Goal: Task Accomplishment & Management: Manage account settings

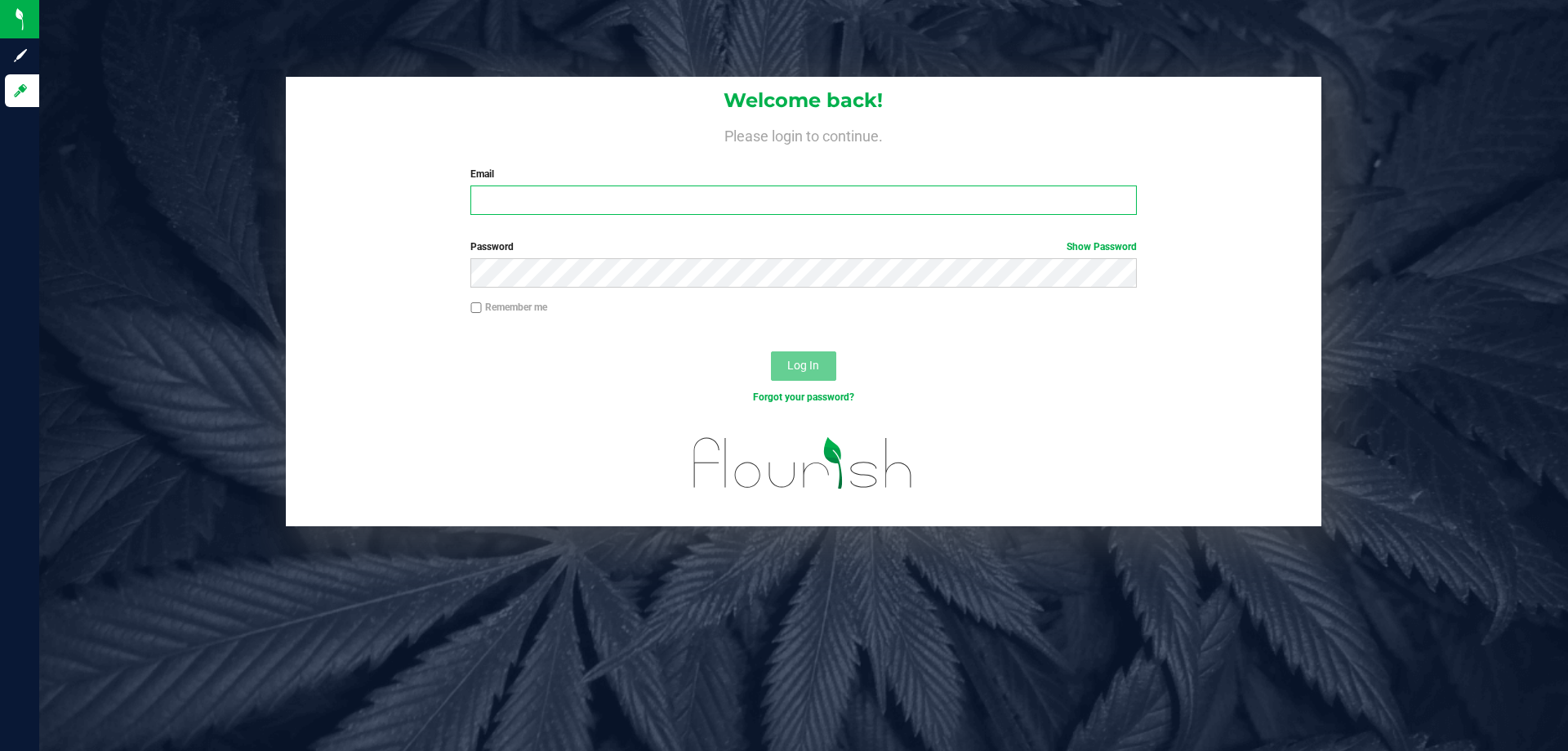
click at [517, 210] on input "Email" at bounding box center [802, 200] width 666 height 29
type input "rsiker@liveparallel.com"
click at [771, 352] on button "Log In" at bounding box center [802, 366] width 65 height 29
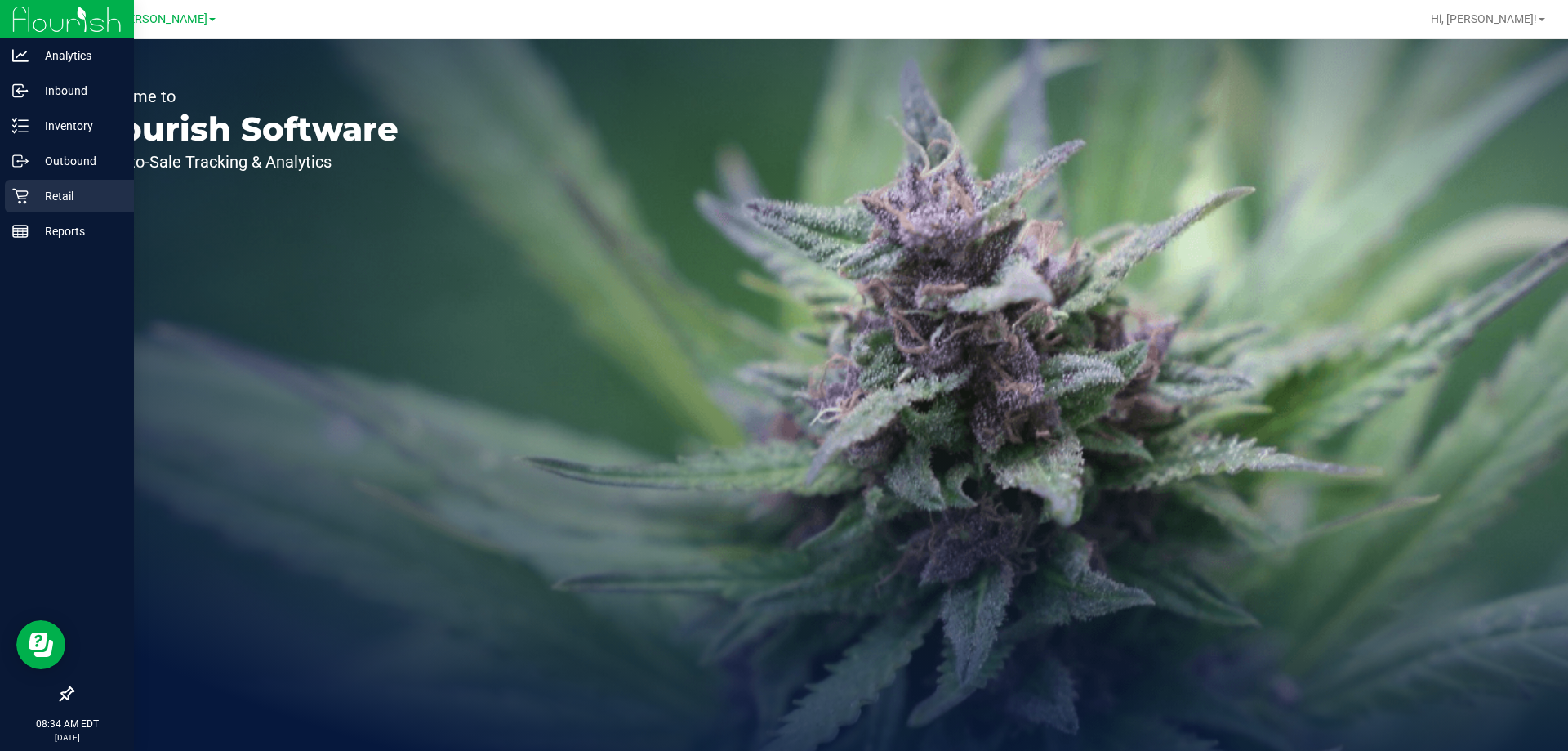
click at [13, 187] on div "Retail" at bounding box center [69, 196] width 129 height 33
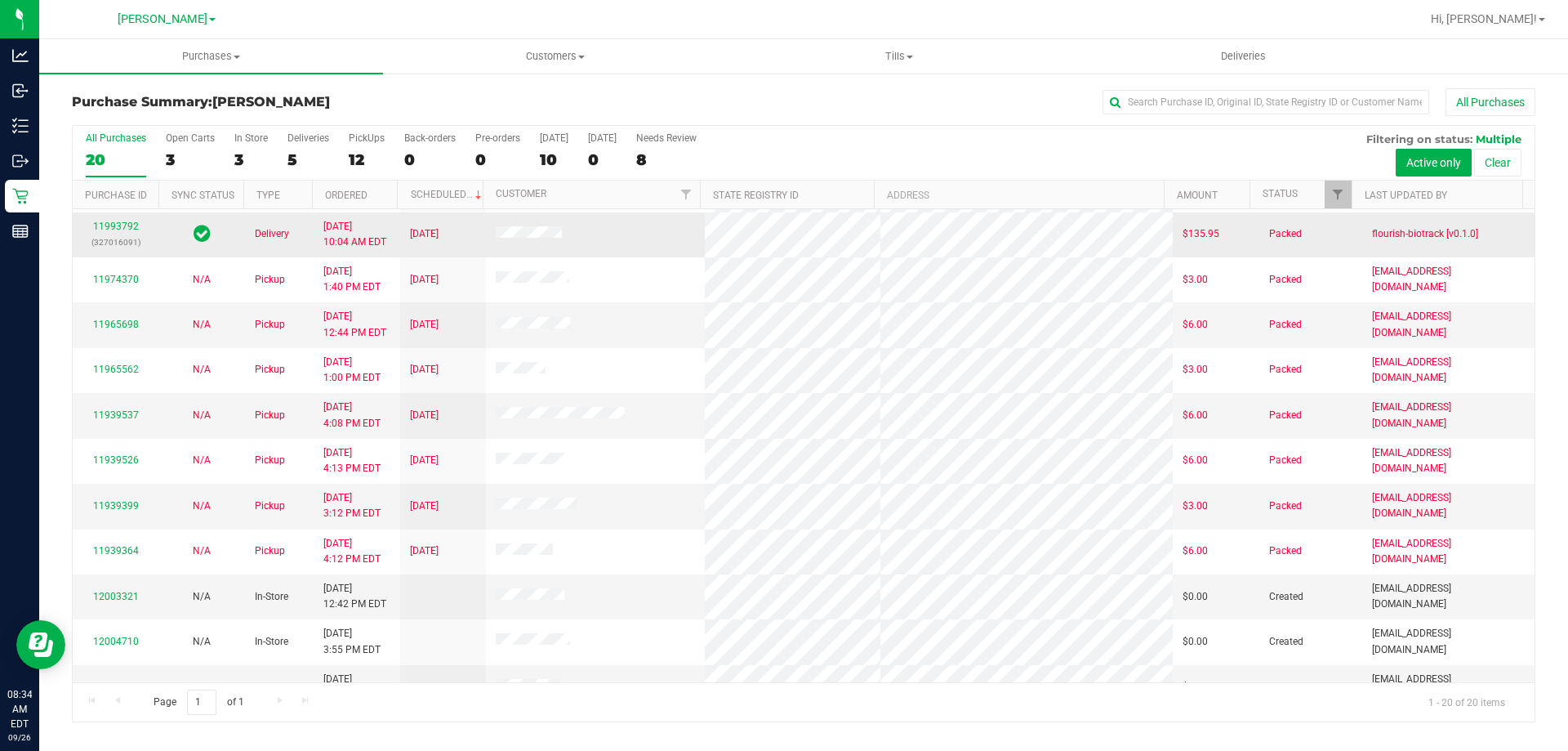
scroll to position [431, 0]
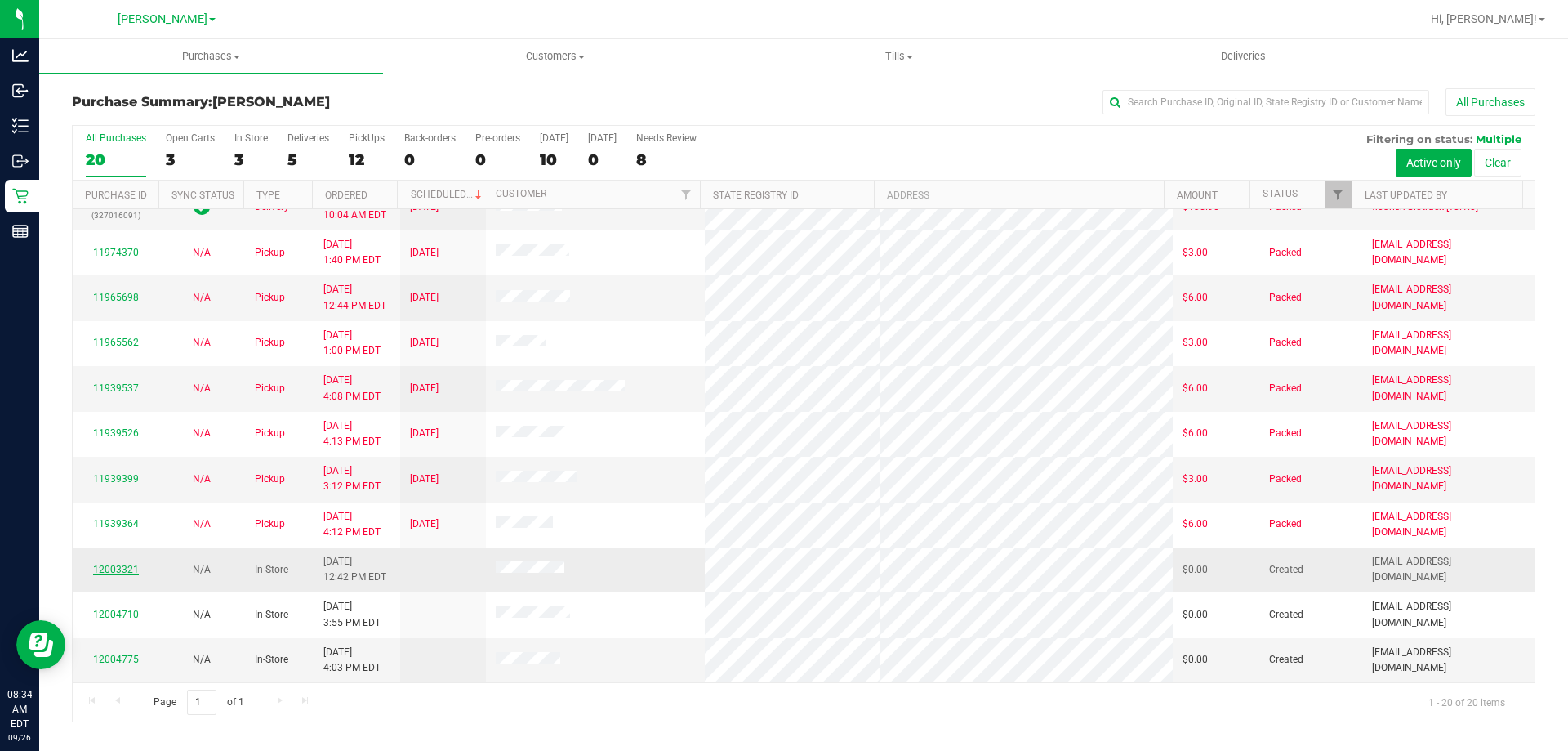
click at [129, 566] on link "12003321" at bounding box center [116, 569] width 46 height 11
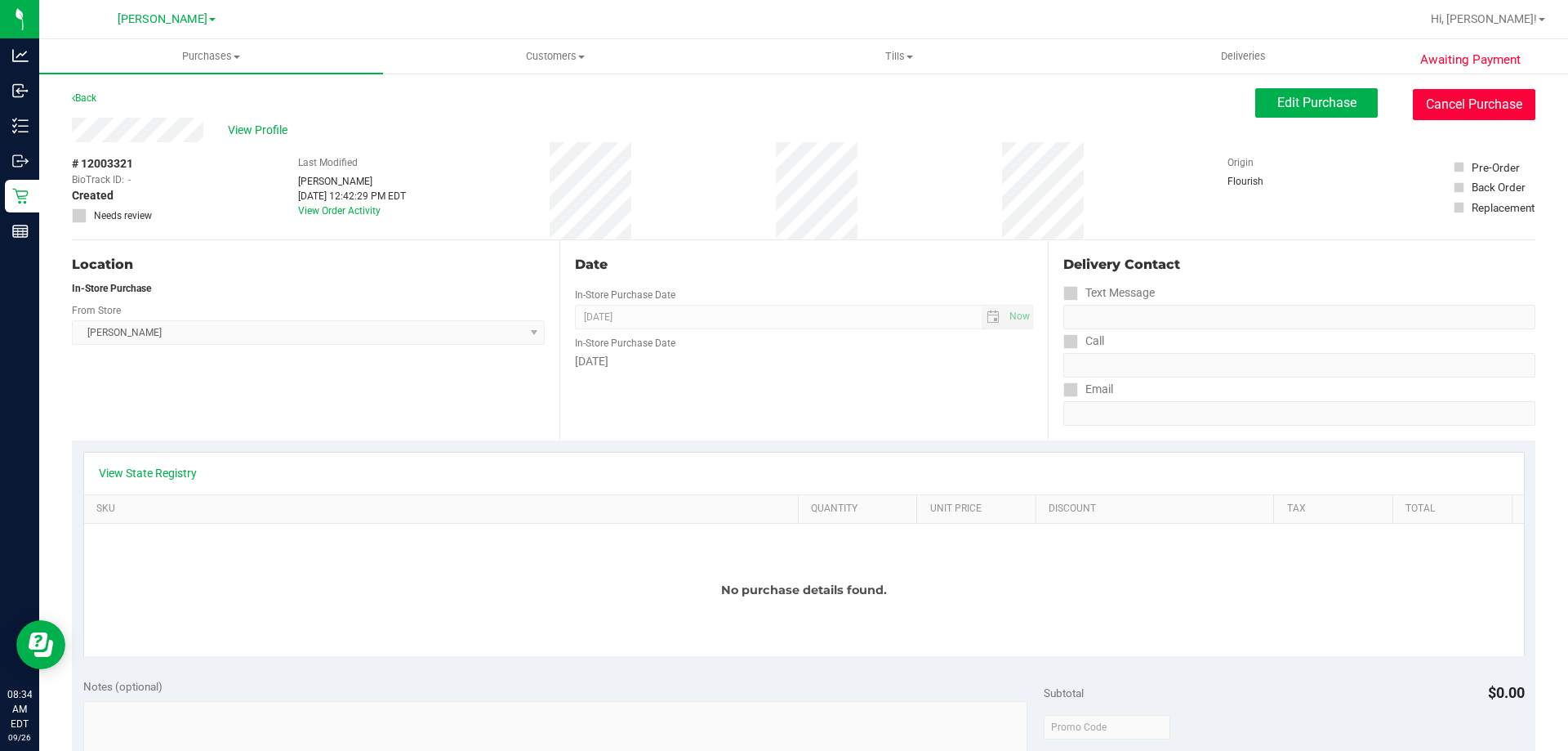
click at [1454, 102] on button "Cancel Purchase" at bounding box center [1474, 104] width 123 height 31
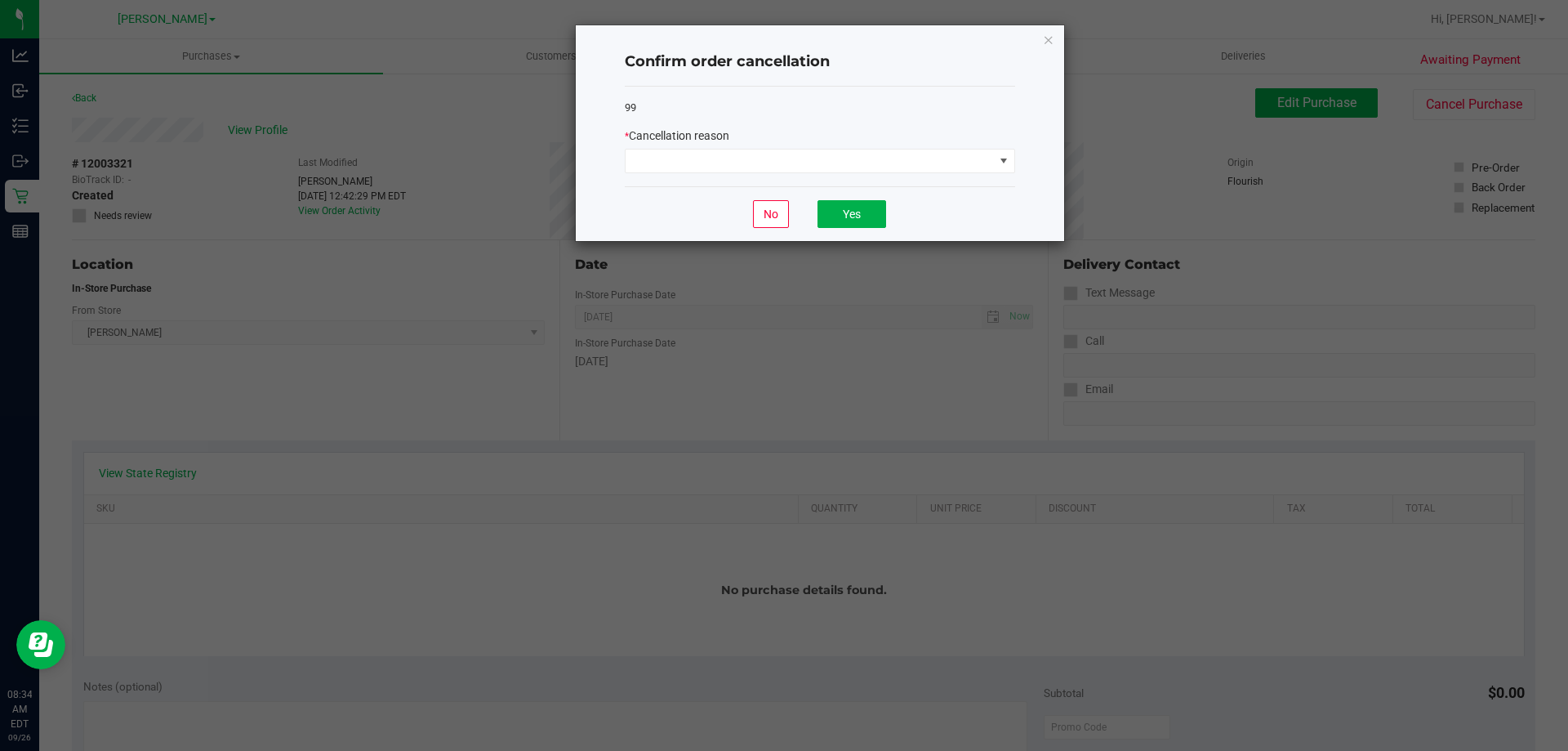
click at [681, 147] on div "* Cancellation reason" at bounding box center [819, 151] width 390 height 46
click at [682, 157] on span at bounding box center [809, 161] width 368 height 23
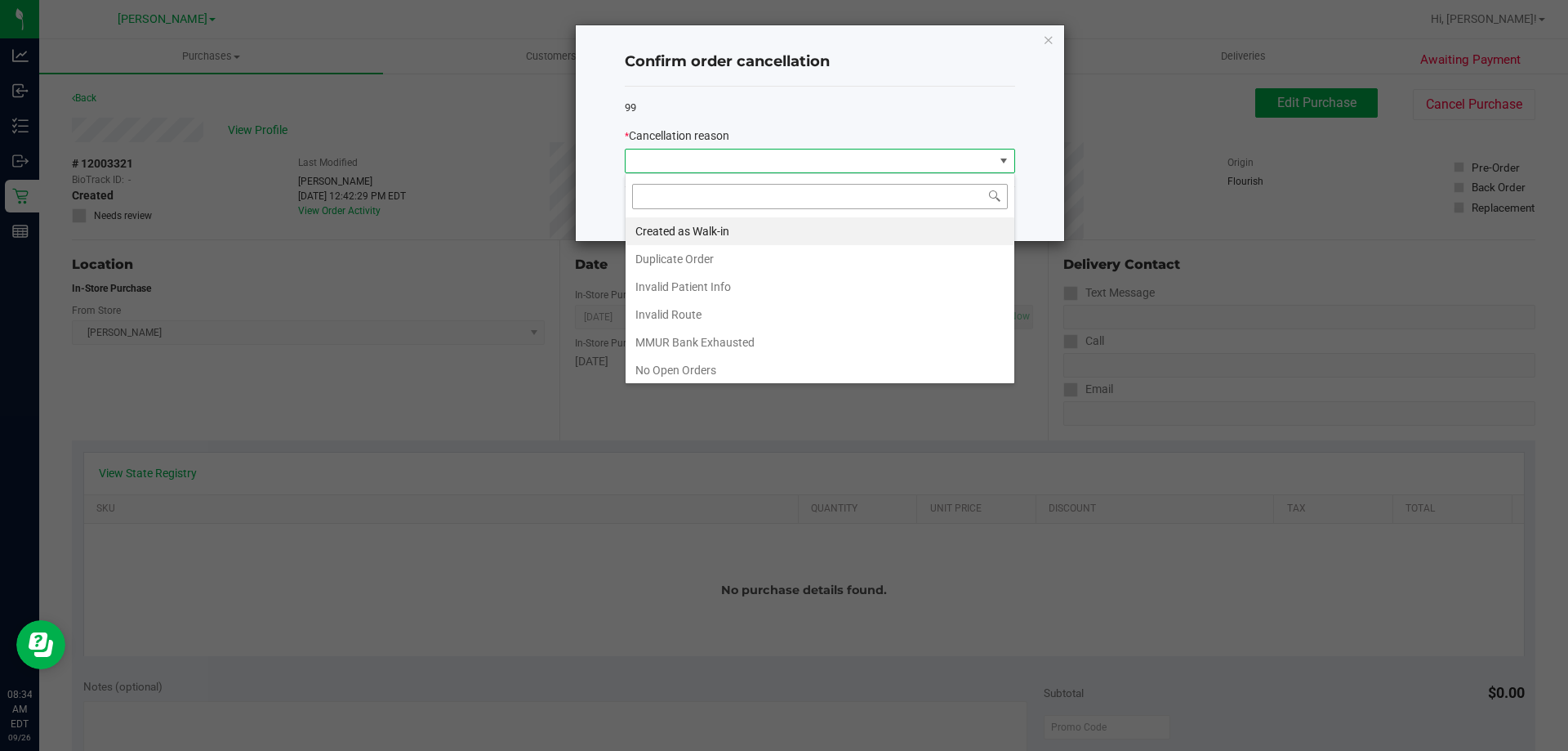
scroll to position [25, 390]
click at [692, 235] on li "Created as Walk-in" at bounding box center [819, 232] width 388 height 28
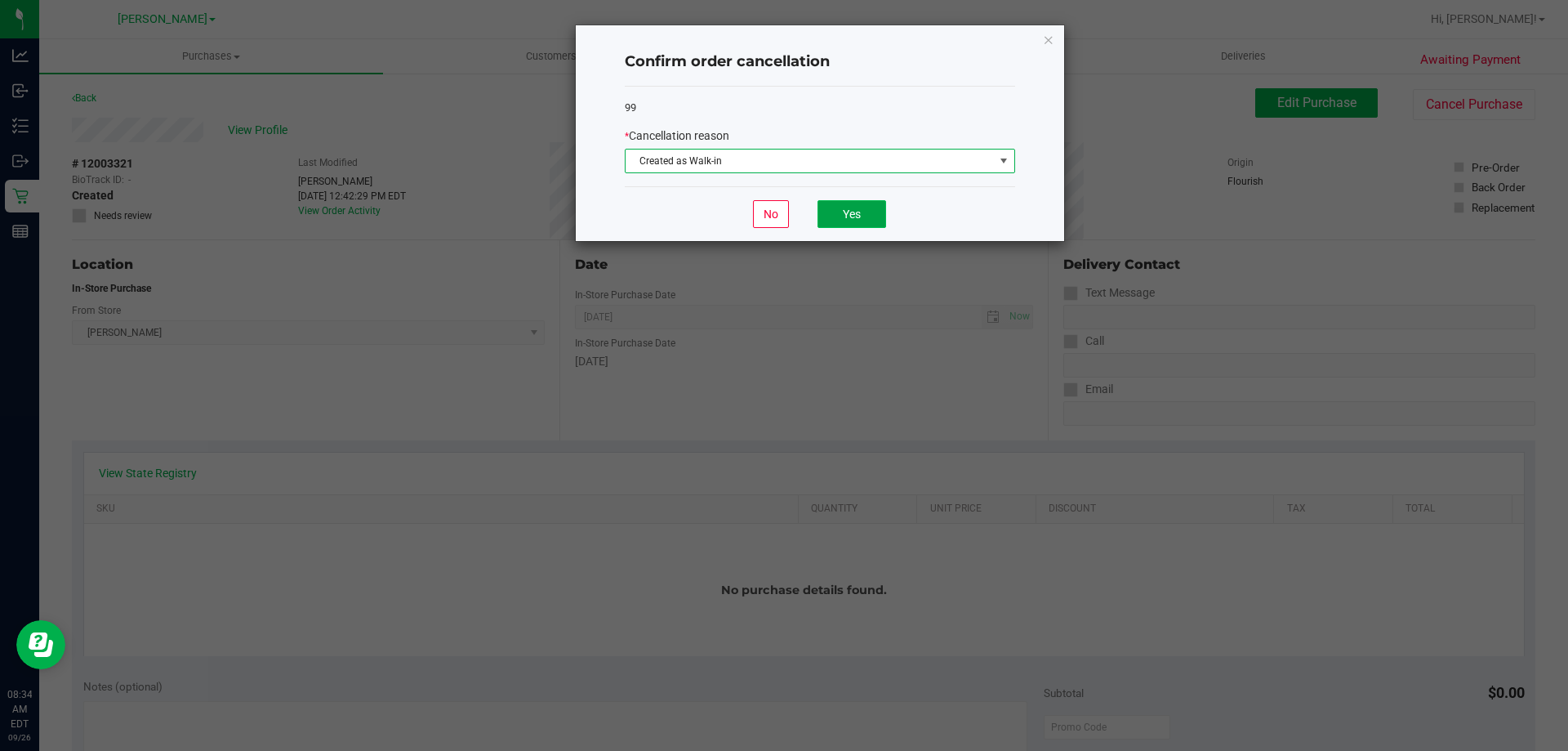
click at [841, 210] on button "Yes" at bounding box center [851, 214] width 69 height 28
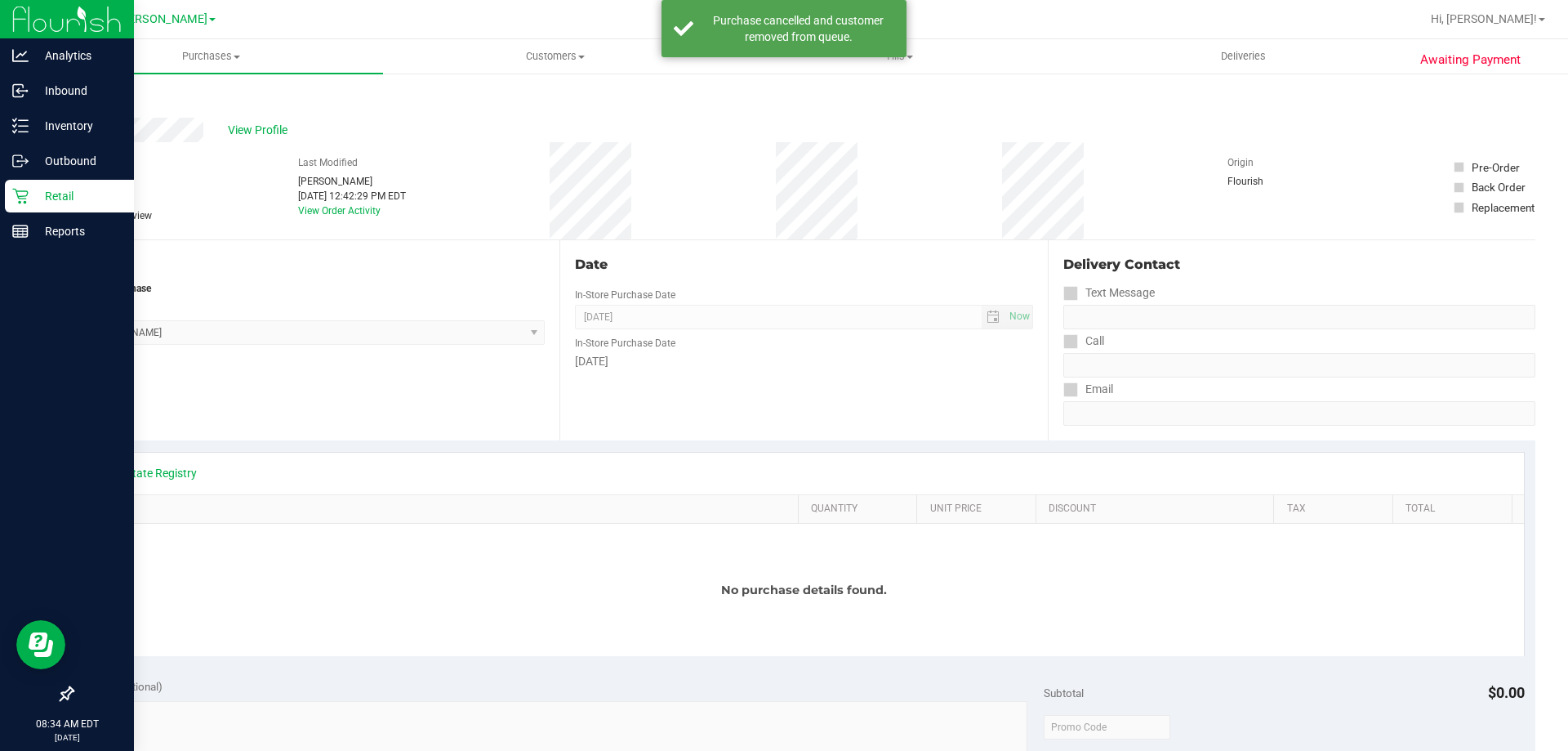
click at [25, 192] on icon at bounding box center [20, 196] width 16 height 16
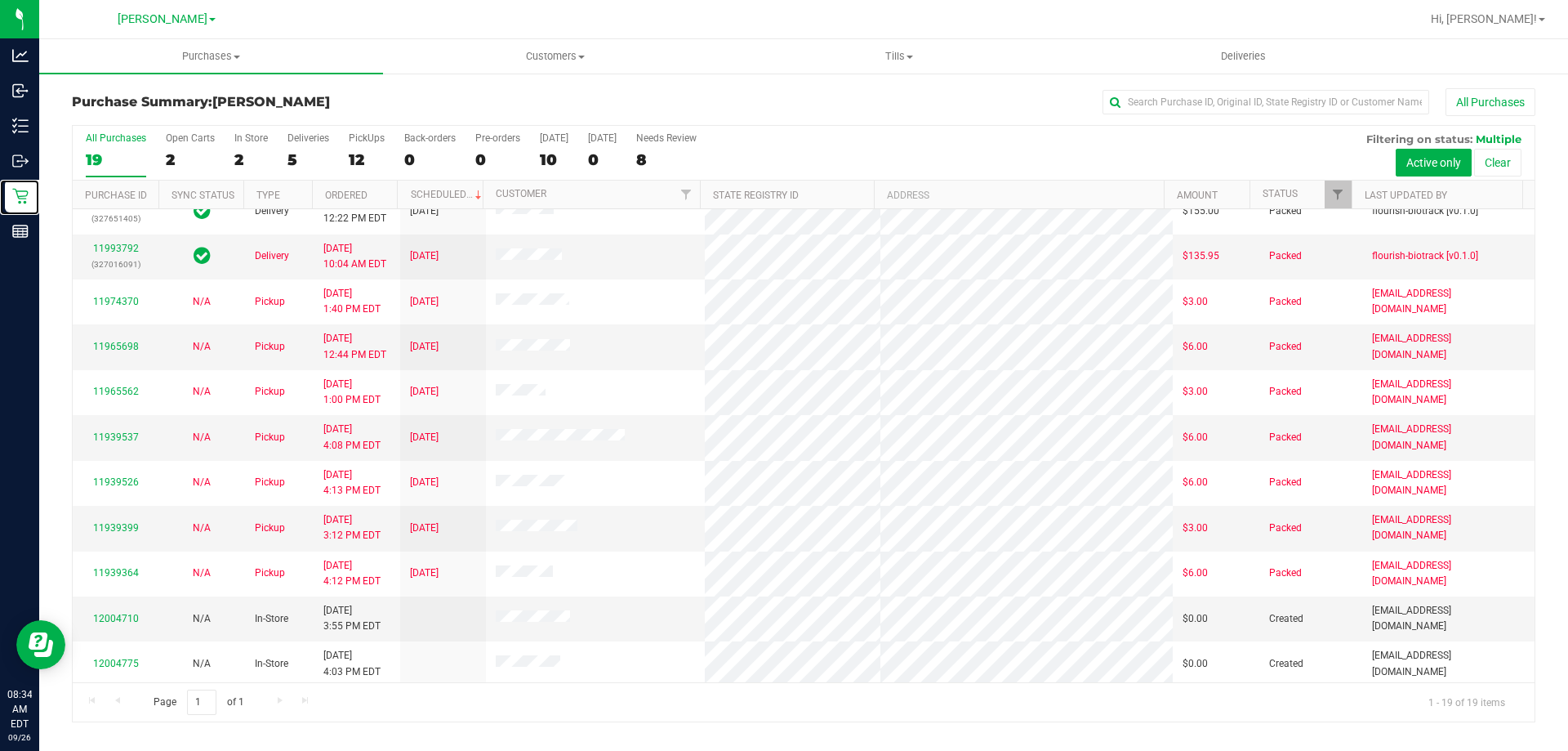
scroll to position [386, 0]
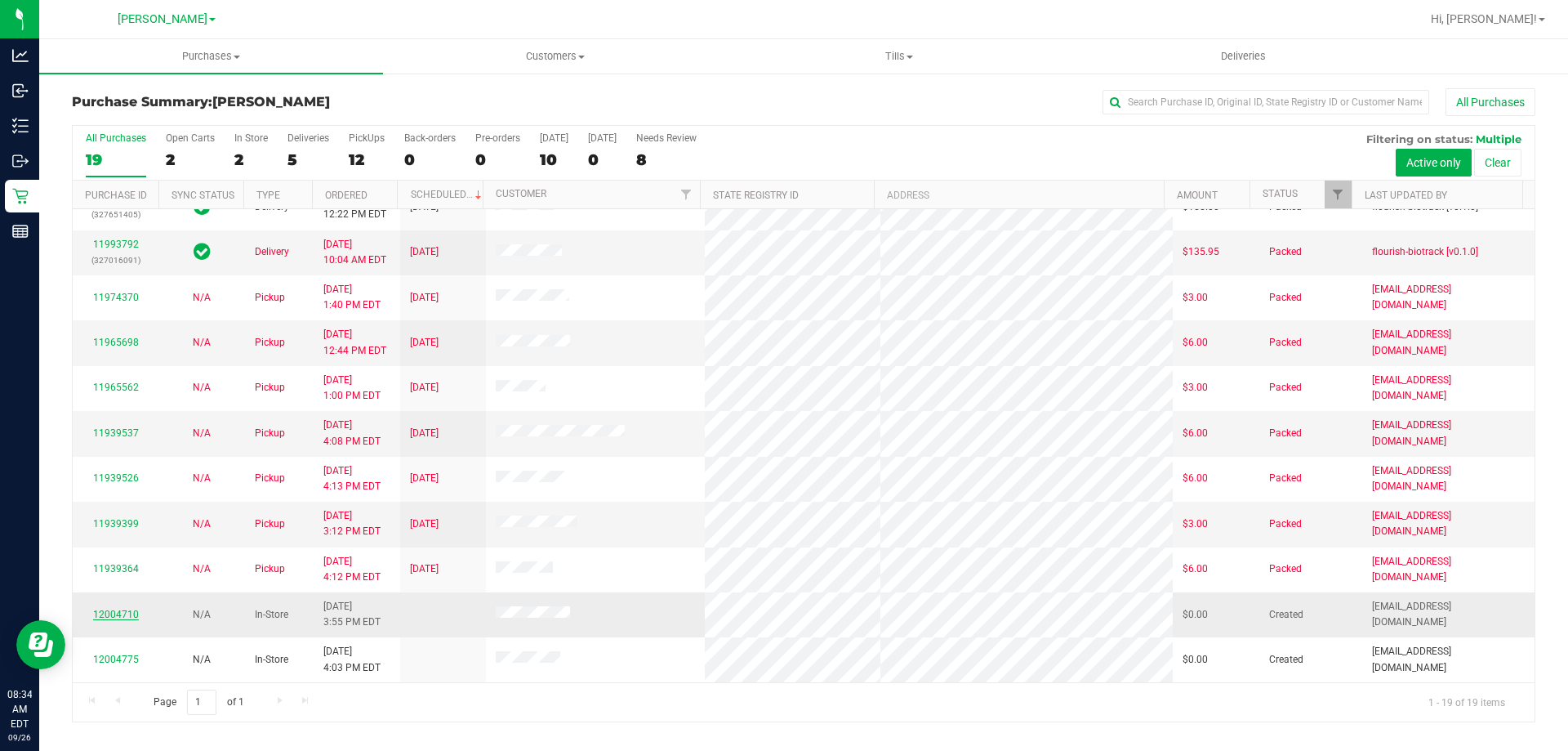
click at [122, 614] on link "12004710" at bounding box center [116, 614] width 46 height 11
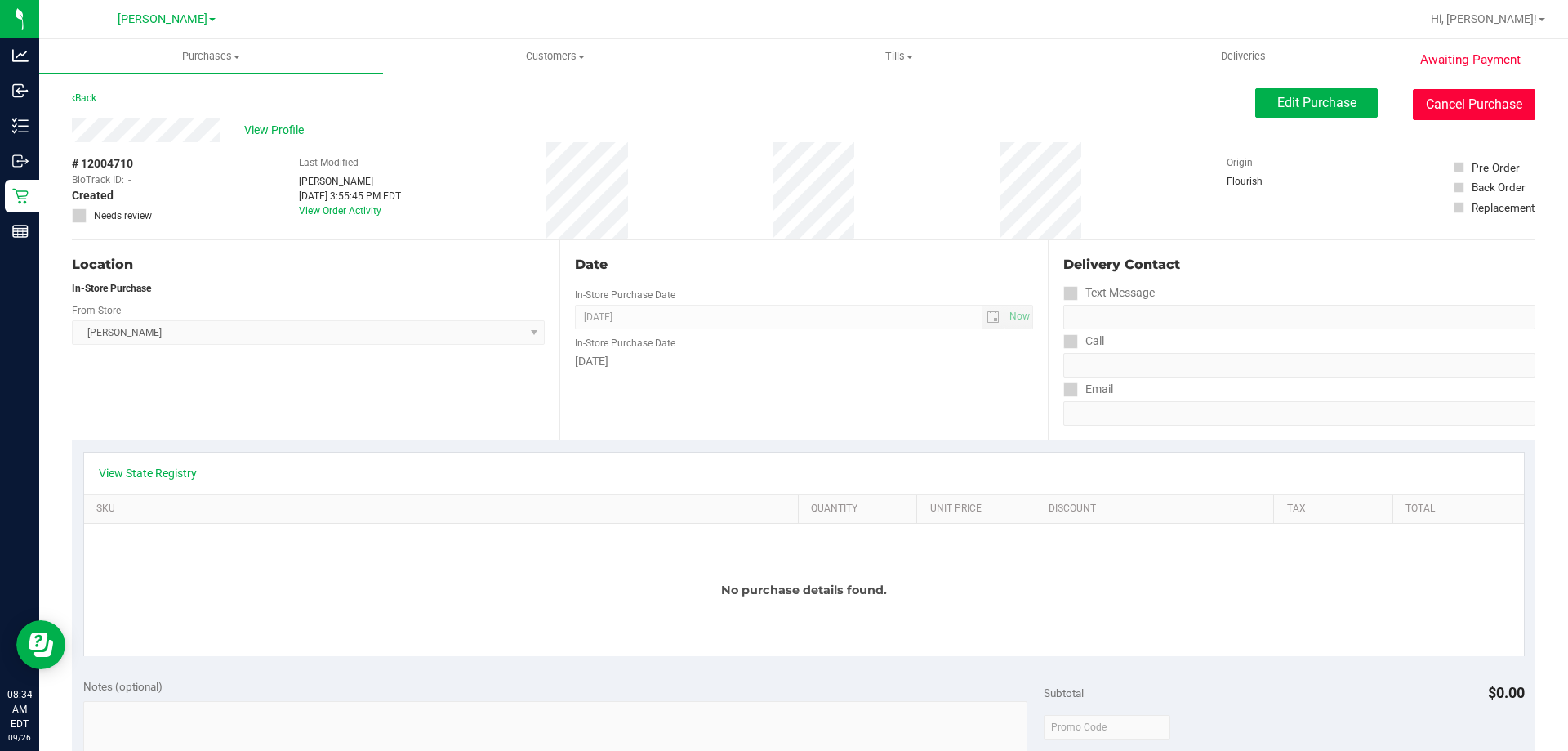
click at [1432, 91] on button "Cancel Purchase" at bounding box center [1474, 104] width 123 height 31
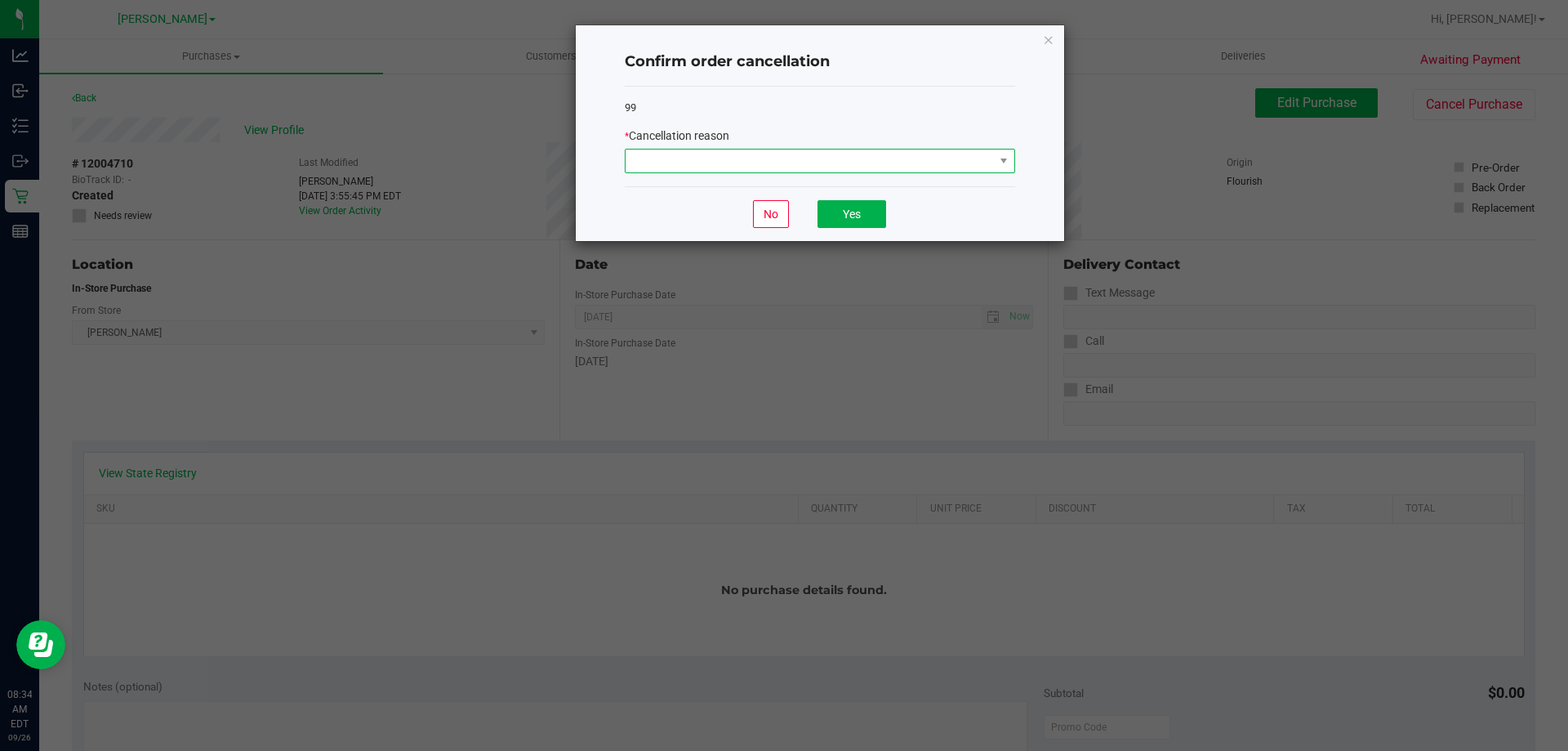
click at [748, 164] on span at bounding box center [809, 161] width 368 height 23
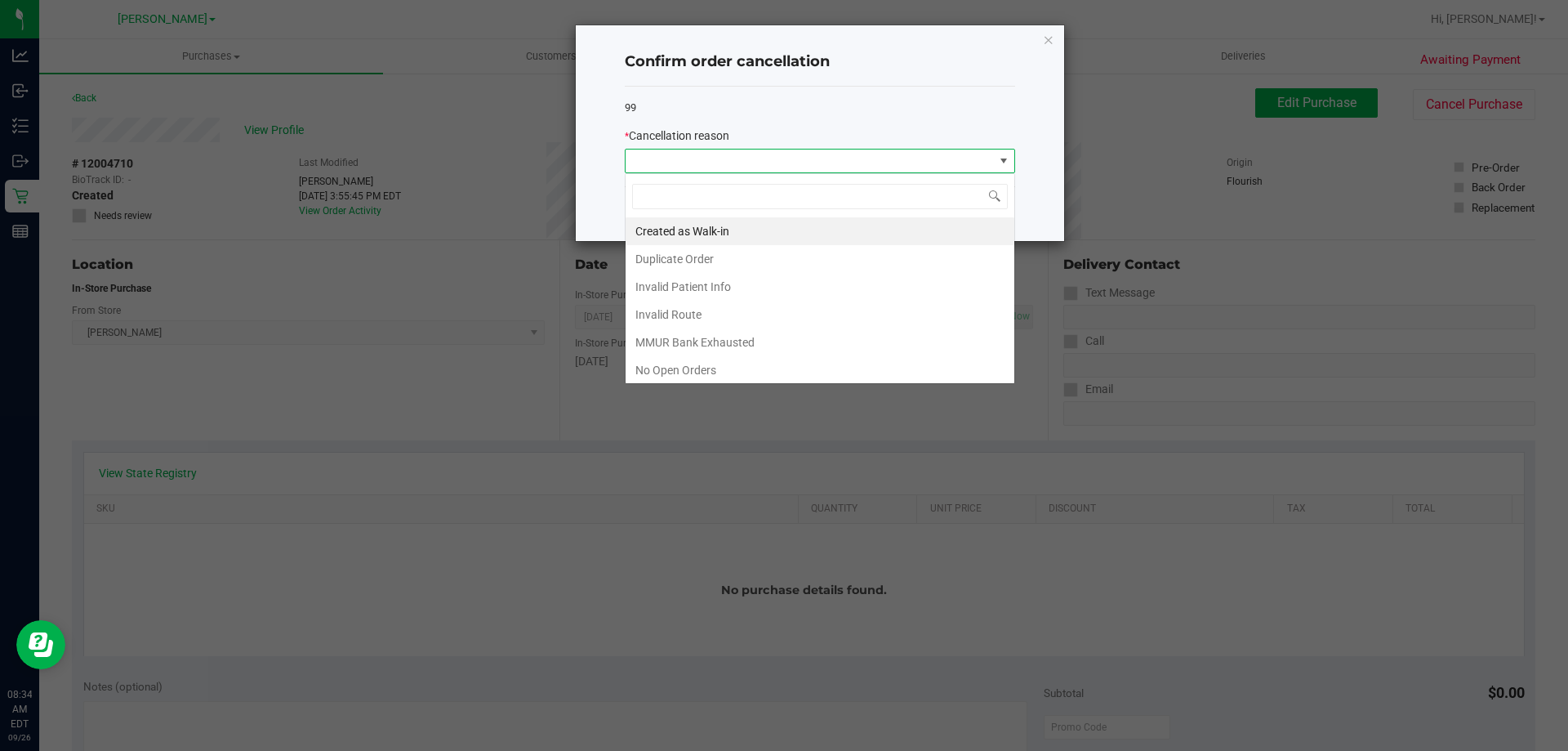
scroll to position [25, 390]
click at [722, 235] on li "Created as Walk-in" at bounding box center [819, 232] width 388 height 28
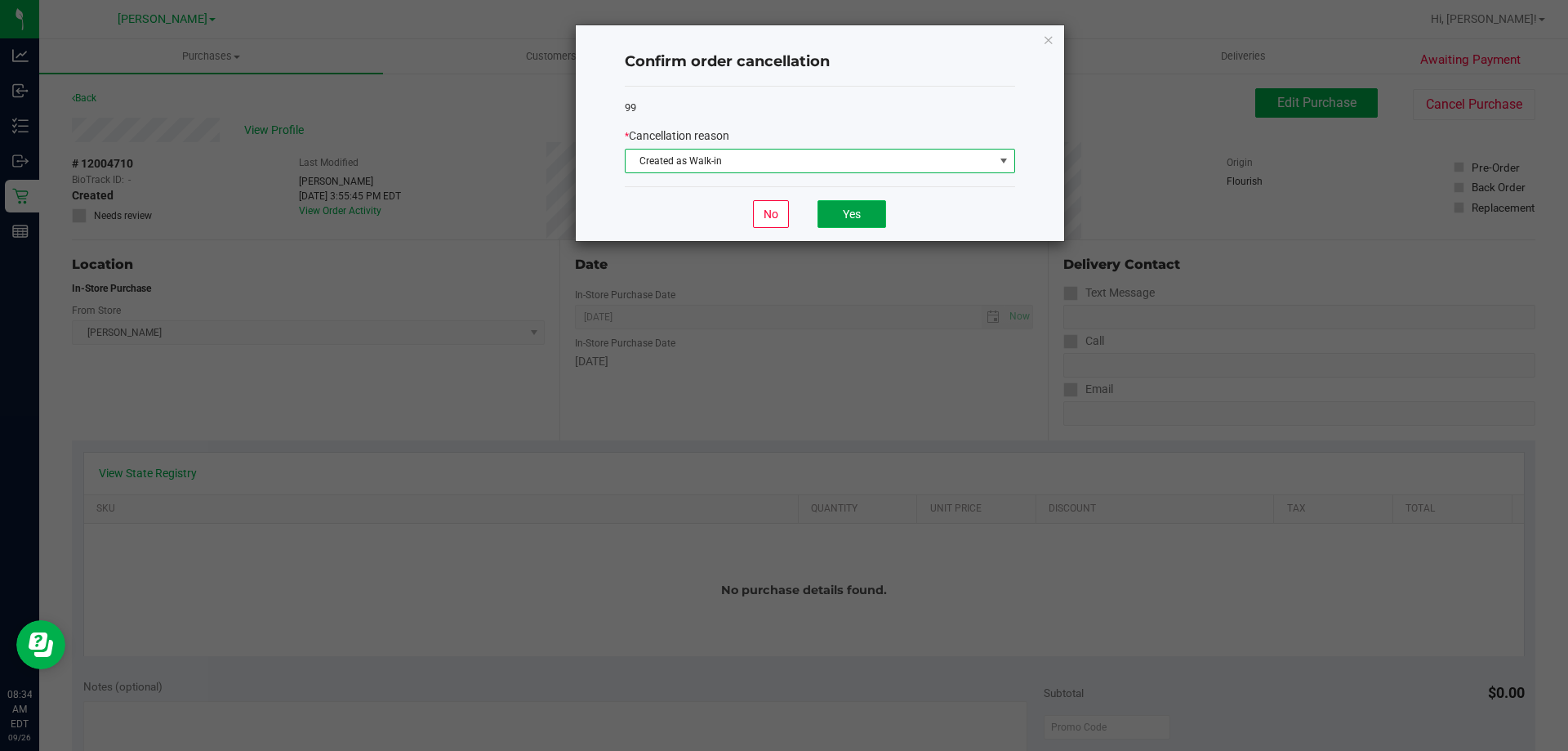
click at [852, 207] on button "Yes" at bounding box center [851, 214] width 69 height 28
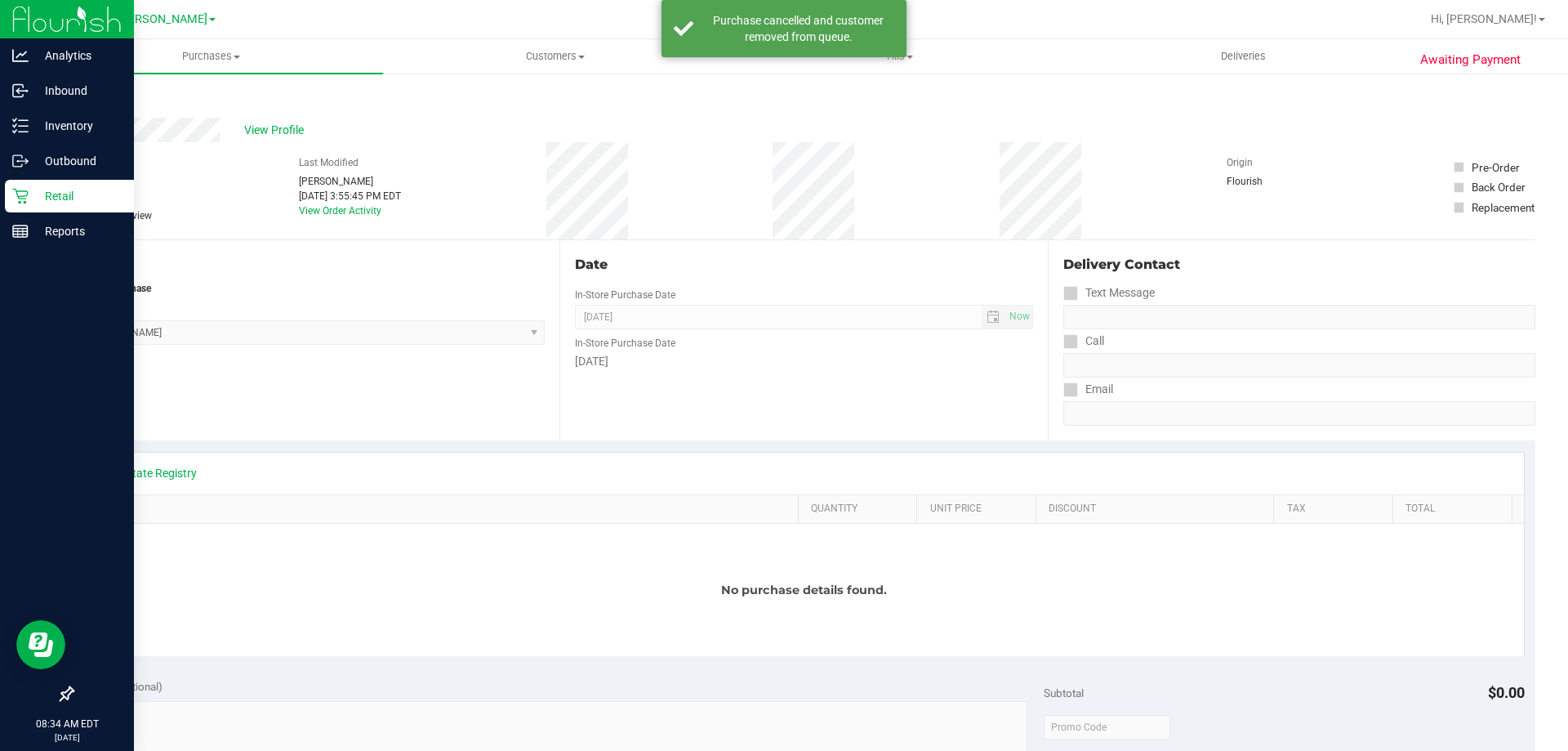
click at [34, 187] on p "Retail" at bounding box center [78, 197] width 98 height 20
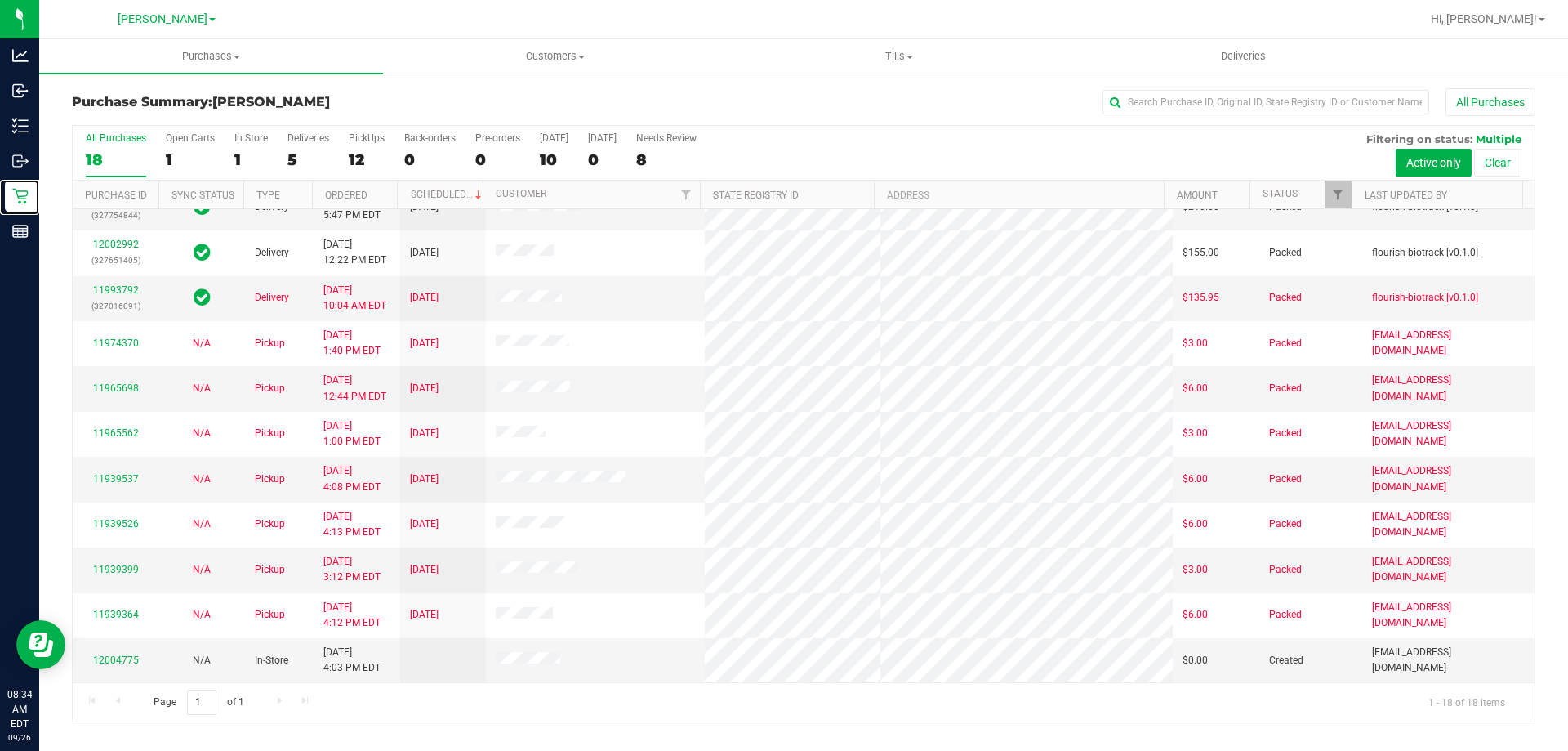
scroll to position [341, 0]
click at [135, 659] on link "12004775" at bounding box center [116, 659] width 46 height 11
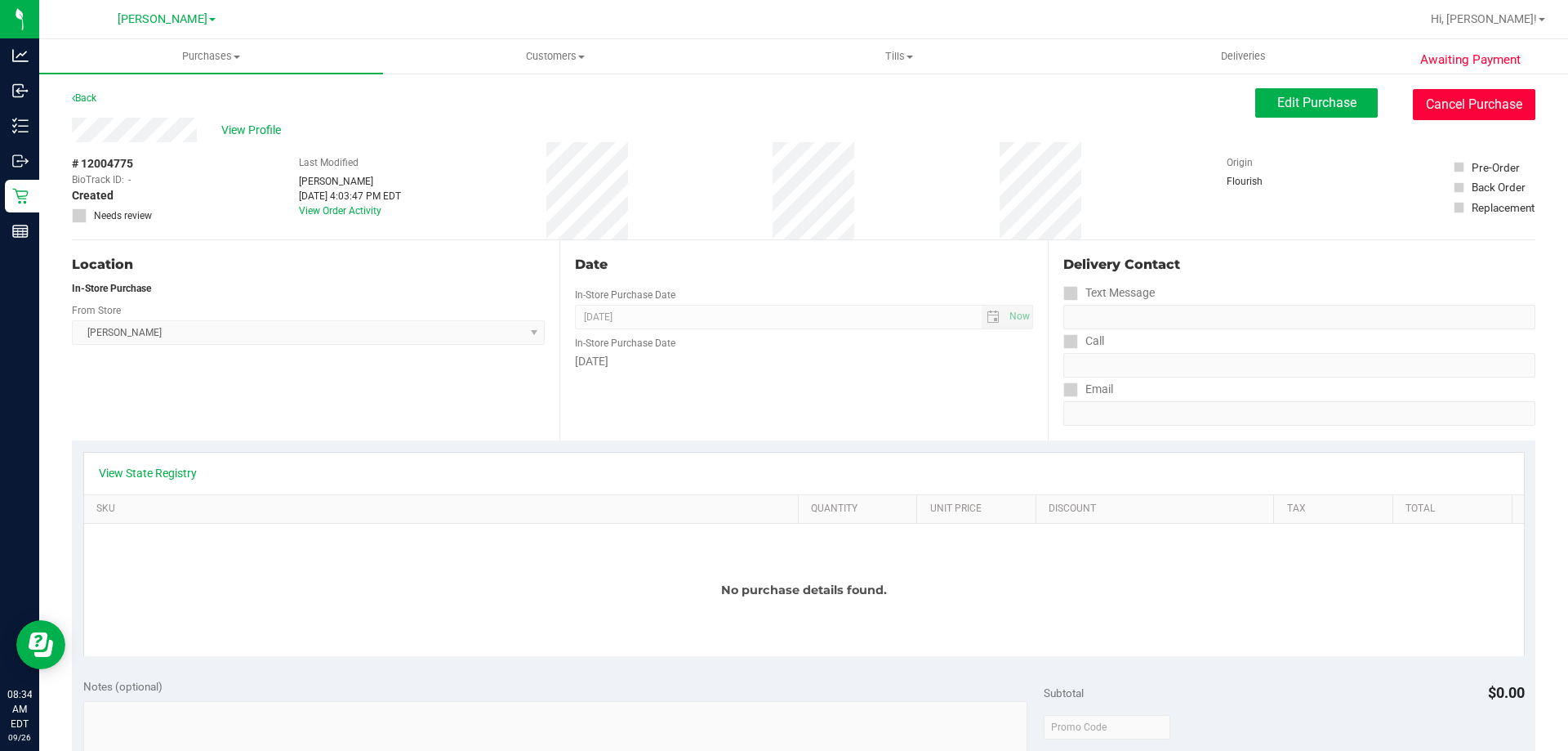
click at [1477, 101] on button "Cancel Purchase" at bounding box center [1474, 104] width 123 height 31
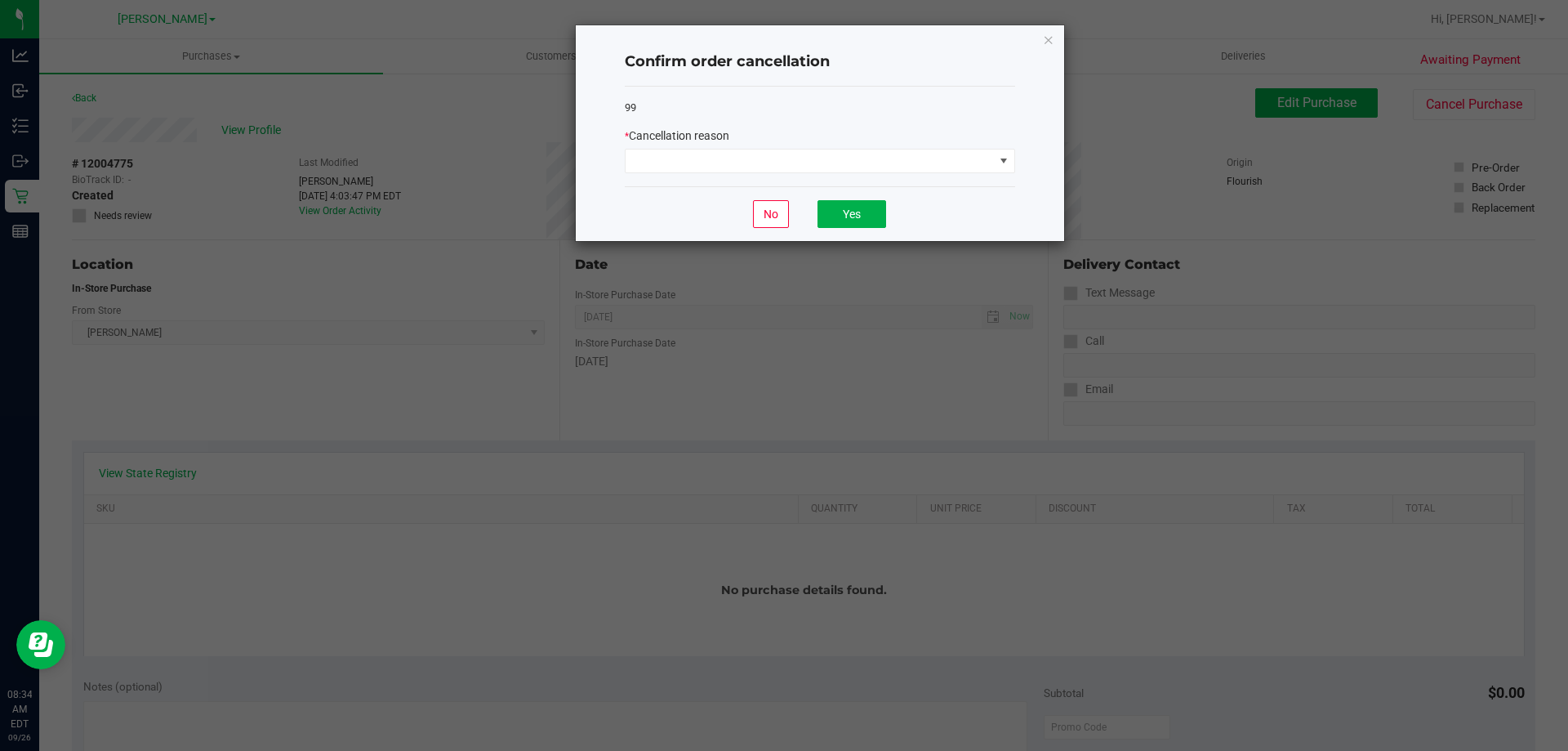
click at [673, 175] on div "99 * Cancellation reason" at bounding box center [819, 137] width 390 height 101
click at [676, 164] on span at bounding box center [809, 161] width 368 height 23
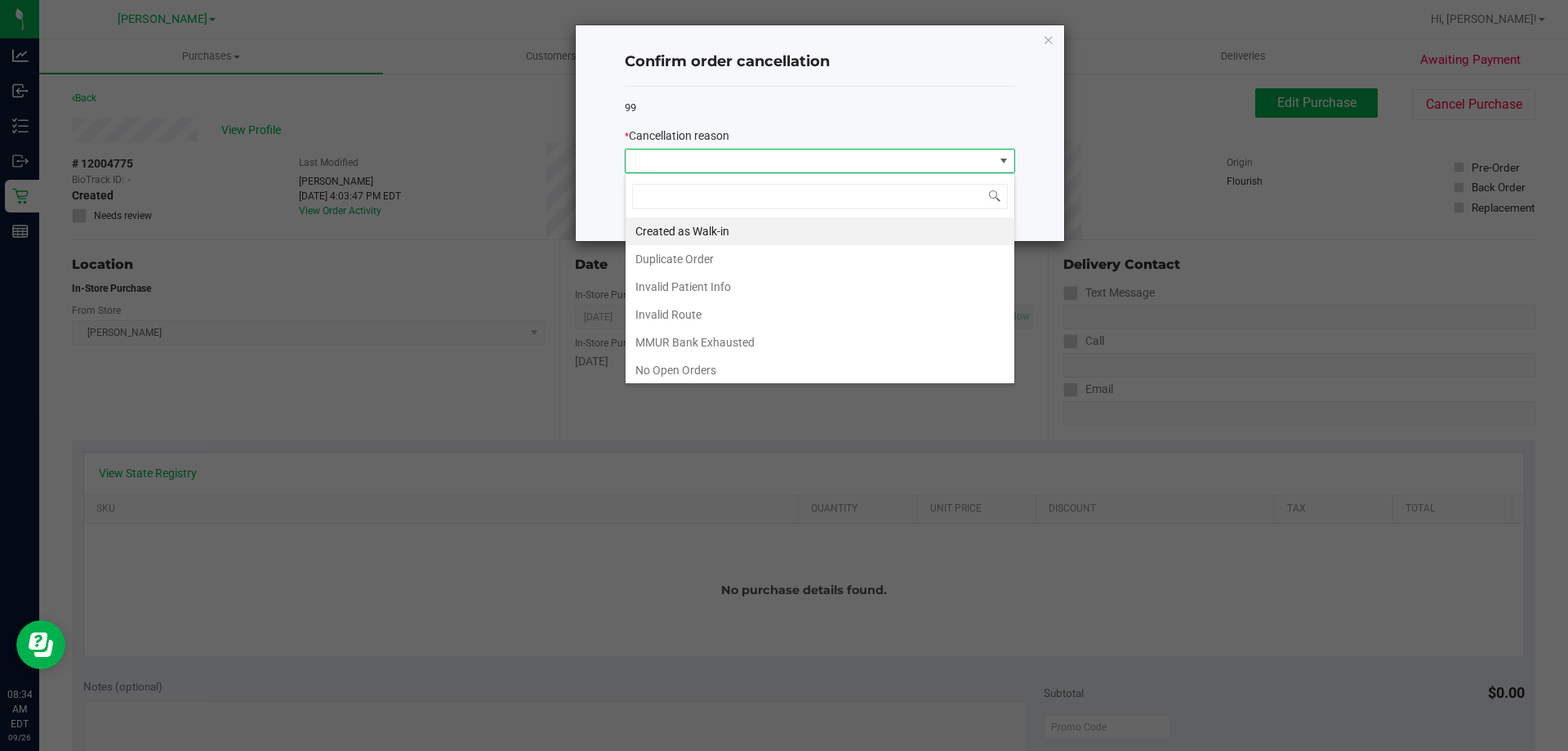
scroll to position [25, 390]
click at [687, 223] on li "Created as Walk-in" at bounding box center [819, 232] width 388 height 28
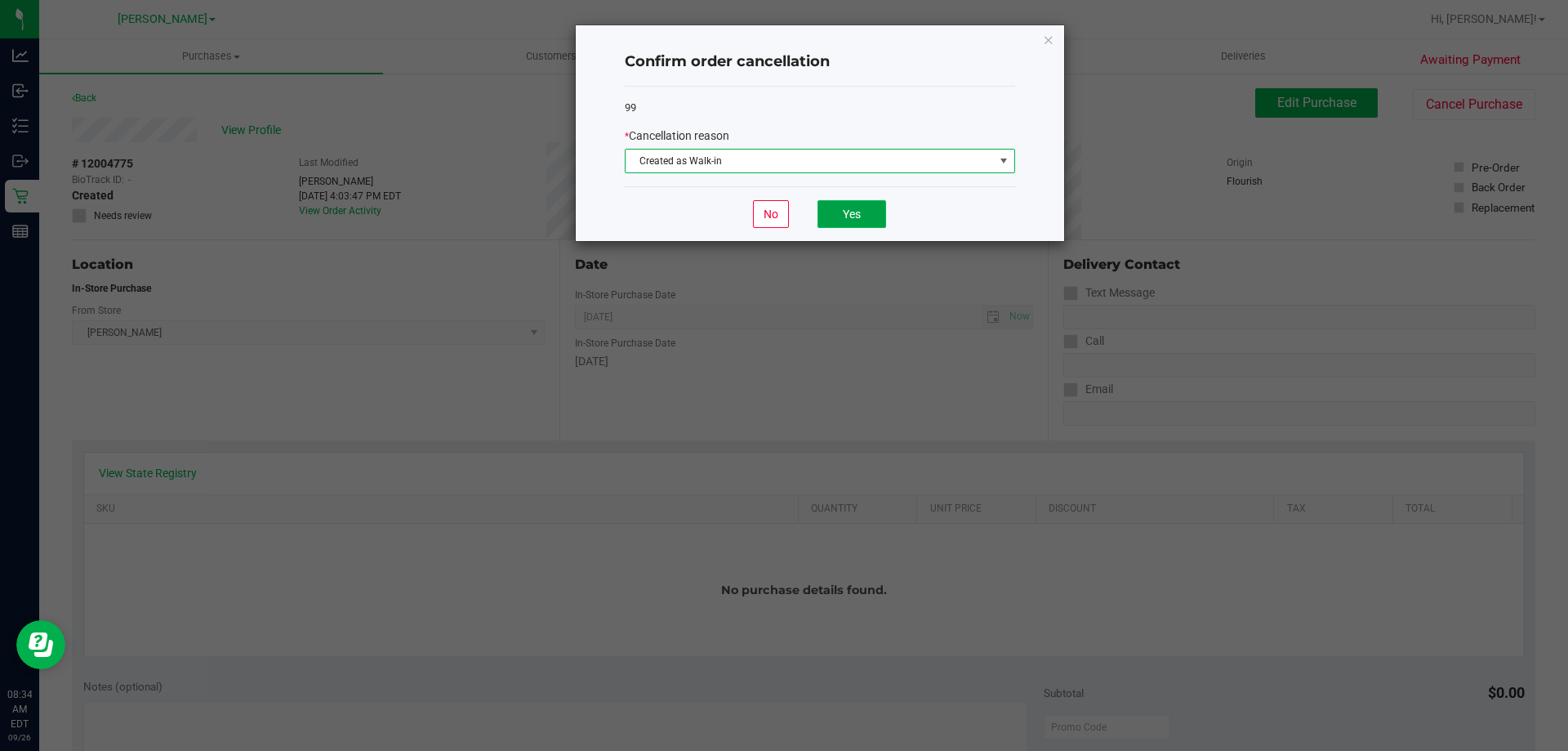
click at [877, 214] on button "Yes" at bounding box center [851, 214] width 69 height 28
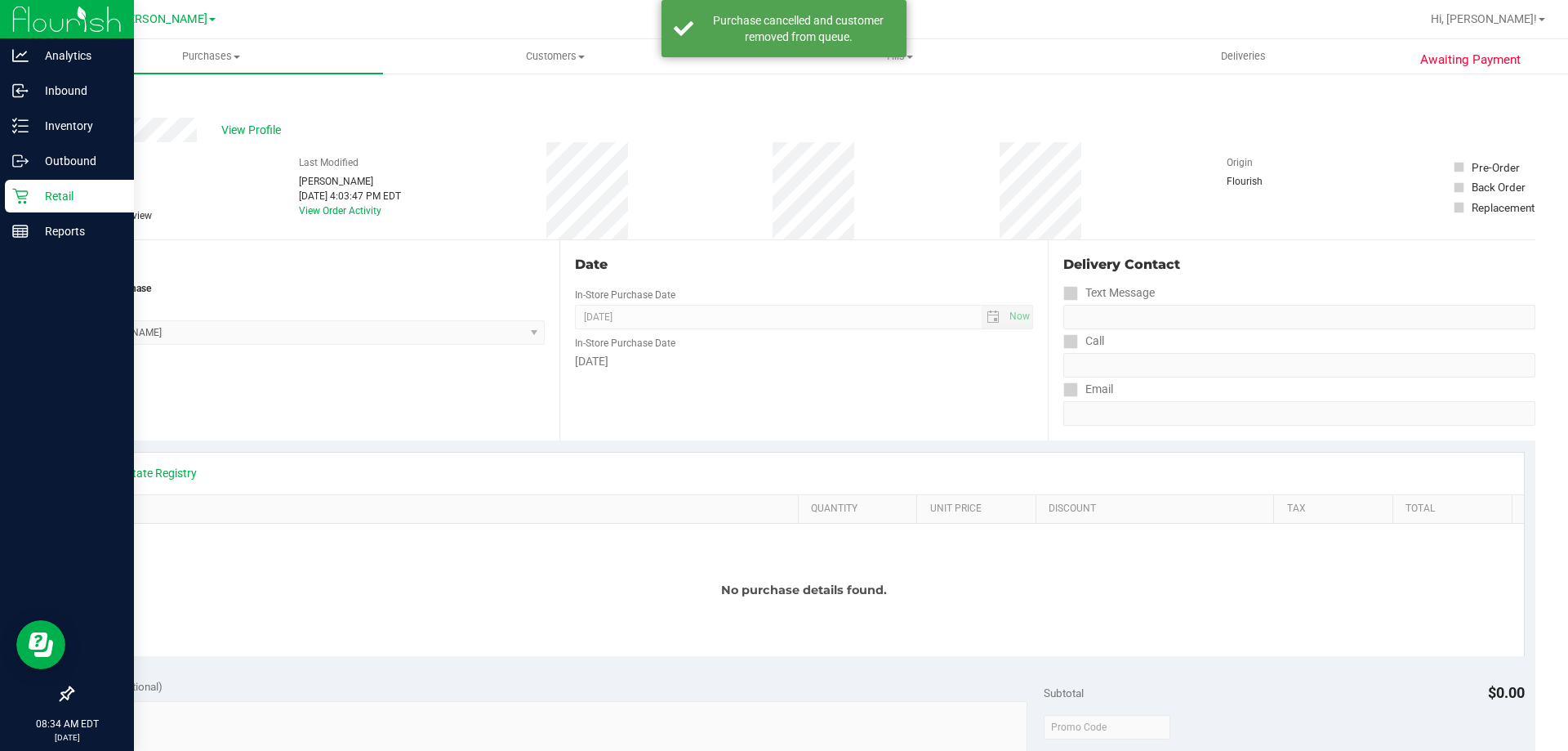
click at [29, 202] on p "Retail" at bounding box center [78, 197] width 98 height 20
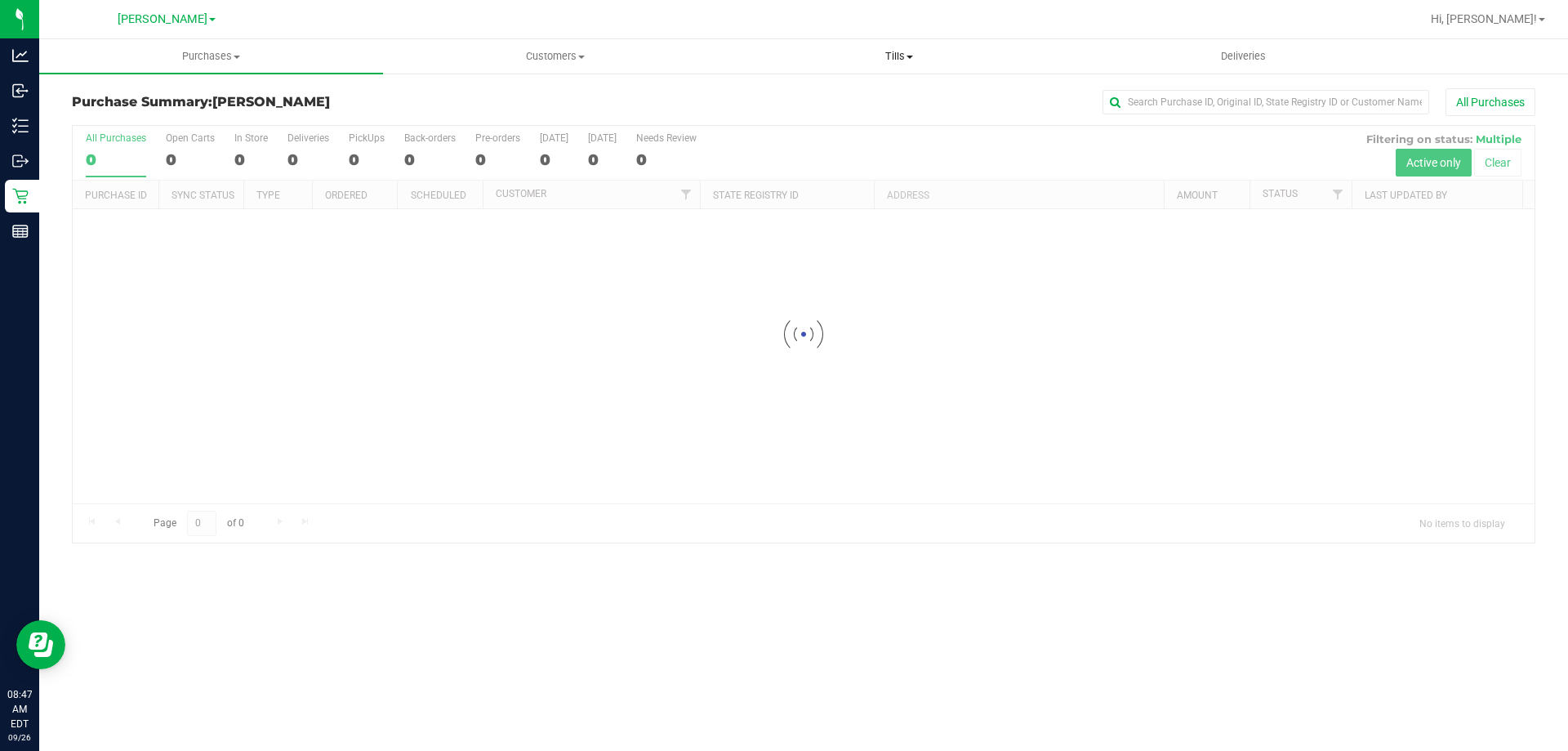
click at [891, 55] on span "Tills" at bounding box center [898, 56] width 342 height 15
click at [832, 97] on span "Manage tills" at bounding box center [782, 99] width 110 height 14
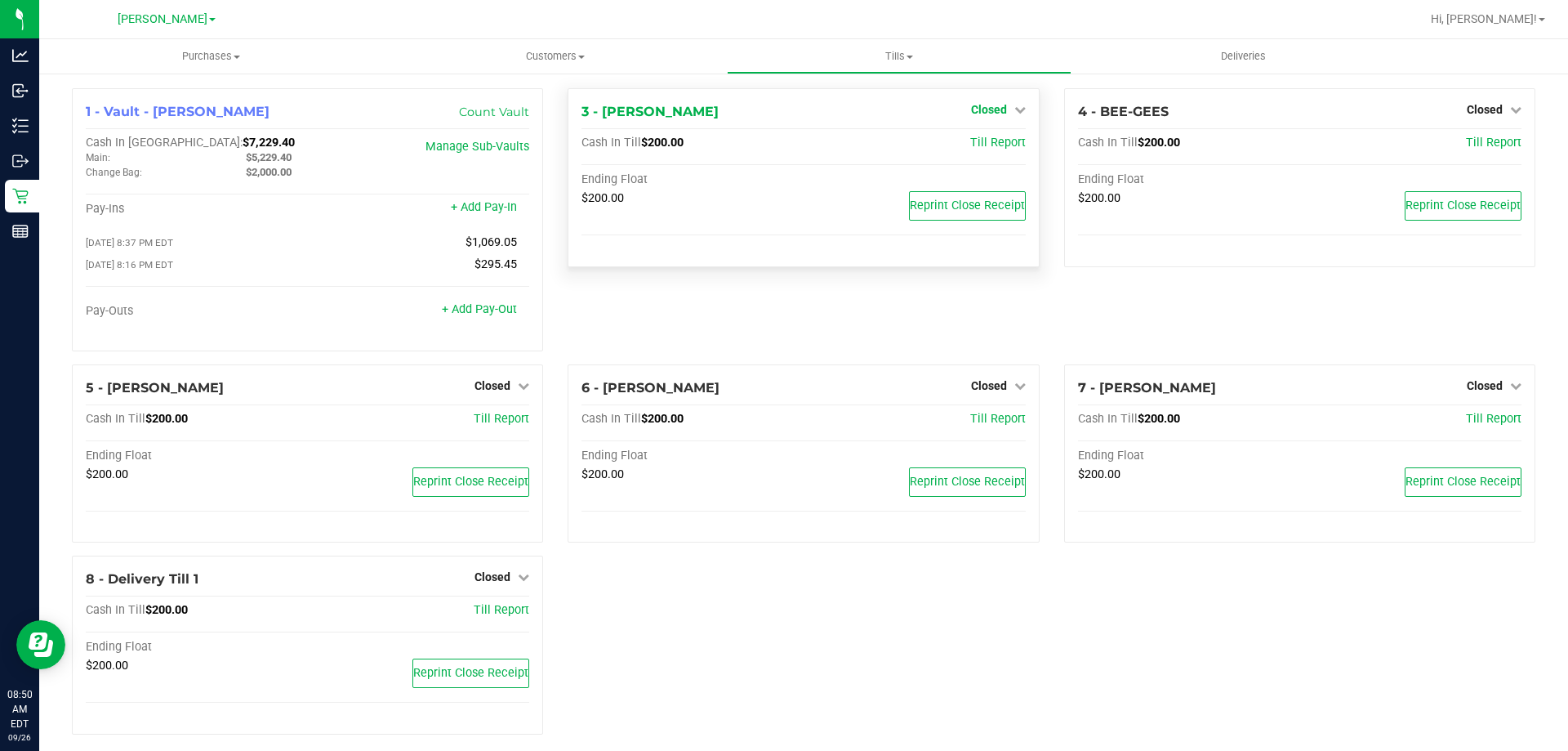
click at [982, 115] on span "Closed" at bounding box center [989, 109] width 36 height 13
click at [987, 145] on link "Open Till" at bounding box center [988, 143] width 43 height 13
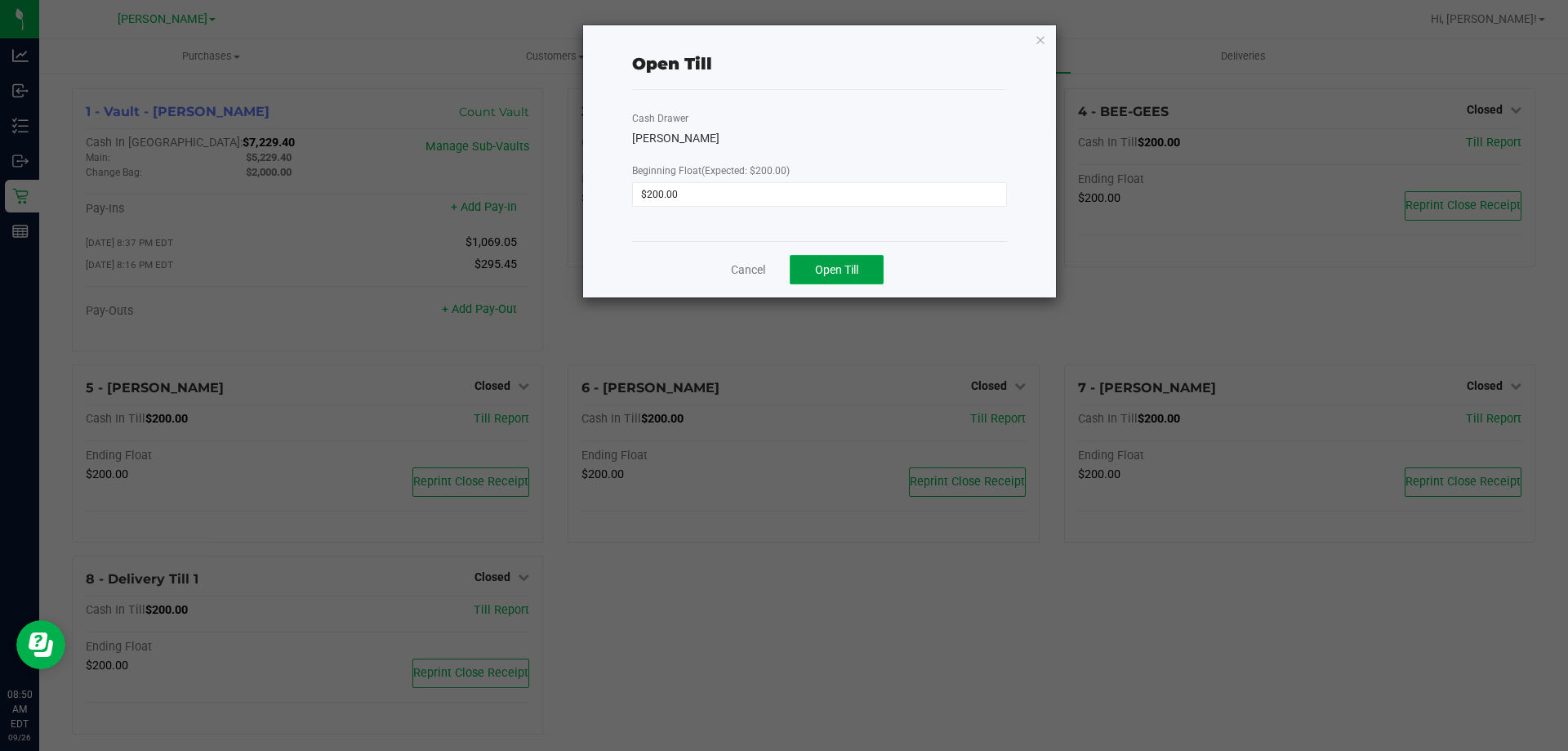
click at [836, 273] on span "Open Till" at bounding box center [836, 269] width 43 height 13
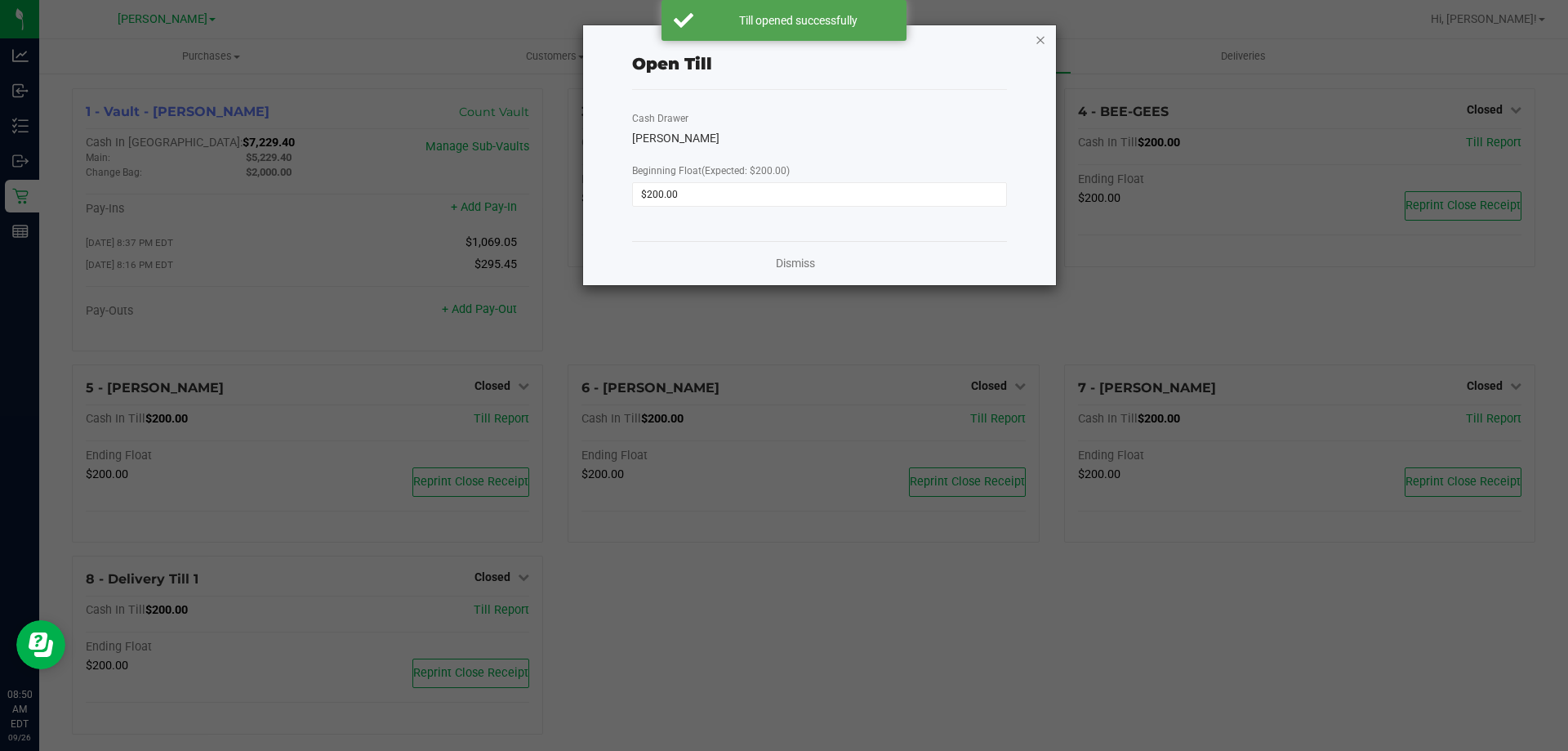
click at [1038, 38] on icon "button" at bounding box center [1040, 39] width 11 height 20
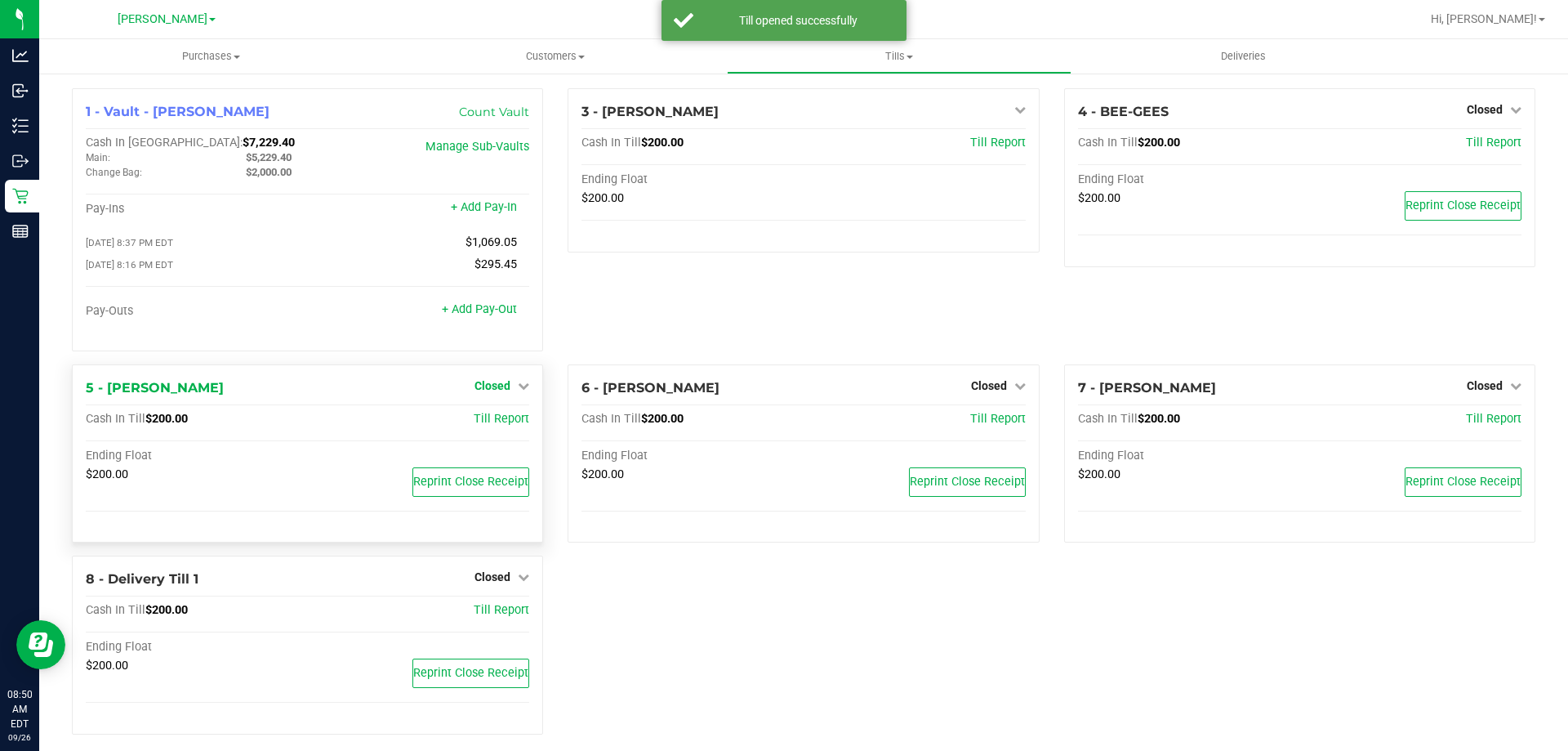
click at [486, 388] on span "Closed" at bounding box center [492, 385] width 36 height 13
click at [491, 423] on link "Open Till" at bounding box center [491, 418] width 43 height 13
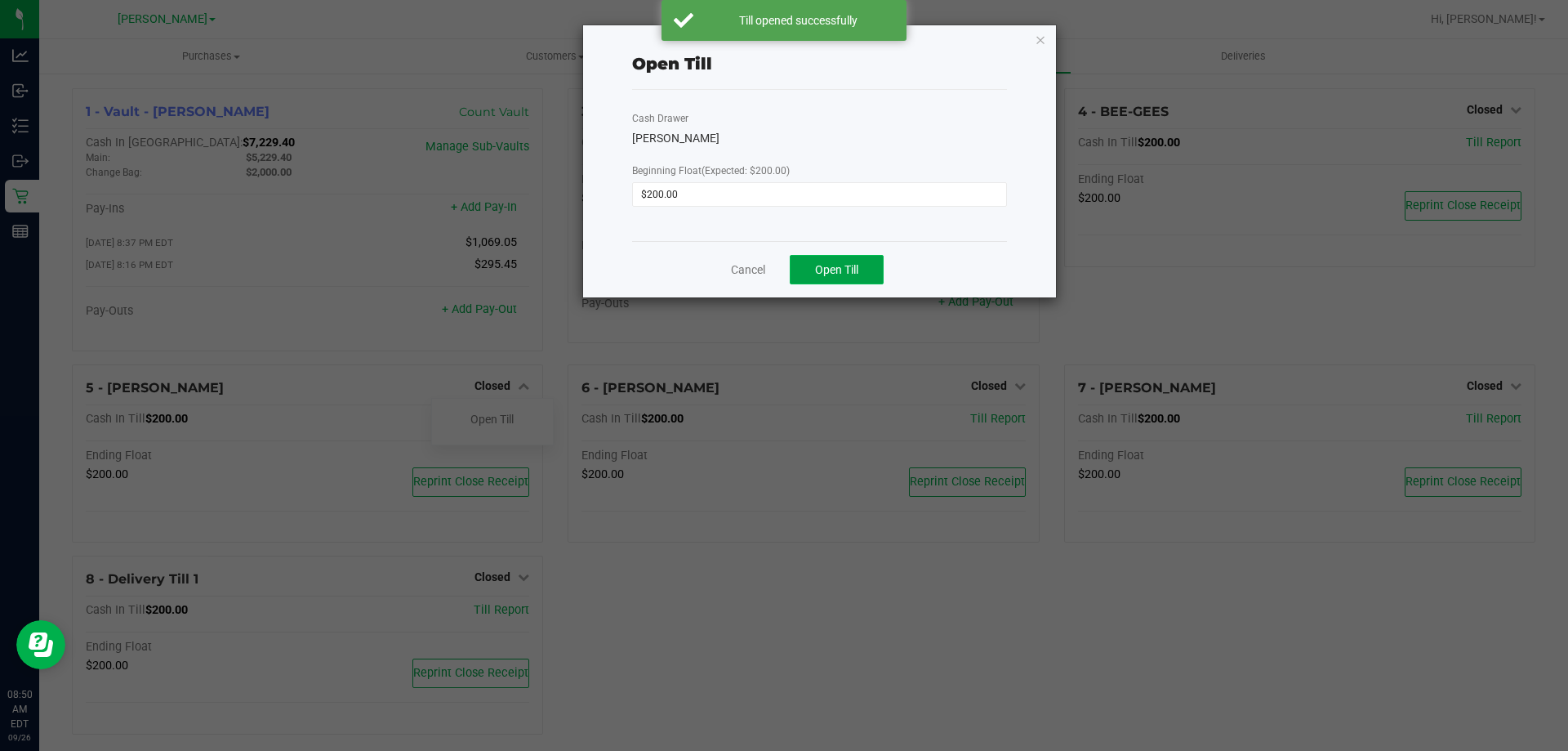
click at [835, 273] on span "Open Till" at bounding box center [836, 269] width 43 height 13
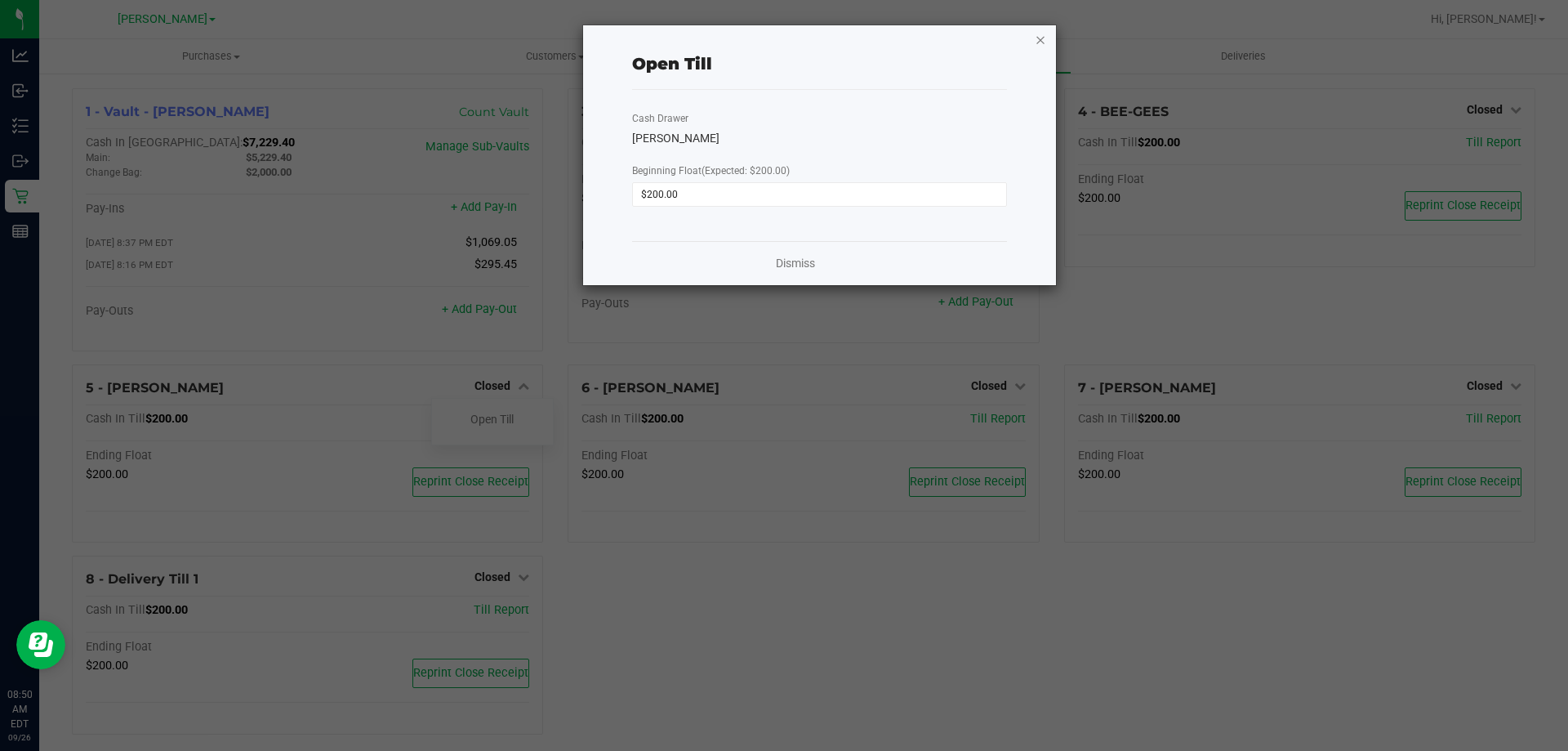
click at [1045, 38] on icon "button" at bounding box center [1040, 39] width 11 height 20
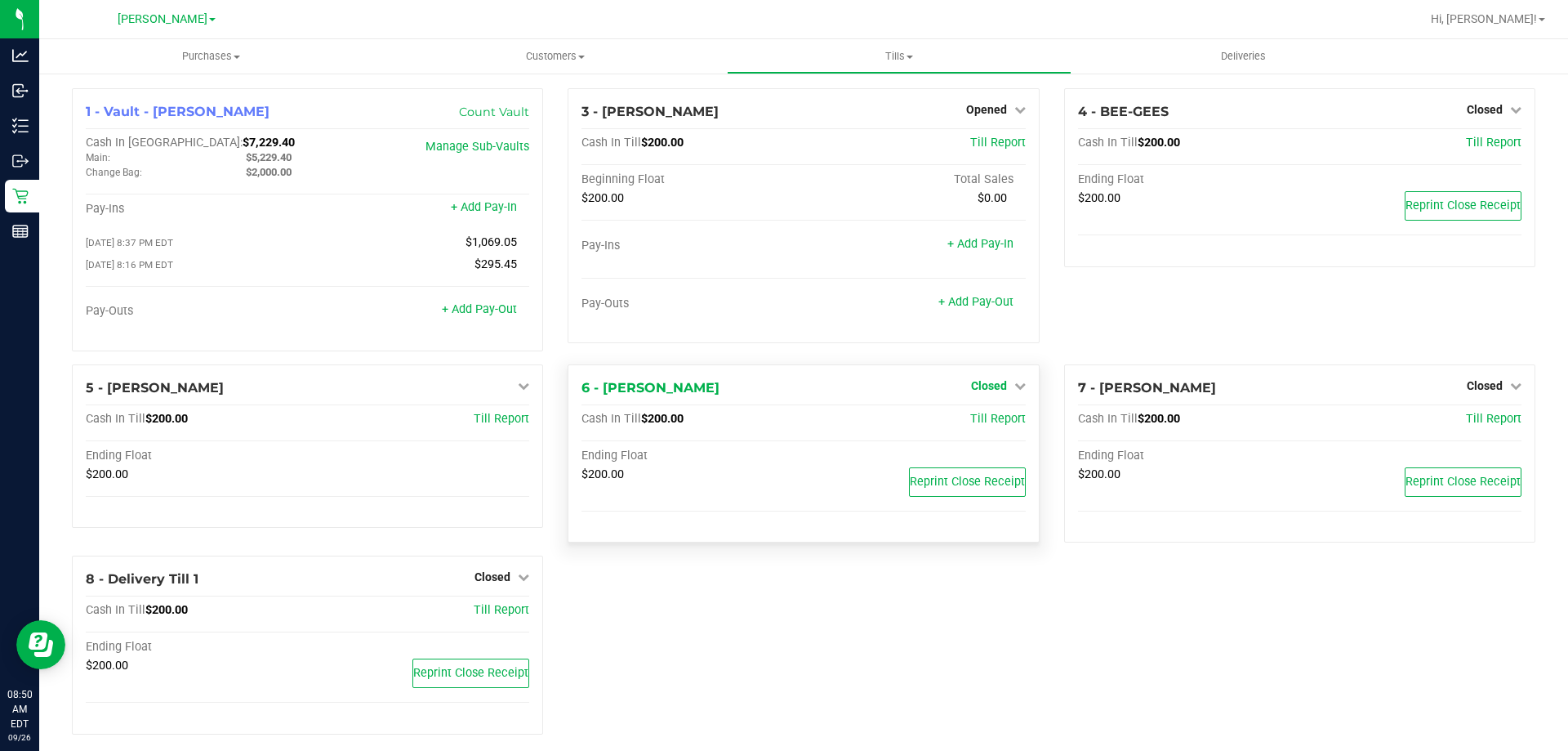
click at [995, 384] on span "Closed" at bounding box center [989, 385] width 36 height 13
click at [971, 419] on link "Open Till" at bounding box center [988, 418] width 43 height 13
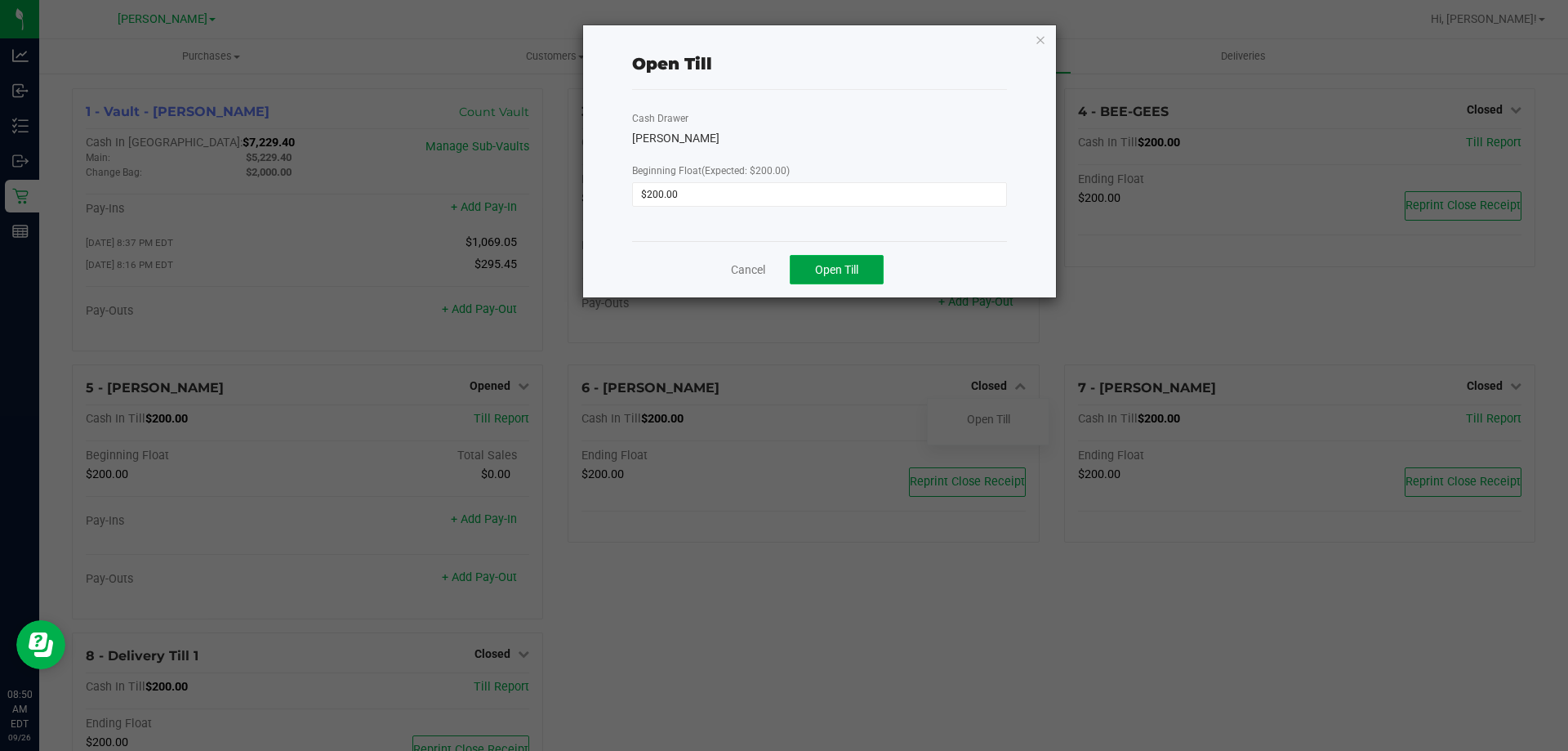
click at [850, 274] on span "Open Till" at bounding box center [836, 269] width 43 height 13
click at [1042, 34] on icon "button" at bounding box center [1040, 39] width 11 height 20
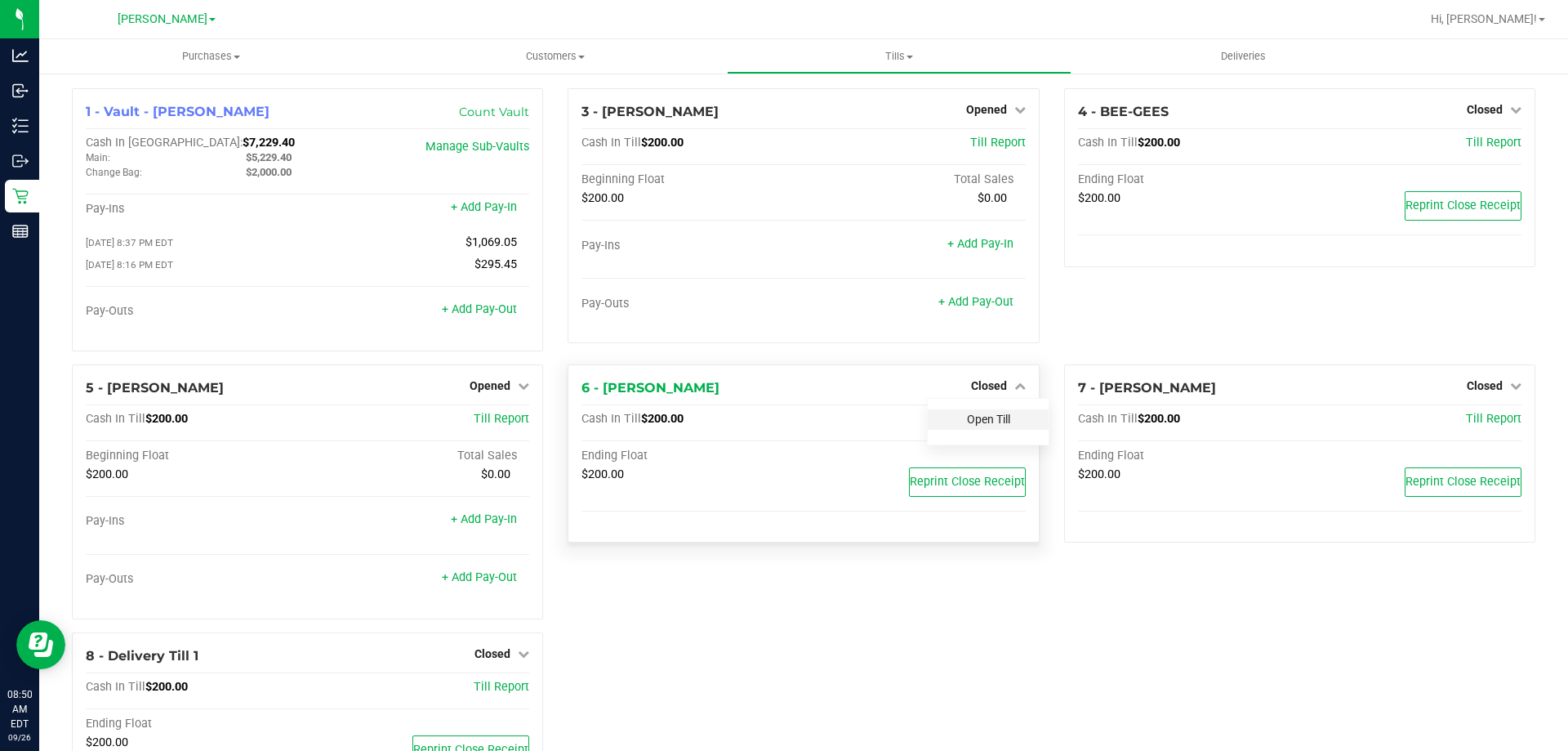
click at [991, 420] on link "Open Till" at bounding box center [988, 418] width 43 height 13
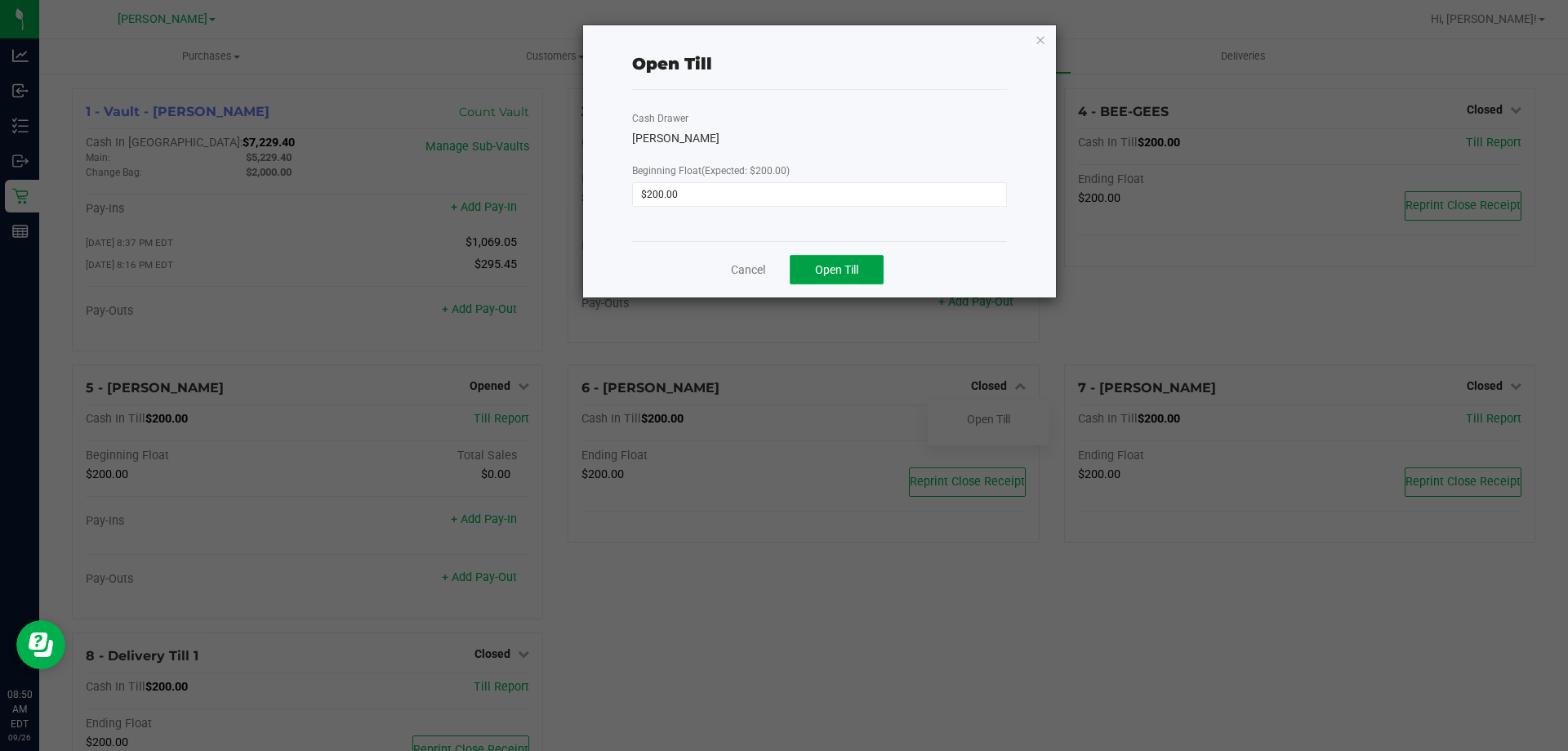
click at [818, 273] on span "Open Till" at bounding box center [836, 269] width 43 height 13
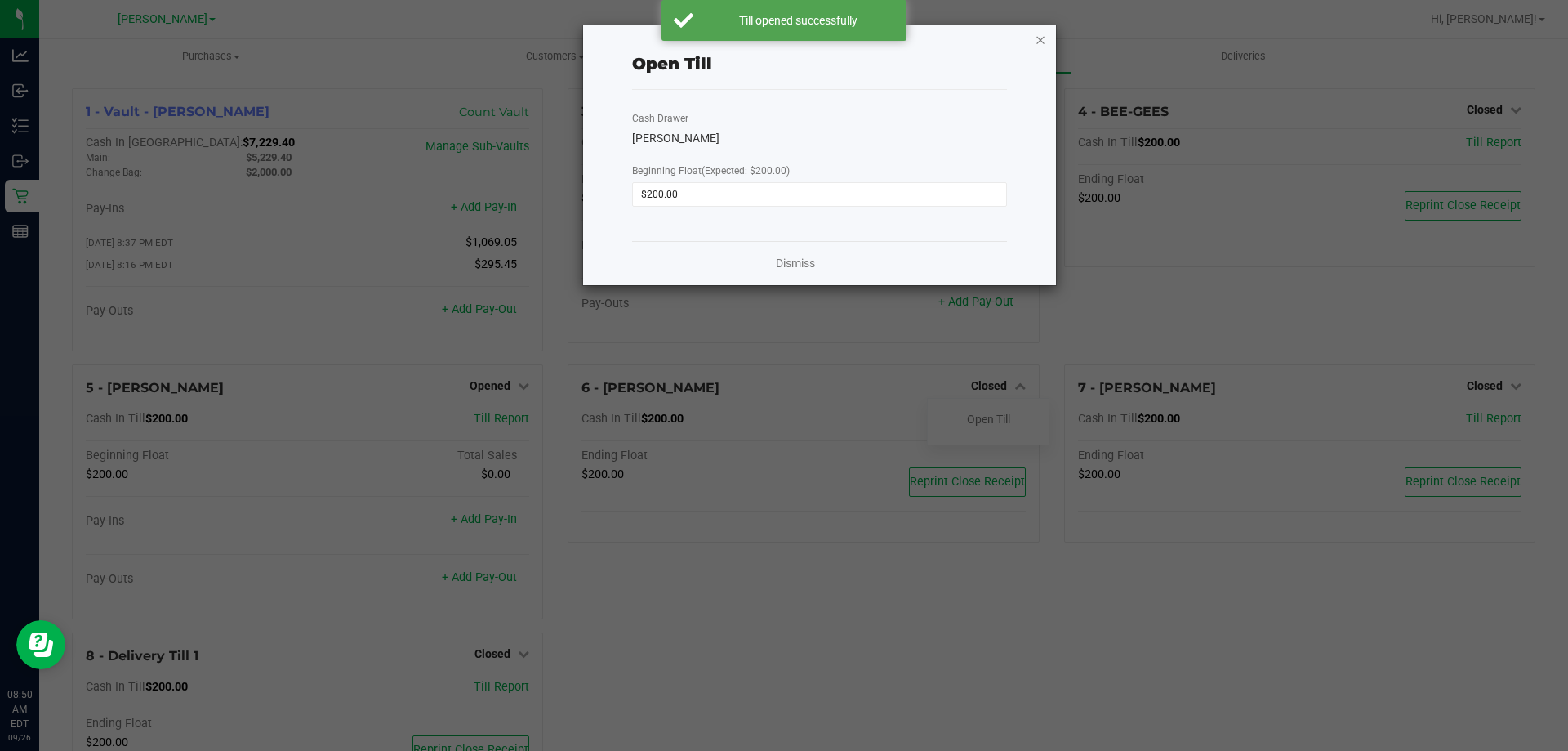
click at [1041, 34] on icon "button" at bounding box center [1040, 39] width 11 height 20
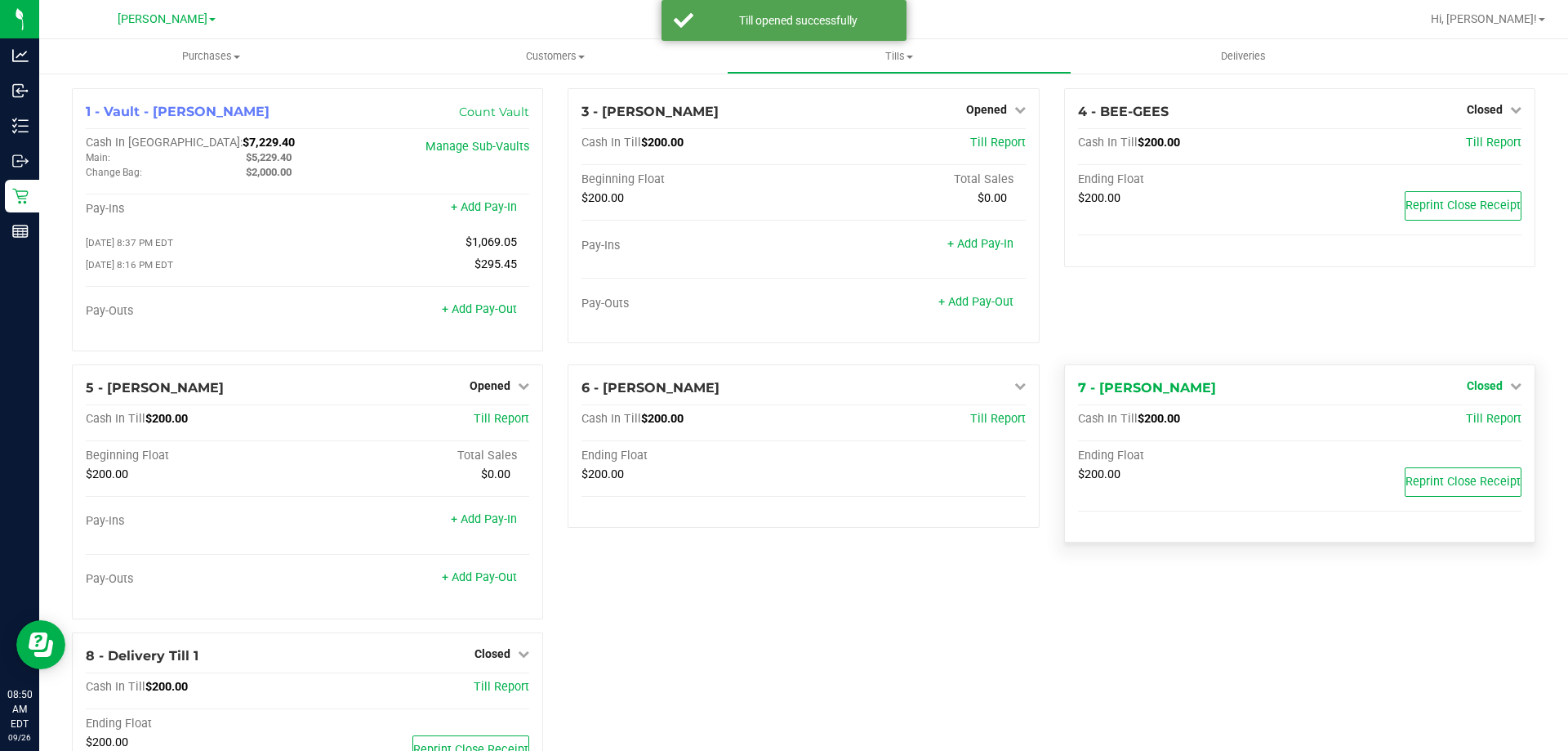
click at [1470, 388] on span "Closed" at bounding box center [1485, 385] width 36 height 13
click at [1463, 421] on link "Open Till" at bounding box center [1484, 418] width 43 height 13
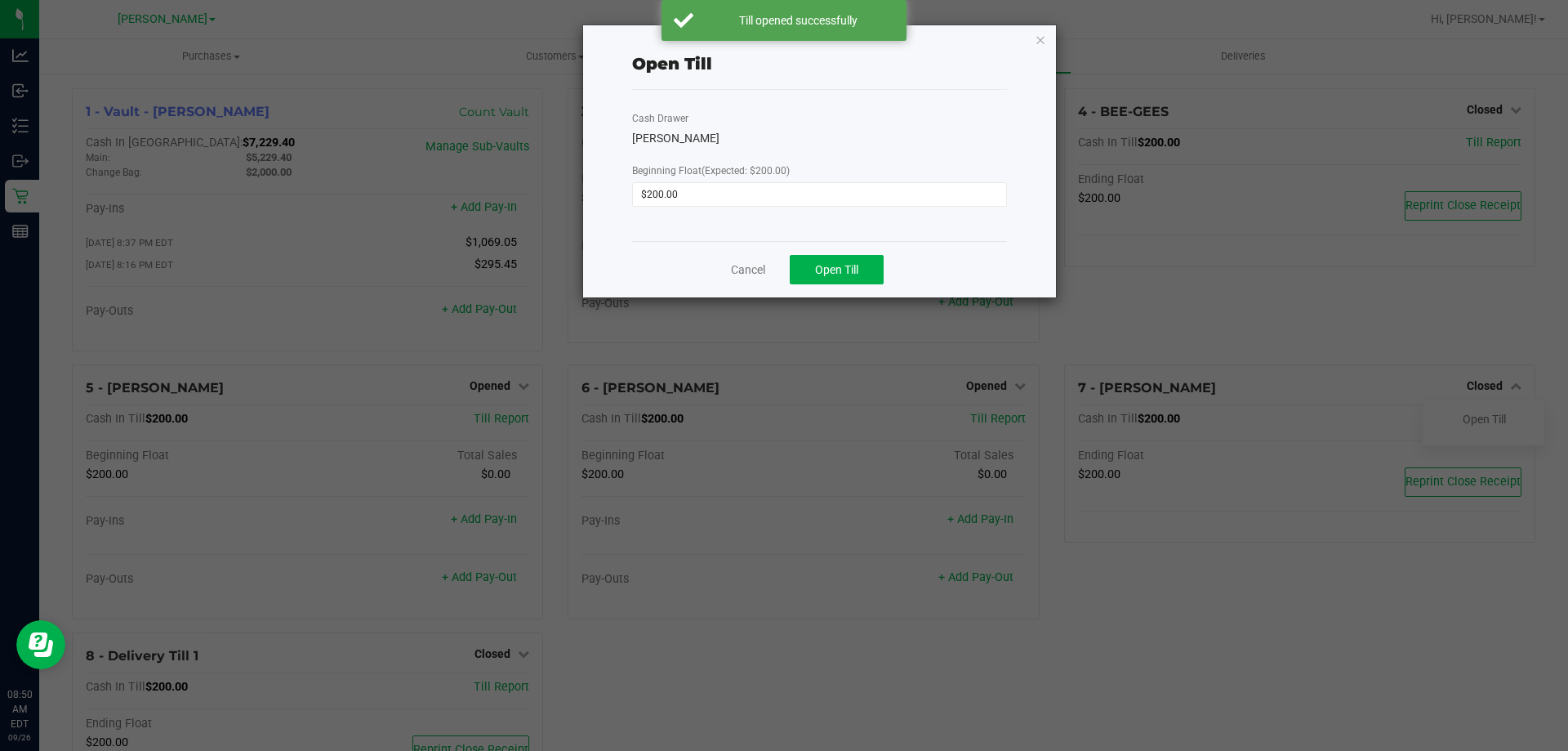
click at [842, 285] on div "Cancel Open Till" at bounding box center [819, 269] width 375 height 56
click at [845, 277] on button "Open Till" at bounding box center [836, 269] width 94 height 29
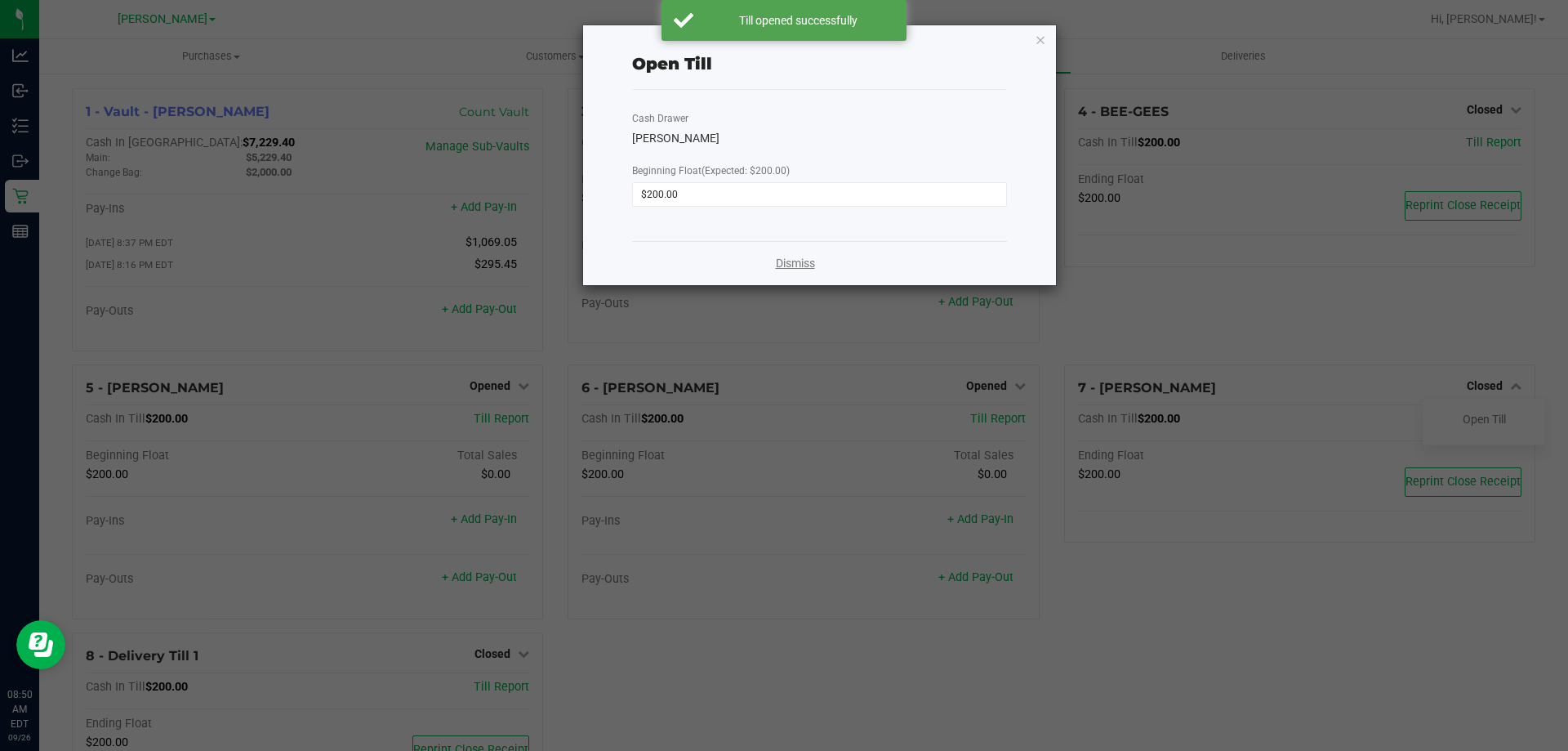
click at [801, 271] on link "Dismiss" at bounding box center [794, 263] width 39 height 17
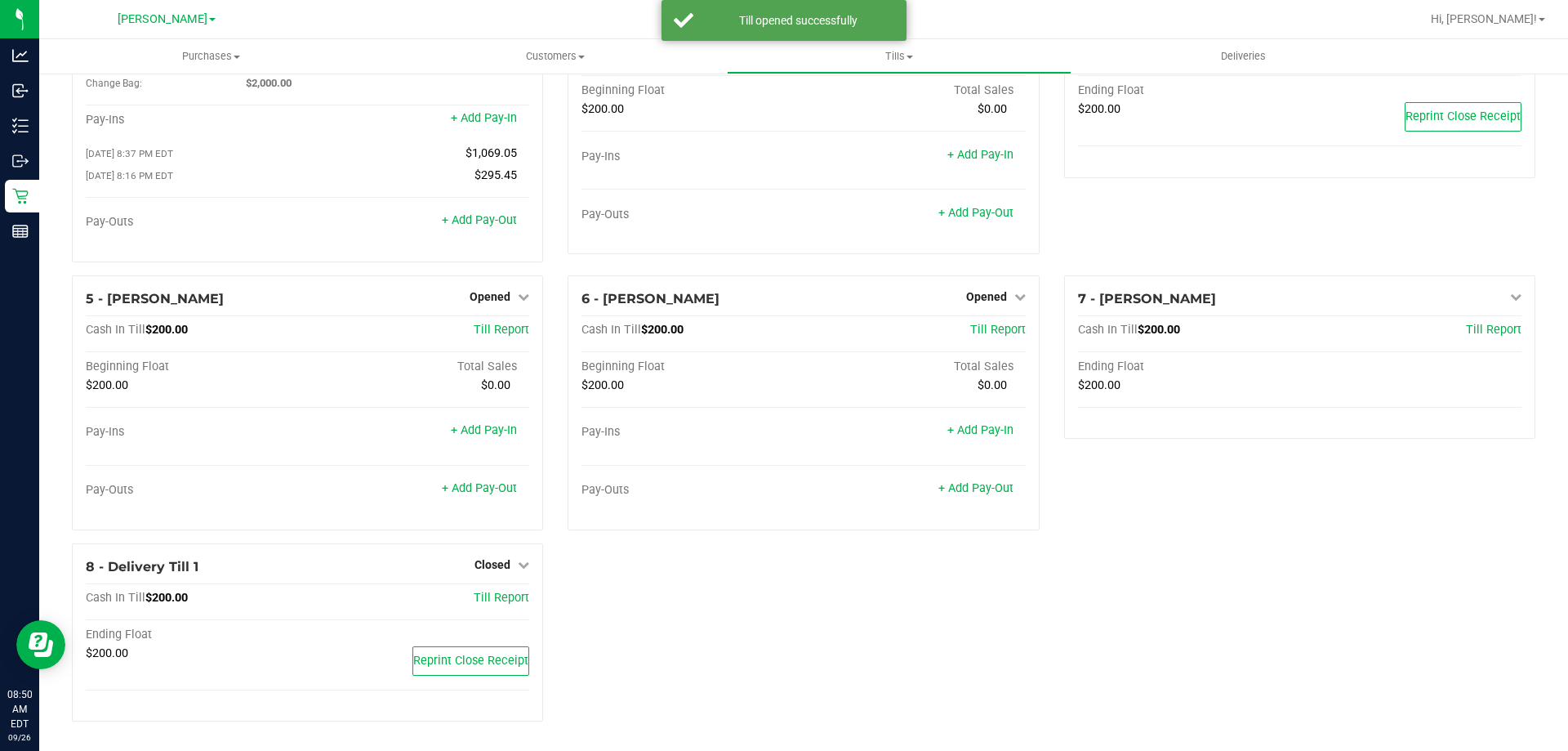
scroll to position [92, 0]
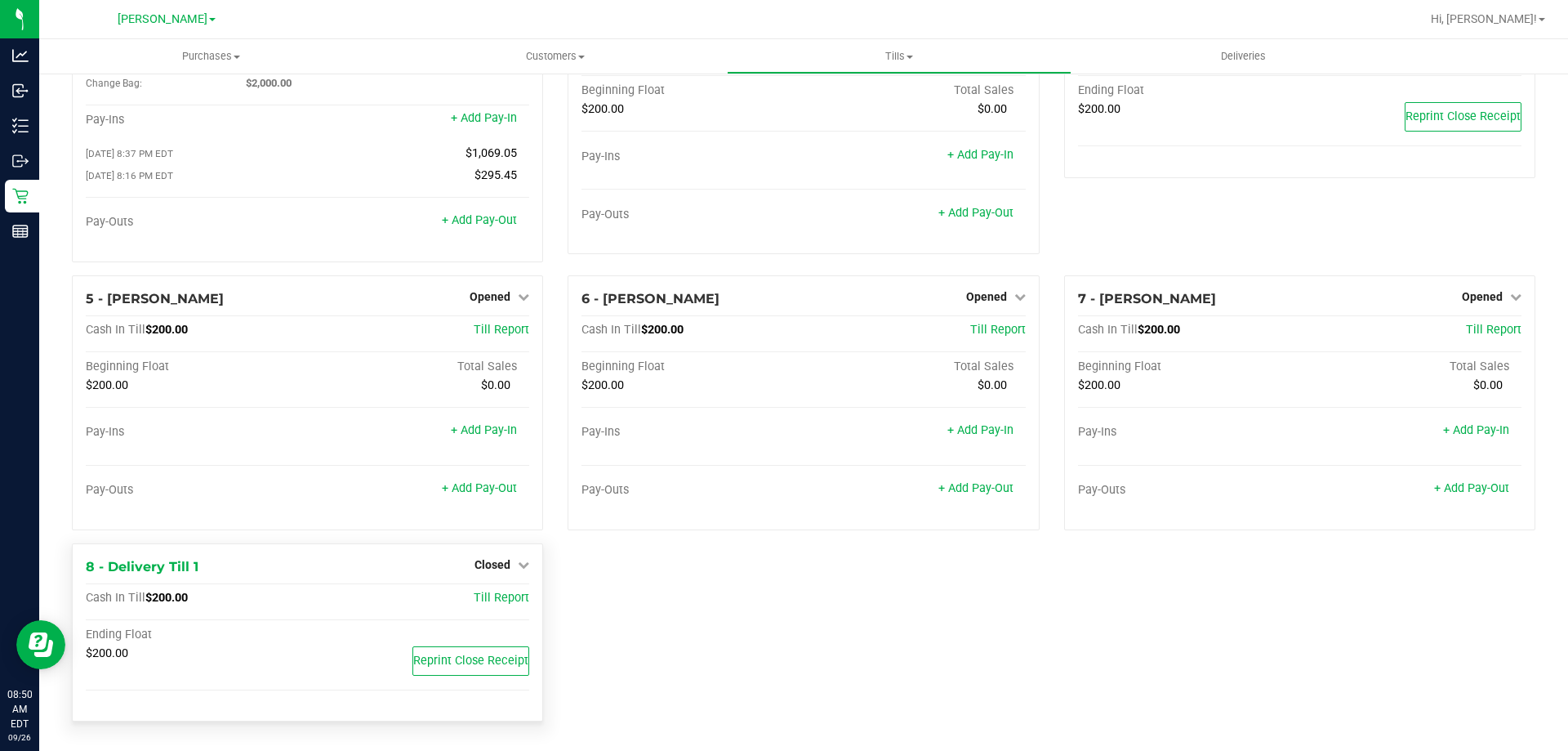
click at [492, 555] on div "Closed" at bounding box center [501, 565] width 55 height 20
click at [491, 563] on span "Closed" at bounding box center [492, 564] width 36 height 13
click at [493, 594] on link "Open Till" at bounding box center [491, 597] width 43 height 13
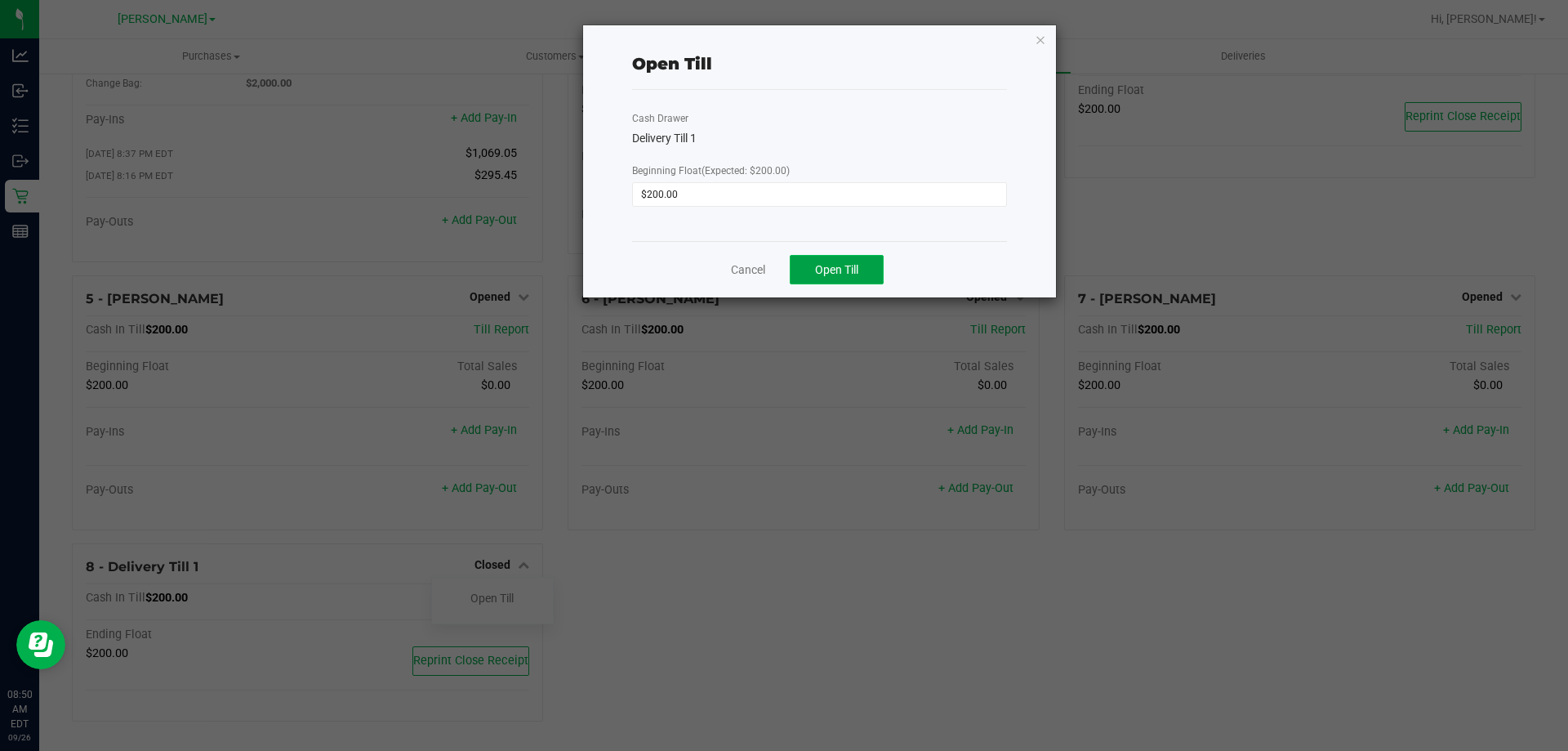
click at [865, 271] on button "Open Till" at bounding box center [836, 269] width 94 height 29
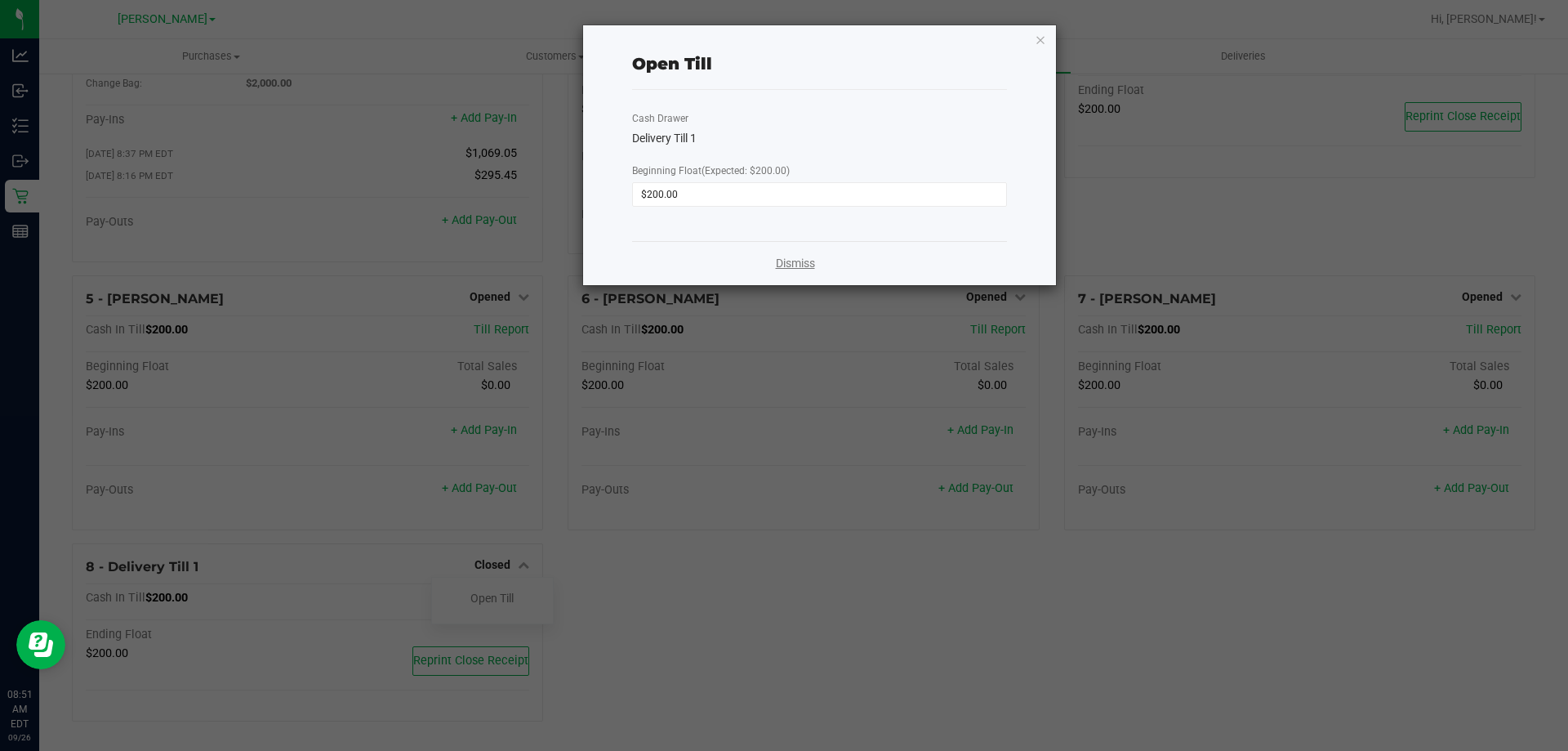
click at [777, 257] on link "Dismiss" at bounding box center [794, 263] width 39 height 17
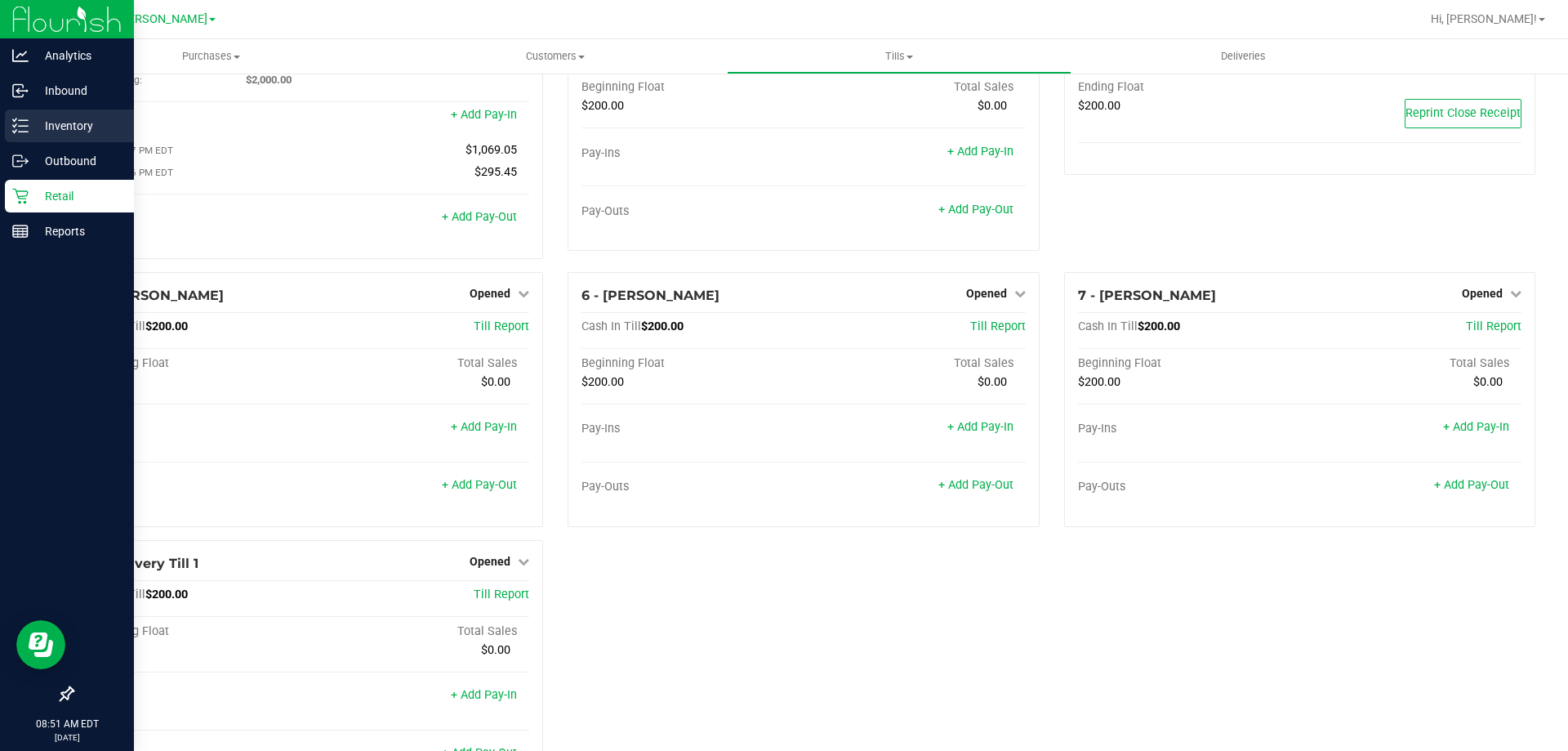
click at [16, 119] on icon at bounding box center [14, 120] width 3 height 2
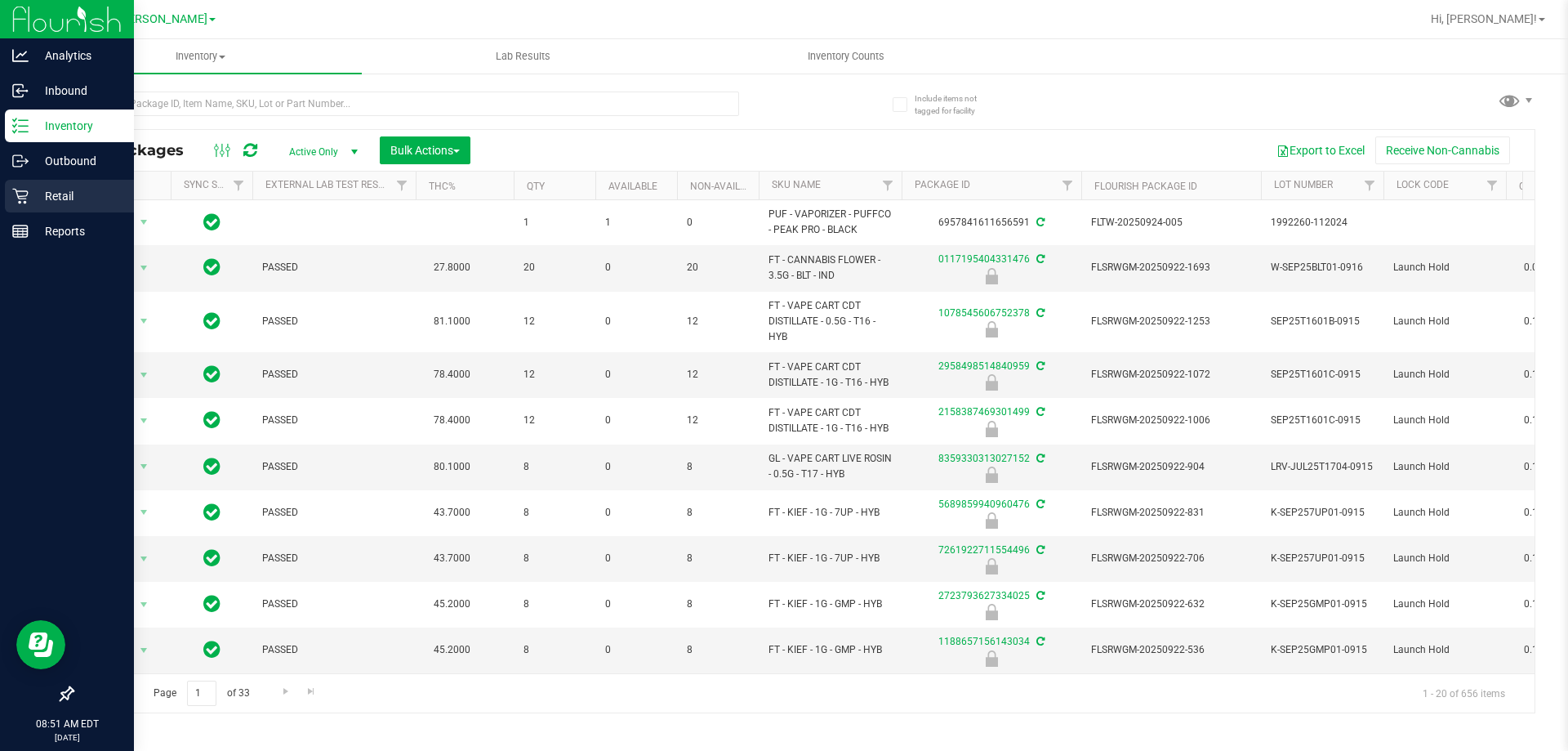
click at [55, 184] on div "Retail" at bounding box center [69, 196] width 129 height 33
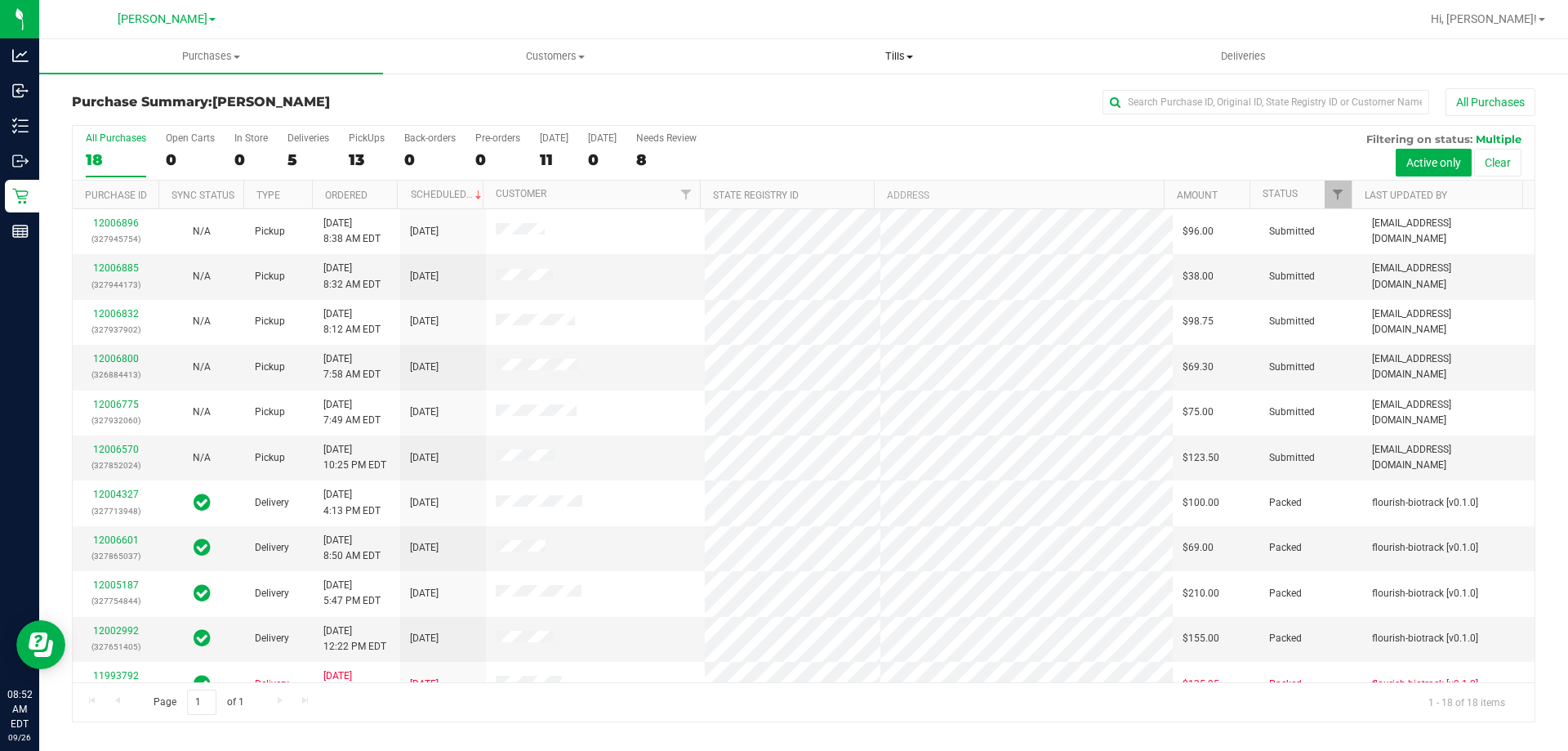
click at [892, 62] on span "Tills" at bounding box center [898, 56] width 342 height 15
click at [817, 96] on span "Manage tills" at bounding box center [782, 99] width 110 height 14
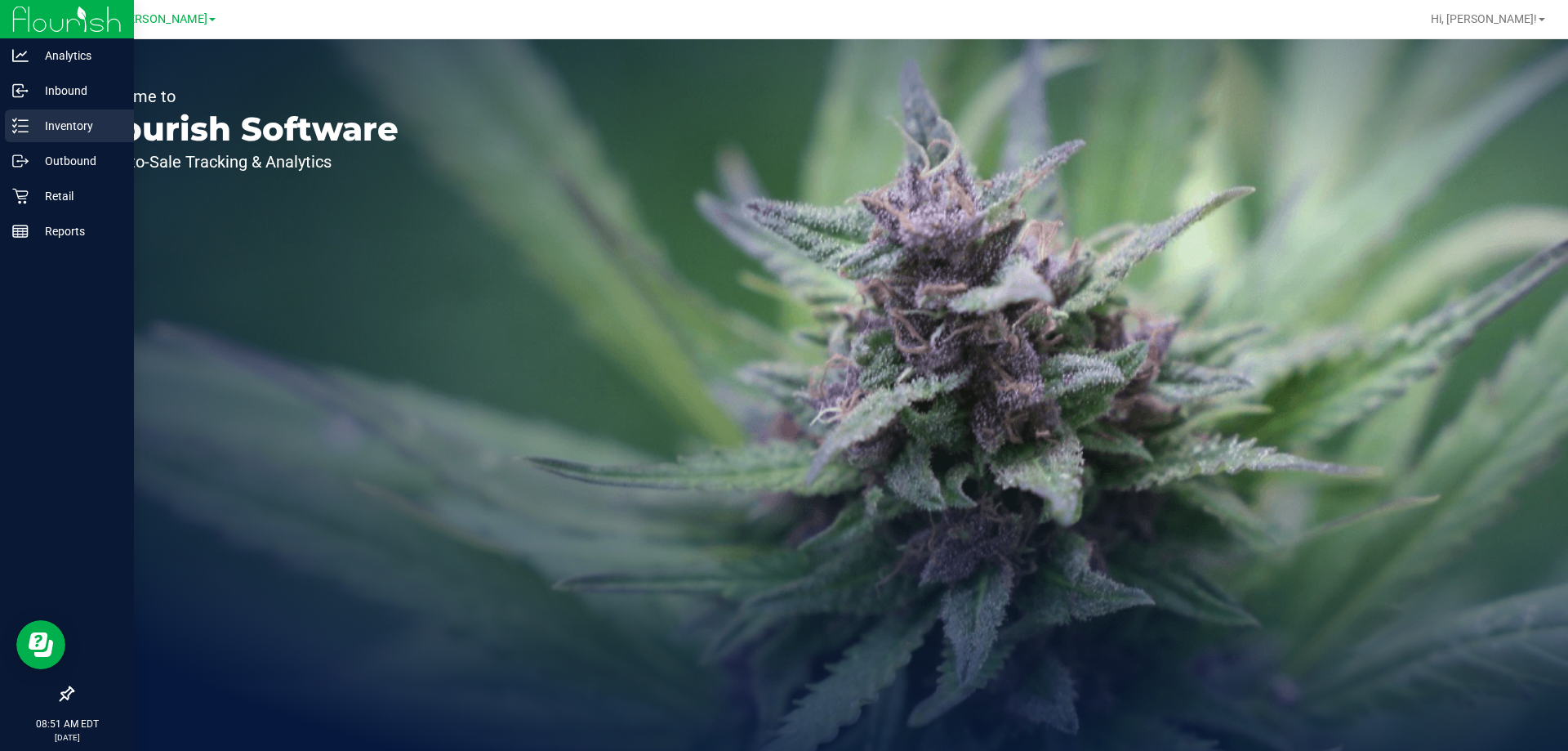
click at [18, 119] on icon at bounding box center [20, 126] width 16 height 16
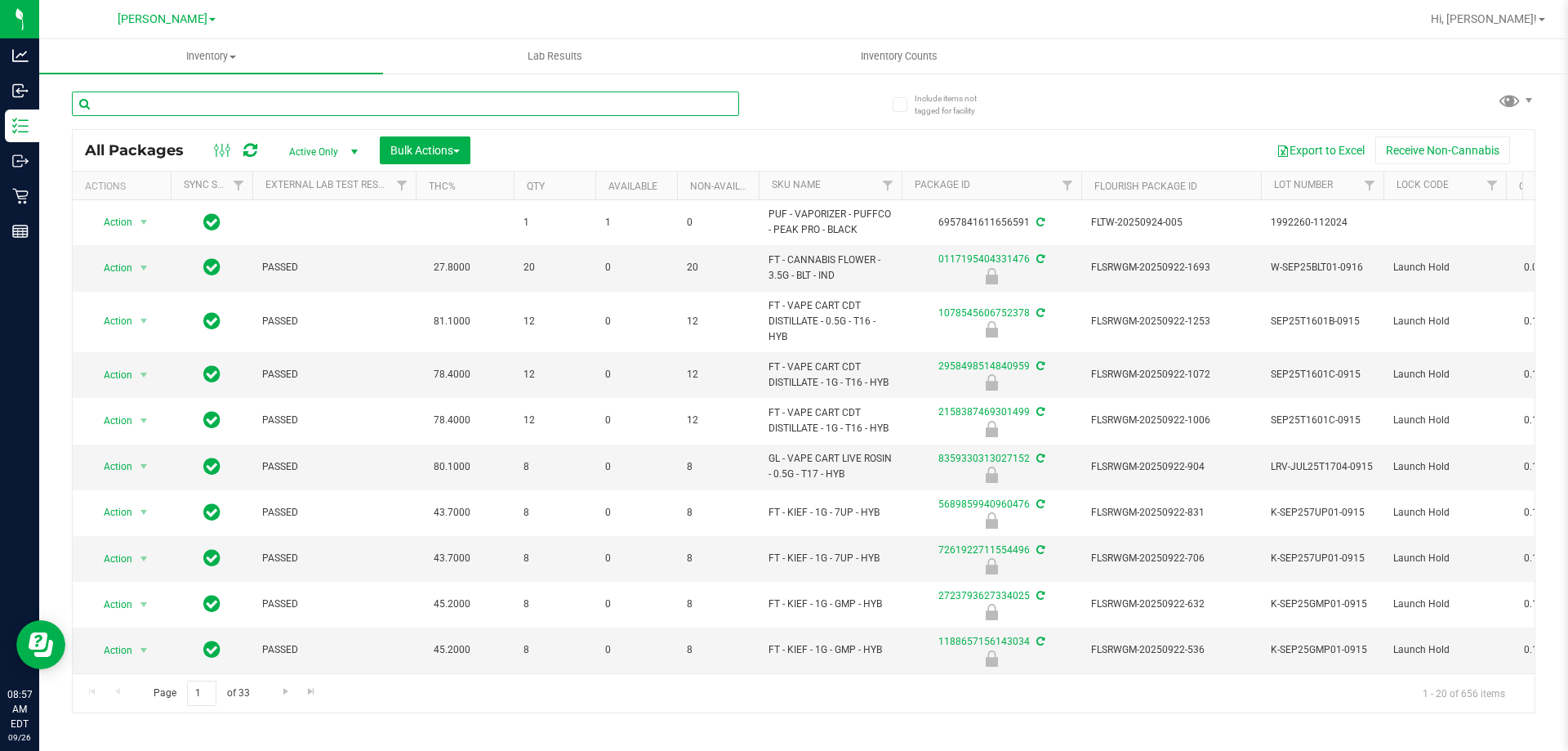
click at [610, 105] on input "text" at bounding box center [405, 104] width 668 height 25
type input "1274278535285301"
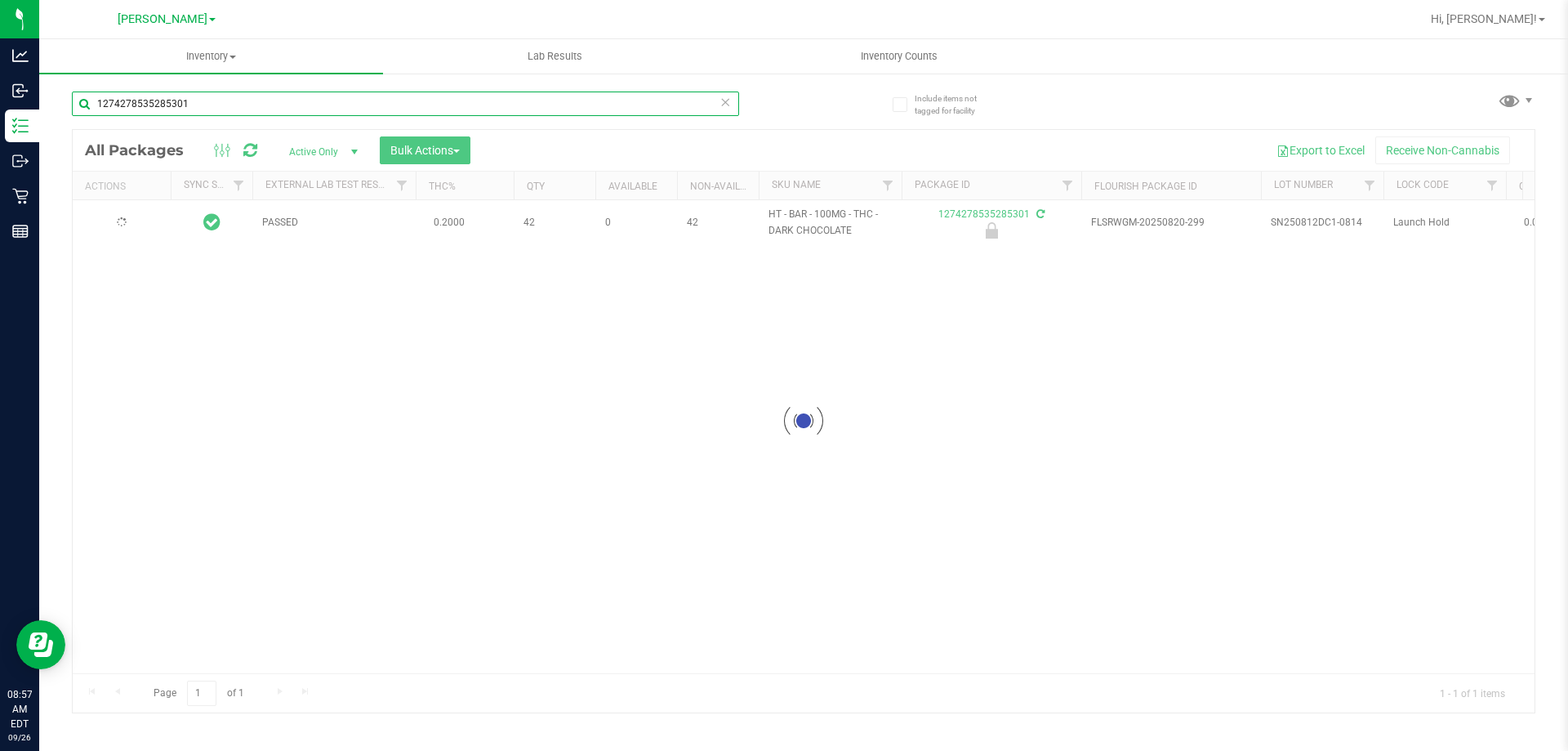
type input "2026-02-22"
click at [234, 104] on input "1274278535285301" at bounding box center [405, 104] width 668 height 25
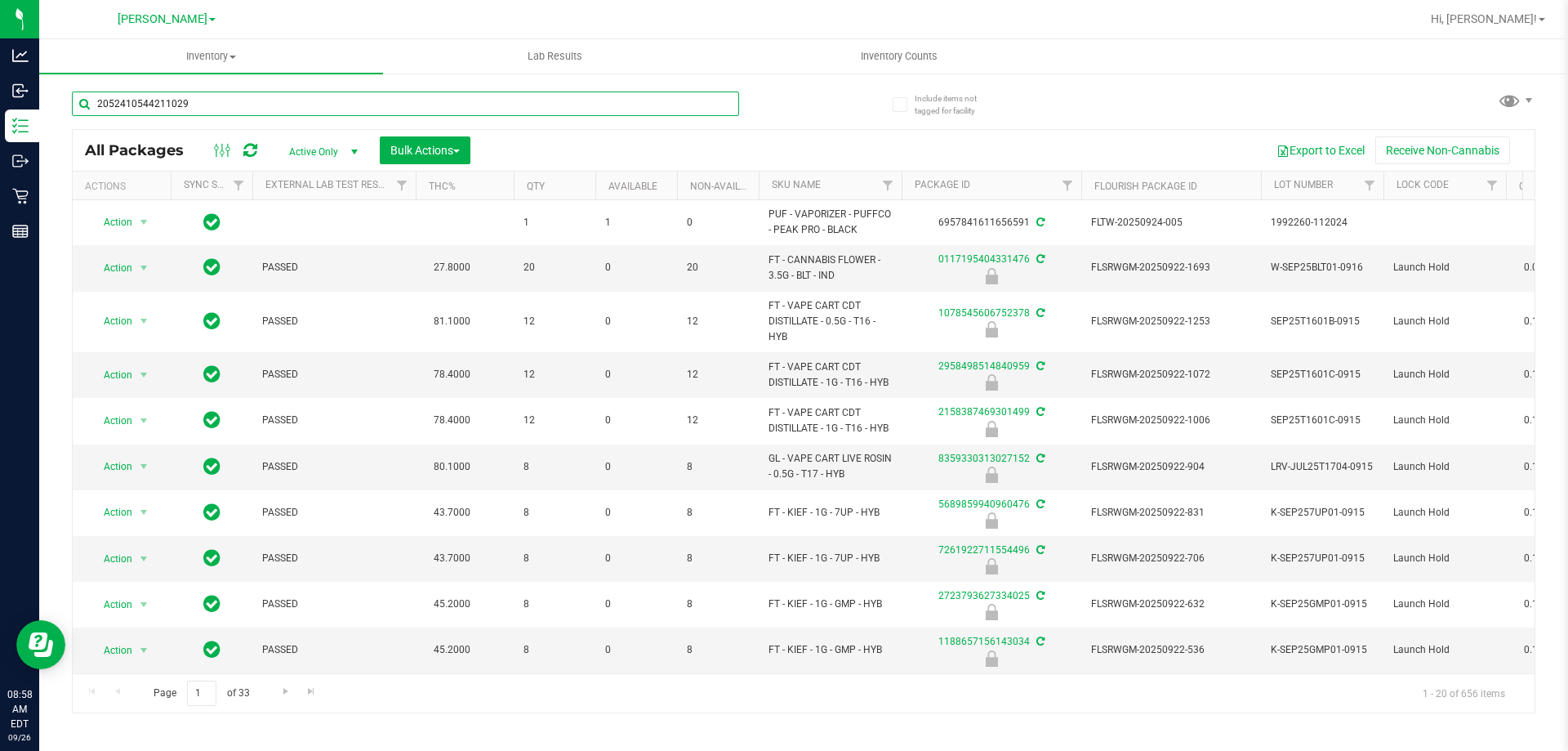
type input "2052410544211029"
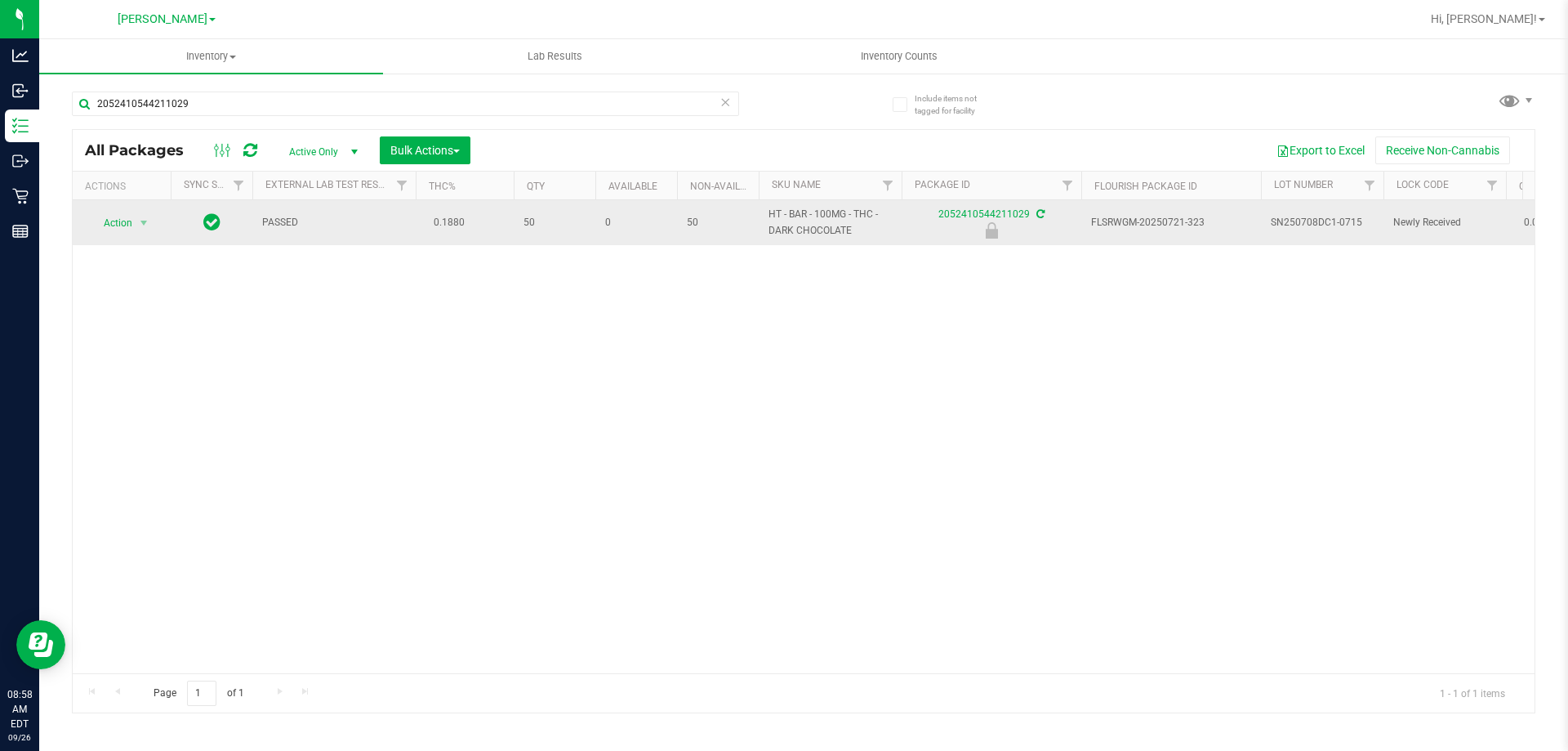
click at [116, 219] on span "Action" at bounding box center [111, 223] width 44 height 23
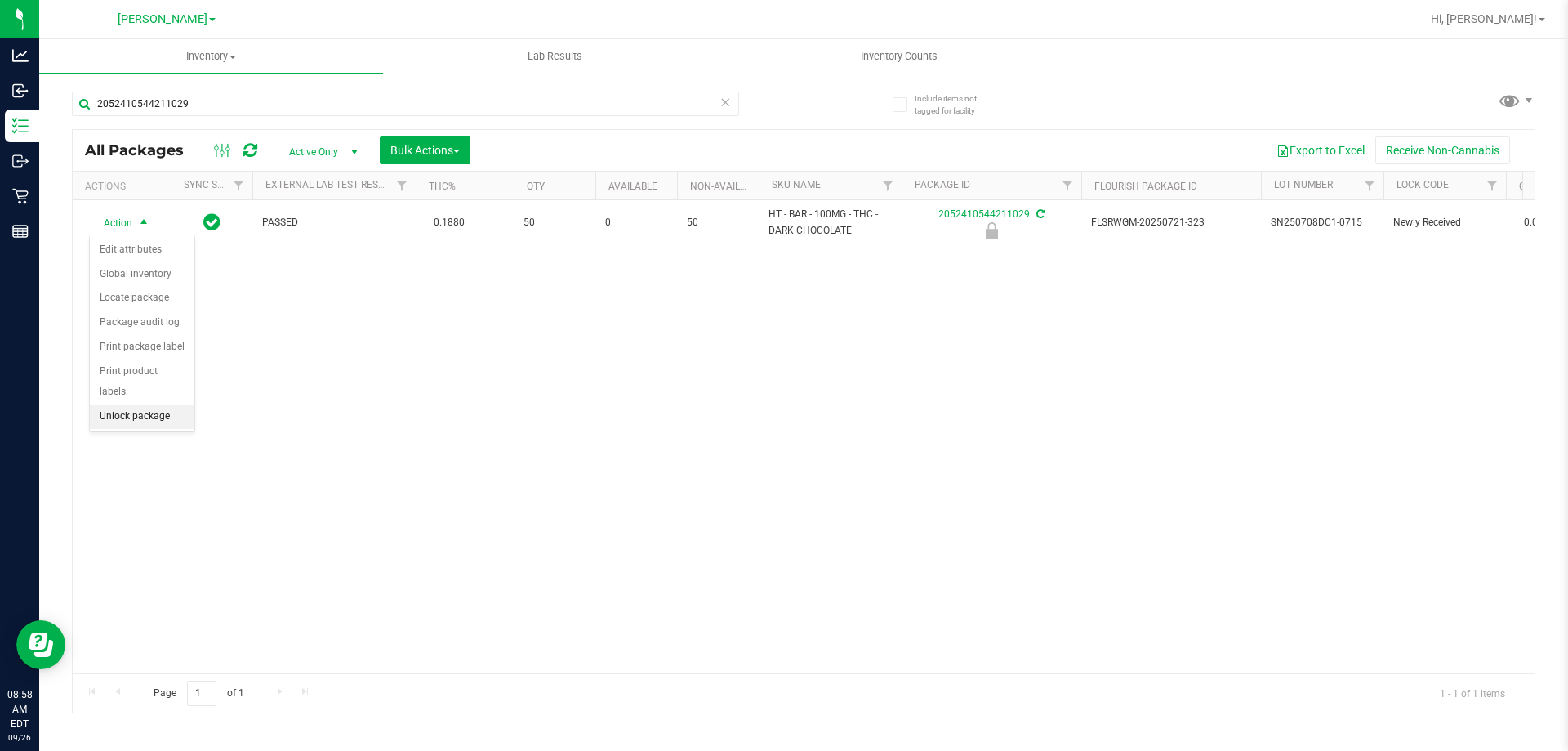
click at [160, 404] on li "Unlock package" at bounding box center [142, 416] width 105 height 25
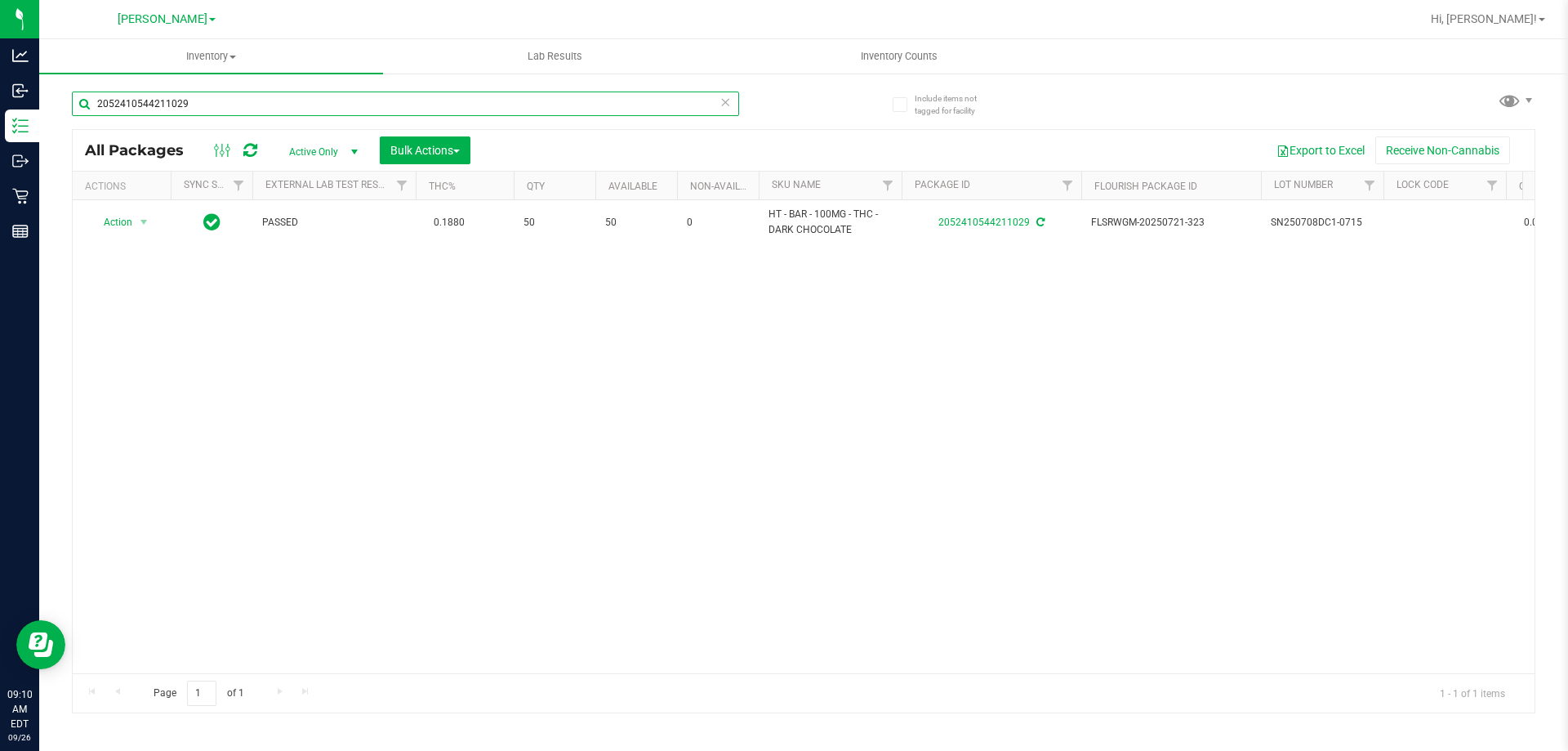
click at [358, 106] on input "2052410544211029" at bounding box center [405, 104] width 668 height 25
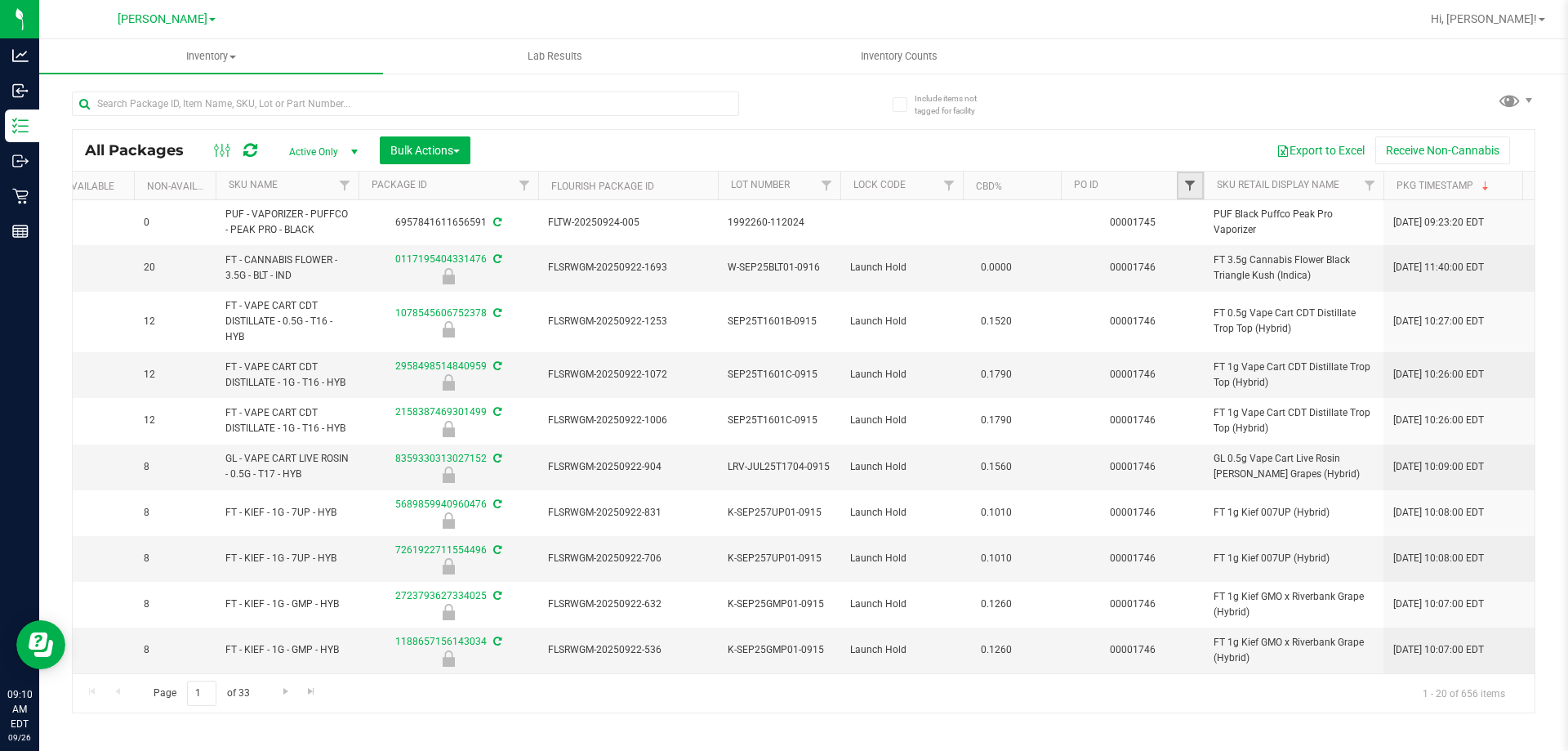
click at [1194, 187] on span "Filter" at bounding box center [1190, 185] width 13 height 13
type input "1746"
click at [1187, 247] on button "Filter" at bounding box center [1226, 265] width 79 height 36
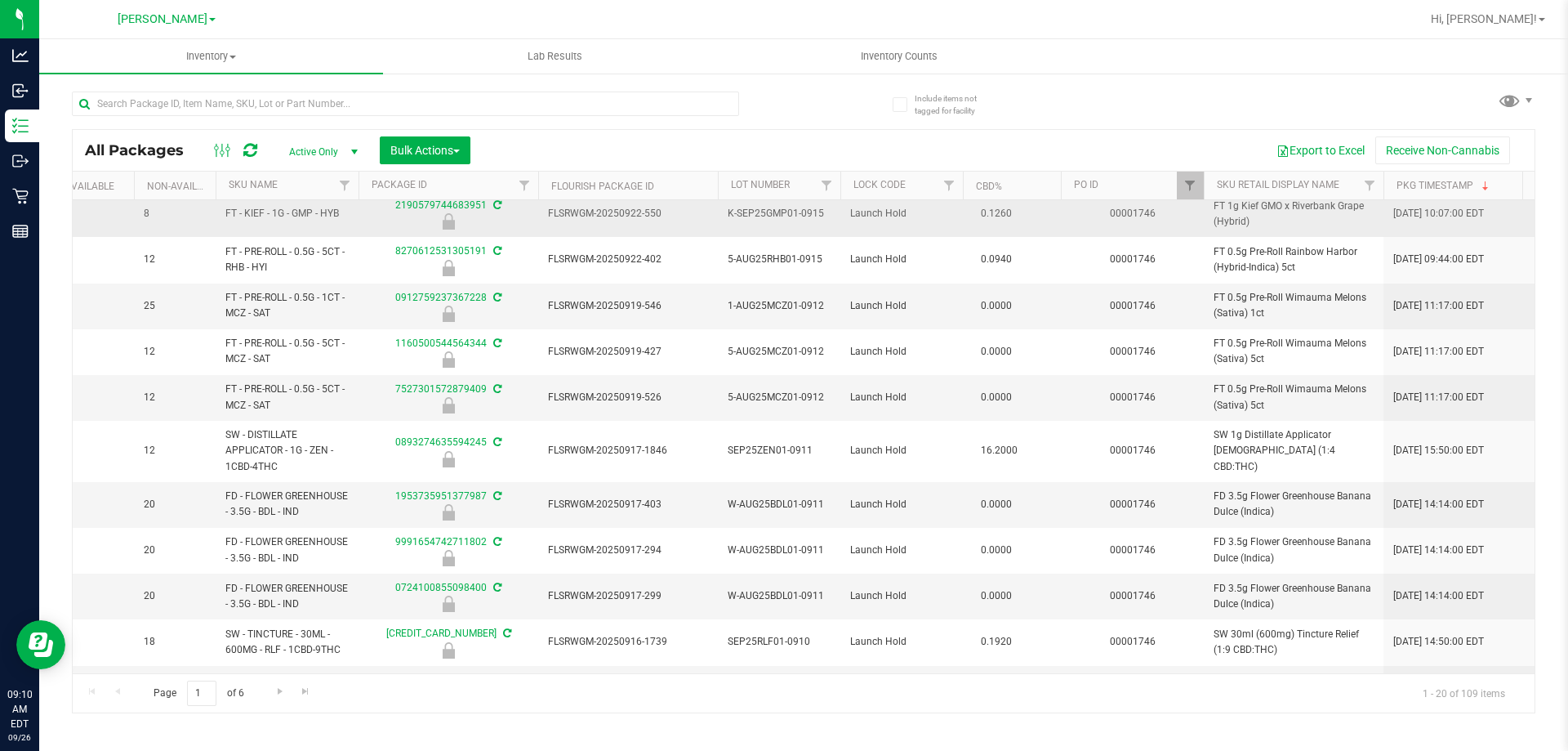
scroll to position [487, 543]
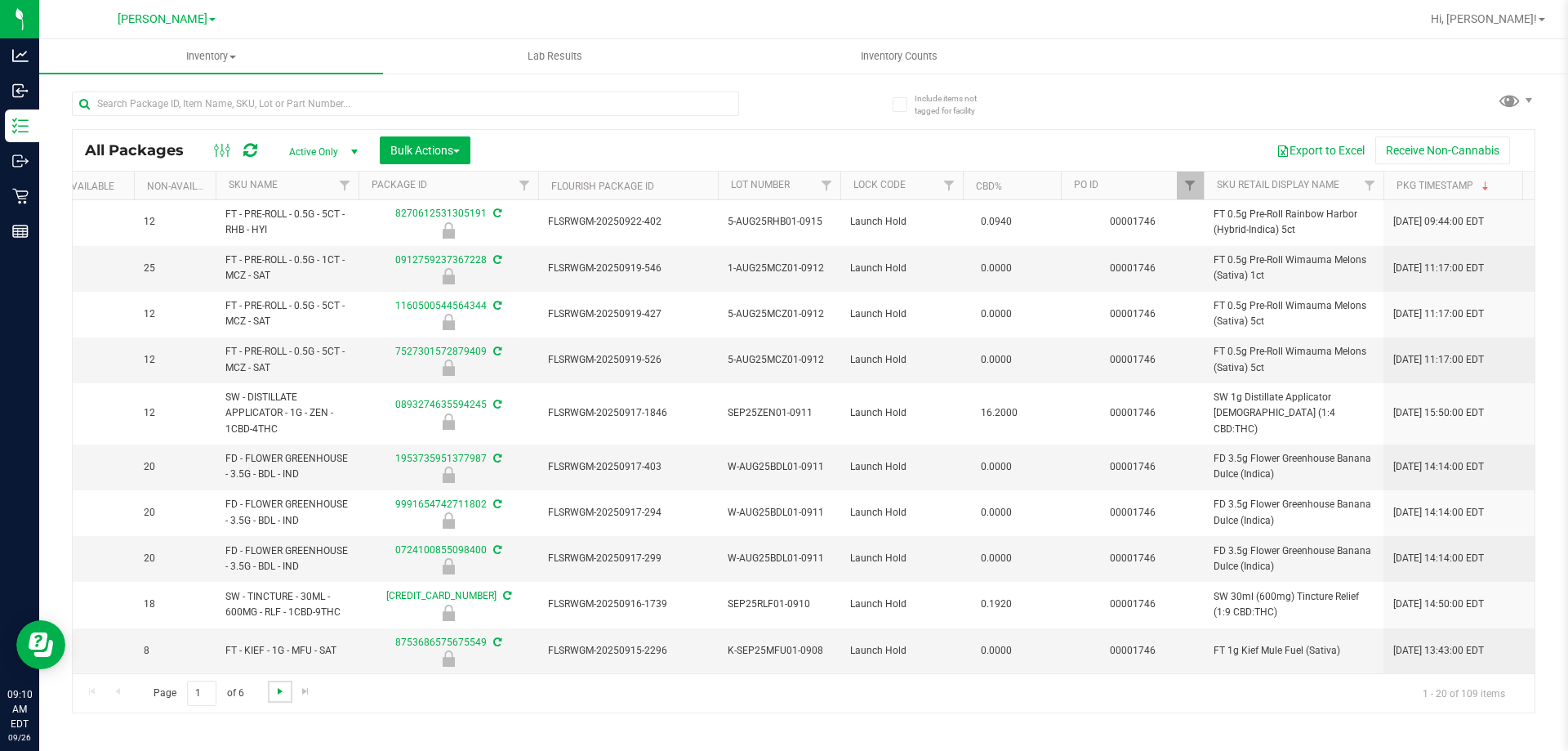
click at [280, 691] on span "Go to the next page" at bounding box center [279, 691] width 13 height 13
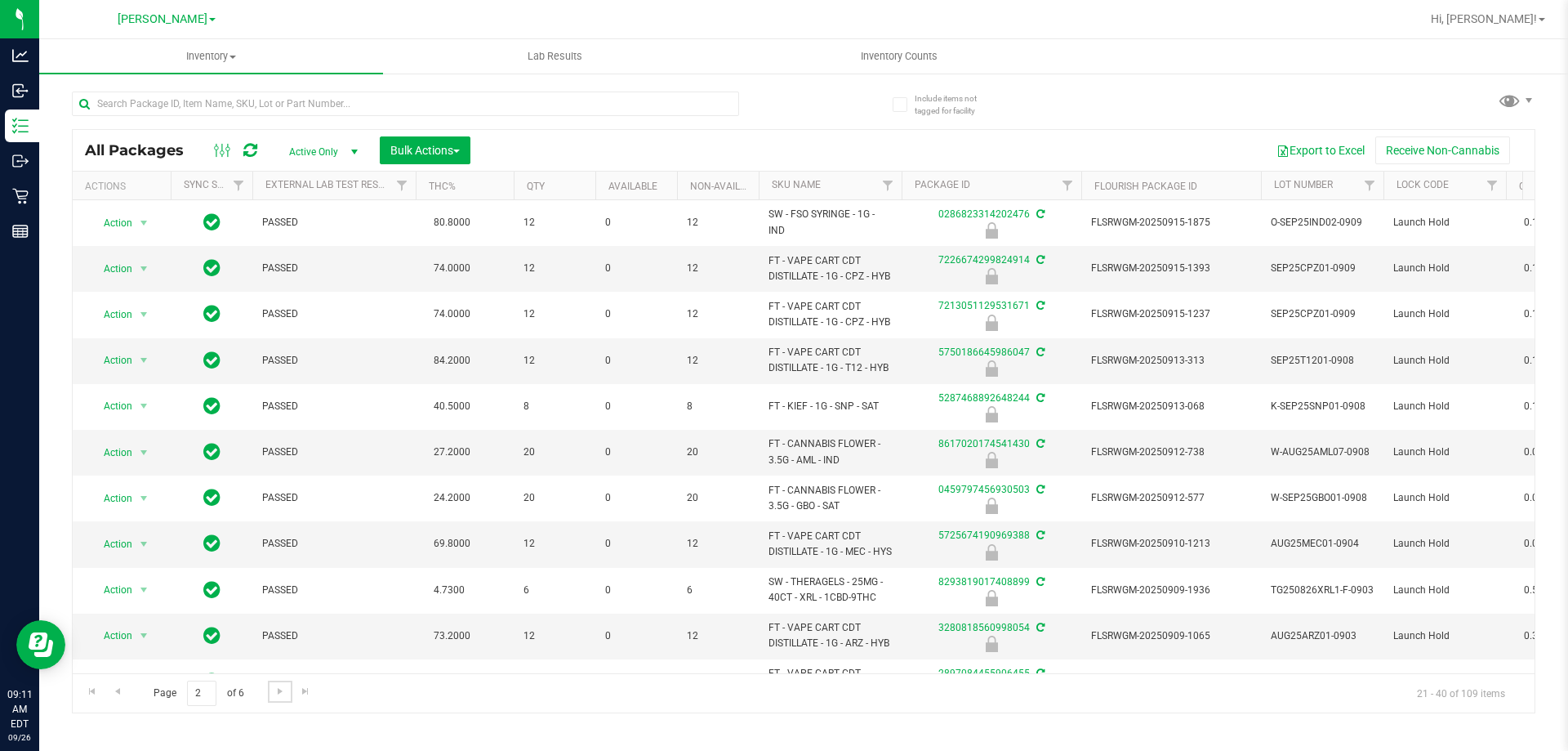
scroll to position [487, 0]
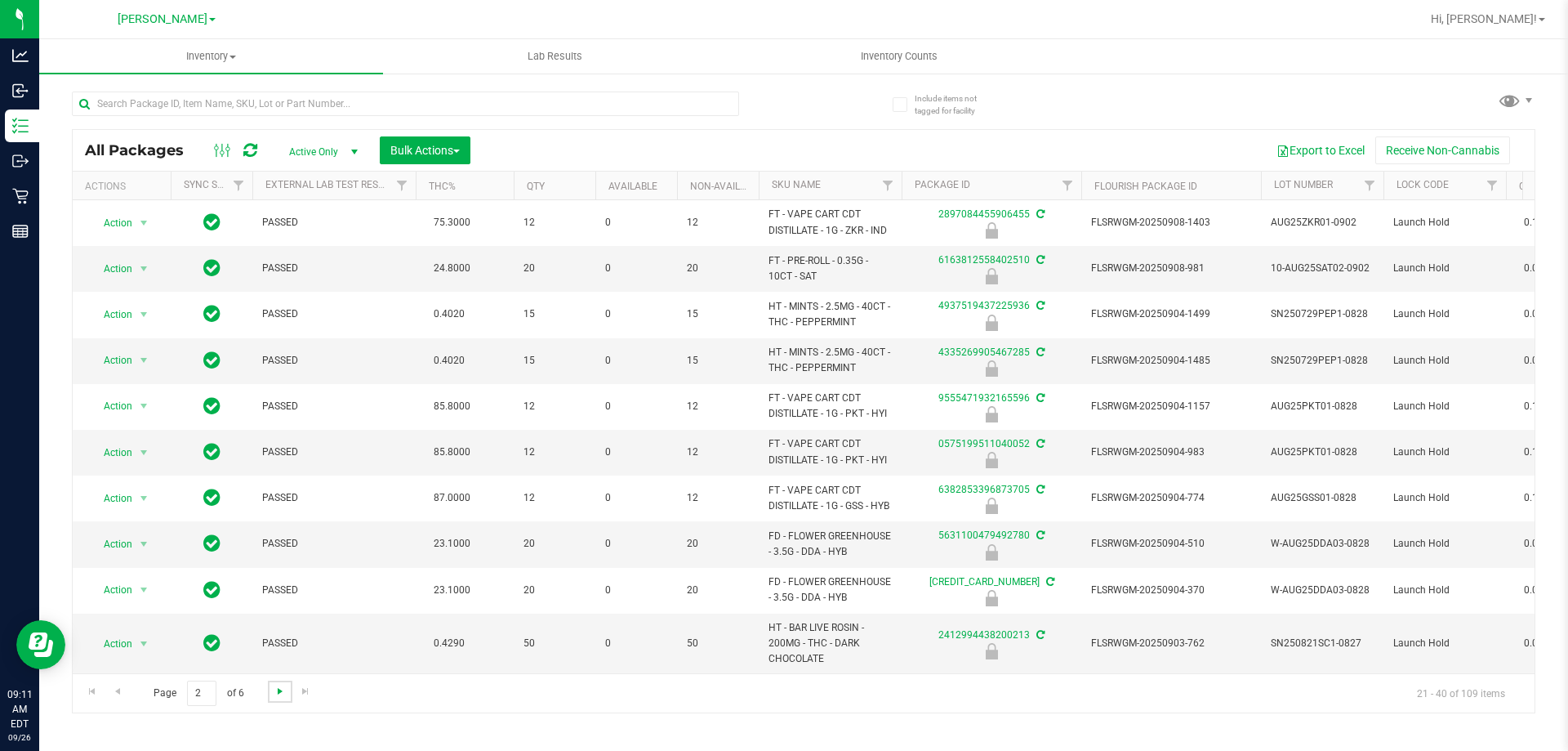
click at [283, 695] on span "Go to the next page" at bounding box center [279, 691] width 13 height 13
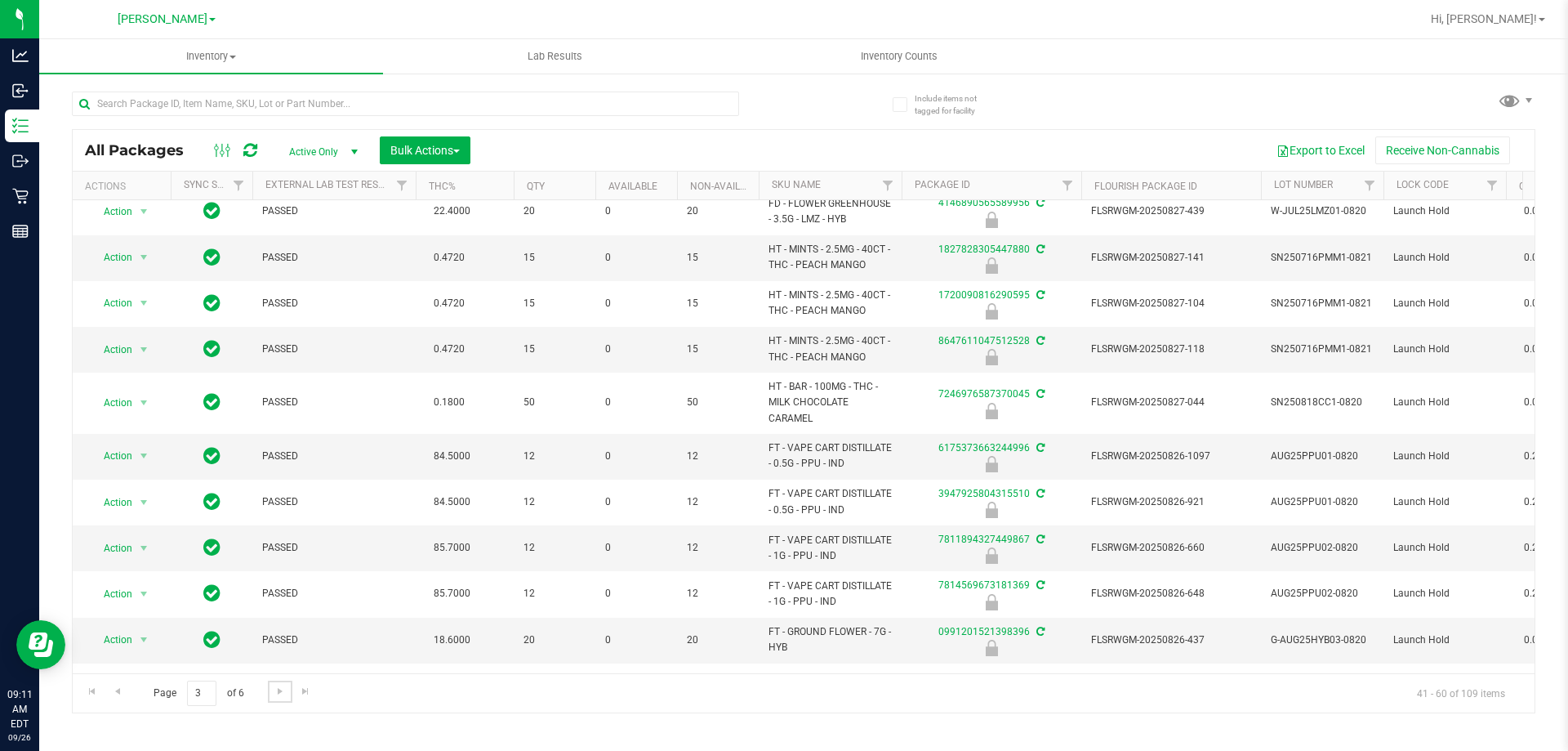
scroll to position [517, 0]
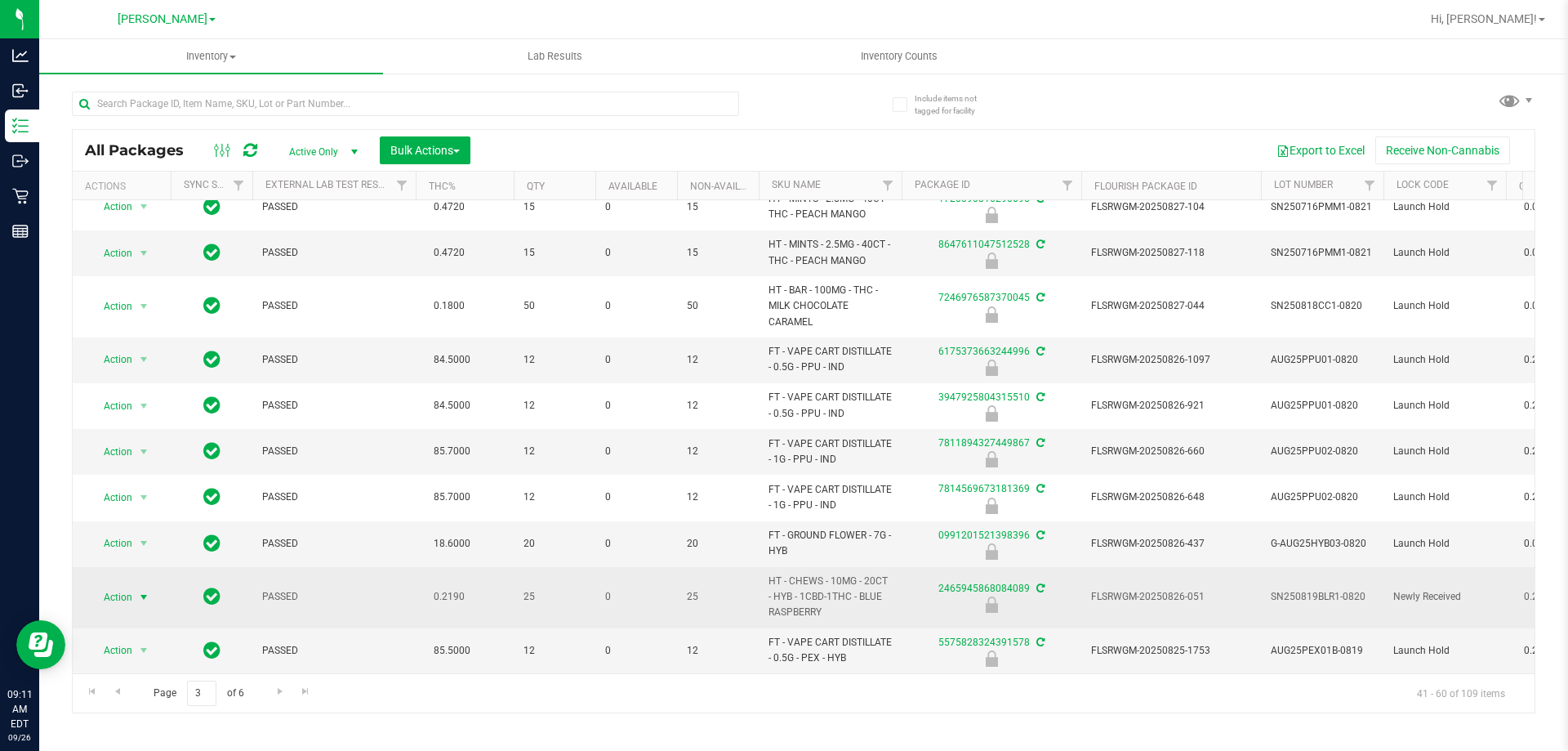
click at [139, 591] on span "select" at bounding box center [143, 597] width 13 height 13
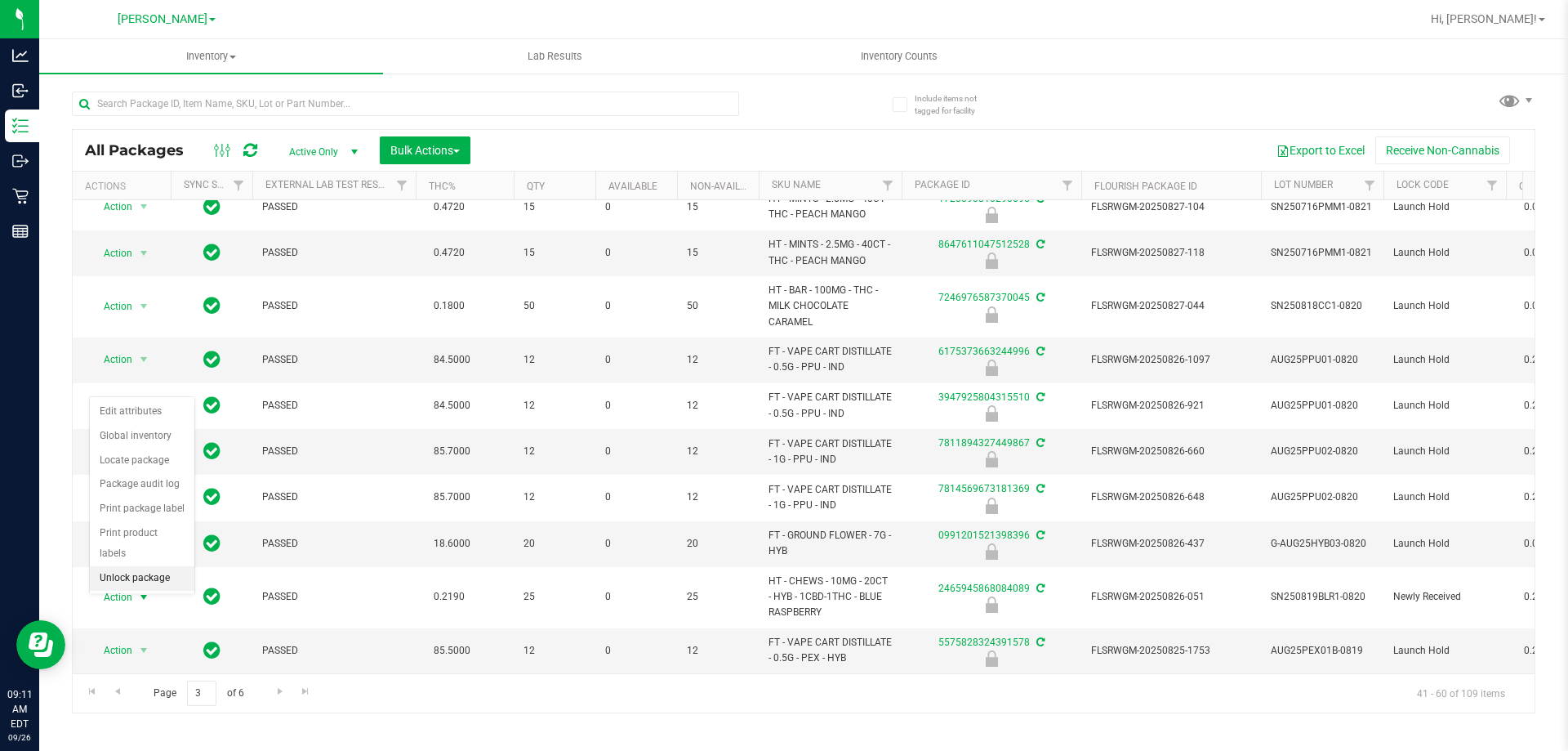
click at [132, 566] on li "Unlock package" at bounding box center [142, 578] width 105 height 25
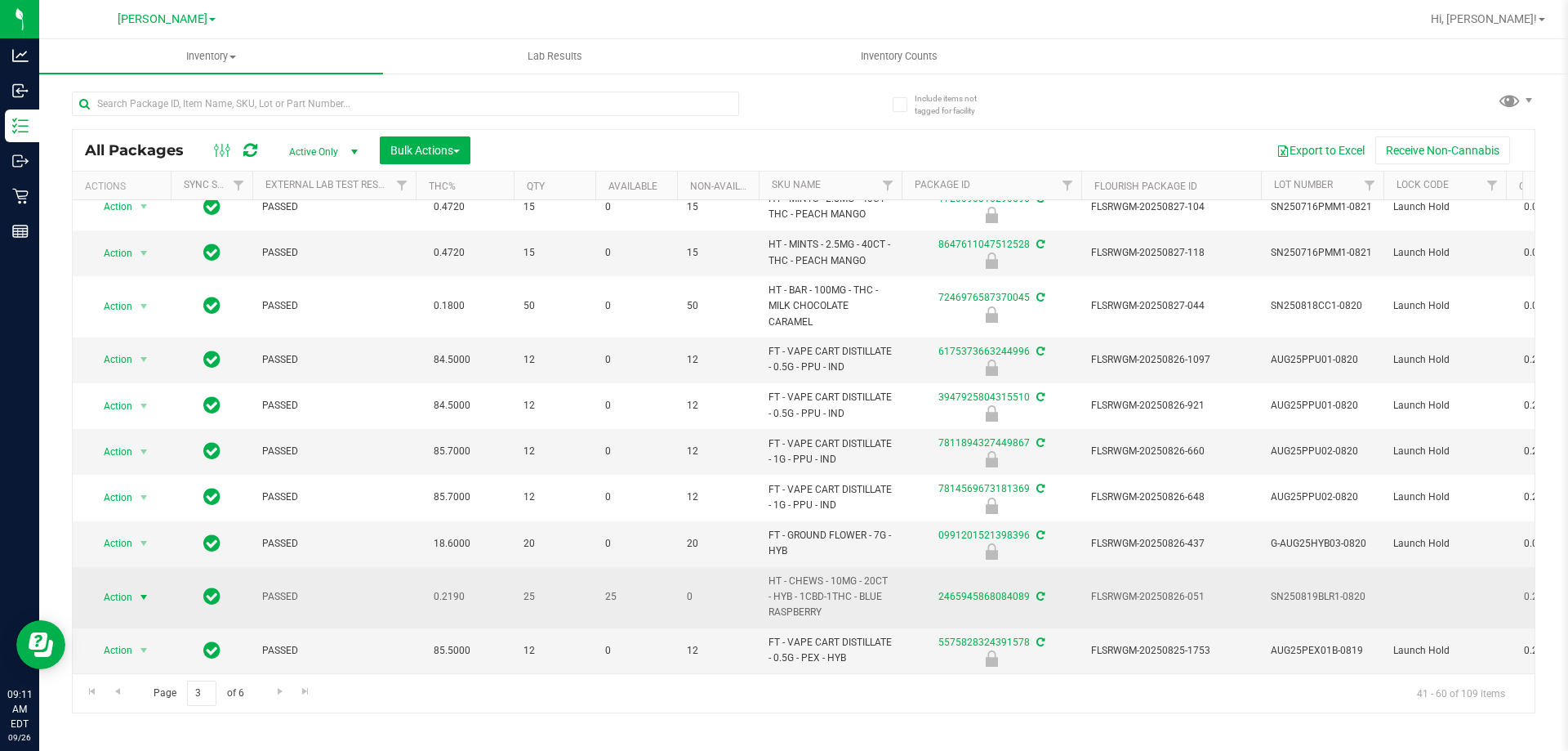
click at [123, 586] on span "Action" at bounding box center [111, 597] width 44 height 23
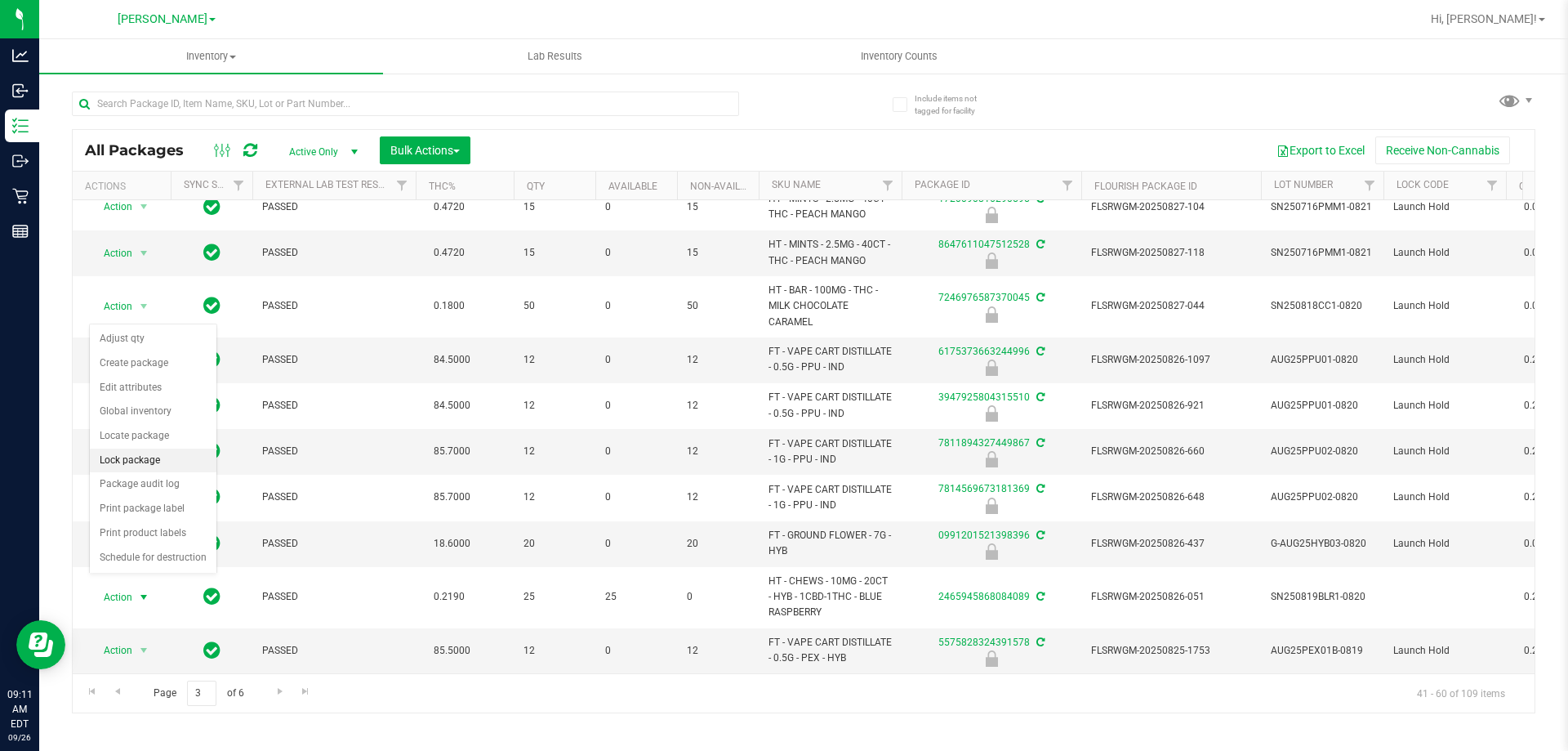
click at [120, 456] on li "Lock package" at bounding box center [153, 460] width 127 height 25
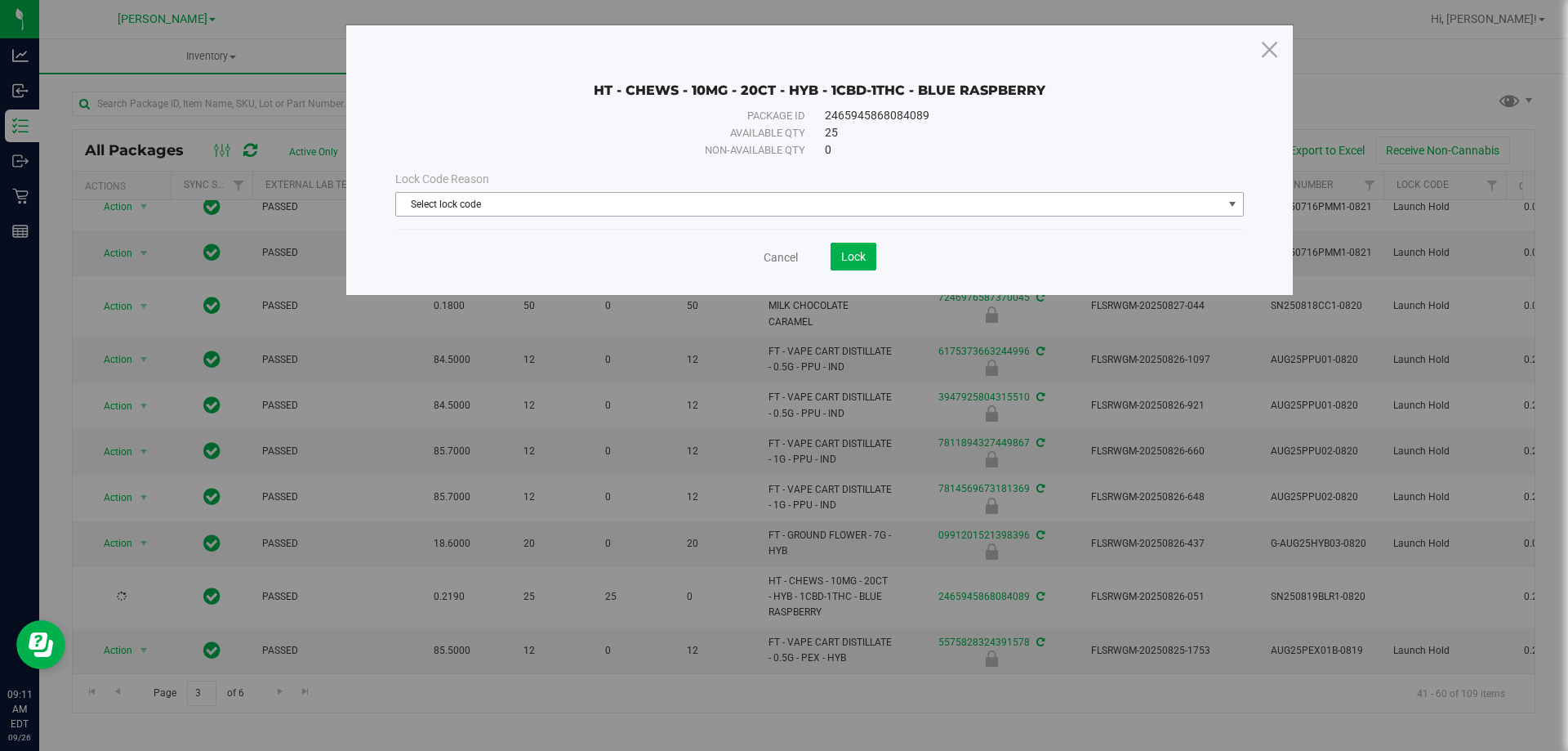
click at [823, 210] on span "Select lock code" at bounding box center [809, 204] width 826 height 23
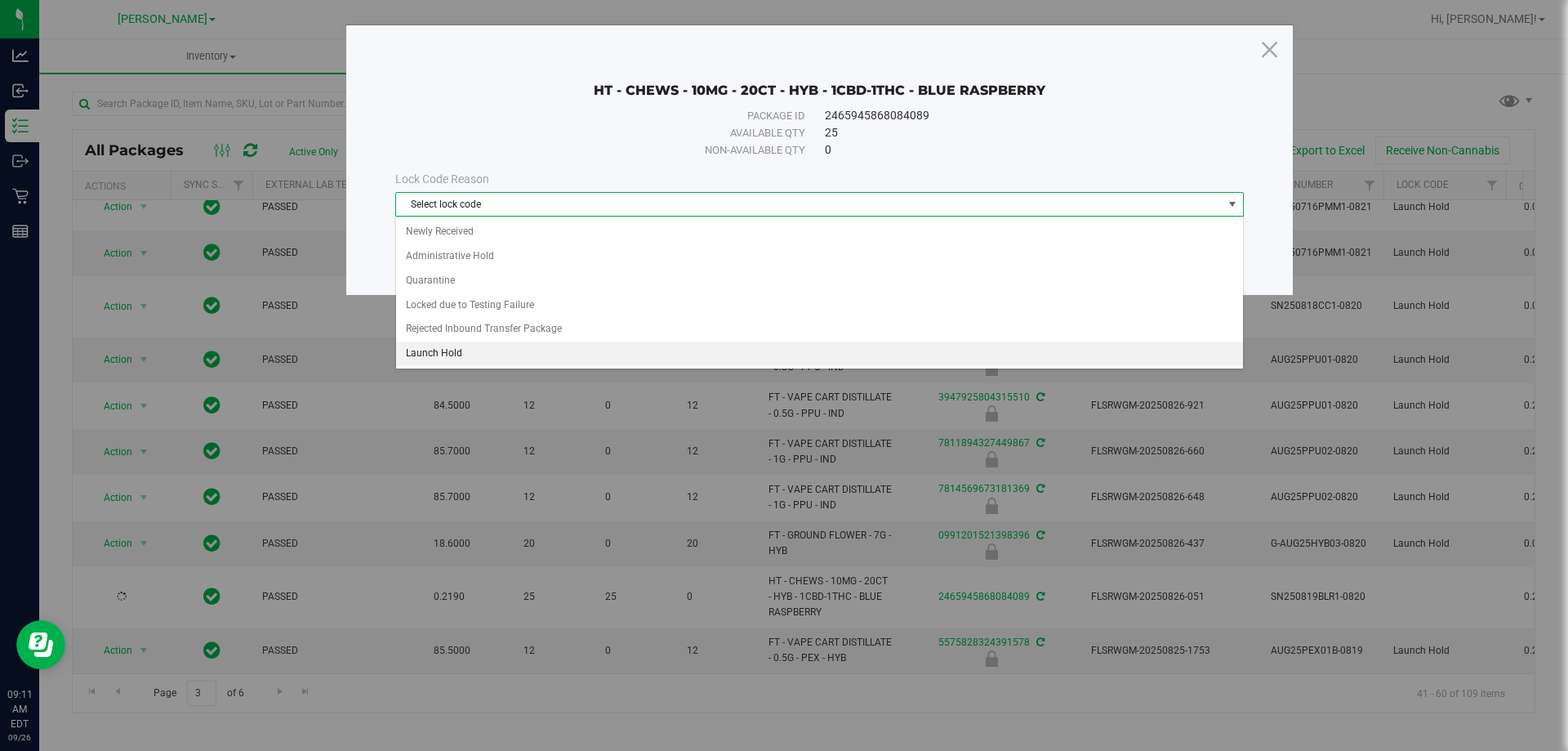
click at [578, 349] on li "Launch Hold" at bounding box center [819, 354] width 847 height 25
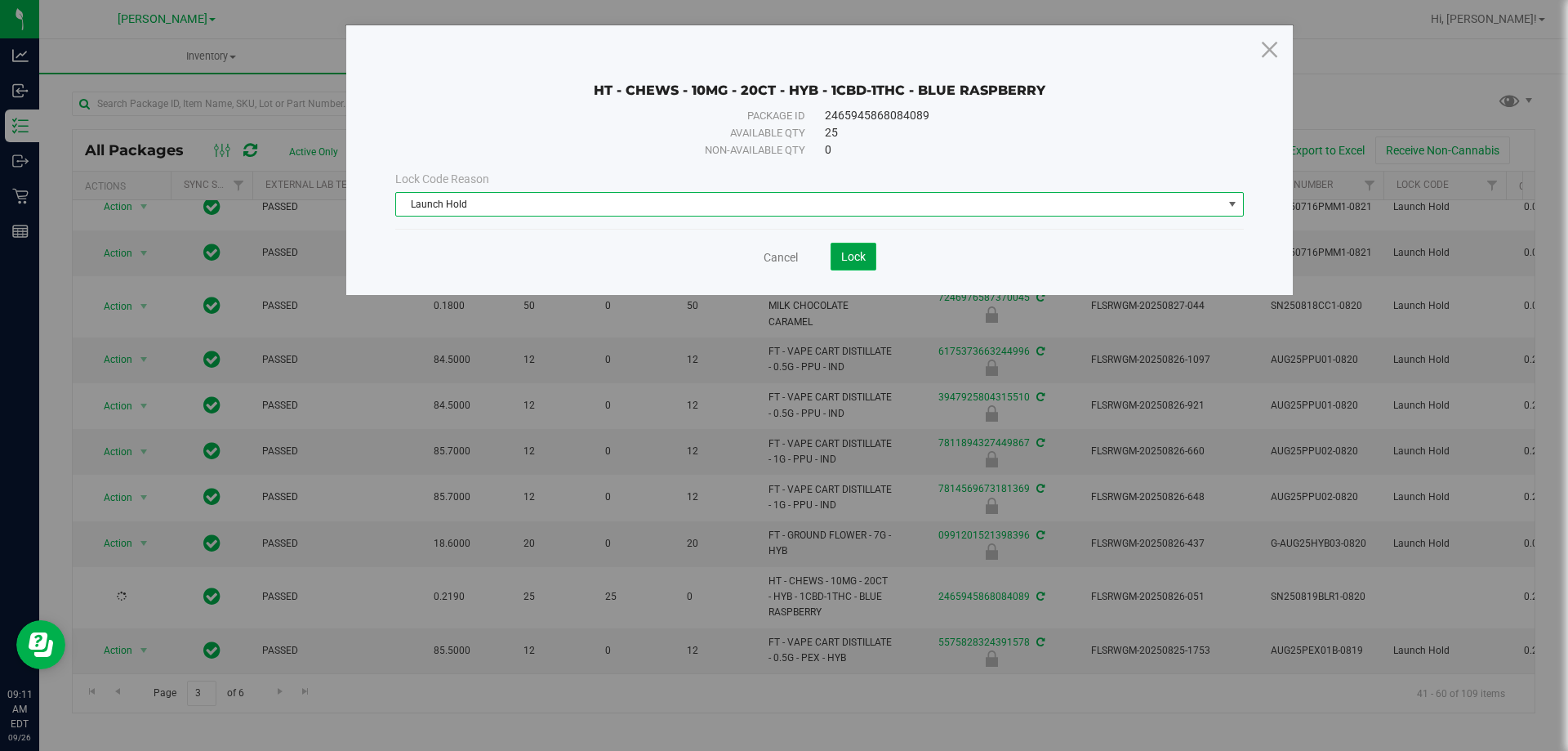
click at [860, 259] on span "Lock" at bounding box center [853, 256] width 25 height 13
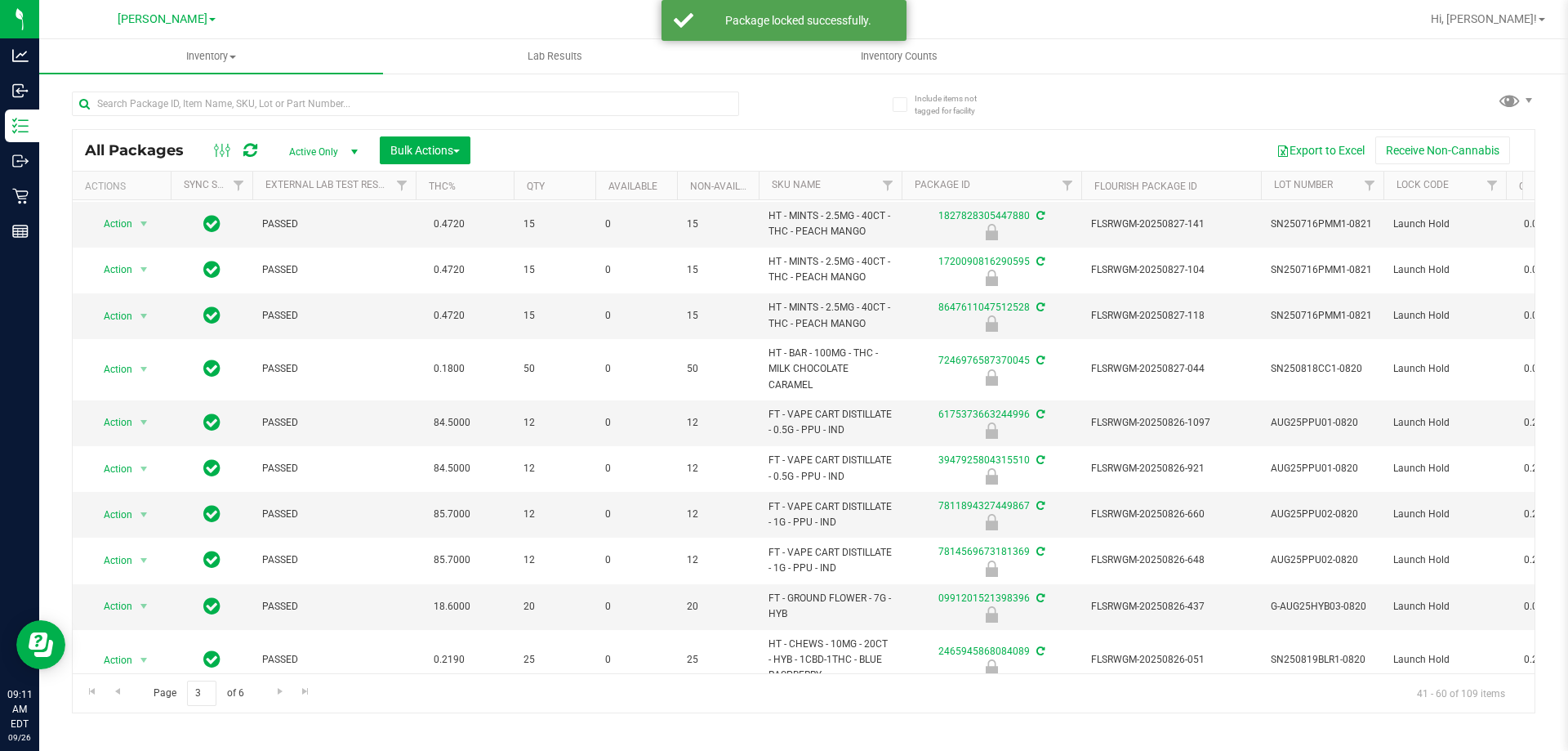
scroll to position [517, 0]
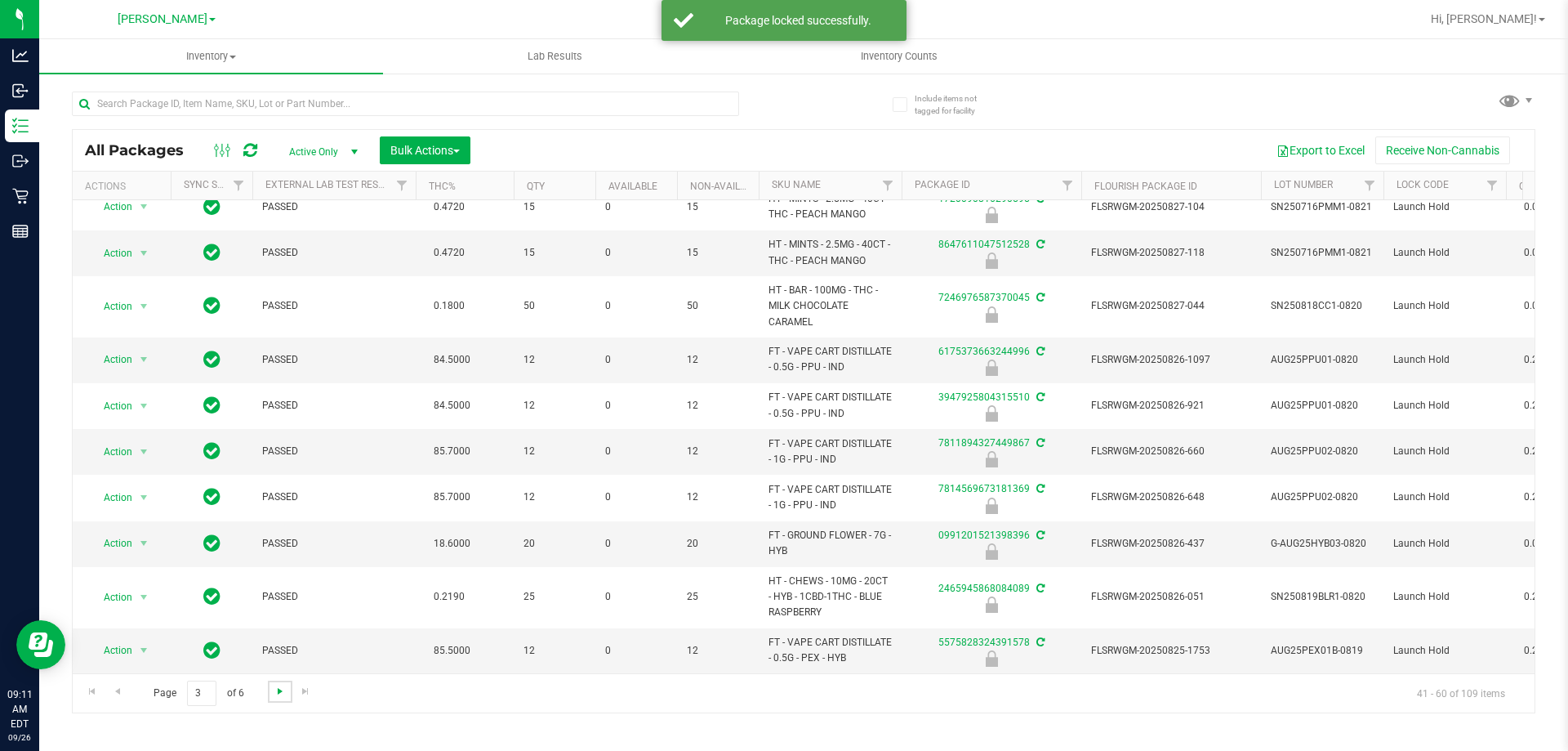
click at [276, 688] on span "Go to the next page" at bounding box center [279, 691] width 13 height 13
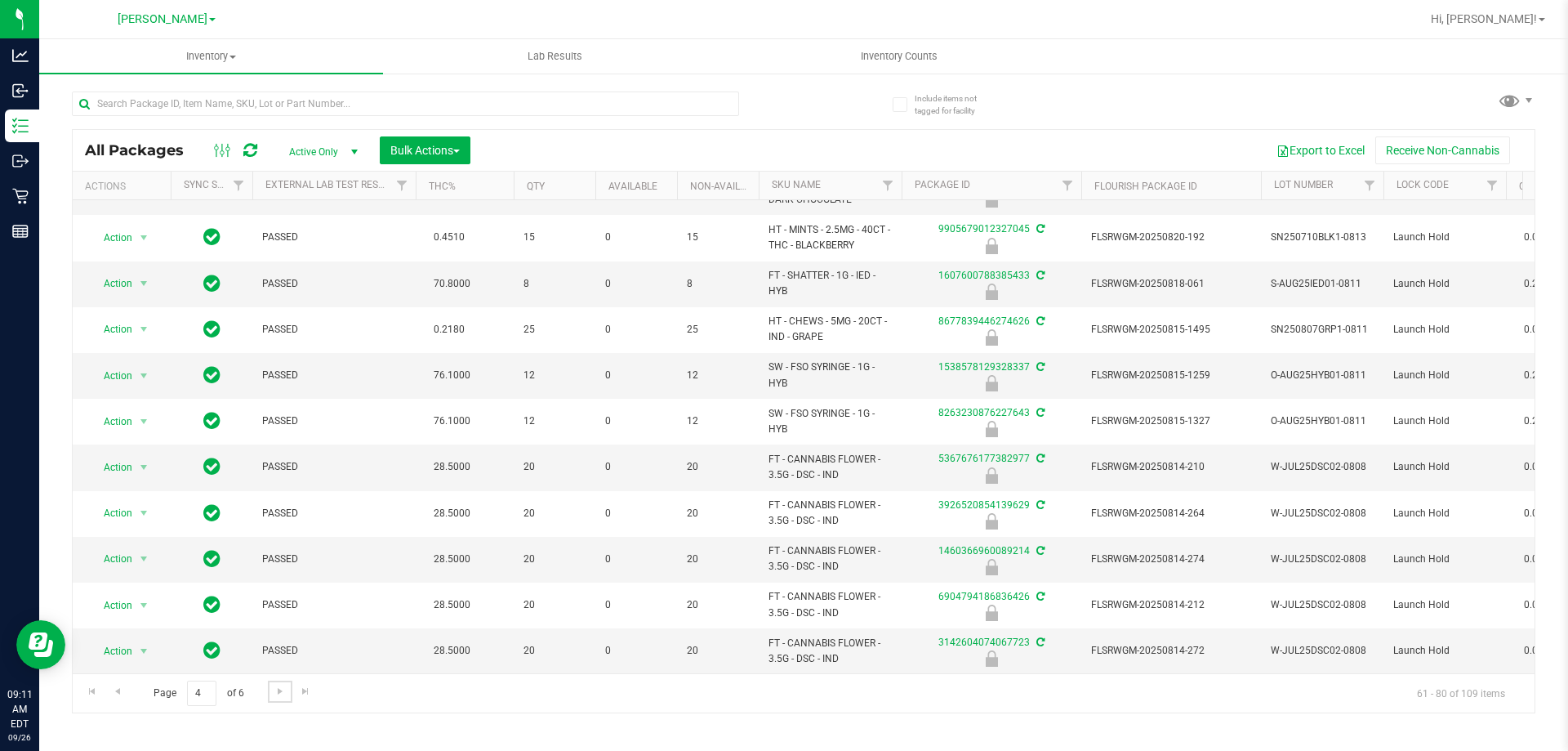
scroll to position [487, 0]
click at [282, 694] on span "Go to the next page" at bounding box center [279, 691] width 13 height 13
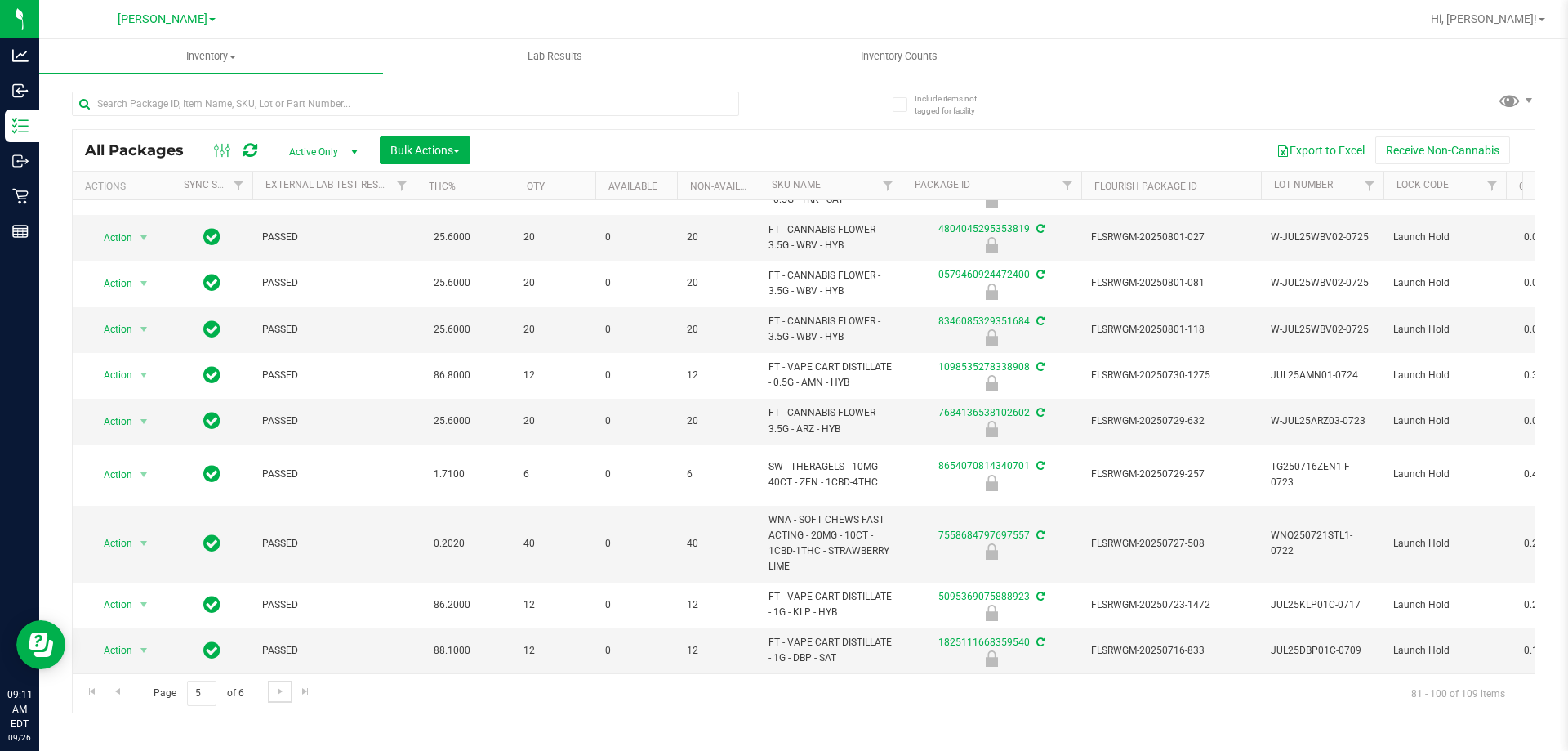
scroll to position [502, 0]
click at [1489, 190] on span "Filter" at bounding box center [1491, 185] width 13 height 13
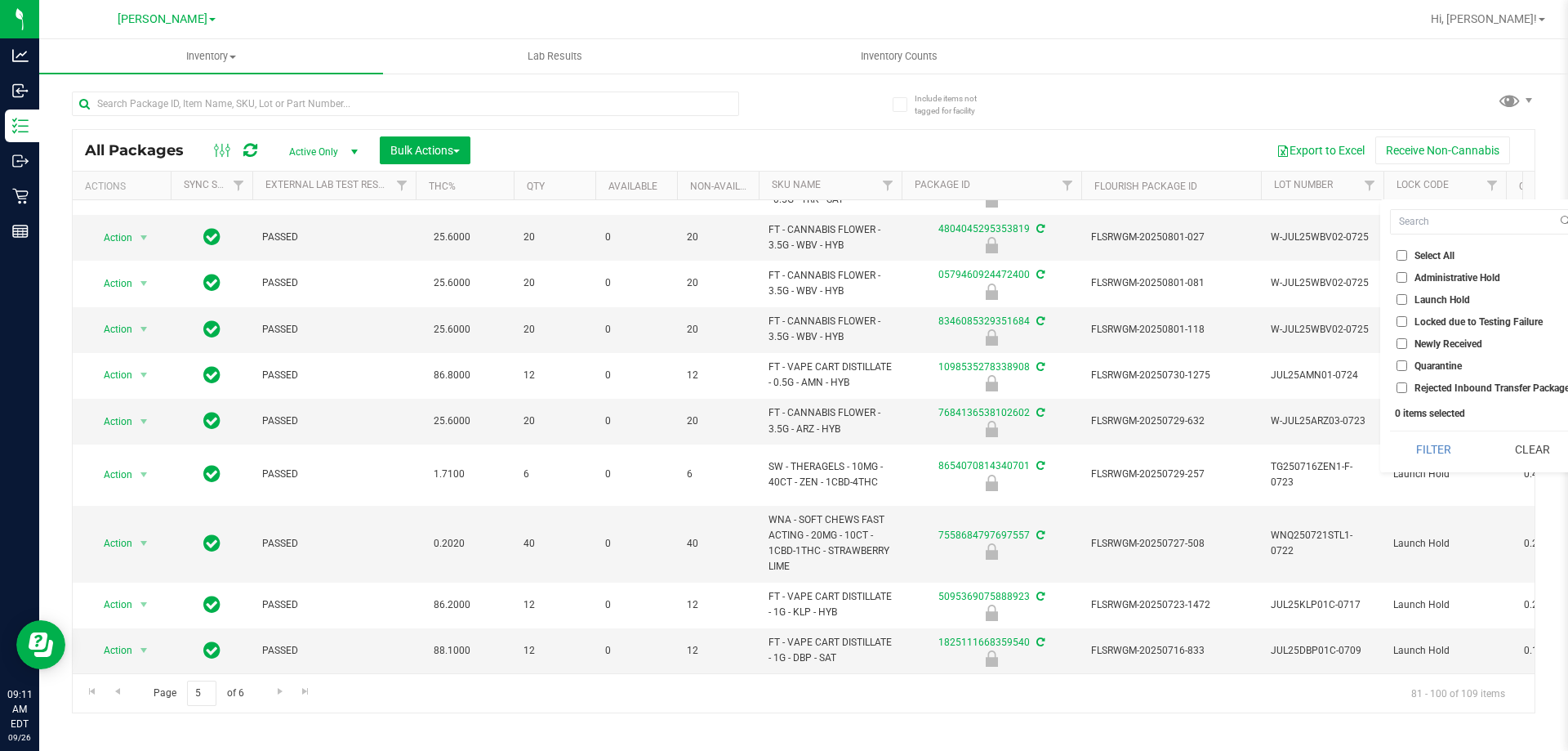
click at [1400, 344] on input "Newly Received" at bounding box center [1401, 344] width 11 height 11
click at [1459, 452] on button "Filter" at bounding box center [1434, 449] width 88 height 36
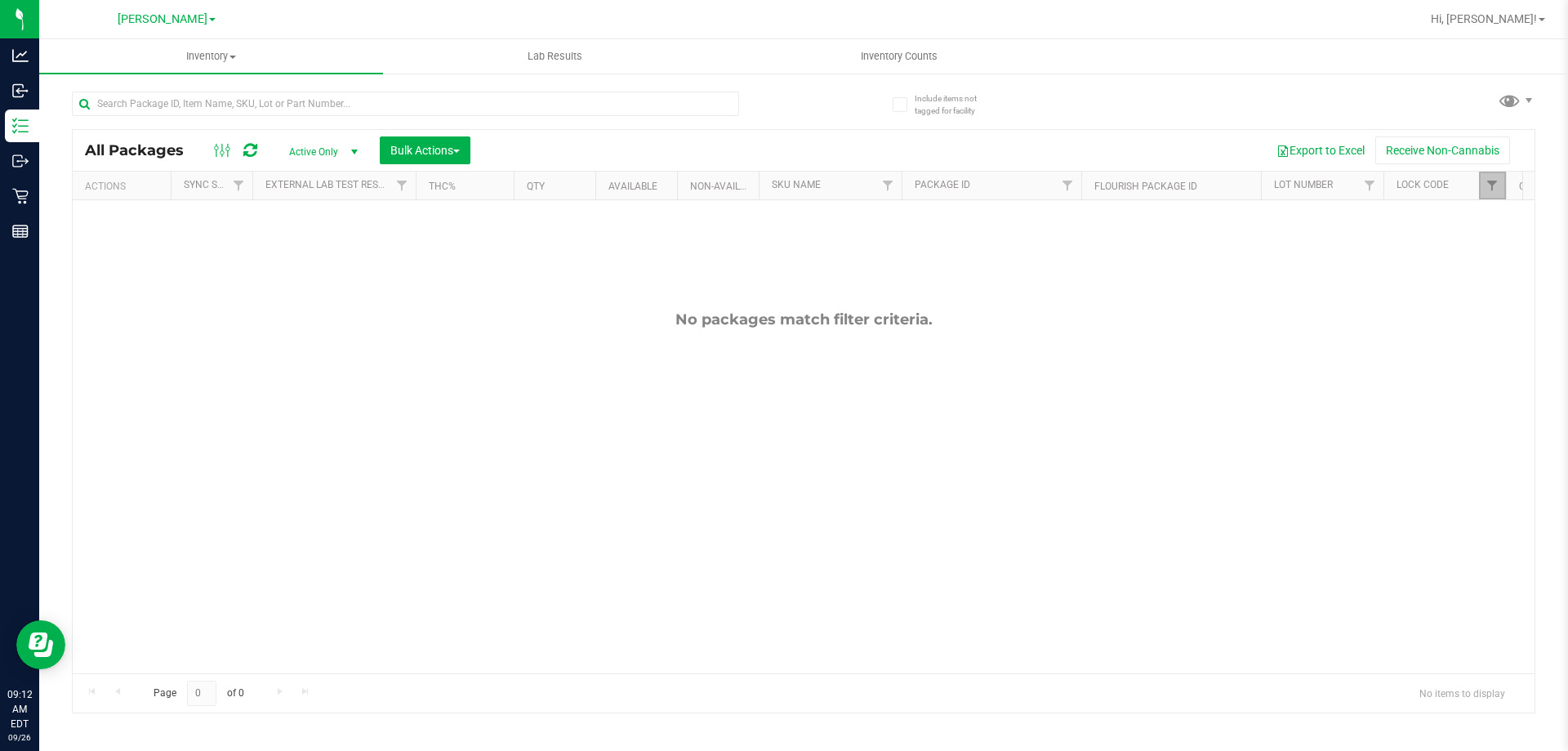
click at [1494, 193] on link "Filter" at bounding box center [1492, 186] width 27 height 28
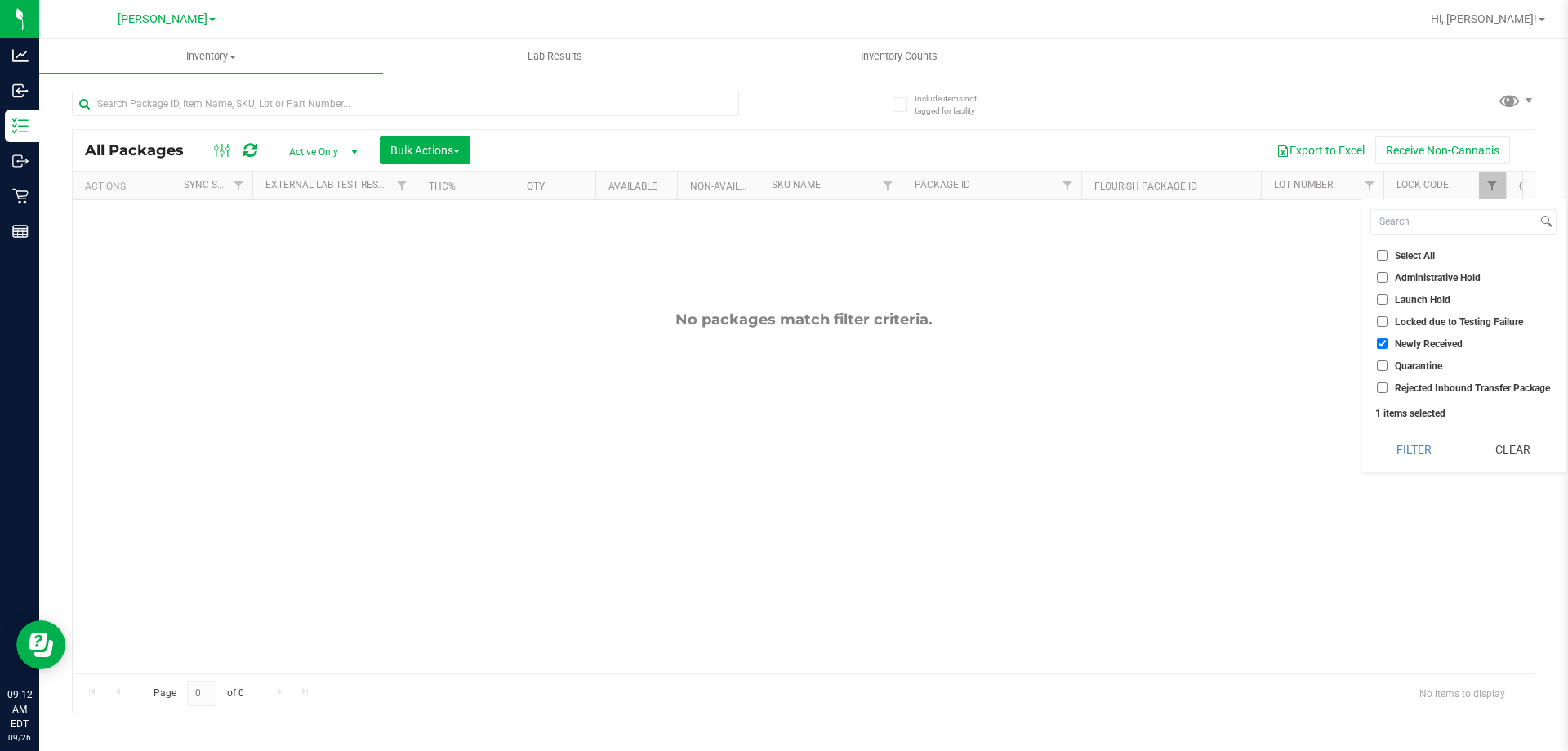
click at [1379, 346] on input "Newly Received" at bounding box center [1382, 344] width 11 height 11
checkbox input "false"
click at [1444, 453] on button "Filter" at bounding box center [1414, 449] width 88 height 36
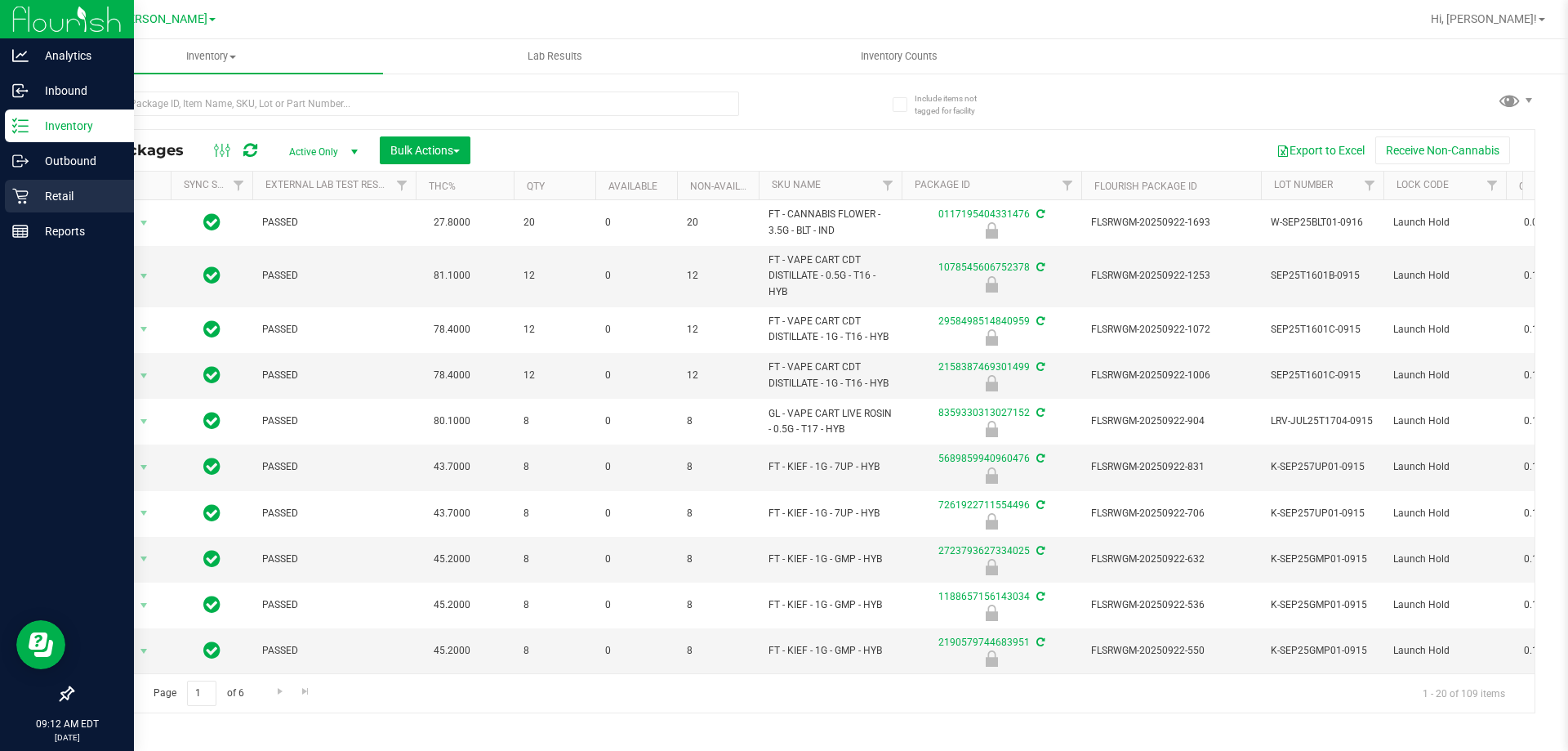
click at [26, 181] on div "Retail" at bounding box center [69, 196] width 129 height 33
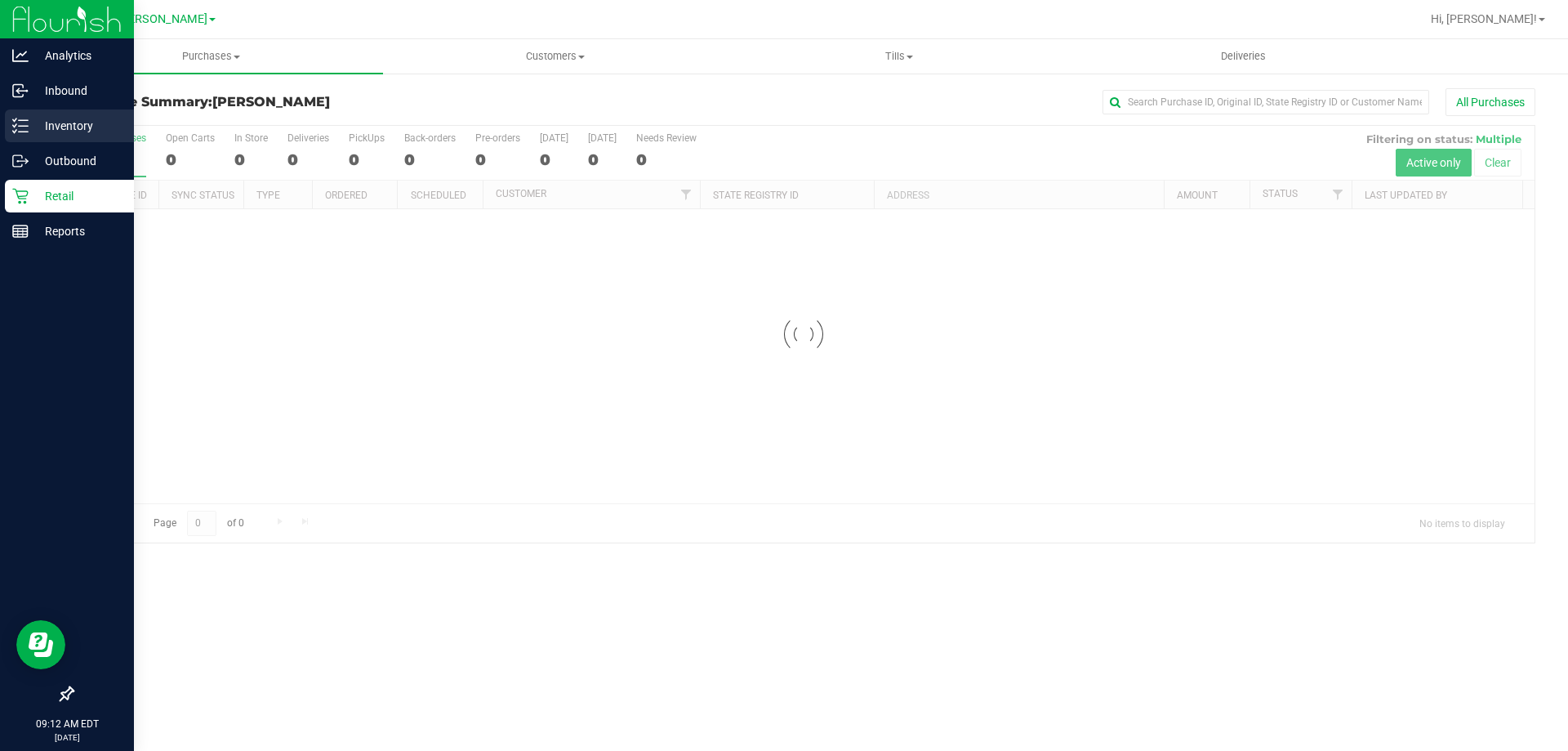
click at [17, 128] on icon at bounding box center [20, 126] width 16 height 16
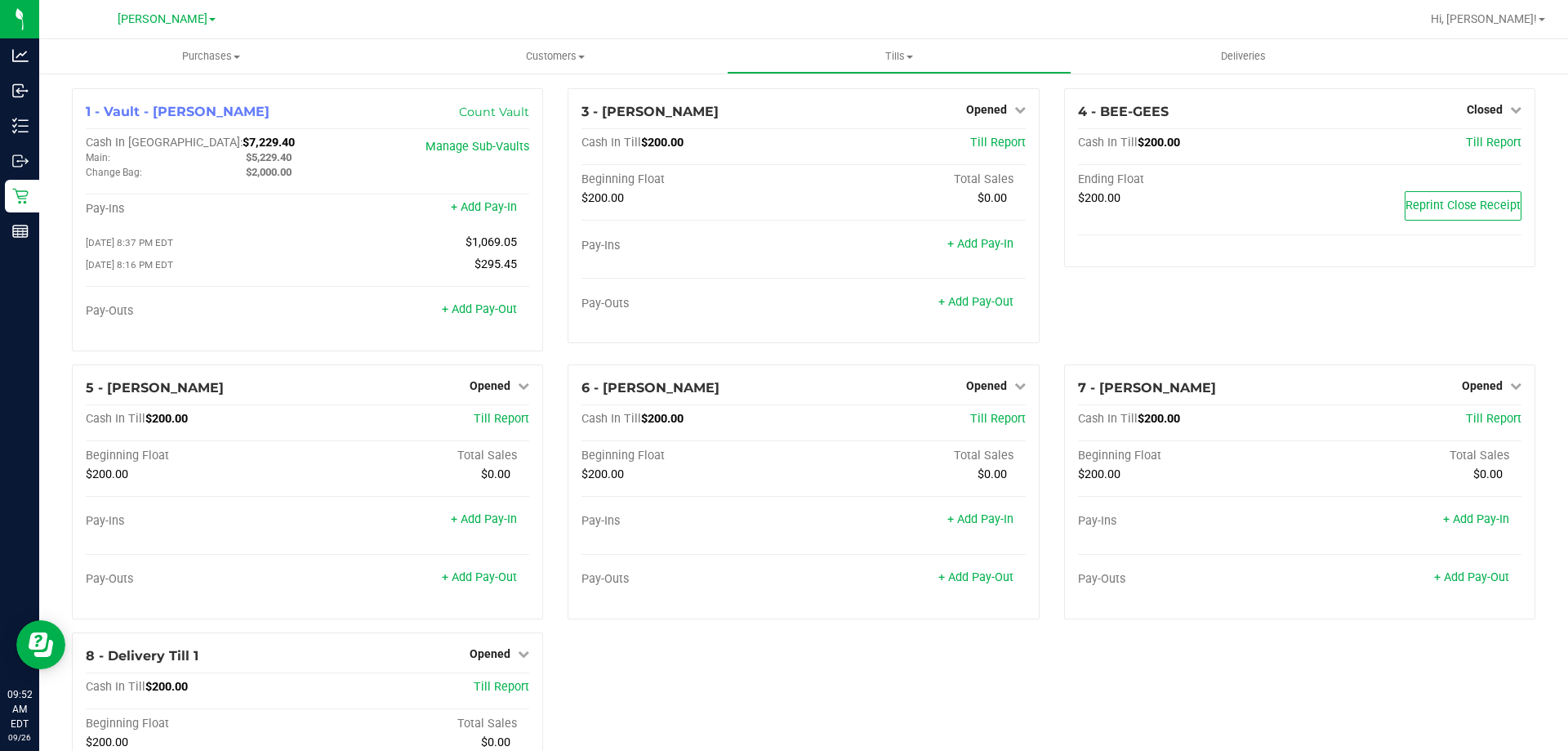
click at [1083, 318] on div "4 - BEE-GEES Closed Open Till Cash In Till $200.00 Till Report Ending Float $20…" at bounding box center [1300, 226] width 496 height 277
click at [475, 317] on link "+ Add Pay-Out" at bounding box center [479, 310] width 75 height 14
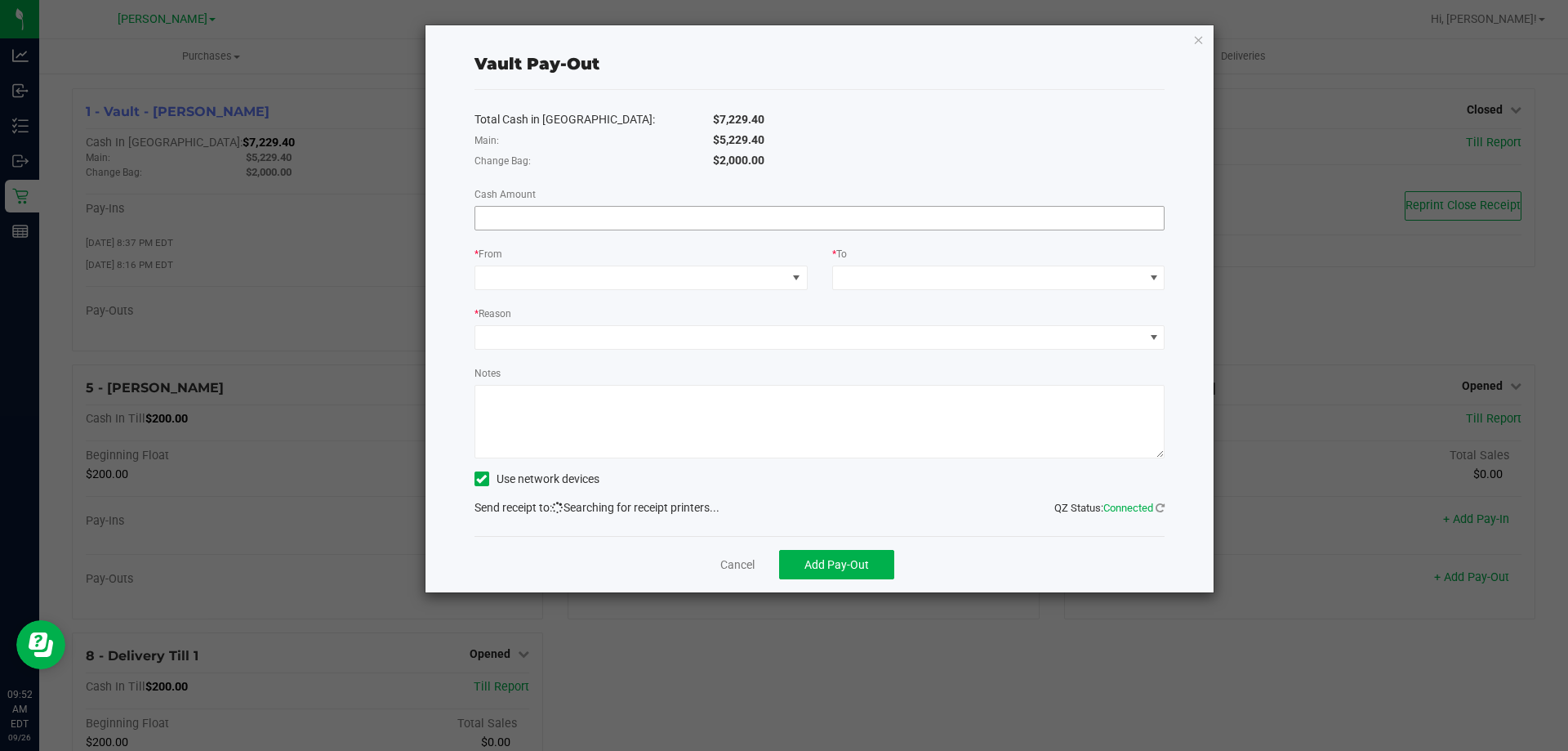
click at [615, 225] on input at bounding box center [819, 218] width 690 height 23
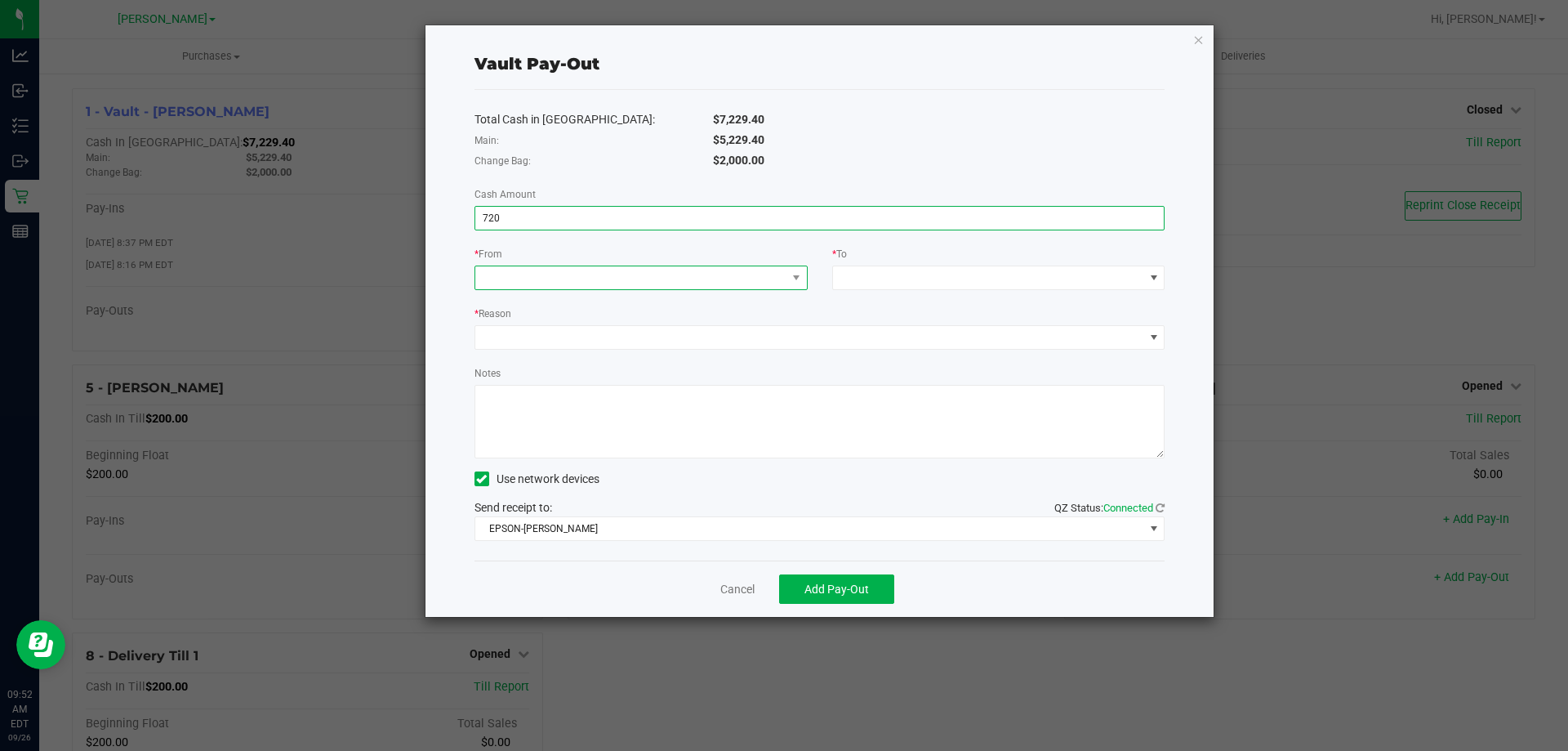
type input "$720.00"
click at [579, 278] on span at bounding box center [631, 278] width 311 height 23
click at [586, 356] on span "(Vault - [PERSON_NAME])" at bounding box center [617, 350] width 131 height 13
click at [890, 260] on div "* To" at bounding box center [999, 255] width 333 height 20
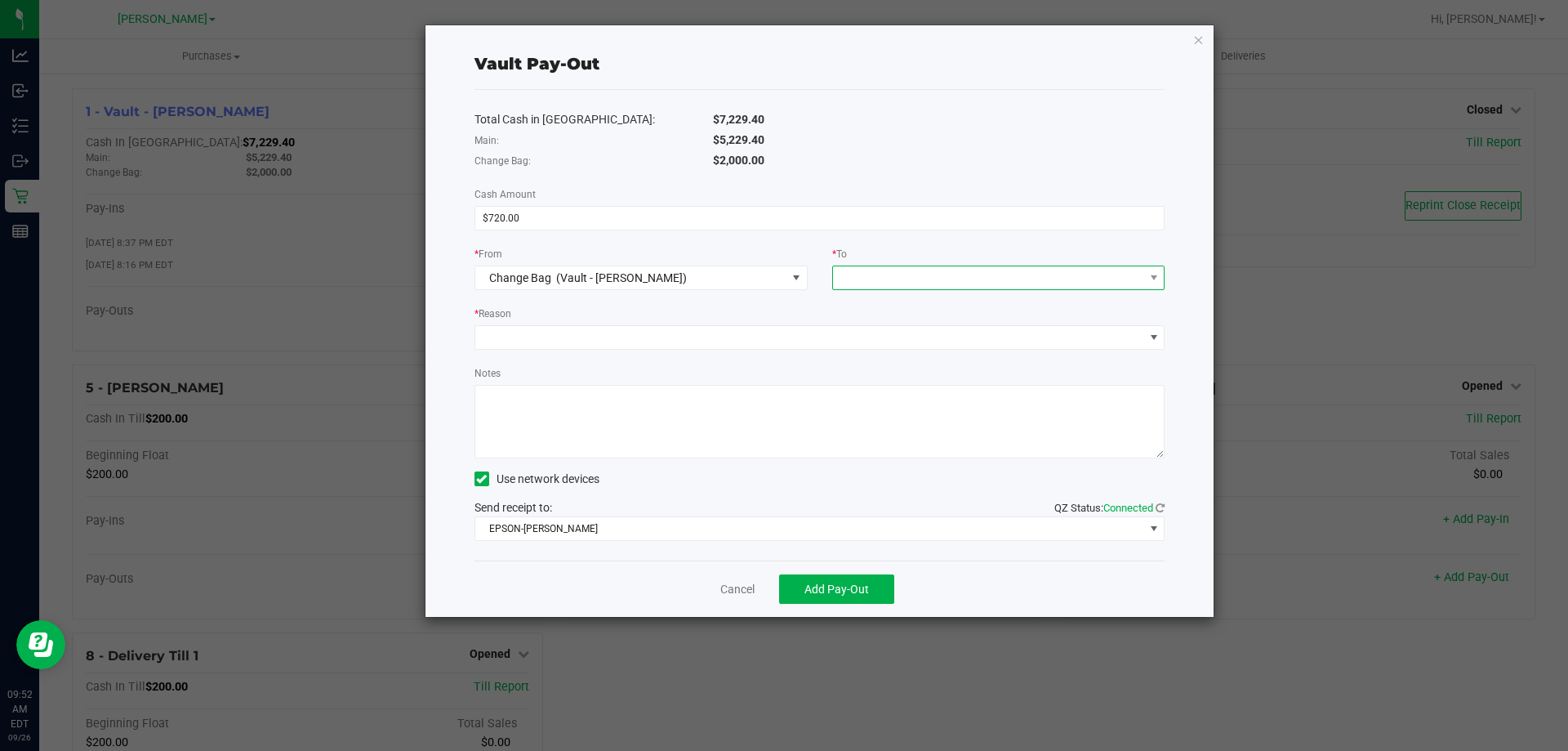
click at [889, 277] on span at bounding box center [989, 278] width 311 height 23
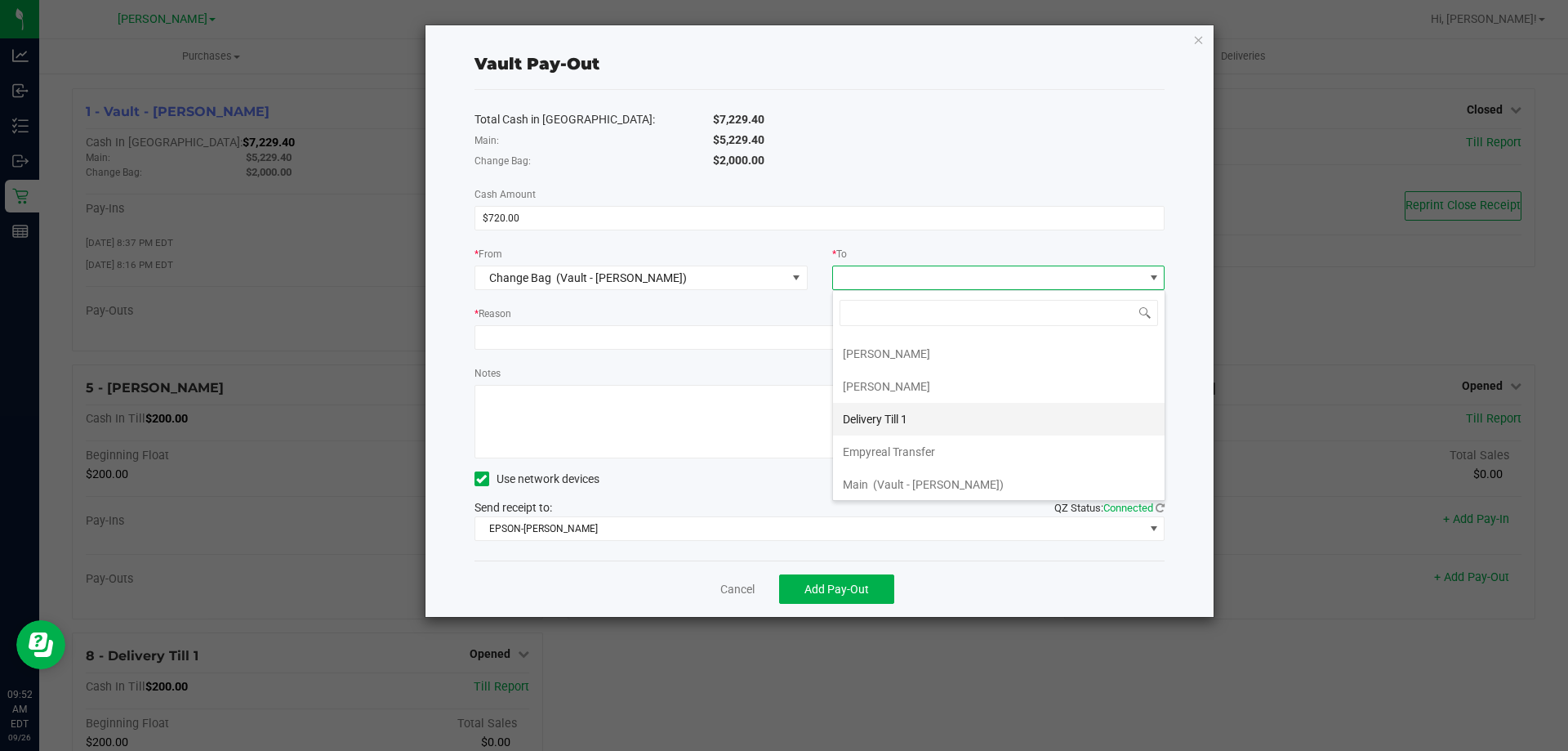
scroll to position [98, 0]
click at [885, 469] on div "Main (Vault - [PERSON_NAME])" at bounding box center [922, 480] width 161 height 29
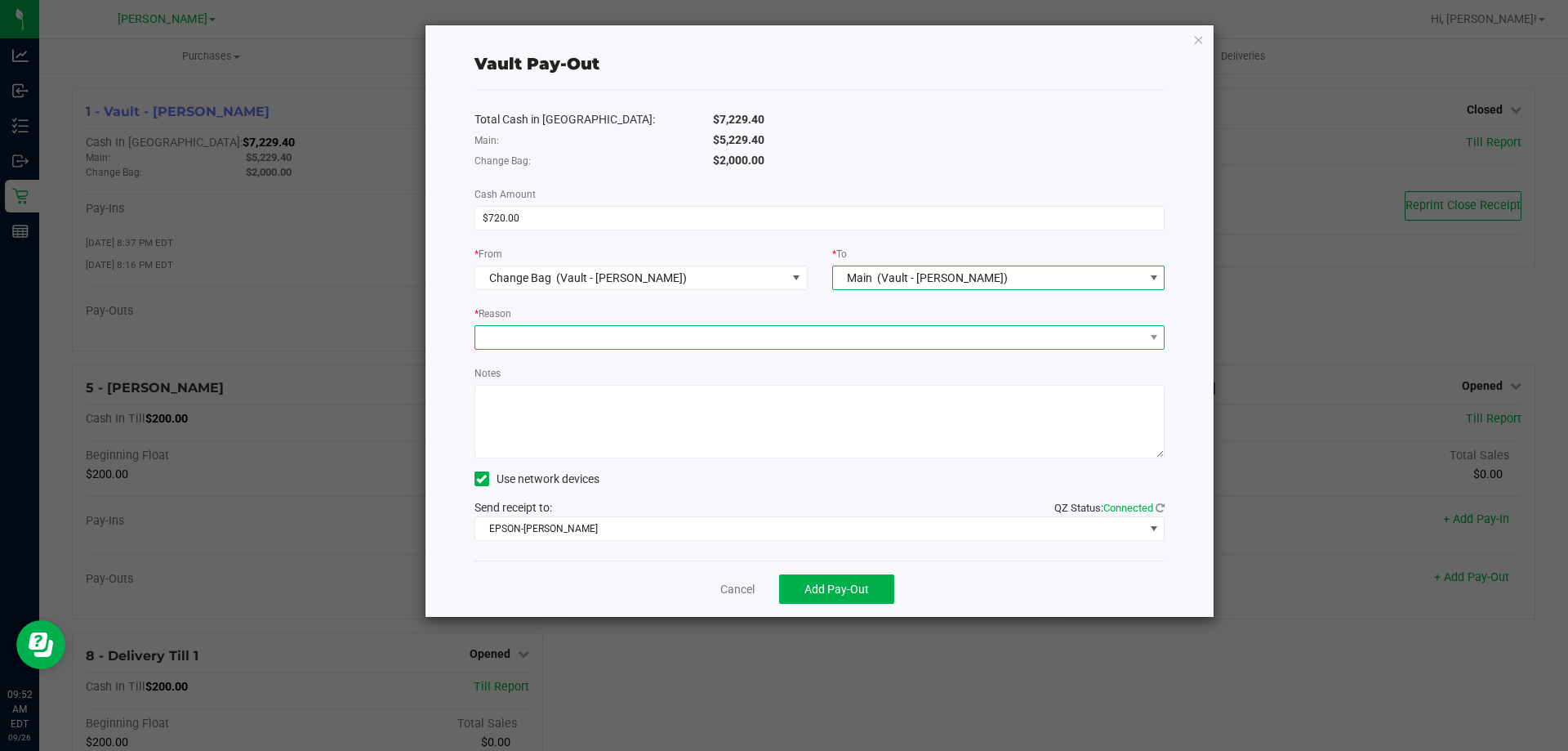
click at [571, 333] on span at bounding box center [809, 337] width 669 height 23
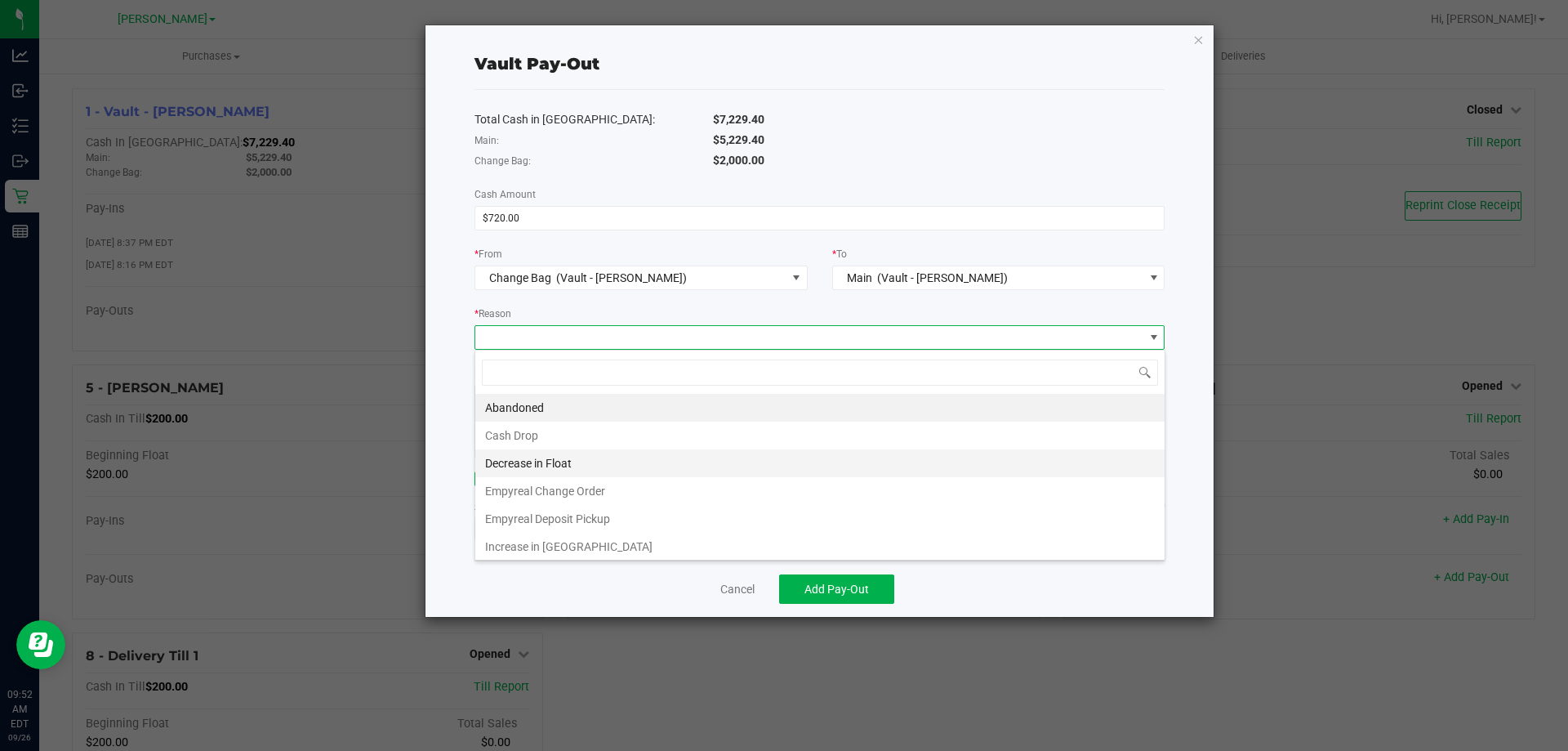
scroll to position [3, 0]
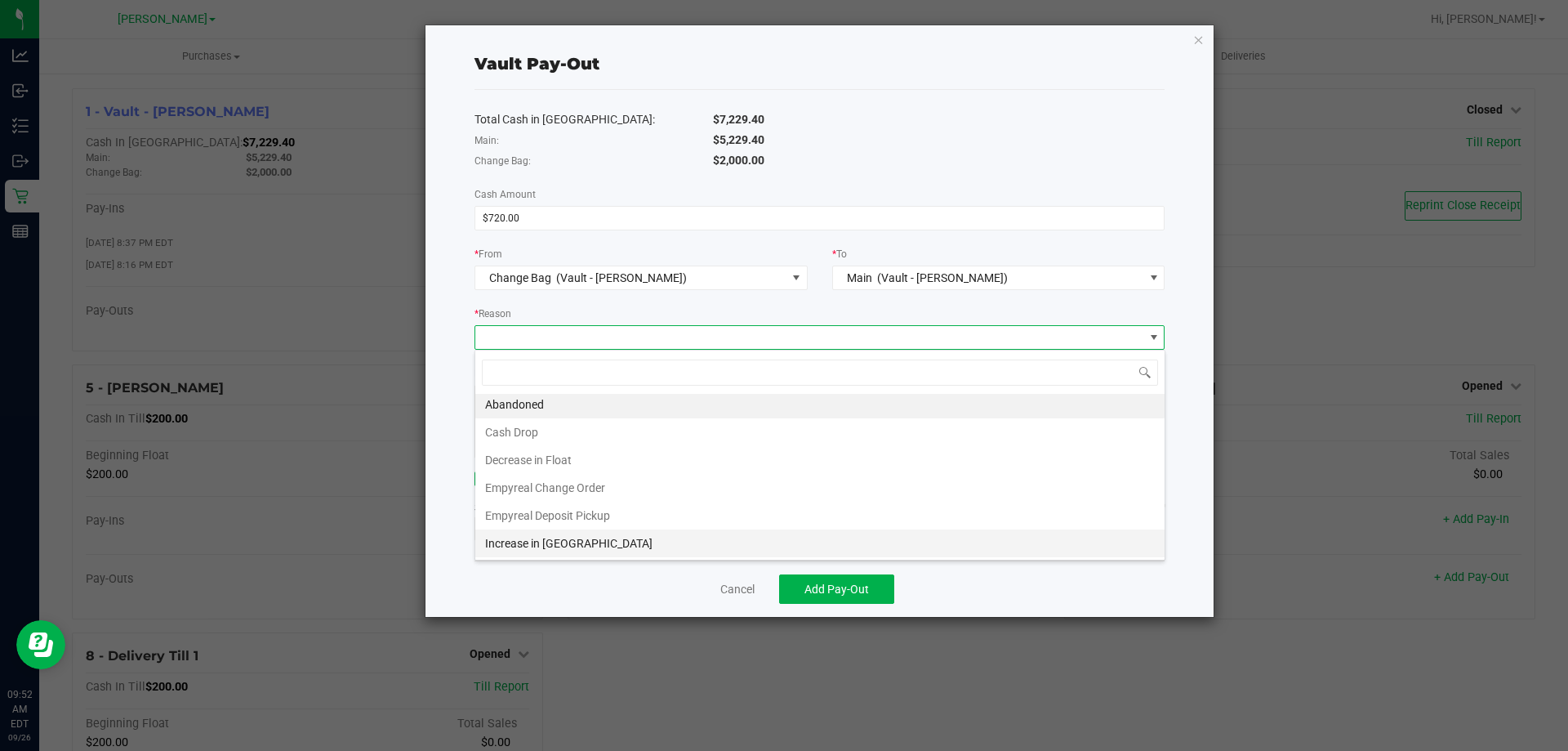
click at [580, 533] on li "Increase in [GEOGRAPHIC_DATA]" at bounding box center [819, 543] width 690 height 28
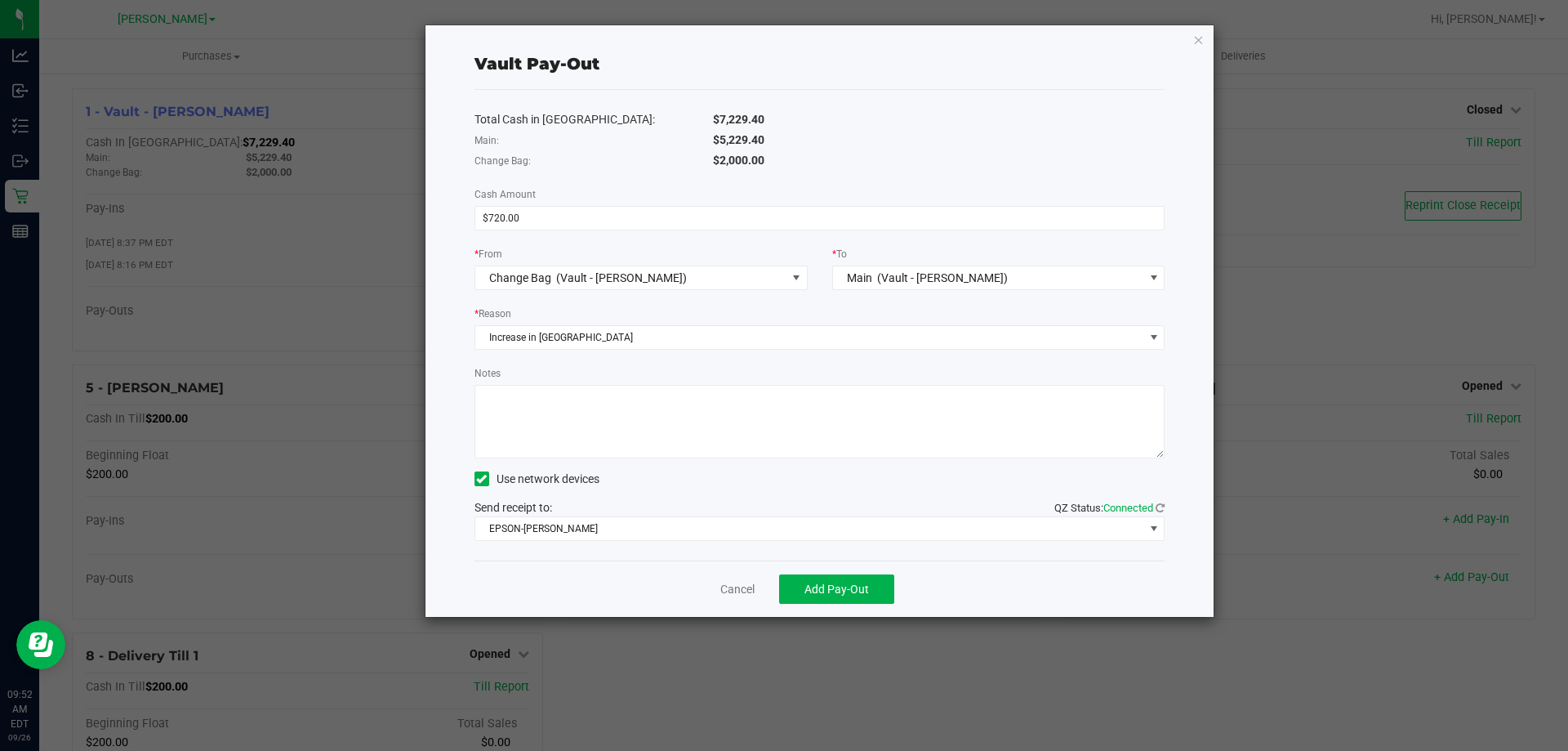
click at [582, 399] on textarea "Notes" at bounding box center [819, 421] width 691 height 74
type textarea "Change Order created for [DATE]"
click at [1079, 526] on span "EPSON-[PERSON_NAME]" at bounding box center [809, 528] width 669 height 23
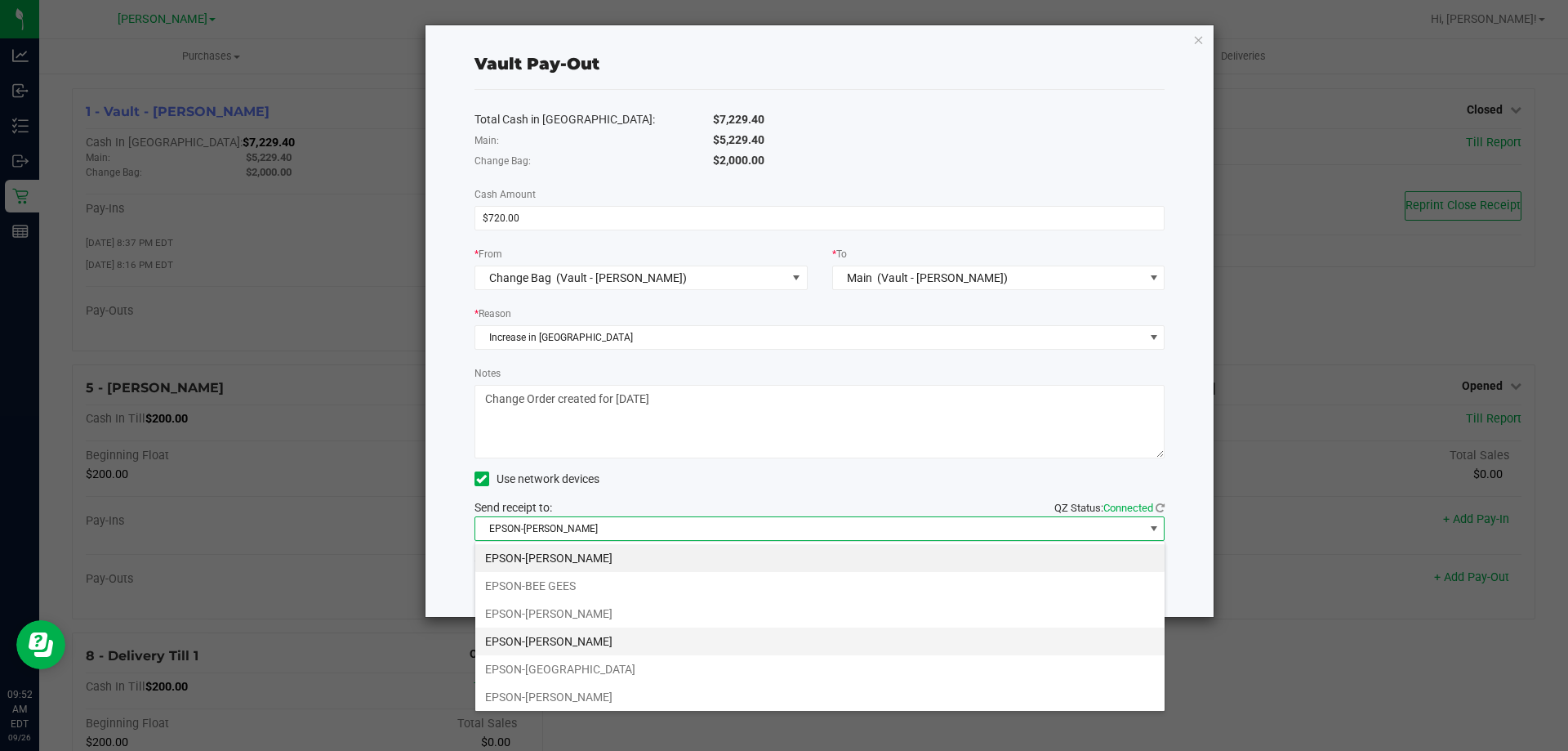
scroll to position [82, 0]
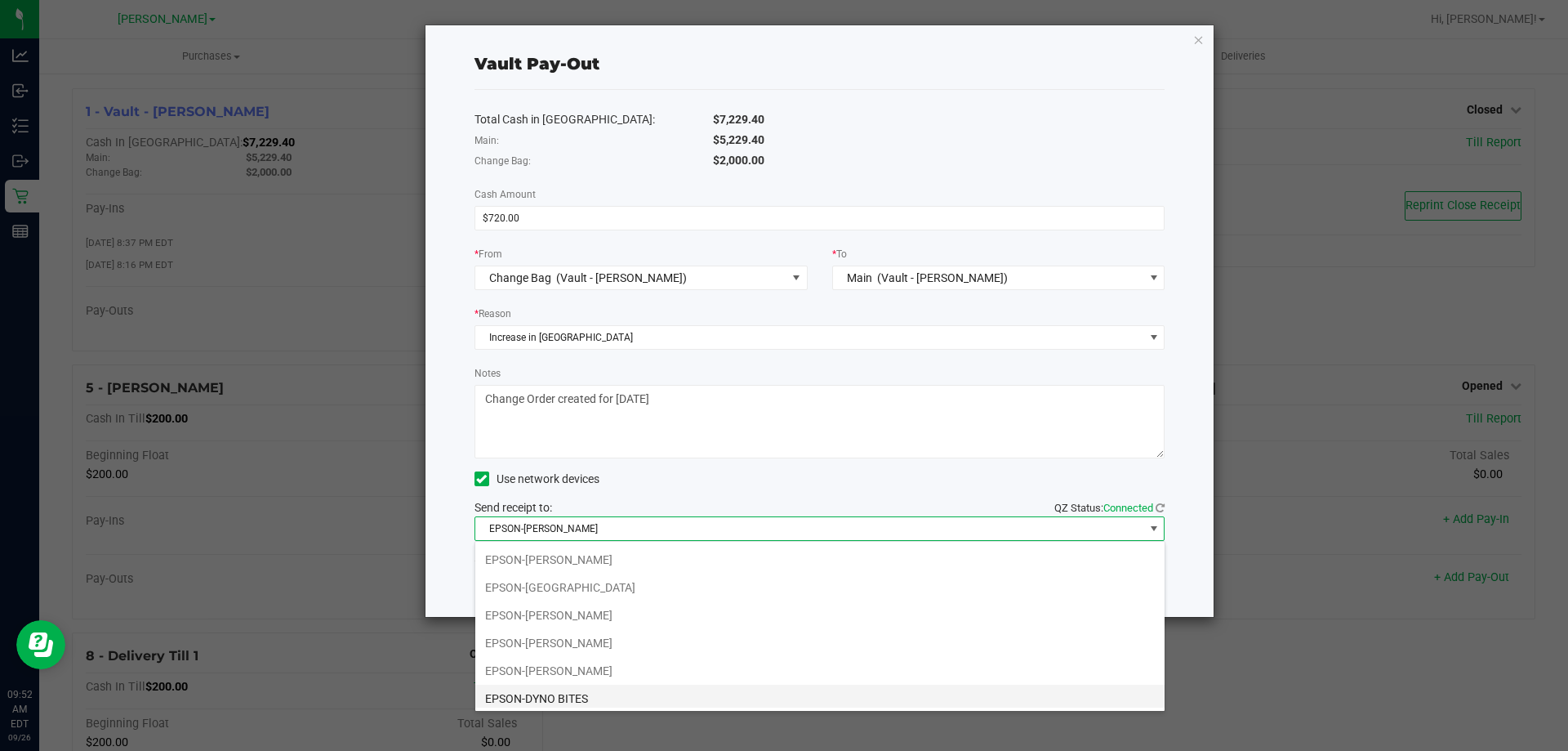
click at [578, 688] on li "EPSON-DYNO BITES" at bounding box center [819, 699] width 690 height 28
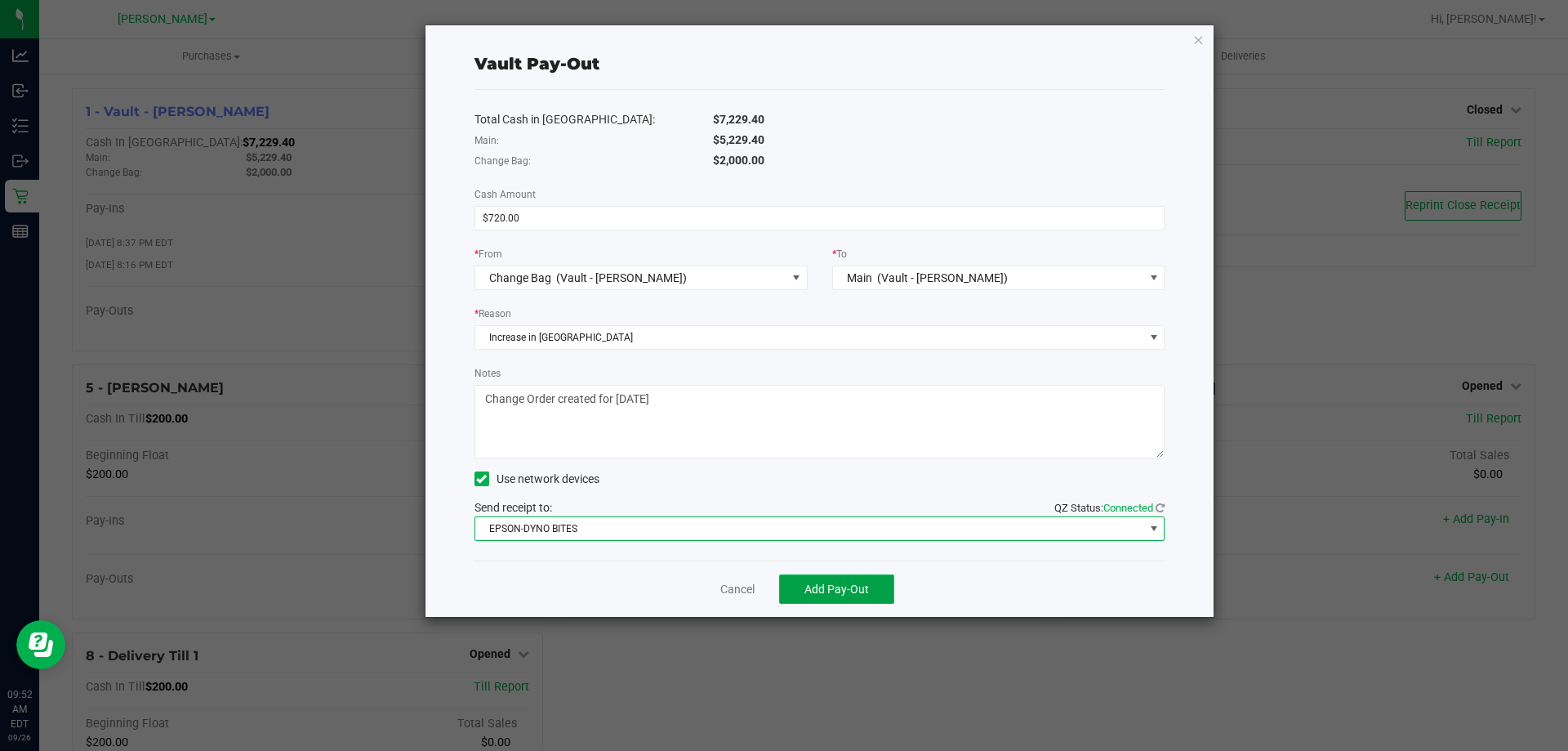
click at [843, 596] on button "Add Pay-Out" at bounding box center [836, 588] width 115 height 29
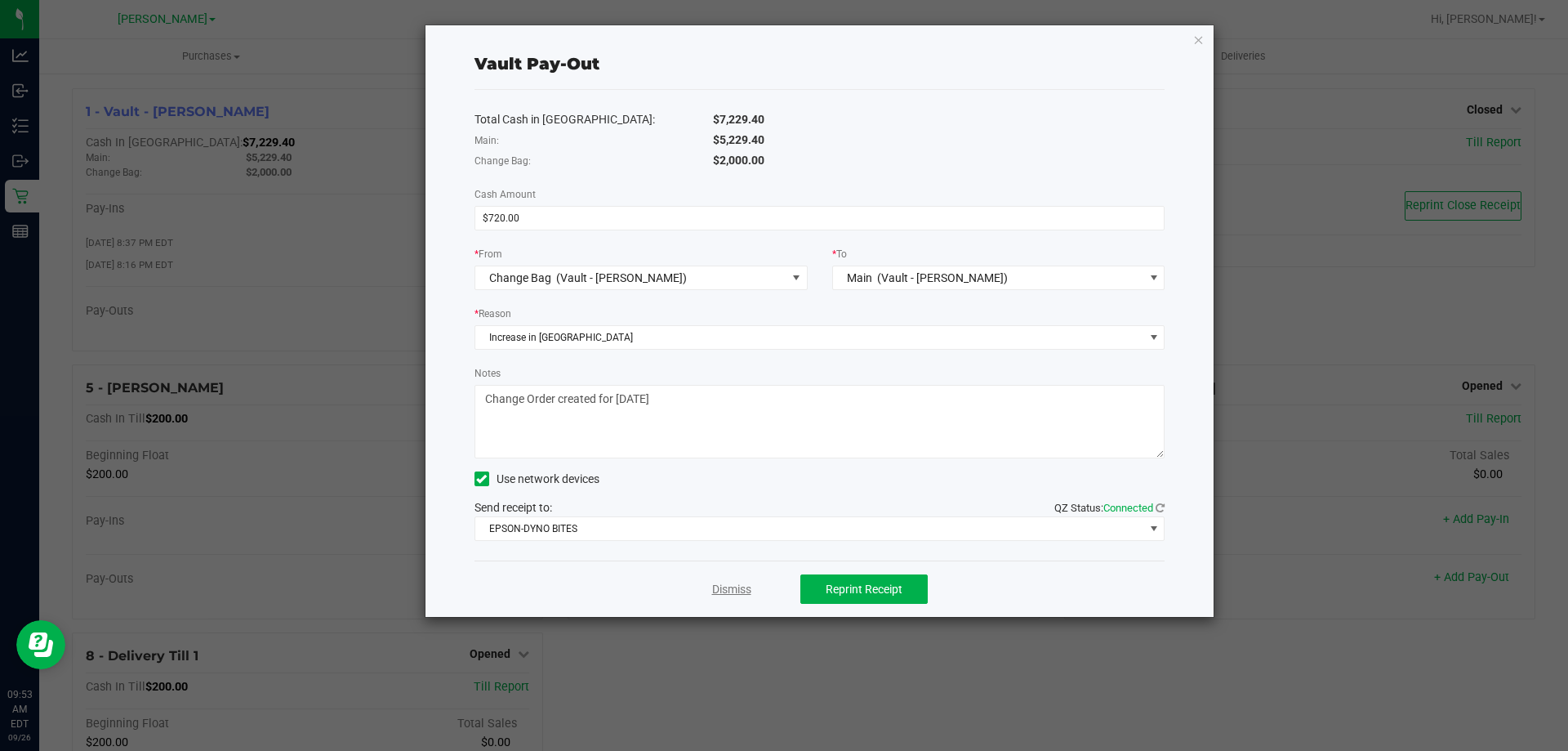
click at [724, 589] on link "Dismiss" at bounding box center [732, 589] width 39 height 17
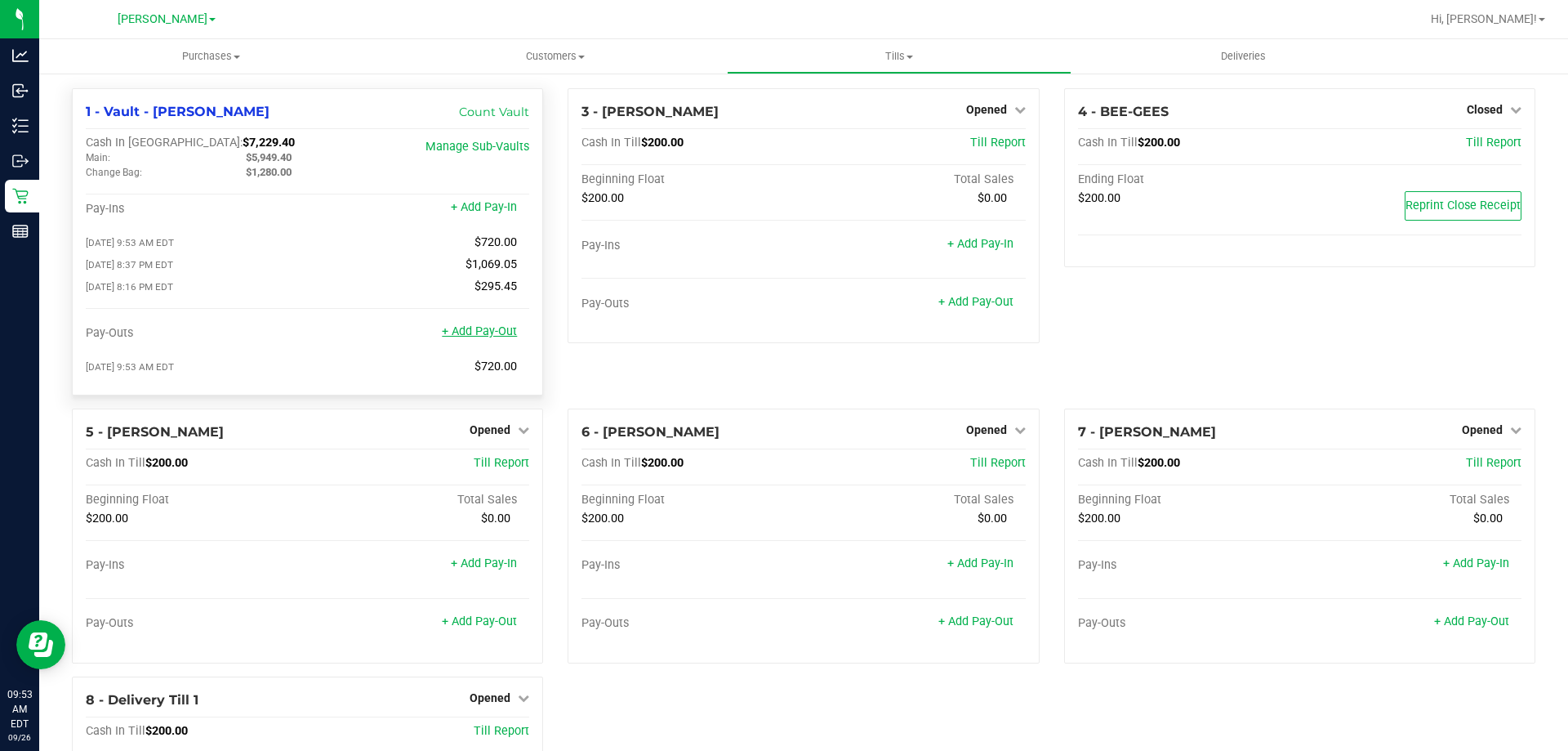
click at [494, 317] on div "+ Add Pay-Out" at bounding box center [479, 321] width 75 height 35
click at [504, 331] on link "+ Add Pay-Out" at bounding box center [479, 332] width 75 height 14
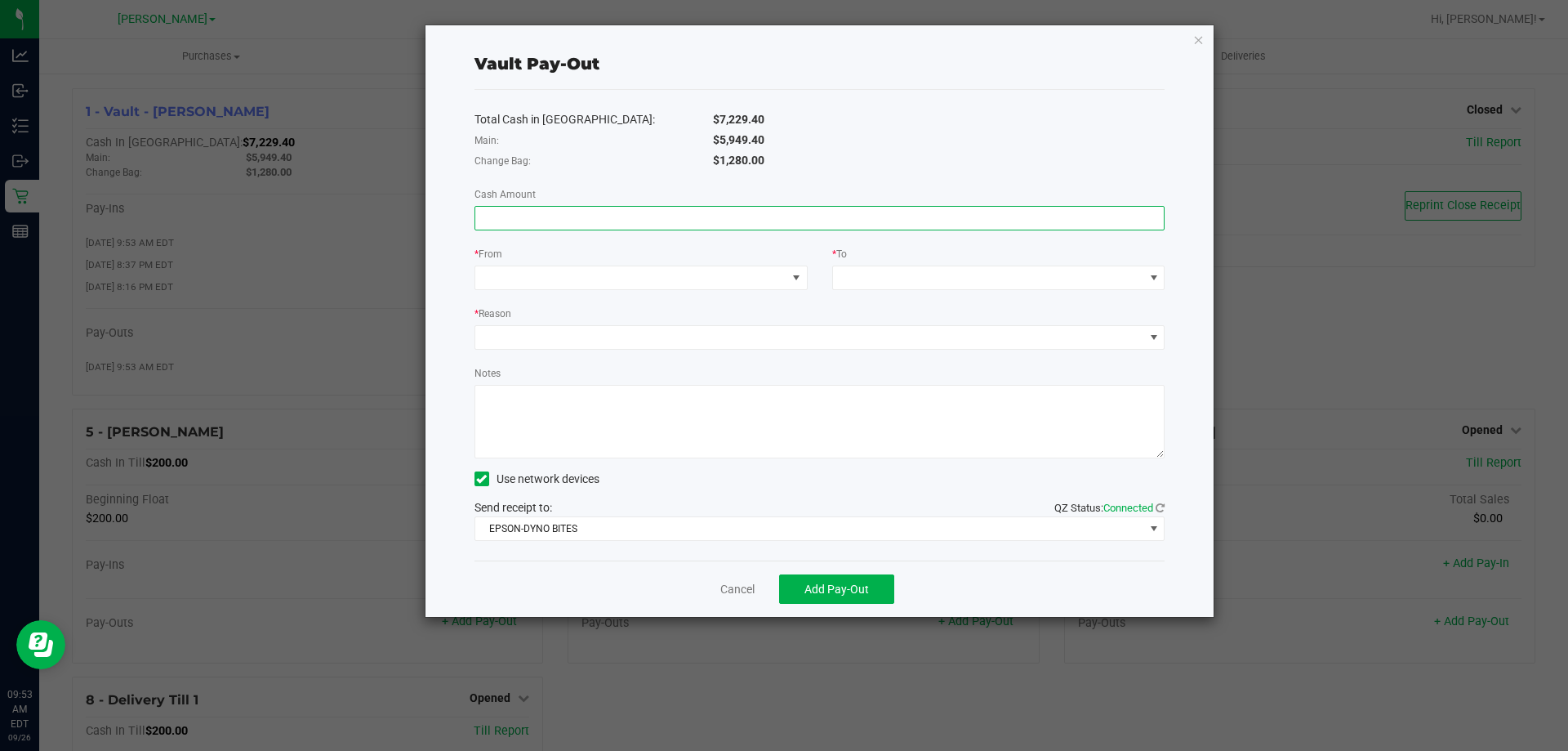
click at [646, 223] on input at bounding box center [819, 218] width 690 height 23
type input "$5,949.40"
click at [641, 276] on span at bounding box center [631, 278] width 311 height 23
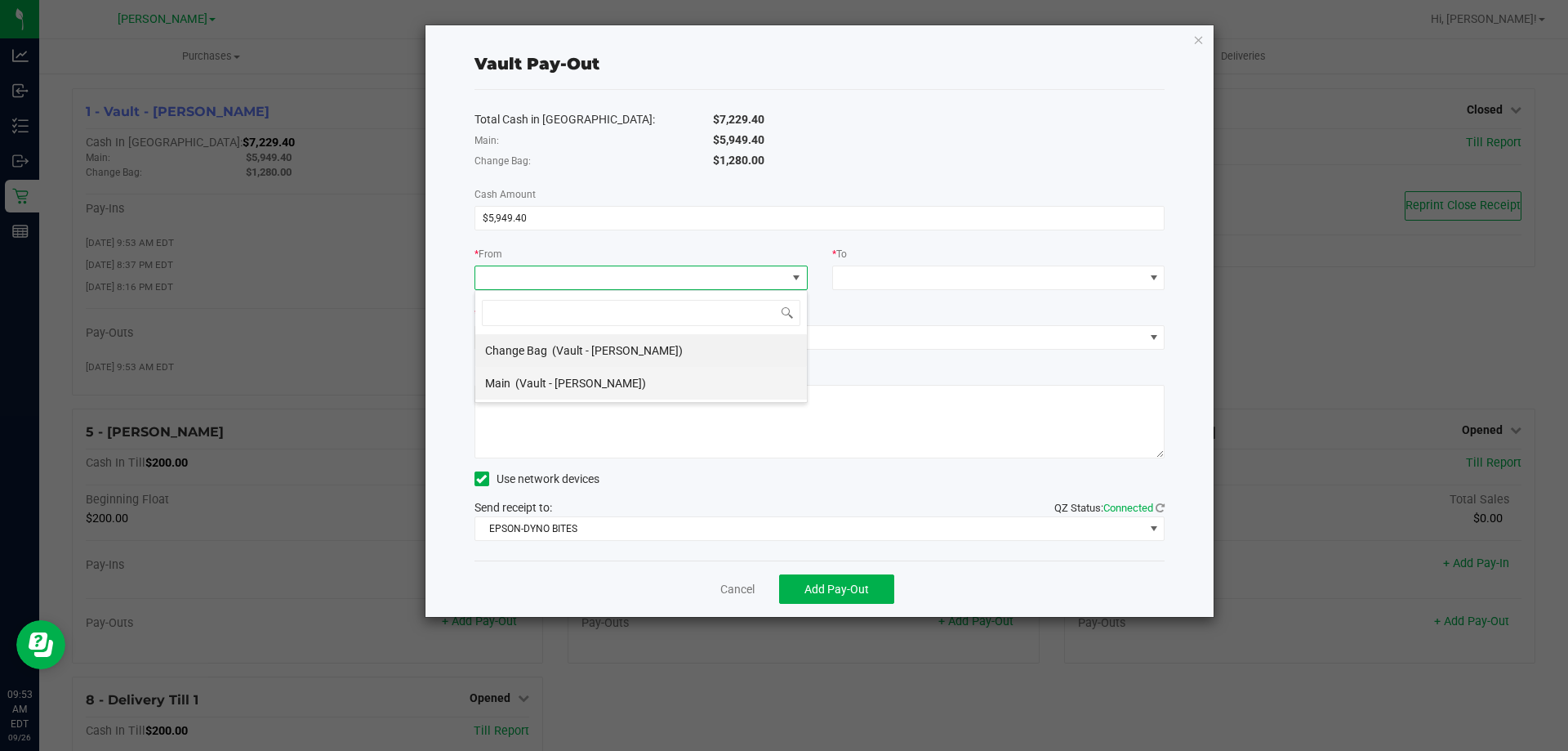
click at [605, 388] on span "(Vault - [PERSON_NAME])" at bounding box center [580, 382] width 131 height 13
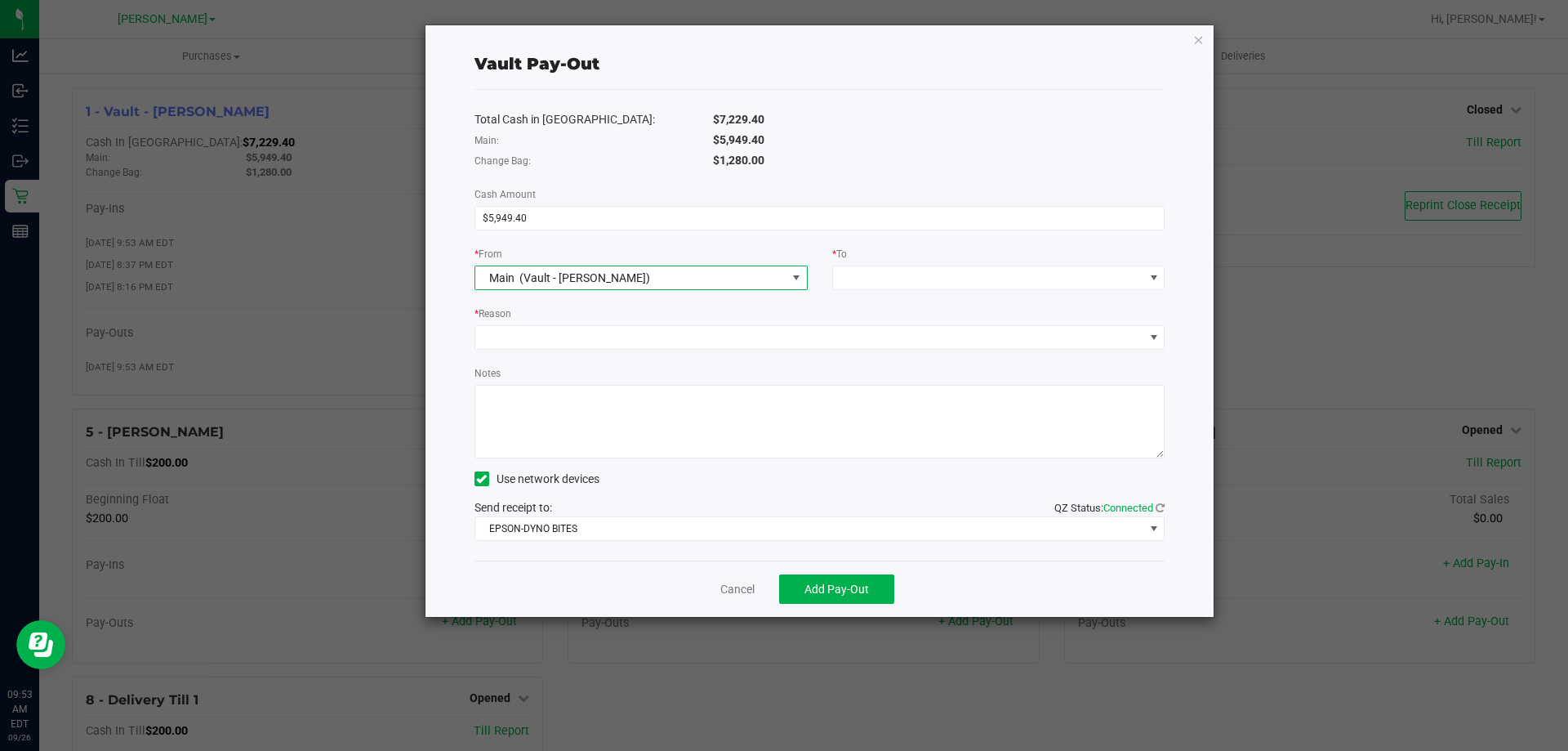
click at [964, 265] on div "* To" at bounding box center [999, 255] width 333 height 20
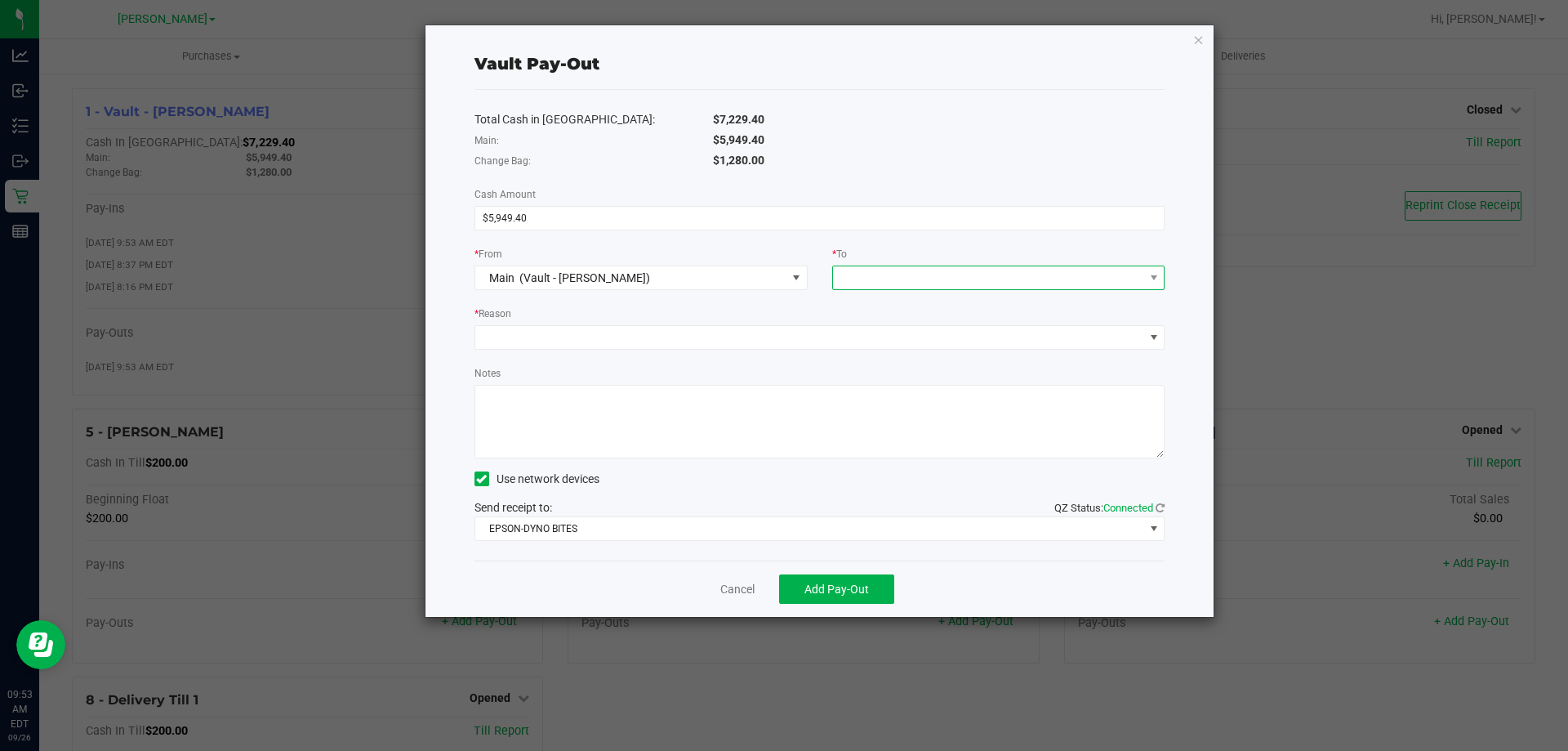
click at [955, 279] on span at bounding box center [989, 278] width 311 height 23
click at [887, 470] on div "Empyreal Transfer" at bounding box center [889, 480] width 95 height 29
click at [681, 340] on span at bounding box center [809, 337] width 669 height 23
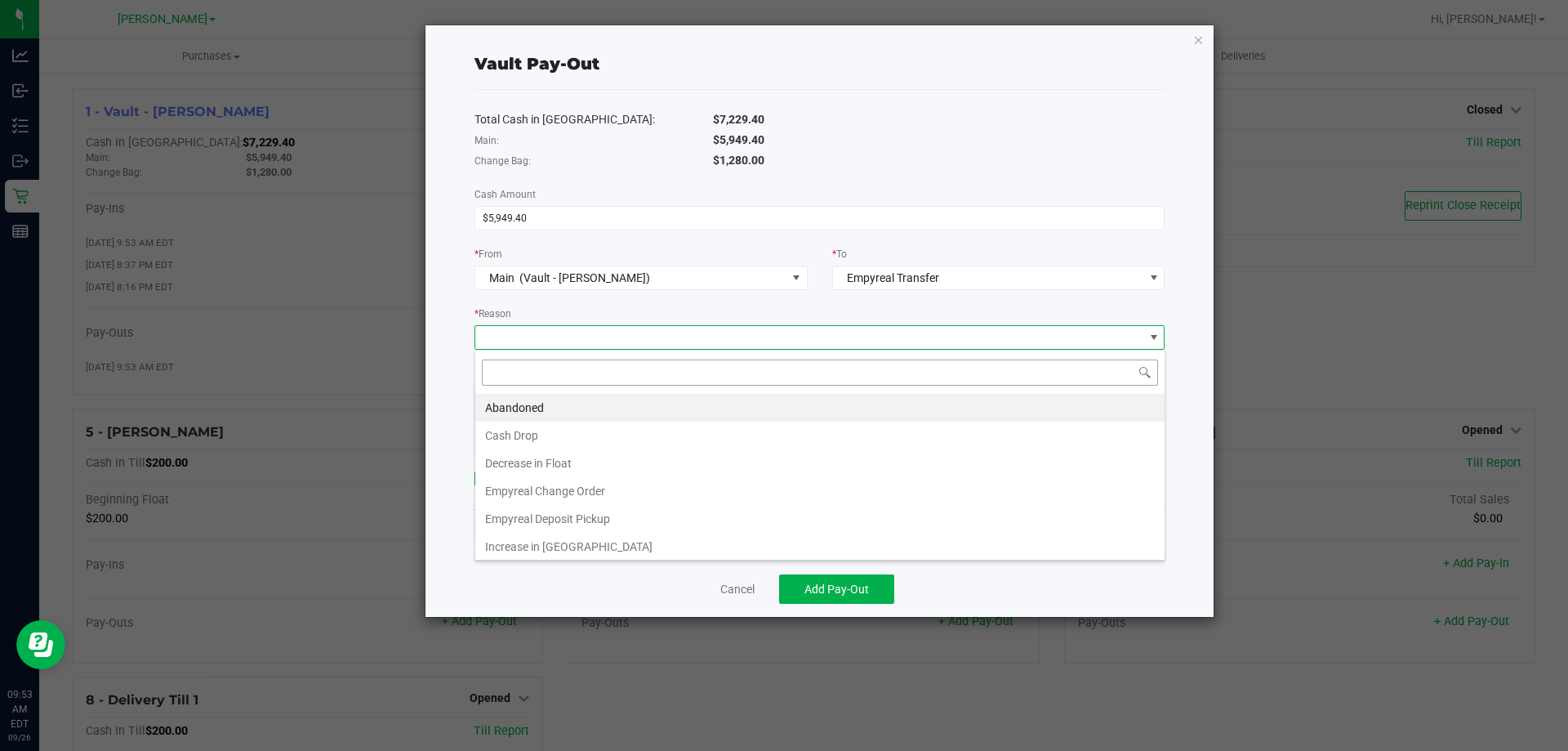
scroll to position [25, 690]
click at [726, 591] on link "Cancel" at bounding box center [738, 589] width 34 height 17
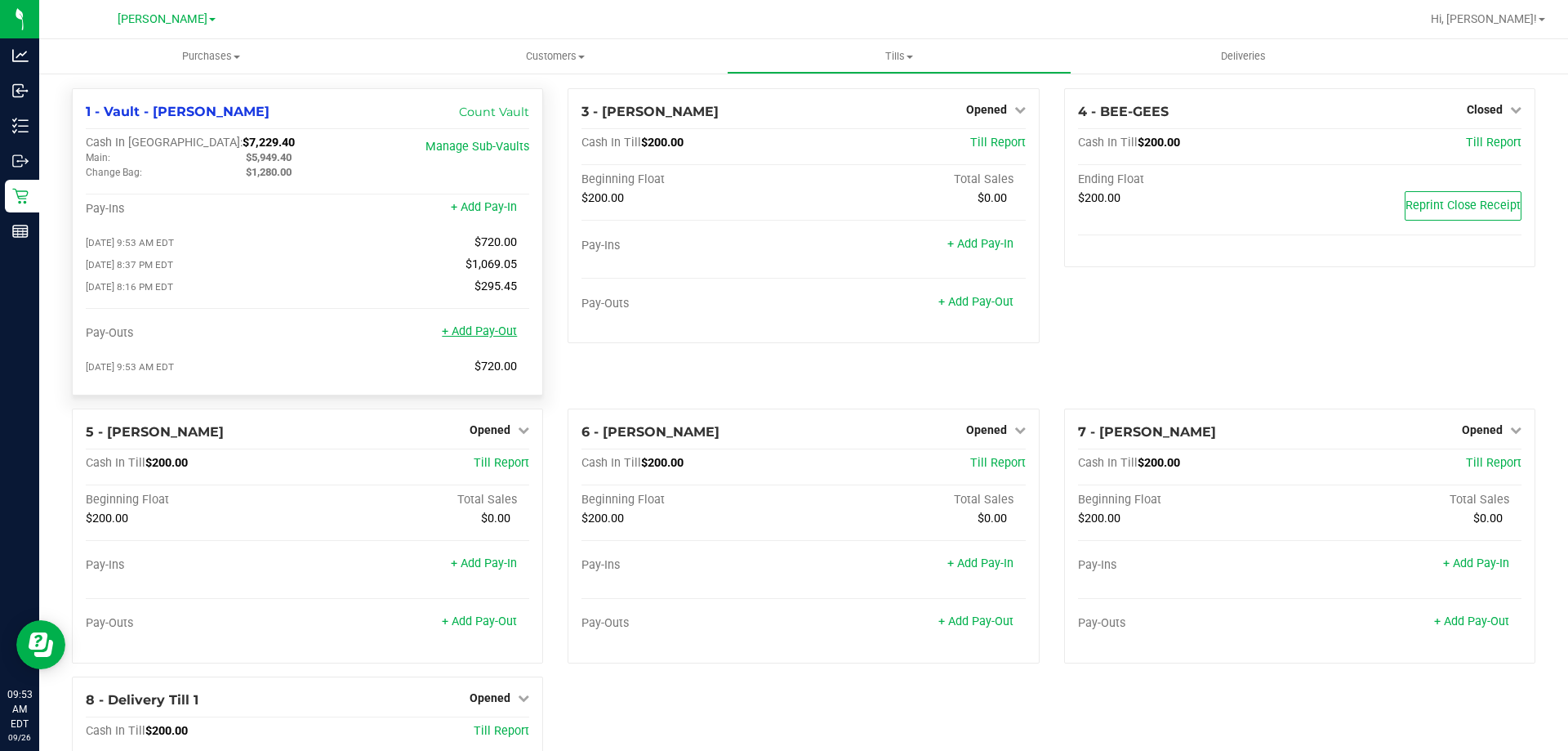
click at [479, 336] on link "+ Add Pay-Out" at bounding box center [479, 332] width 75 height 14
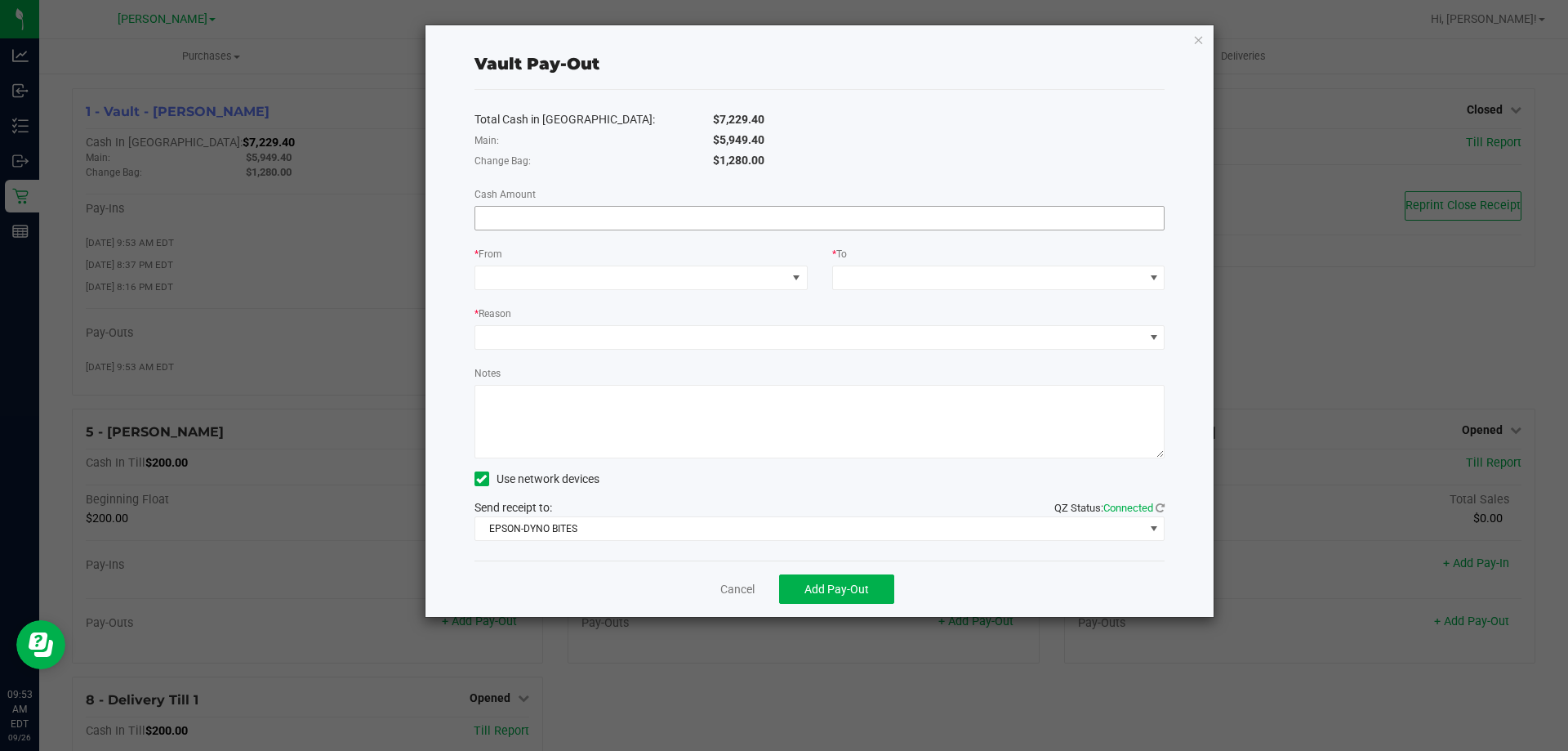
click at [570, 220] on input at bounding box center [819, 218] width 690 height 23
click at [604, 277] on span at bounding box center [631, 278] width 311 height 23
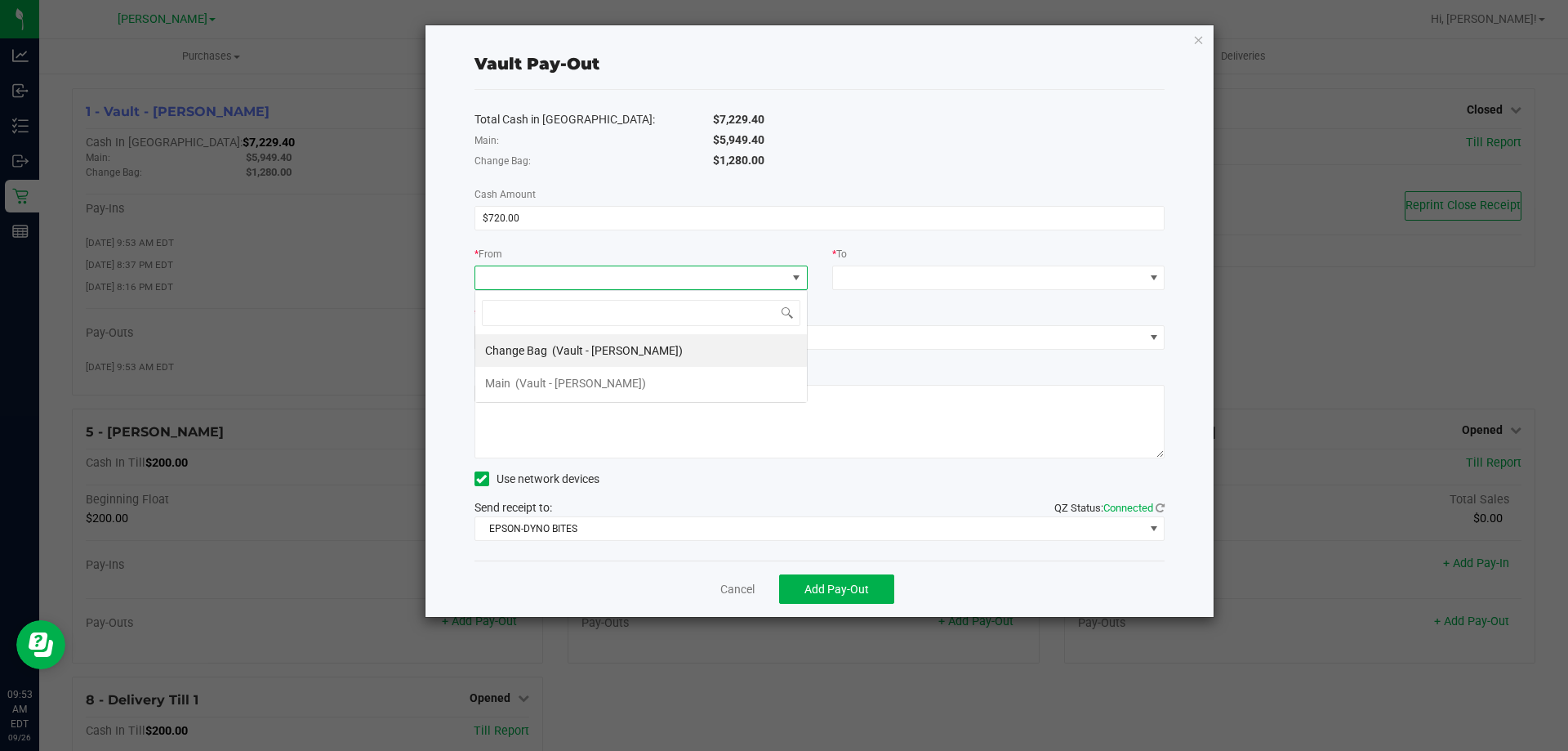
scroll to position [25, 333]
click at [655, 394] on li "Main (Vault - Brandon WC)" at bounding box center [641, 382] width 331 height 33
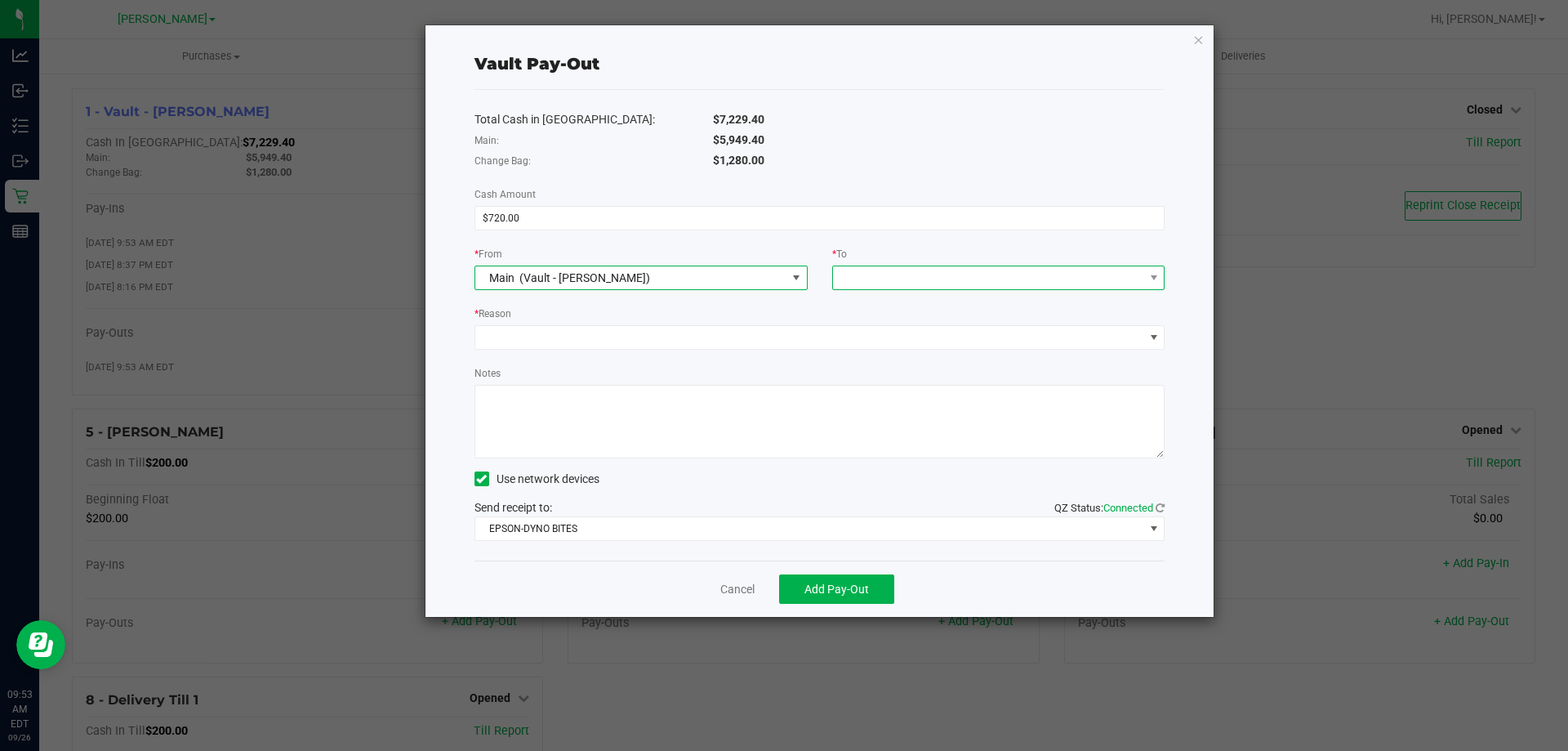
click at [928, 277] on span at bounding box center [989, 278] width 311 height 23
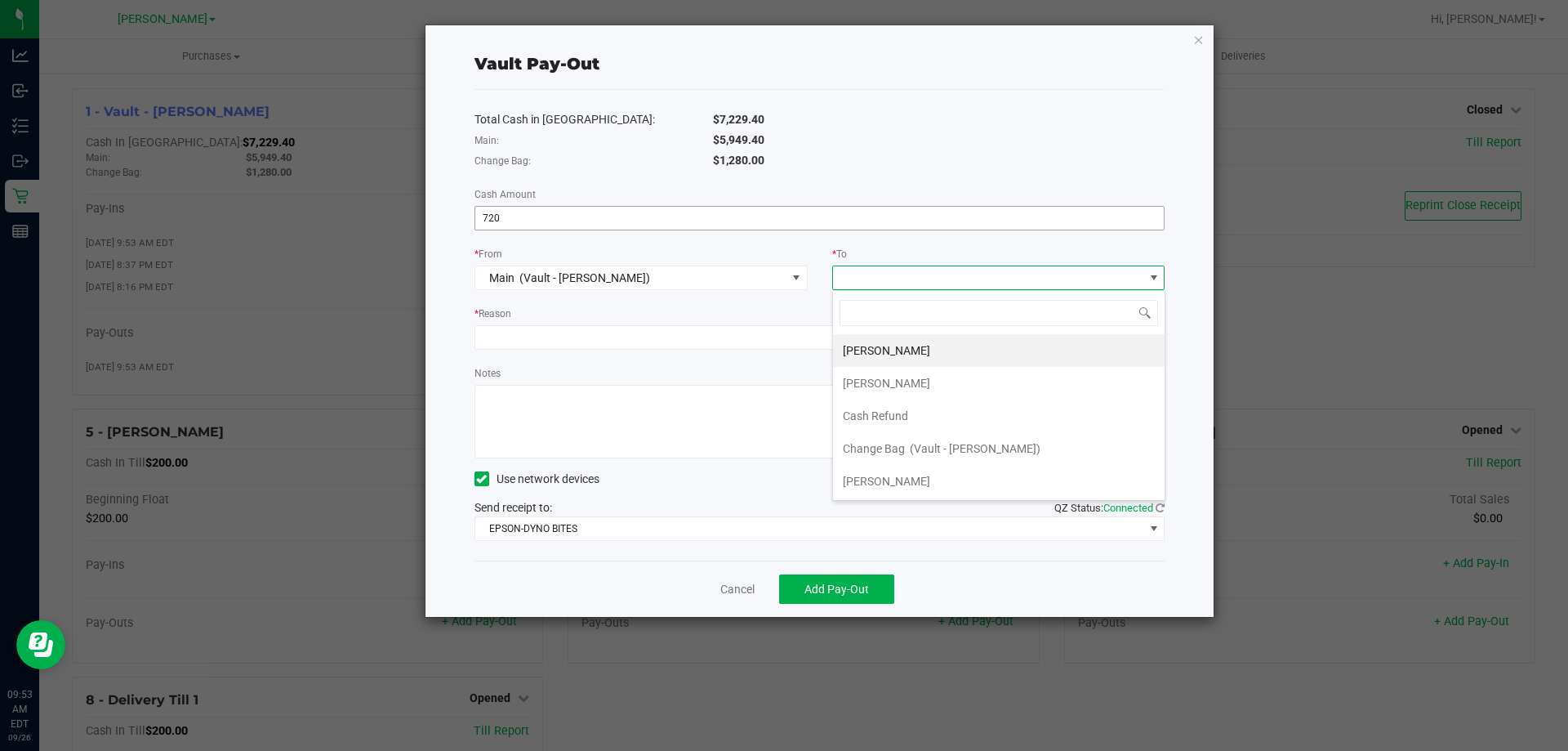
click at [621, 209] on input "720" at bounding box center [819, 218] width 690 height 23
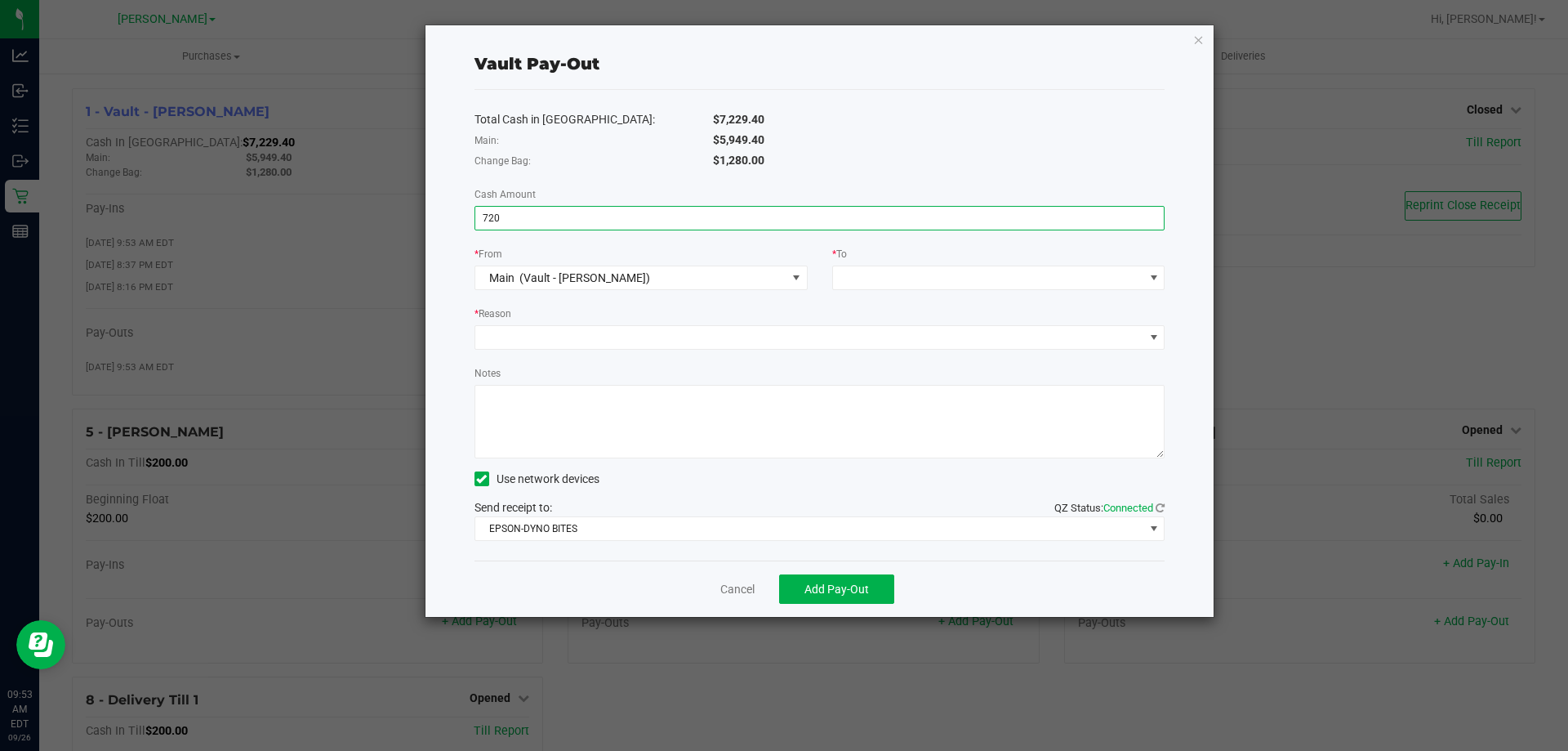
click at [621, 209] on input "720" at bounding box center [819, 218] width 690 height 23
type input "9"
type input "$5,949.40"
click at [609, 283] on span "(Vault - Brandon WC)" at bounding box center [584, 278] width 131 height 13
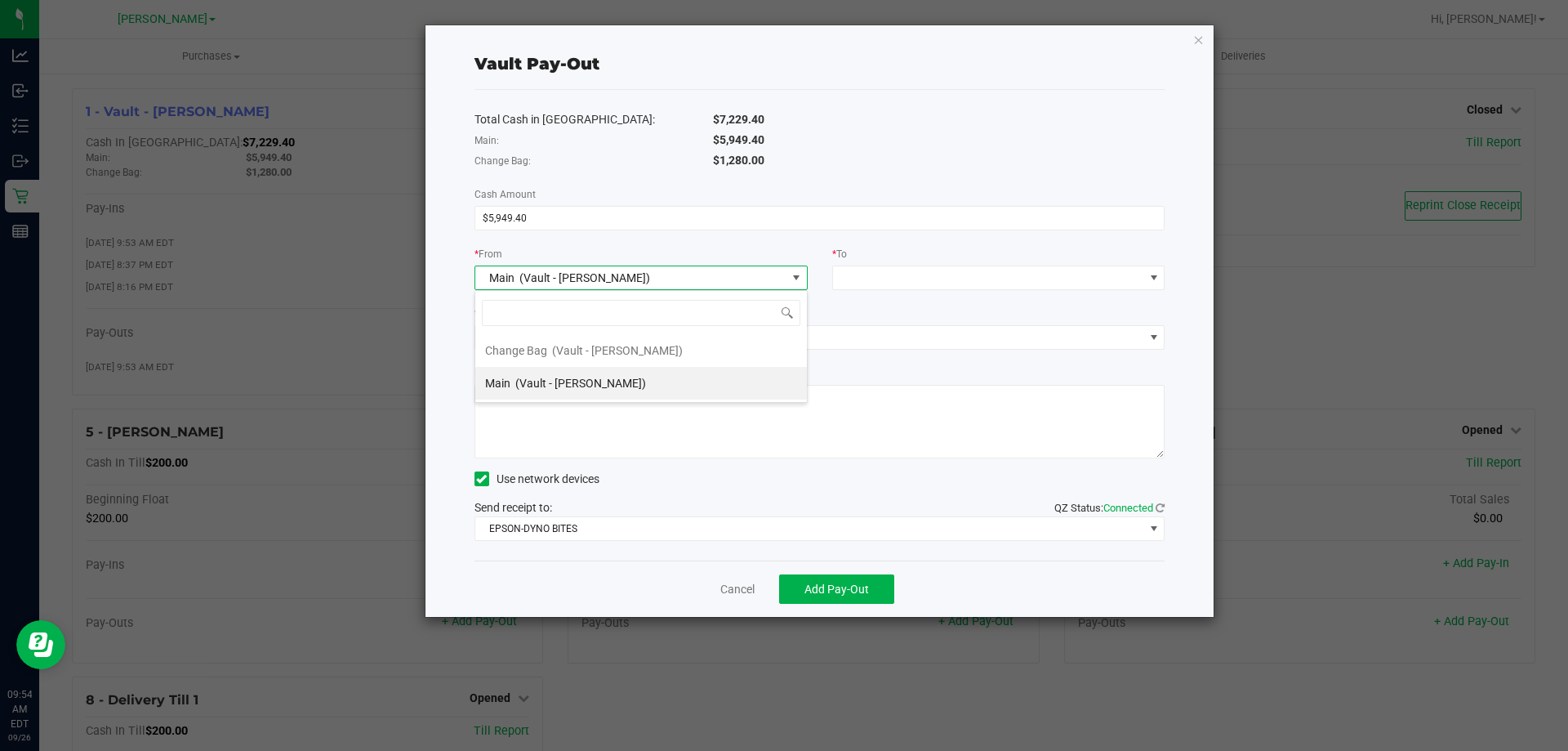
click at [605, 374] on div "Main (Vault - Brandon WC)" at bounding box center [565, 382] width 161 height 29
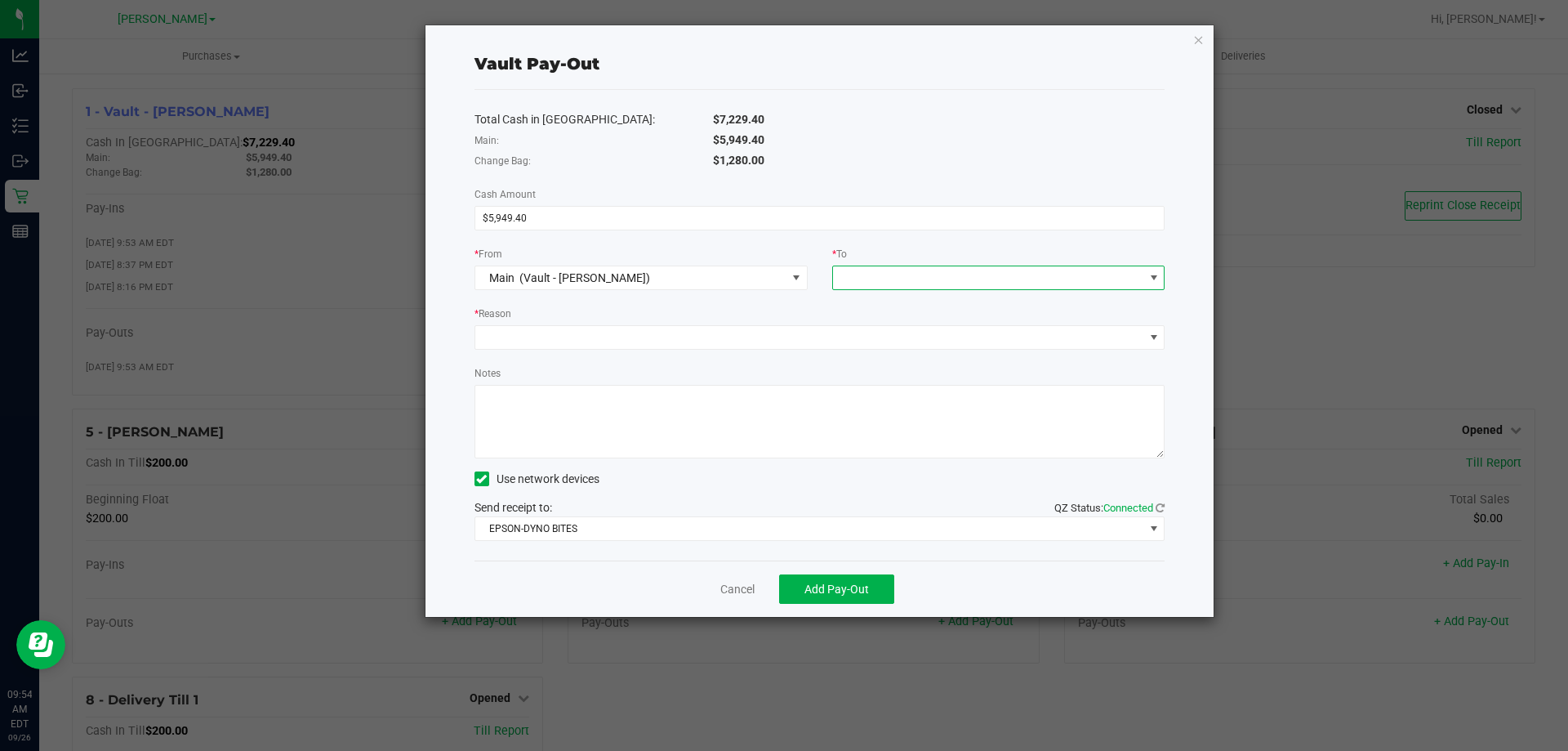
click at [882, 275] on span at bounding box center [989, 278] width 311 height 23
click at [884, 488] on div "Empyreal Transfer" at bounding box center [889, 497] width 95 height 29
click at [578, 313] on div "* Reason" at bounding box center [819, 315] width 691 height 20
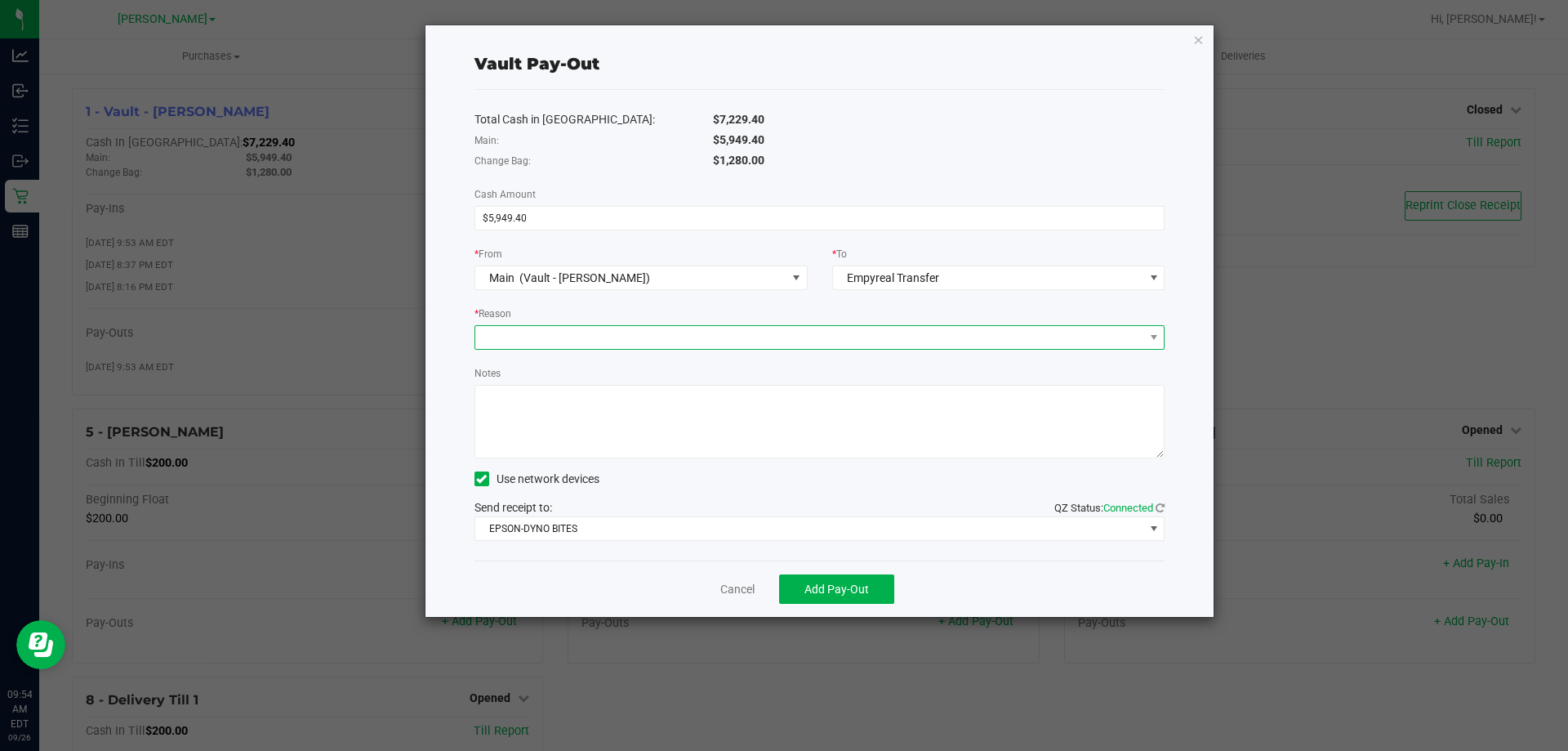
click at [567, 335] on span at bounding box center [809, 337] width 669 height 23
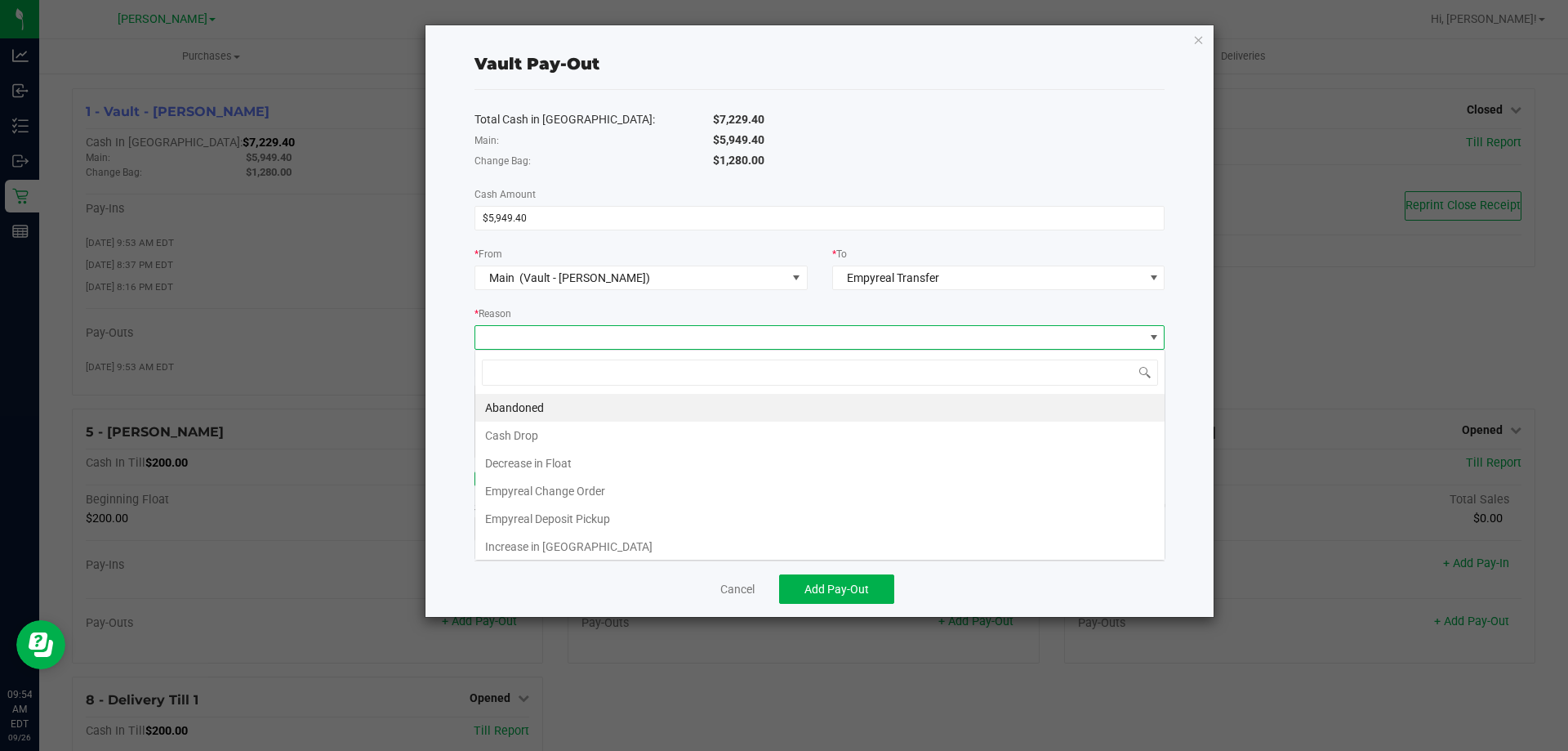
scroll to position [25, 690]
click at [567, 522] on li "Empyreal Deposit Pickup" at bounding box center [819, 519] width 690 height 28
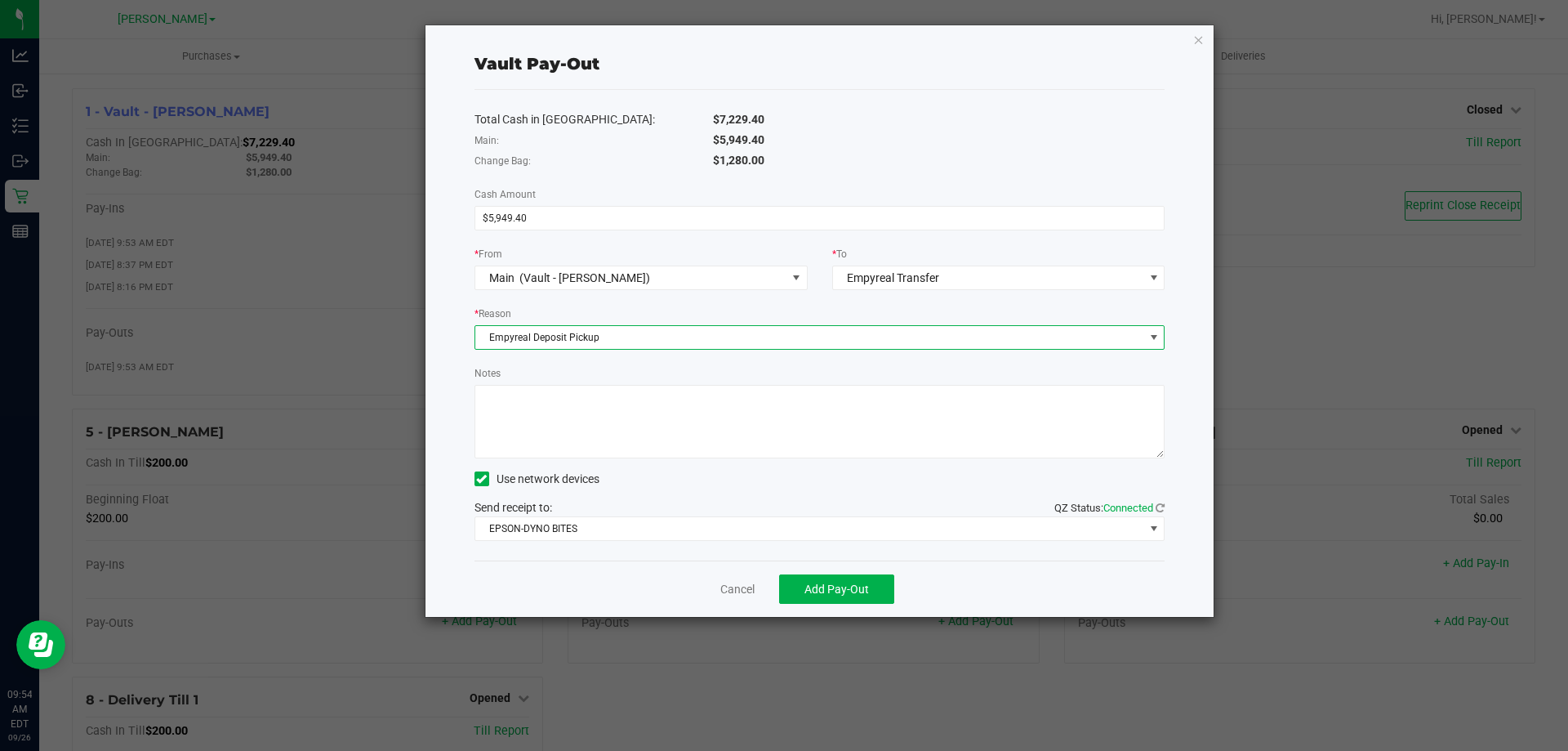
click at [602, 402] on textarea "Notes" at bounding box center [819, 421] width 691 height 74
type textarea "B"
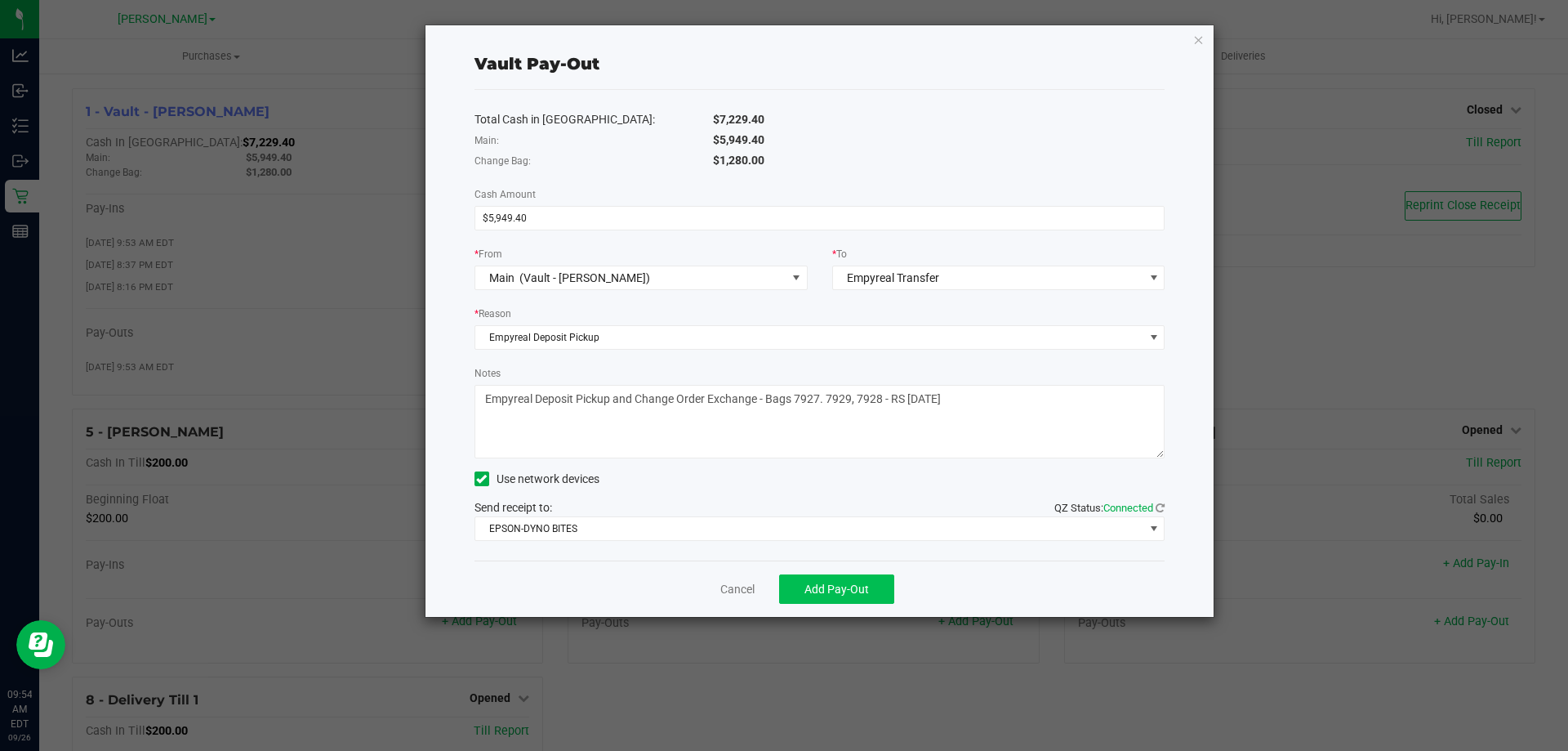
type textarea "Empyreal Deposit Pickup and Change Order Exchange - Bags 7927. 7929, 7928 - RS …"
click at [851, 591] on span "Add Pay-Out" at bounding box center [836, 588] width 65 height 13
click at [735, 584] on link "Dismiss" at bounding box center [732, 589] width 39 height 17
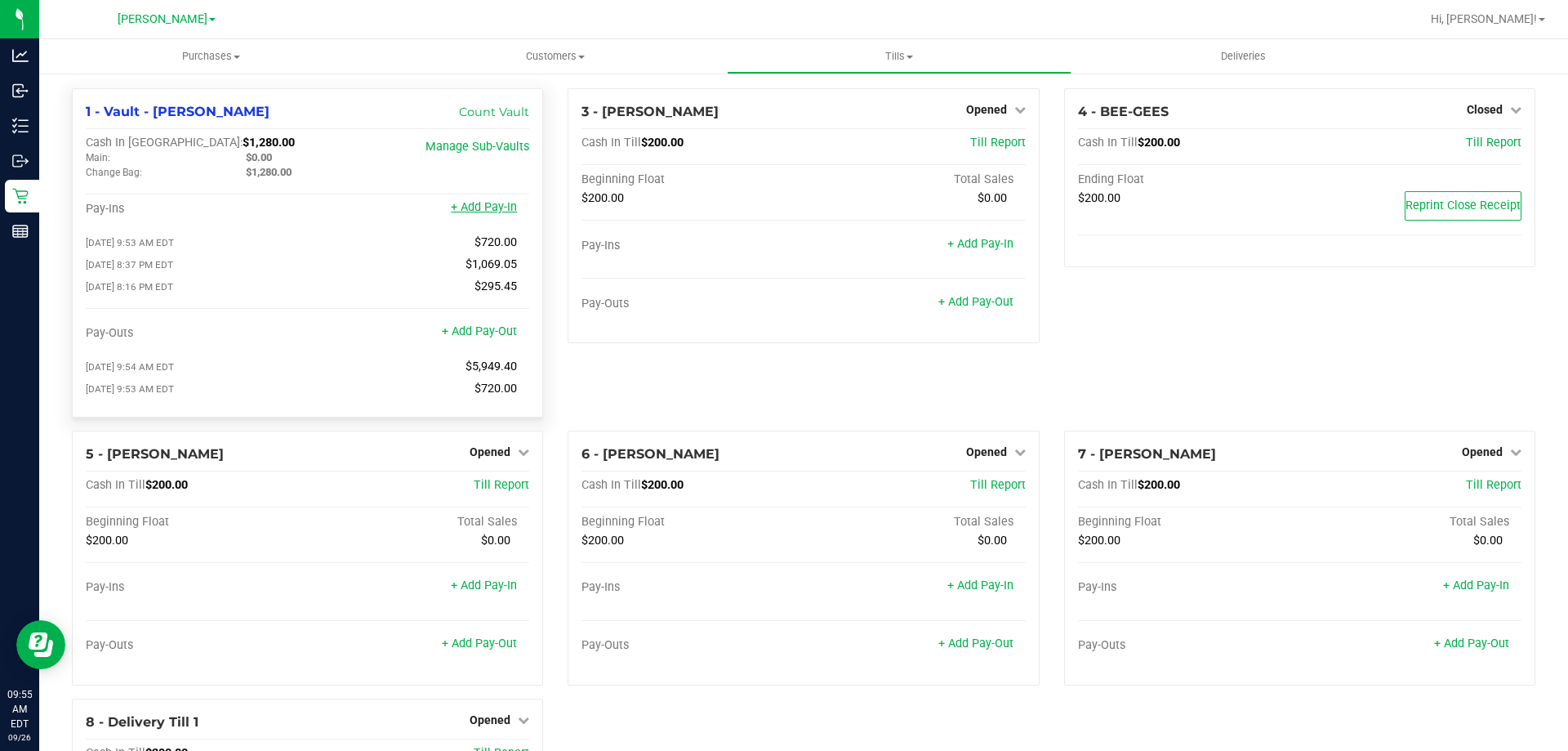
click at [483, 207] on link "+ Add Pay-In" at bounding box center [484, 207] width 66 height 14
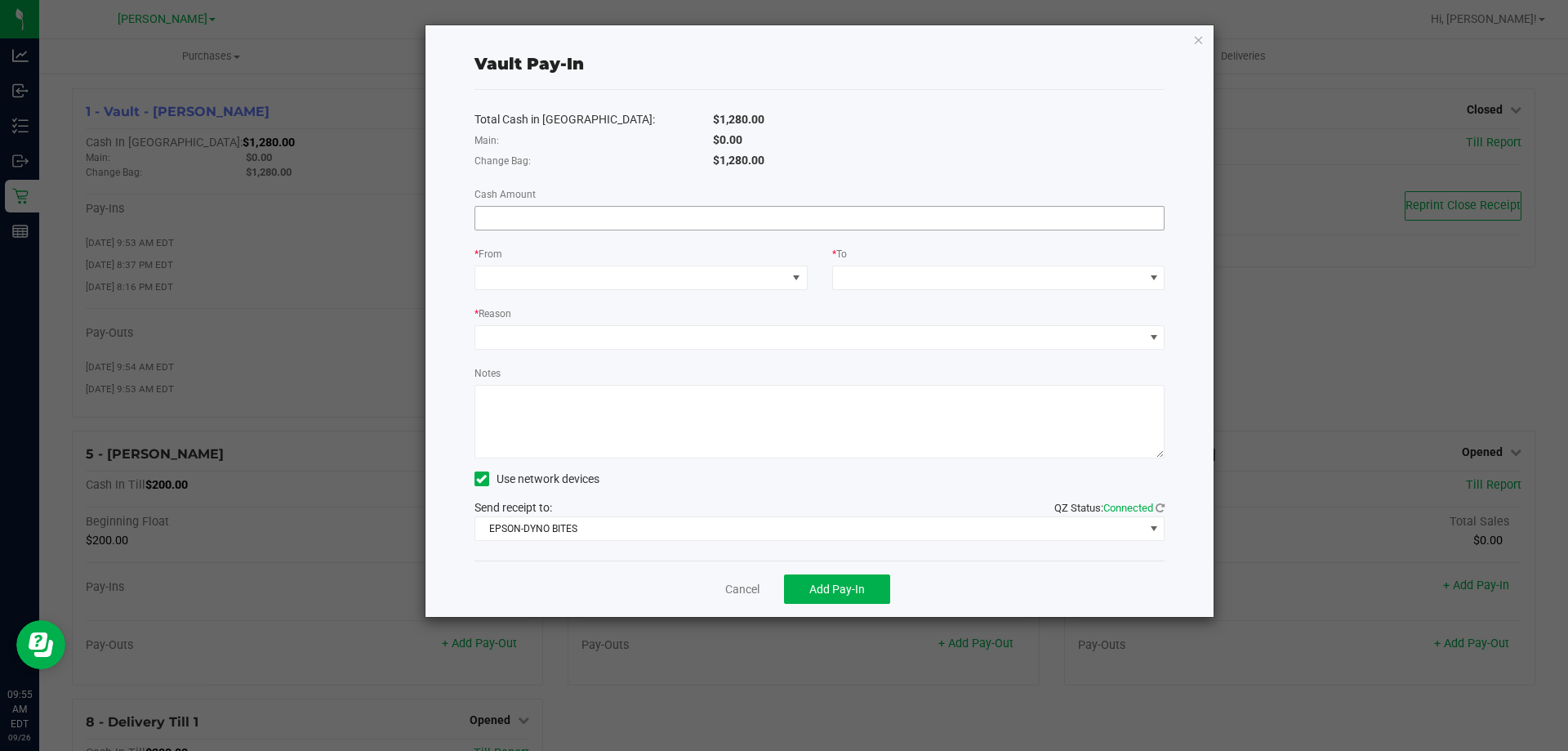
click at [632, 224] on input at bounding box center [819, 218] width 690 height 23
type input "$720.00"
click at [639, 264] on div "* From" at bounding box center [641, 255] width 333 height 20
click at [649, 272] on span at bounding box center [631, 278] width 311 height 23
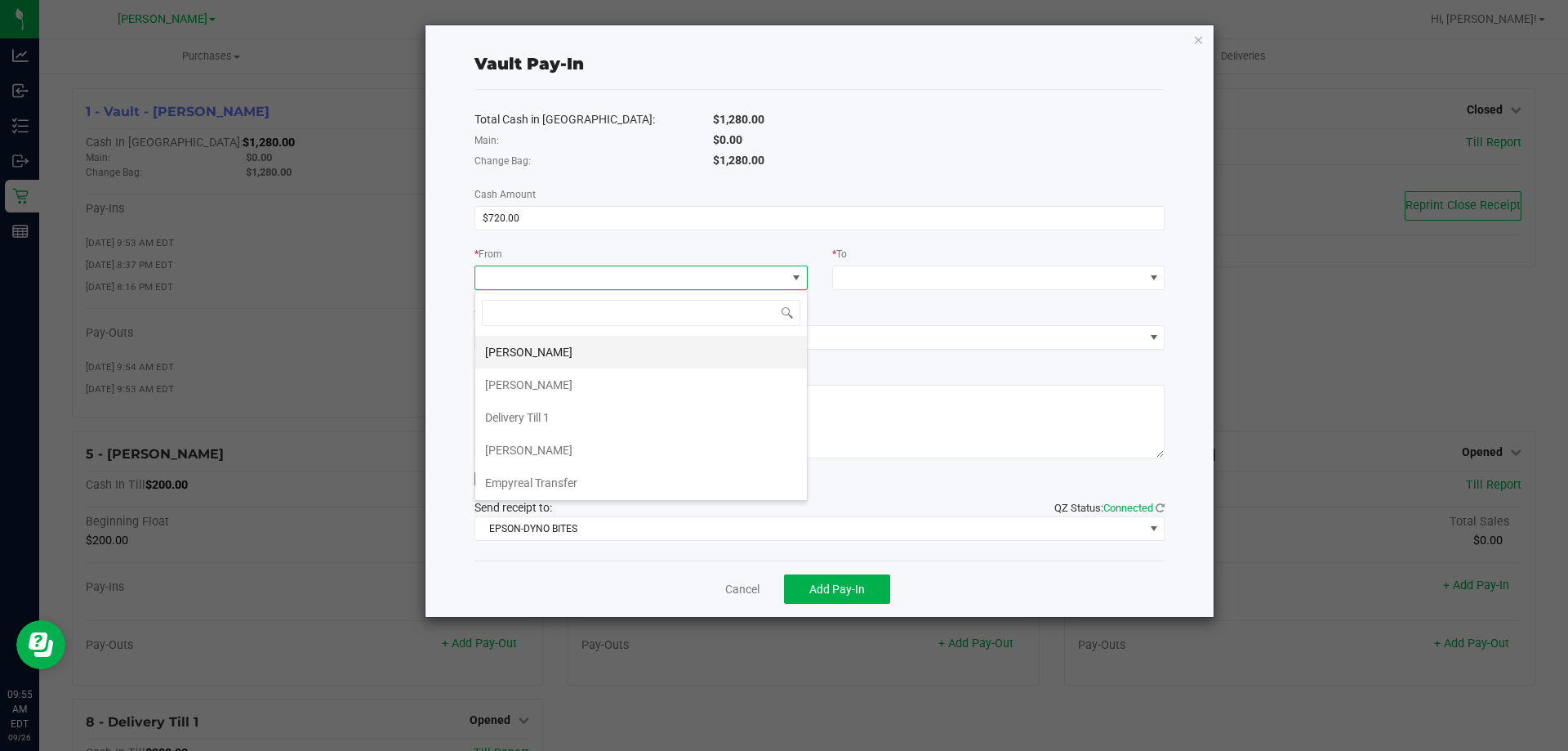
scroll to position [98, 0]
click at [595, 476] on li "Empyreal Transfer" at bounding box center [641, 481] width 331 height 33
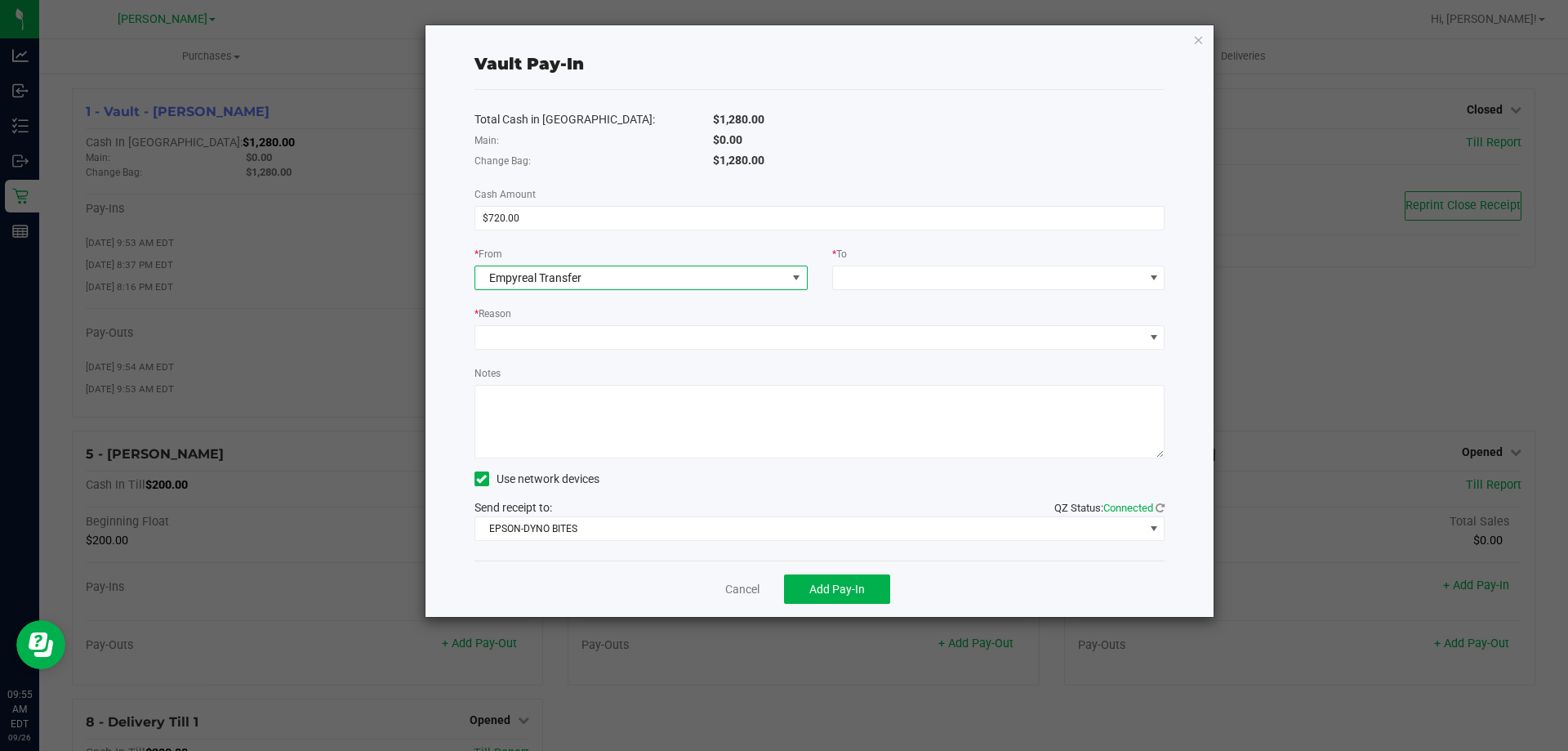
click at [921, 293] on div "Total Cash in Vault: $1,280.00 Main: $0.00 Change Bag: $1,280.00 Cash Amount $7…" at bounding box center [819, 325] width 691 height 470
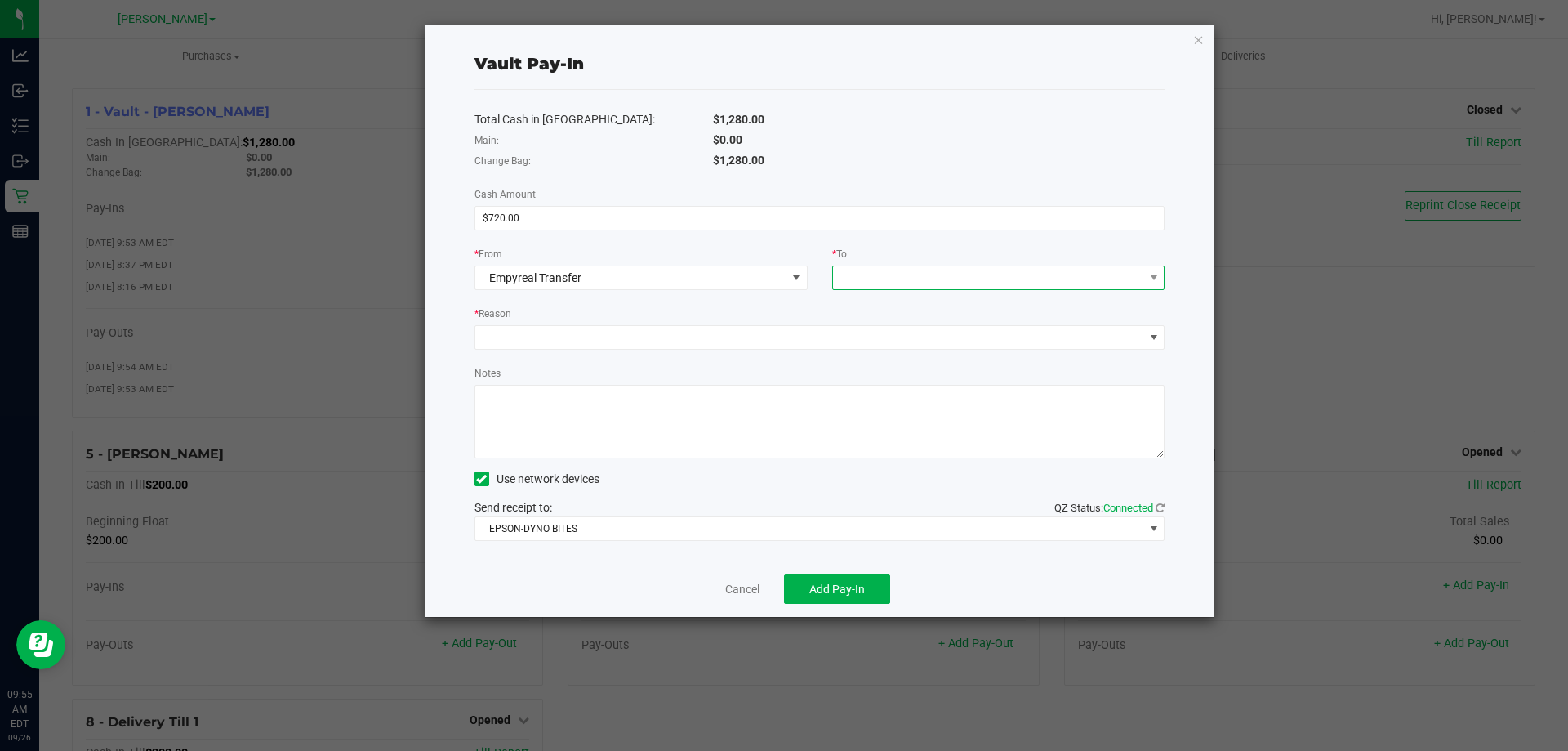
click at [933, 273] on span at bounding box center [989, 278] width 311 height 23
click at [929, 354] on span "(Vault - Brandon WC)" at bounding box center [975, 350] width 131 height 13
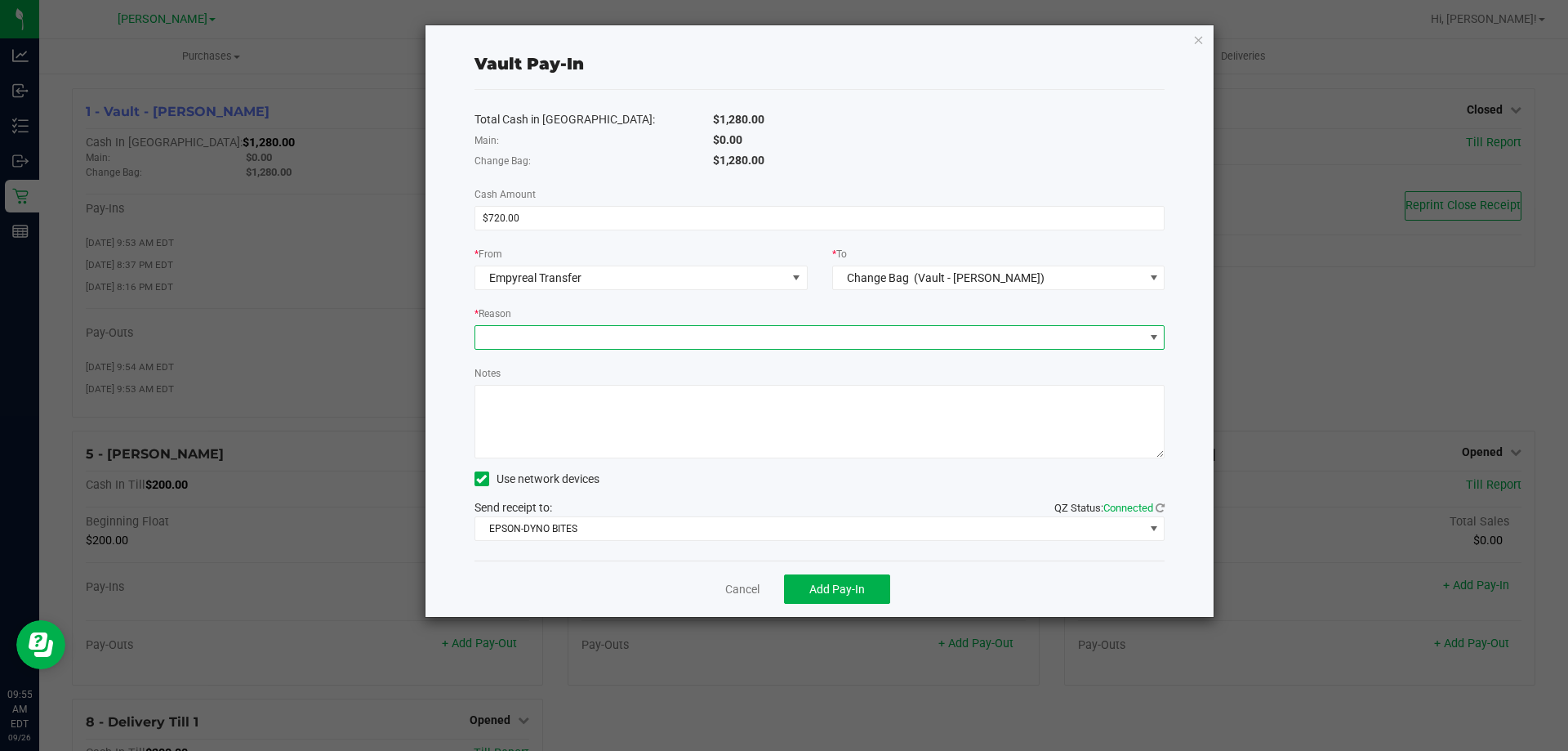
click at [618, 335] on span at bounding box center [809, 337] width 669 height 23
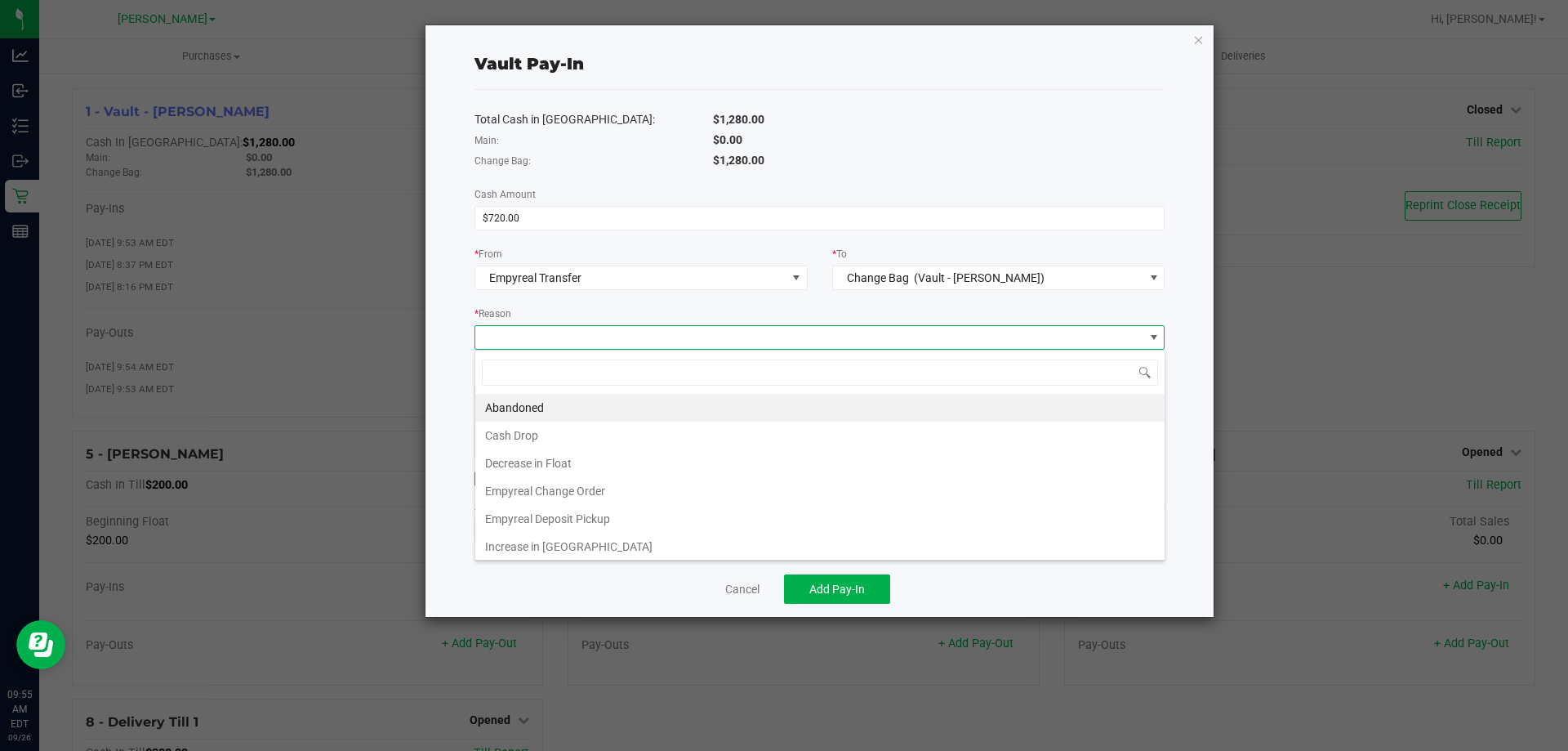
scroll to position [25, 690]
click at [591, 503] on li "Empyreal Change Order" at bounding box center [819, 491] width 690 height 28
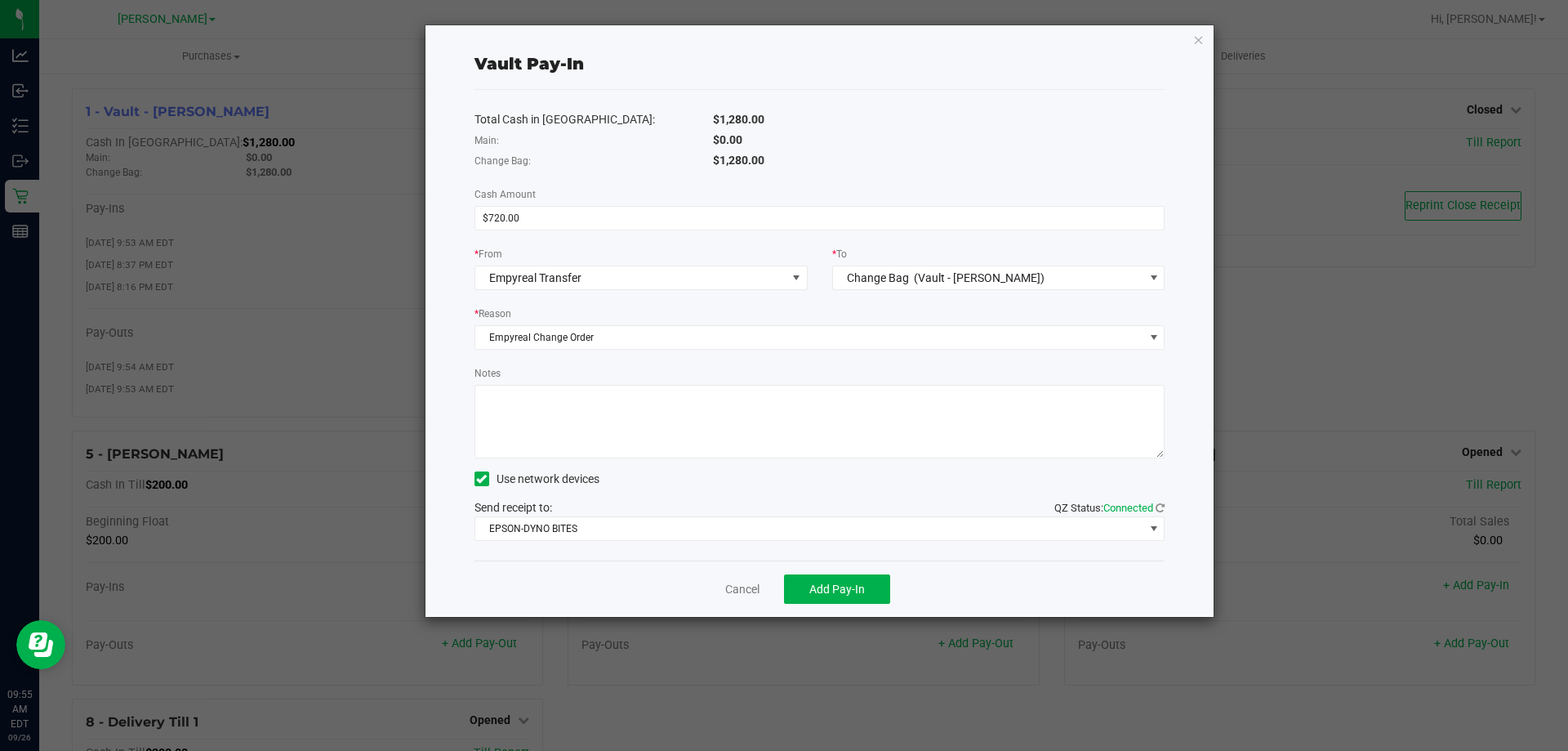
click at [637, 376] on div "Notes" at bounding box center [819, 411] width 691 height 94
click at [643, 425] on textarea "Notes" at bounding box center [819, 421] width 691 height 74
type textarea "Empyreal Change Order - RS 9.26.2025"
click at [845, 588] on span "Add Pay-In" at bounding box center [837, 588] width 56 height 13
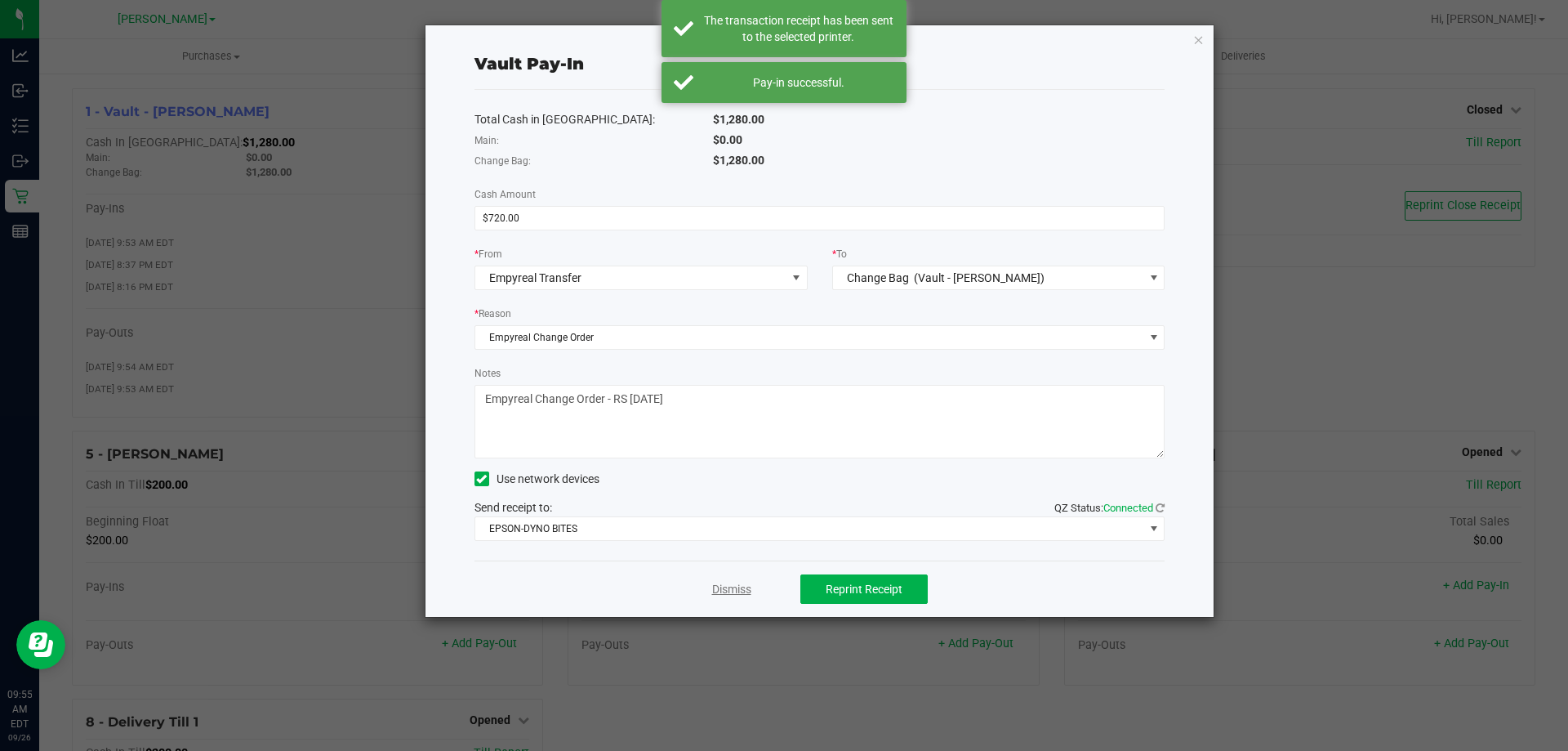
click at [731, 587] on link "Dismiss" at bounding box center [732, 589] width 39 height 17
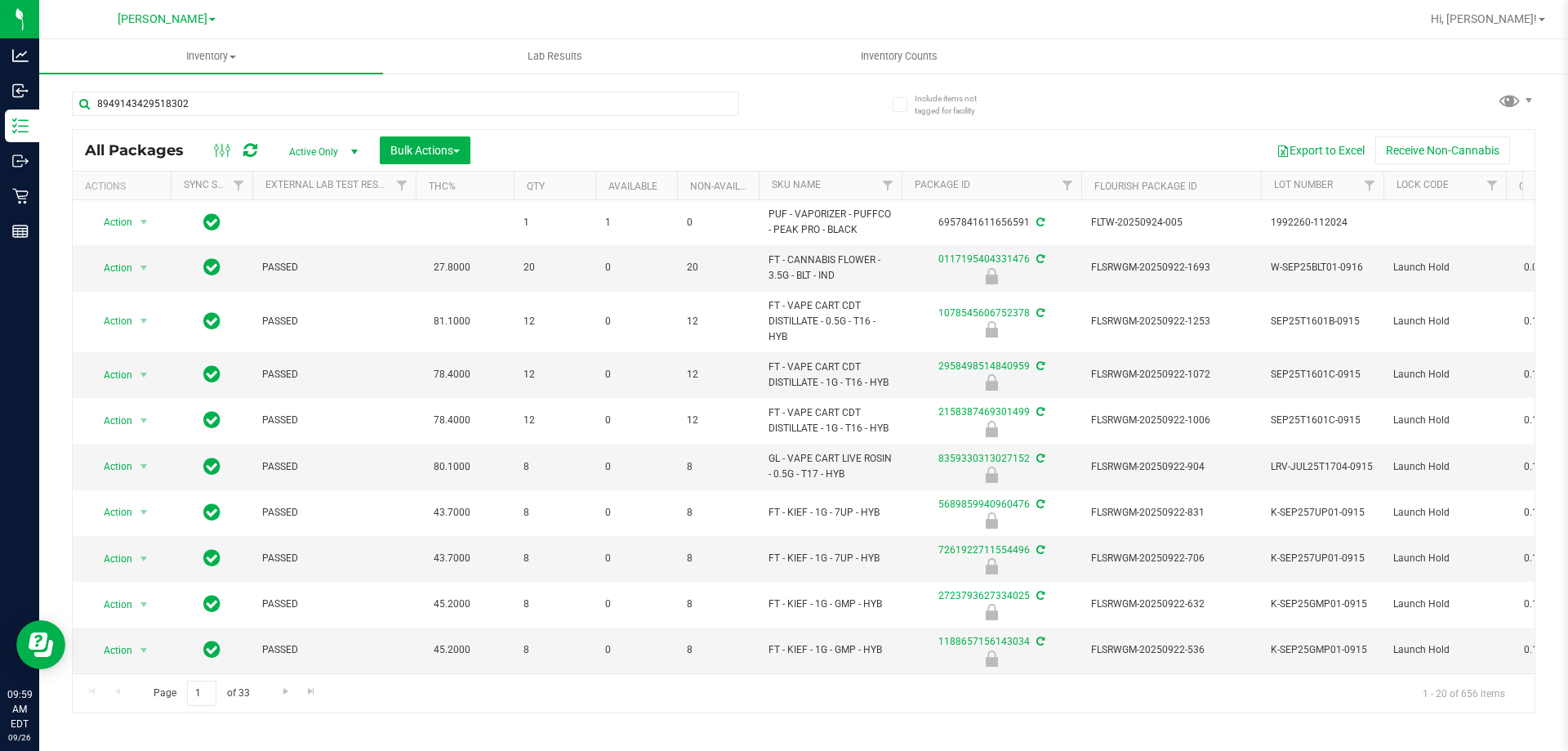
type input "8949143429518302"
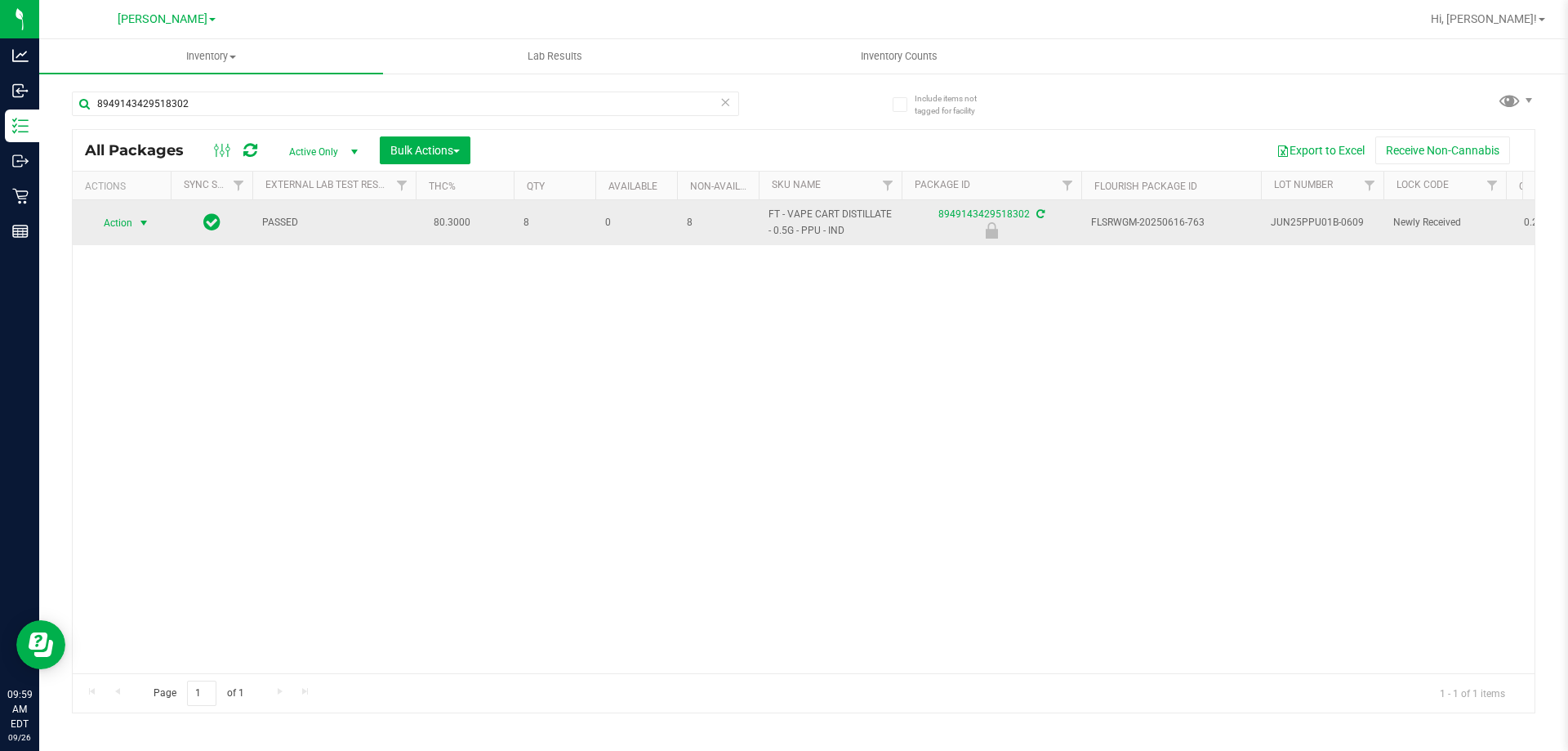
click at [125, 218] on span "Action" at bounding box center [111, 223] width 44 height 23
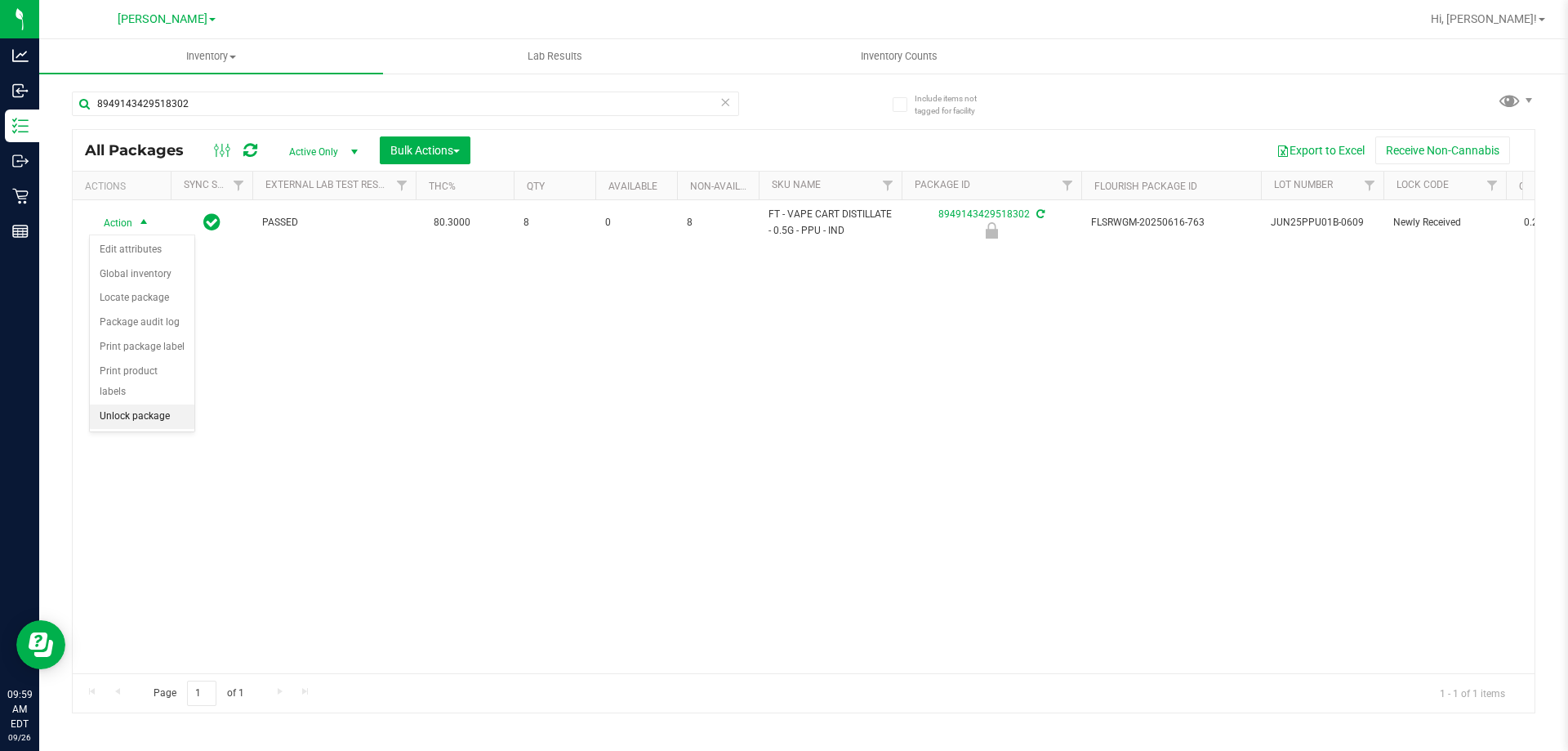
click at [148, 404] on li "Unlock package" at bounding box center [142, 416] width 105 height 25
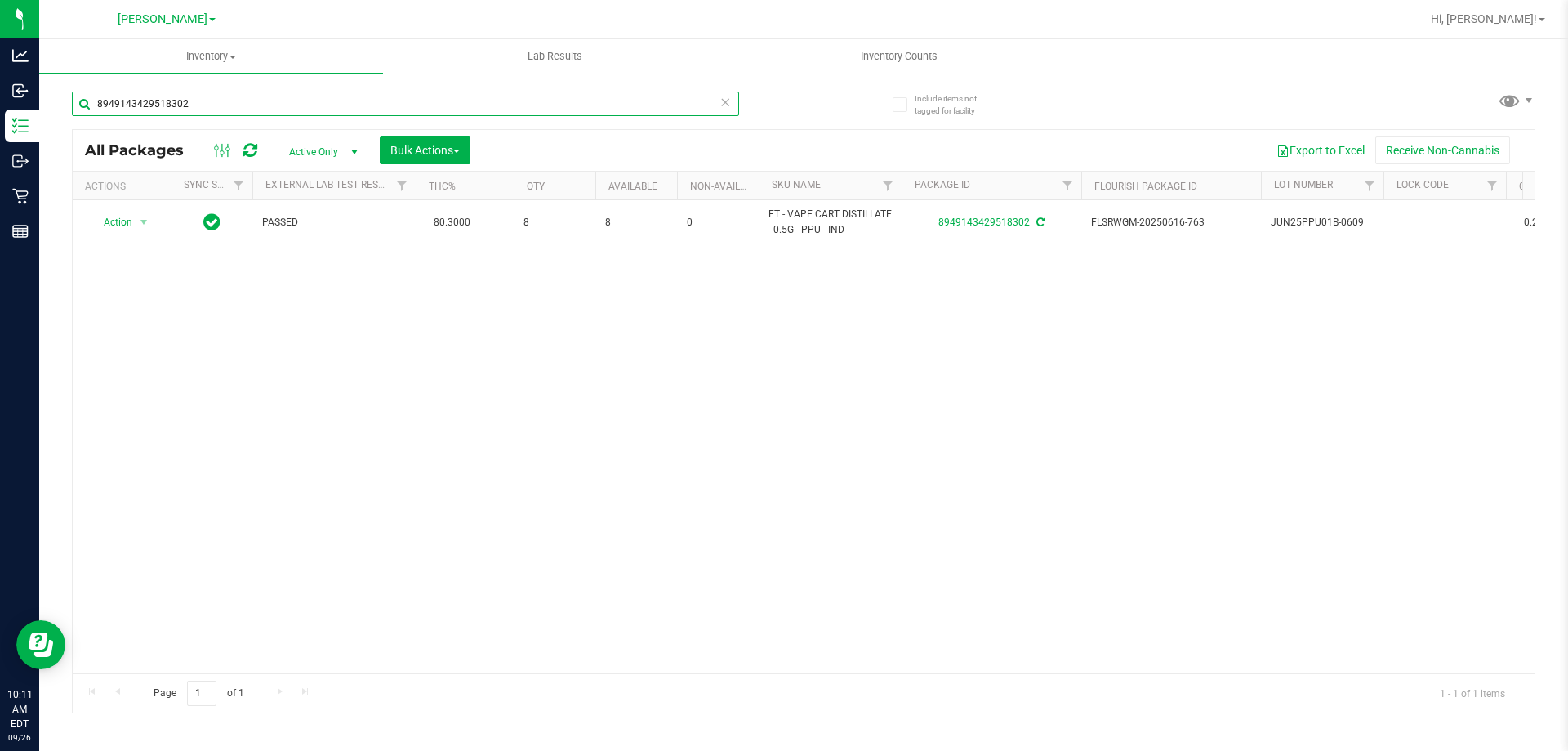
click at [599, 103] on input "8949143429518302" at bounding box center [405, 104] width 668 height 25
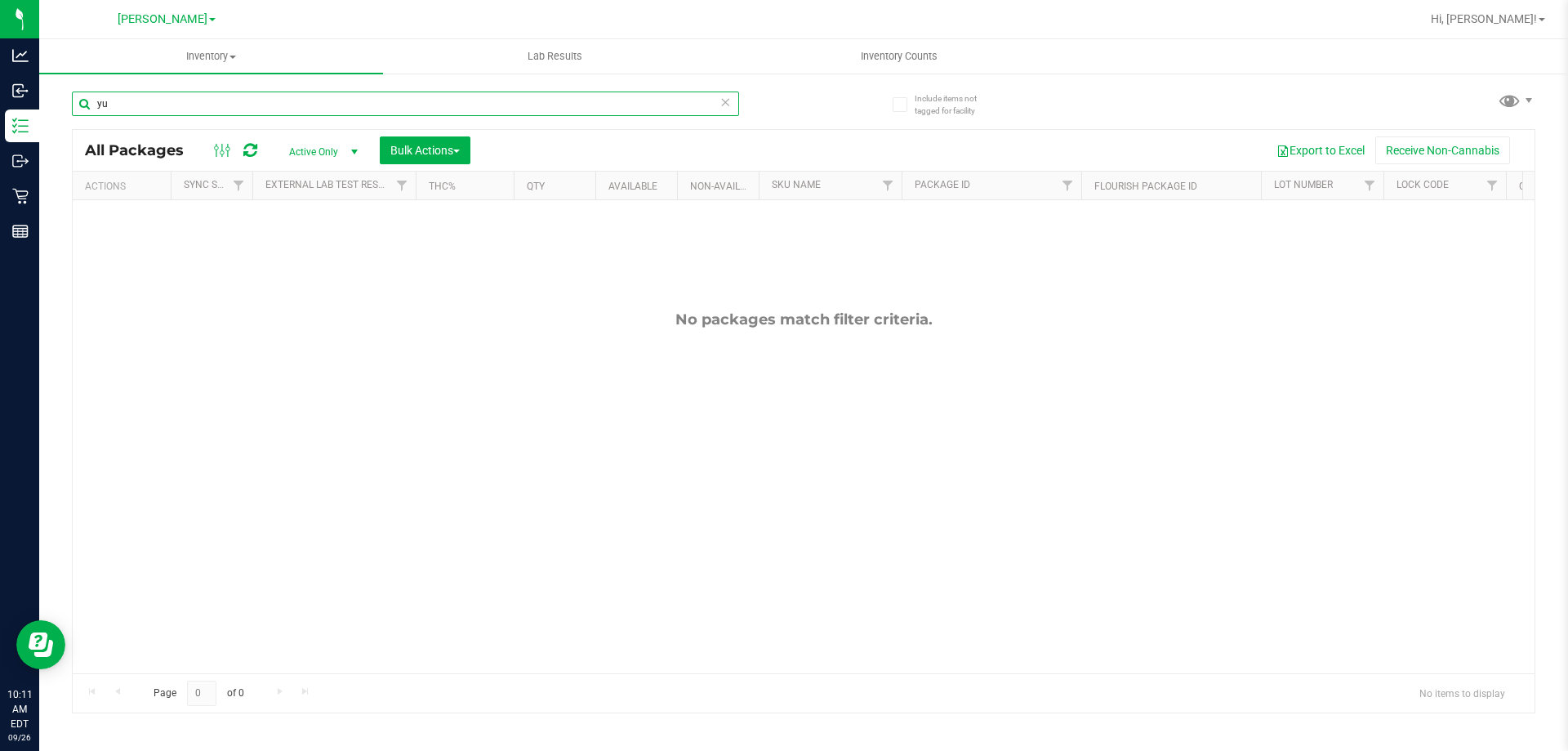
type input "y"
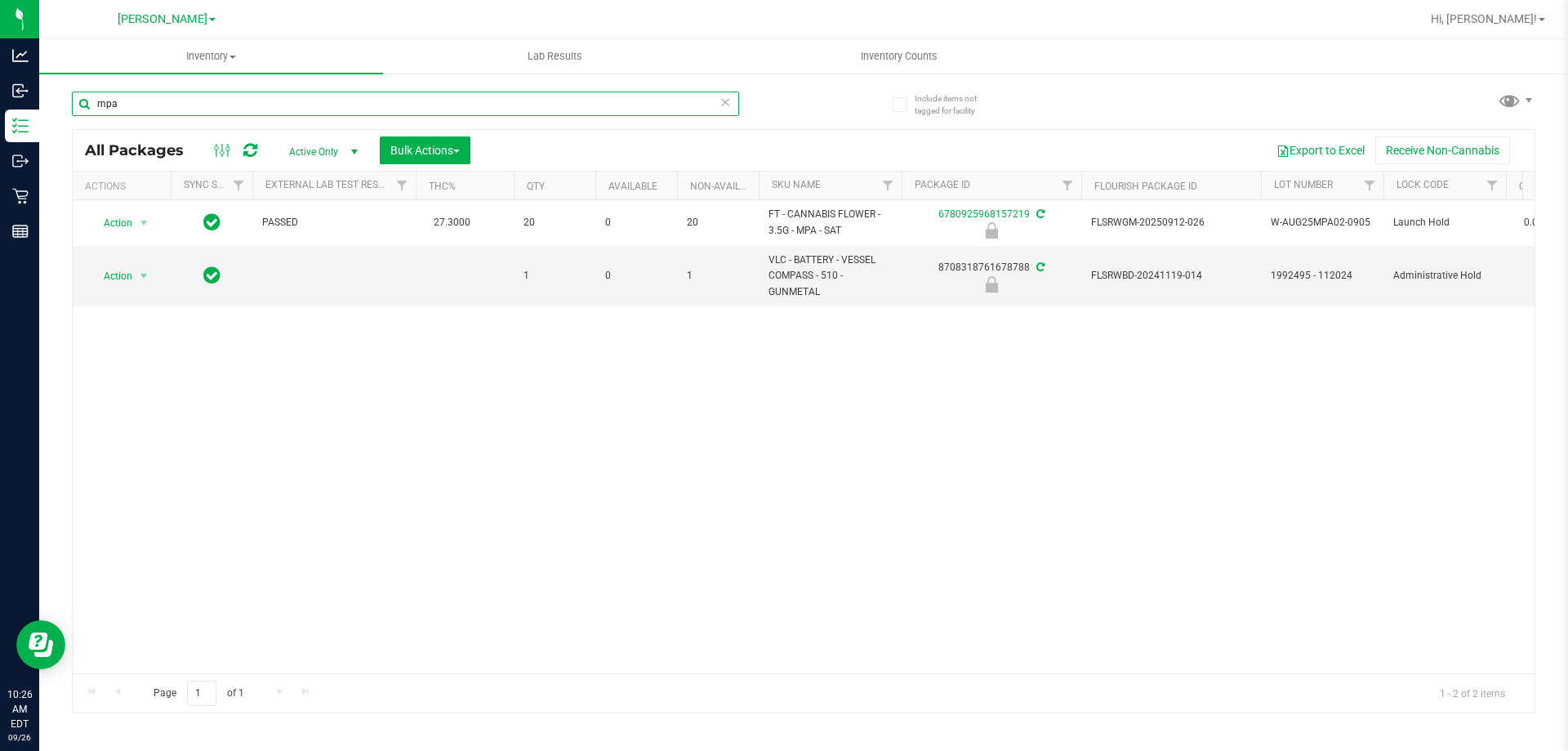
click at [244, 104] on input "mpa" at bounding box center [405, 104] width 668 height 25
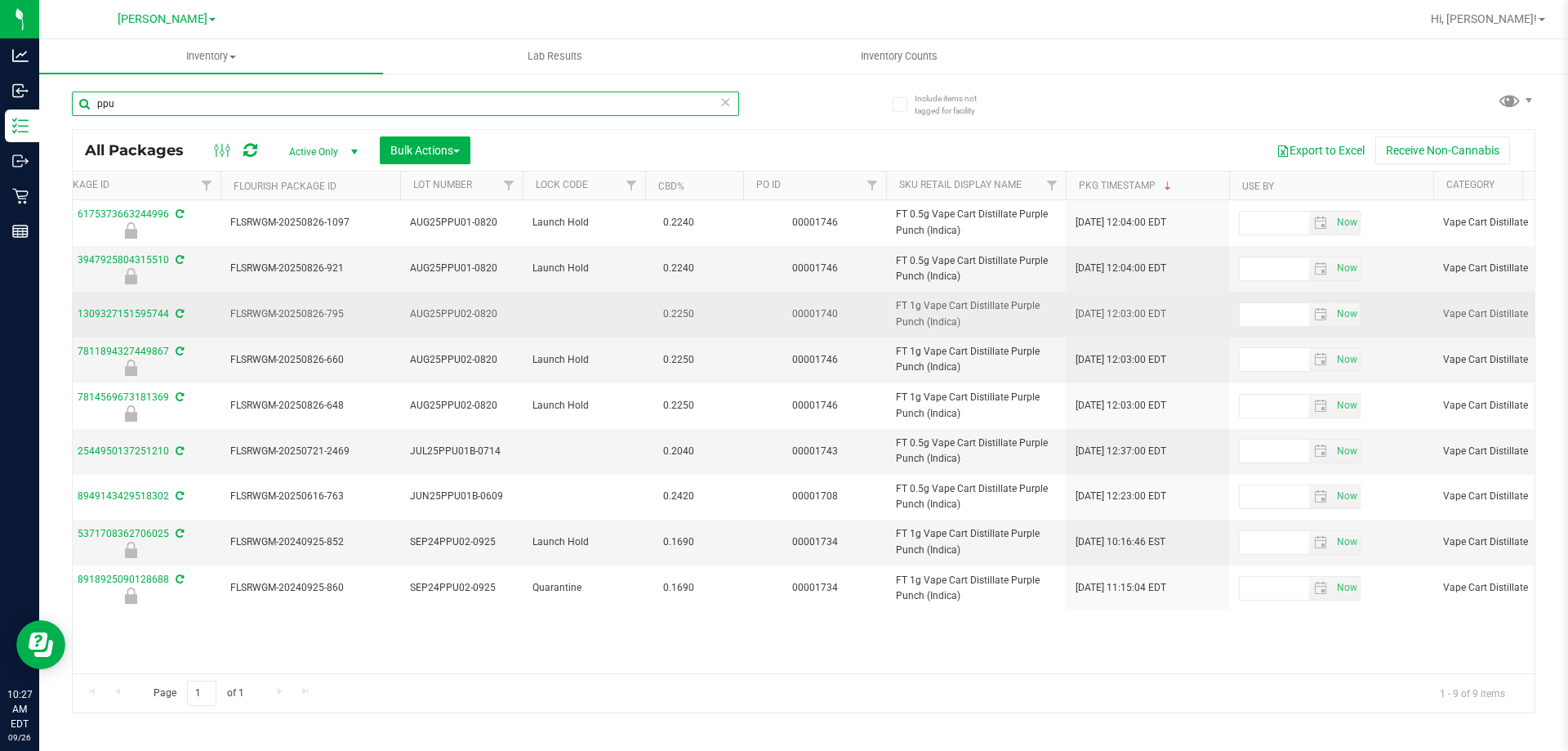
scroll to position [0, 881]
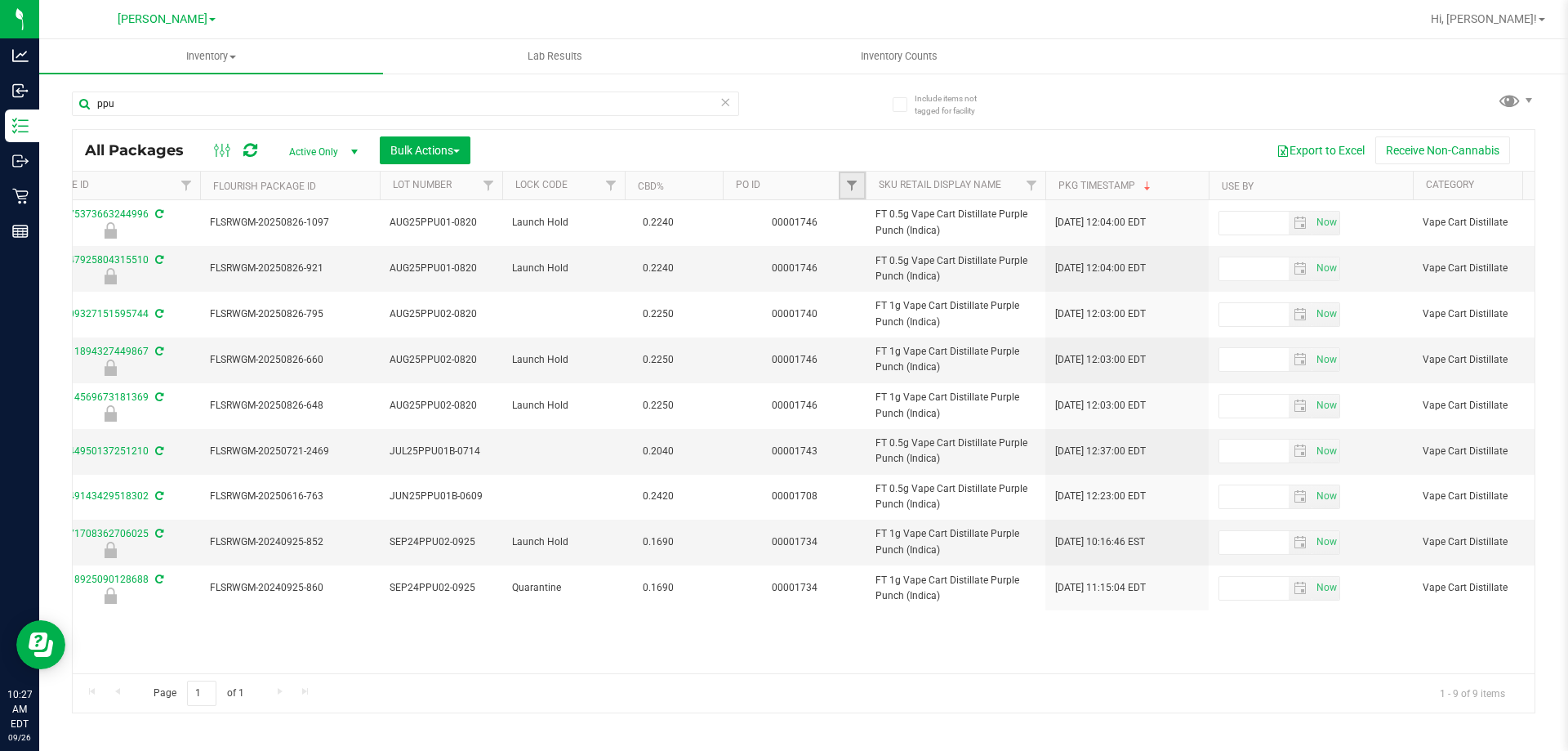
click at [865, 187] on link "Filter" at bounding box center [851, 186] width 27 height 28
click at [968, 267] on button "Clear" at bounding box center [977, 265] width 79 height 36
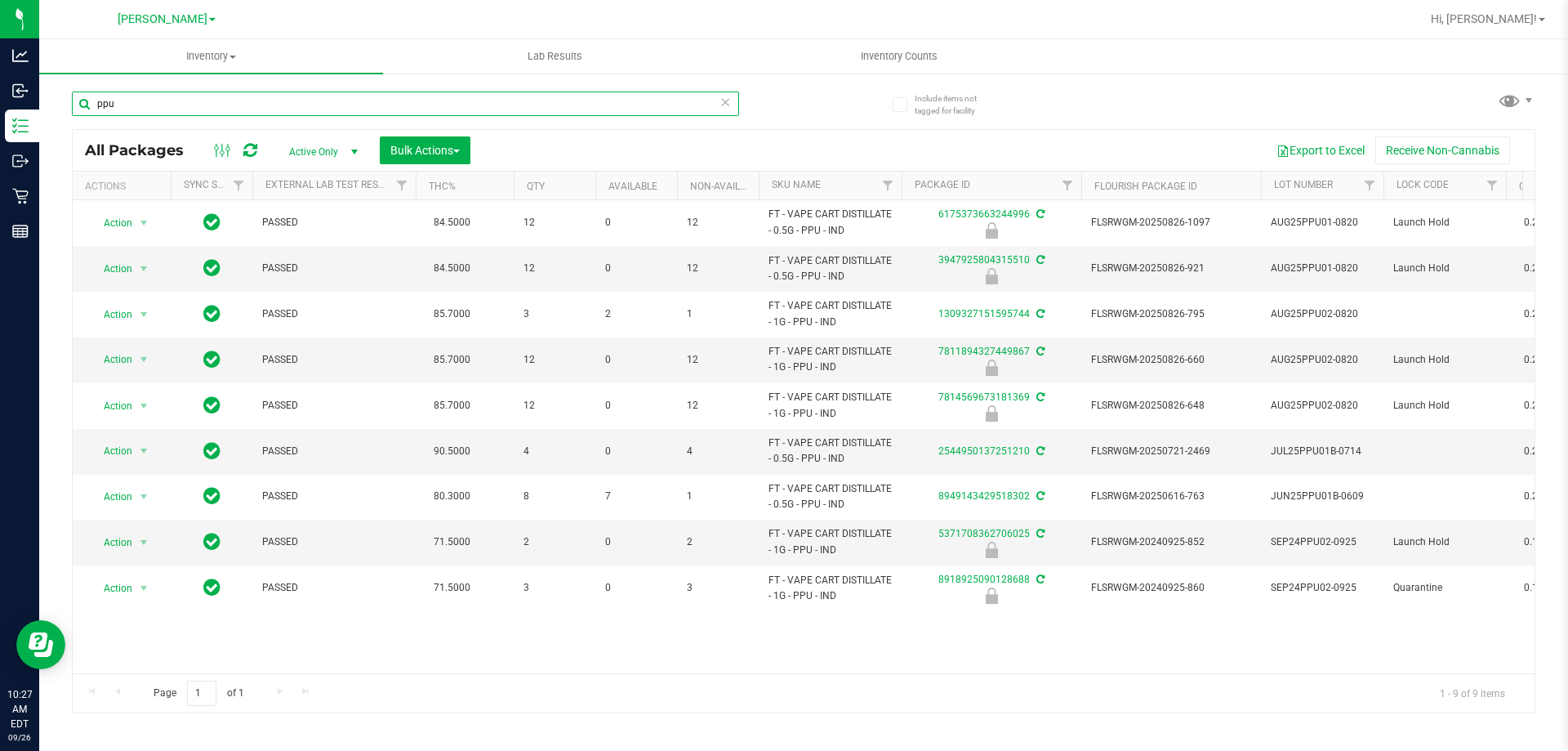
click at [244, 98] on input "ppu" at bounding box center [405, 104] width 668 height 25
click at [445, 115] on input "ppu" at bounding box center [405, 104] width 668 height 25
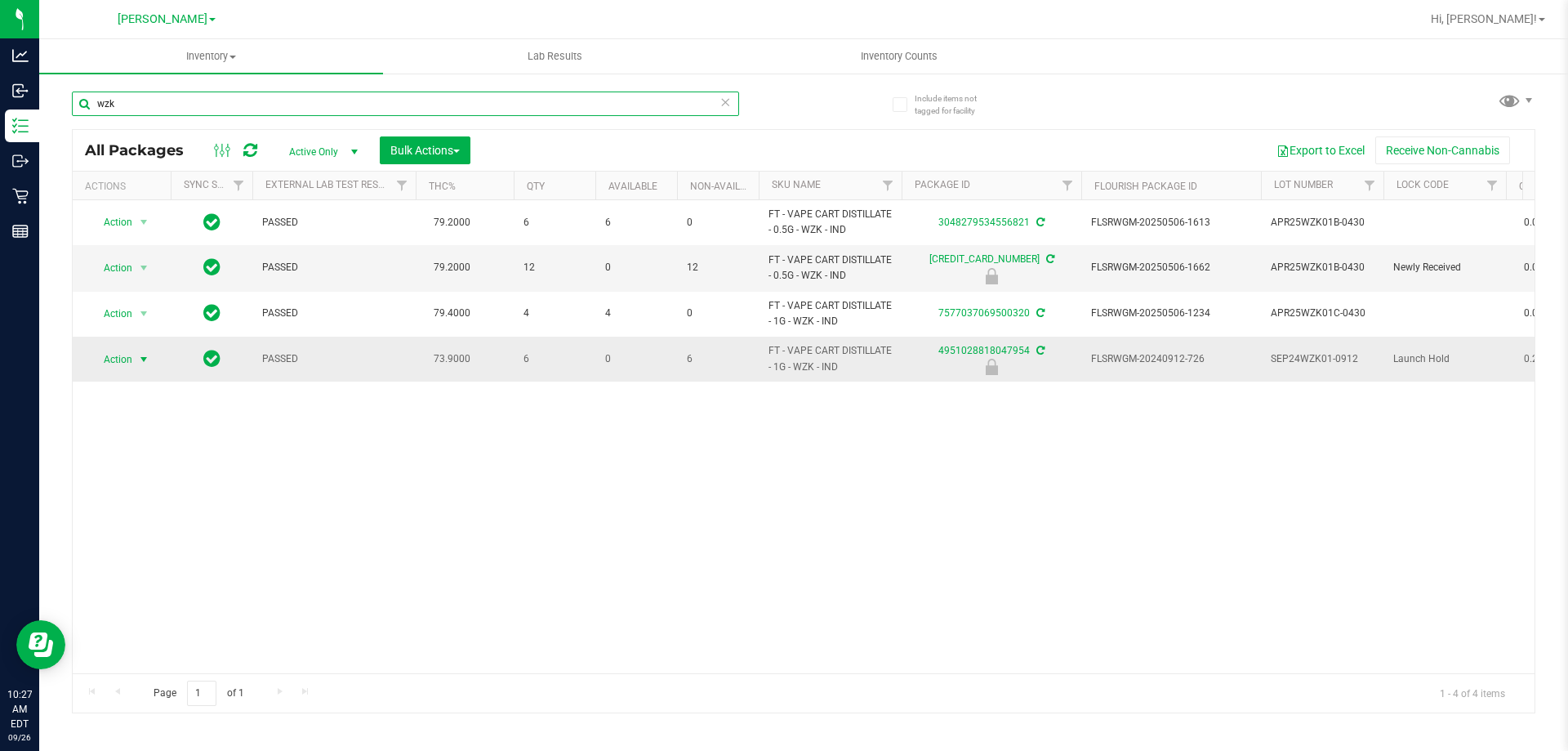
type input "wzk"
click at [111, 365] on span "Action" at bounding box center [111, 360] width 44 height 23
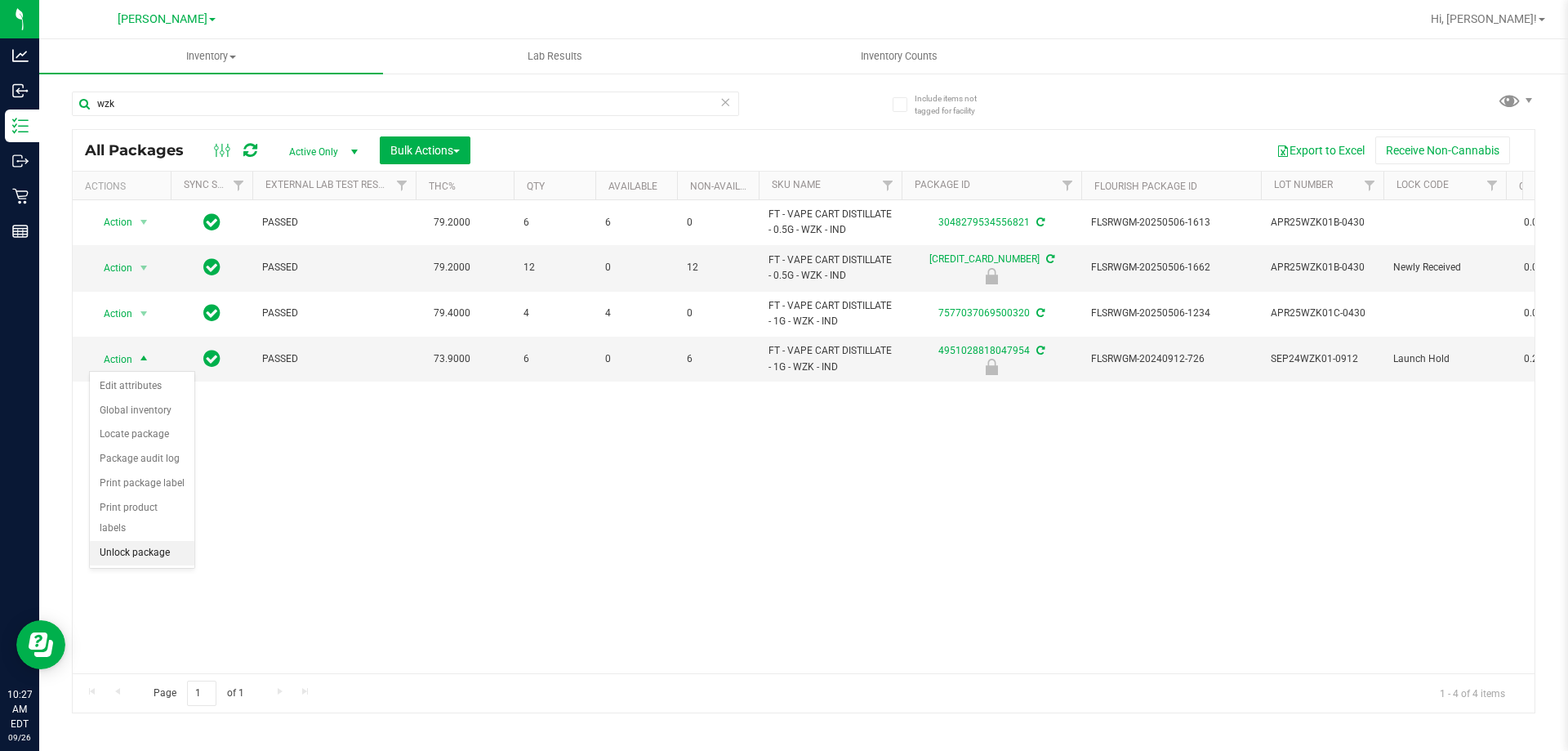
click at [133, 541] on li "Unlock package" at bounding box center [142, 553] width 105 height 25
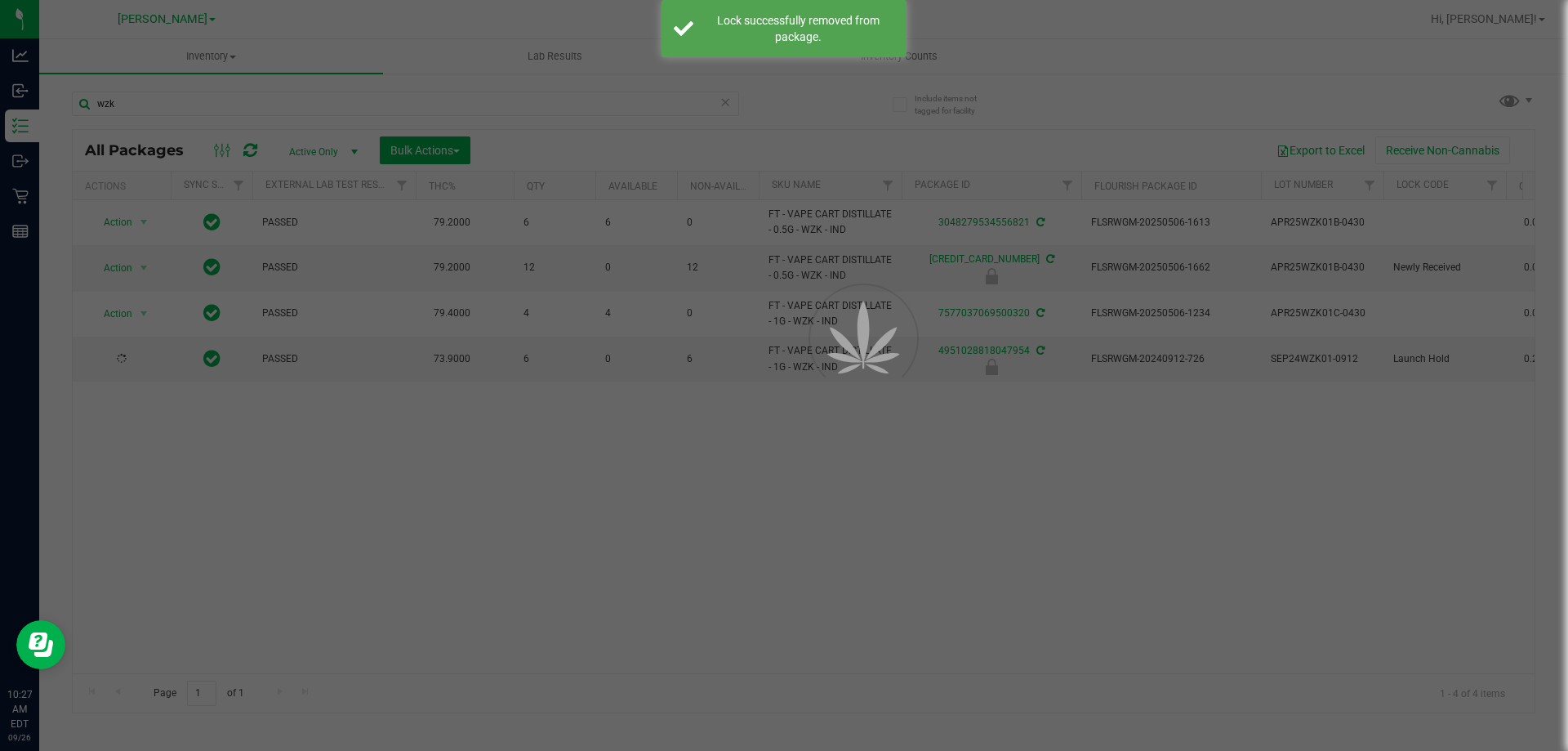
click at [155, 101] on div at bounding box center [784, 376] width 1568 height 751
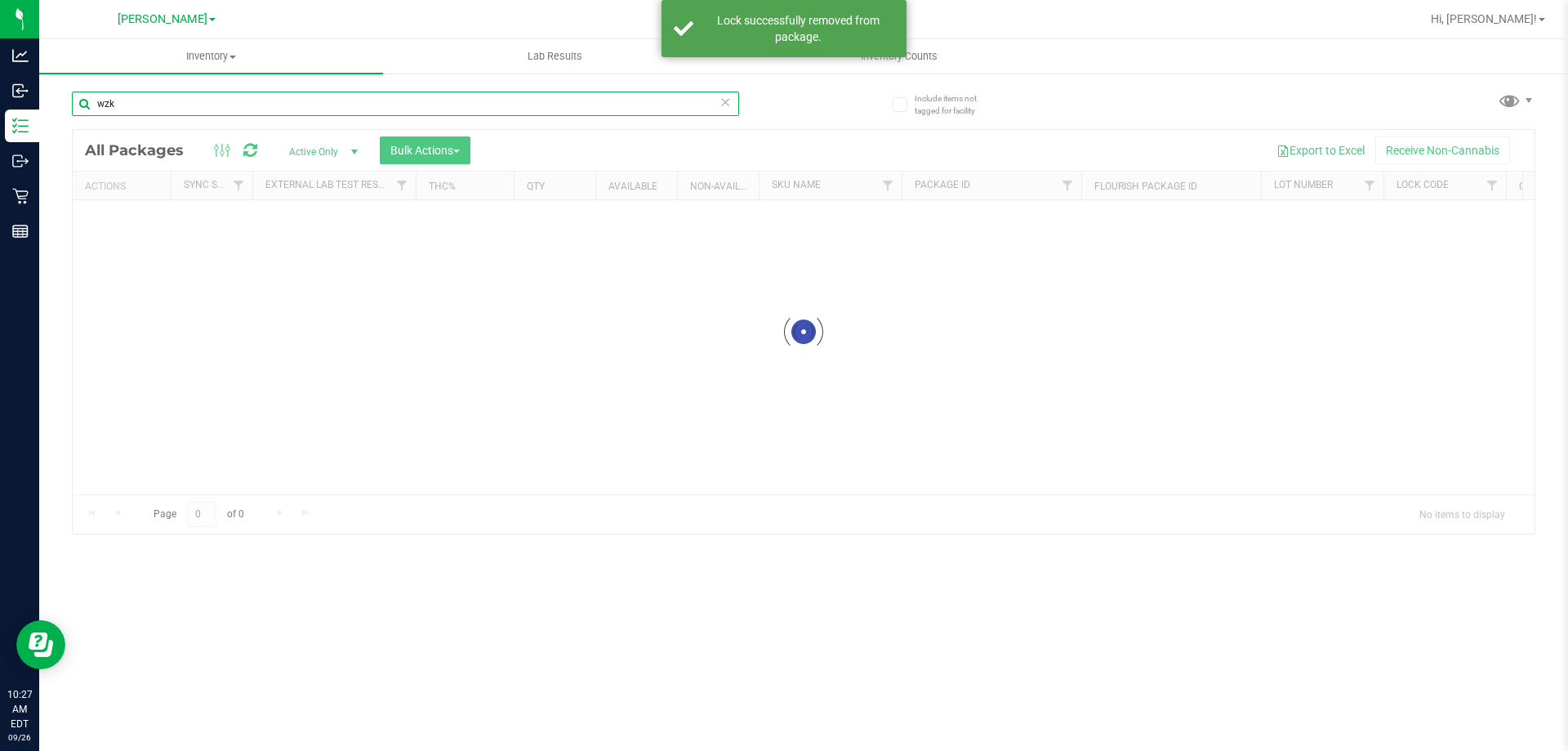
click at [173, 103] on input "wzk" at bounding box center [405, 104] width 668 height 25
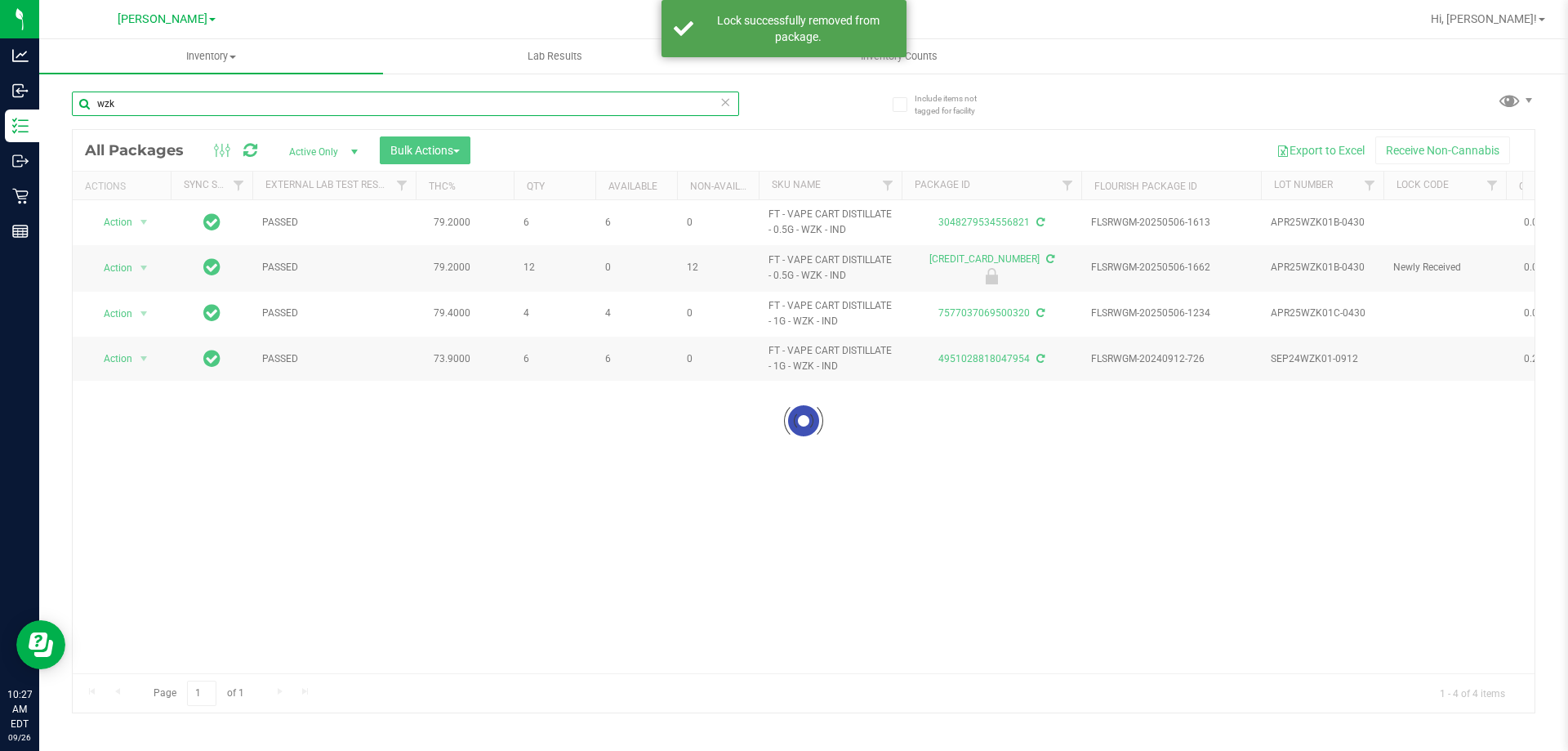
click at [173, 103] on input "wzk" at bounding box center [405, 104] width 668 height 25
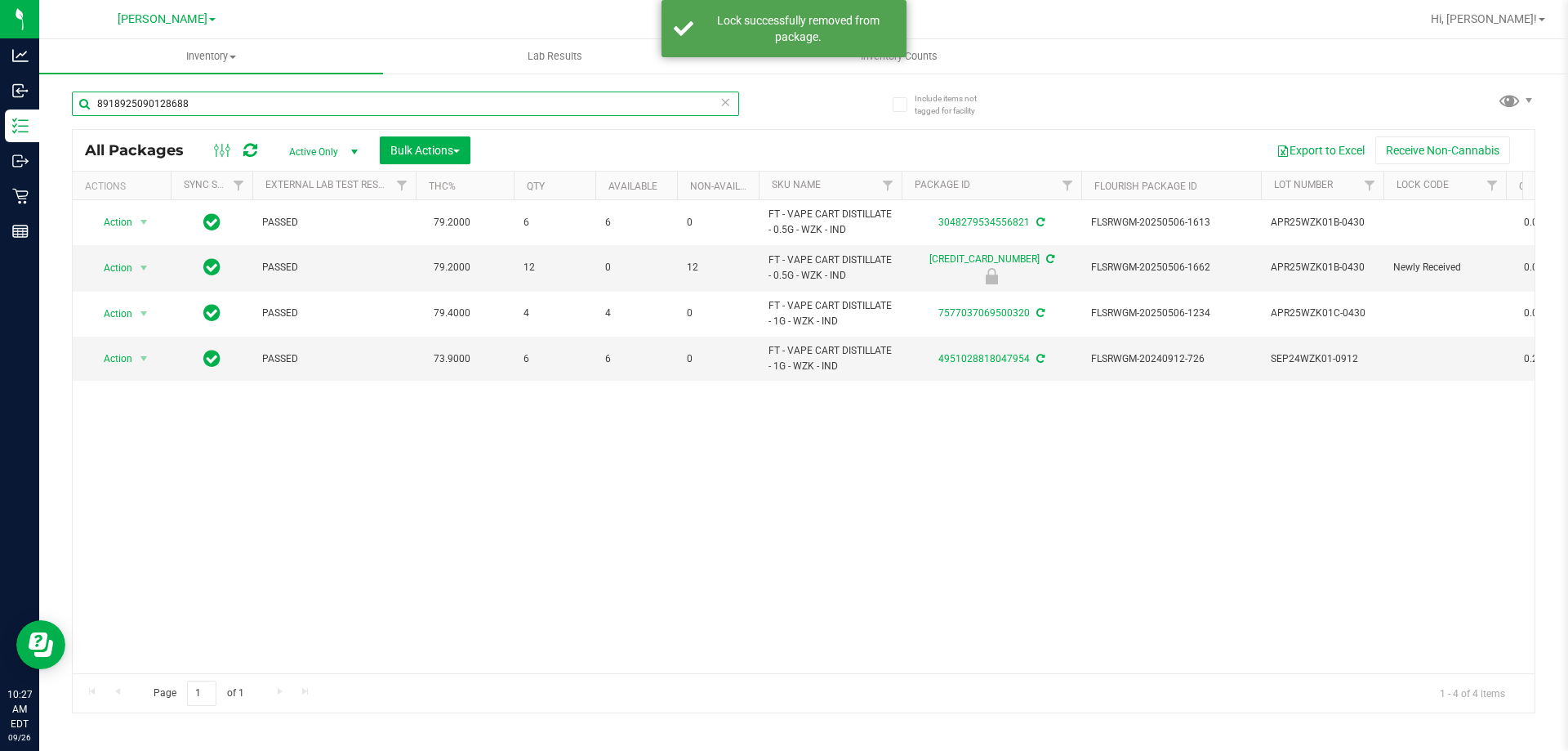
type input "8918925090128688"
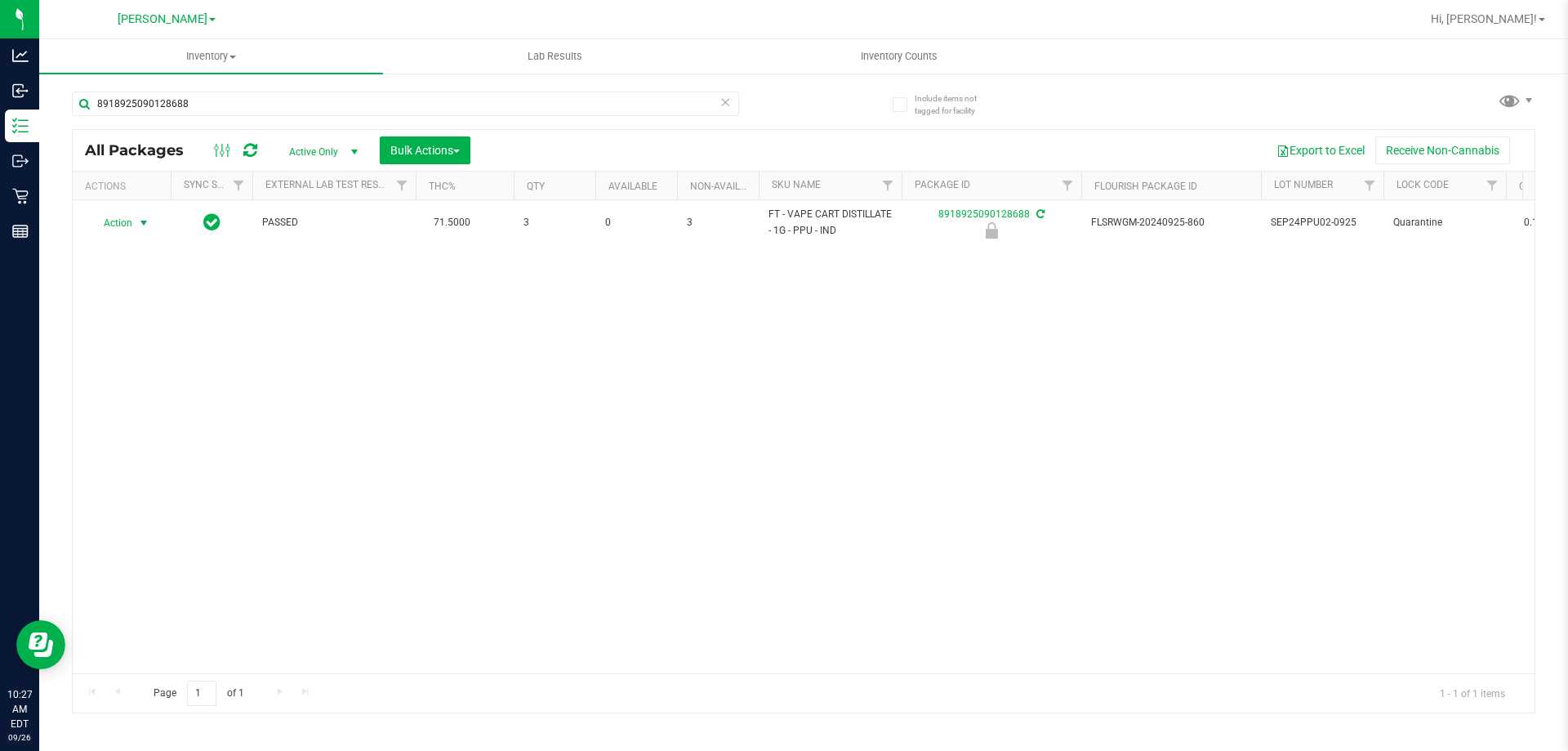
click at [128, 225] on span "Action" at bounding box center [111, 223] width 44 height 23
click at [171, 404] on li "Unlock package" at bounding box center [142, 416] width 105 height 25
click at [601, 103] on input "8918925090128688" at bounding box center [405, 104] width 668 height 25
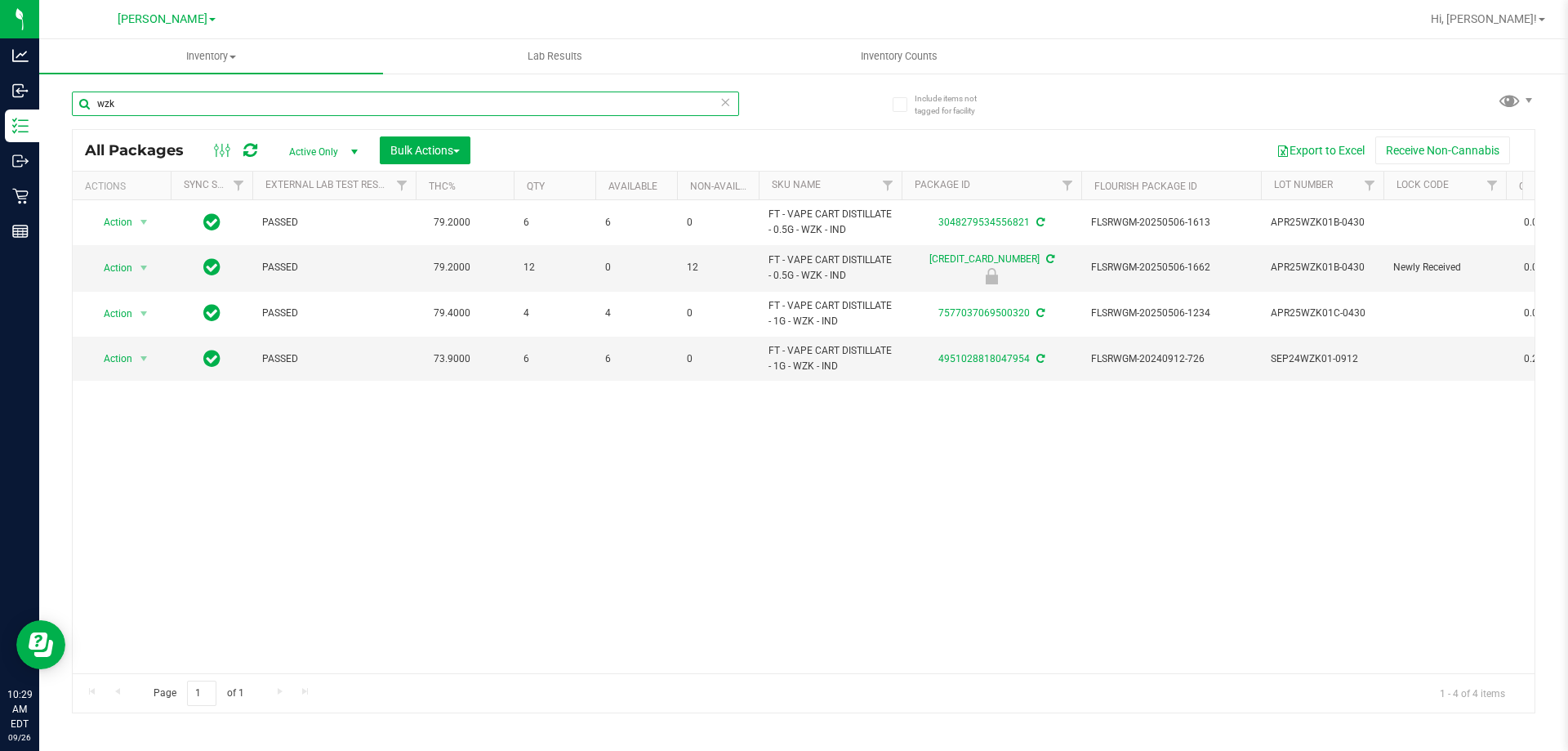
type input "wzk"
click at [280, 108] on input "wzk" at bounding box center [405, 104] width 668 height 25
type input "grape"
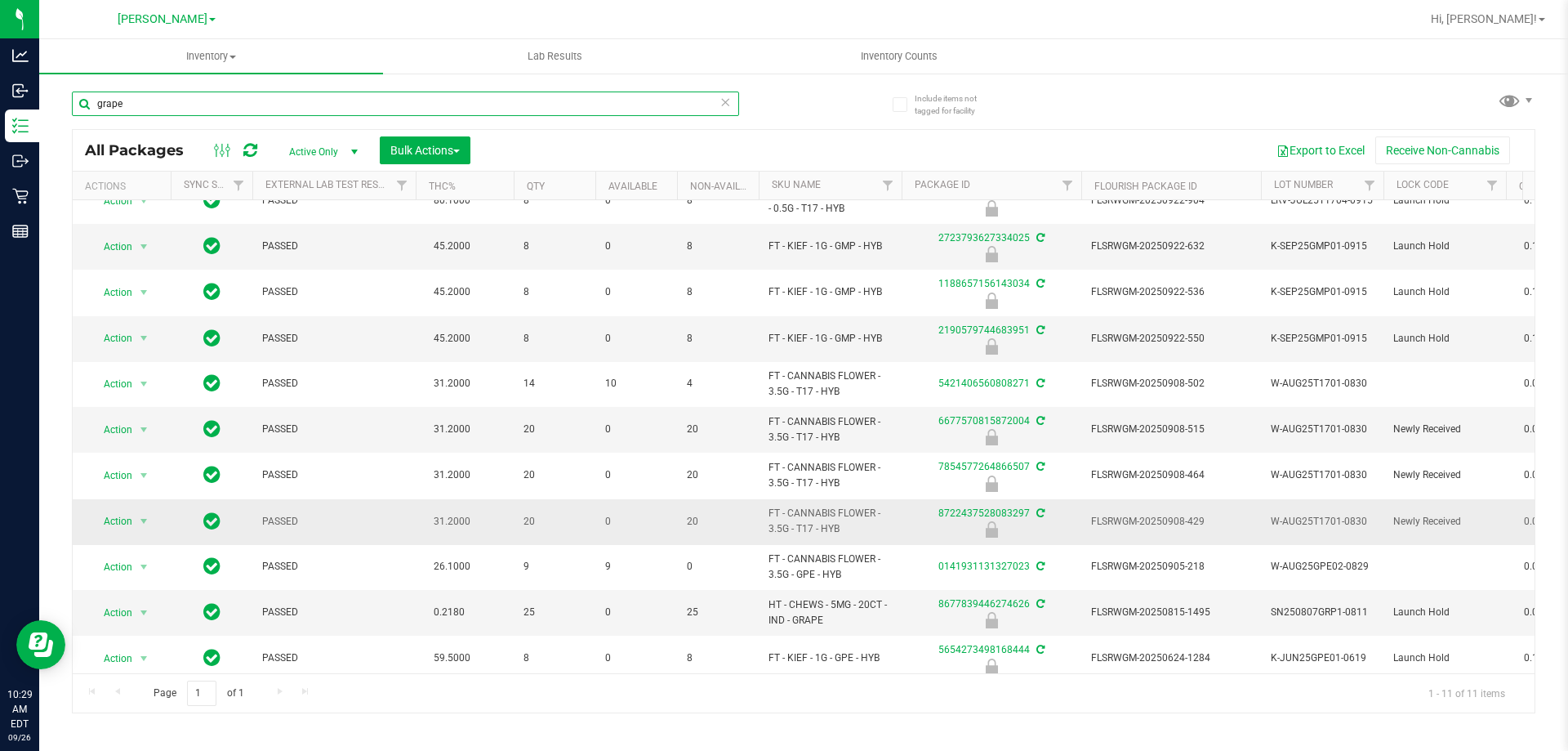
scroll to position [43, 0]
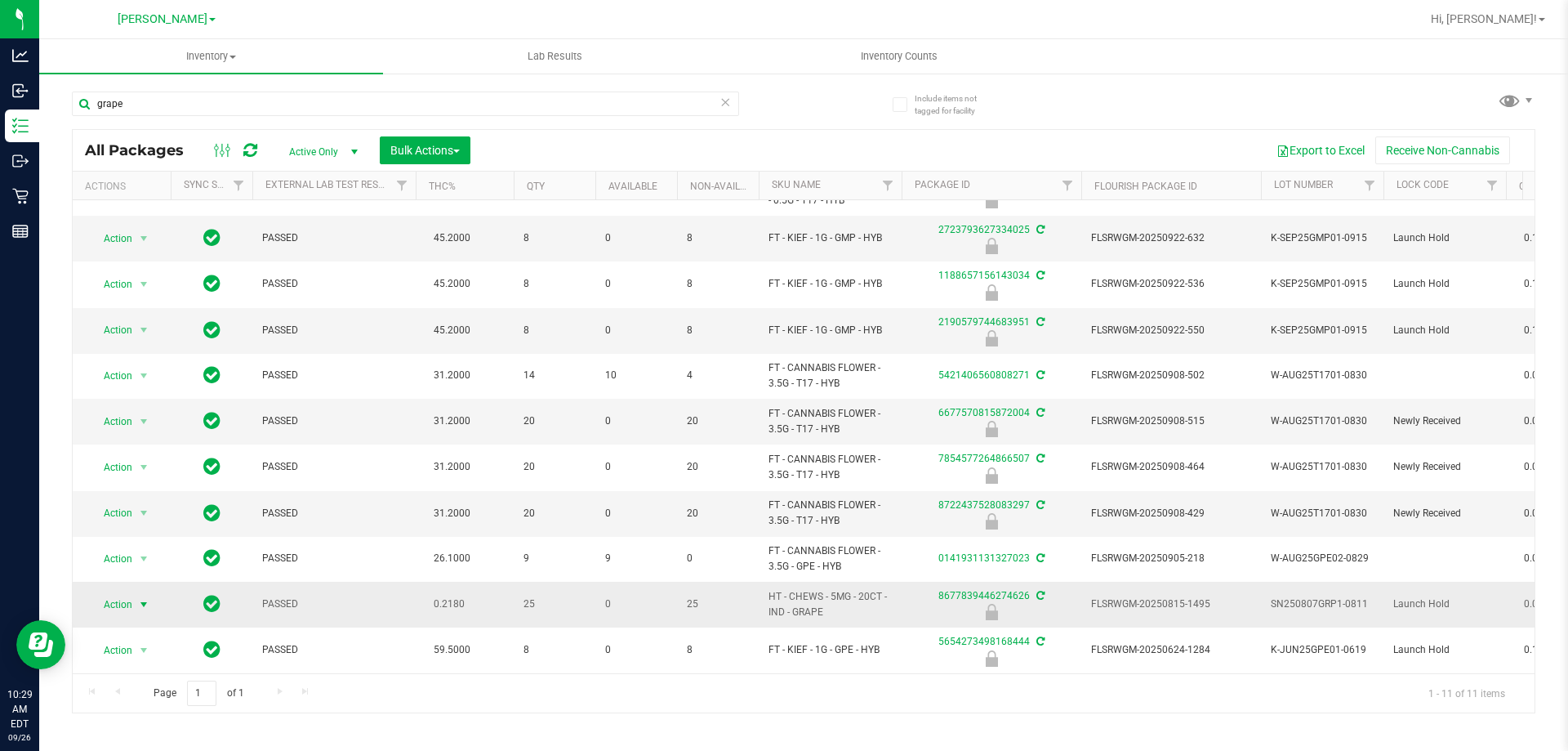
click at [131, 593] on span "Action" at bounding box center [111, 604] width 44 height 23
click at [150, 573] on li "Unlock package" at bounding box center [142, 585] width 105 height 25
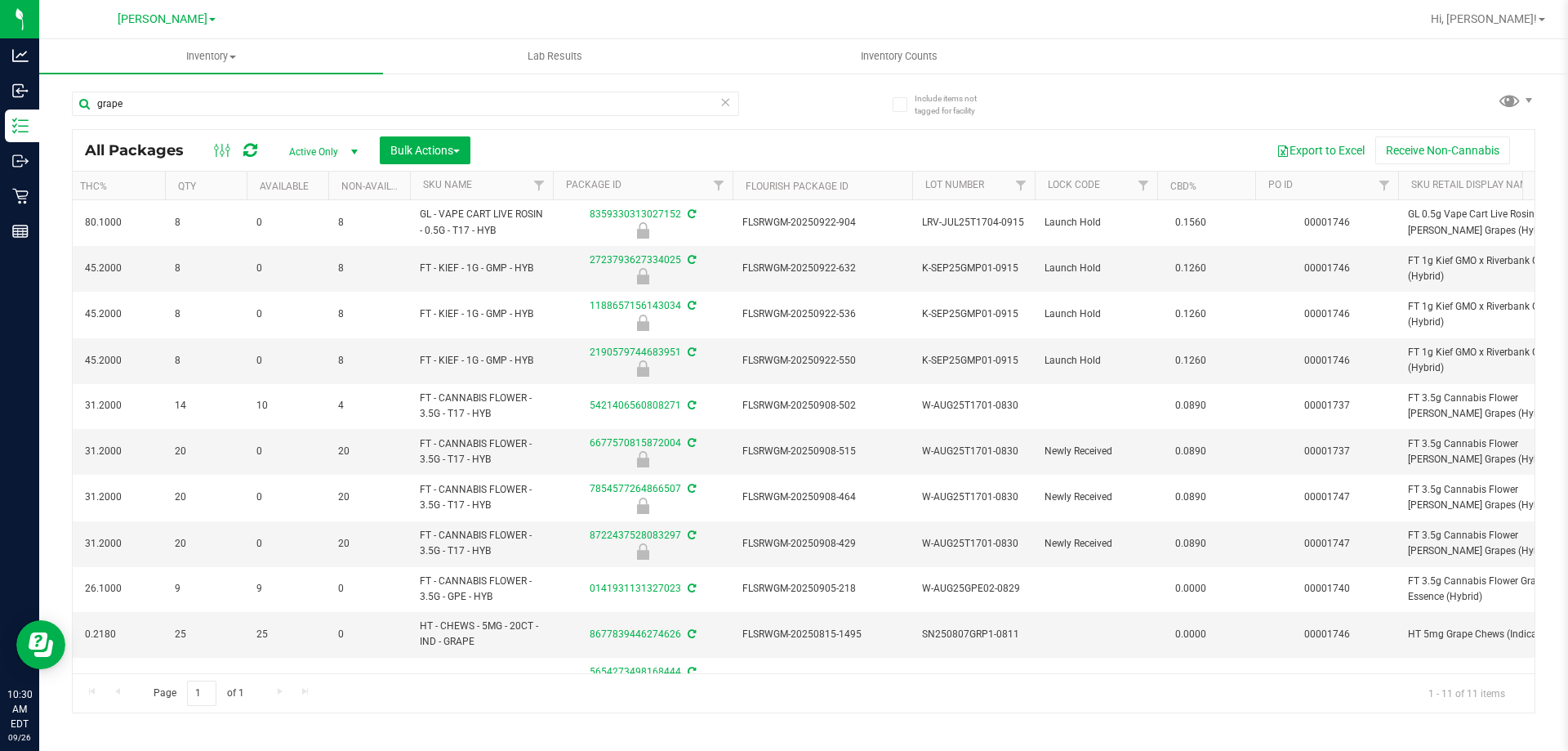
scroll to position [0, 388]
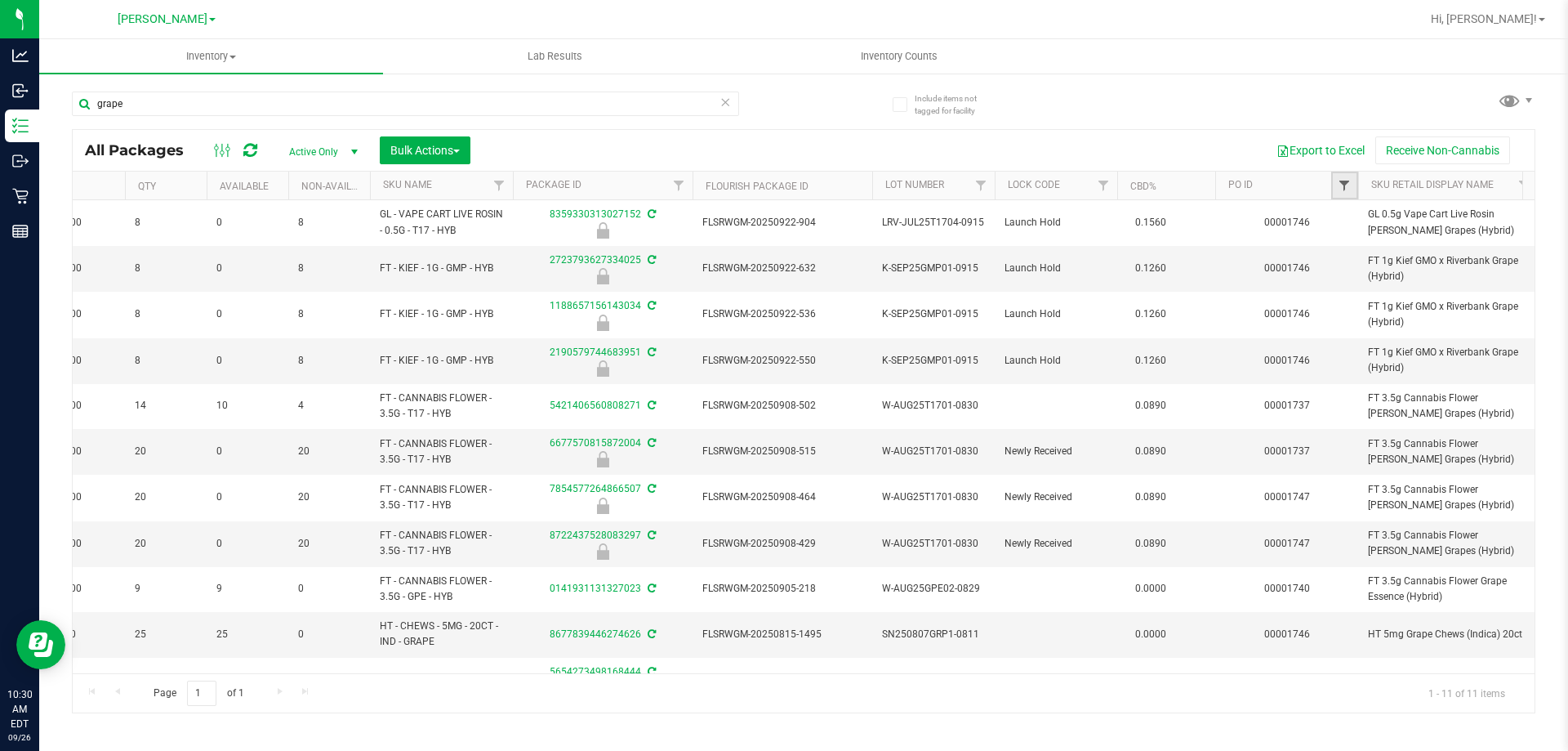
click at [1350, 186] on span "Filter" at bounding box center [1343, 185] width 13 height 13
type input "1746"
click at [1400, 272] on button "Filter" at bounding box center [1380, 265] width 79 height 36
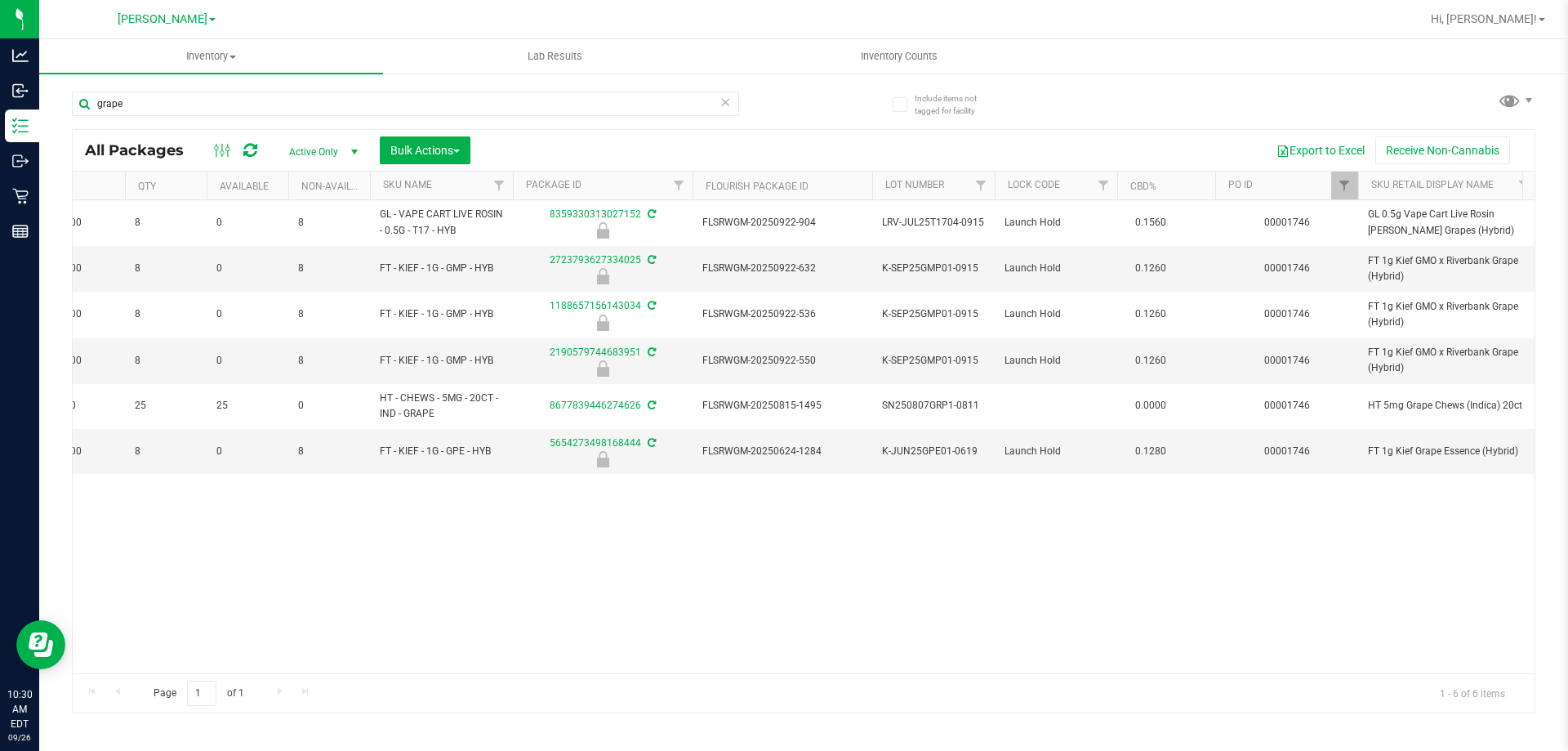
drag, startPoint x: 705, startPoint y: 672, endPoint x: 618, endPoint y: 681, distance: 87.5
click at [618, 681] on div "Page 1 of 1 1 - 6 of 6 items" at bounding box center [803, 692] width 1462 height 39
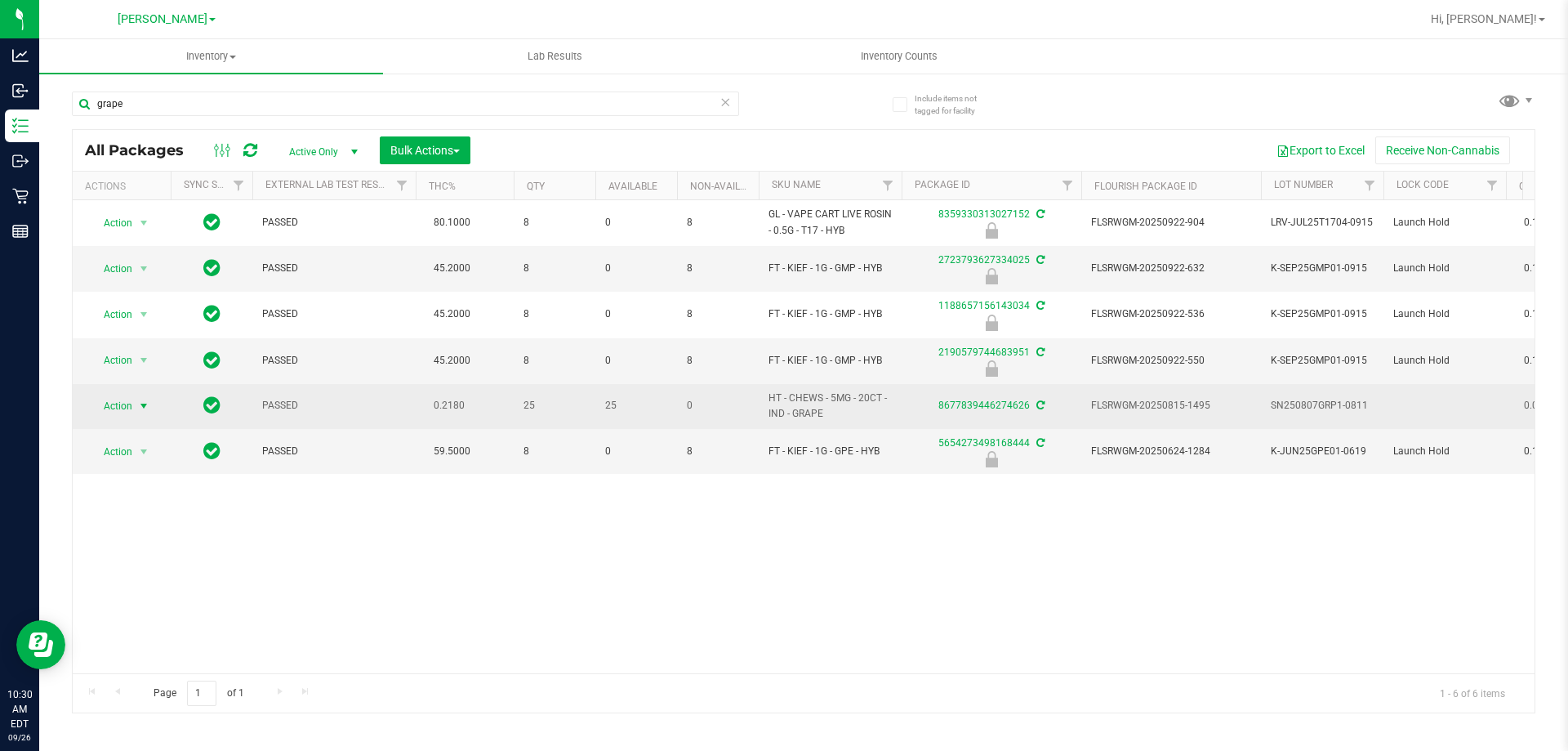
click at [128, 411] on span "Action" at bounding box center [111, 405] width 44 height 23
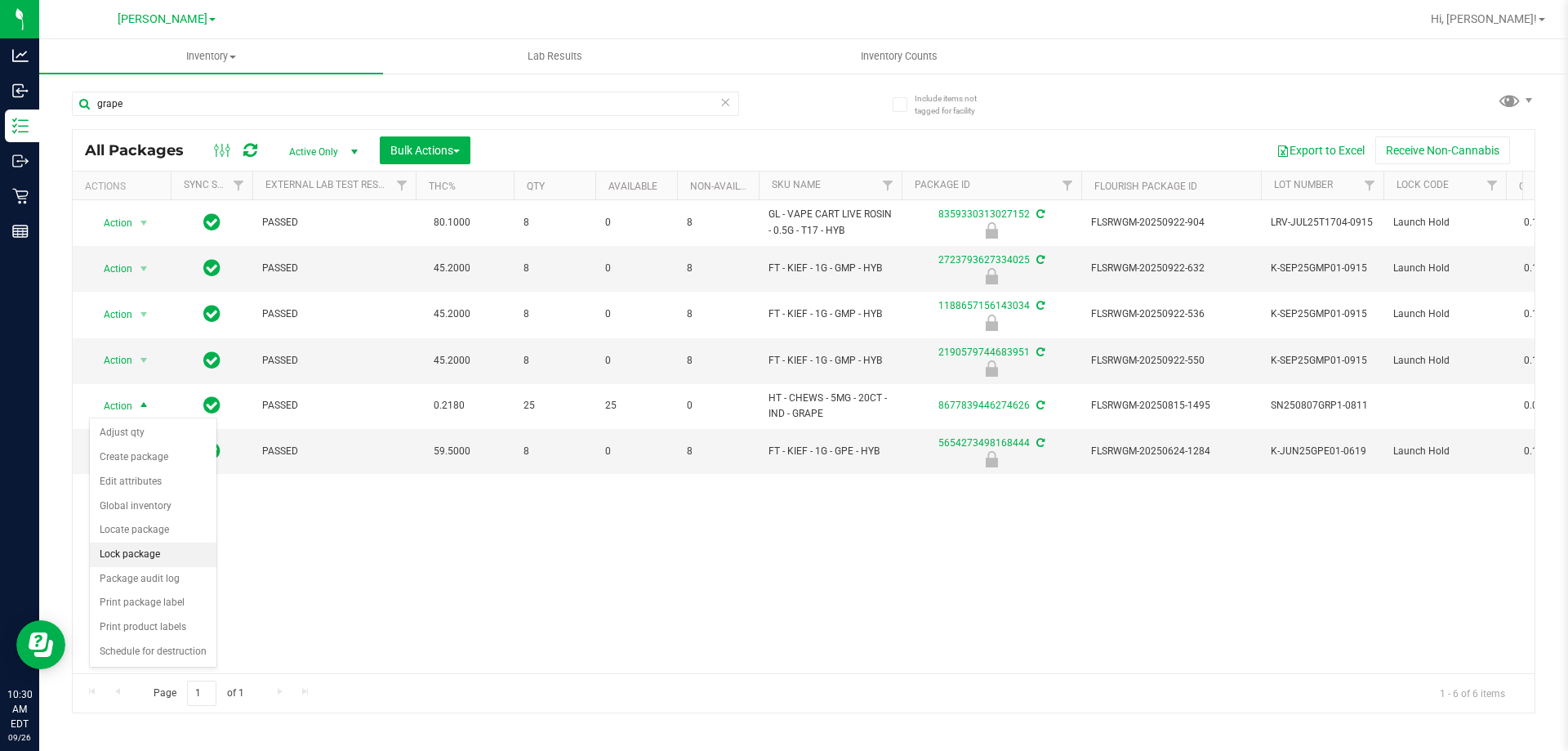
click at [148, 564] on li "Lock package" at bounding box center [153, 554] width 127 height 25
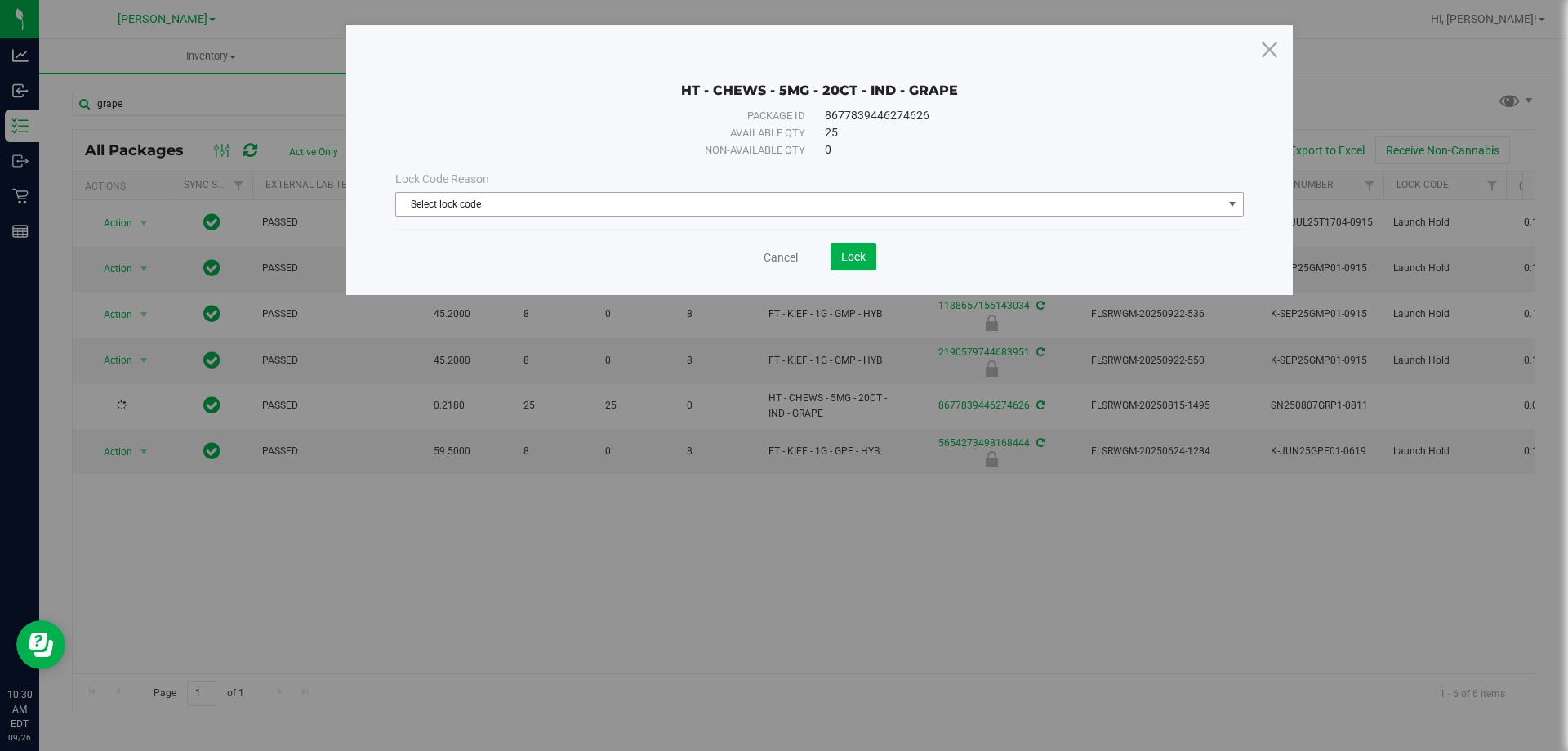
click at [618, 209] on span "Select lock code" at bounding box center [809, 204] width 826 height 23
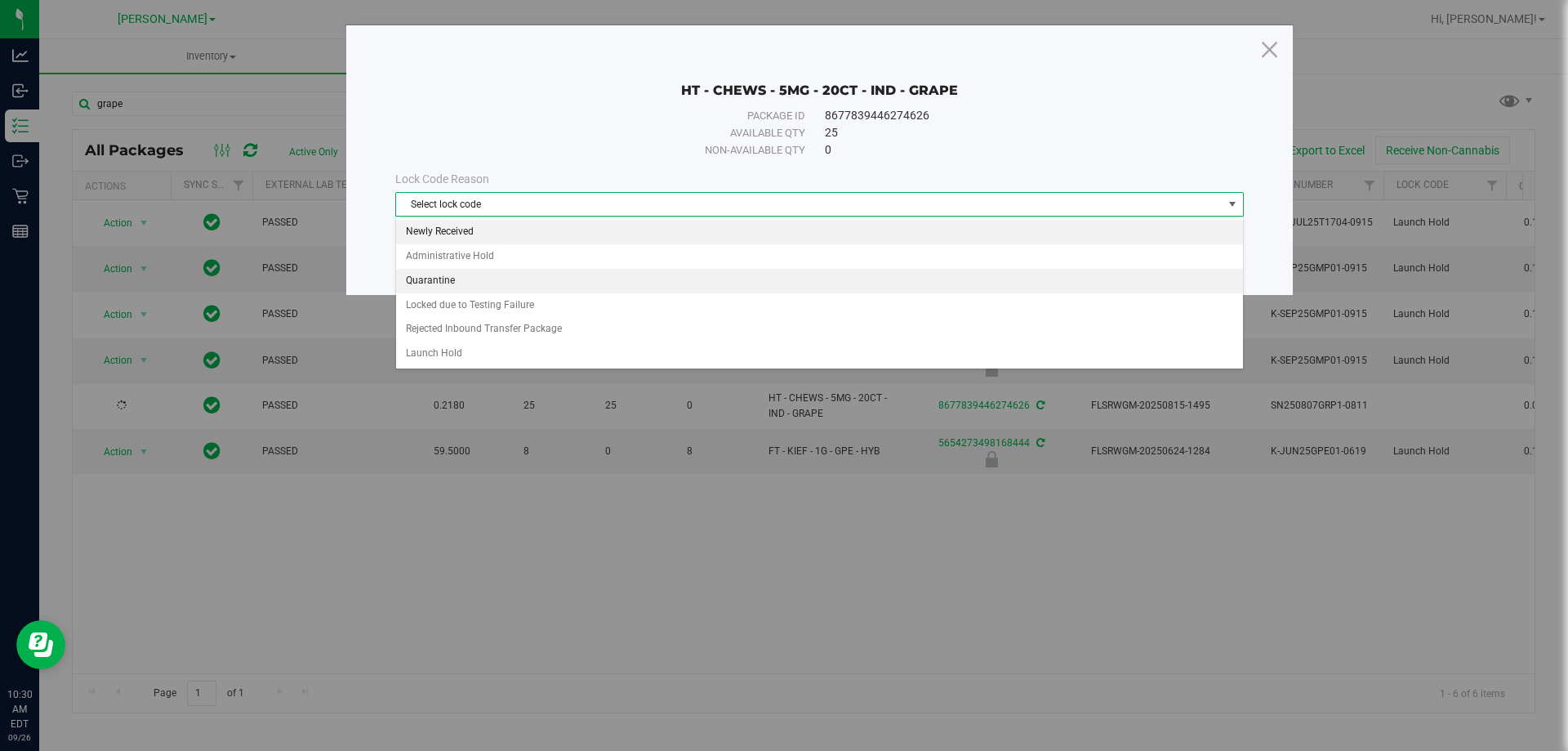
click at [615, 242] on li "Newly Received" at bounding box center [819, 232] width 847 height 25
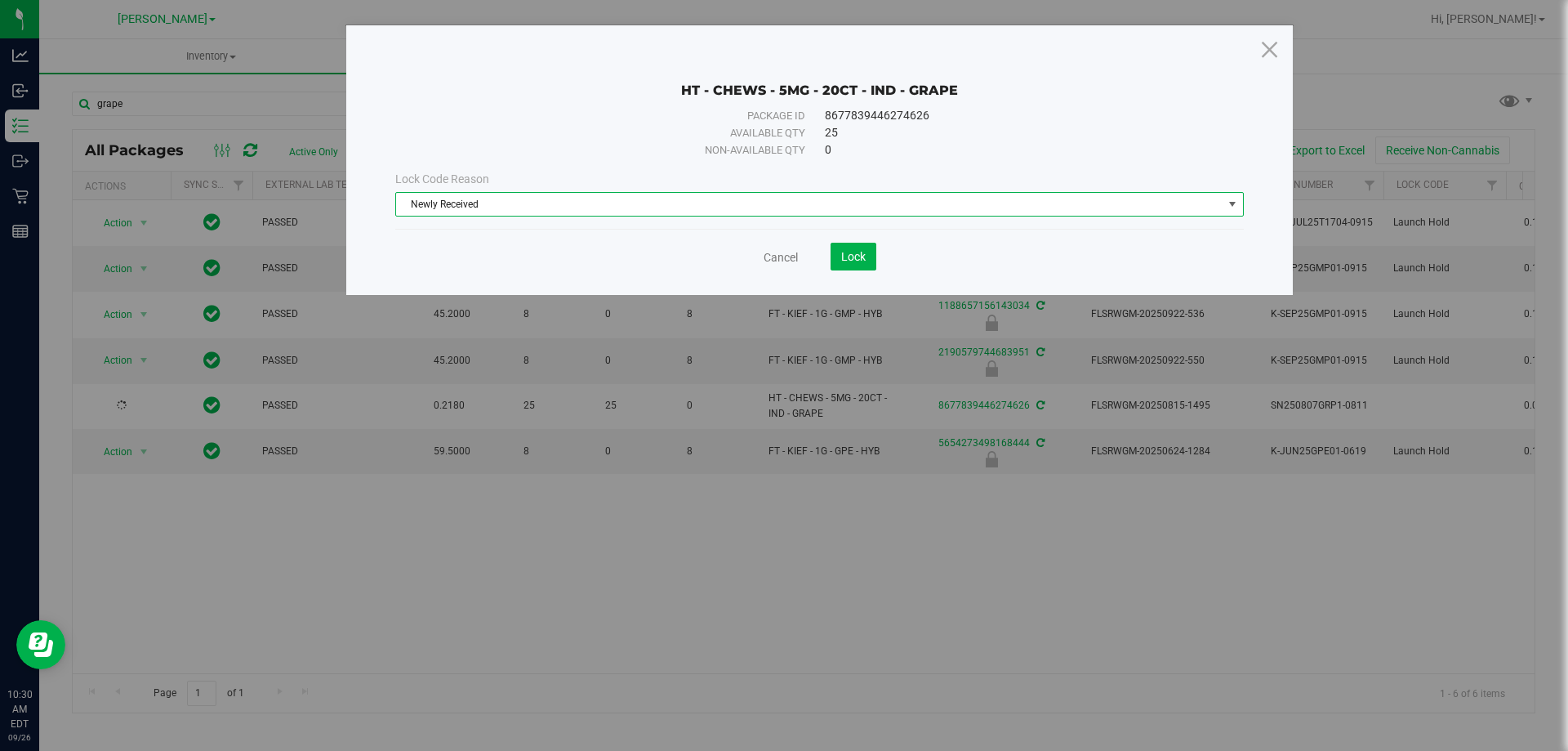
click at [829, 264] on save-button "Lock" at bounding box center [836, 257] width 79 height 28
click at [838, 261] on button "Lock" at bounding box center [853, 257] width 46 height 28
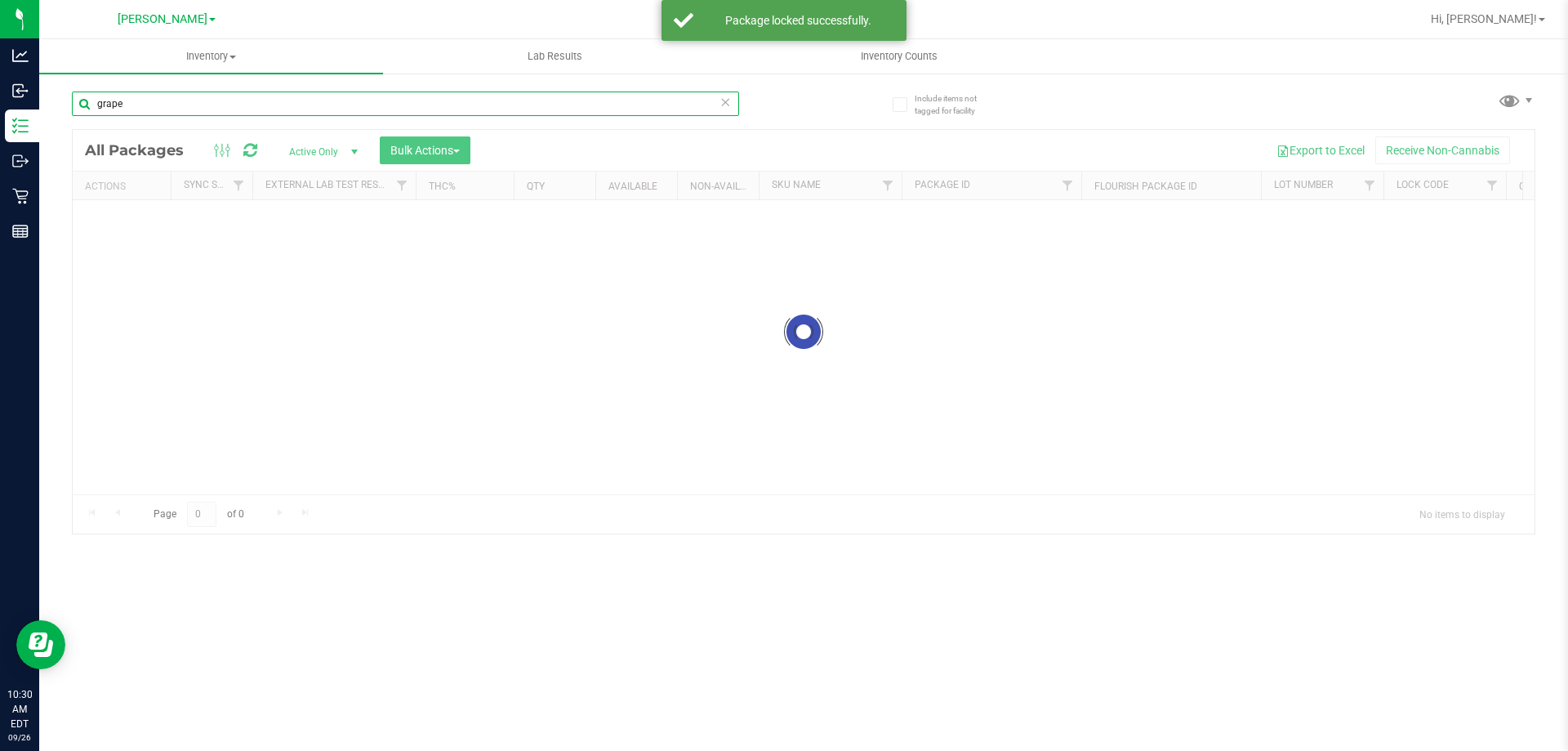
click at [236, 101] on input "grape" at bounding box center [405, 104] width 668 height 25
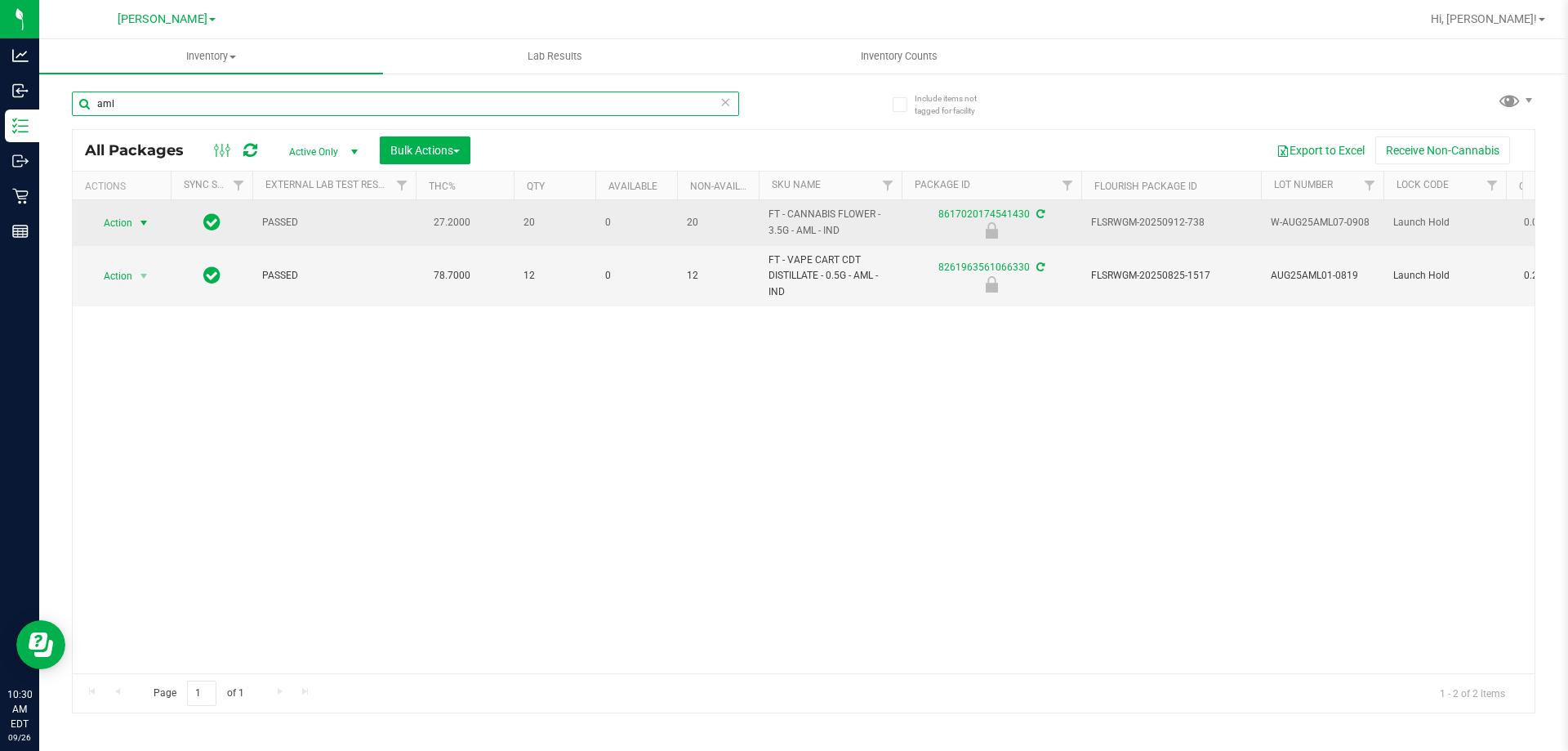
type input "aml"
click at [131, 226] on span "Action" at bounding box center [111, 223] width 44 height 23
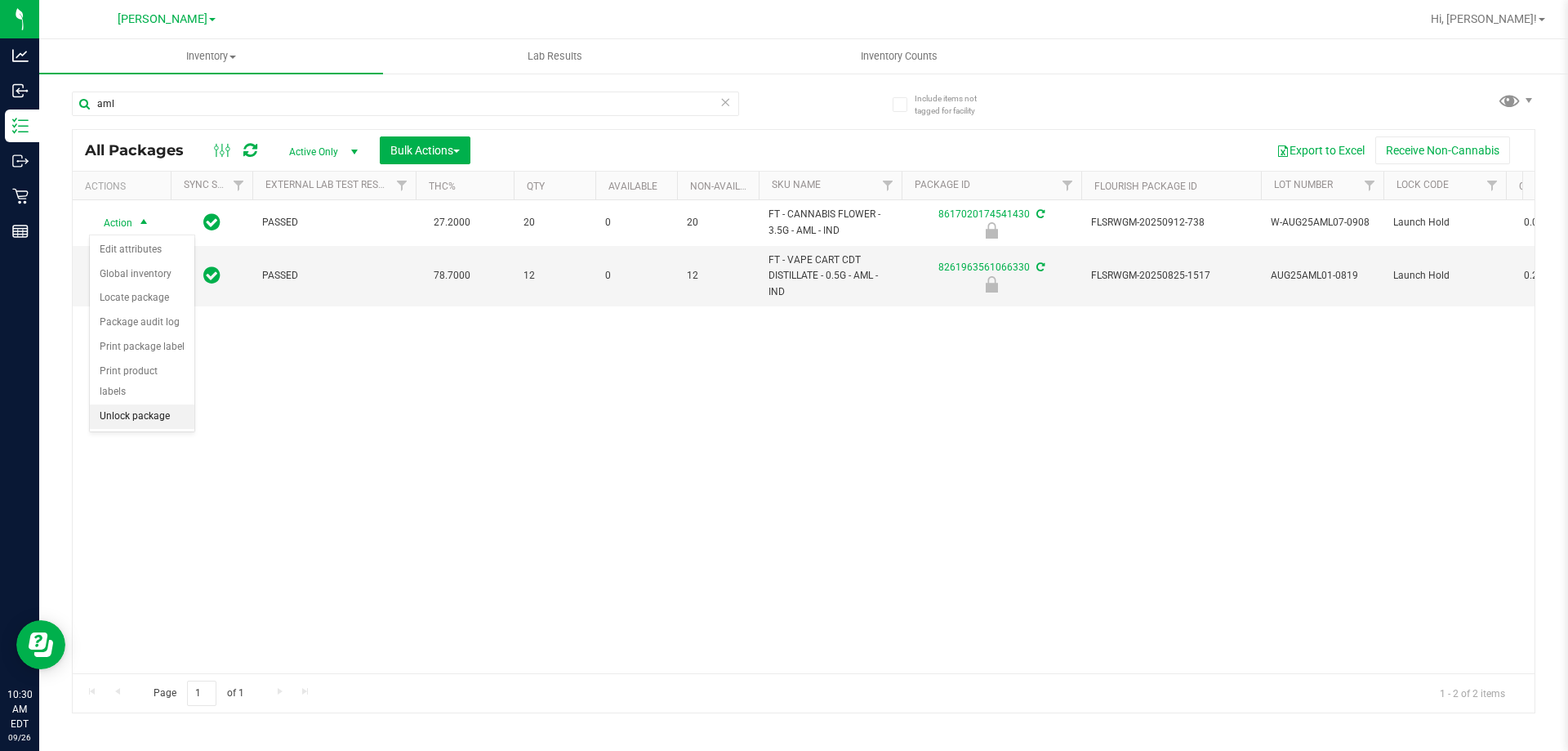
click at [118, 404] on li "Unlock package" at bounding box center [142, 416] width 105 height 25
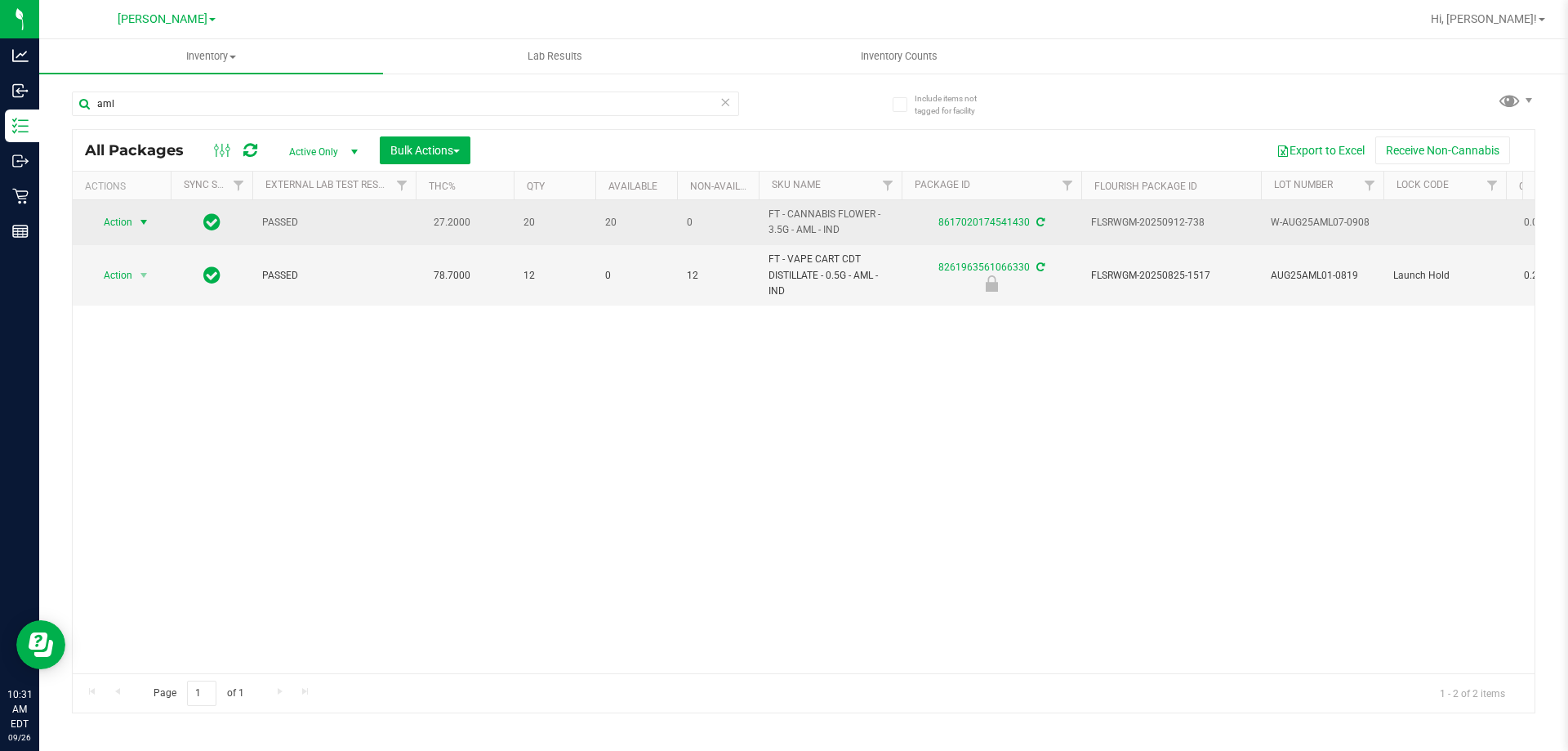
click at [131, 222] on span "Action" at bounding box center [111, 222] width 44 height 23
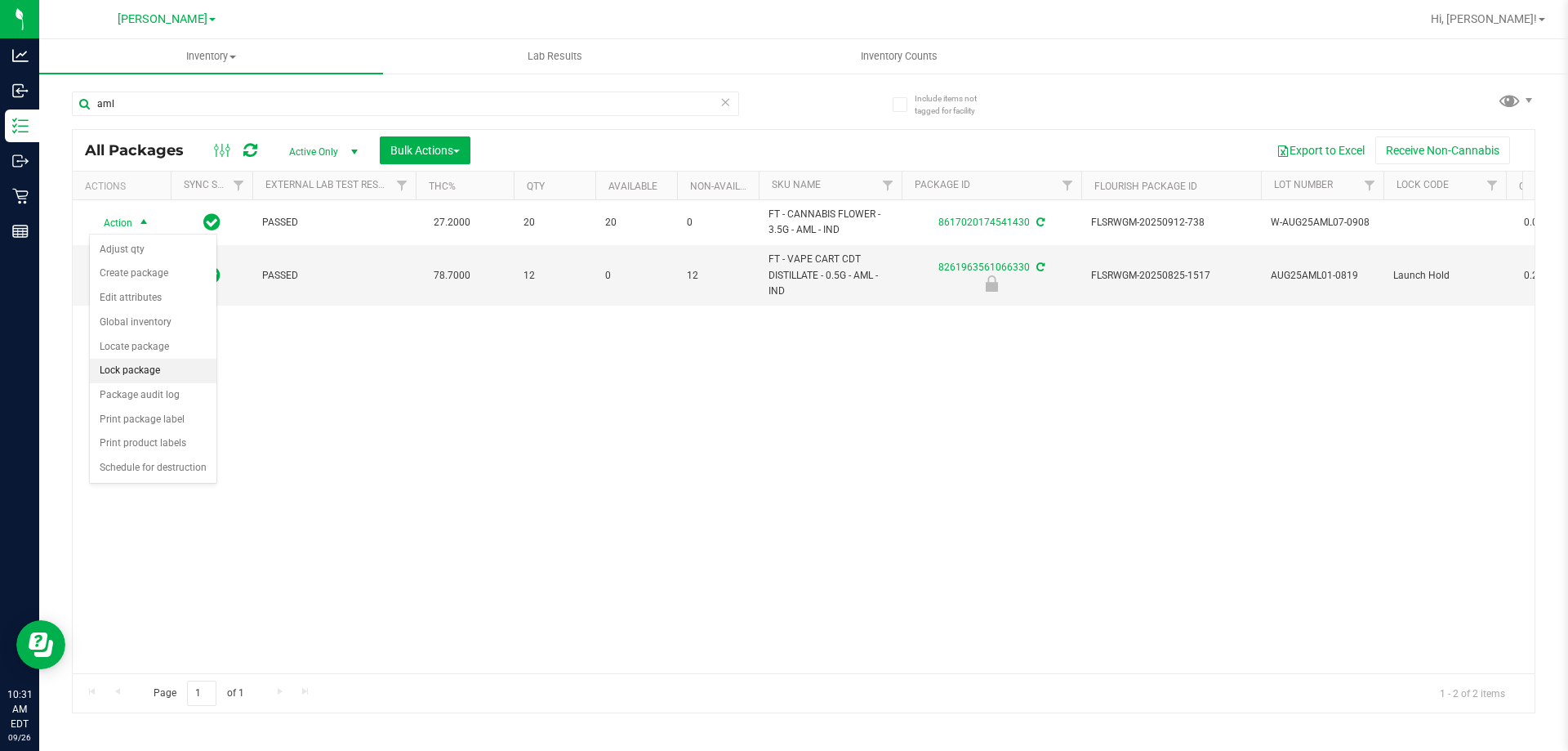
click at [160, 368] on li "Lock package" at bounding box center [153, 371] width 127 height 25
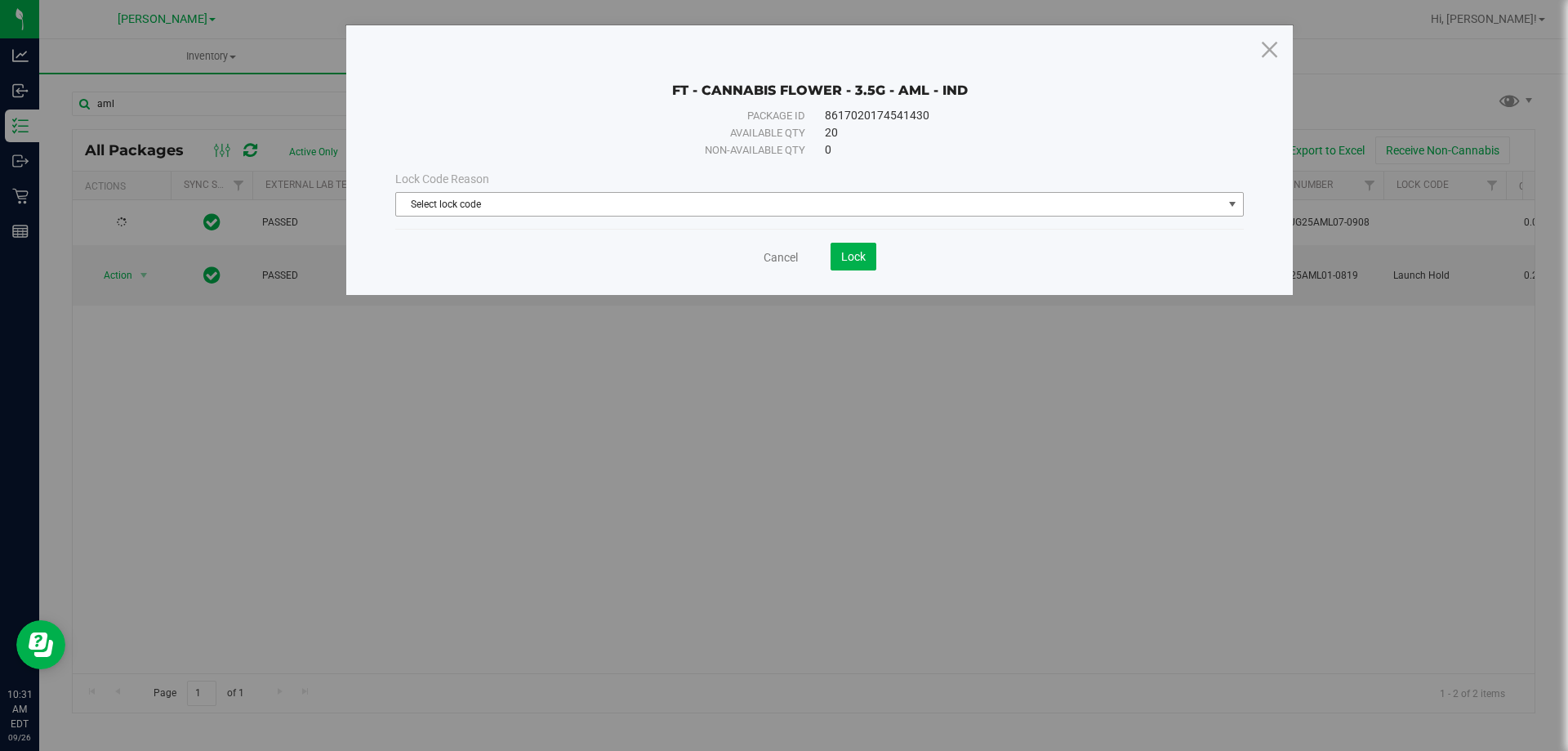
click at [493, 208] on span "Select lock code" at bounding box center [809, 204] width 826 height 23
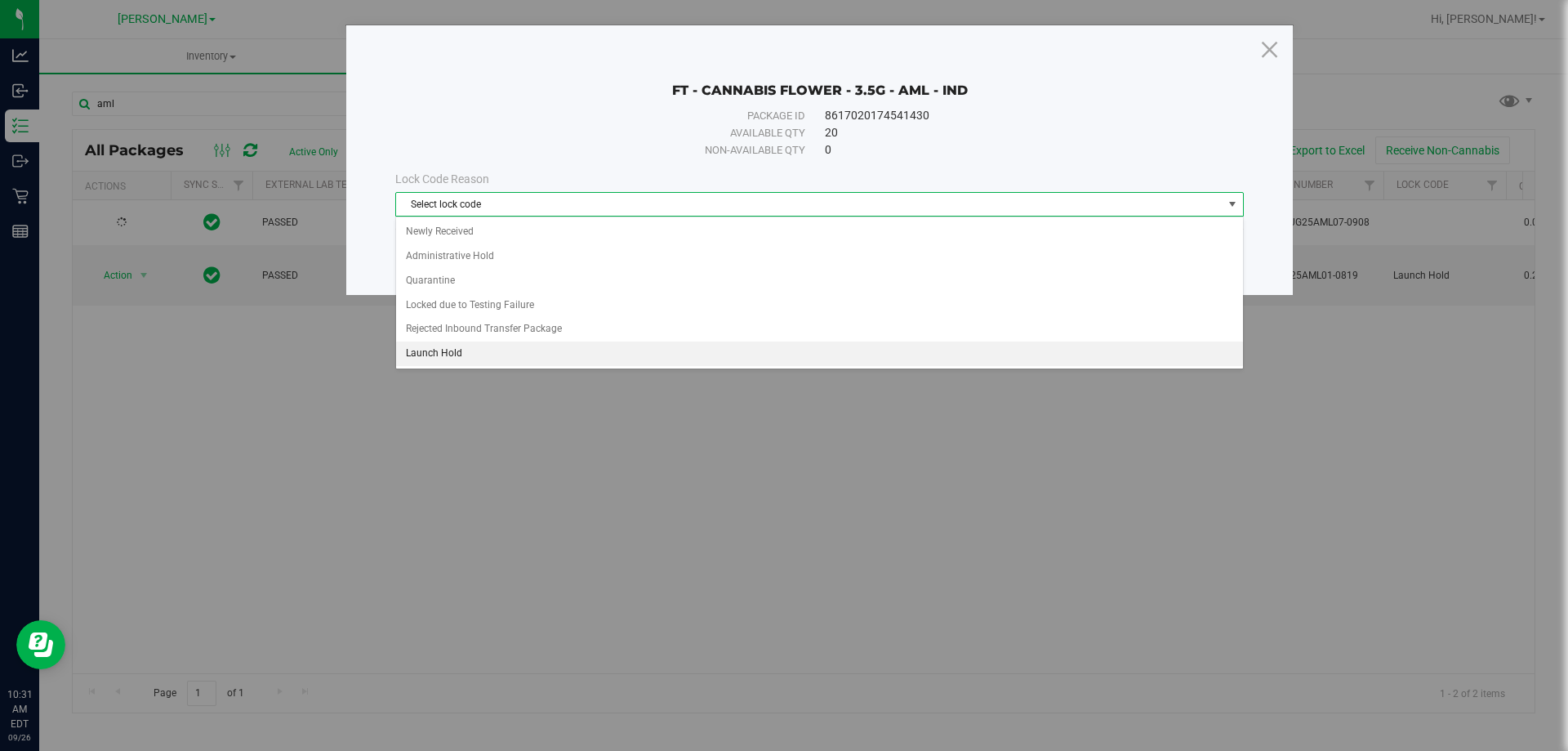
click at [491, 353] on li "Launch Hold" at bounding box center [819, 354] width 847 height 25
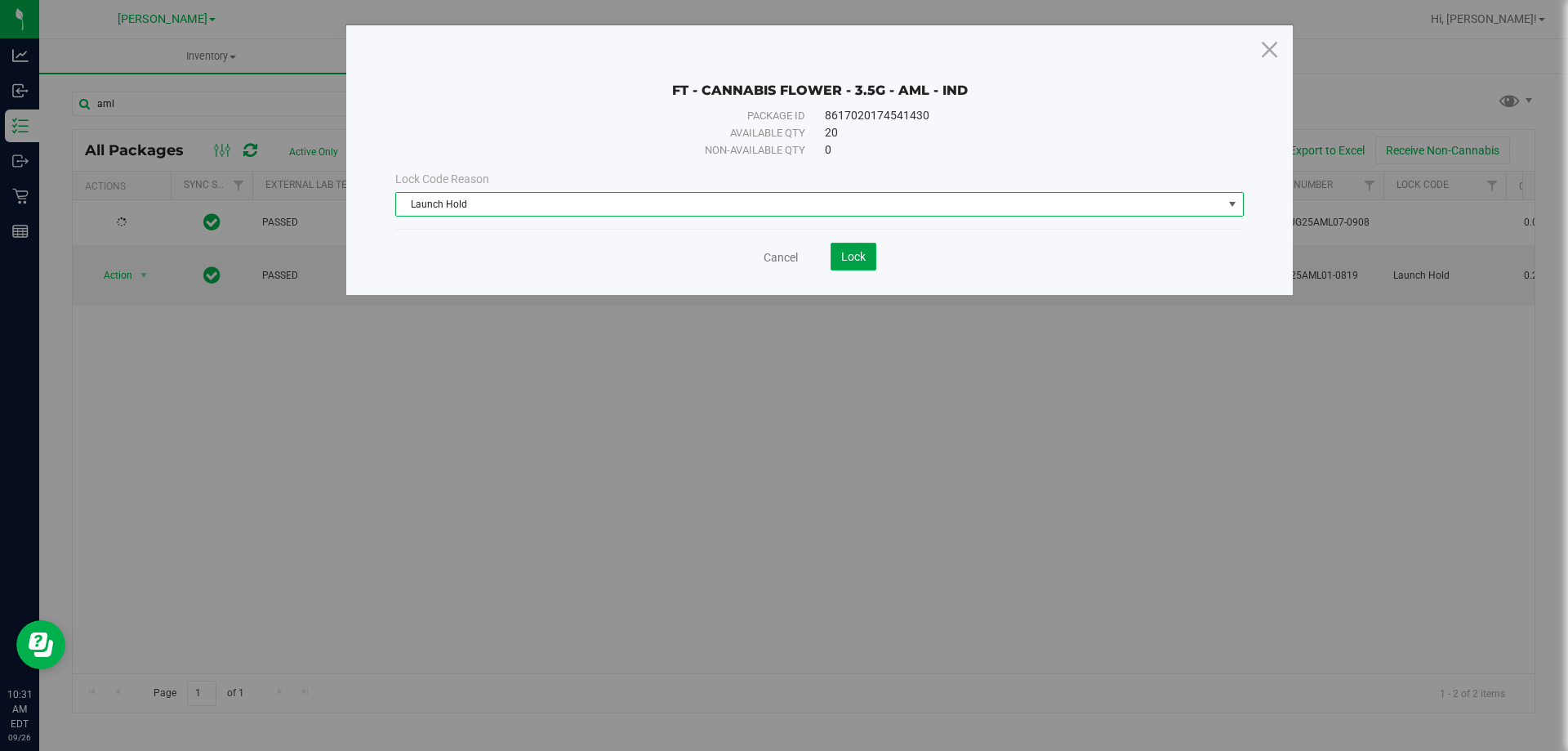
click at [833, 249] on button "Lock" at bounding box center [853, 257] width 46 height 28
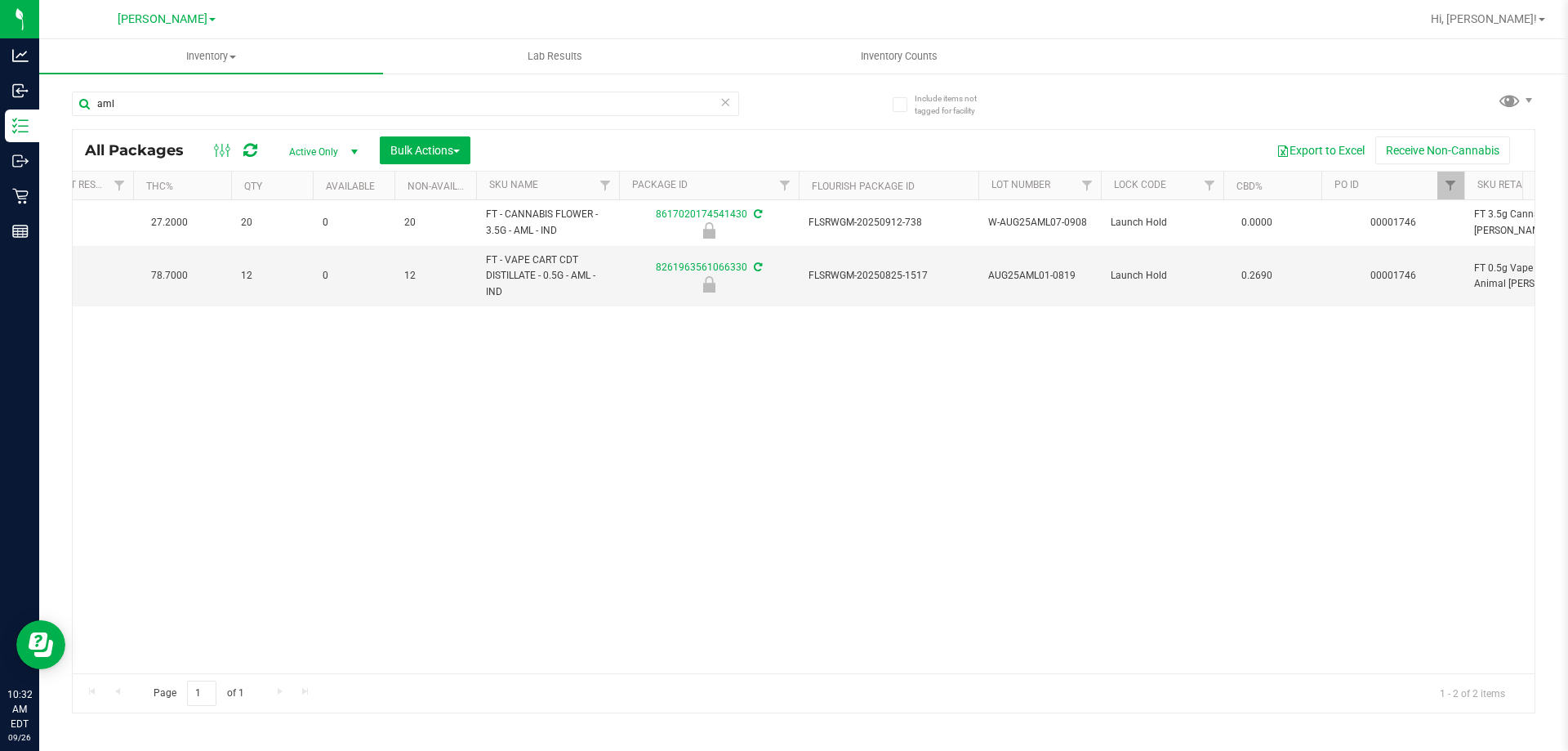
scroll to position [0, 394]
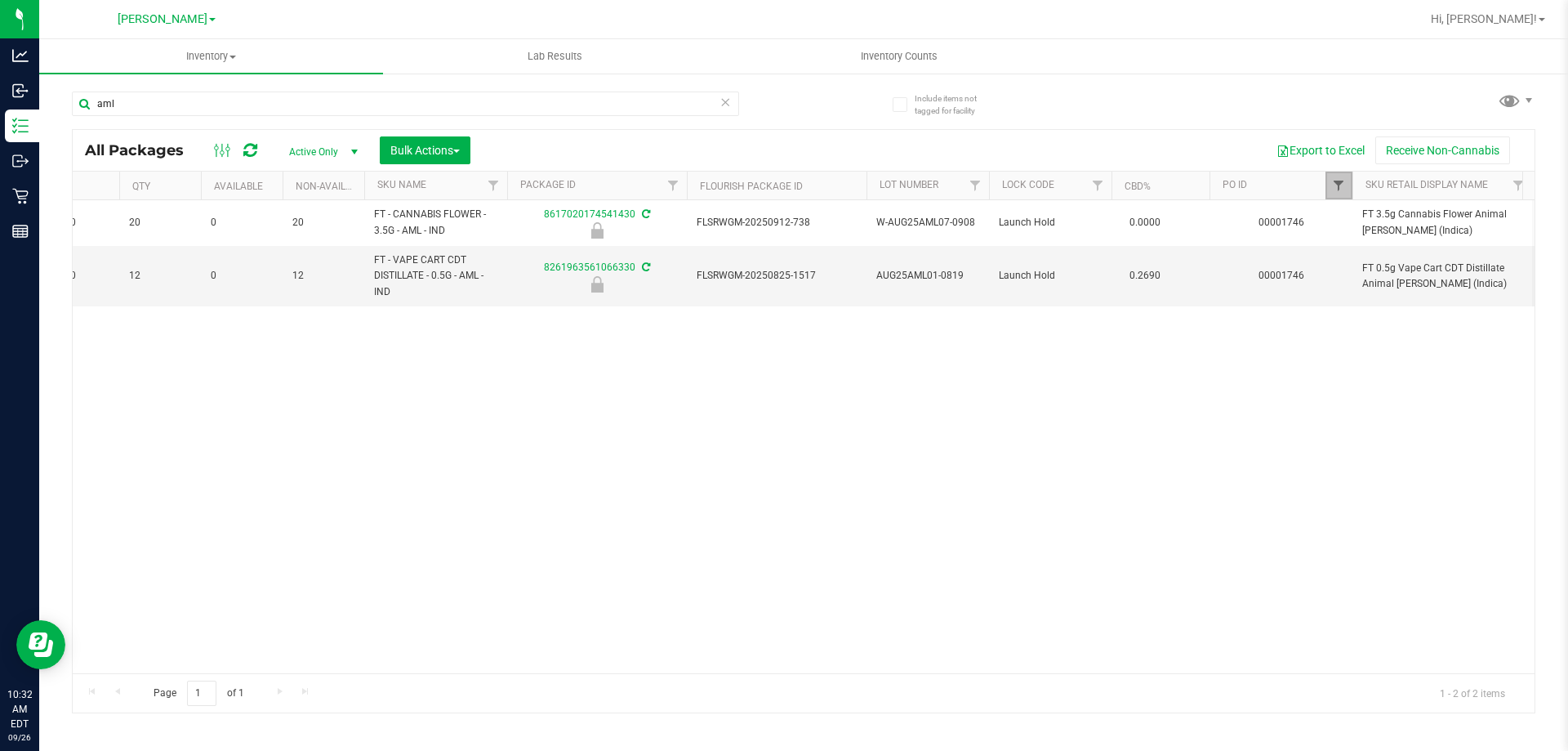
click at [1341, 191] on span "Filter" at bounding box center [1338, 185] width 13 height 13
click at [1451, 254] on button "Clear" at bounding box center [1464, 265] width 79 height 36
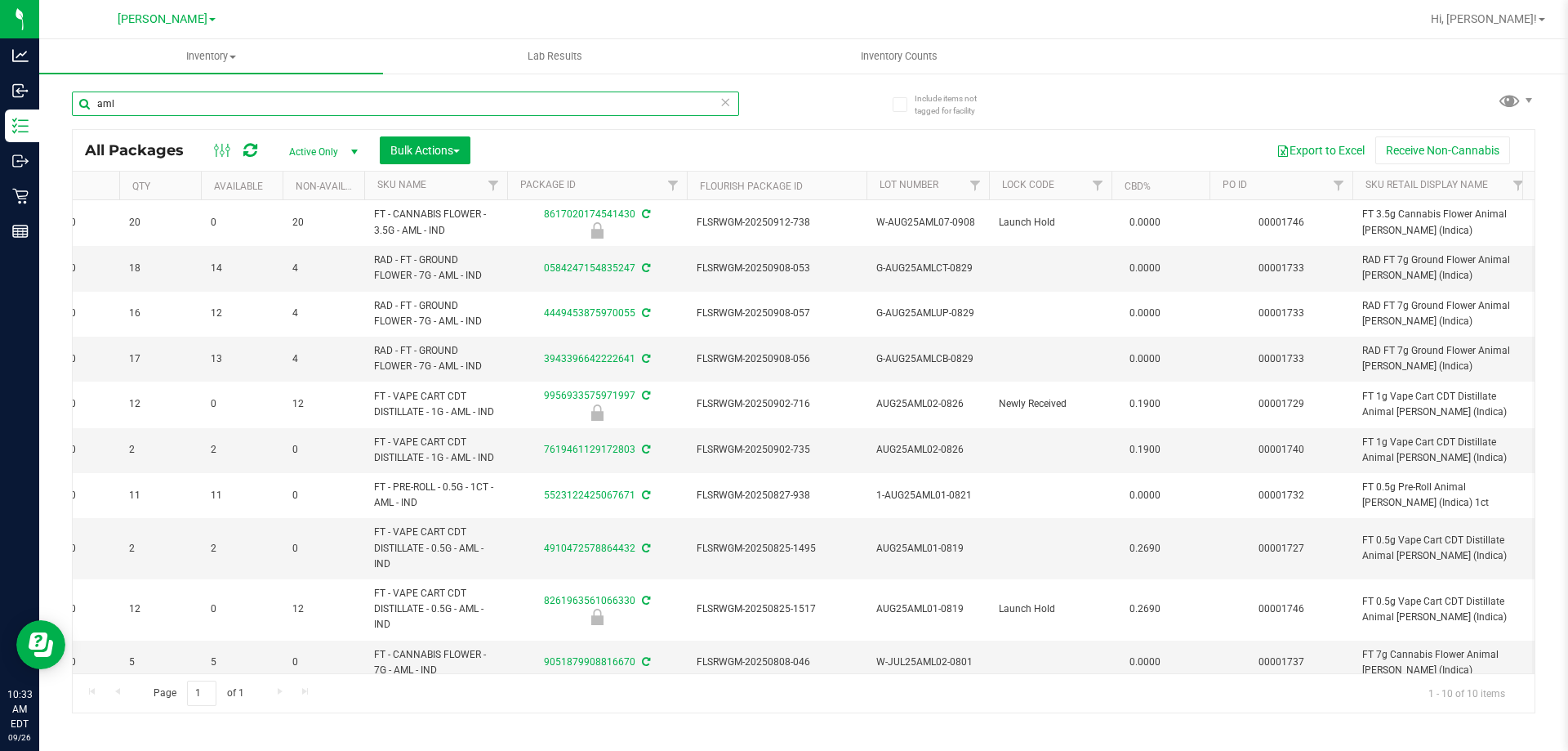
click at [373, 98] on input "aml" at bounding box center [405, 104] width 668 height 25
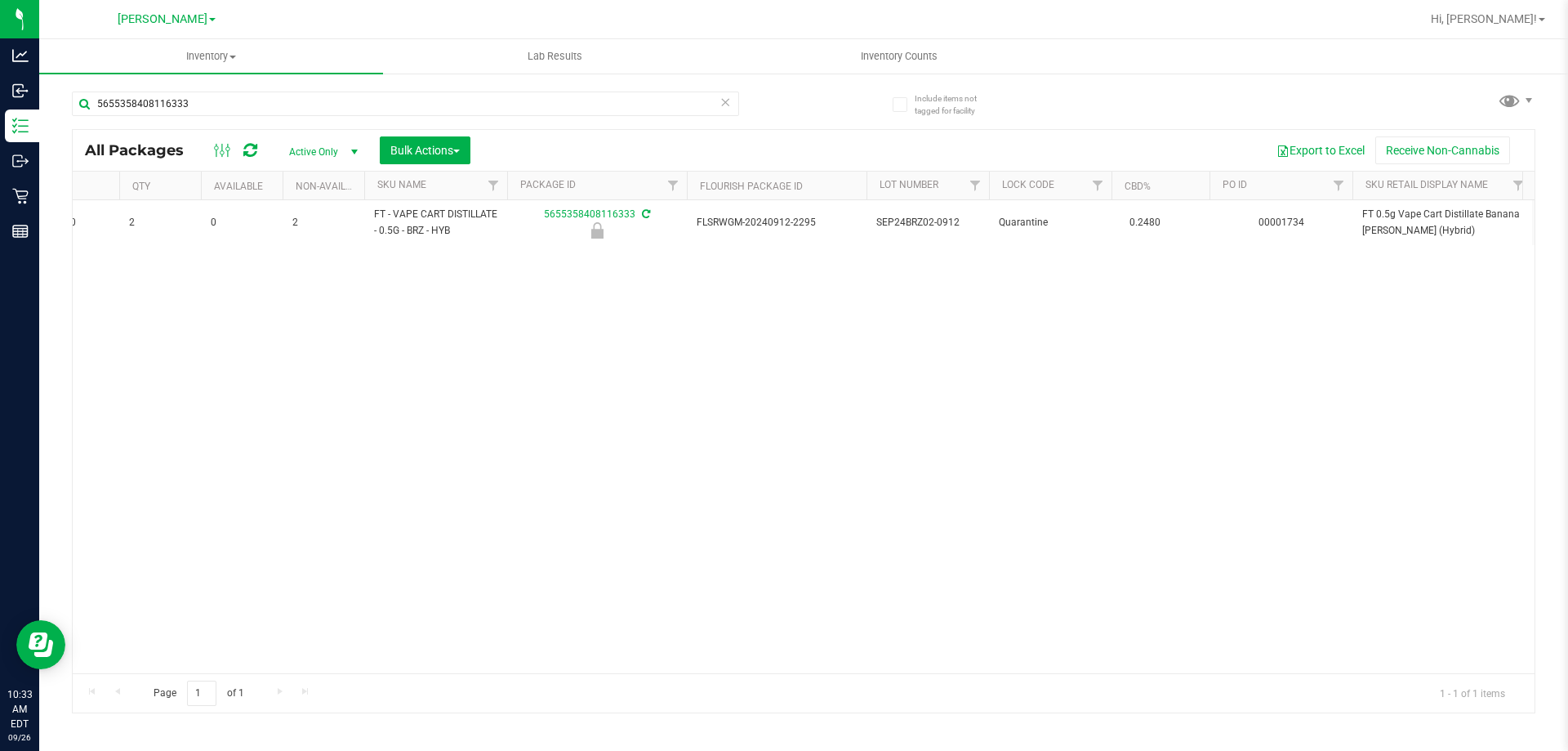
drag, startPoint x: 319, startPoint y: 660, endPoint x: 80, endPoint y: 651, distance: 239.2
click at [80, 651] on div "Action Action Edit attributes Global inventory Locate package Package audit log…" at bounding box center [803, 436] width 1462 height 473
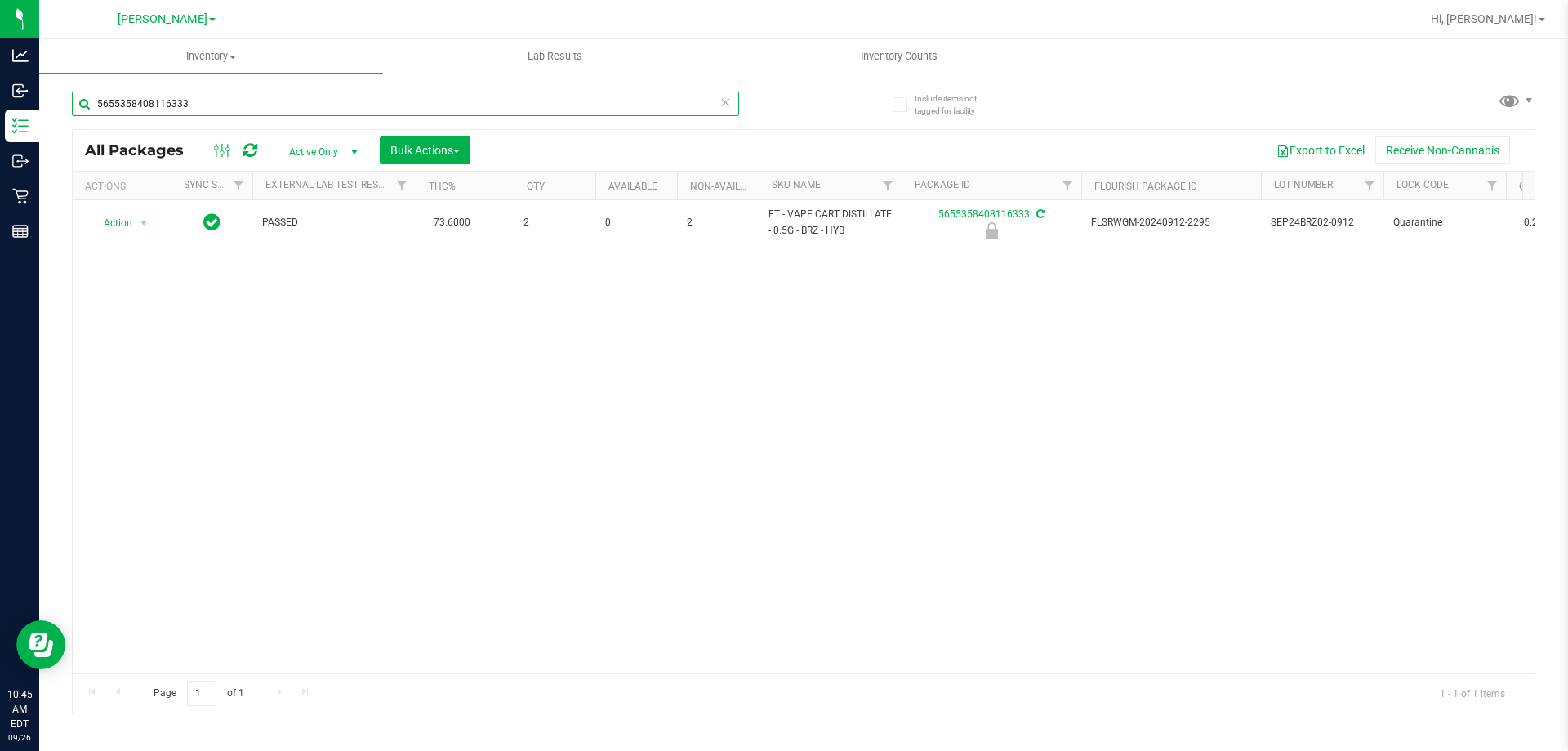
click at [450, 97] on input "5655358408116333" at bounding box center [405, 104] width 668 height 25
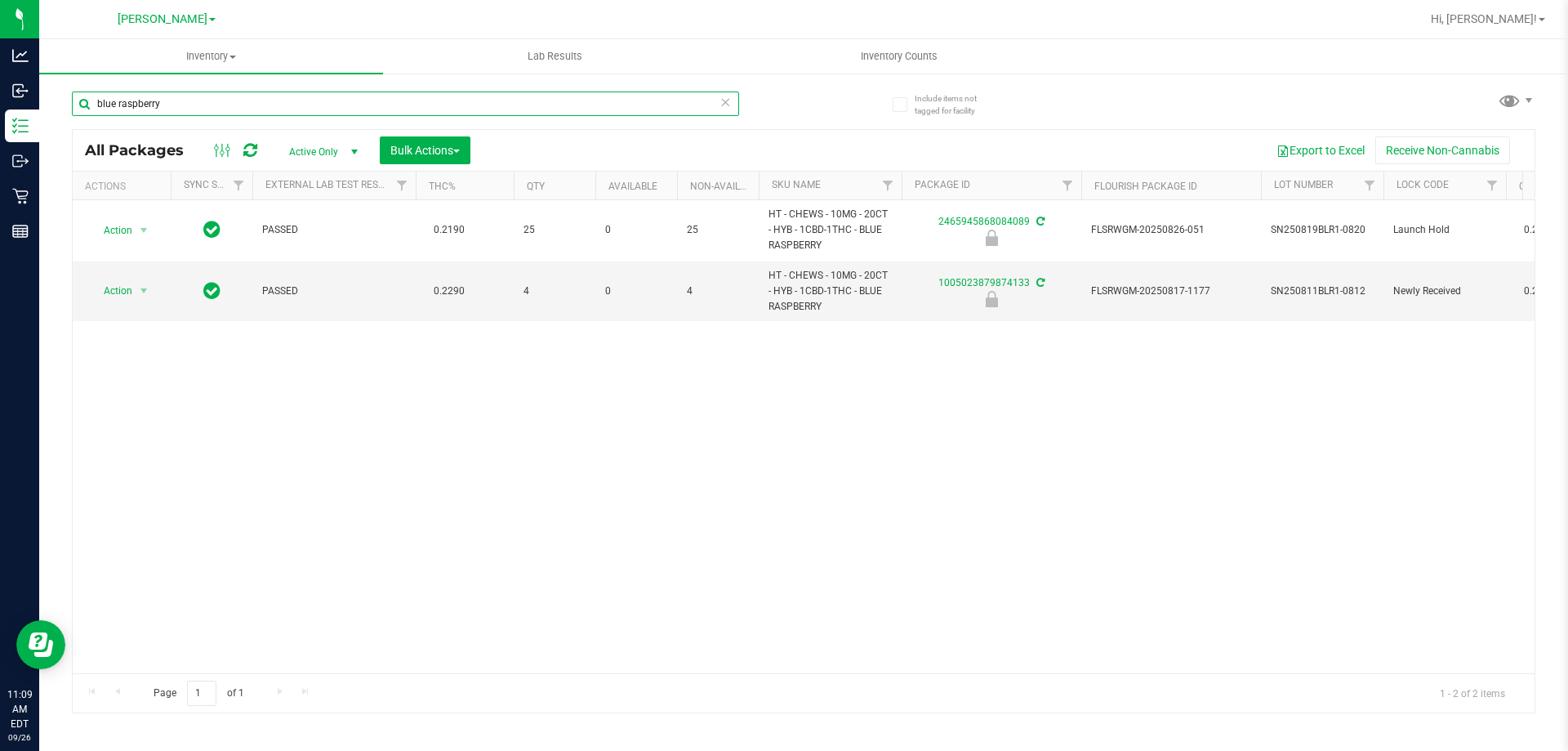
click at [314, 110] on input "blue raspberry" at bounding box center [405, 104] width 668 height 25
type input "6672692255012739"
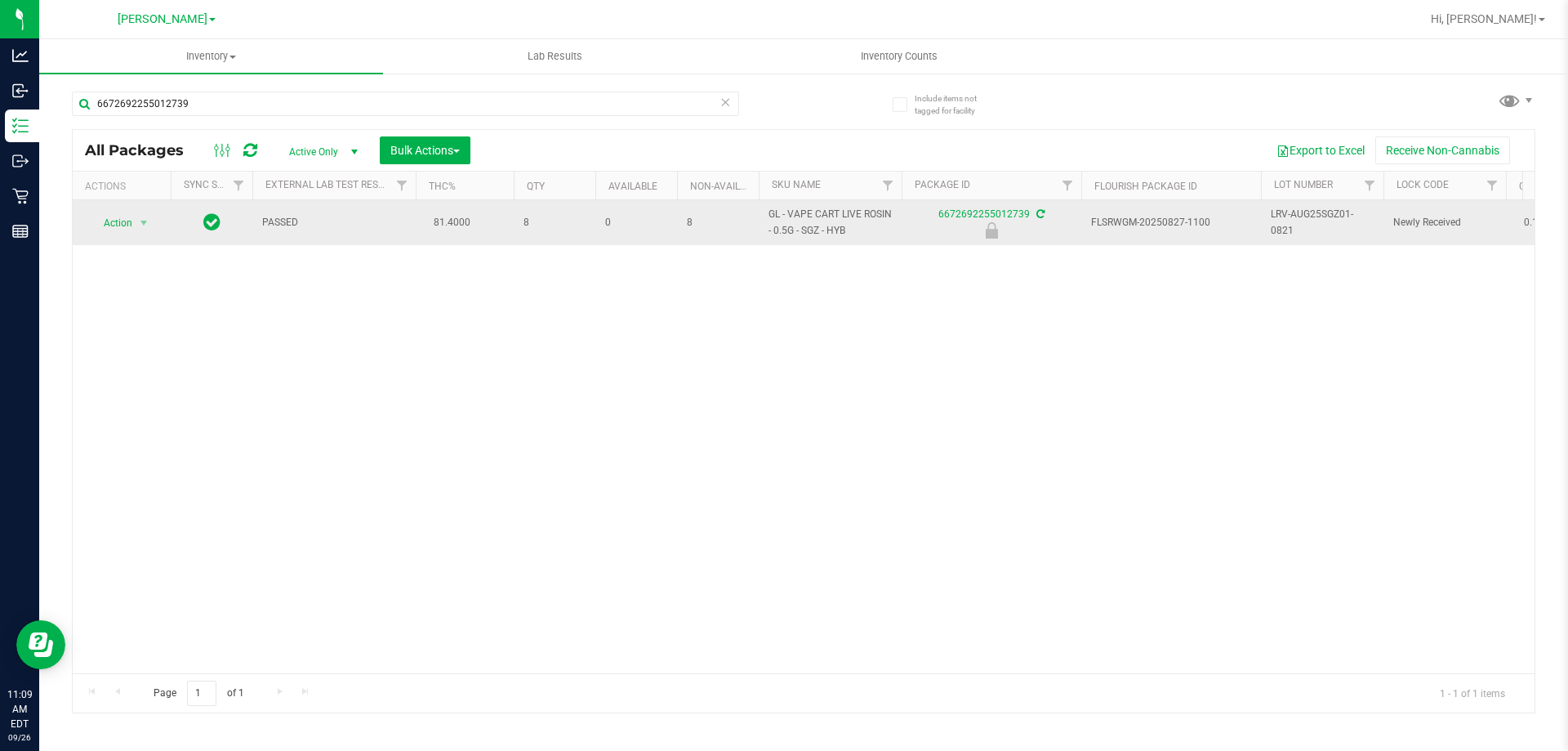
click at [114, 222] on span "Action" at bounding box center [111, 223] width 44 height 23
click at [139, 222] on span "select" at bounding box center [143, 223] width 13 height 13
click at [143, 224] on span "select" at bounding box center [143, 223] width 13 height 13
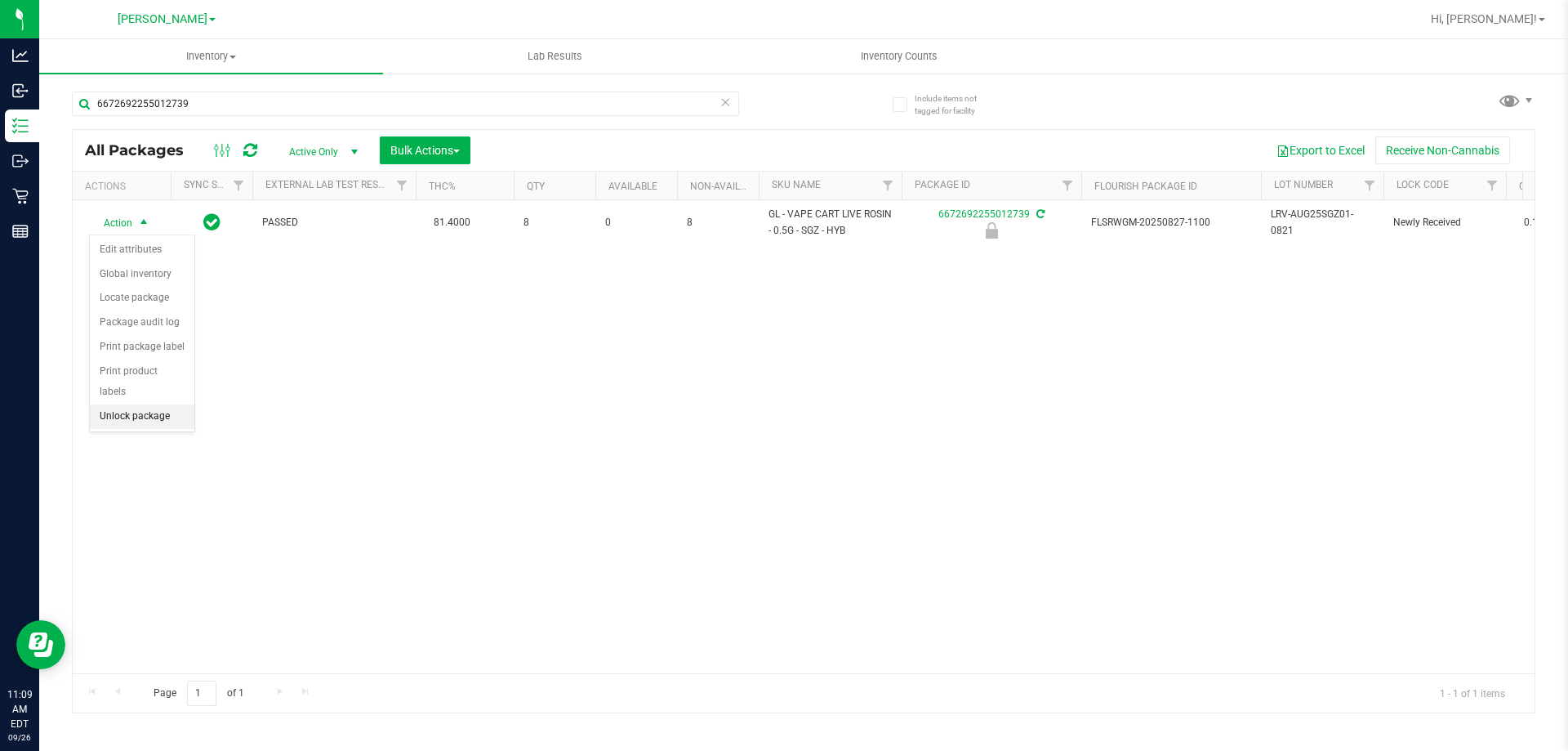
click at [122, 404] on li "Unlock package" at bounding box center [142, 416] width 105 height 25
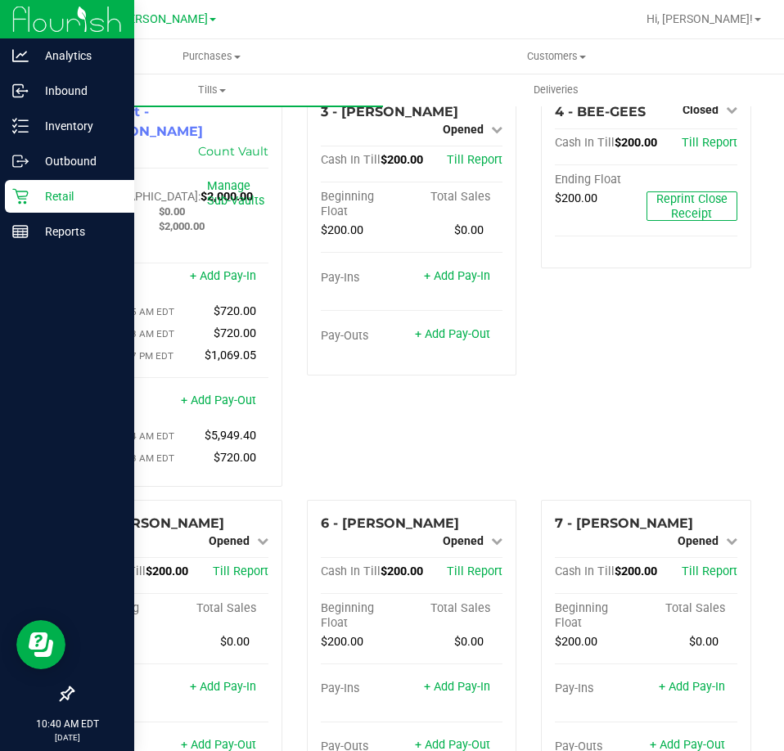
click at [38, 202] on p "Retail" at bounding box center [78, 197] width 98 height 20
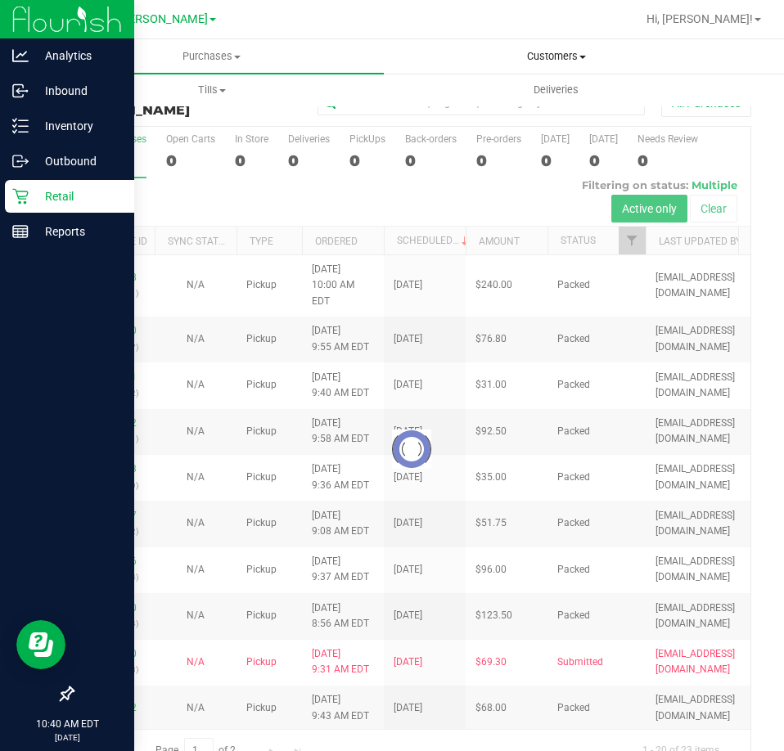
click at [550, 59] on span "Customers" at bounding box center [556, 56] width 343 height 15
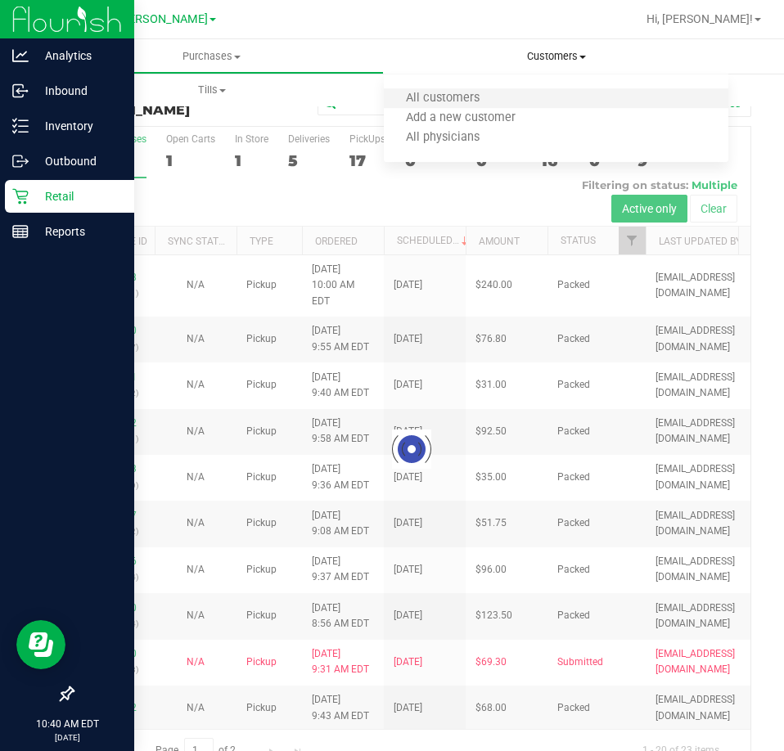
click at [484, 106] on li "All customers" at bounding box center [556, 99] width 344 height 20
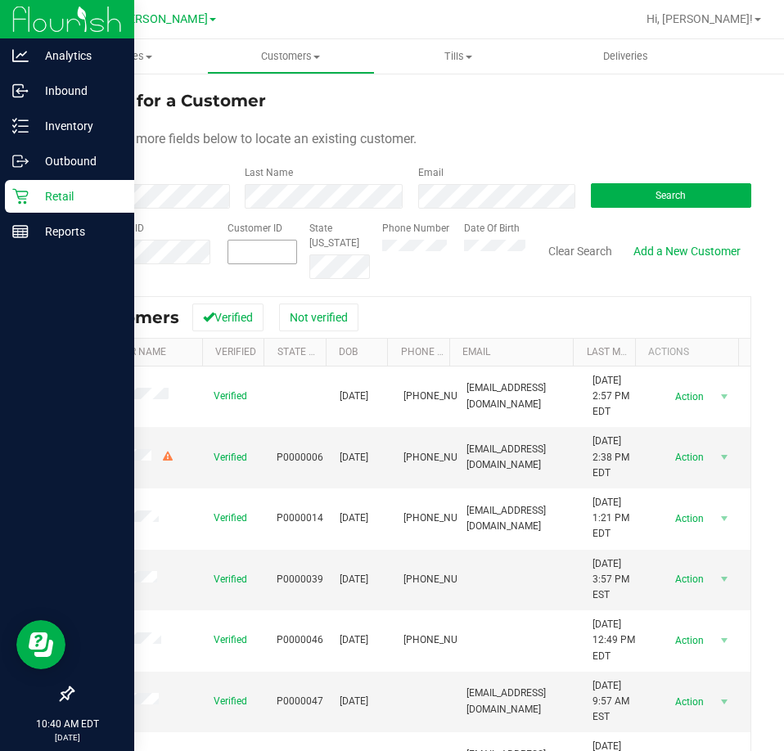
click at [227, 253] on span at bounding box center [262, 252] width 70 height 25
paste input "1621300"
type input "1621300"
click at [664, 196] on span "Search" at bounding box center [670, 195] width 30 height 11
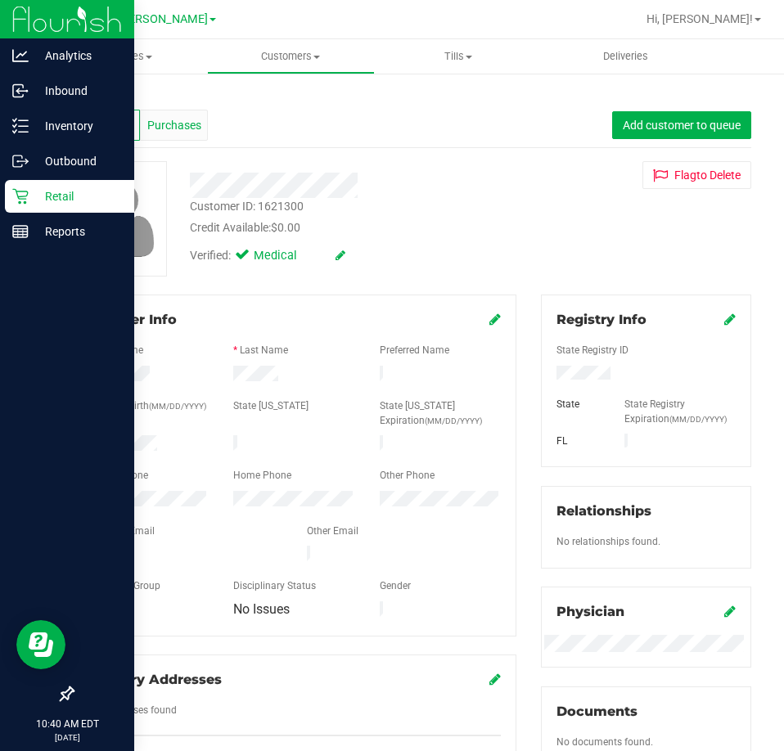
click at [194, 118] on span "Purchases" at bounding box center [174, 125] width 54 height 17
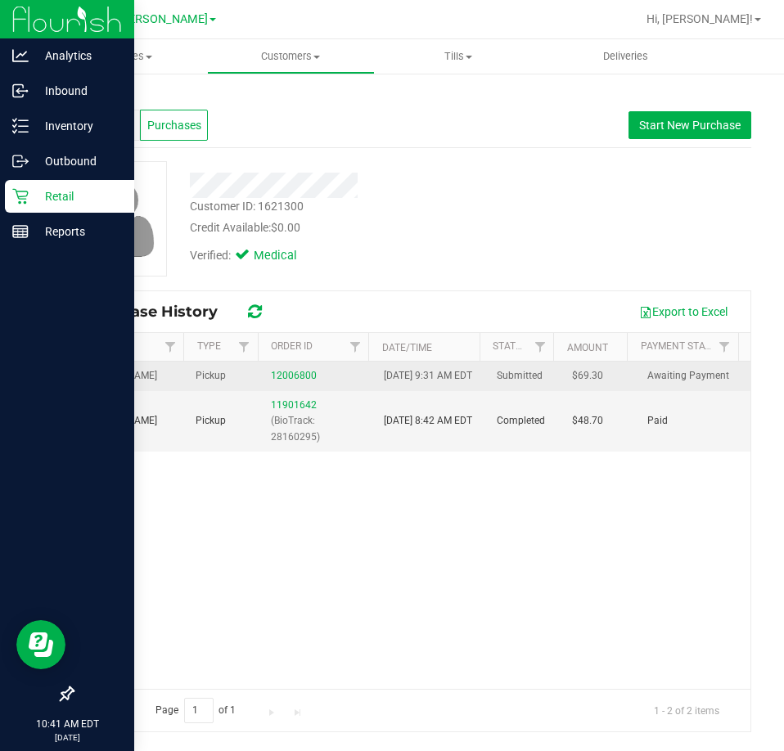
click at [313, 376] on div "12006800" at bounding box center [317, 376] width 93 height 16
click at [307, 381] on link "12006800" at bounding box center [294, 375] width 46 height 11
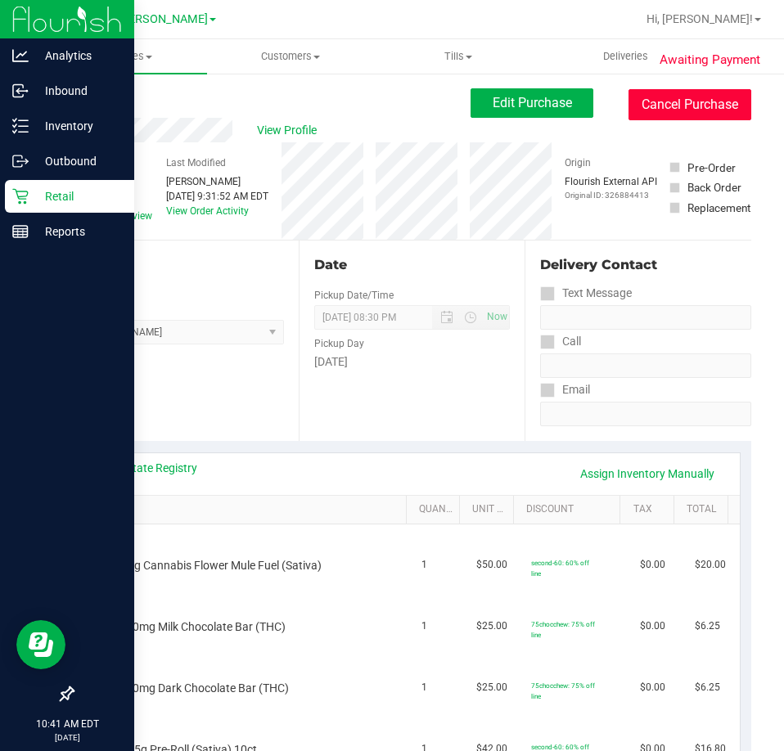
click at [651, 110] on button "Cancel Purchase" at bounding box center [689, 104] width 123 height 31
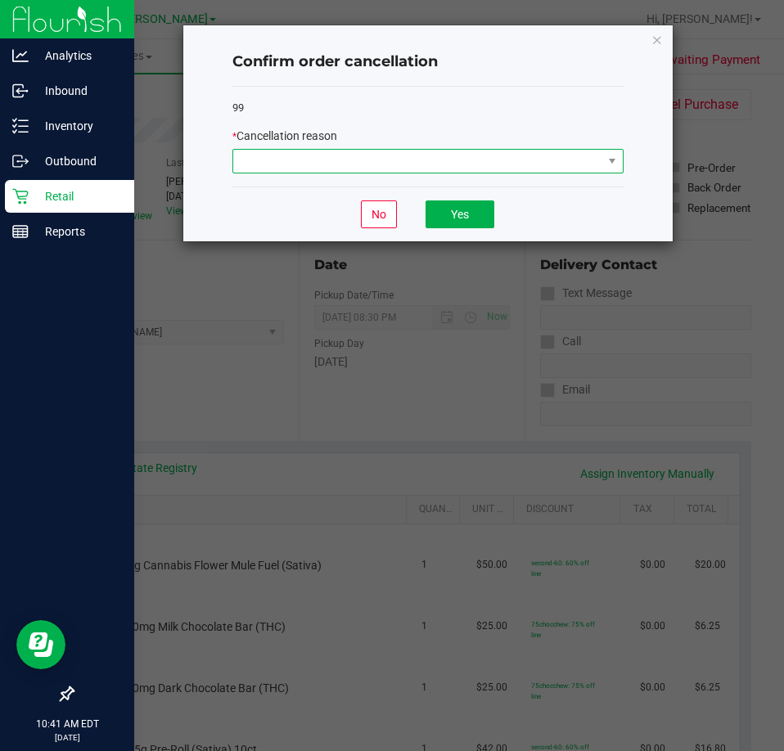
click at [340, 158] on span at bounding box center [417, 161] width 369 height 23
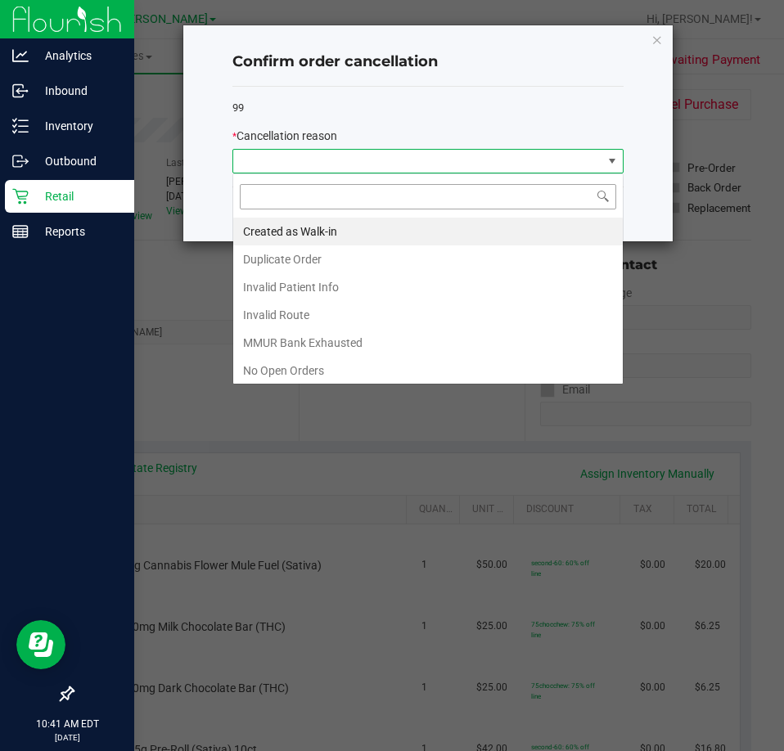
scroll to position [25, 391]
click at [329, 338] on li "MMUR Bank Exhausted" at bounding box center [427, 343] width 389 height 28
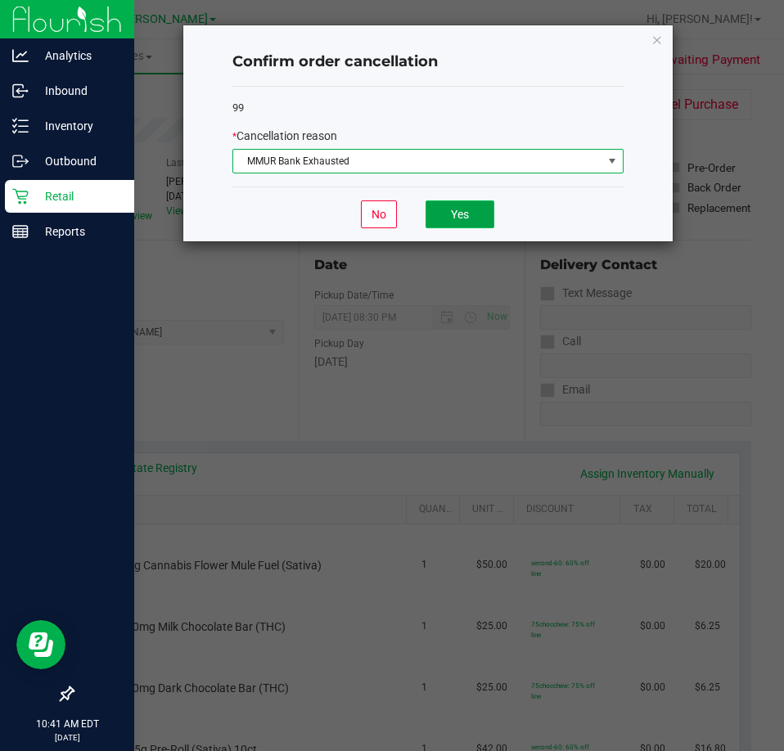
click at [435, 221] on button "Yes" at bounding box center [460, 214] width 69 height 28
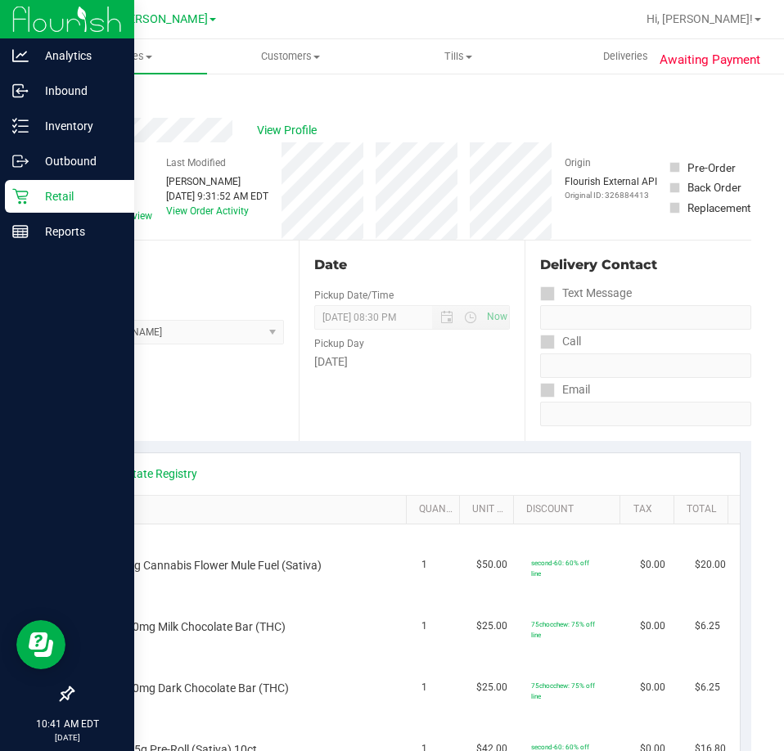
click at [37, 194] on p "Retail" at bounding box center [78, 197] width 98 height 20
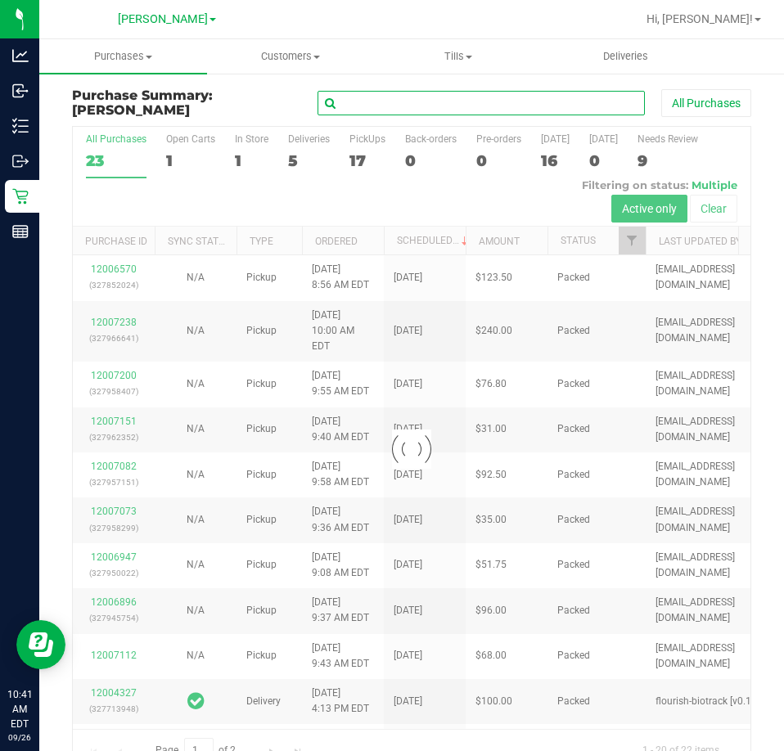
click at [461, 107] on input "text" at bounding box center [480, 103] width 327 height 25
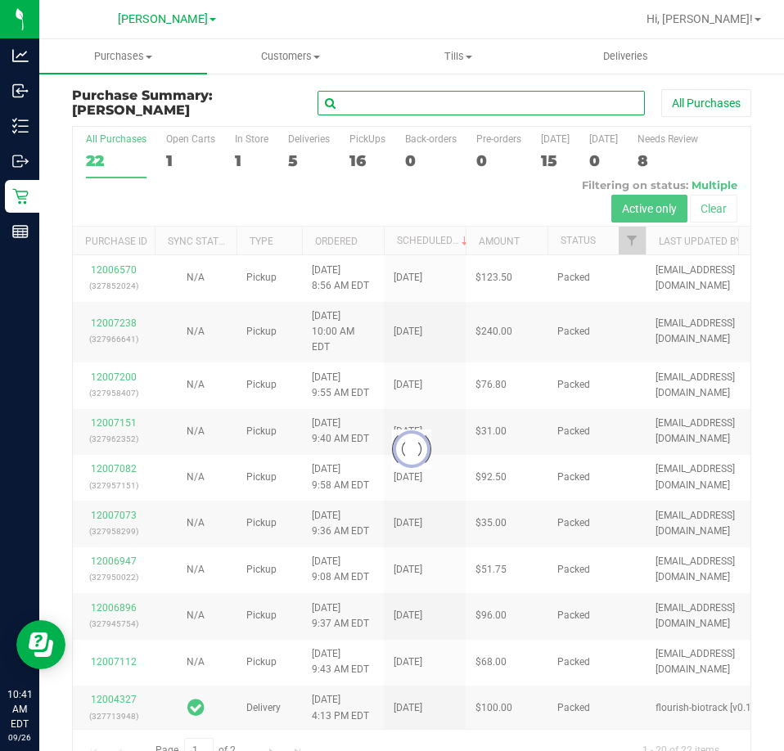
paste input "12006570"
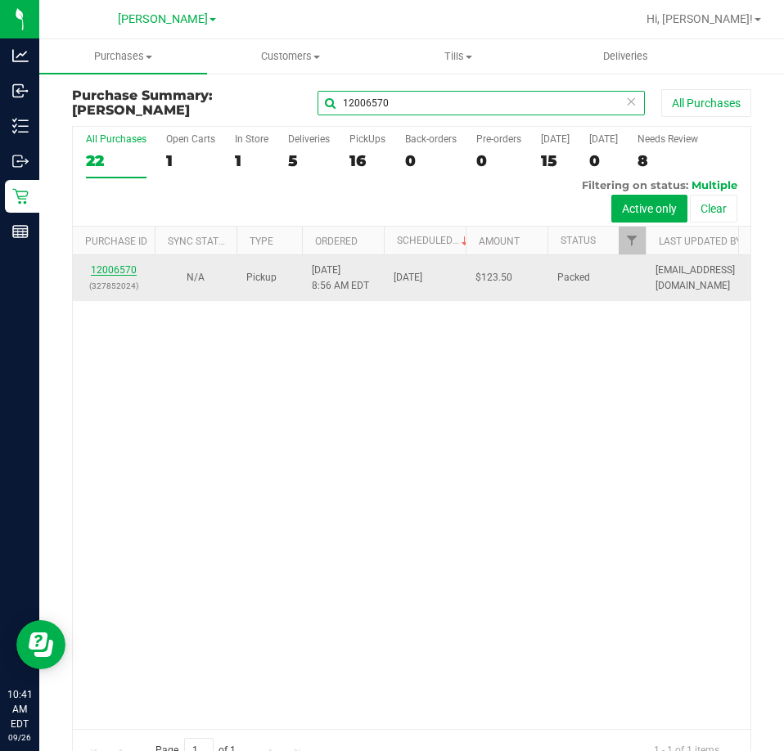
type input "12006570"
click at [112, 276] on link "12006570" at bounding box center [114, 269] width 46 height 11
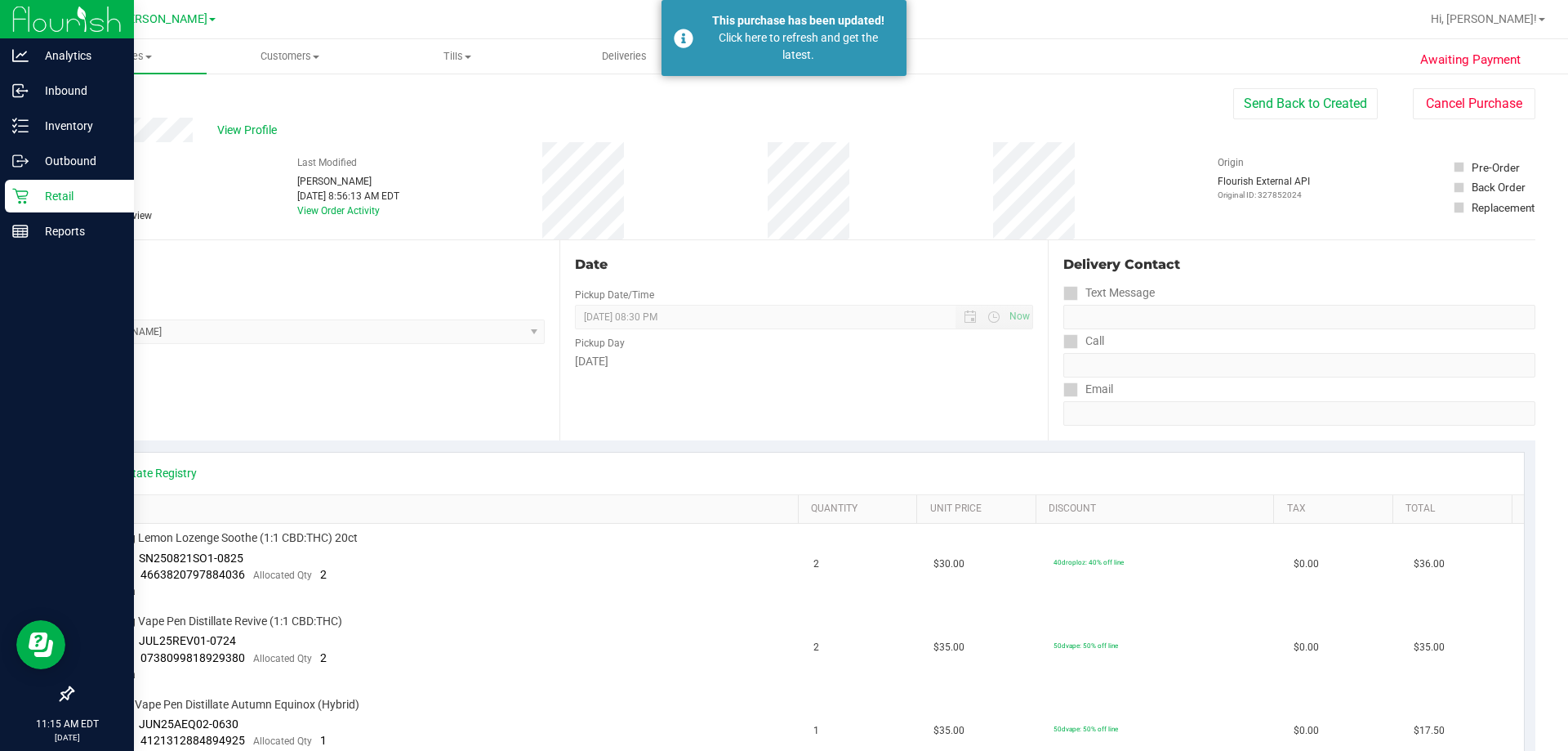
click at [33, 191] on p "Retail" at bounding box center [78, 197] width 98 height 20
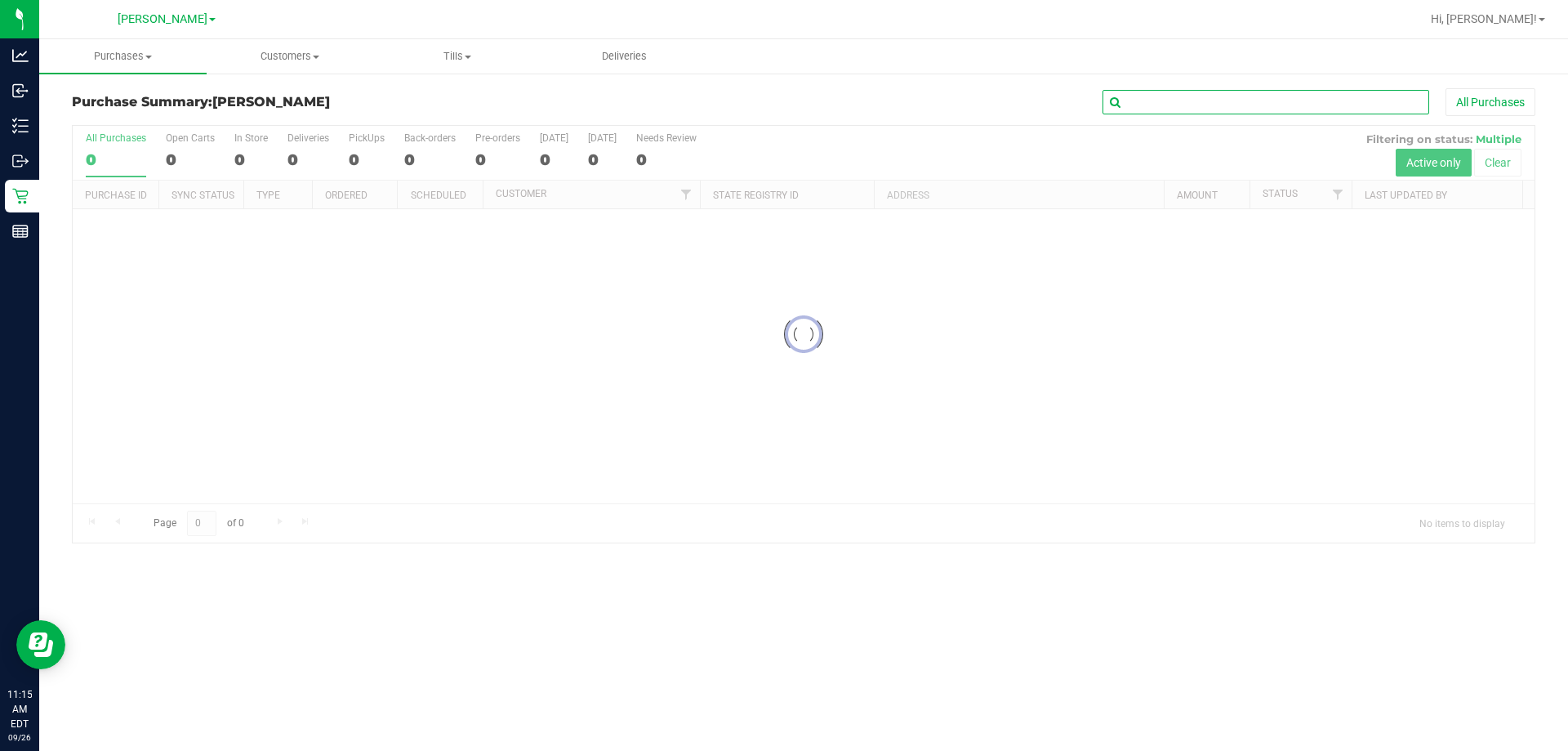
click at [1287, 101] on input "text" at bounding box center [1266, 102] width 326 height 25
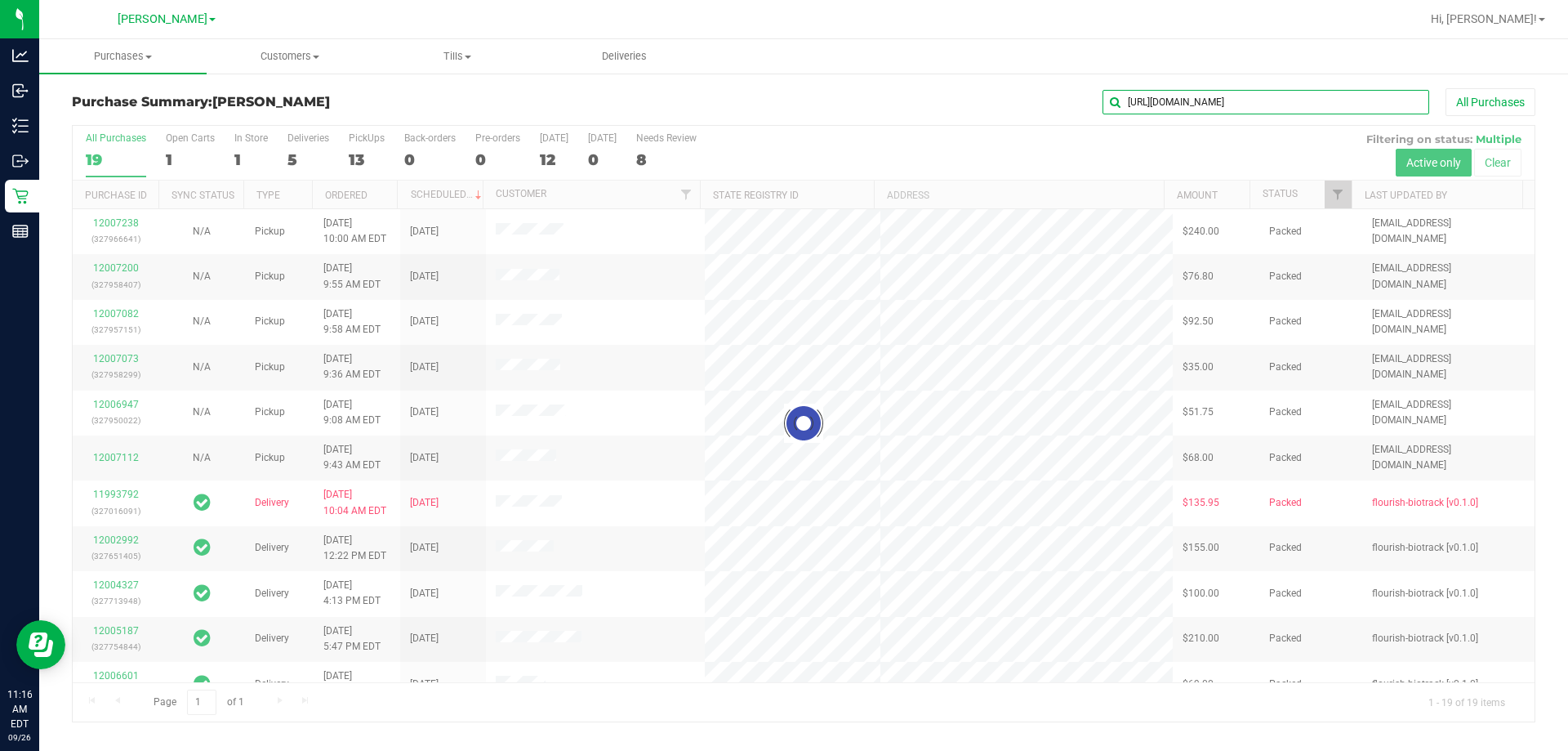
type input "https://surterra.com/ppi"
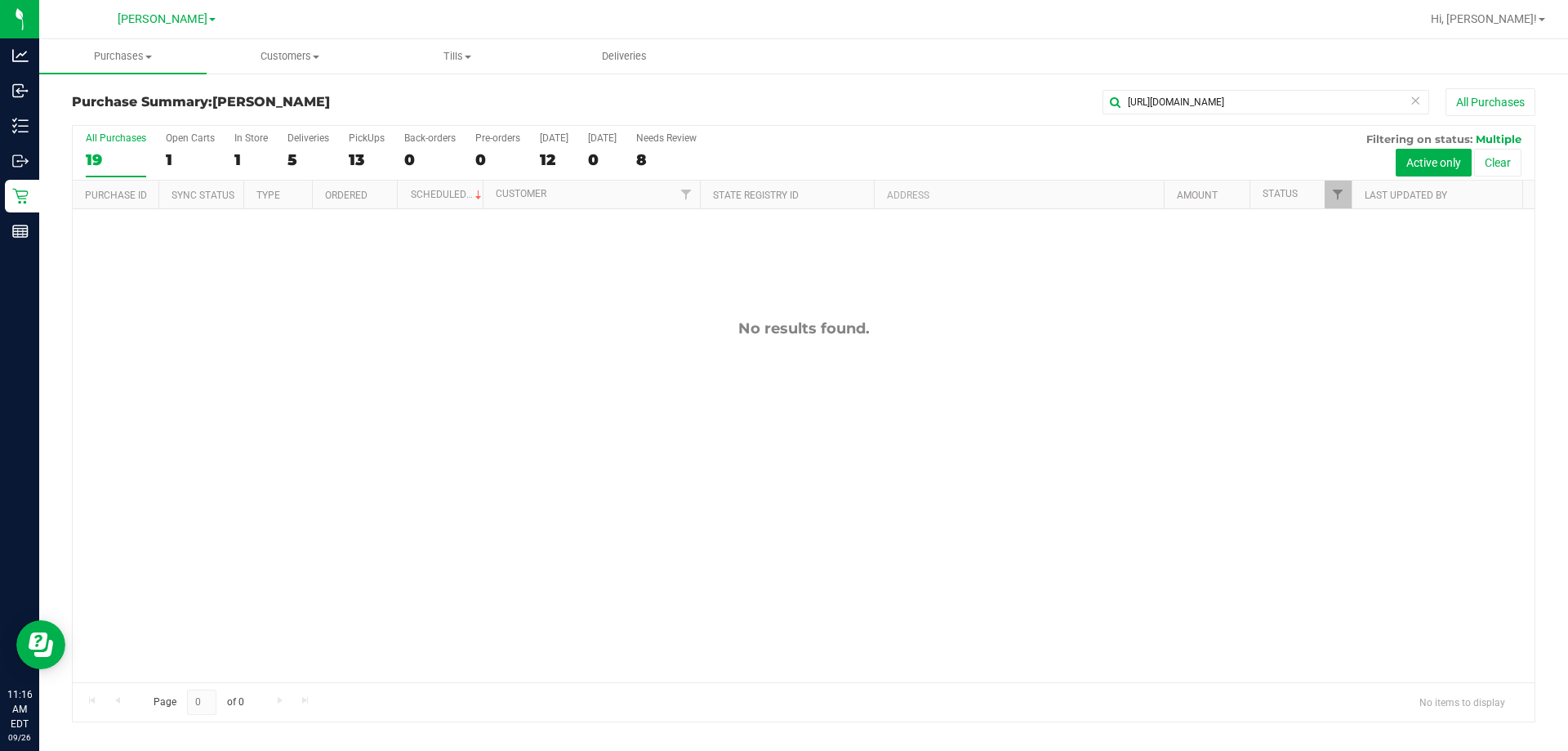
click at [1414, 96] on icon at bounding box center [1414, 100] width 11 height 20
click at [1327, 98] on input "text" at bounding box center [1266, 102] width 326 height 25
click at [1320, 102] on input "text" at bounding box center [1266, 102] width 326 height 25
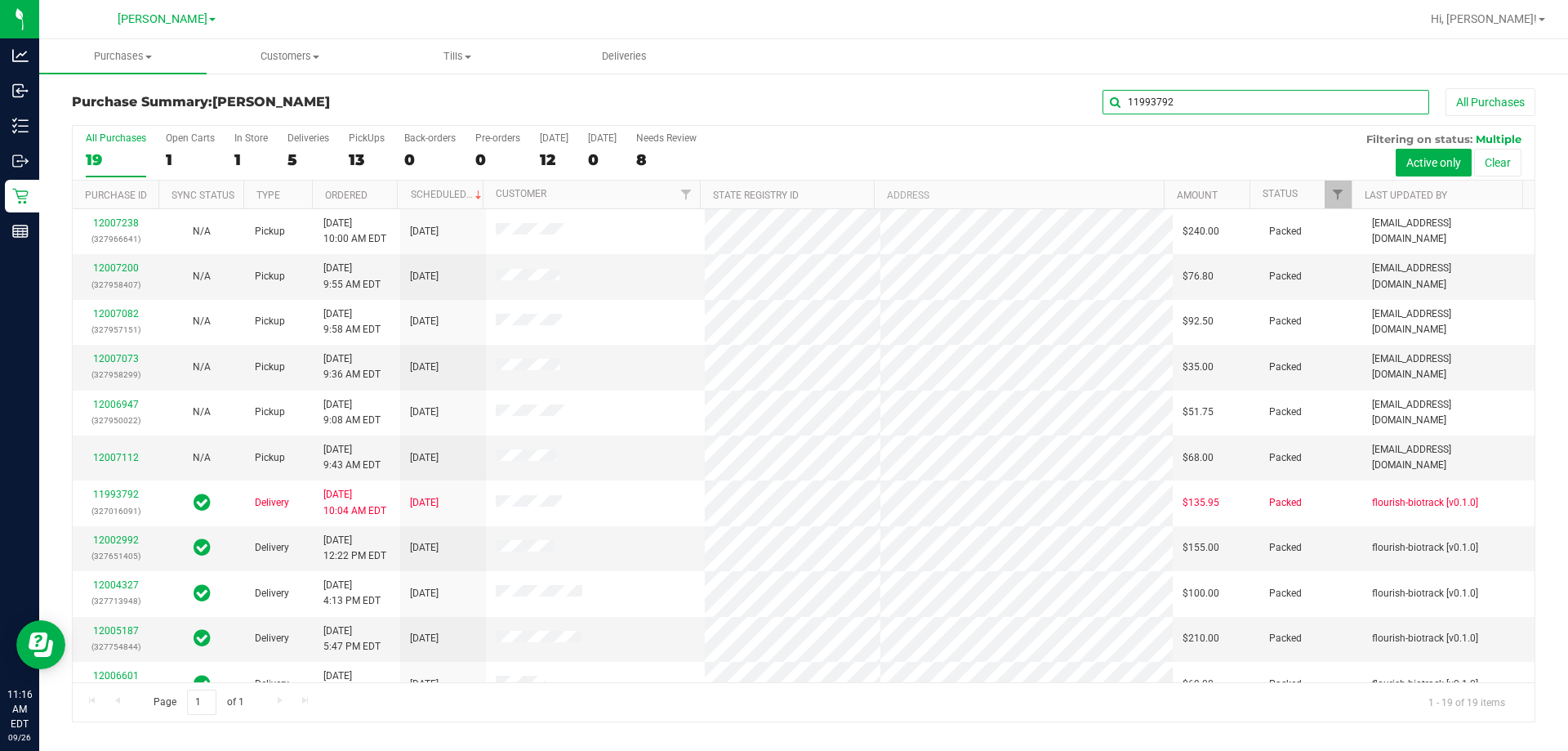
type input "11993792"
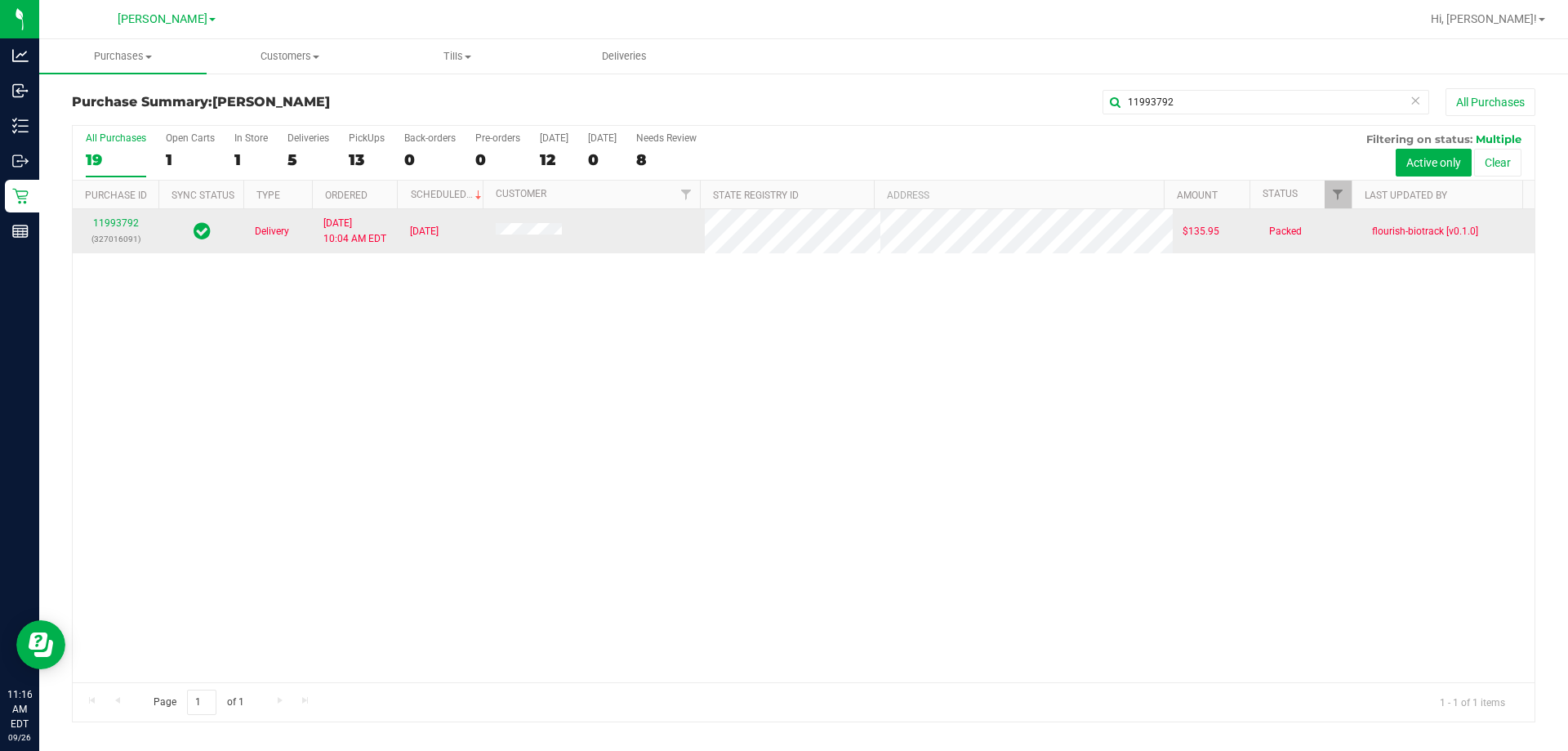
click at [118, 240] on p "(327016091)" at bounding box center [116, 240] width 66 height 16
click at [121, 223] on link "11993792" at bounding box center [116, 223] width 46 height 11
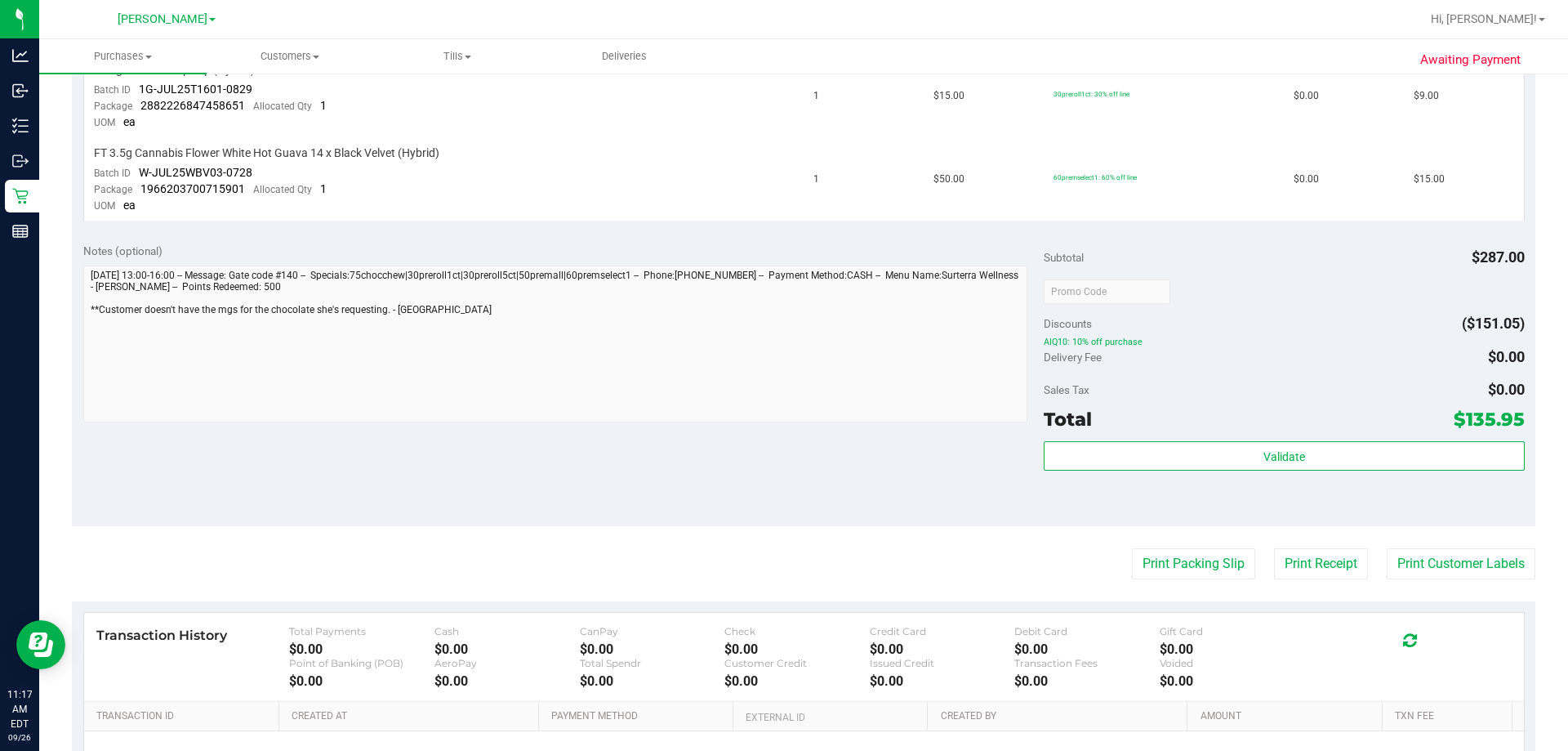
scroll to position [1328, 0]
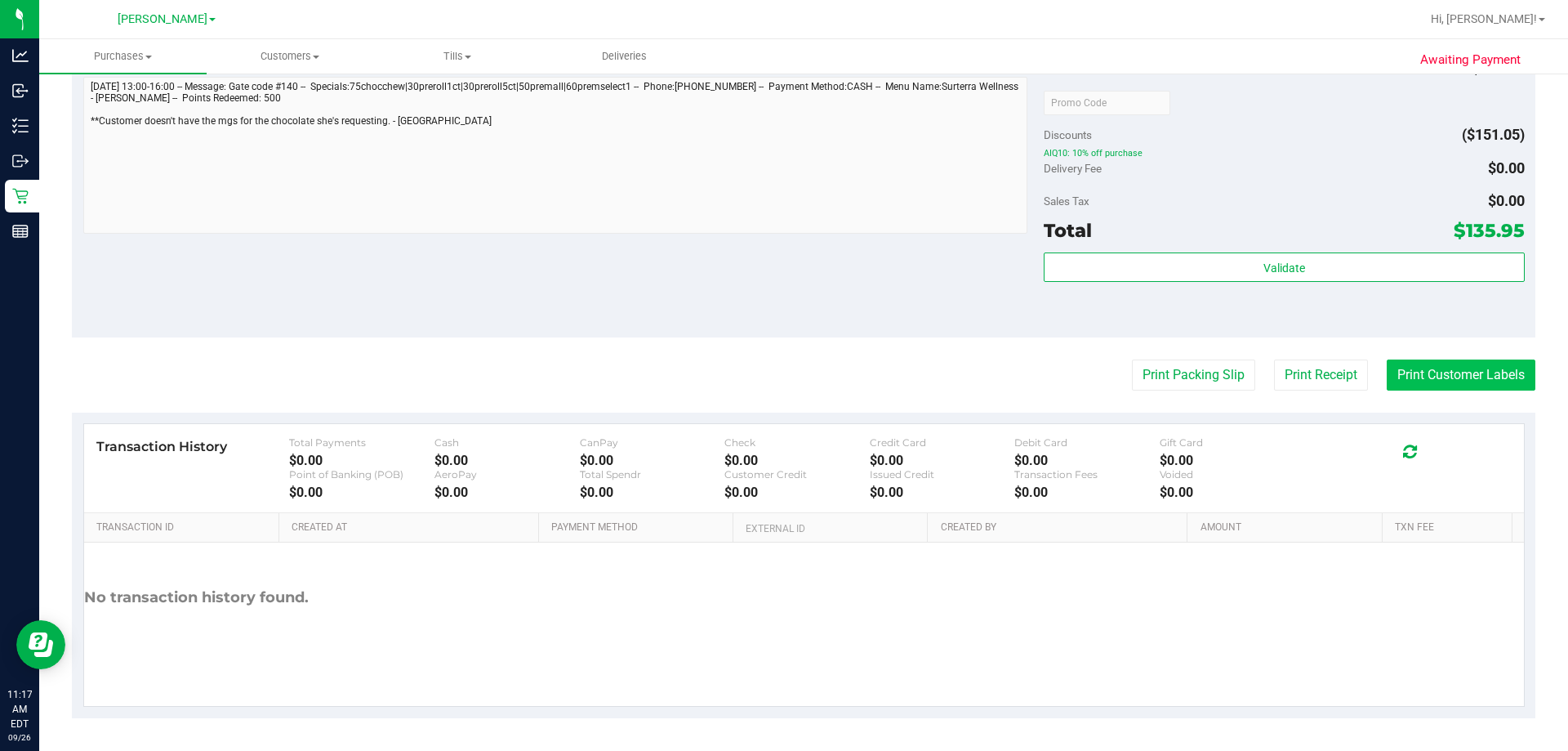
click at [1443, 371] on button "Print Customer Labels" at bounding box center [1460, 375] width 149 height 31
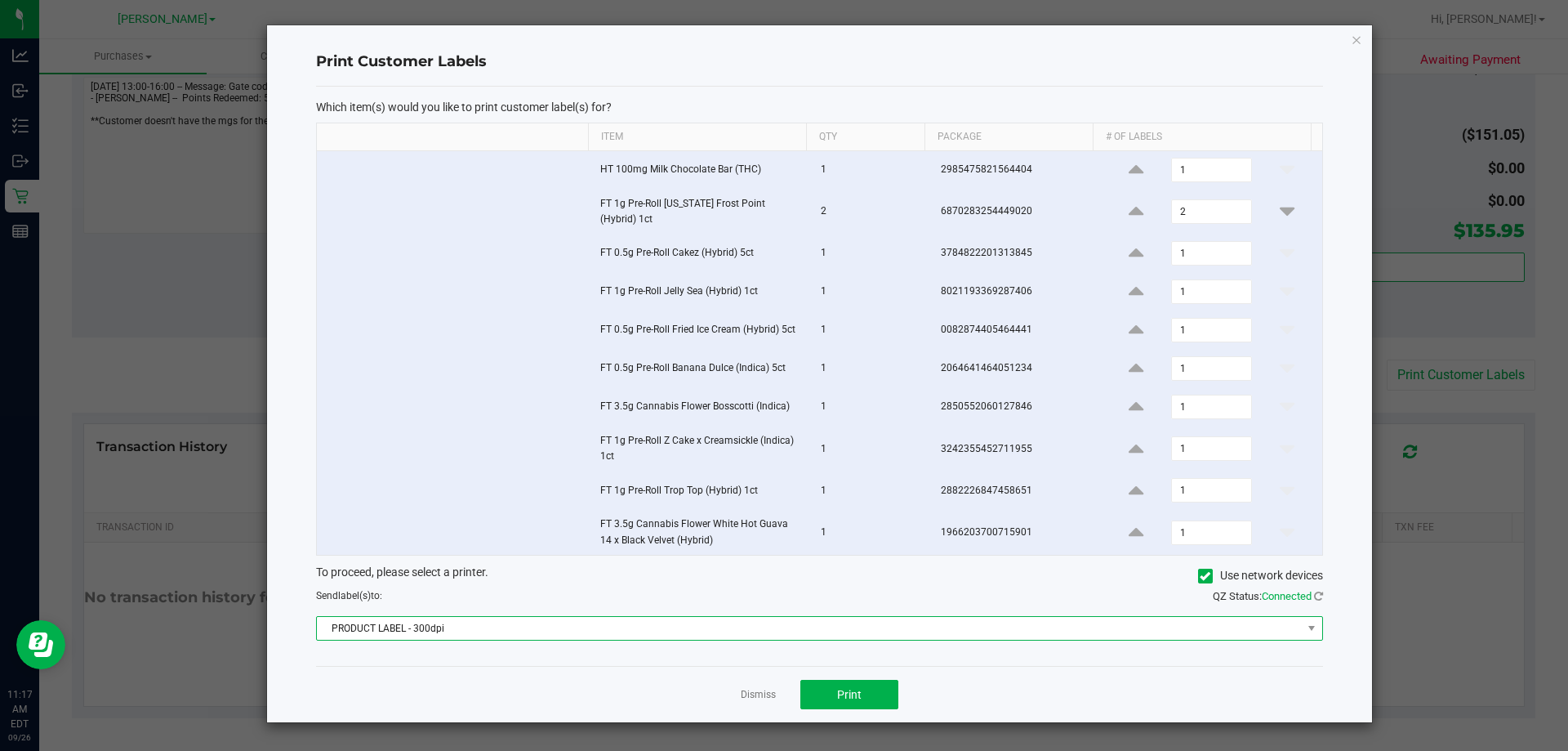
click at [503, 617] on span "PRODUCT LABEL - 300dpi" at bounding box center [808, 628] width 985 height 23
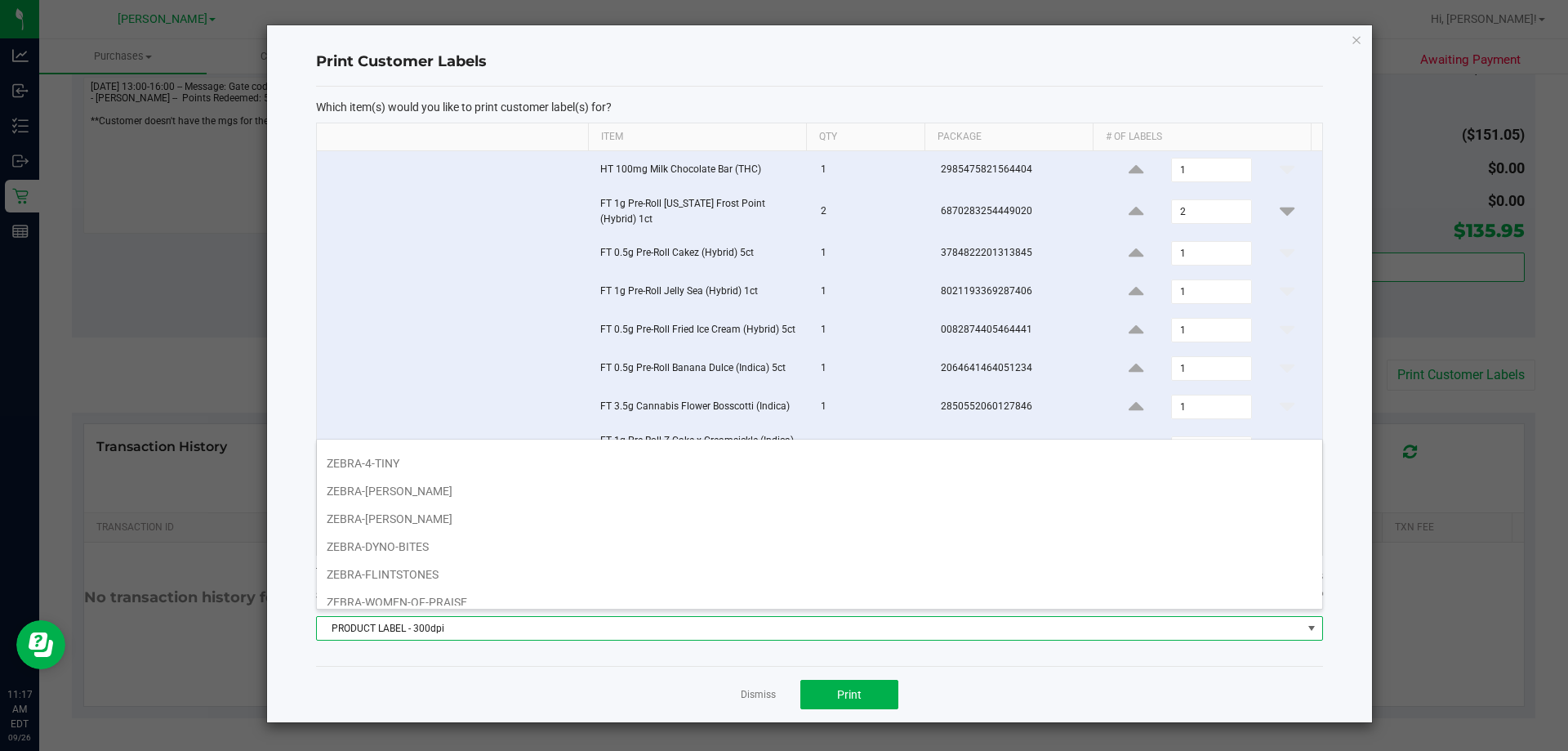
scroll to position [87, 0]
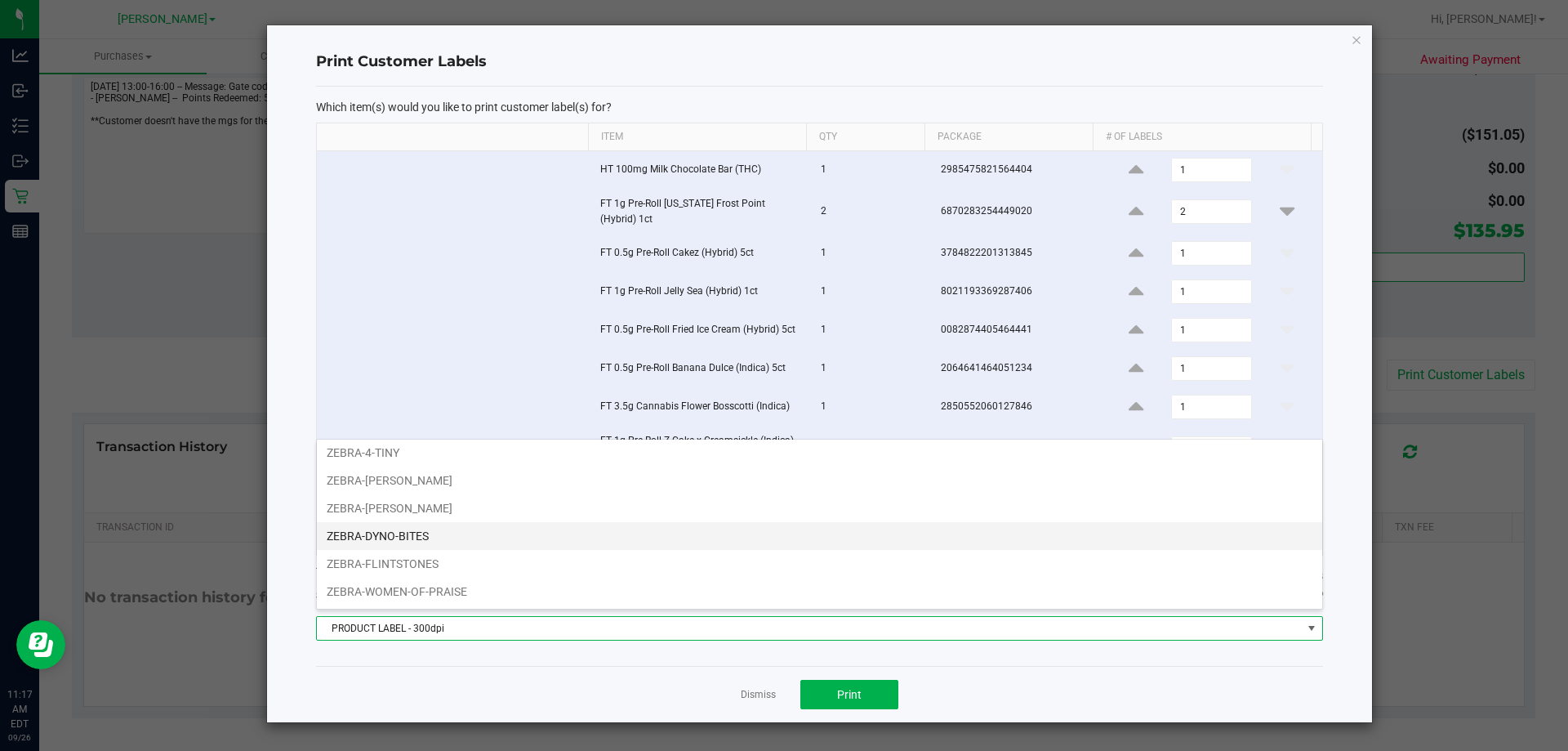
click at [481, 528] on li "ZEBRA-DYNO-BITES" at bounding box center [818, 536] width 1005 height 28
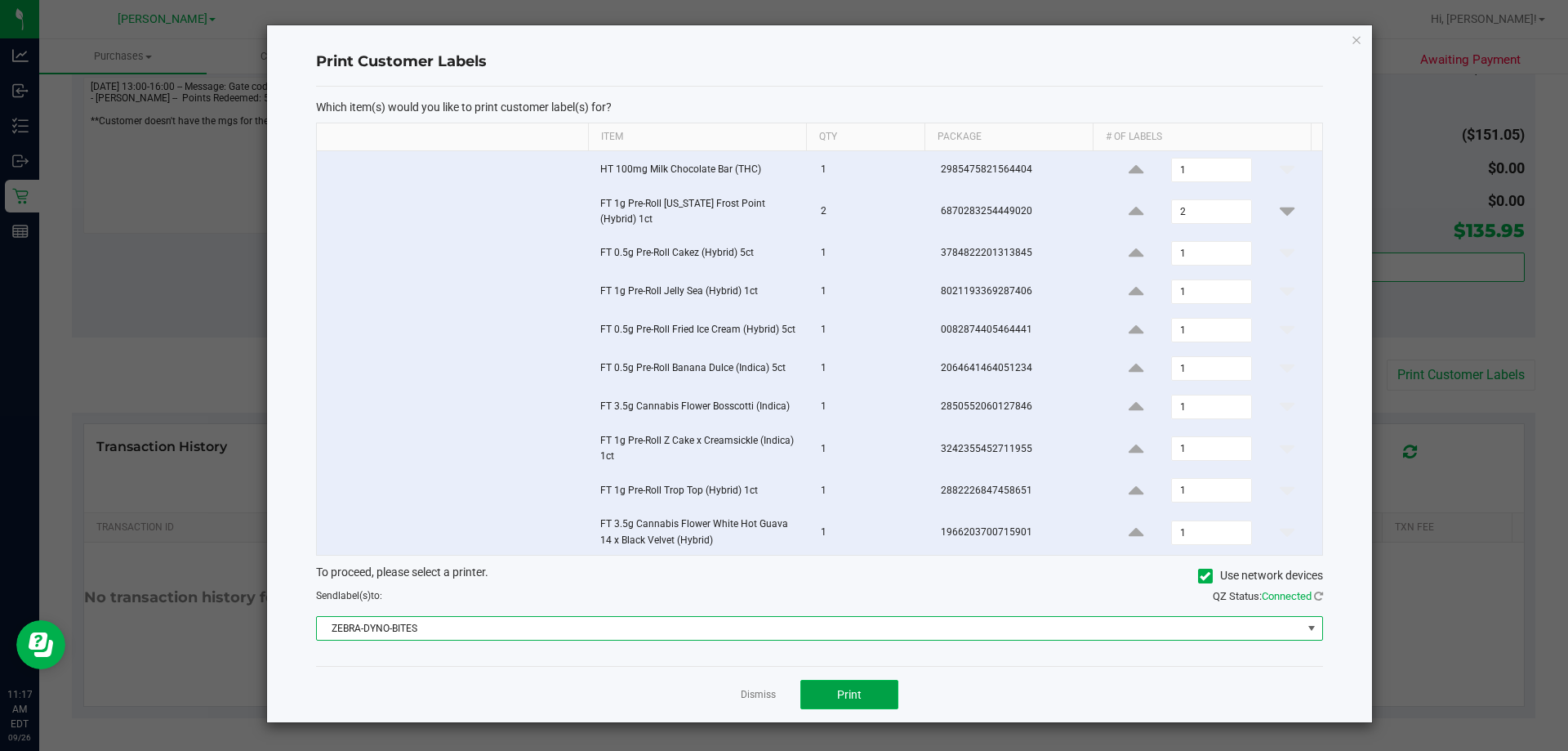
click at [857, 688] on span "Print" at bounding box center [849, 694] width 25 height 13
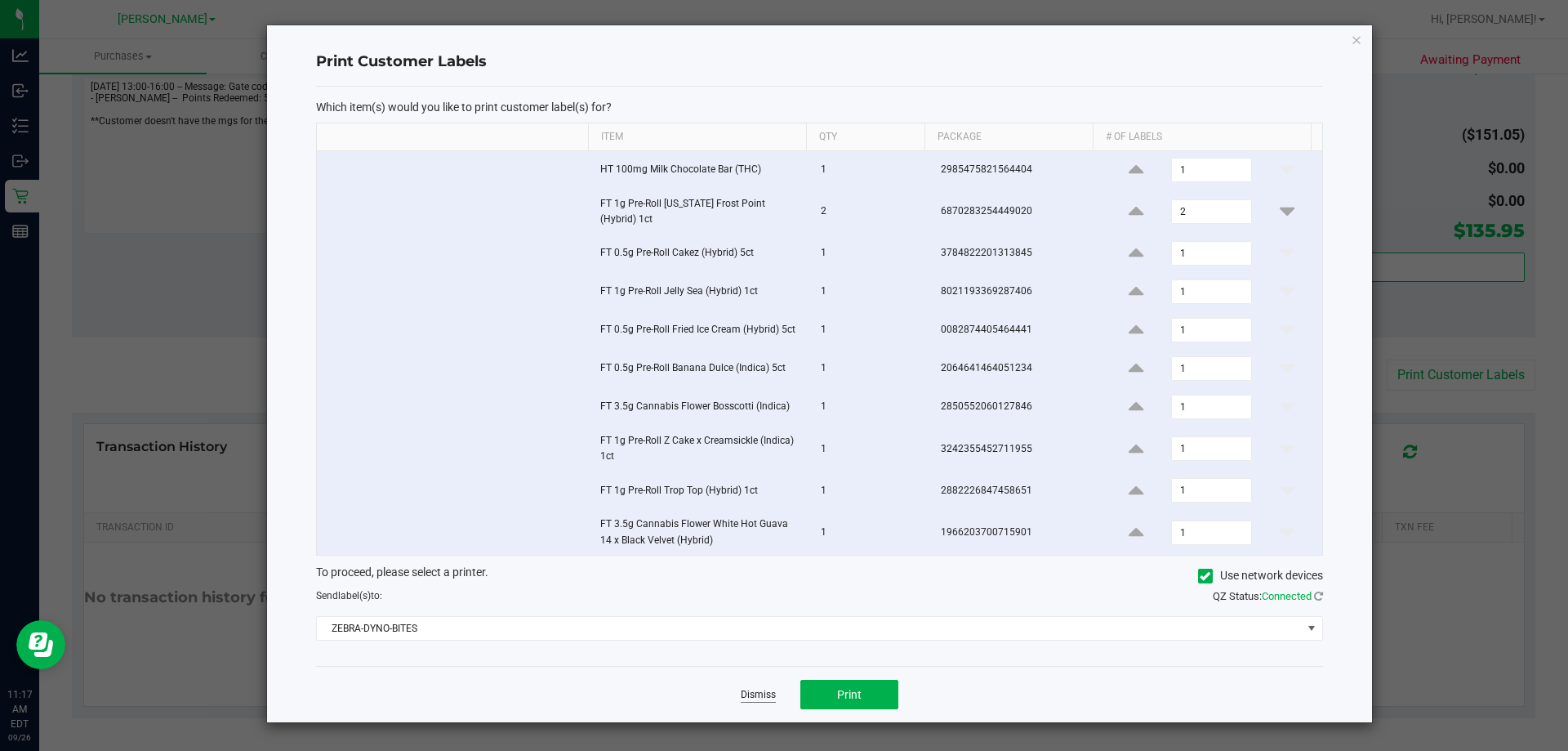
click at [746, 688] on link "Dismiss" at bounding box center [758, 695] width 35 height 14
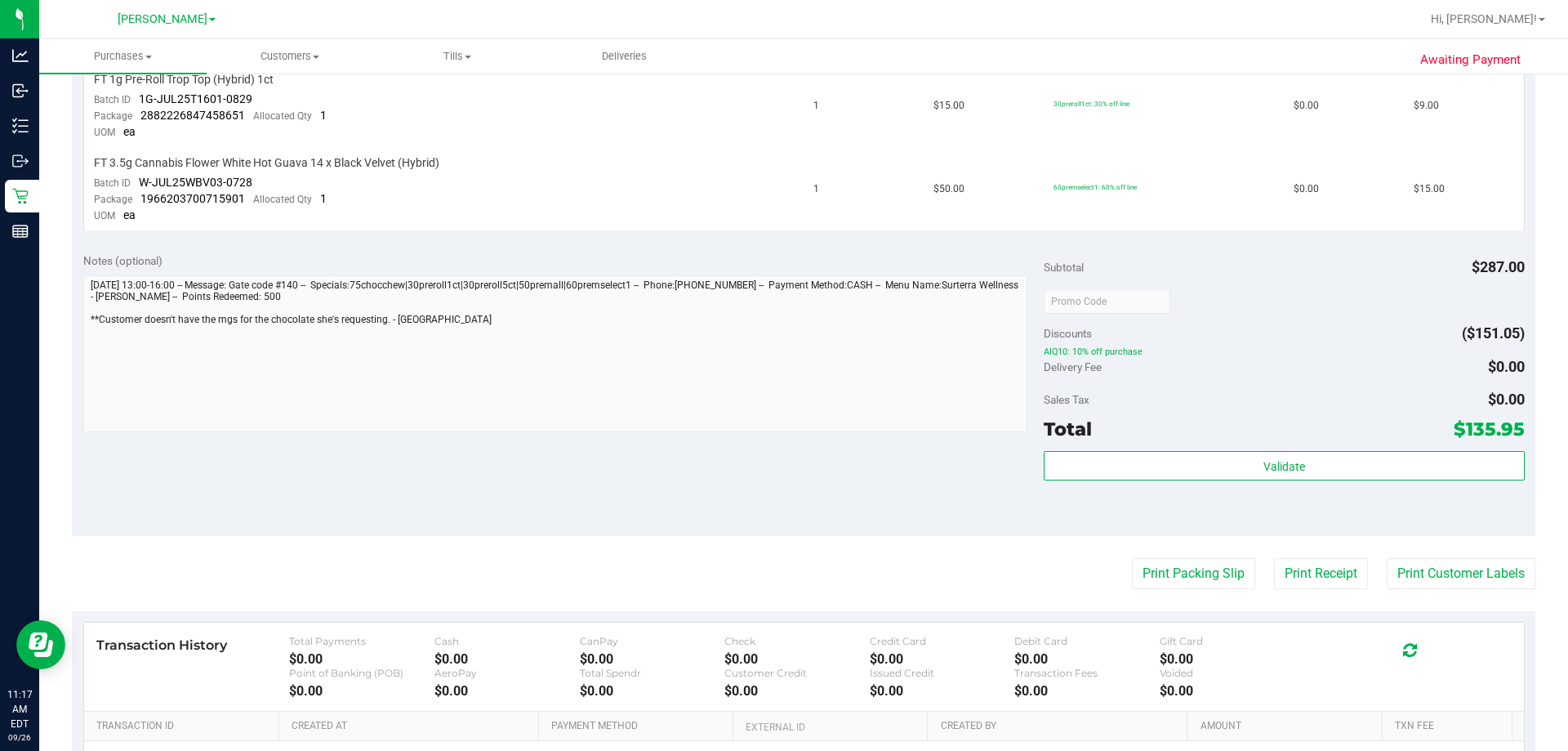
scroll to position [1116, 0]
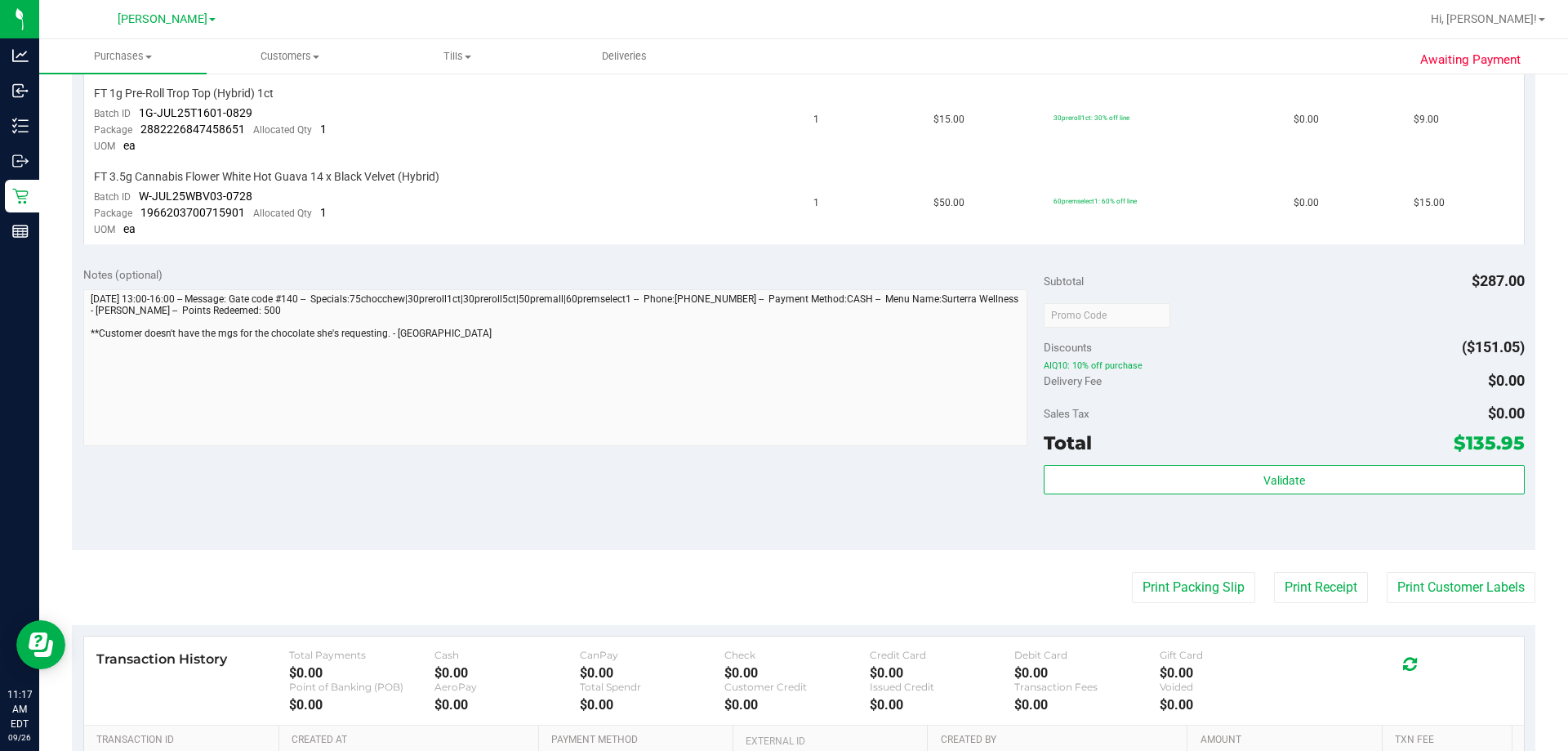
click at [502, 549] on div "Notes (optional) Subtotal $287.00 Discounts ($151.05) AIQ10: 10% off purchase D…" at bounding box center [803, 402] width 1463 height 295
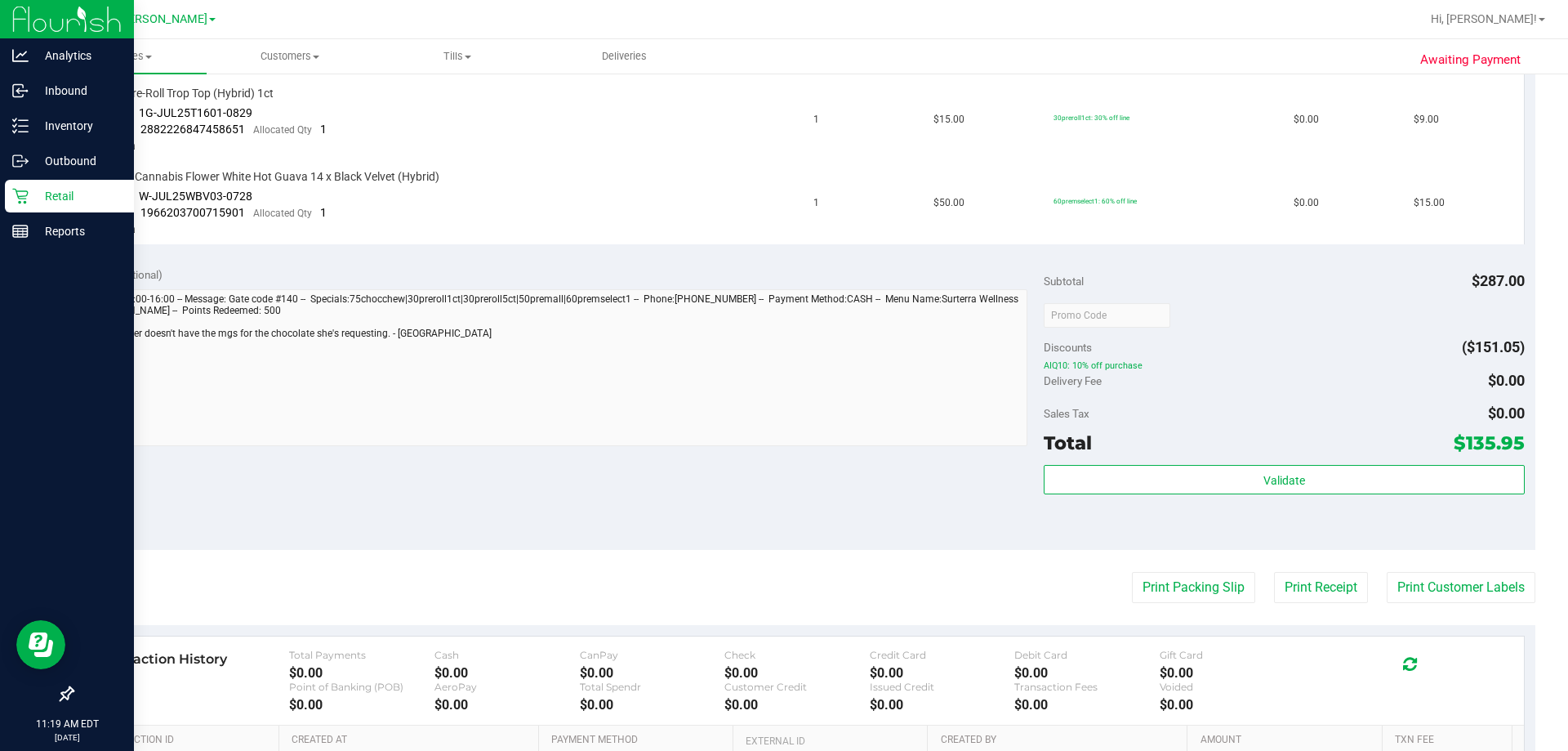
click at [35, 205] on p "Retail" at bounding box center [78, 197] width 98 height 20
click at [22, 214] on link "Retail" at bounding box center [67, 197] width 134 height 35
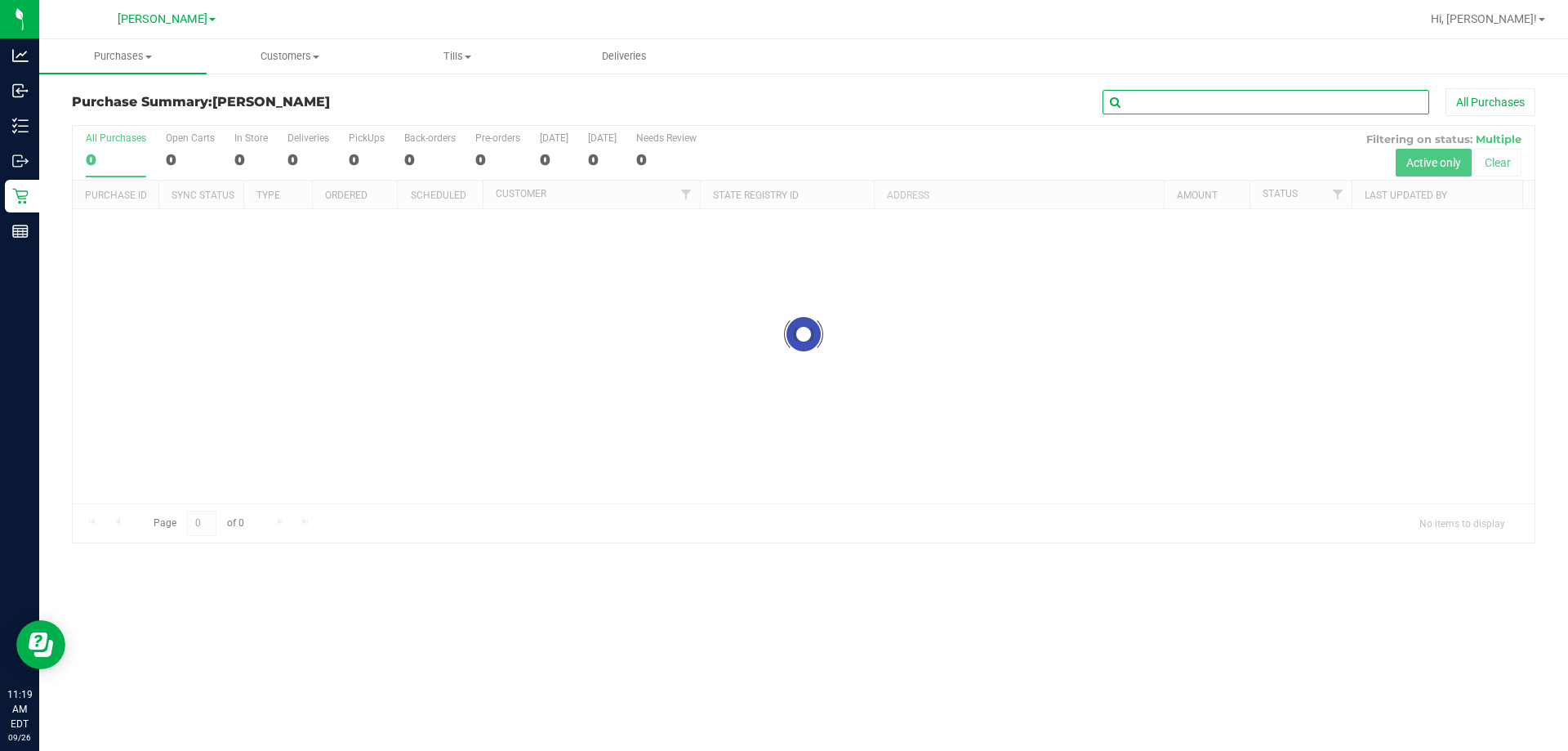
click at [1207, 103] on input "text" at bounding box center [1266, 102] width 326 height 25
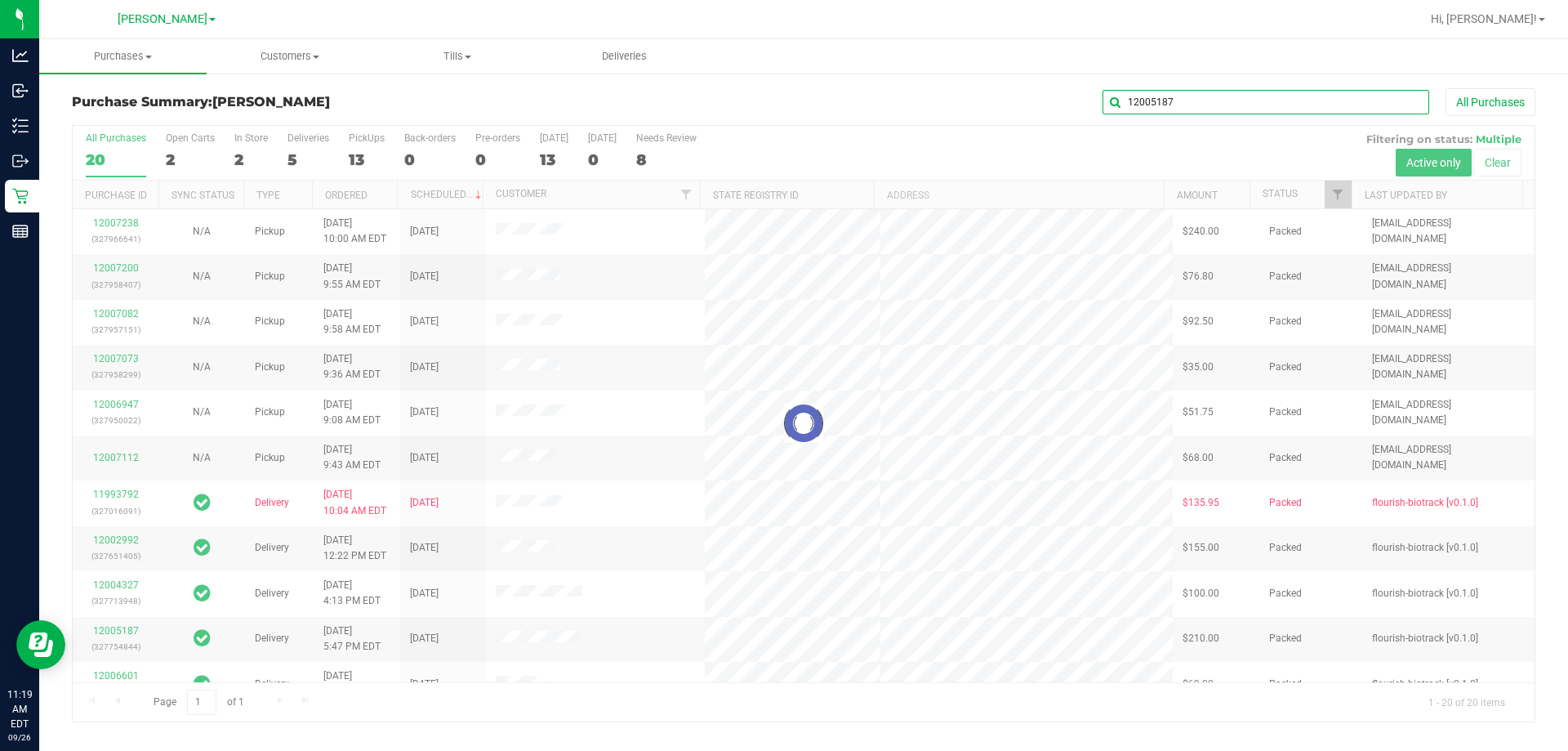
type input "12005187"
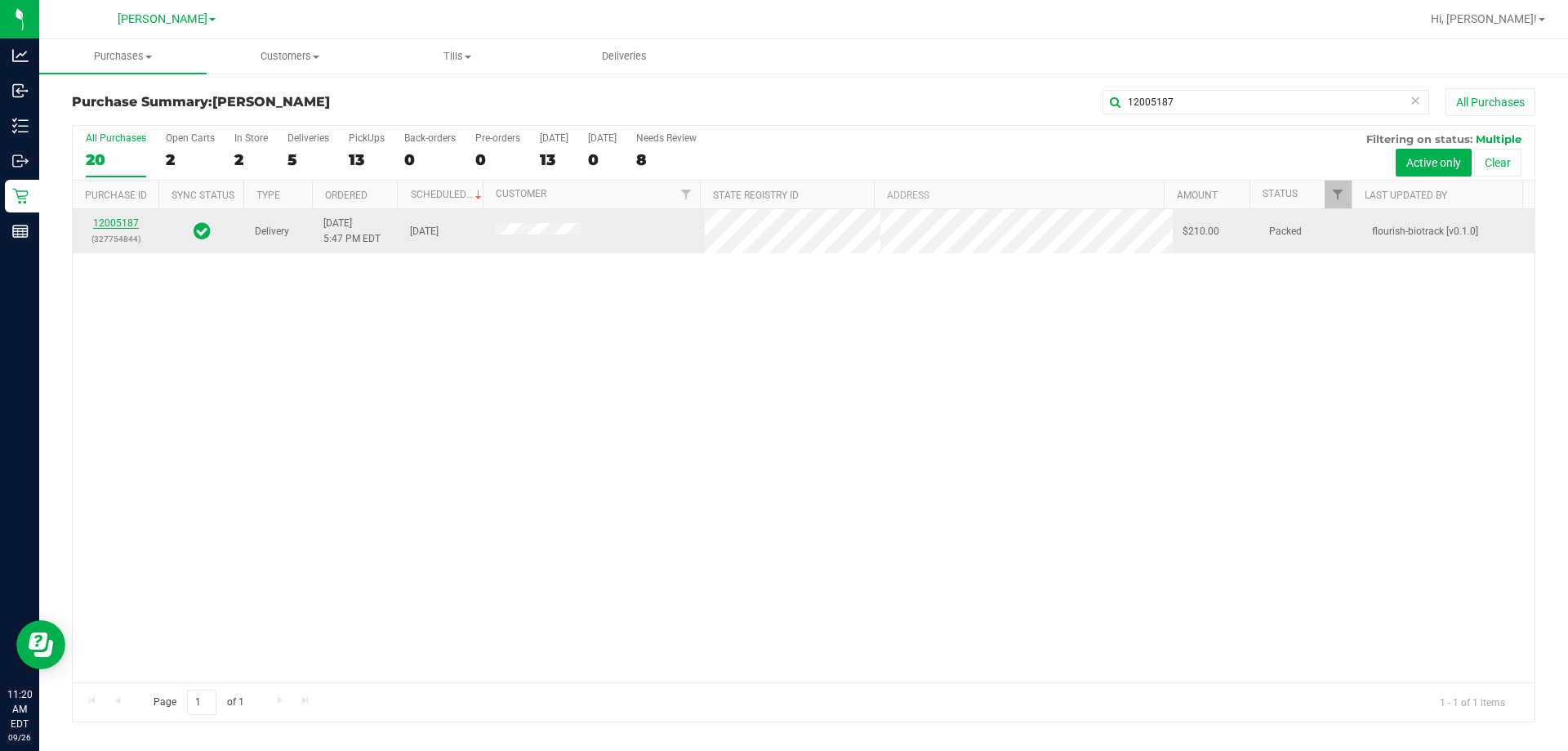
click at [113, 224] on link "12005187" at bounding box center [116, 223] width 46 height 11
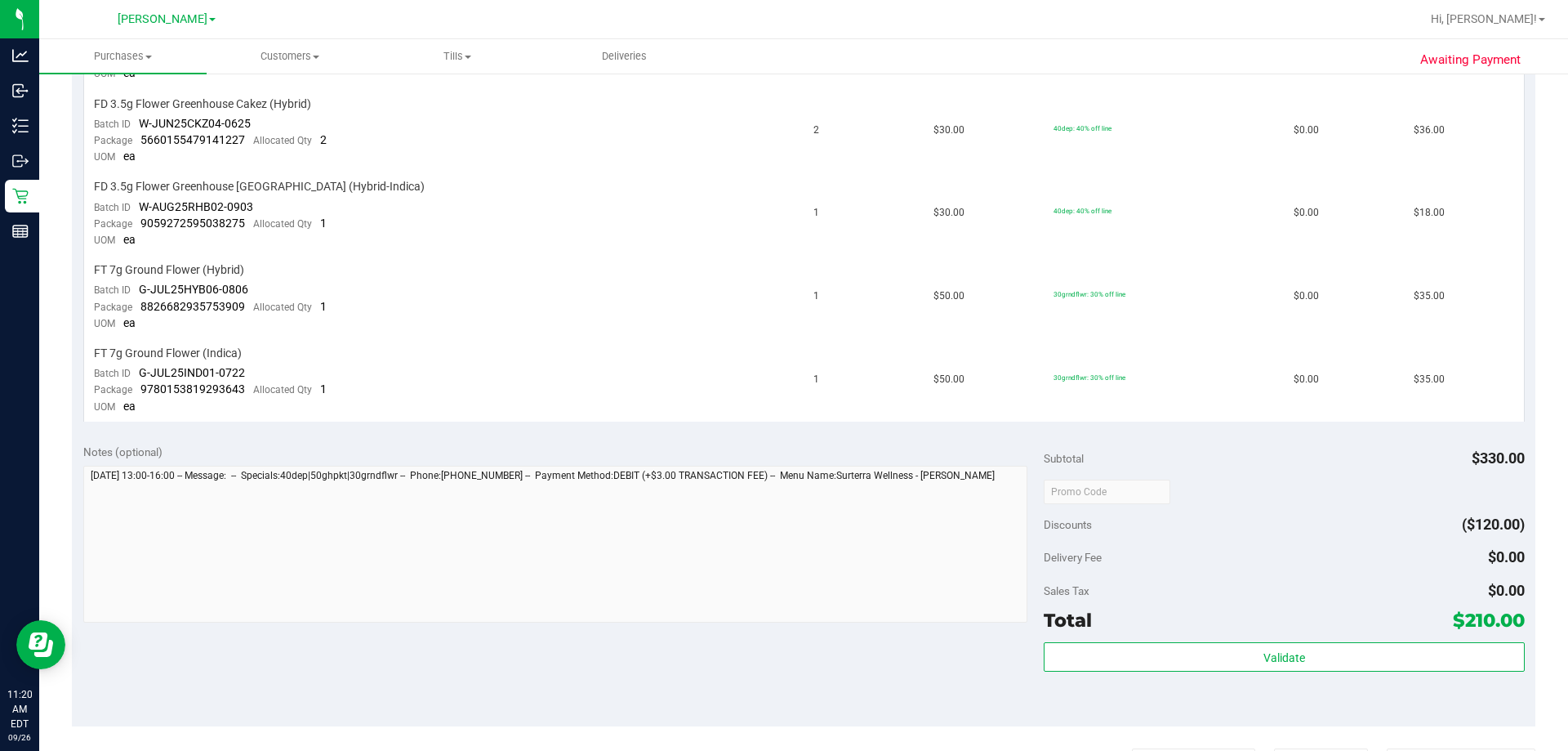
scroll to position [1161, 0]
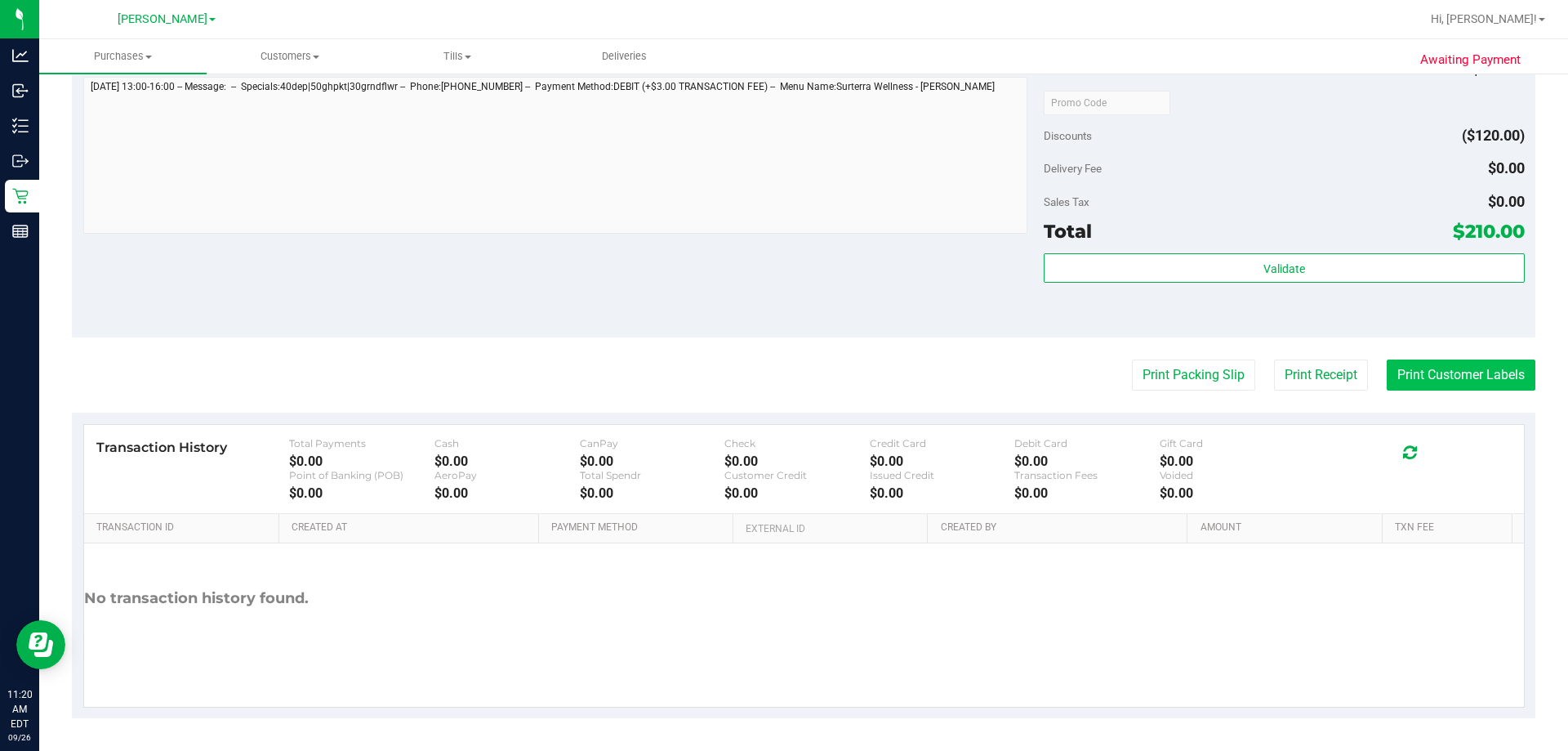
click at [1443, 377] on button "Print Customer Labels" at bounding box center [1460, 375] width 149 height 31
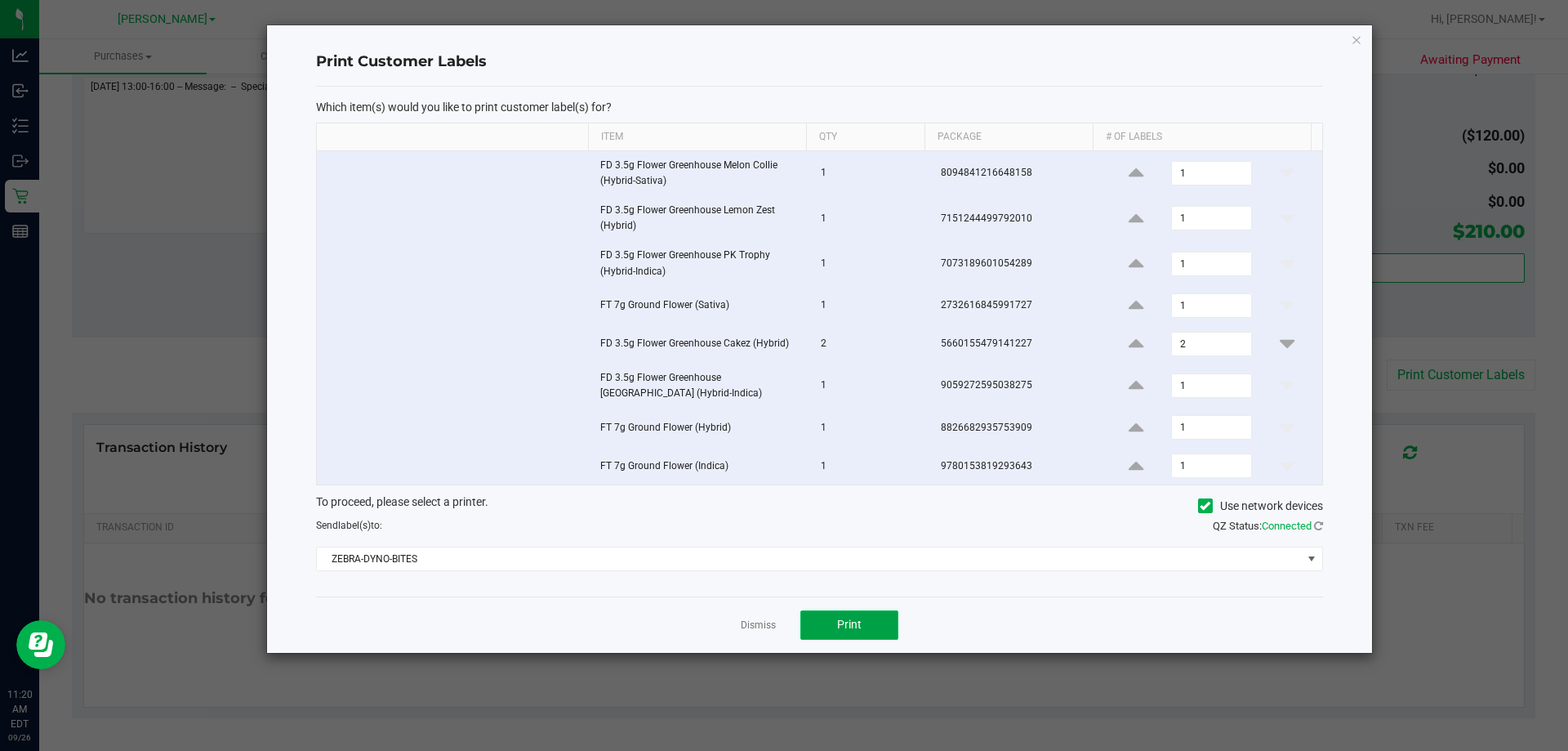
click at [847, 635] on button "Print" at bounding box center [849, 624] width 98 height 29
click at [758, 627] on link "Dismiss" at bounding box center [758, 625] width 35 height 14
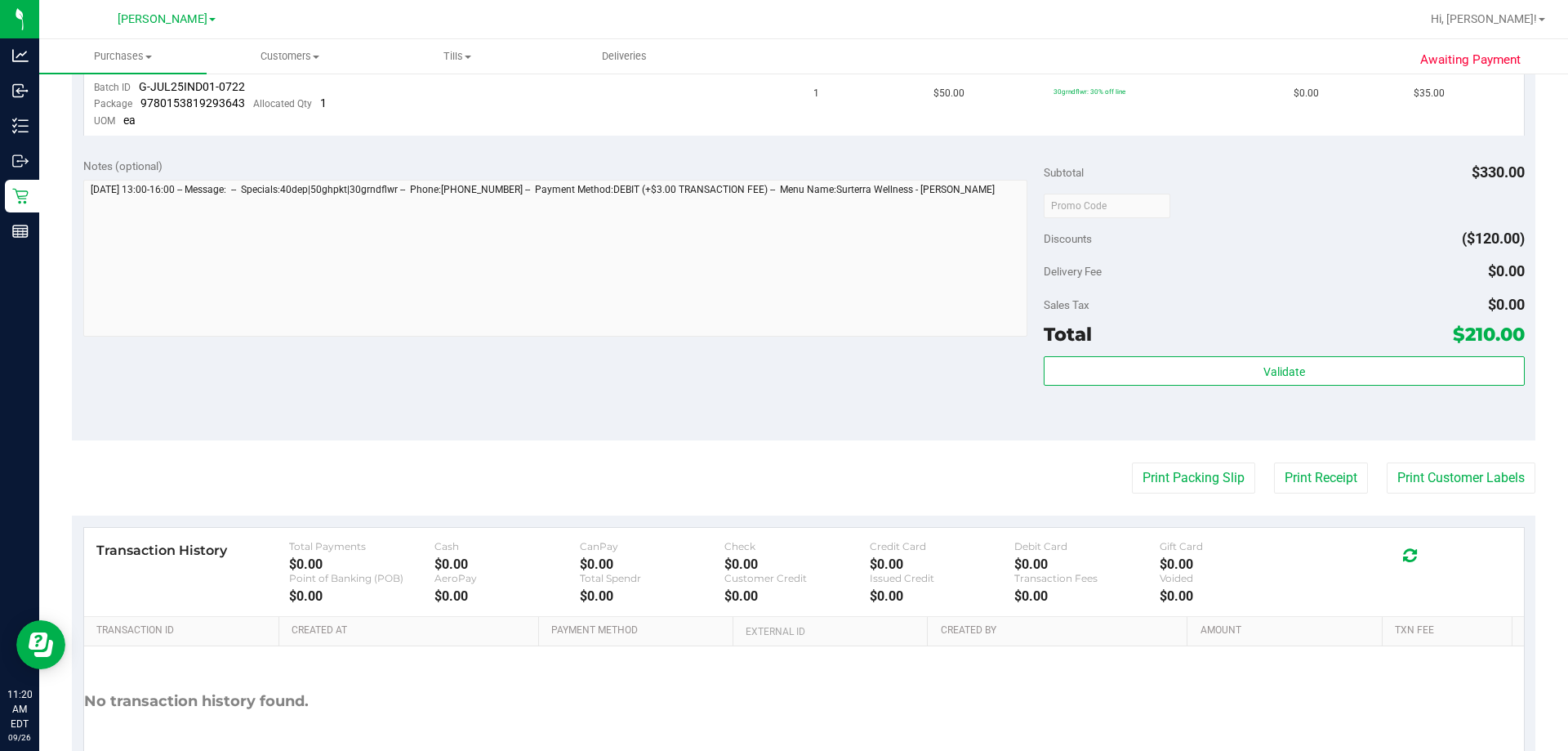
scroll to position [967, 0]
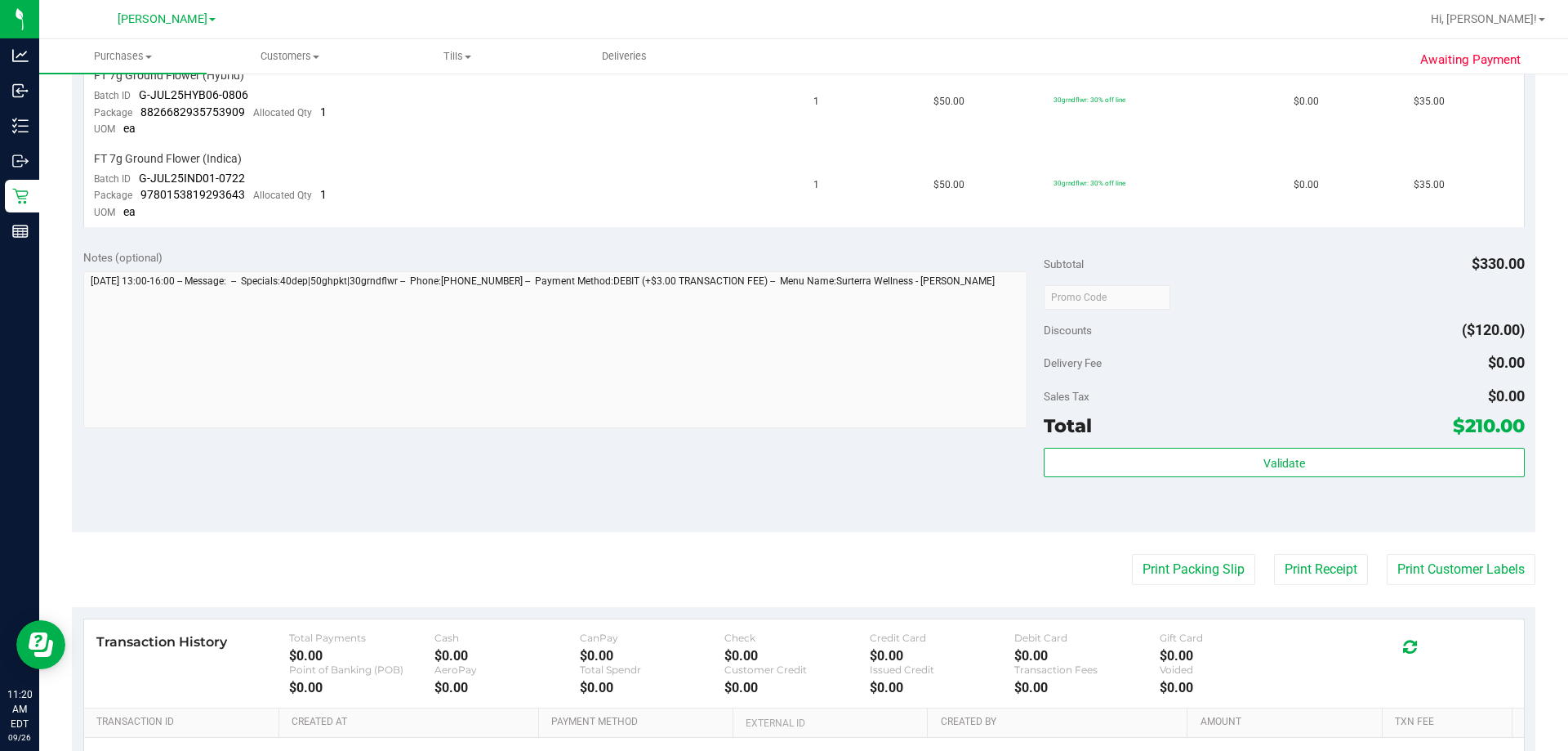
click at [646, 535] on purchase-details "Back Send Back to Created Cancel Purchase View Profile # 12005187 BioTrack ID: …" at bounding box center [803, 17] width 1463 height 1792
click at [637, 545] on purchase-details "Back Send Back to Created Cancel Purchase View Profile # 12005187 BioTrack ID: …" at bounding box center [803, 17] width 1463 height 1792
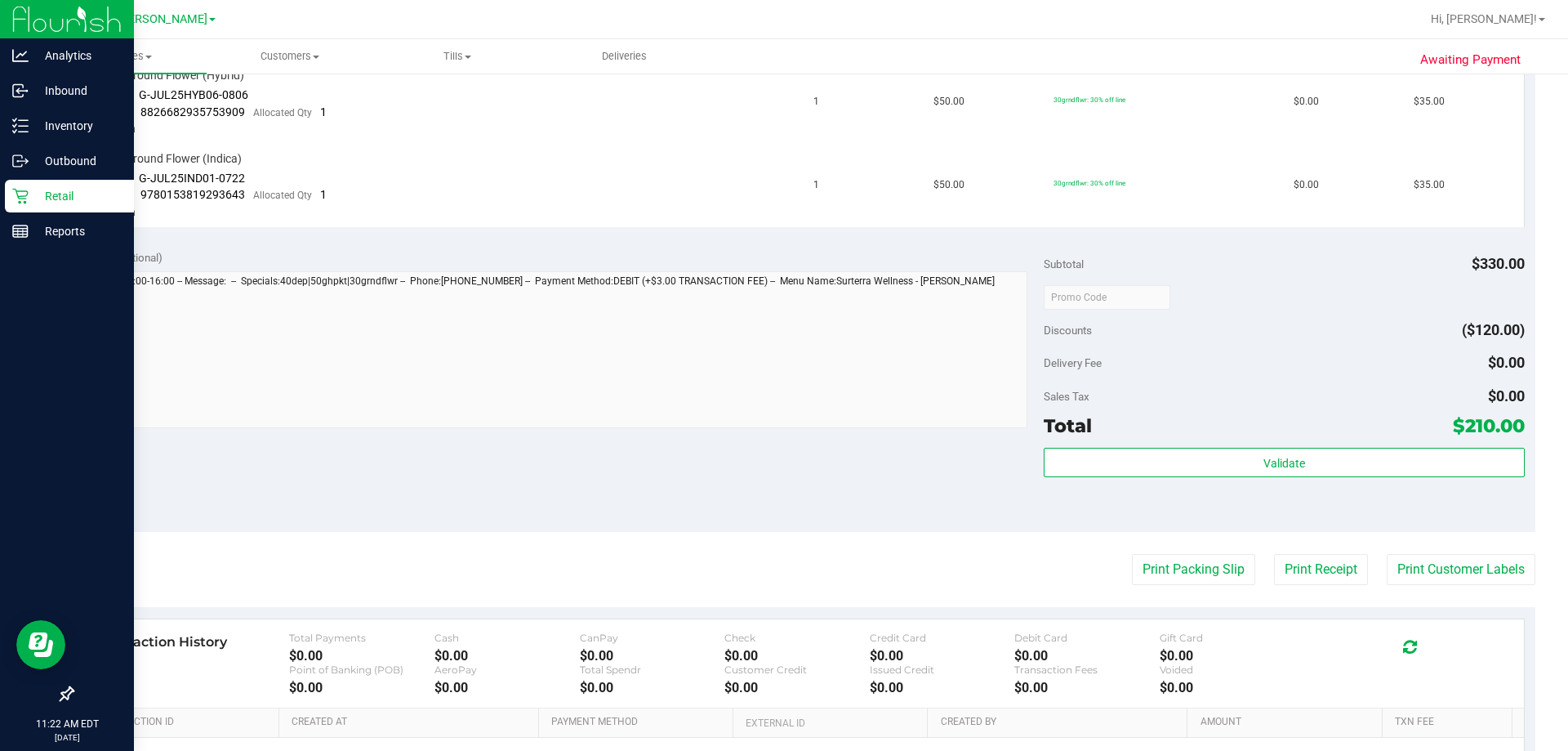
click at [17, 204] on icon at bounding box center [20, 196] width 16 height 16
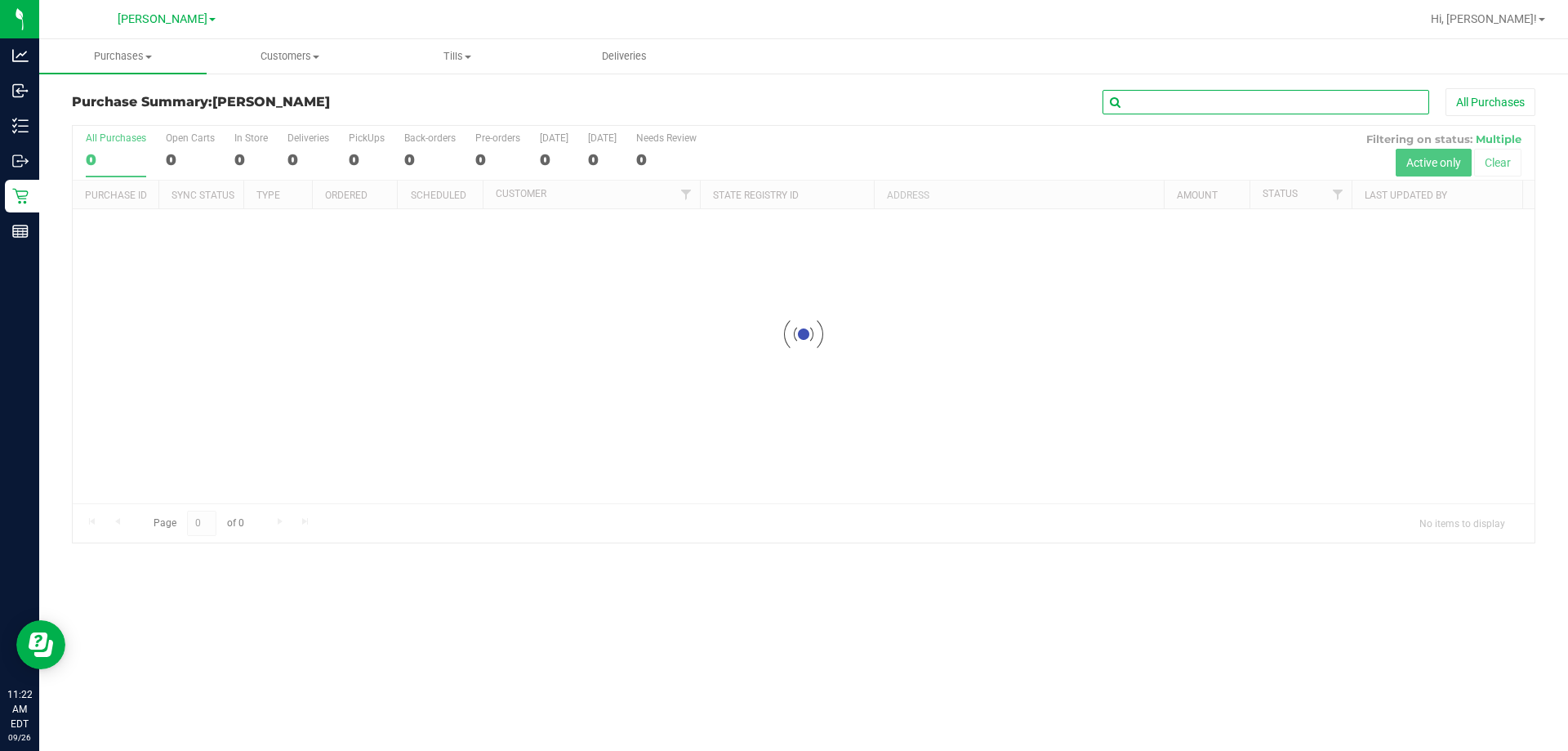
click at [1147, 107] on input "text" at bounding box center [1266, 102] width 326 height 25
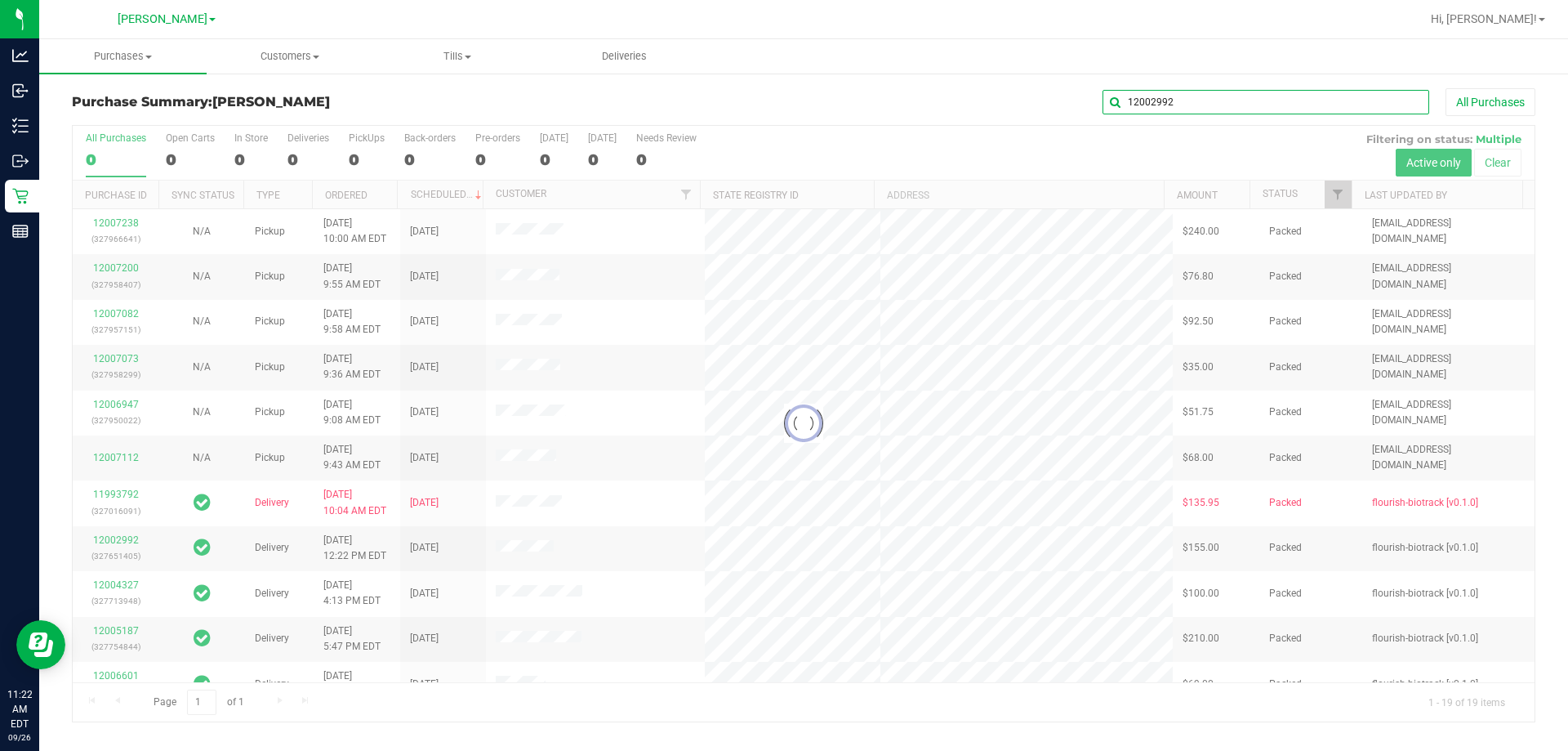
type input "12002992"
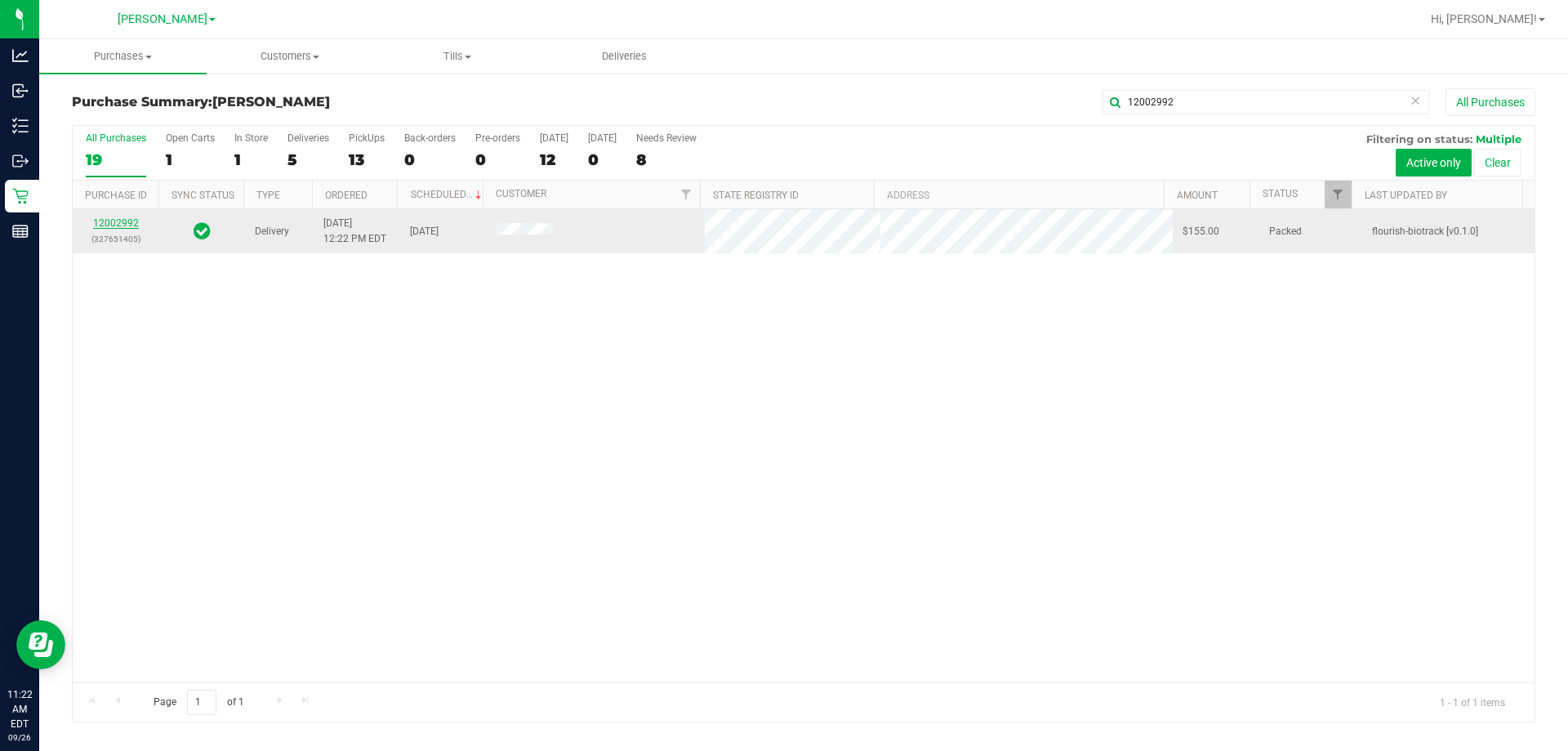
click at [115, 223] on link "12002992" at bounding box center [116, 223] width 46 height 11
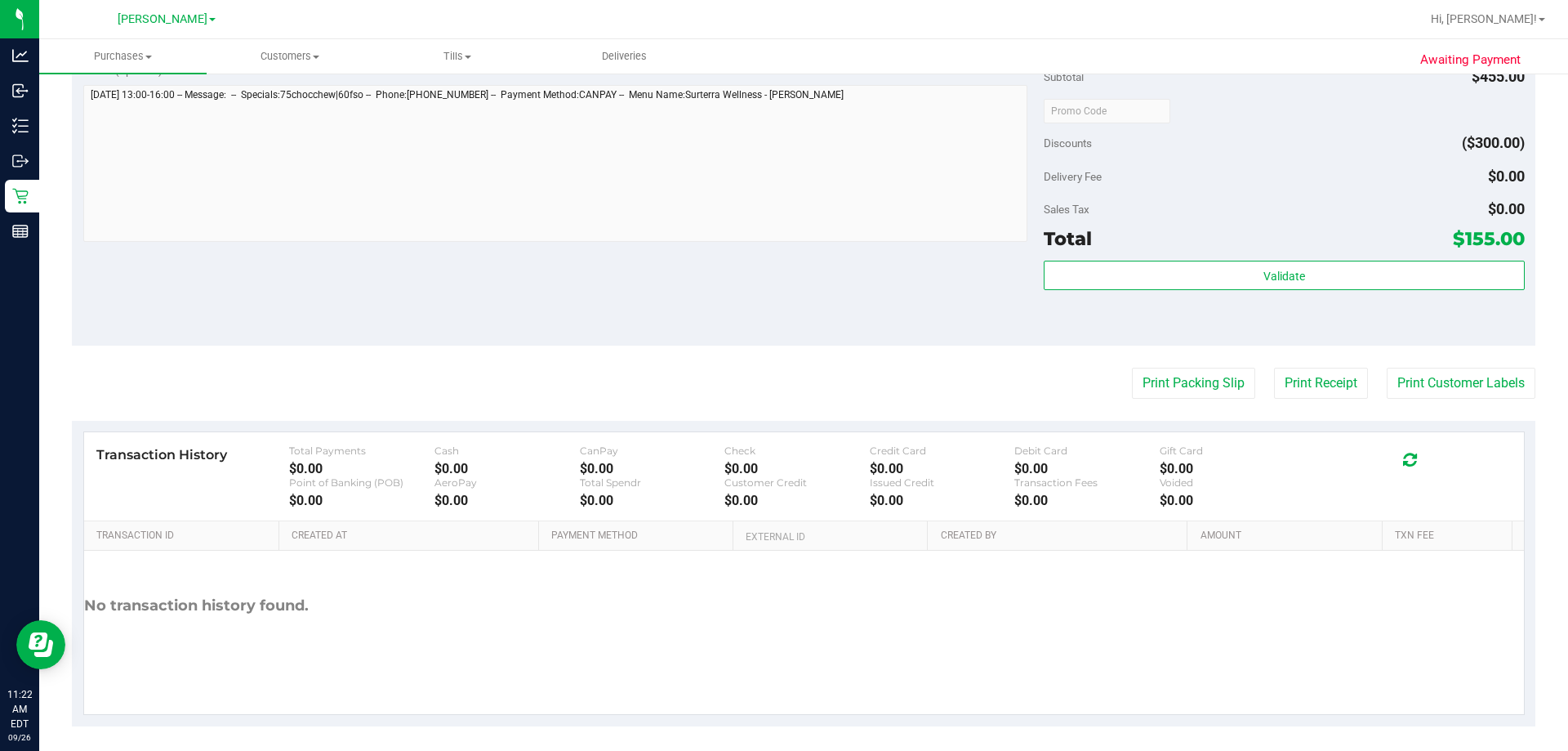
scroll to position [695, 0]
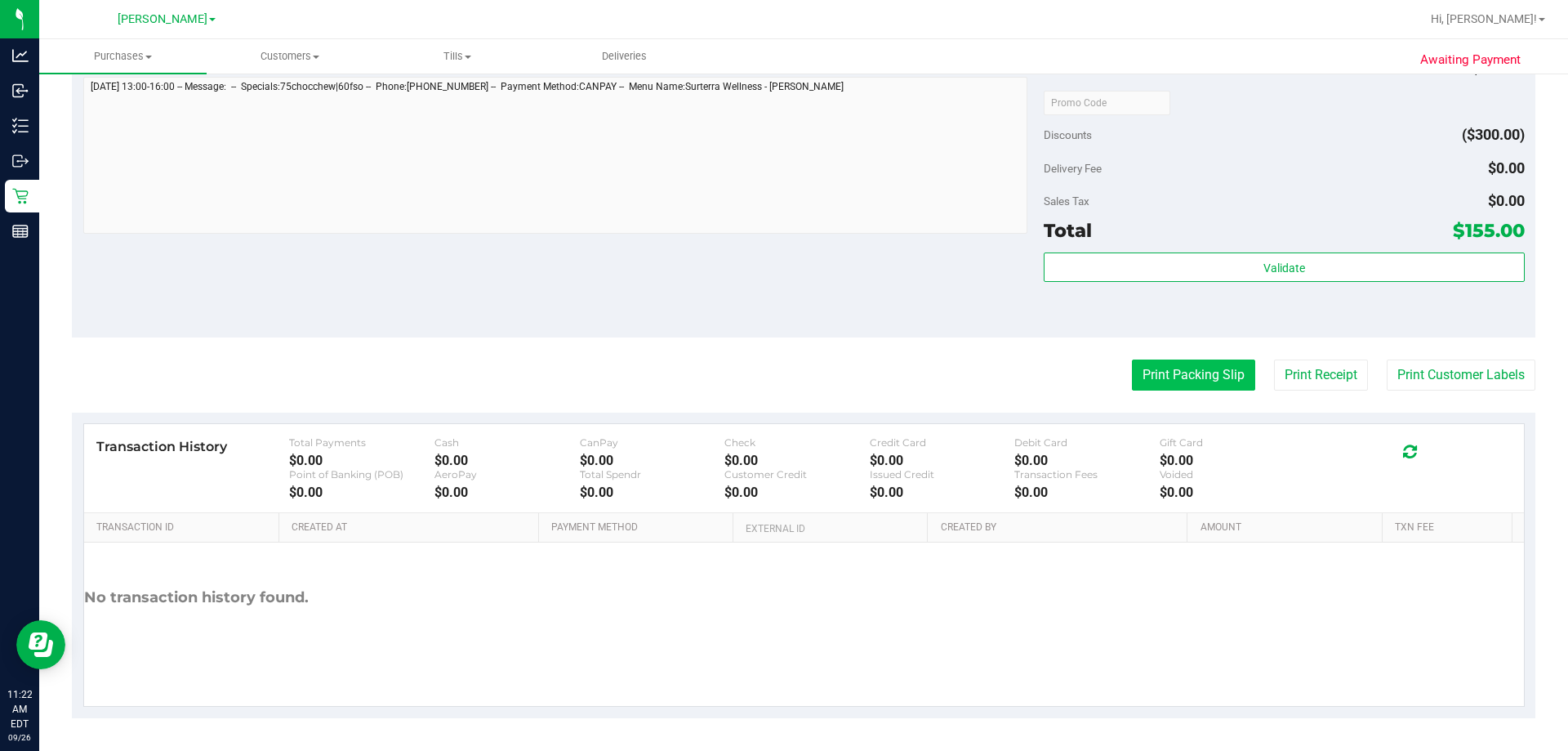
click at [1157, 368] on button "Print Packing Slip" at bounding box center [1194, 375] width 124 height 31
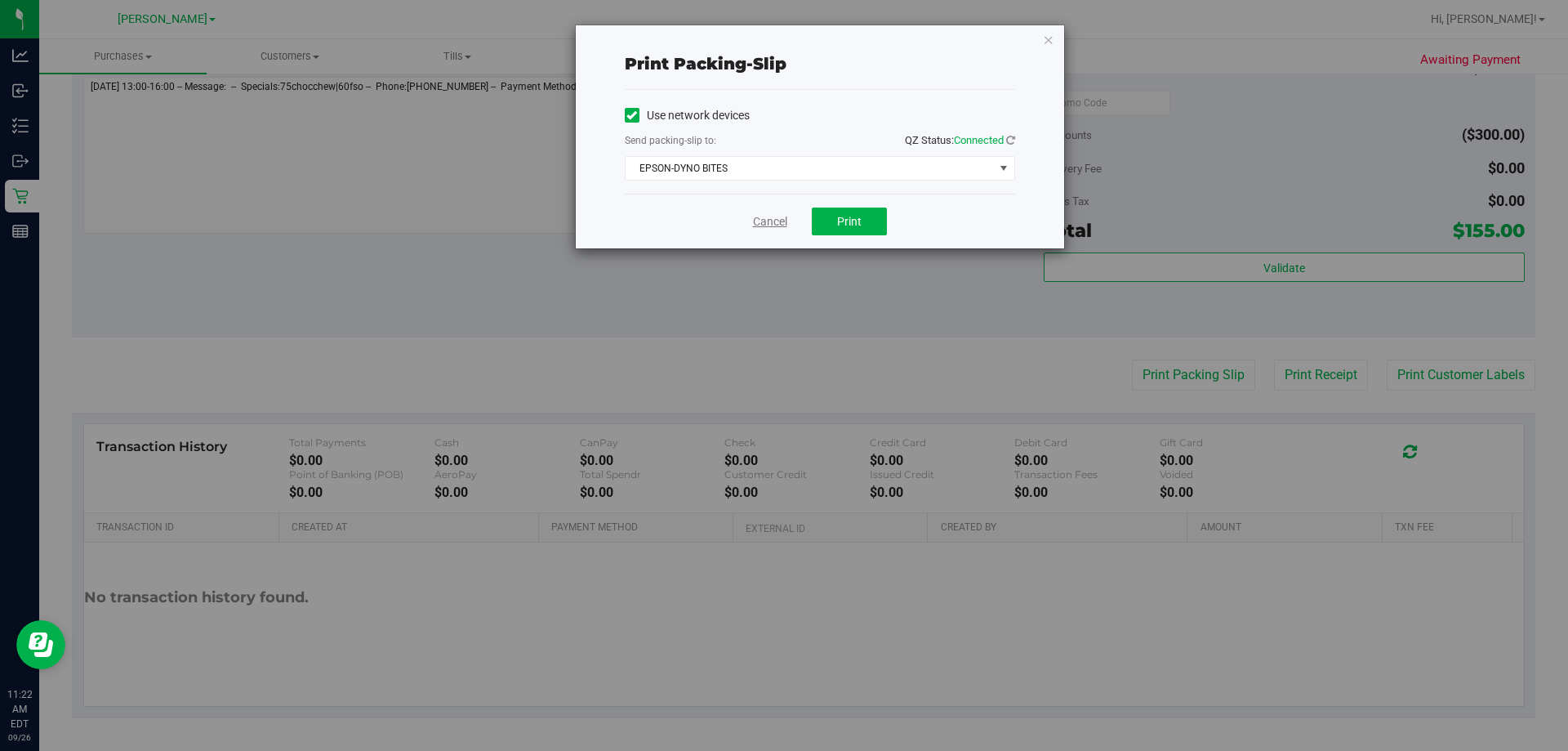
click at [757, 217] on link "Cancel" at bounding box center [770, 222] width 34 height 17
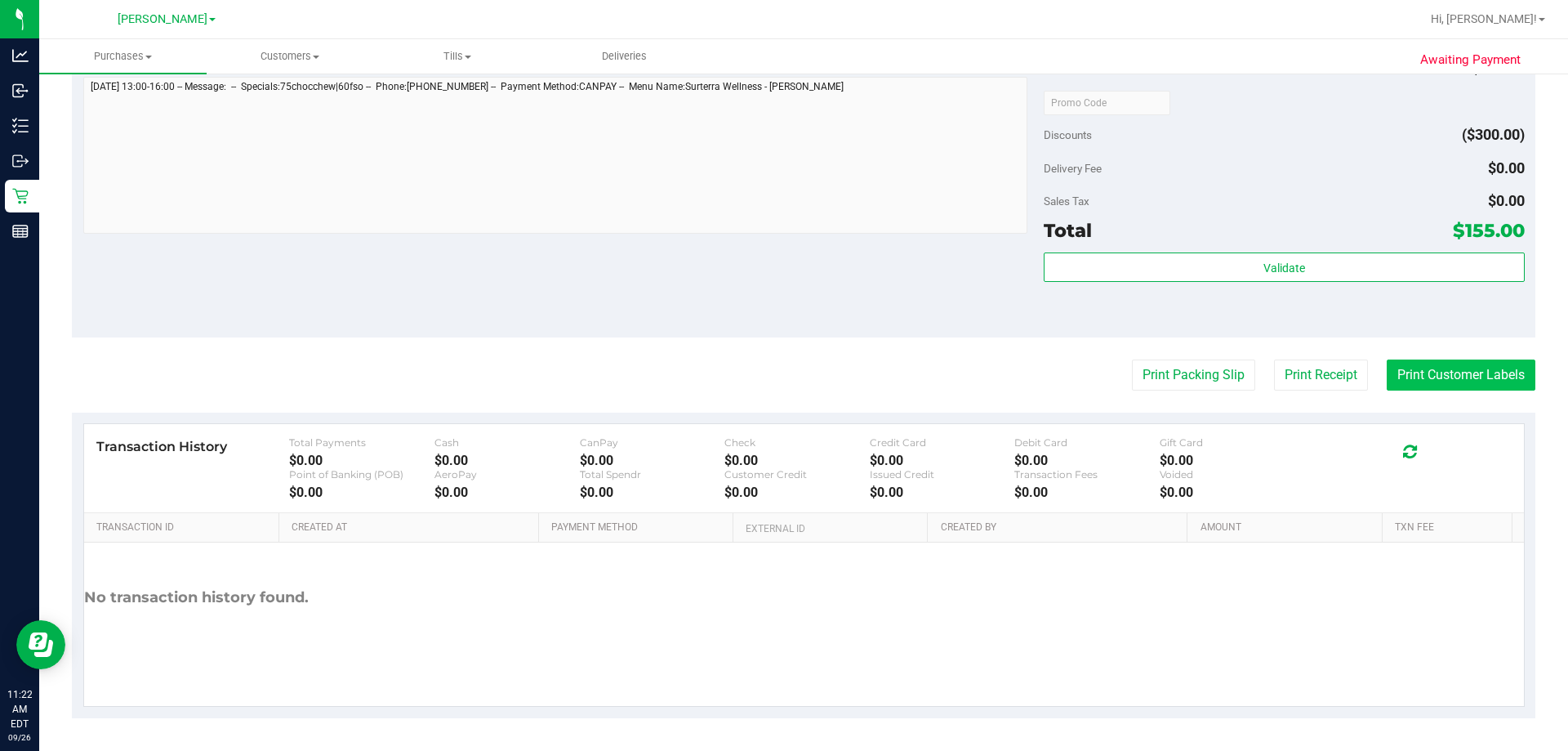
click at [1449, 388] on button "Print Customer Labels" at bounding box center [1460, 375] width 149 height 31
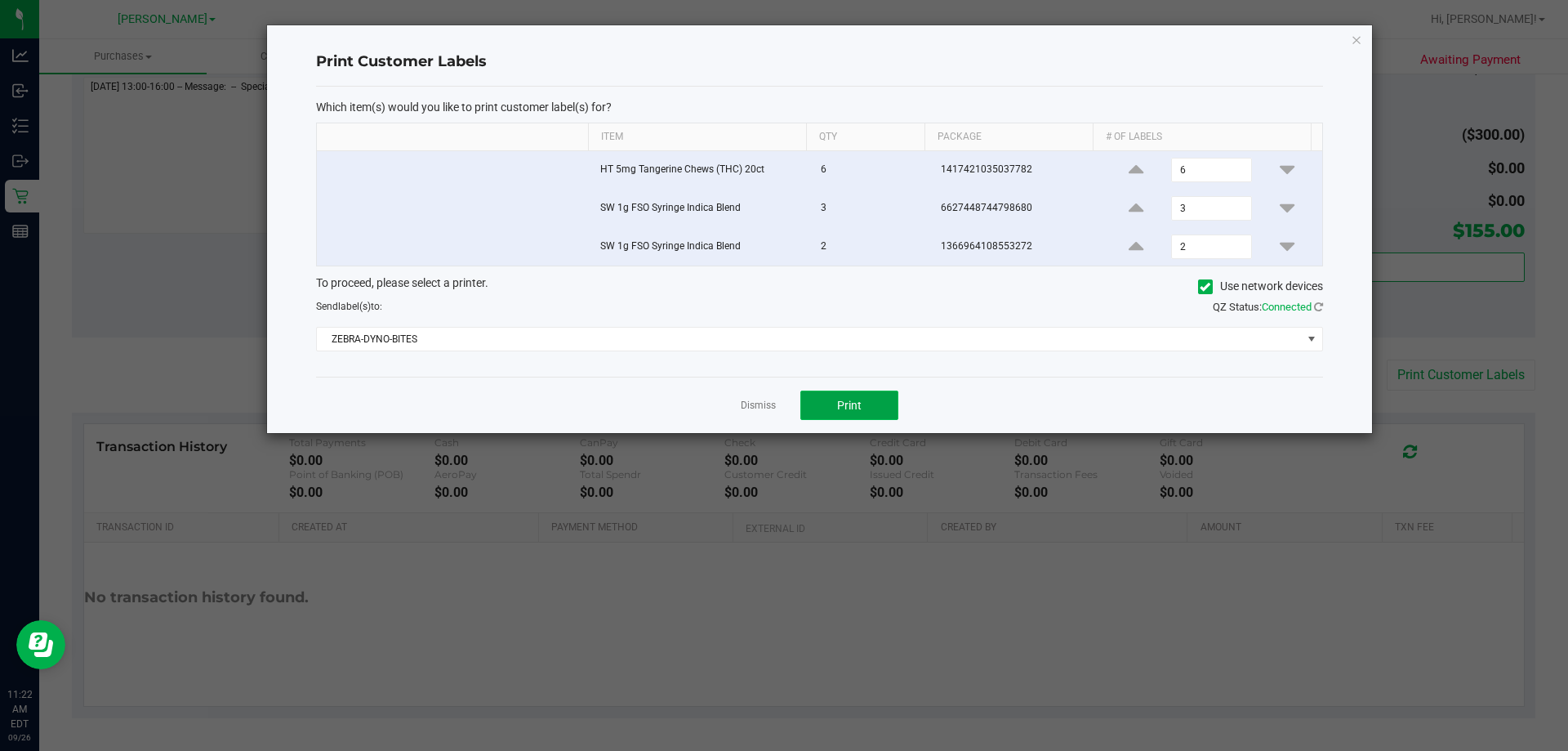
click at [875, 405] on button "Print" at bounding box center [849, 404] width 98 height 29
click at [868, 403] on button "Print" at bounding box center [849, 404] width 98 height 29
click at [753, 405] on link "Dismiss" at bounding box center [758, 405] width 35 height 14
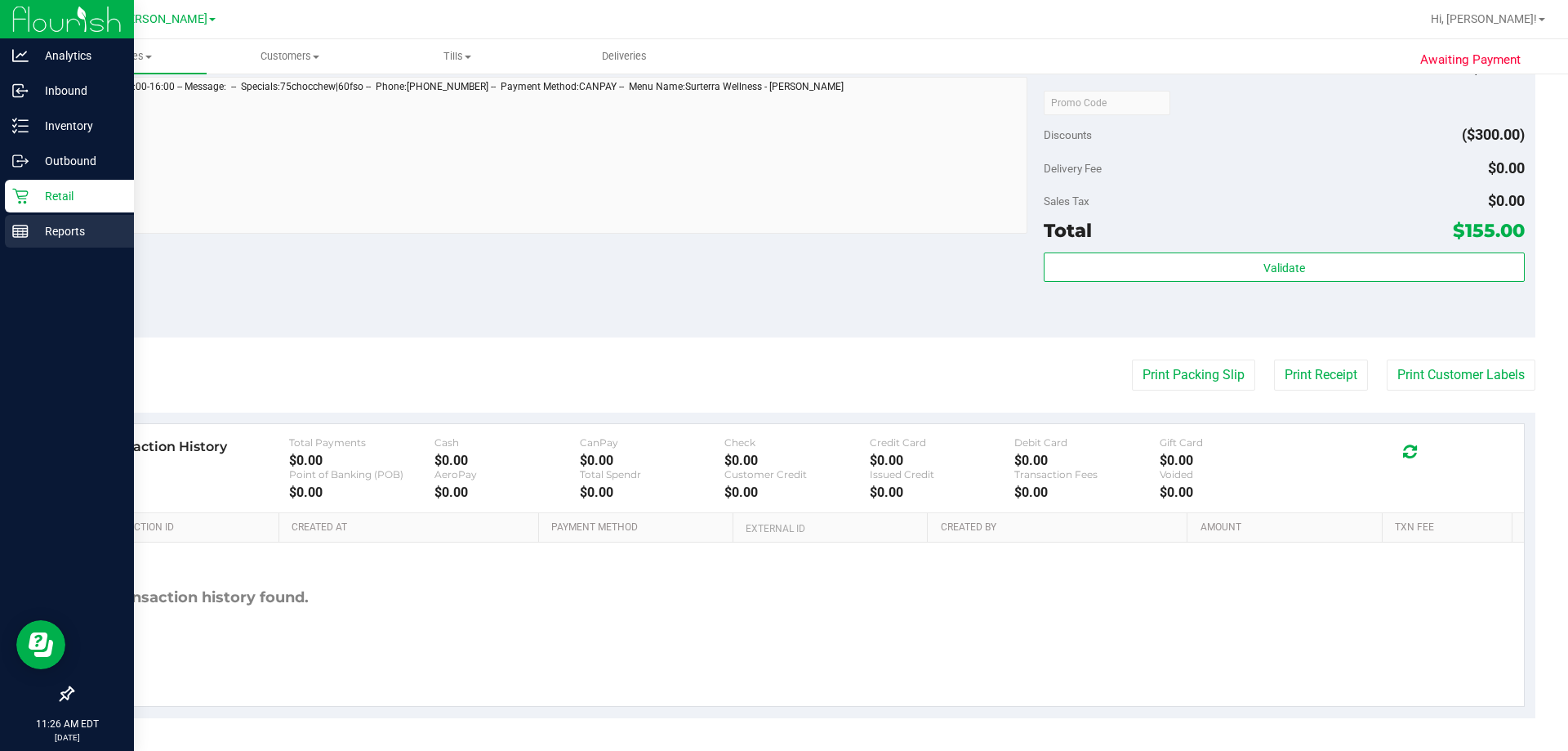
click at [37, 215] on div "Reports" at bounding box center [69, 231] width 129 height 33
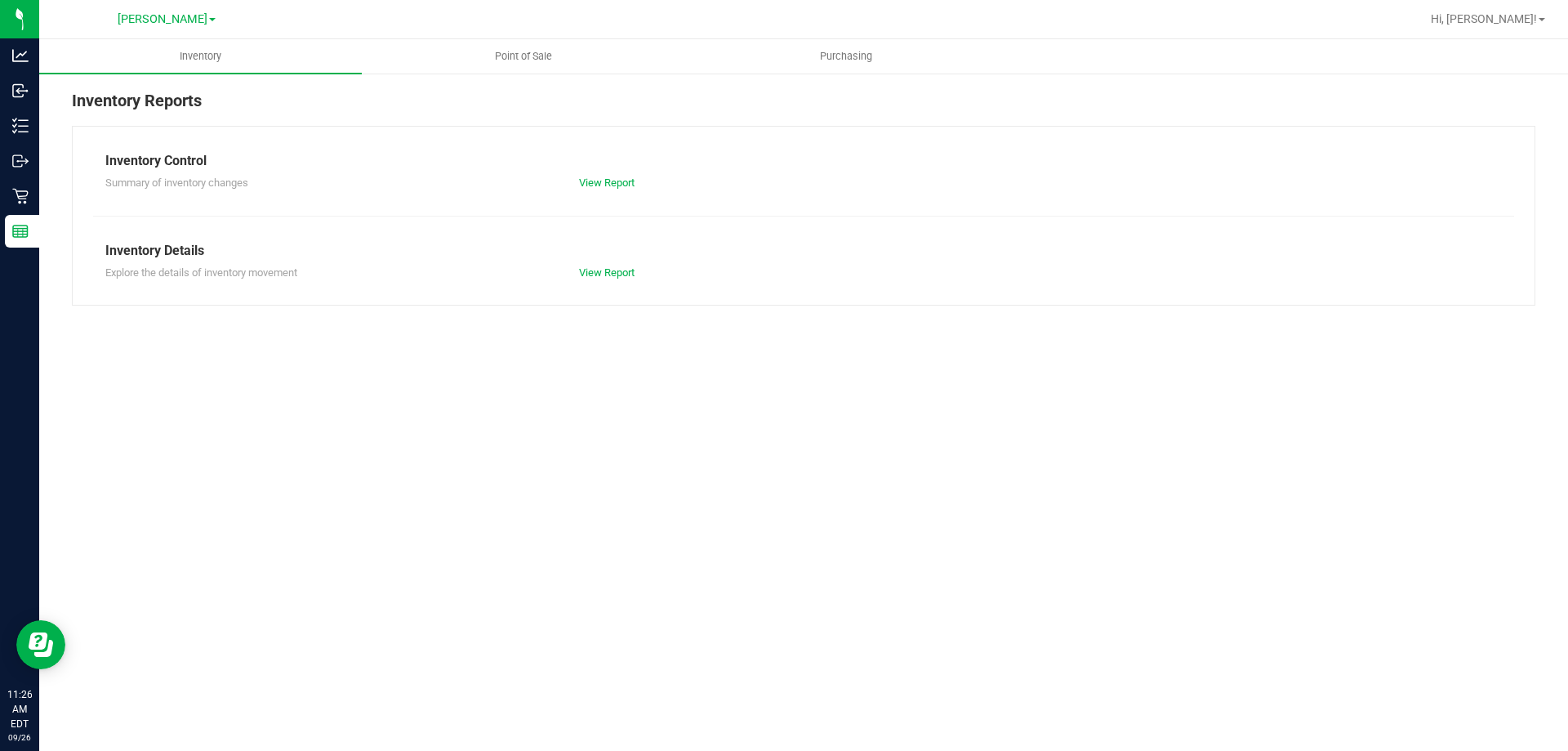
click at [1143, 65] on ul "Inventory Point of Sale Purchasing" at bounding box center [822, 56] width 1568 height 35
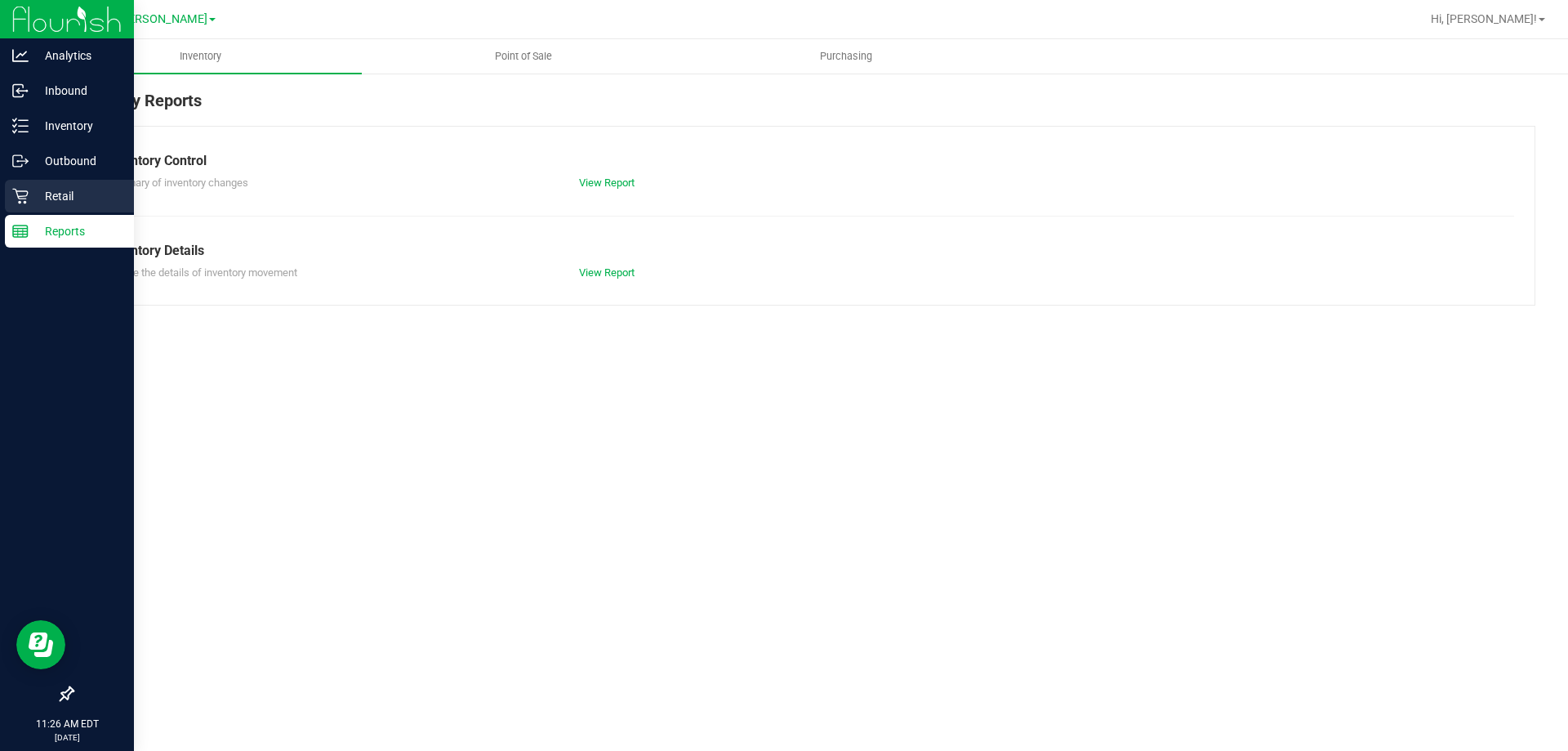
click at [32, 187] on p "Retail" at bounding box center [78, 197] width 98 height 20
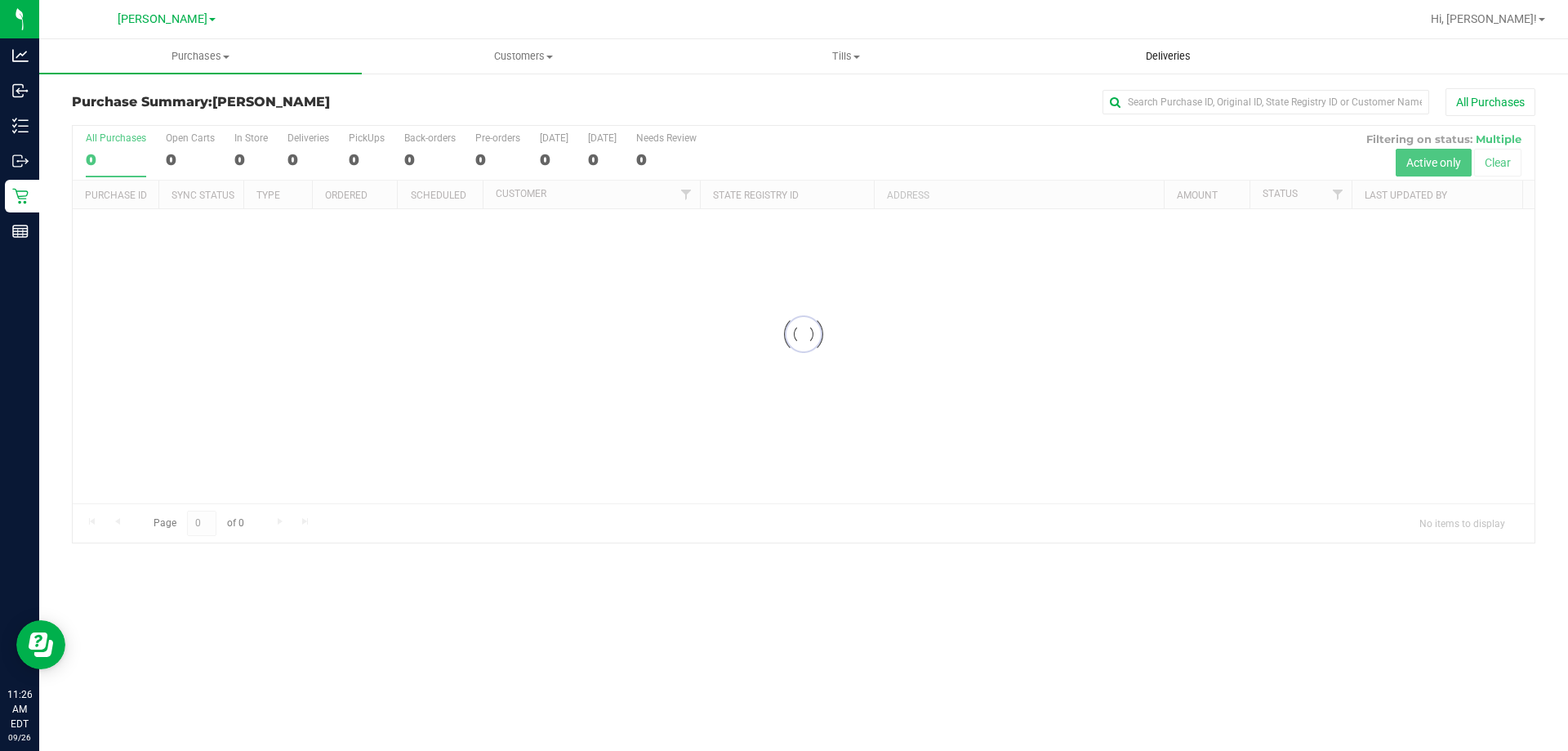
click at [1205, 61] on span "Deliveries" at bounding box center [1168, 56] width 89 height 15
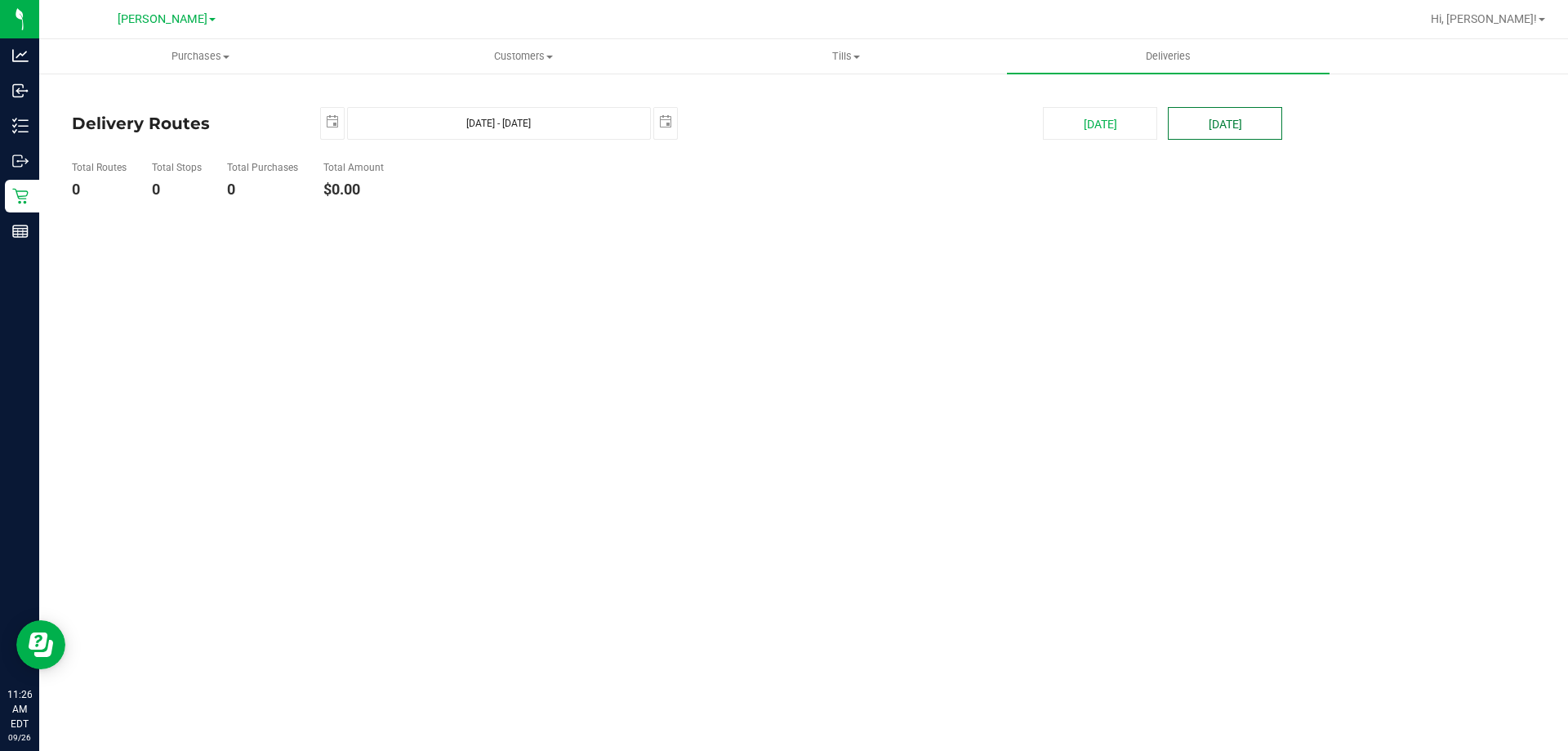
click at [1203, 108] on button "[DATE]" at bounding box center [1225, 123] width 115 height 33
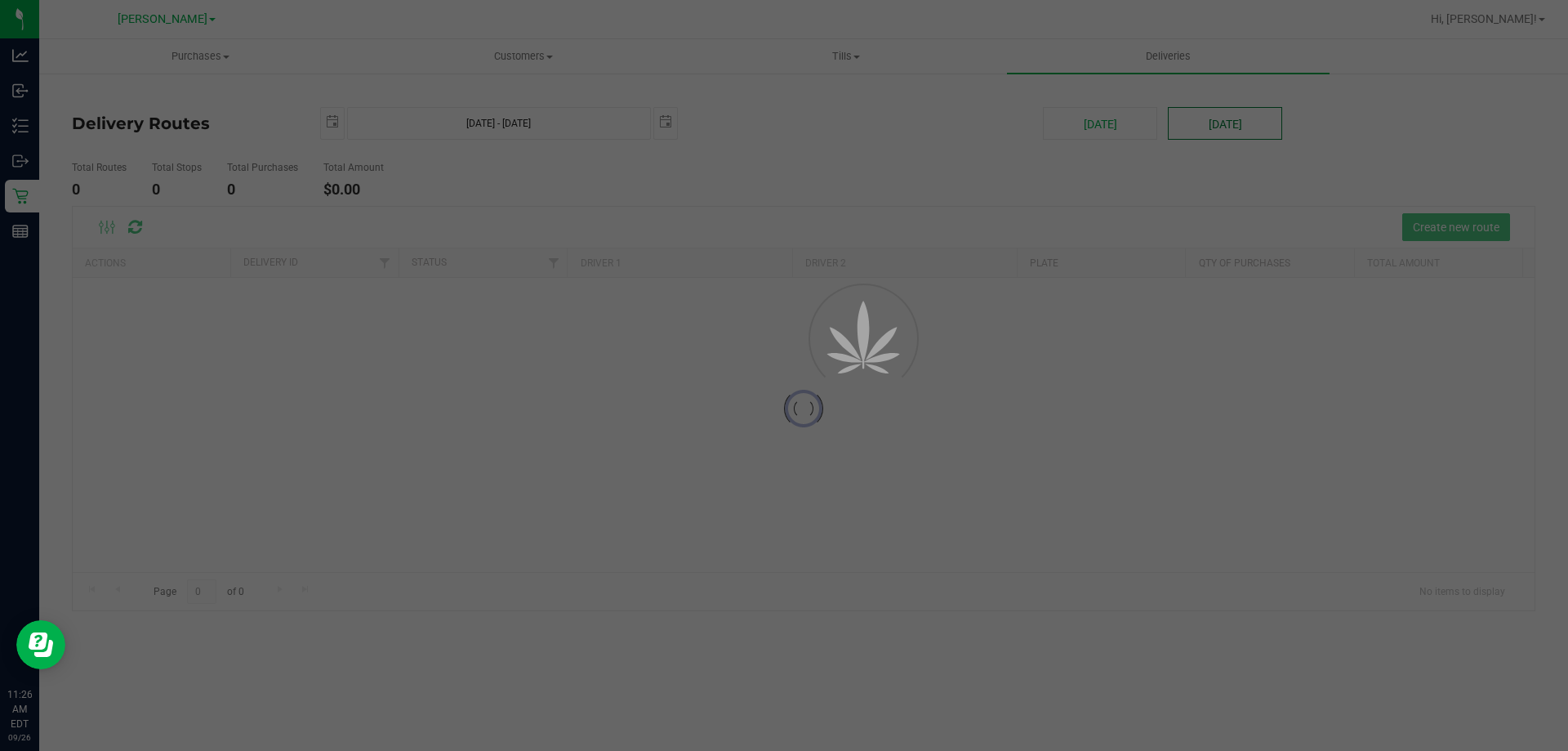
type input "Sep 27, 2025 - Sep 27, 2025"
type input "2025-09-27"
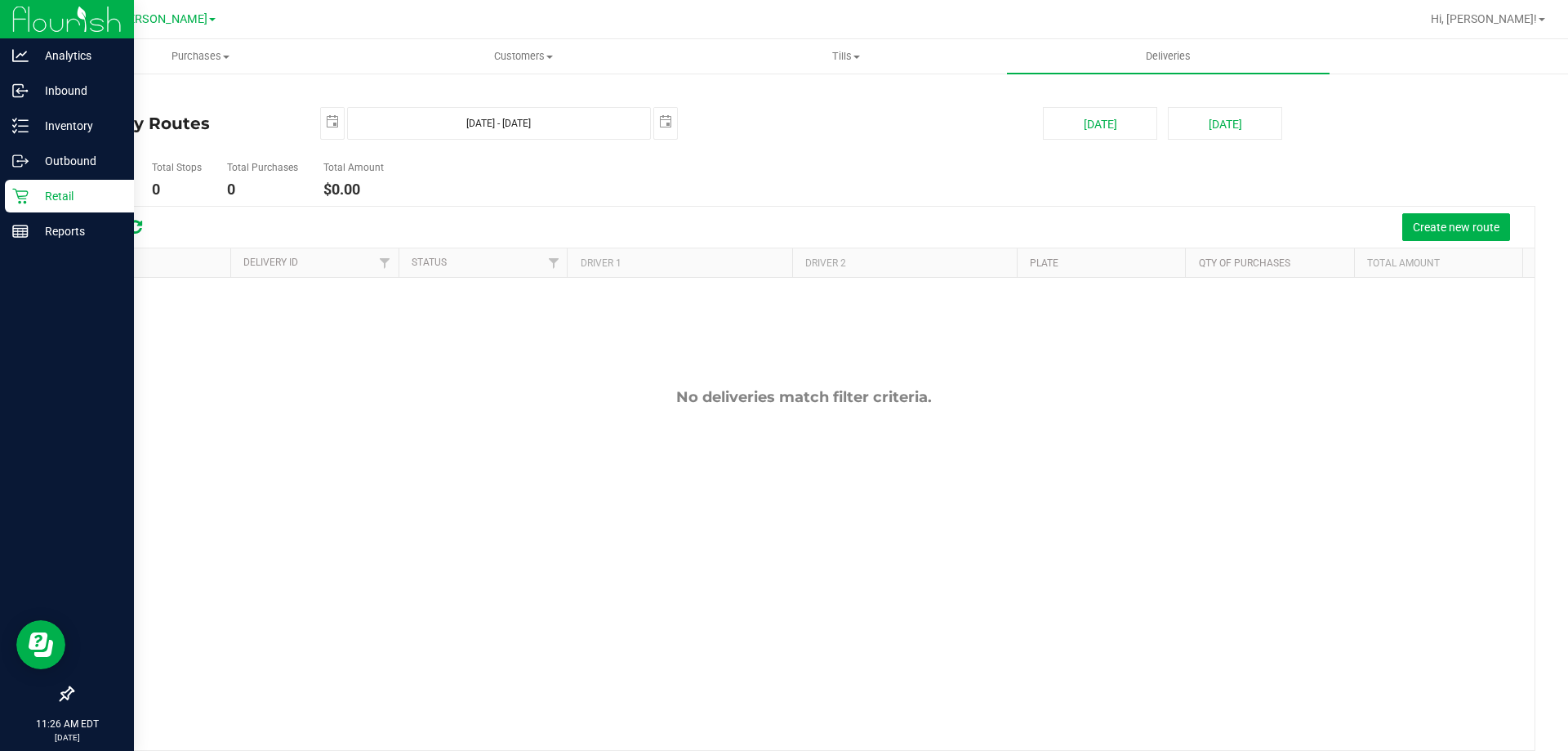
click at [21, 191] on icon at bounding box center [20, 196] width 16 height 16
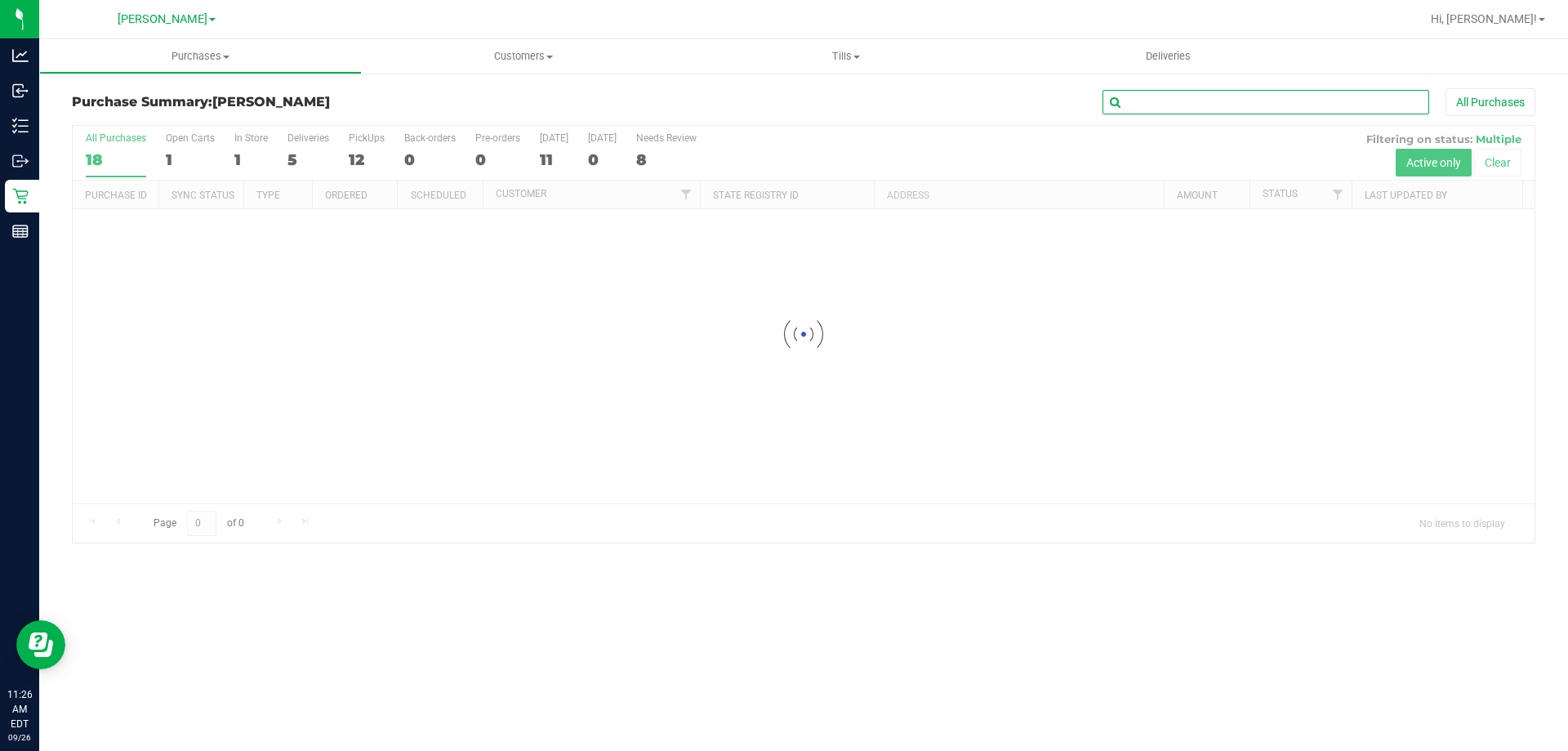
click at [1198, 103] on input "text" at bounding box center [1266, 102] width 326 height 25
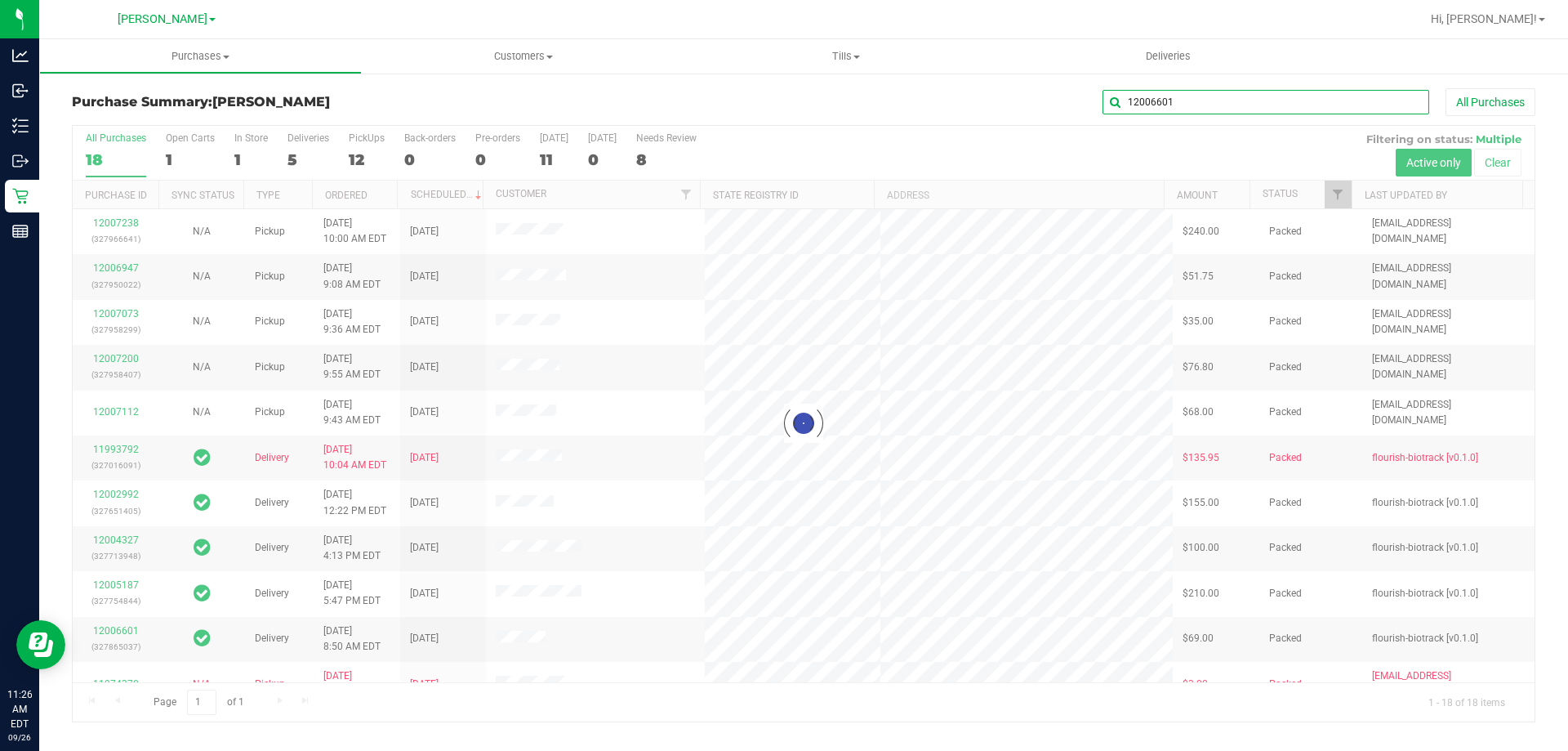
type input "12006601"
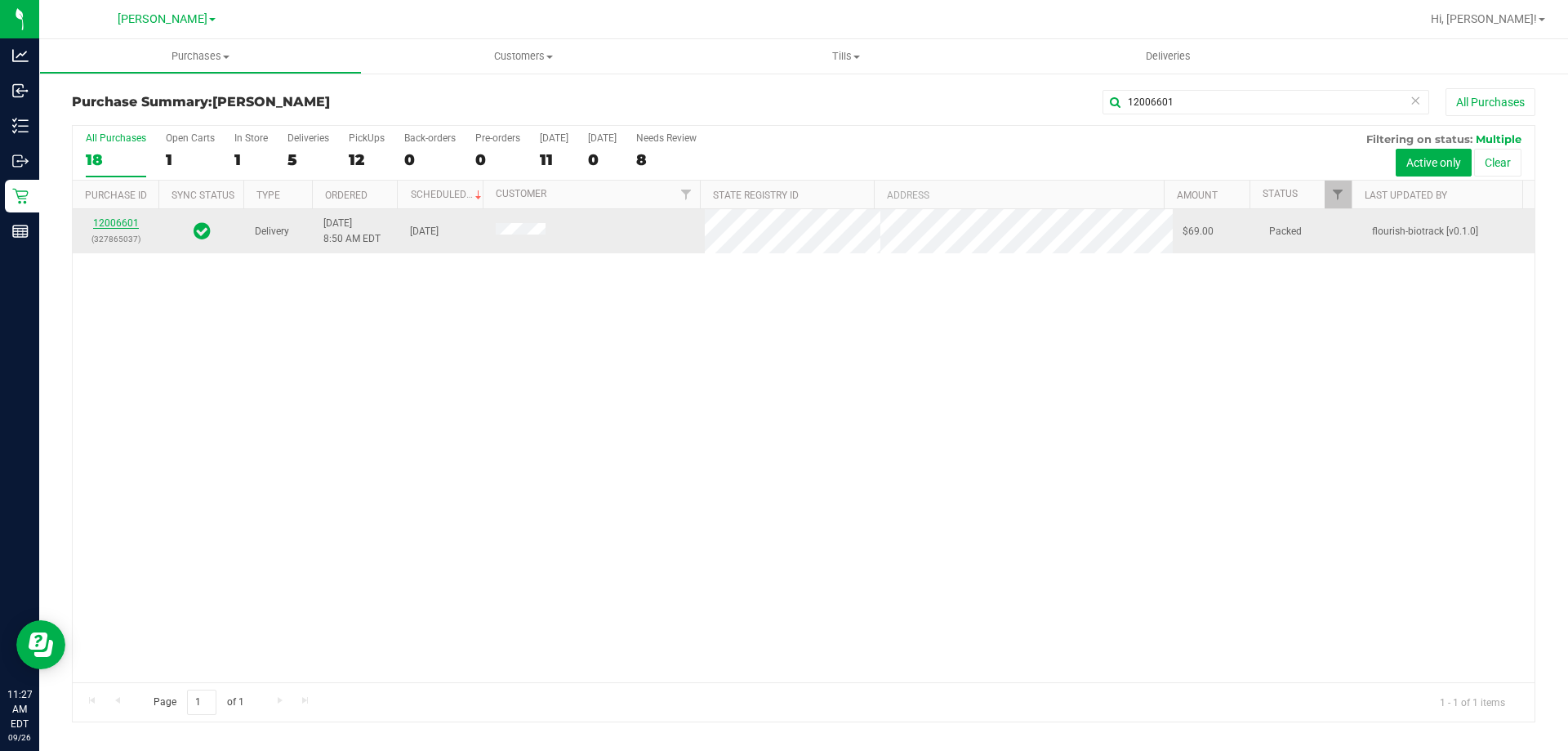
click at [106, 227] on link "12006601" at bounding box center [116, 223] width 46 height 11
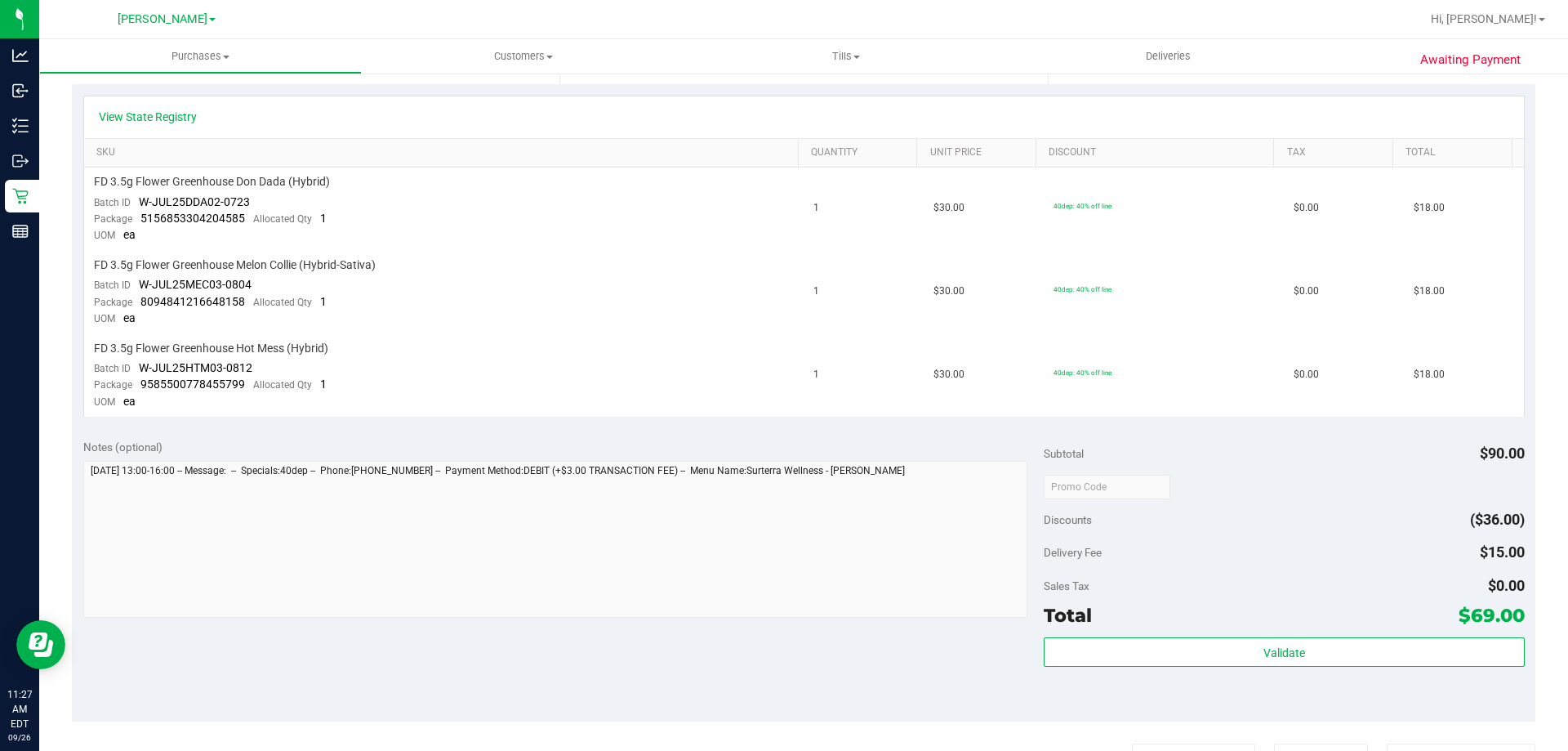
scroll to position [745, 0]
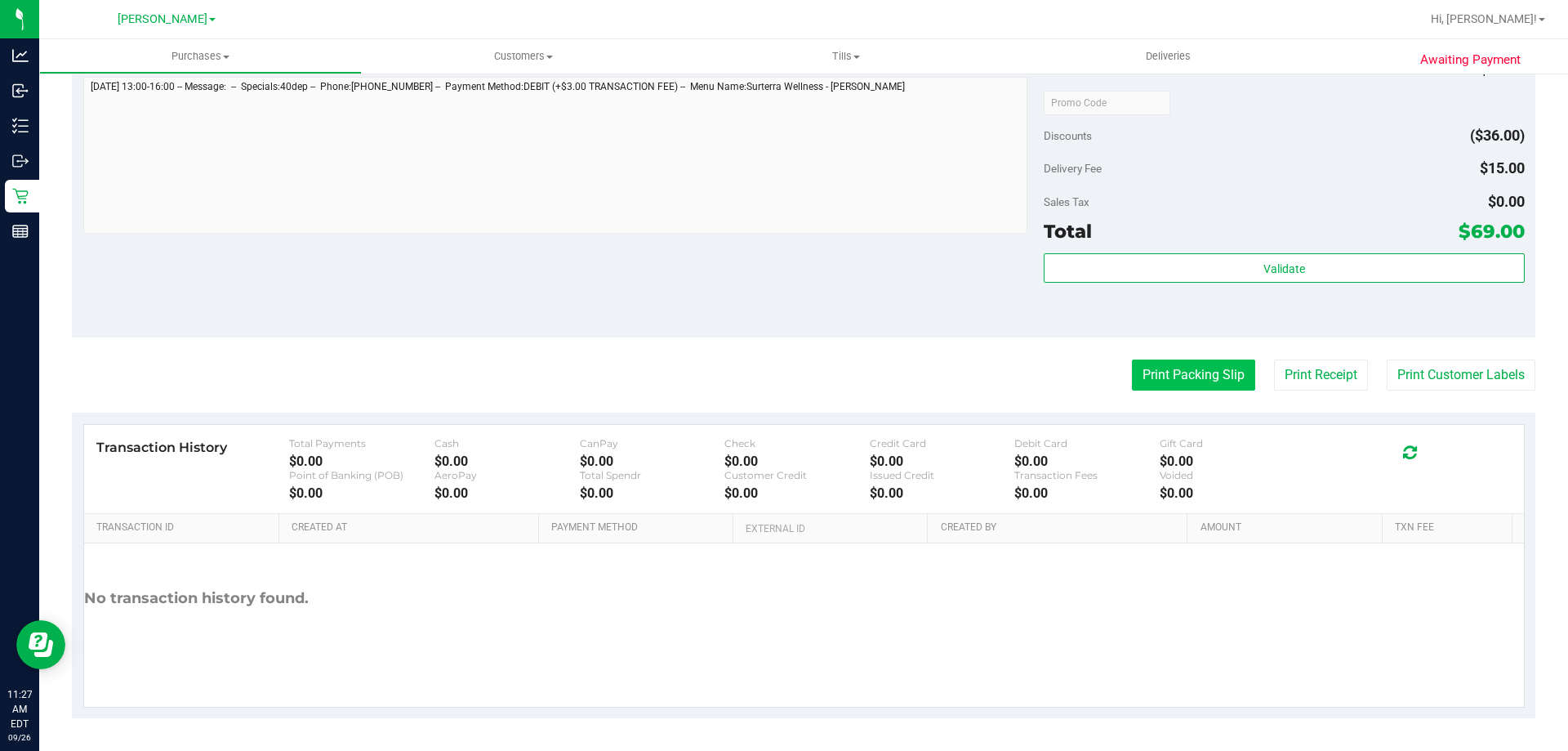
click at [1189, 388] on button "Print Packing Slip" at bounding box center [1194, 375] width 124 height 31
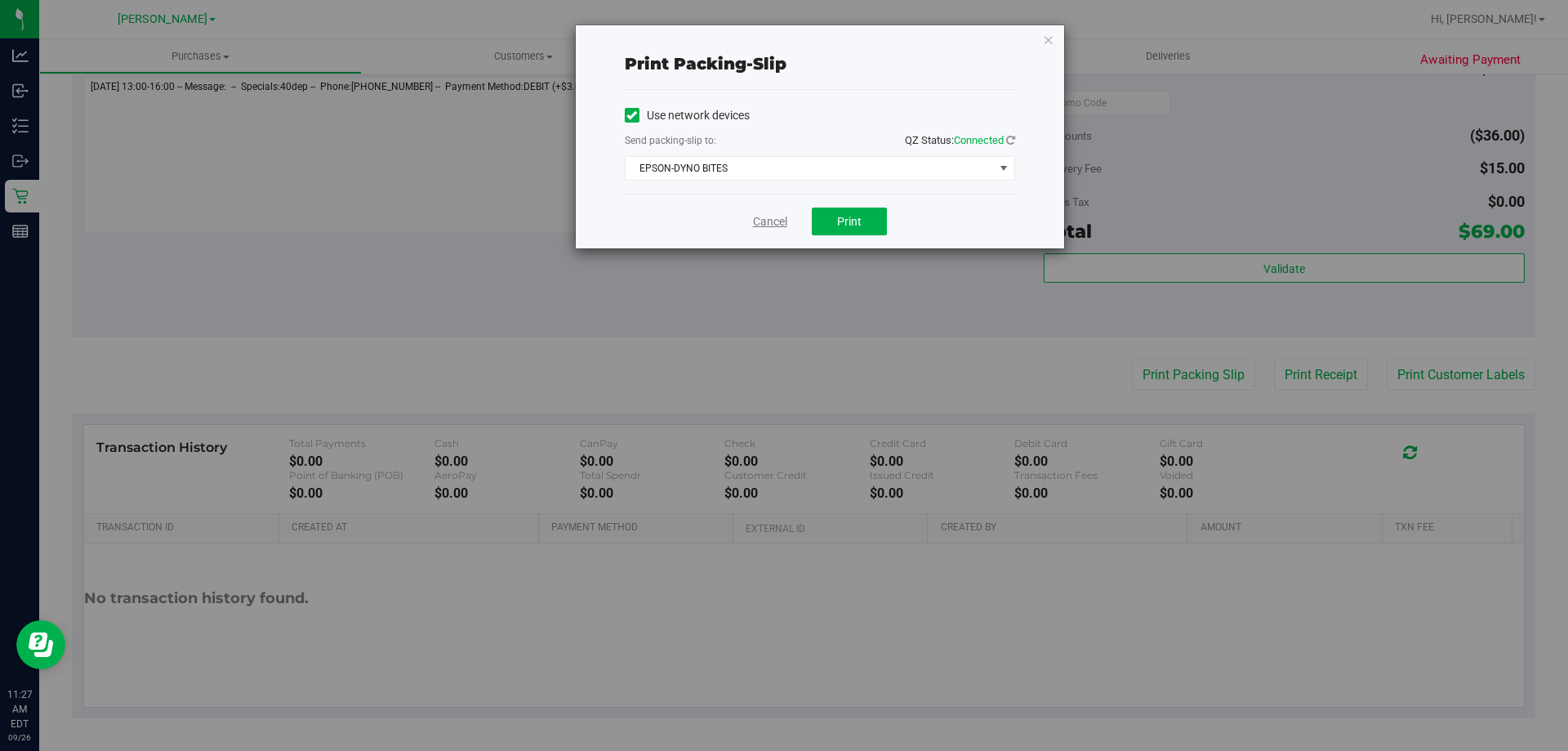
click at [766, 216] on link "Cancel" at bounding box center [770, 222] width 34 height 17
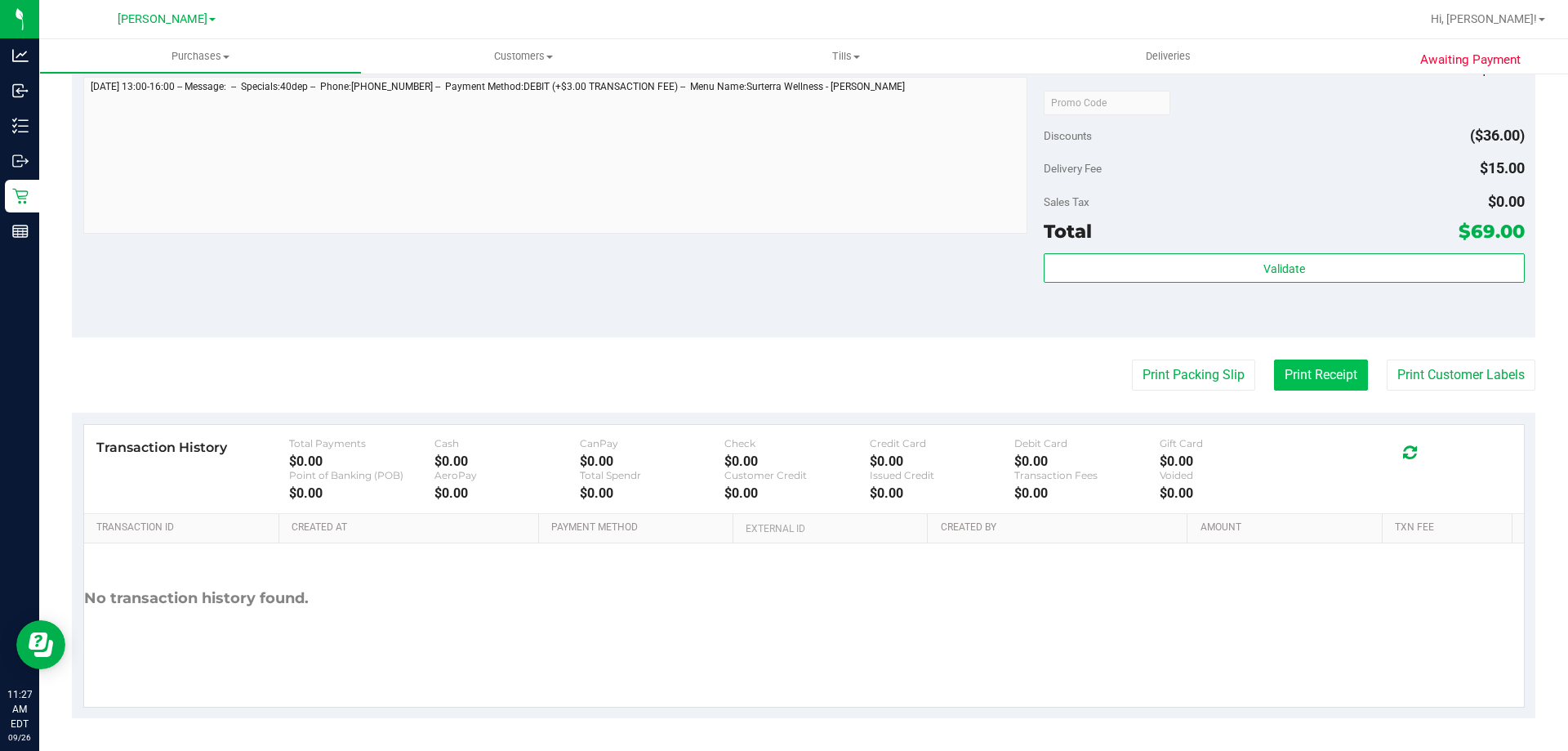
click at [1302, 369] on button "Print Receipt" at bounding box center [1321, 375] width 94 height 31
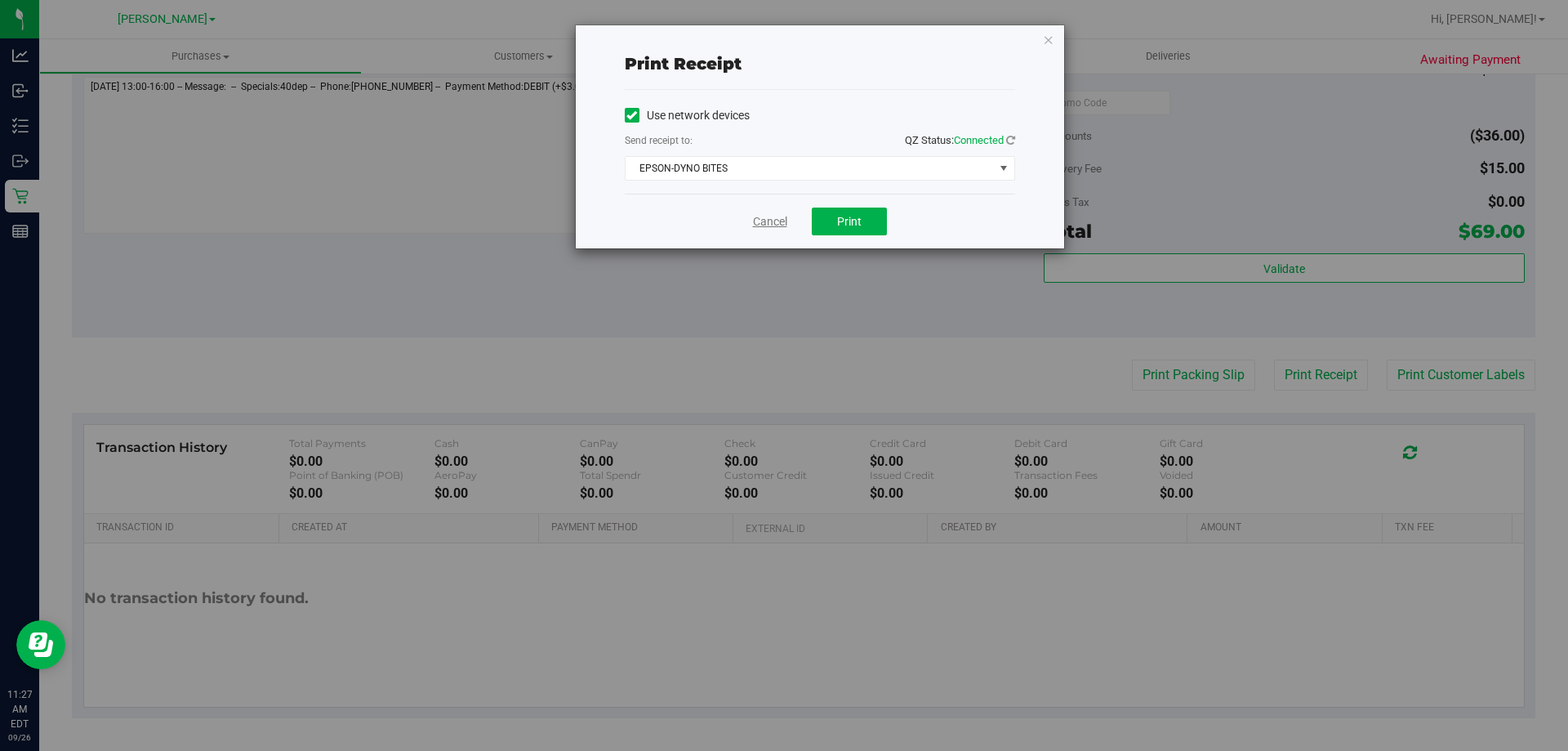
click at [771, 223] on link "Cancel" at bounding box center [770, 222] width 34 height 17
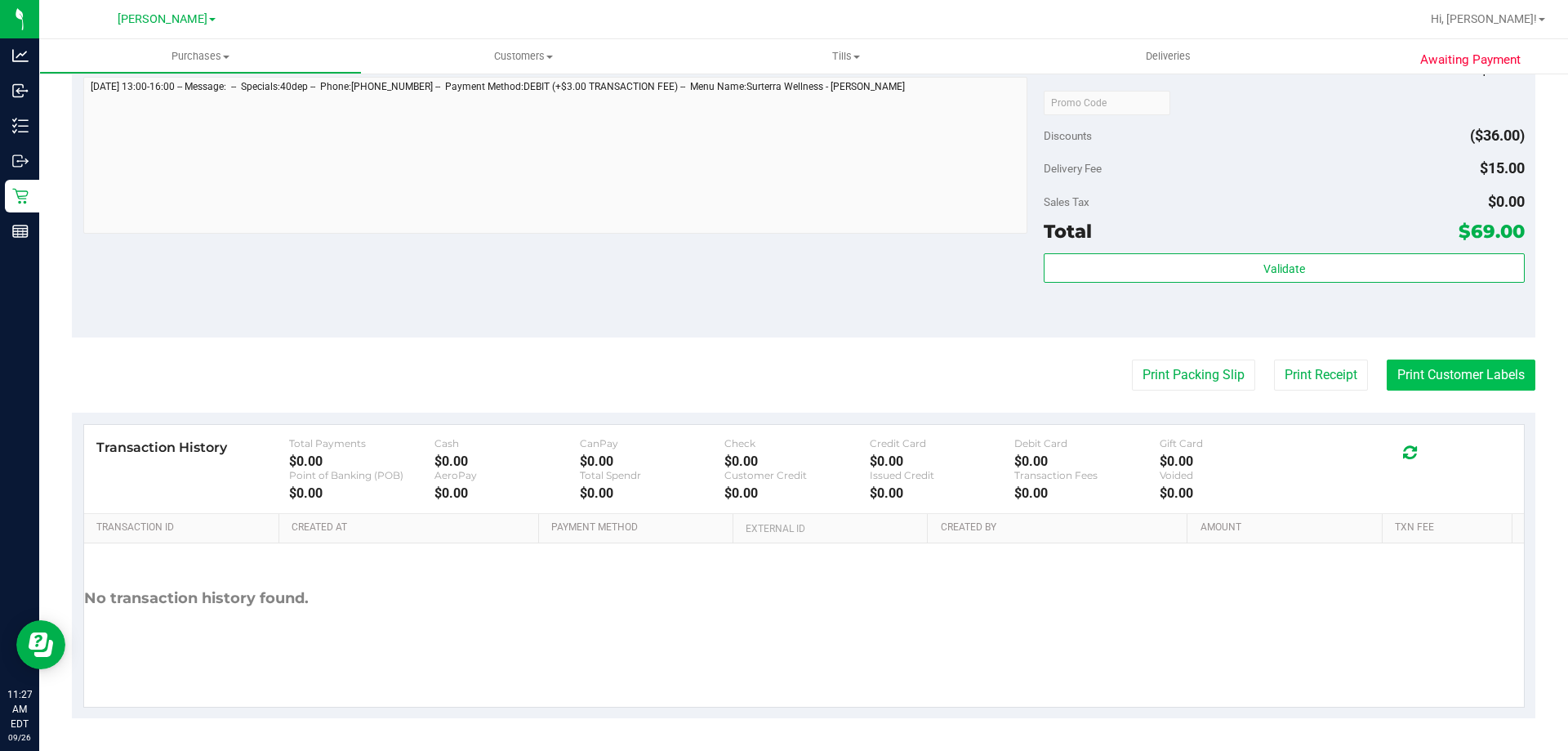
click at [1459, 388] on button "Print Customer Labels" at bounding box center [1460, 375] width 149 height 31
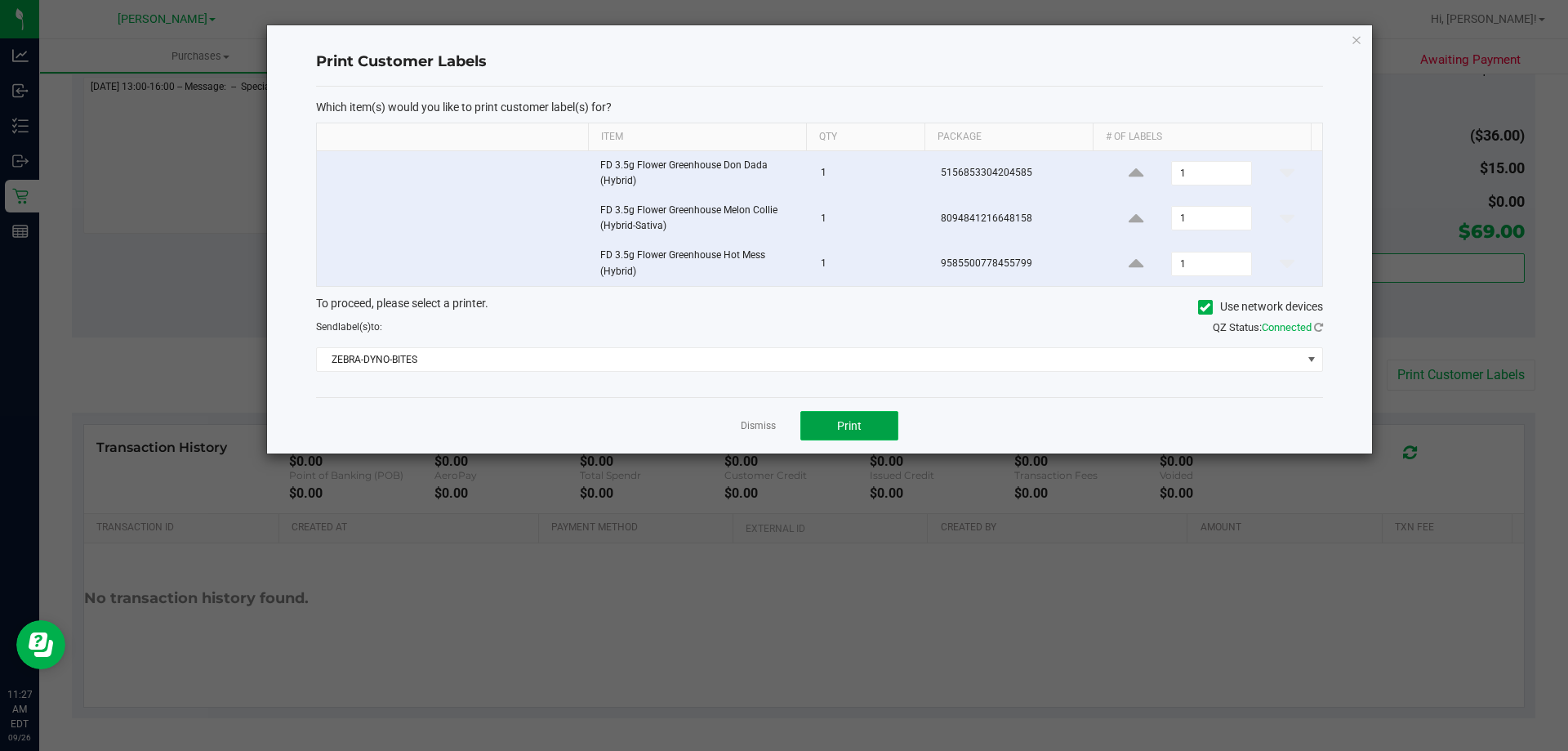
click at [847, 419] on span "Print" at bounding box center [849, 425] width 25 height 13
click at [768, 432] on link "Dismiss" at bounding box center [758, 426] width 35 height 14
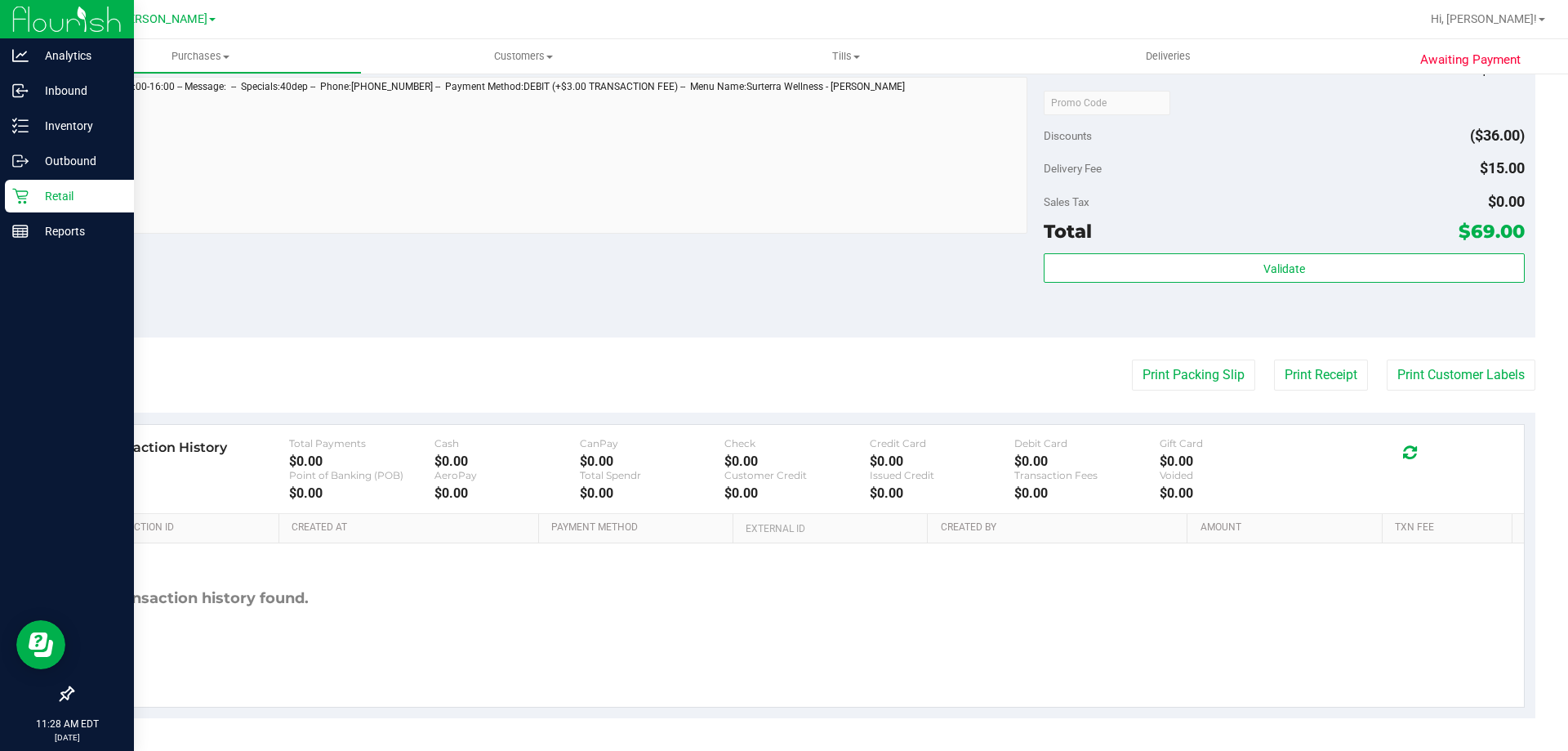
click at [38, 187] on p "Retail" at bounding box center [78, 197] width 98 height 20
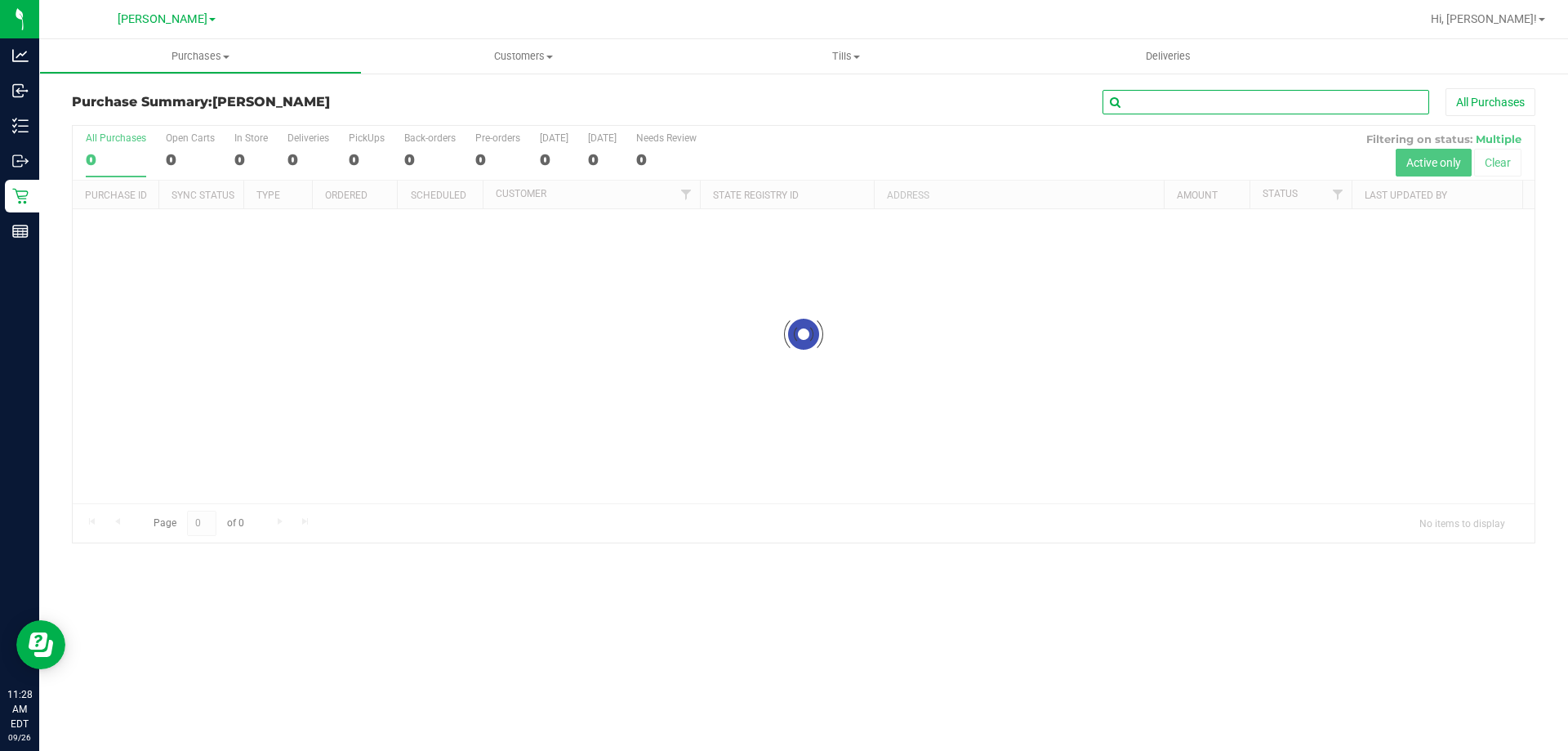
click at [1188, 100] on input "text" at bounding box center [1266, 102] width 326 height 25
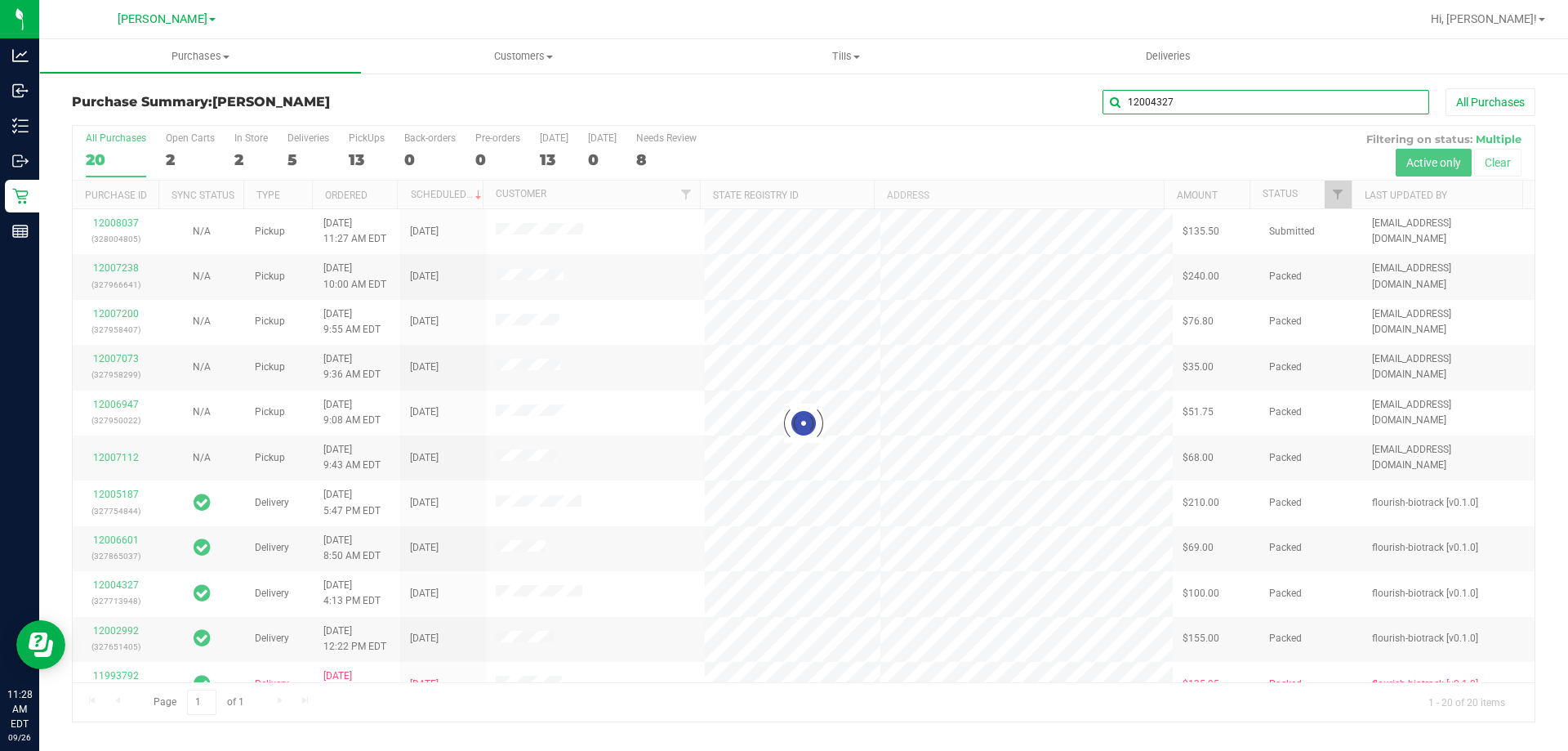
type input "12004327"
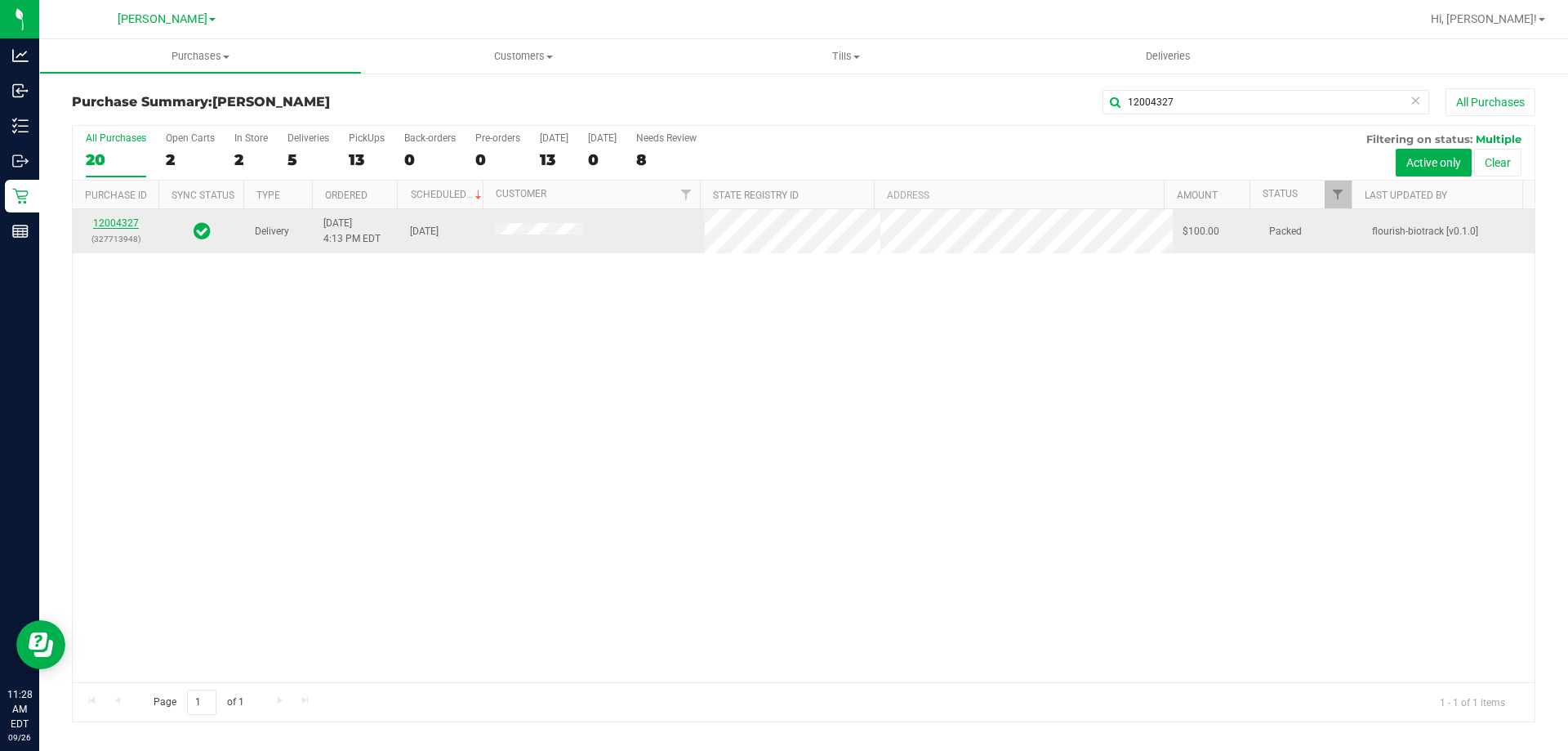
click at [108, 223] on link "12004327" at bounding box center [116, 223] width 46 height 11
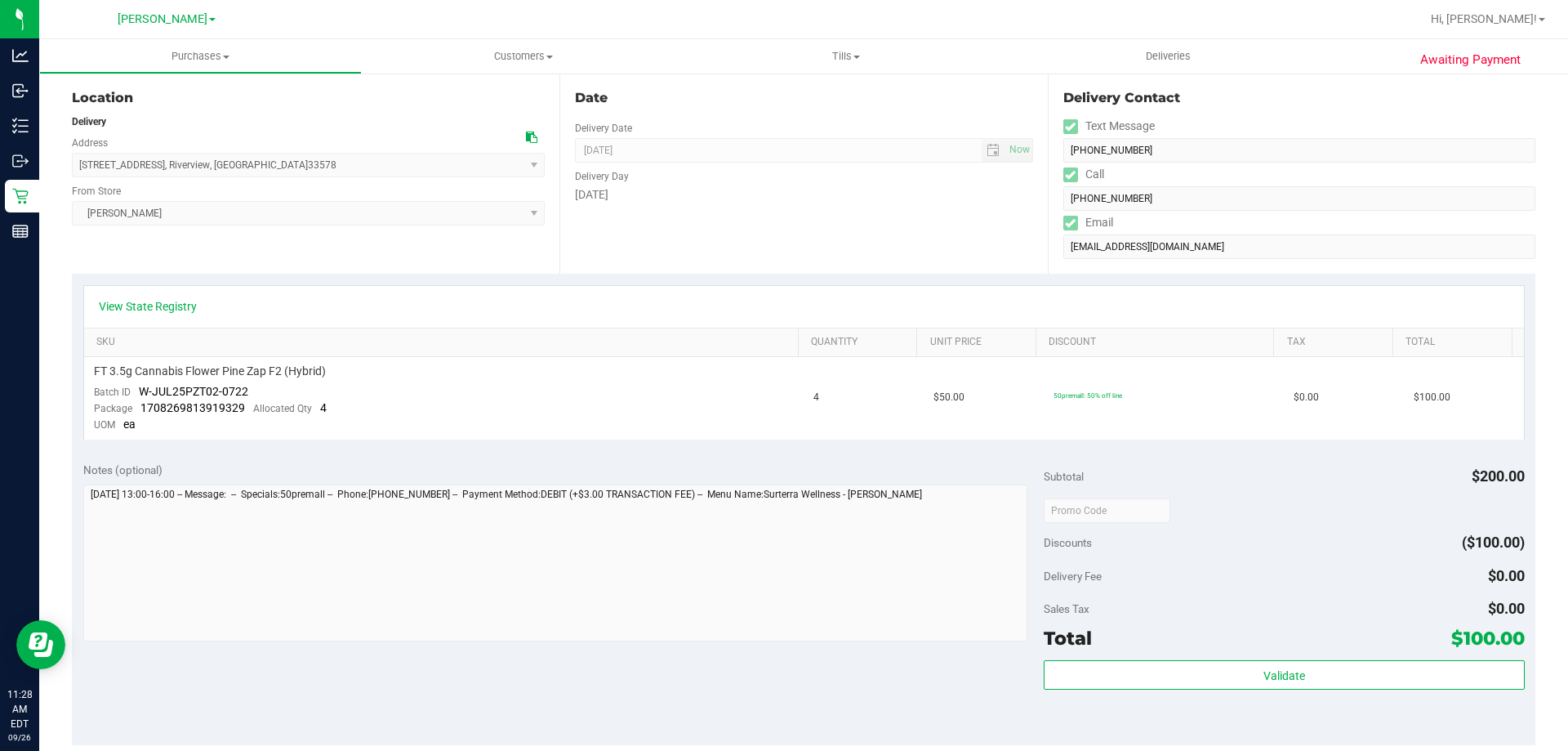
scroll to position [579, 0]
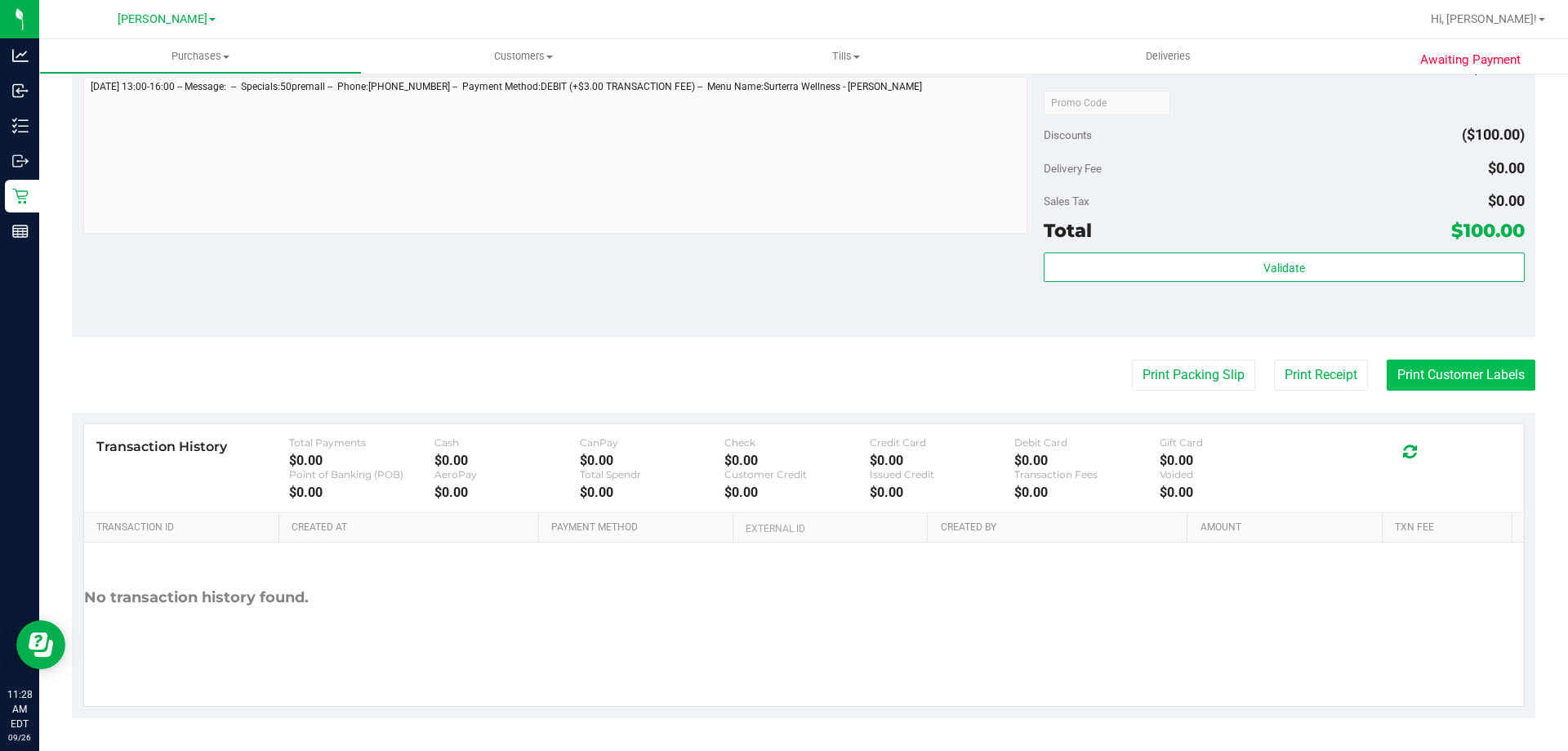
click at [1427, 377] on button "Print Customer Labels" at bounding box center [1460, 375] width 149 height 31
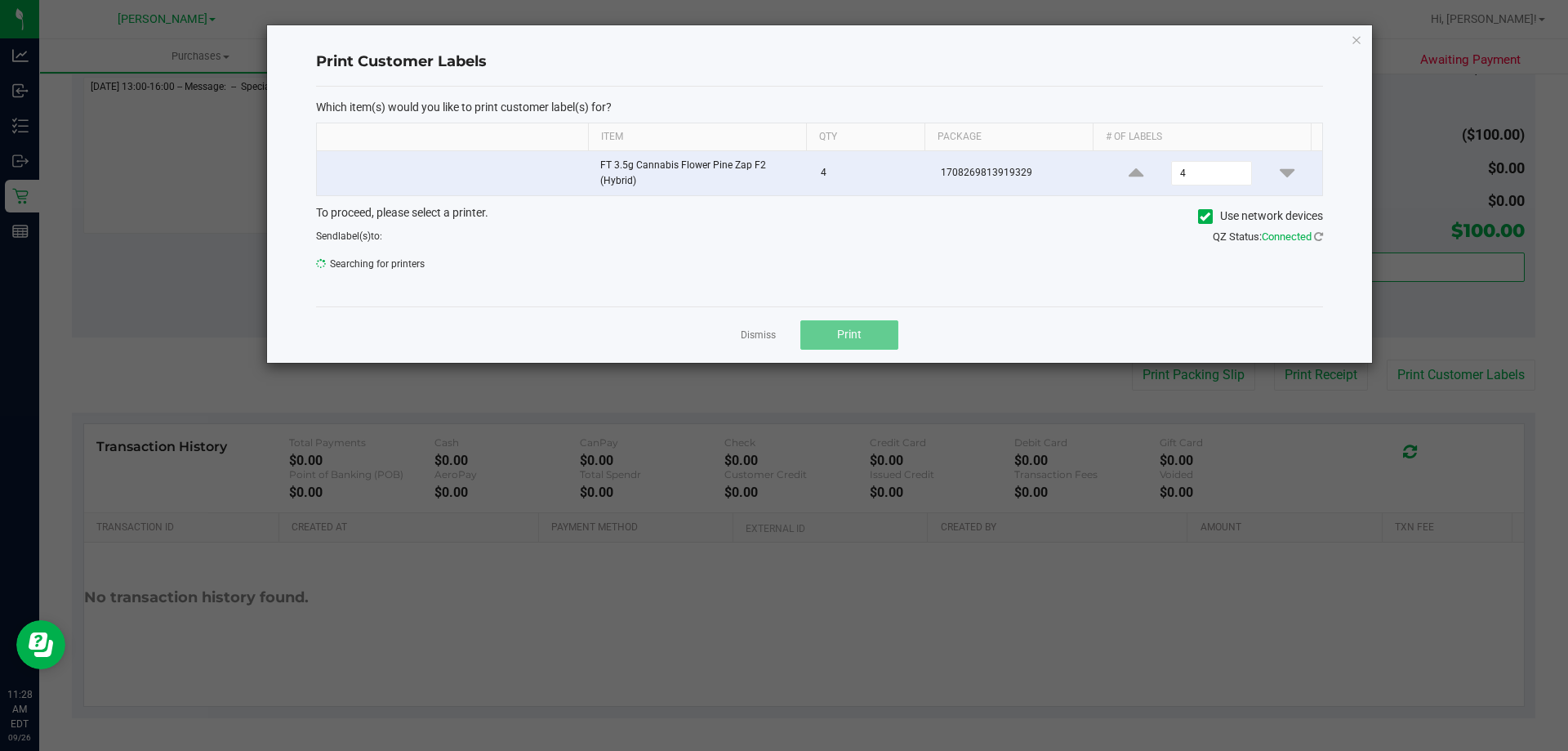
click at [871, 344] on button "Print" at bounding box center [849, 335] width 98 height 29
click at [744, 335] on link "Dismiss" at bounding box center [758, 337] width 35 height 14
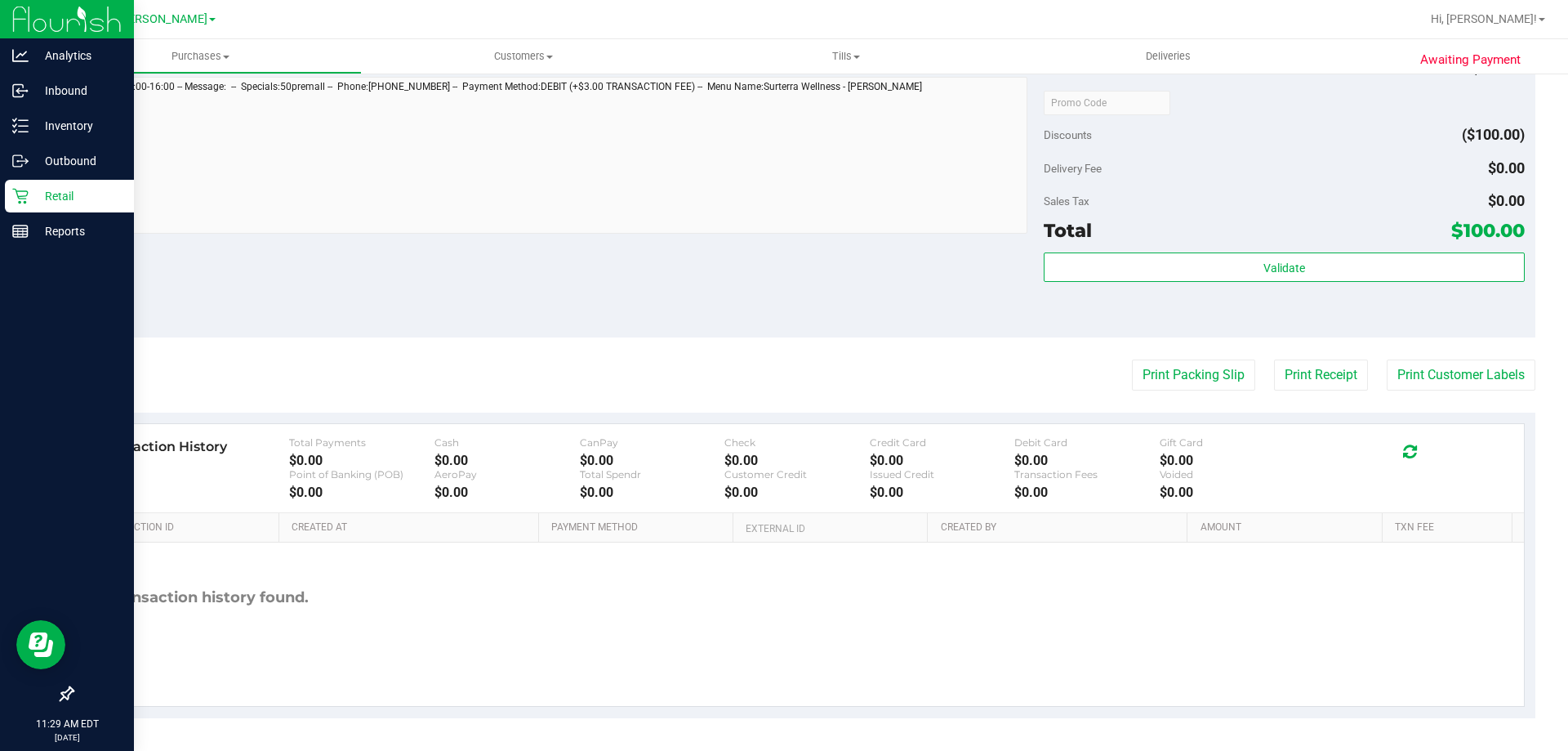
click at [13, 205] on div "Retail" at bounding box center [69, 196] width 129 height 33
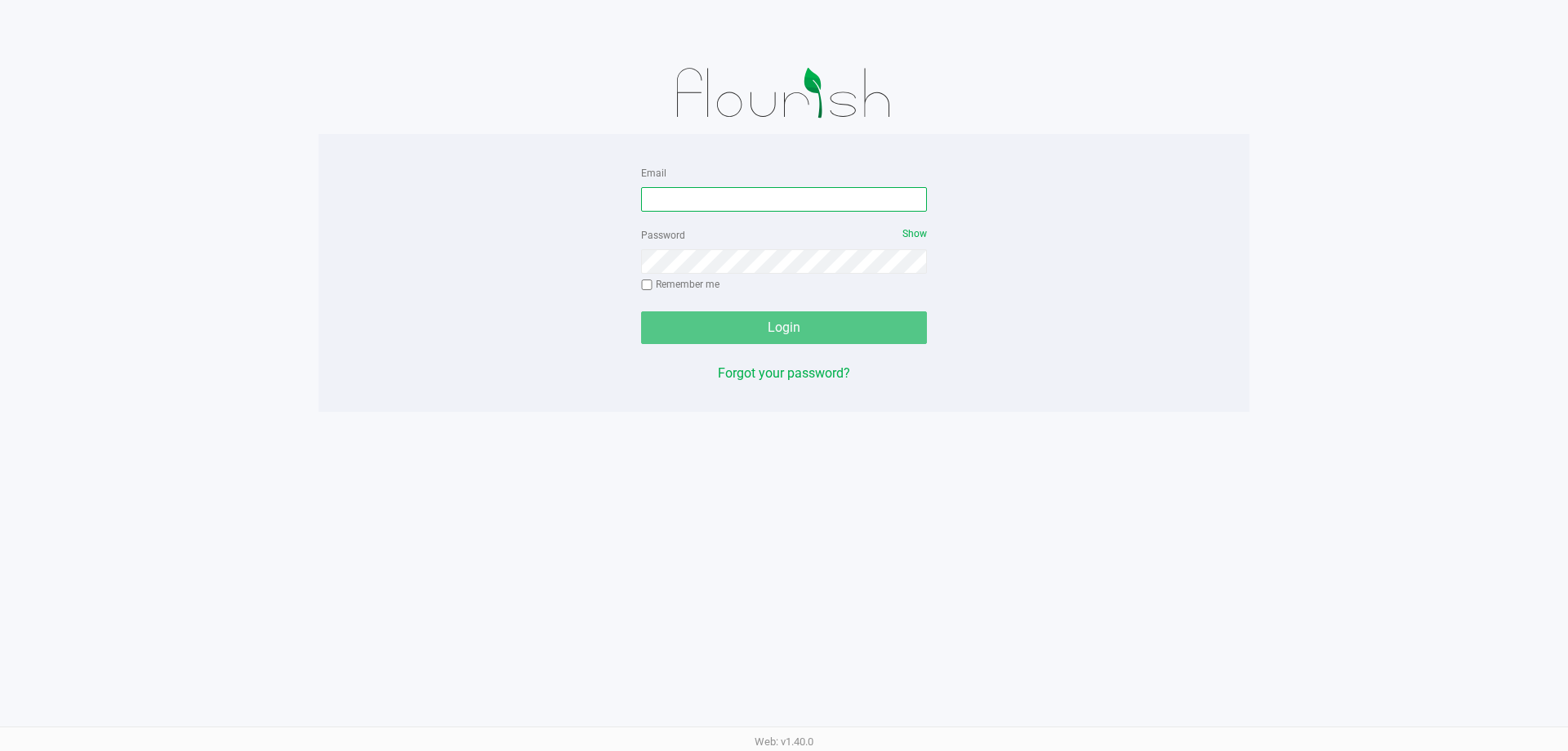
click at [824, 200] on input "Email" at bounding box center [784, 199] width 285 height 25
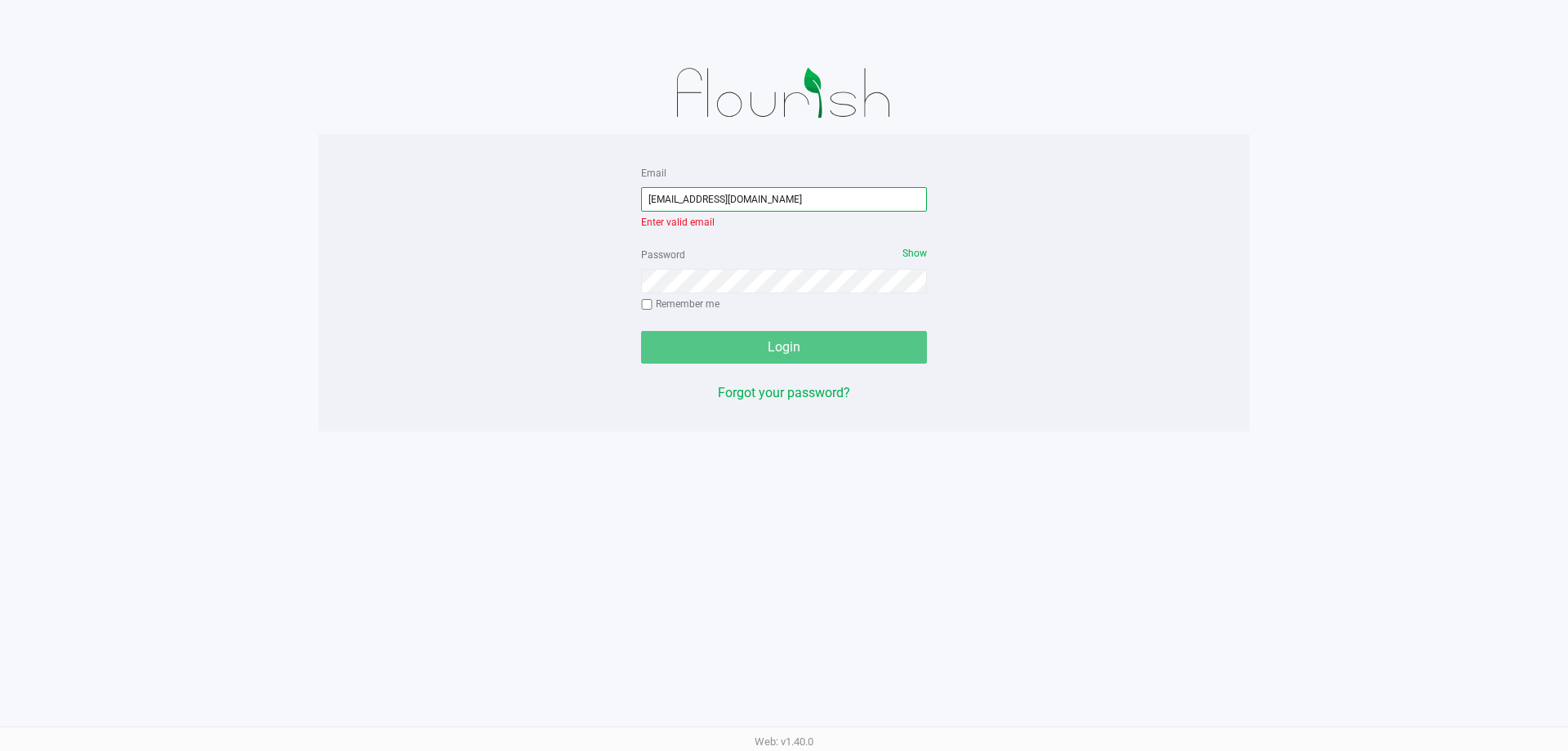
type input "[EMAIL_ADDRESS][DOMAIN_NAME]"
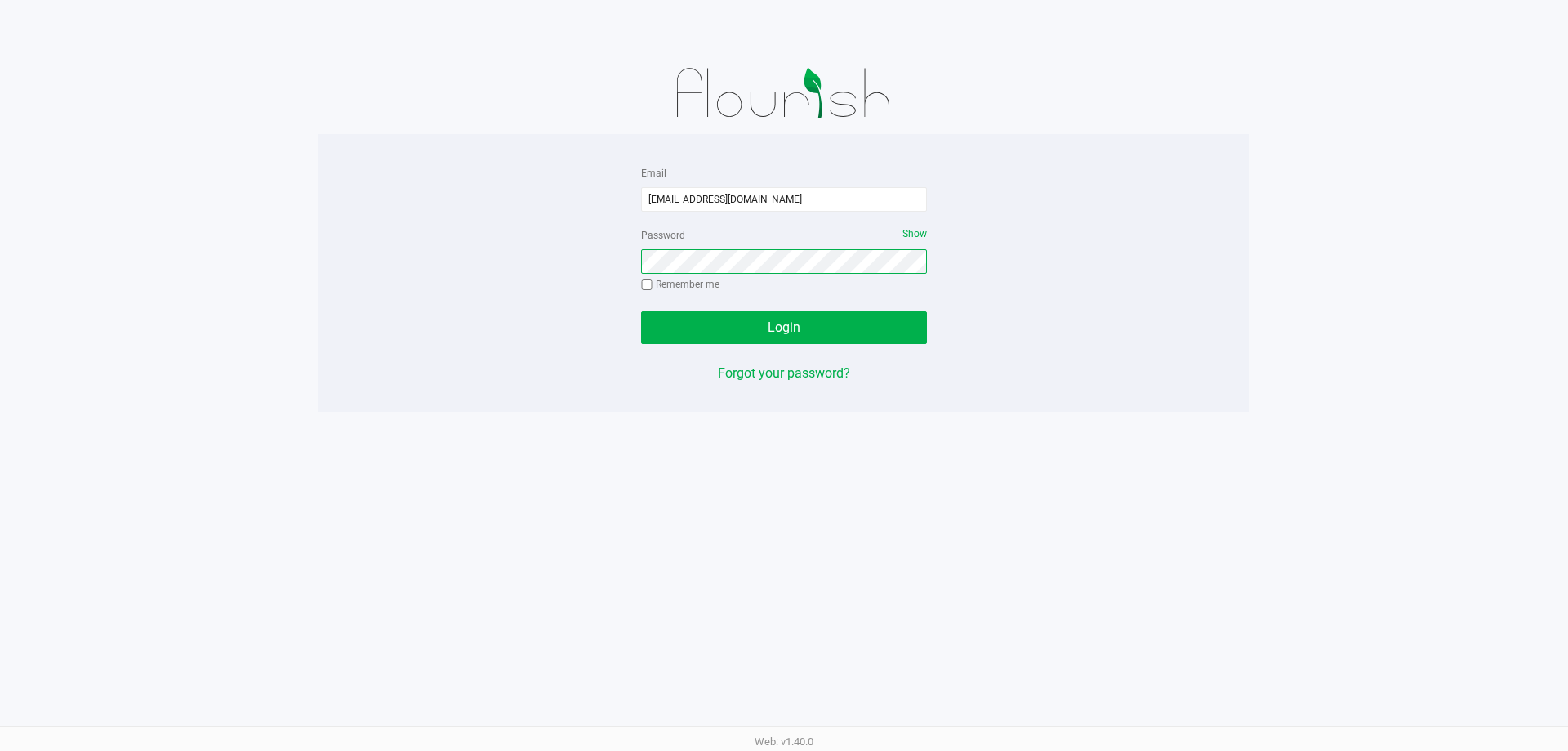
click at [641, 312] on button "Login" at bounding box center [784, 328] width 285 height 33
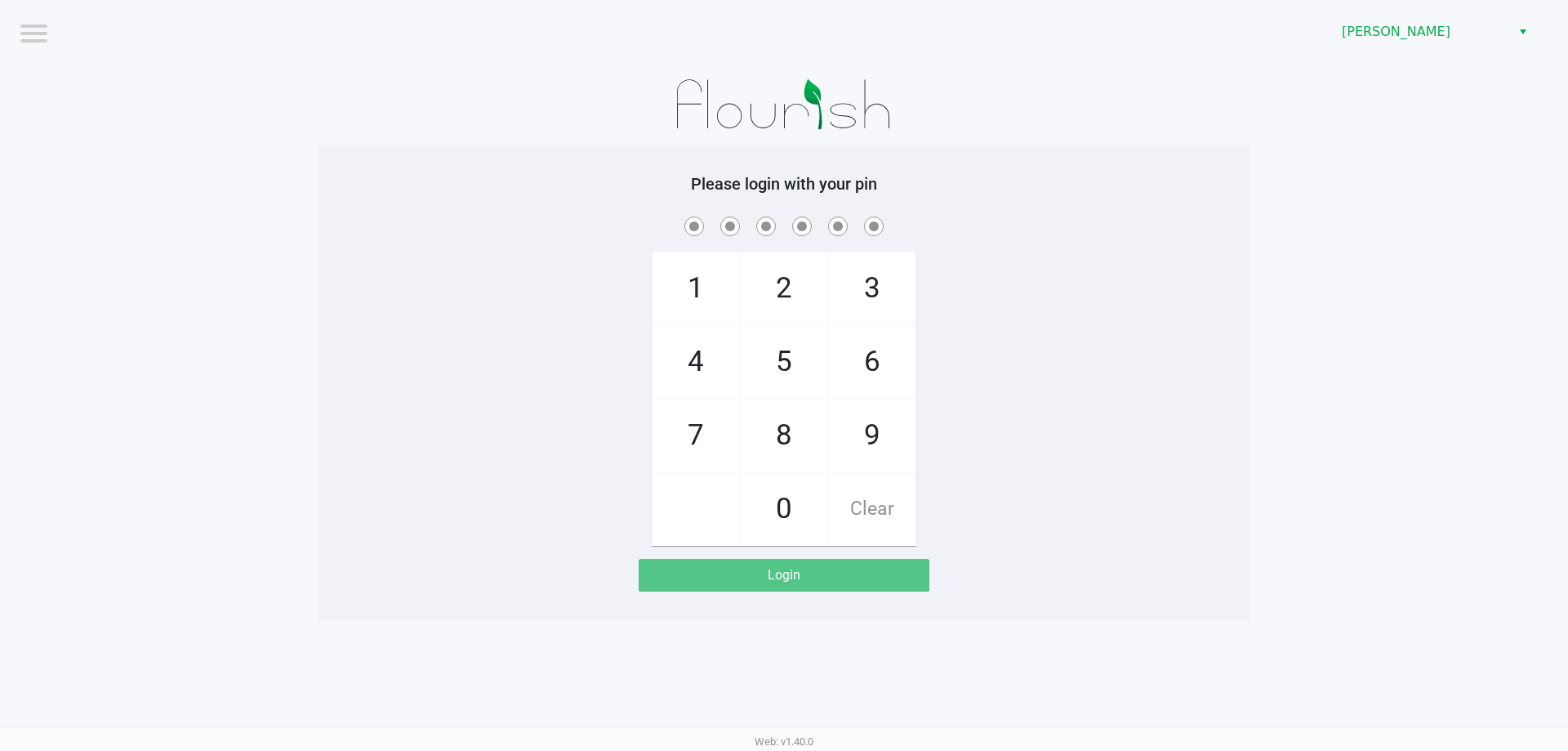
click at [1012, 242] on div "1 4 7 2 5 8 0 3 6 9 Clear" at bounding box center [784, 379] width 931 height 333
checkbox input "true"
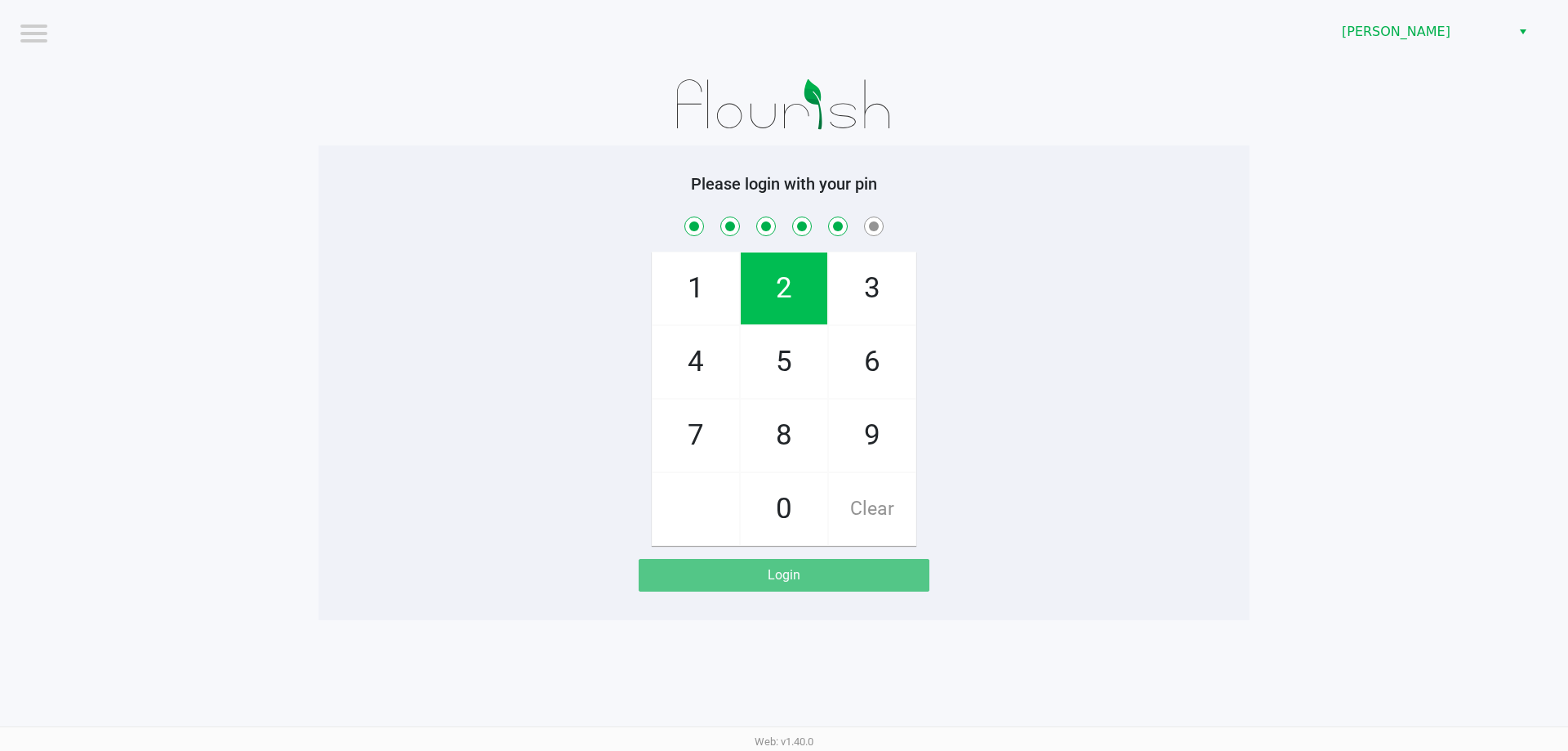
checkbox input "true"
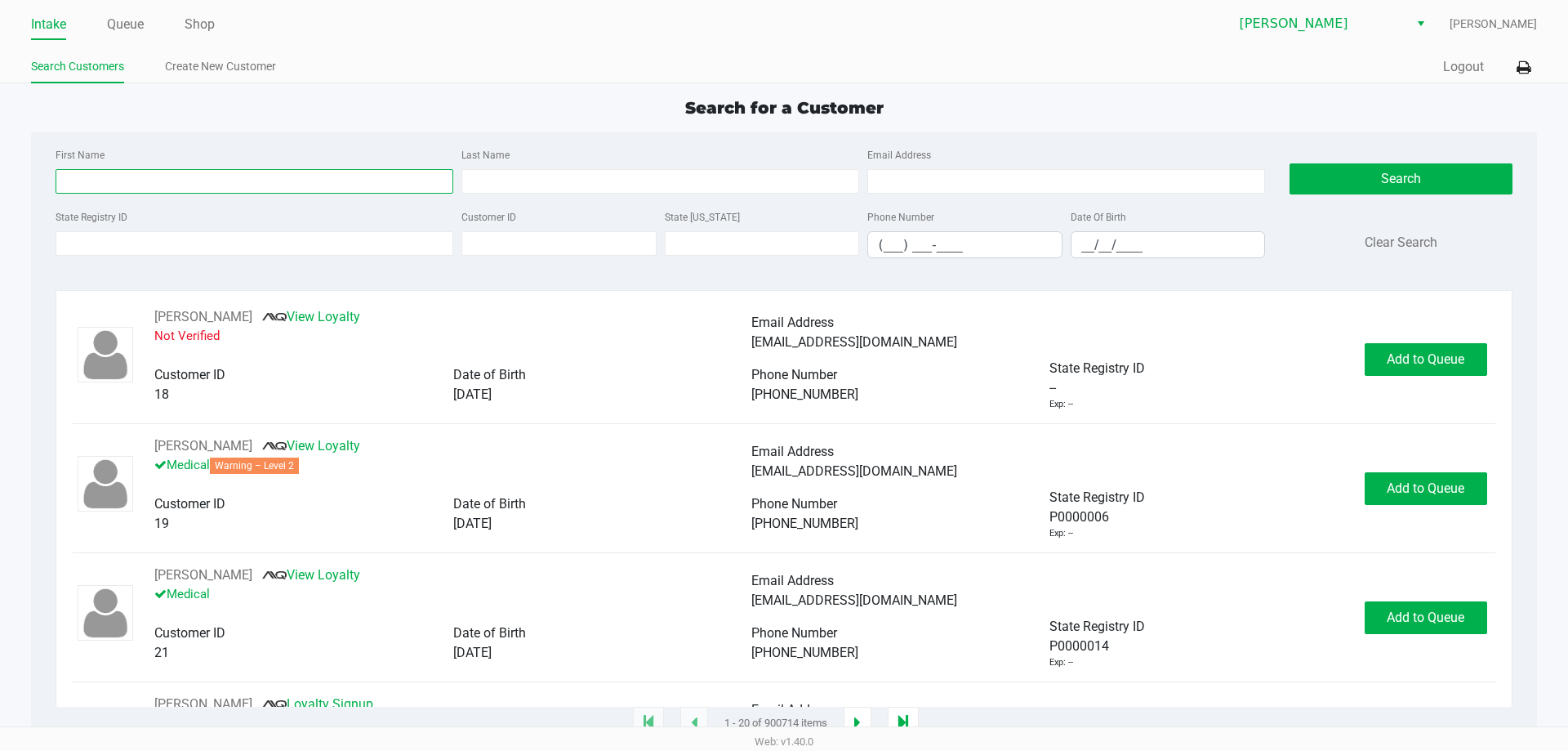
click at [183, 187] on input "First Name" at bounding box center [255, 181] width 398 height 25
type input "kam"
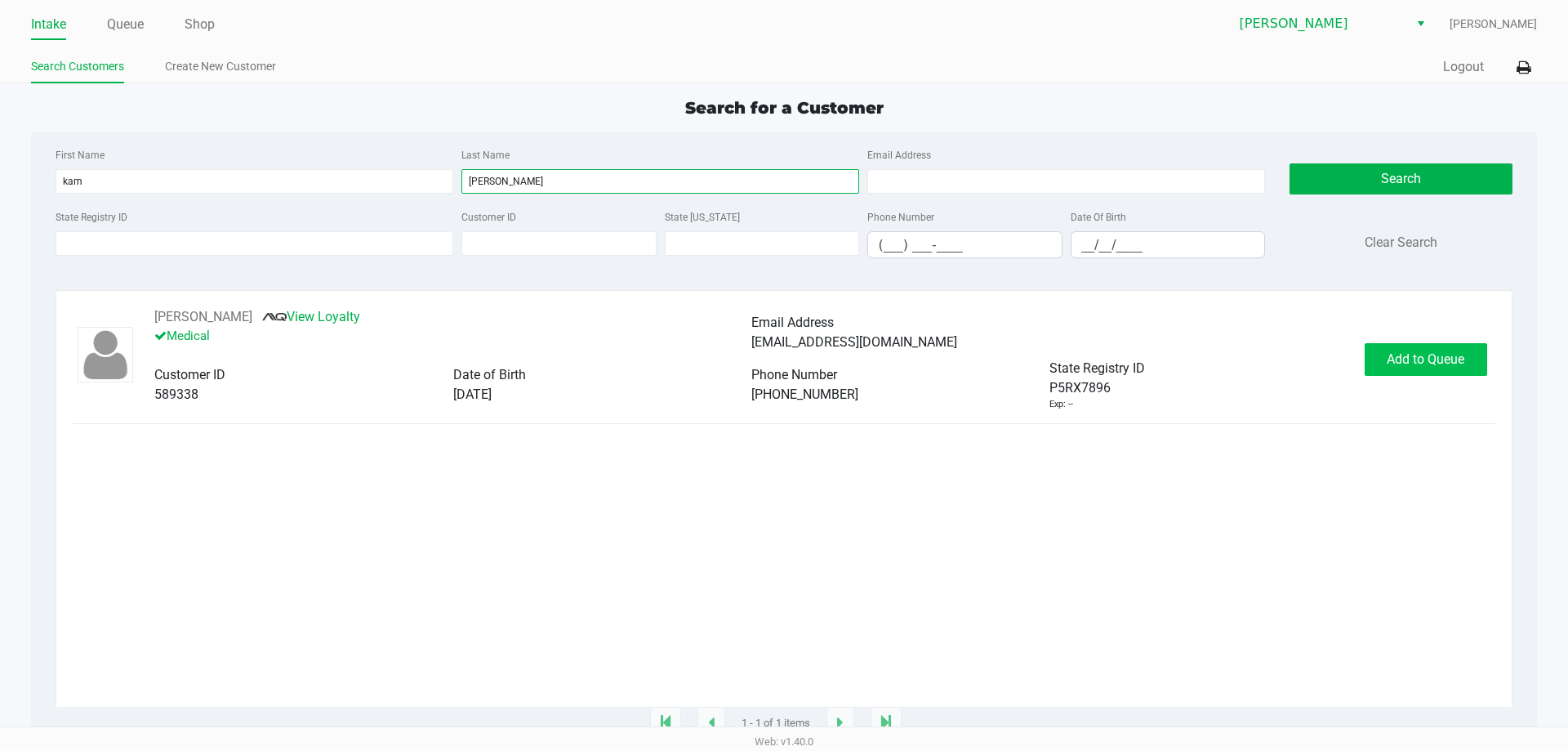
type input "[PERSON_NAME]"
click at [1391, 360] on span "Add to Queue" at bounding box center [1425, 360] width 78 height 16
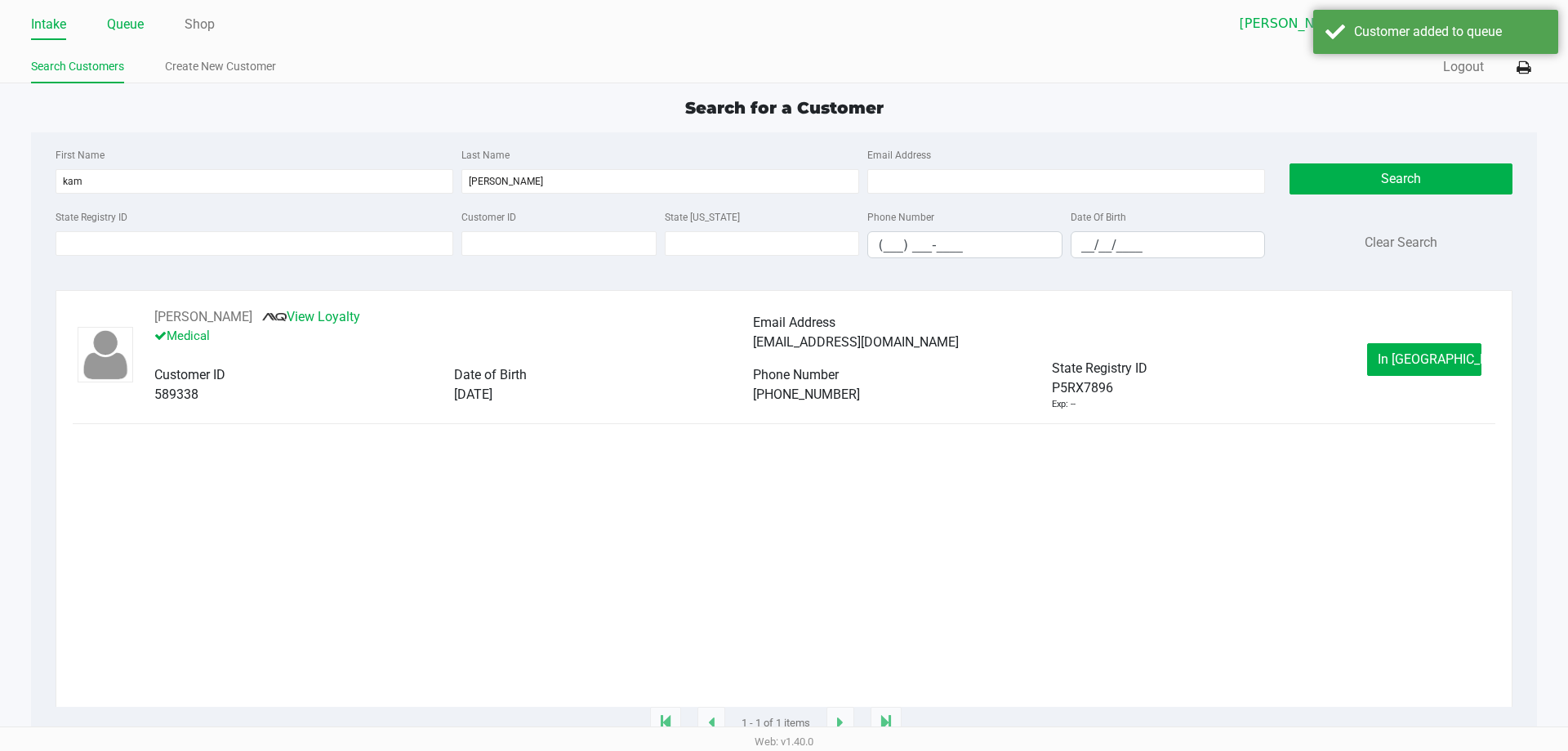
click at [131, 22] on link "Queue" at bounding box center [125, 24] width 37 height 23
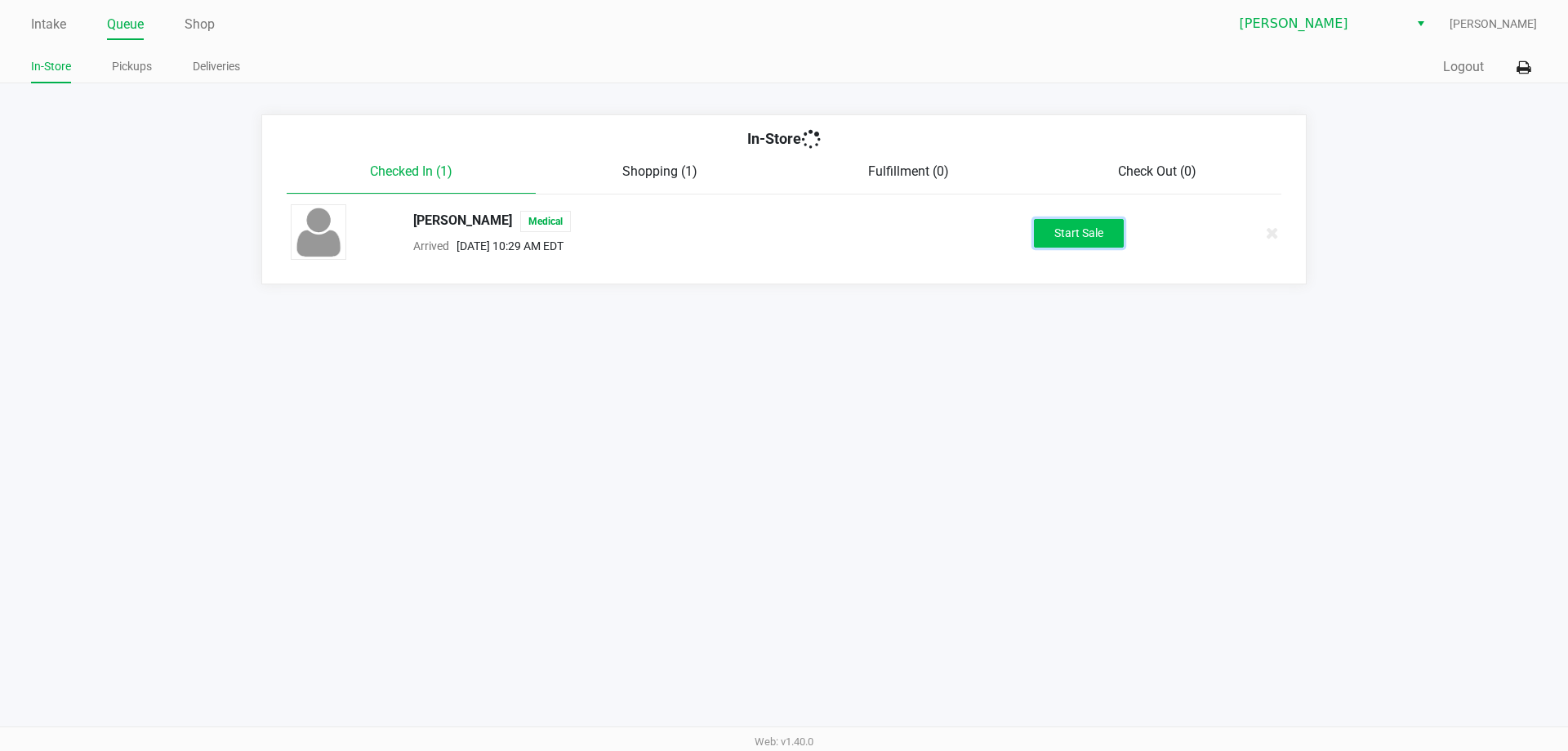
click at [1091, 236] on button "Start Sale" at bounding box center [1079, 233] width 90 height 29
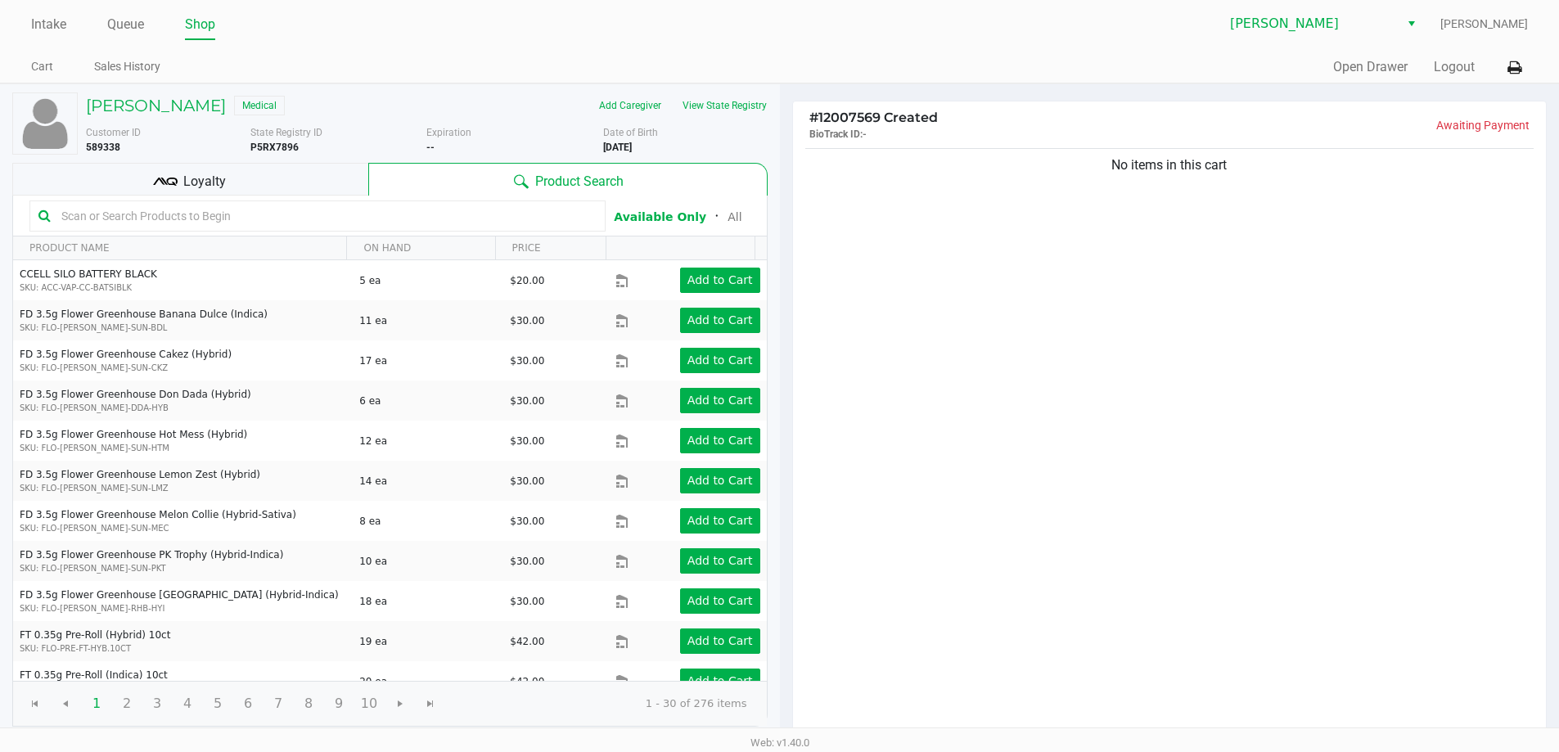
click at [259, 226] on input "text" at bounding box center [326, 216] width 542 height 25
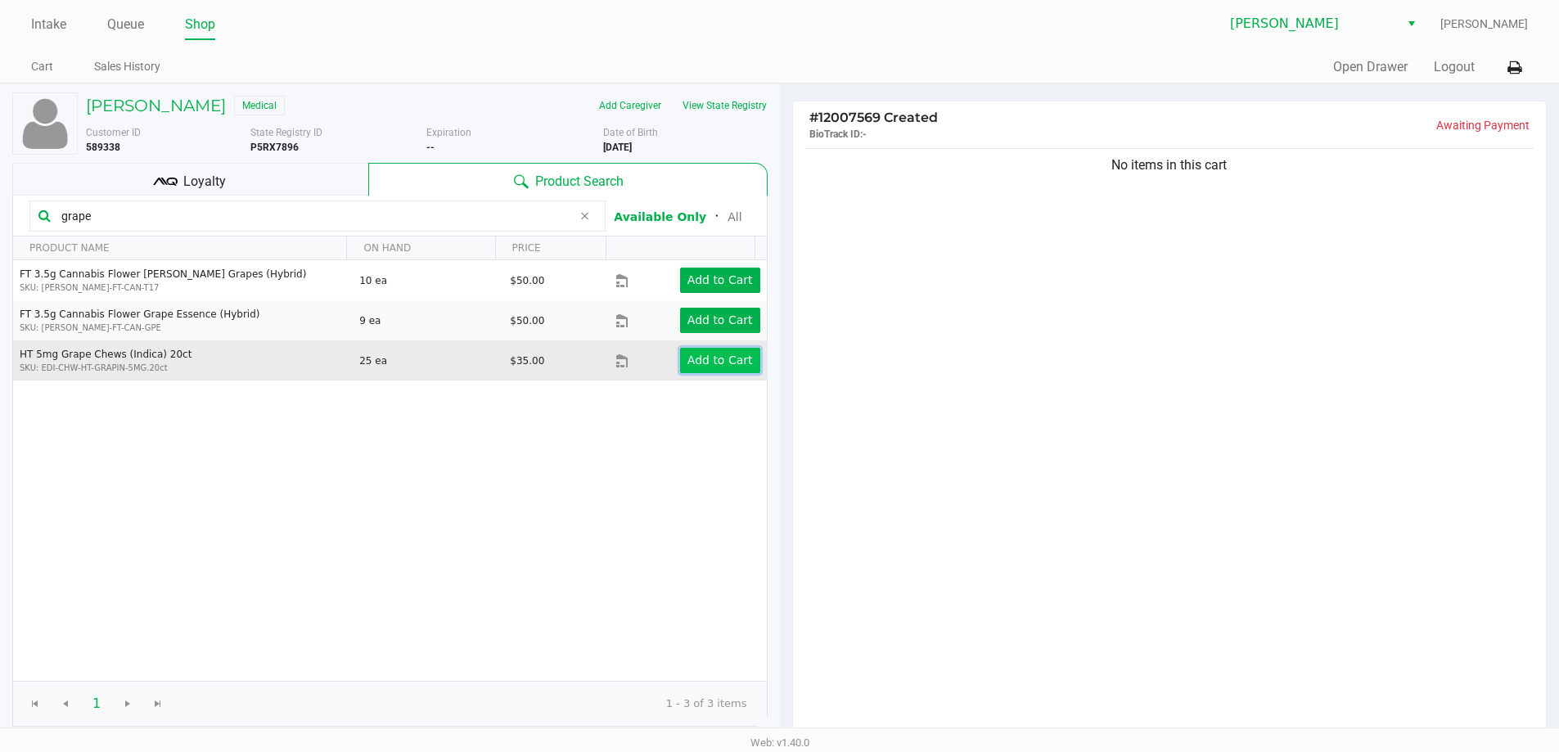
click at [722, 355] on app-button-loader "Add to Cart" at bounding box center [719, 359] width 65 height 13
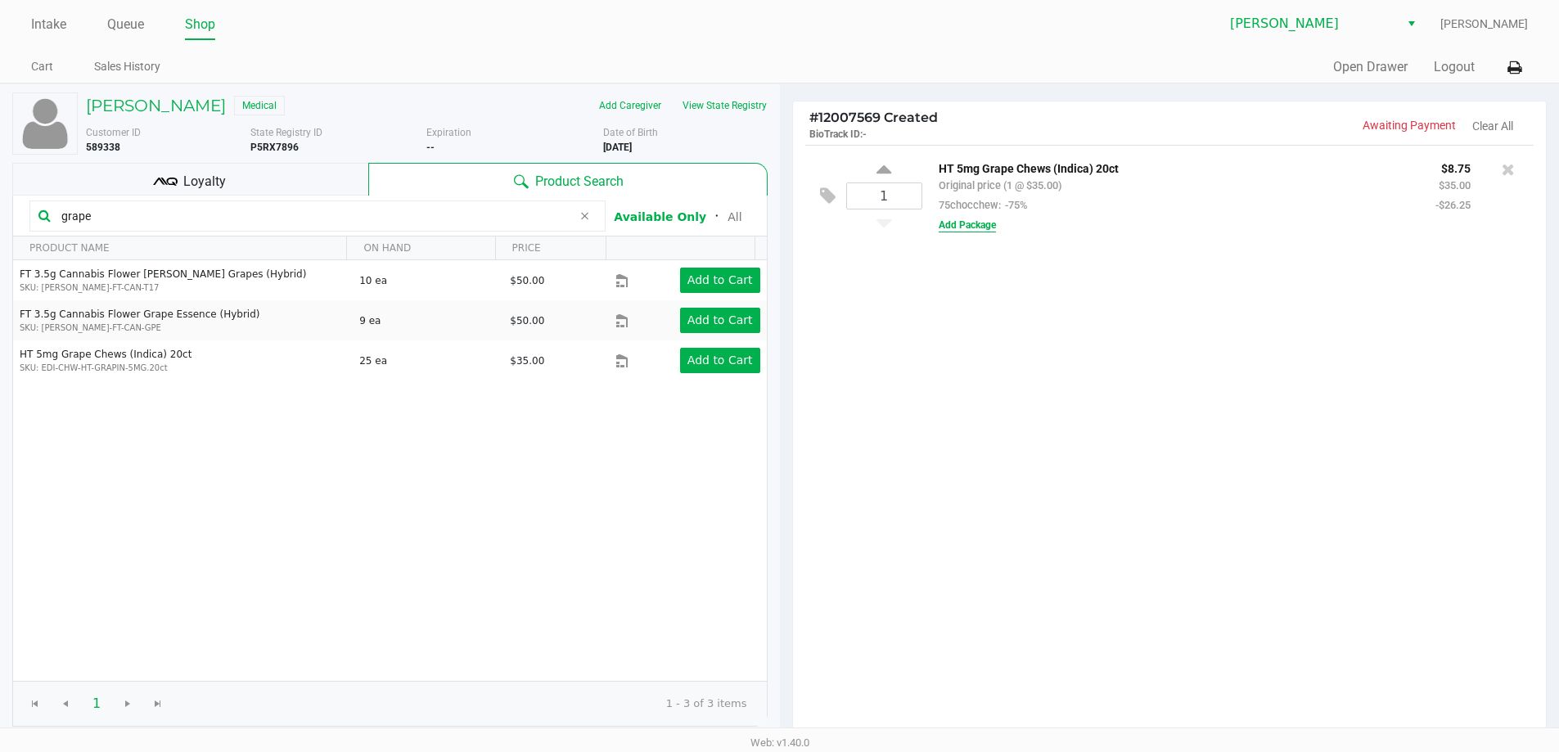
click at [974, 223] on button "Add Package" at bounding box center [967, 225] width 57 height 15
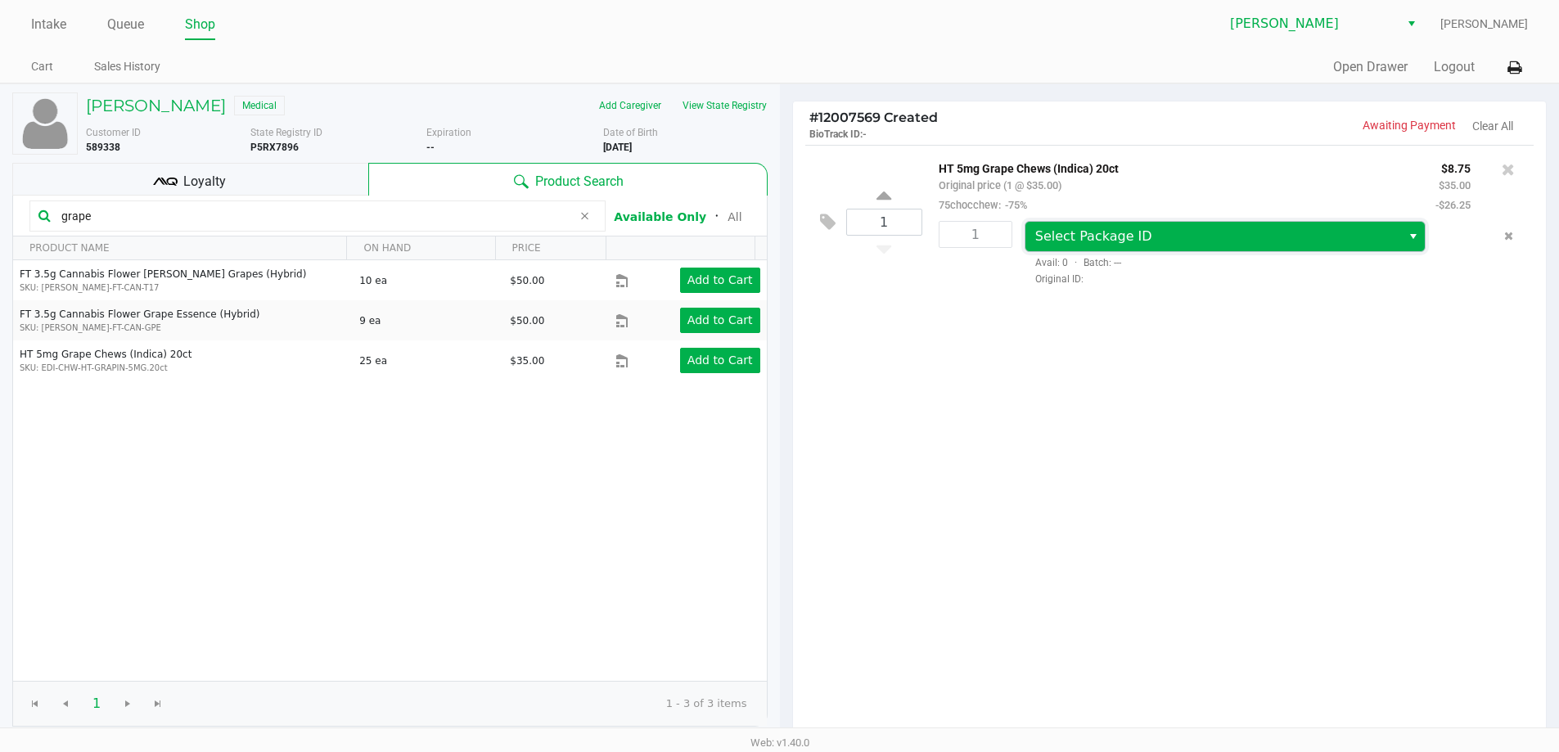
click at [1075, 236] on span "Select Package ID" at bounding box center [1093, 236] width 117 height 16
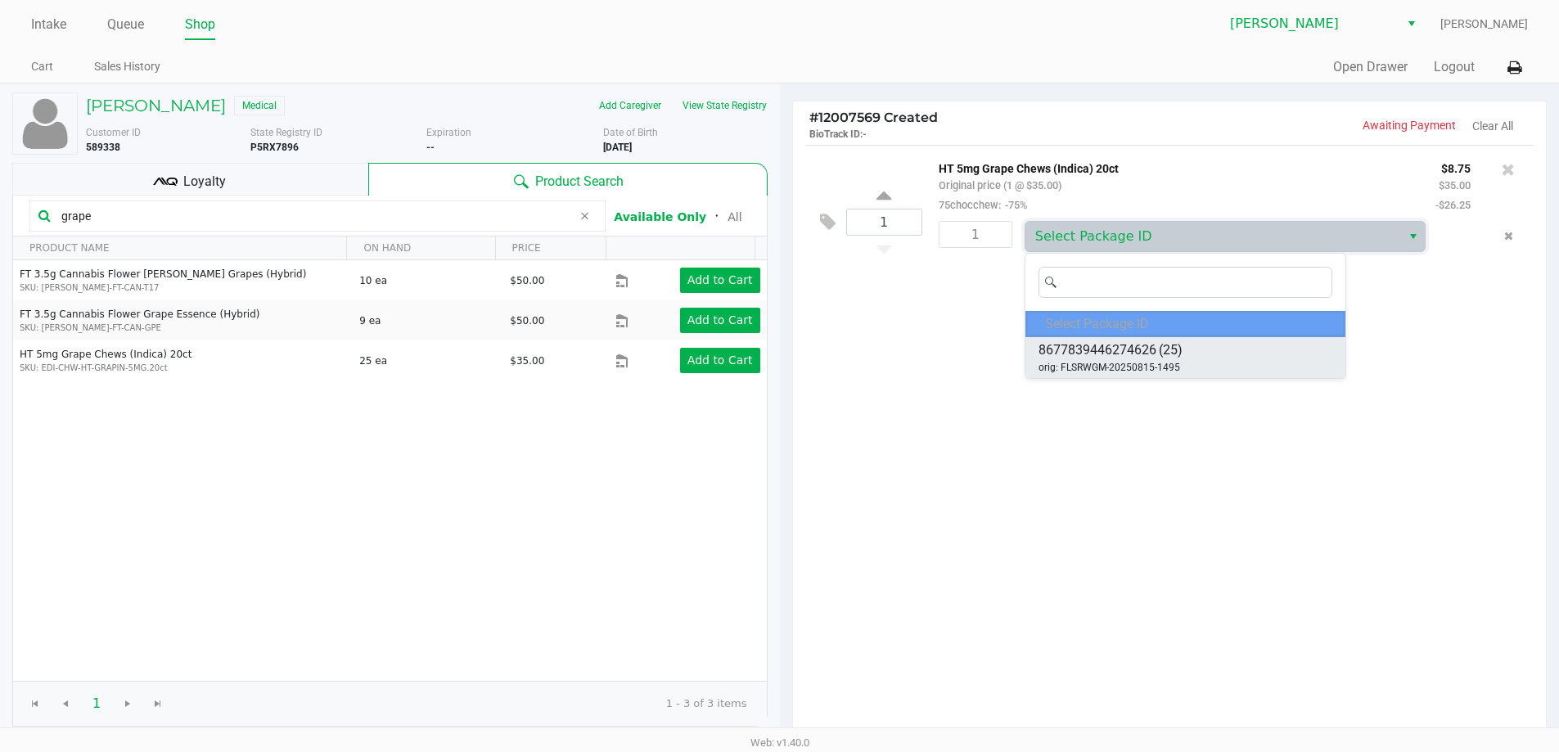
click at [1109, 357] on span "8677839446274626" at bounding box center [1097, 350] width 118 height 20
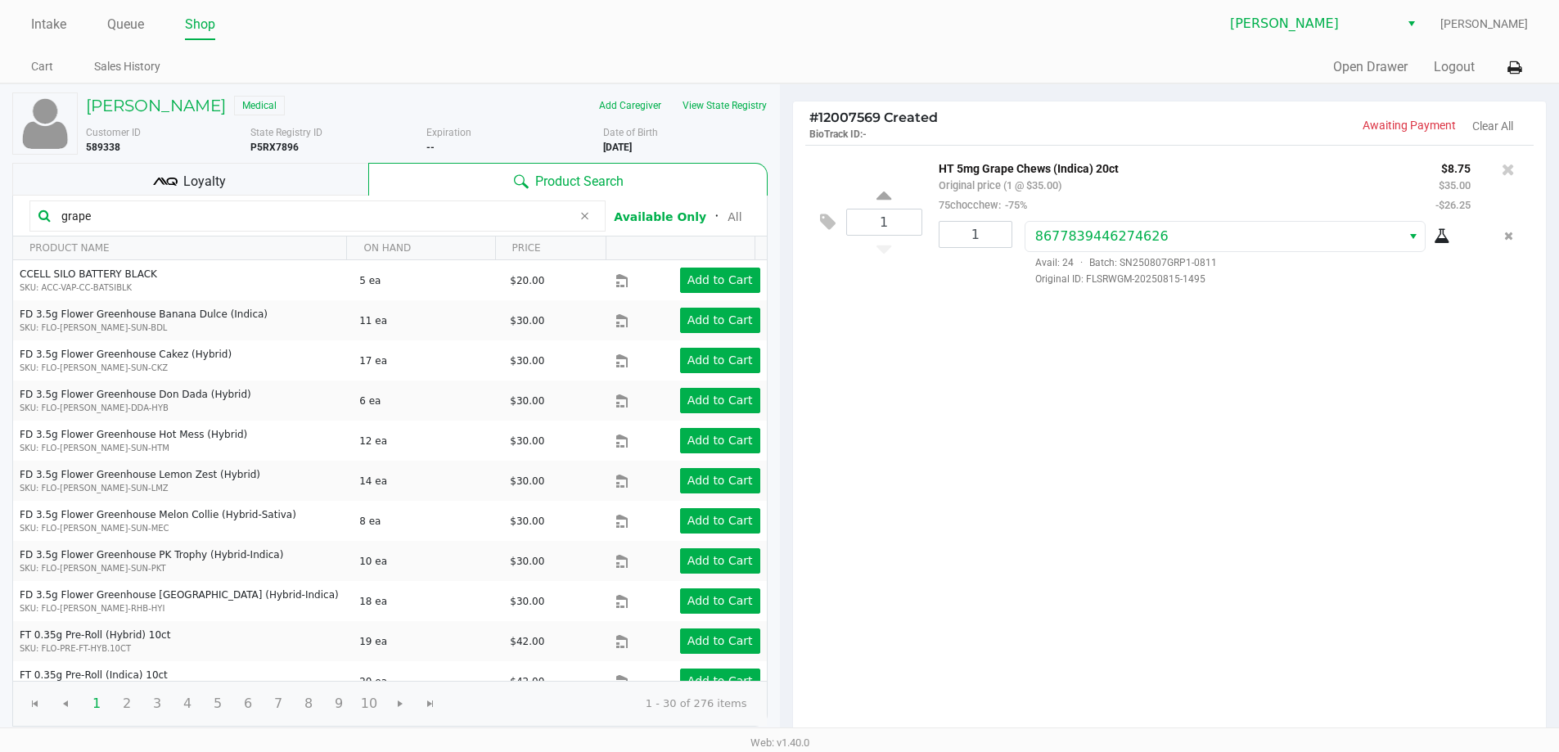
click at [1209, 414] on div "1 HT 5mg Grape Chews (Indica) 20ct Original price (1 @ $35.00) 75chocchew: -75%…" at bounding box center [1170, 442] width 754 height 594
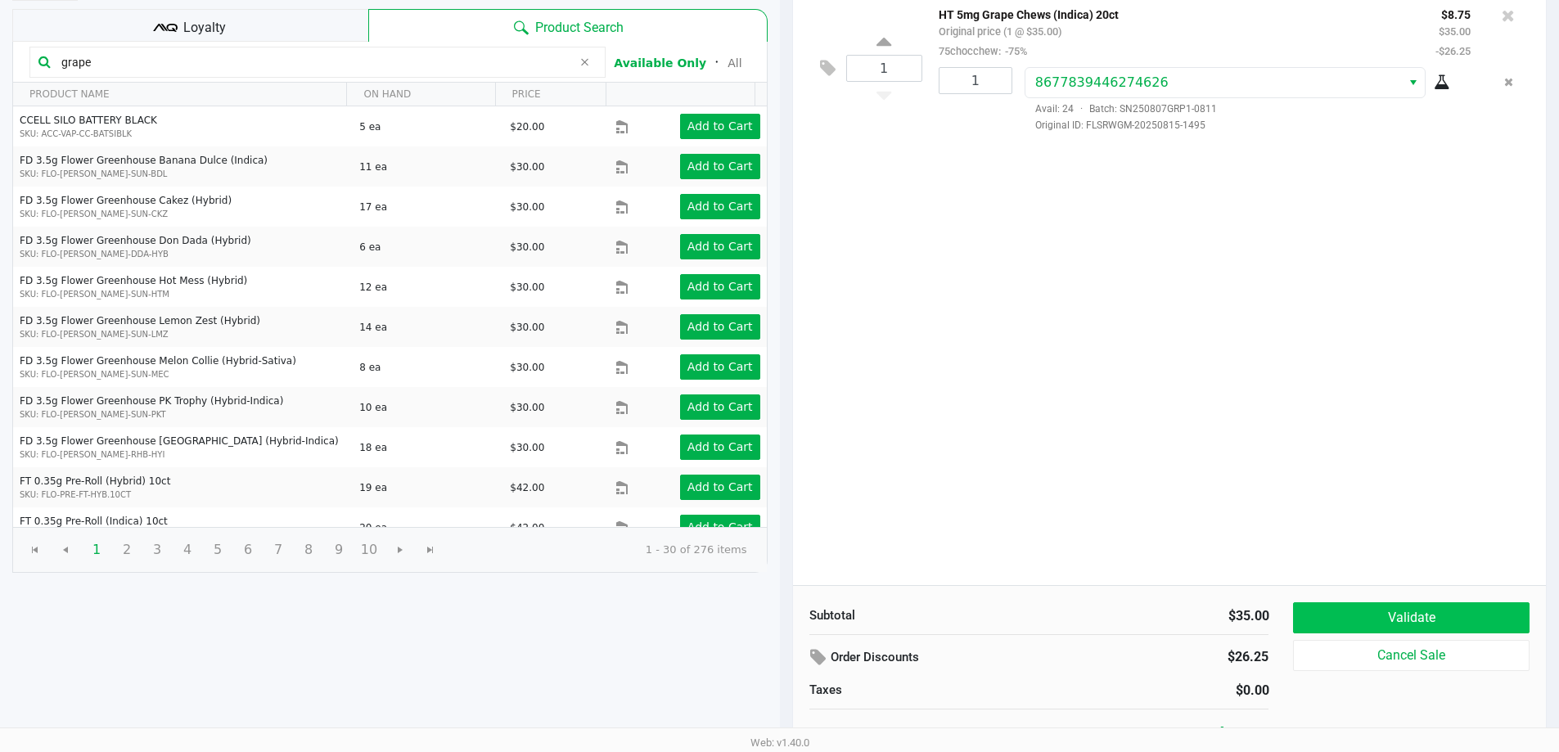
scroll to position [168, 0]
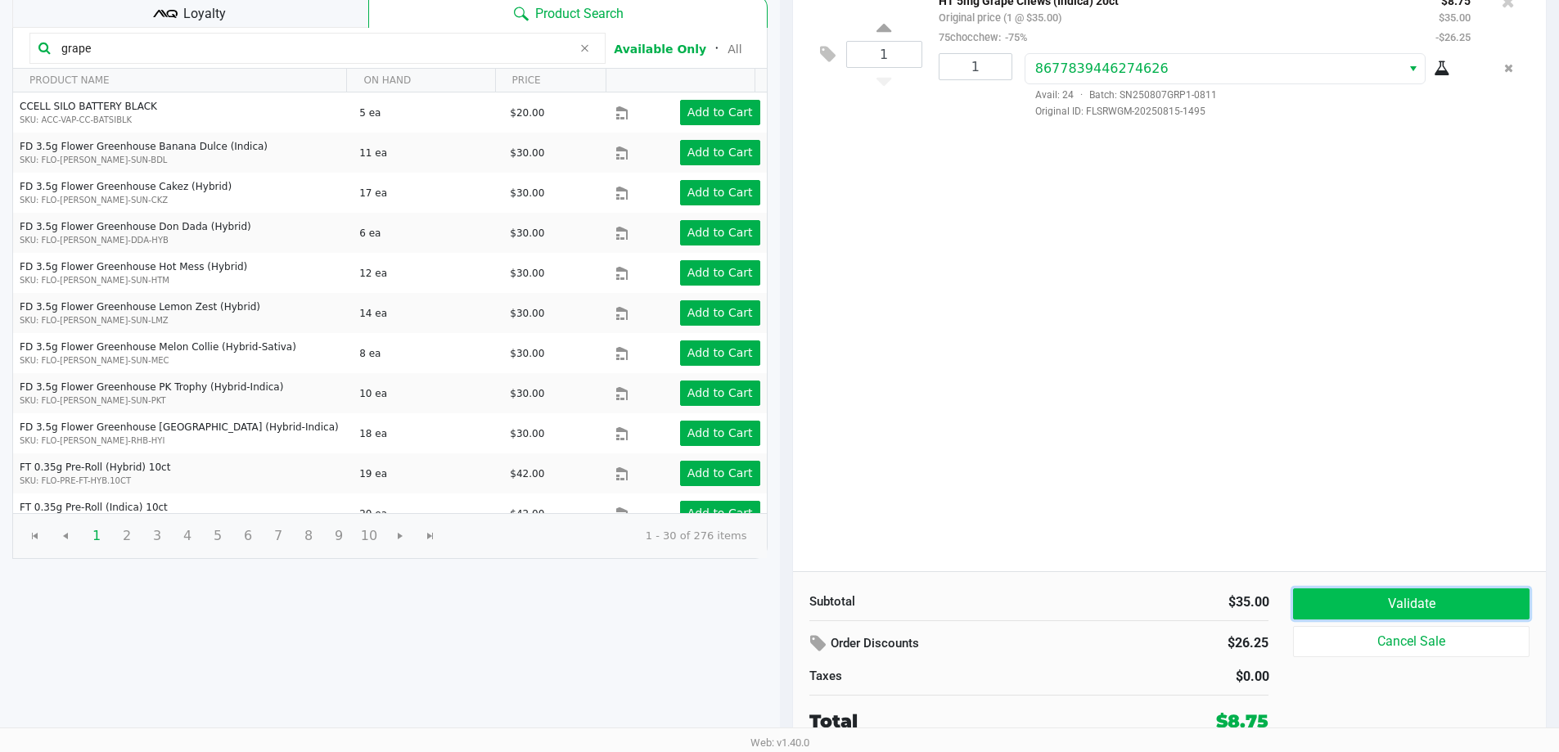
click at [1397, 610] on button "Validate" at bounding box center [1411, 603] width 236 height 31
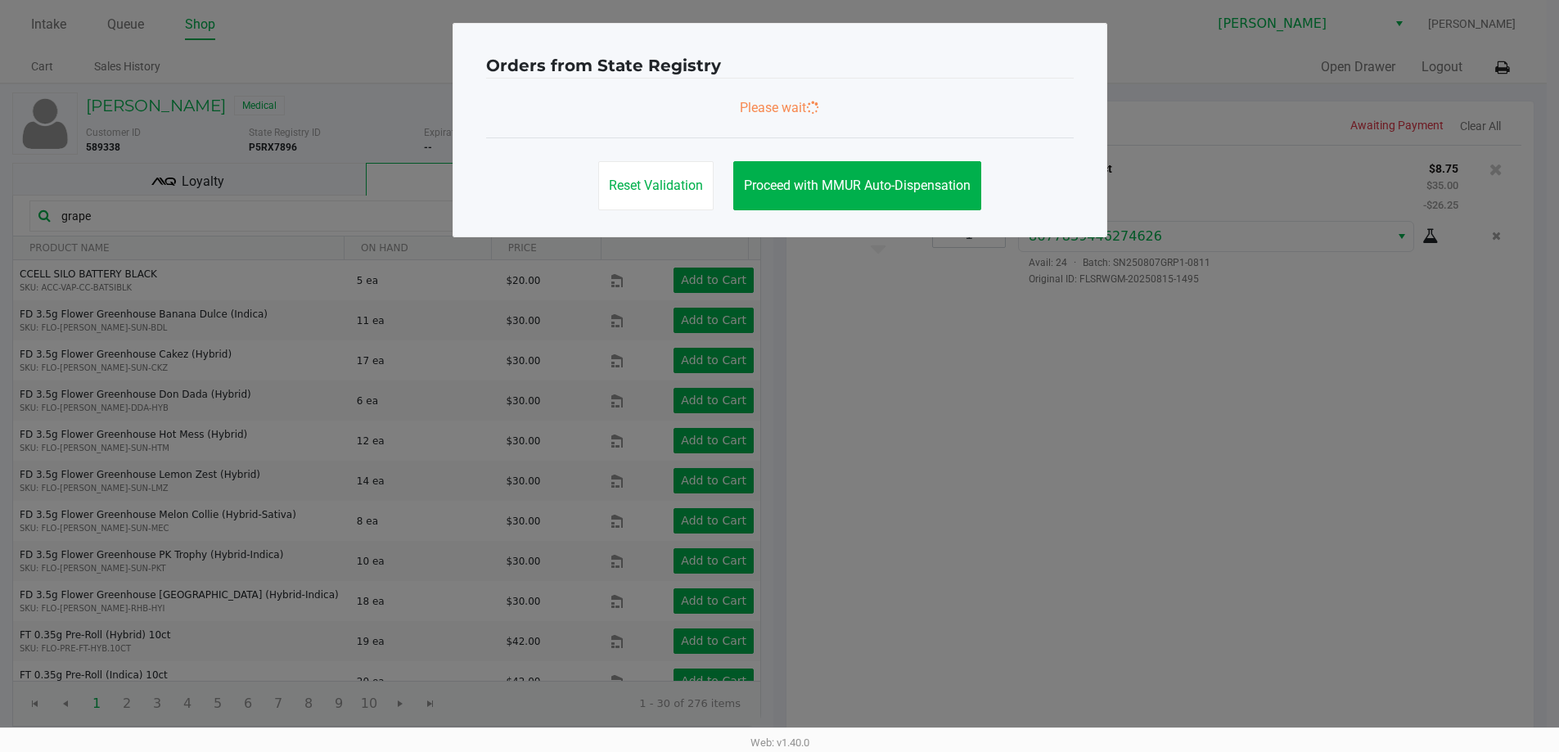
scroll to position [0, 0]
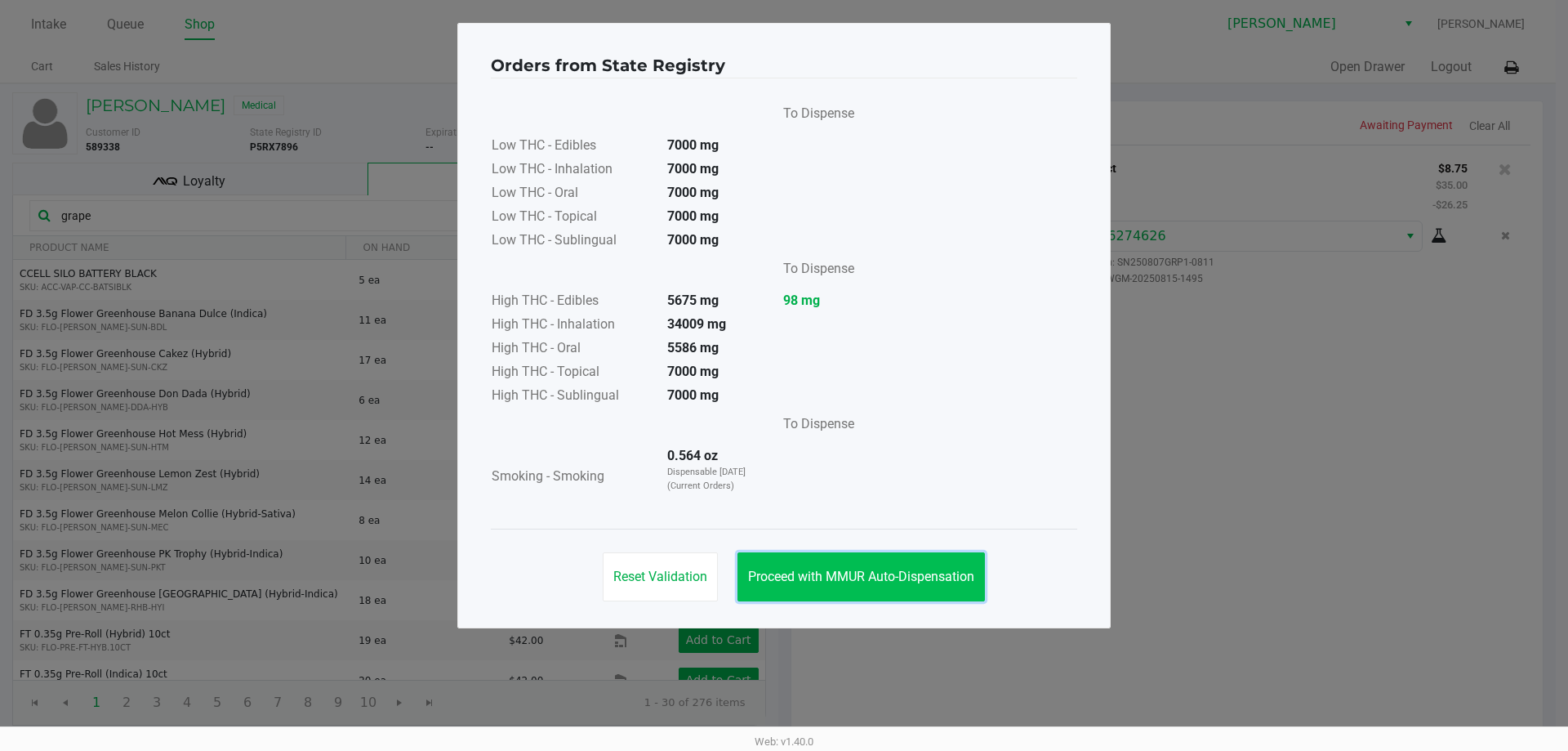
click at [901, 571] on span "Proceed with MMUR Auto-Dispensation" at bounding box center [861, 577] width 227 height 16
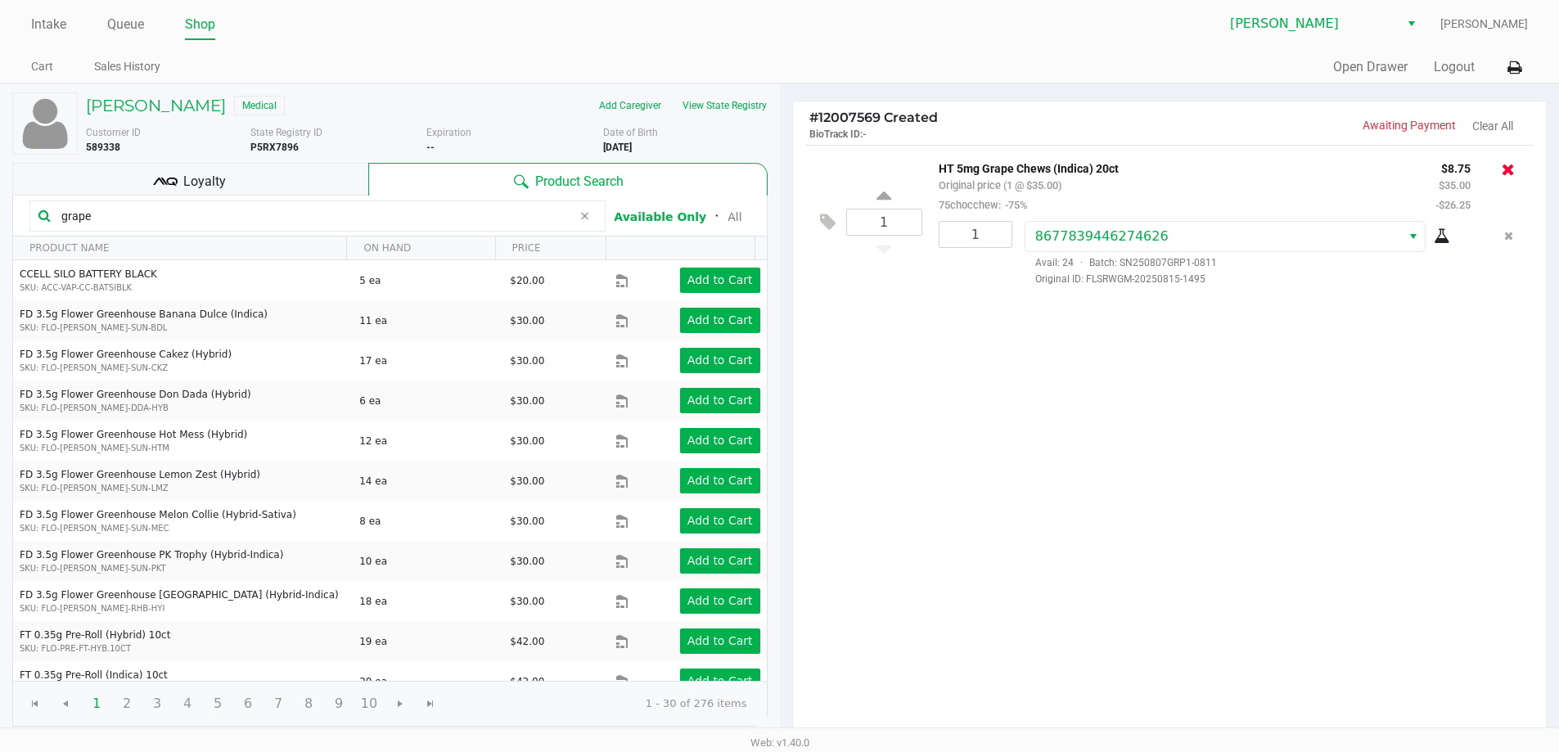
click at [1510, 169] on icon at bounding box center [1508, 169] width 13 height 16
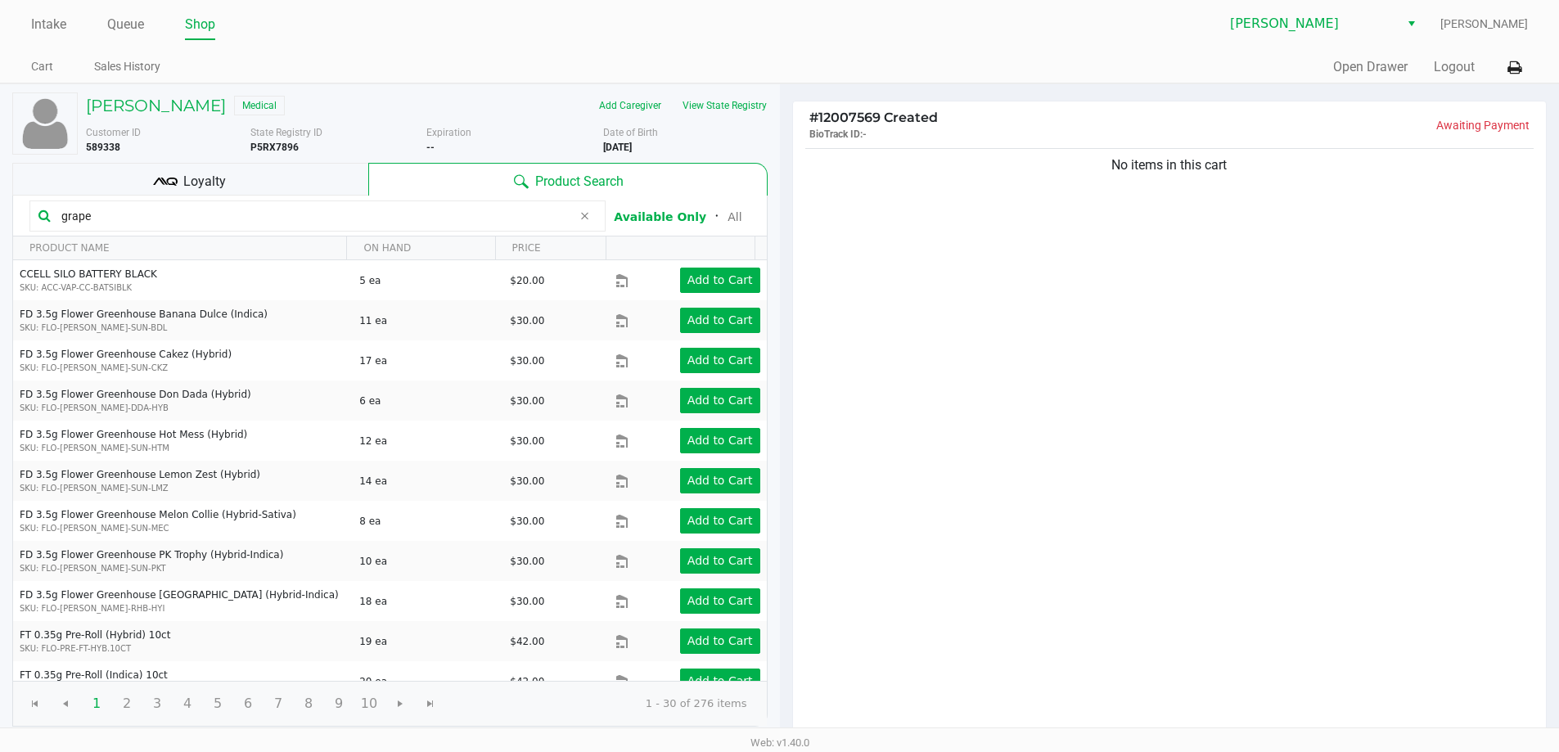
click at [302, 220] on input "grape" at bounding box center [313, 216] width 517 height 25
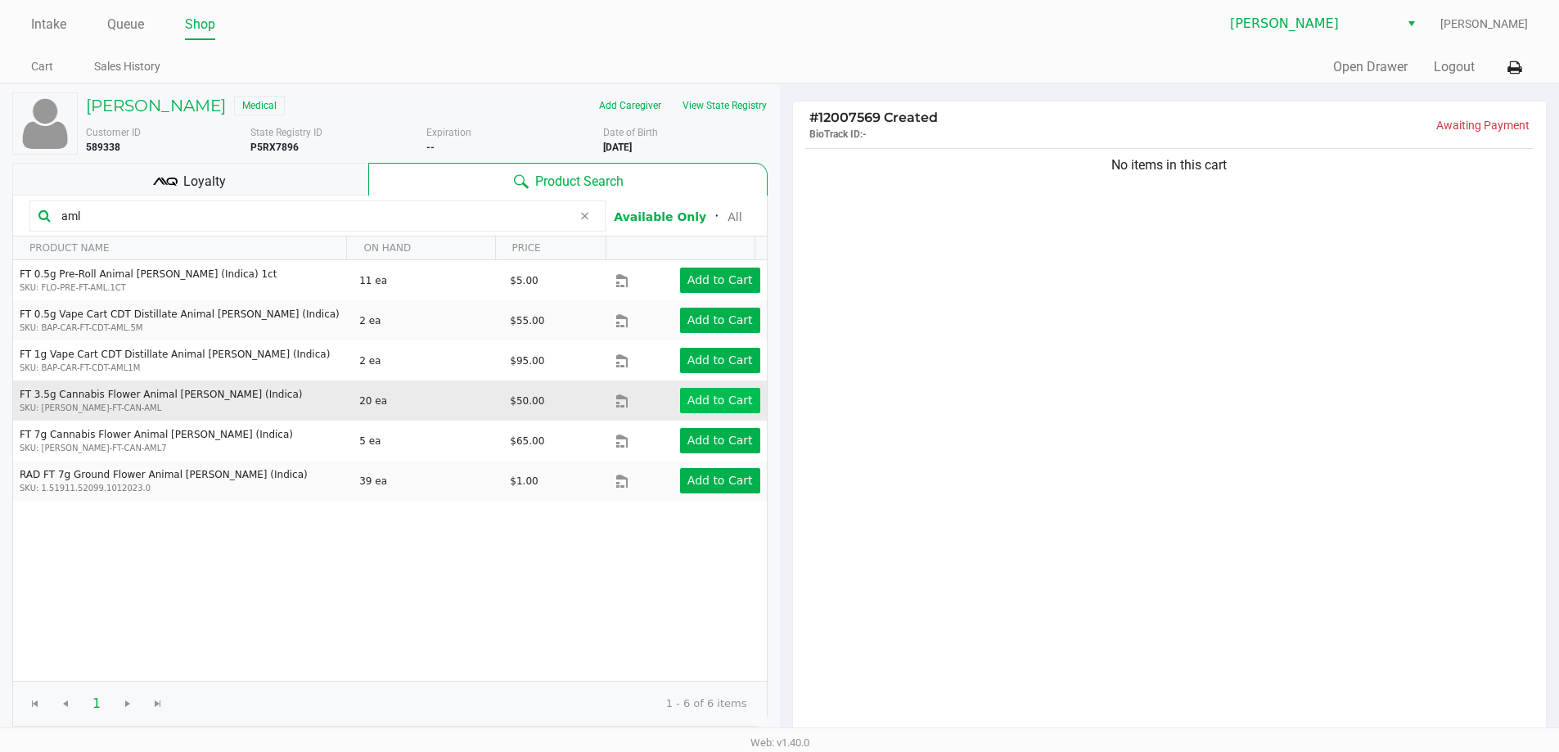
type input "aml"
click at [705, 397] on app-button-loader "Add to Cart" at bounding box center [719, 400] width 65 height 13
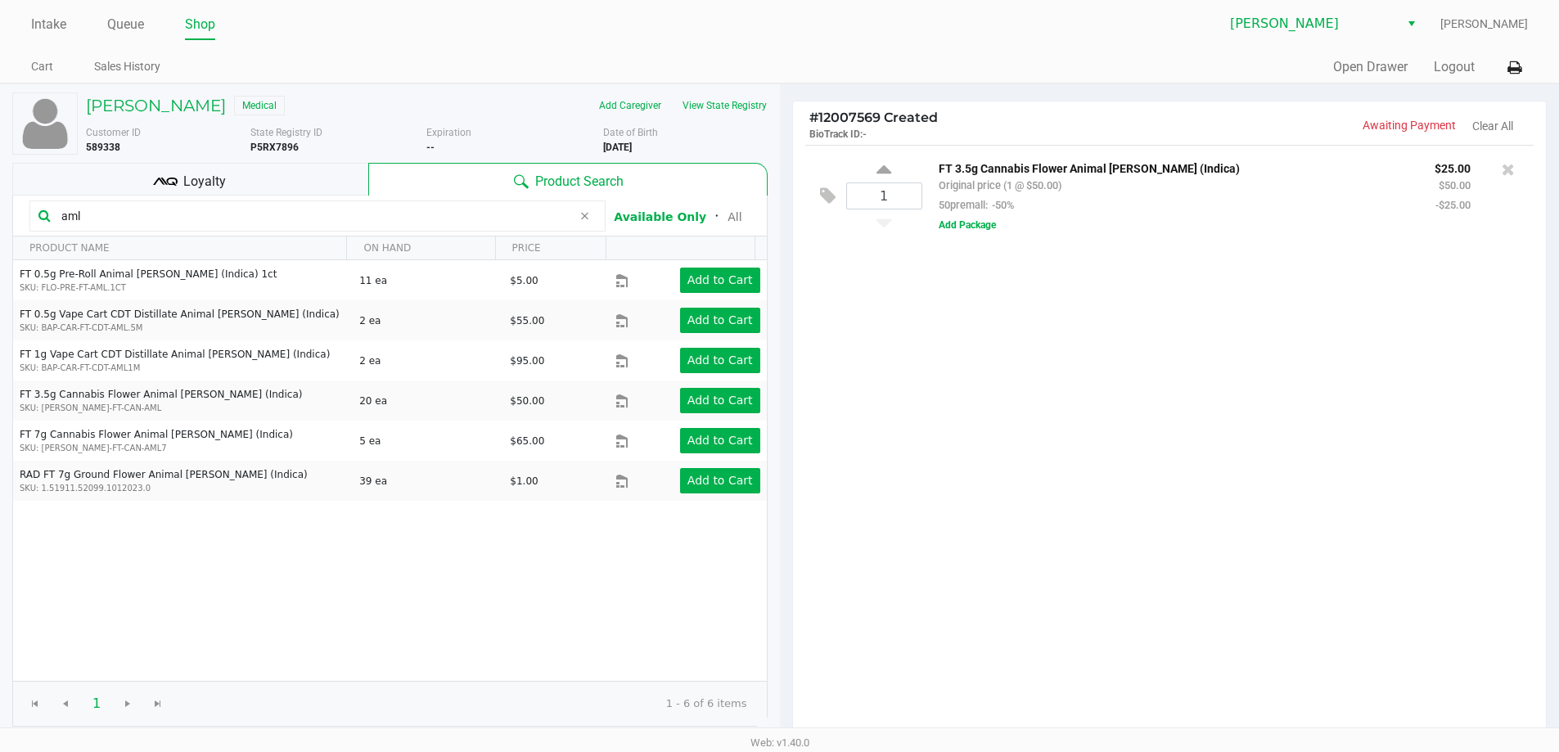
click at [970, 237] on div "1 FT 3.5g Cannabis Flower Animal Larry (Indica) Original price (1 @ $50.00) 50p…" at bounding box center [1169, 195] width 729 height 101
click at [969, 222] on button "Add Package" at bounding box center [967, 225] width 57 height 15
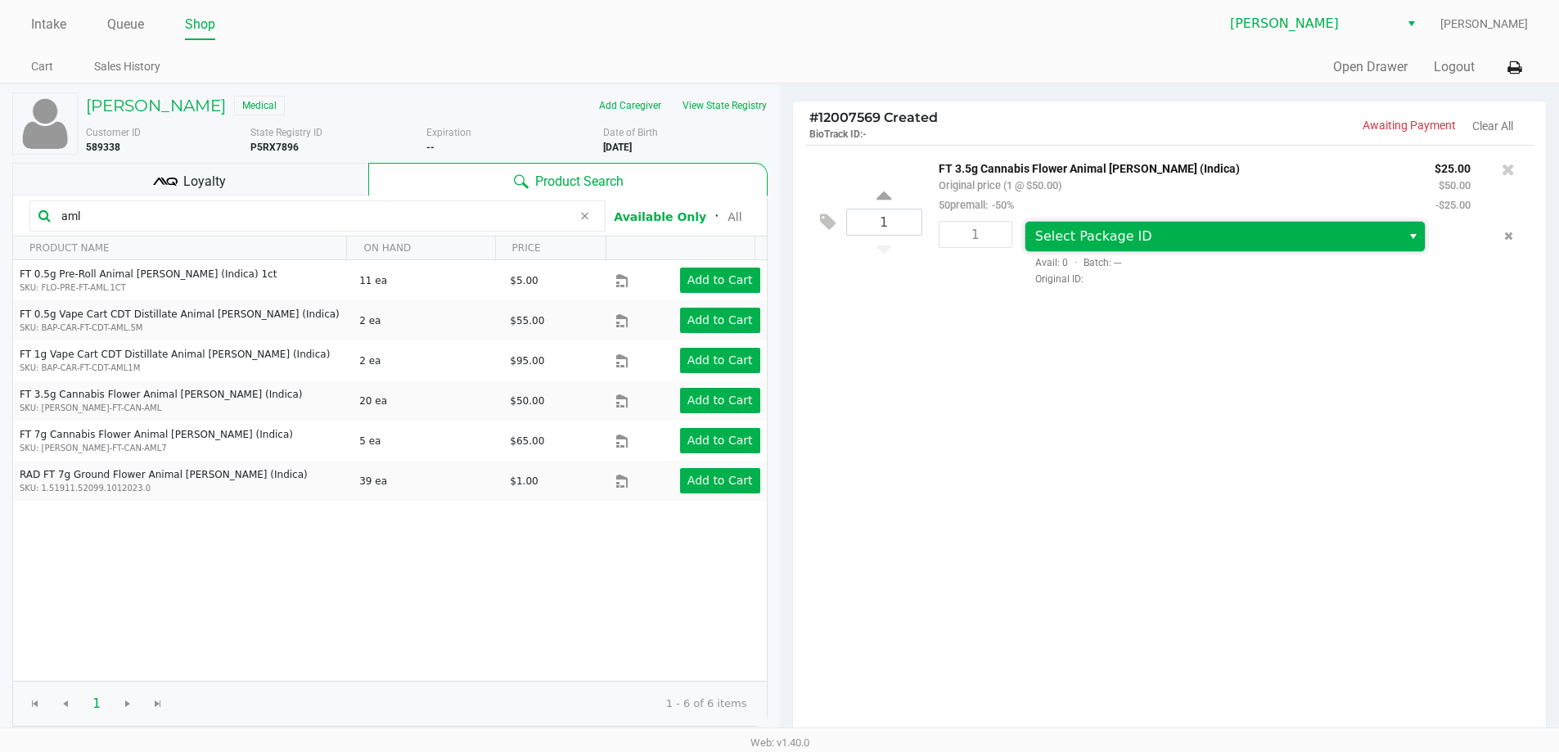
click at [1051, 243] on span "Select Package ID" at bounding box center [1093, 236] width 117 height 16
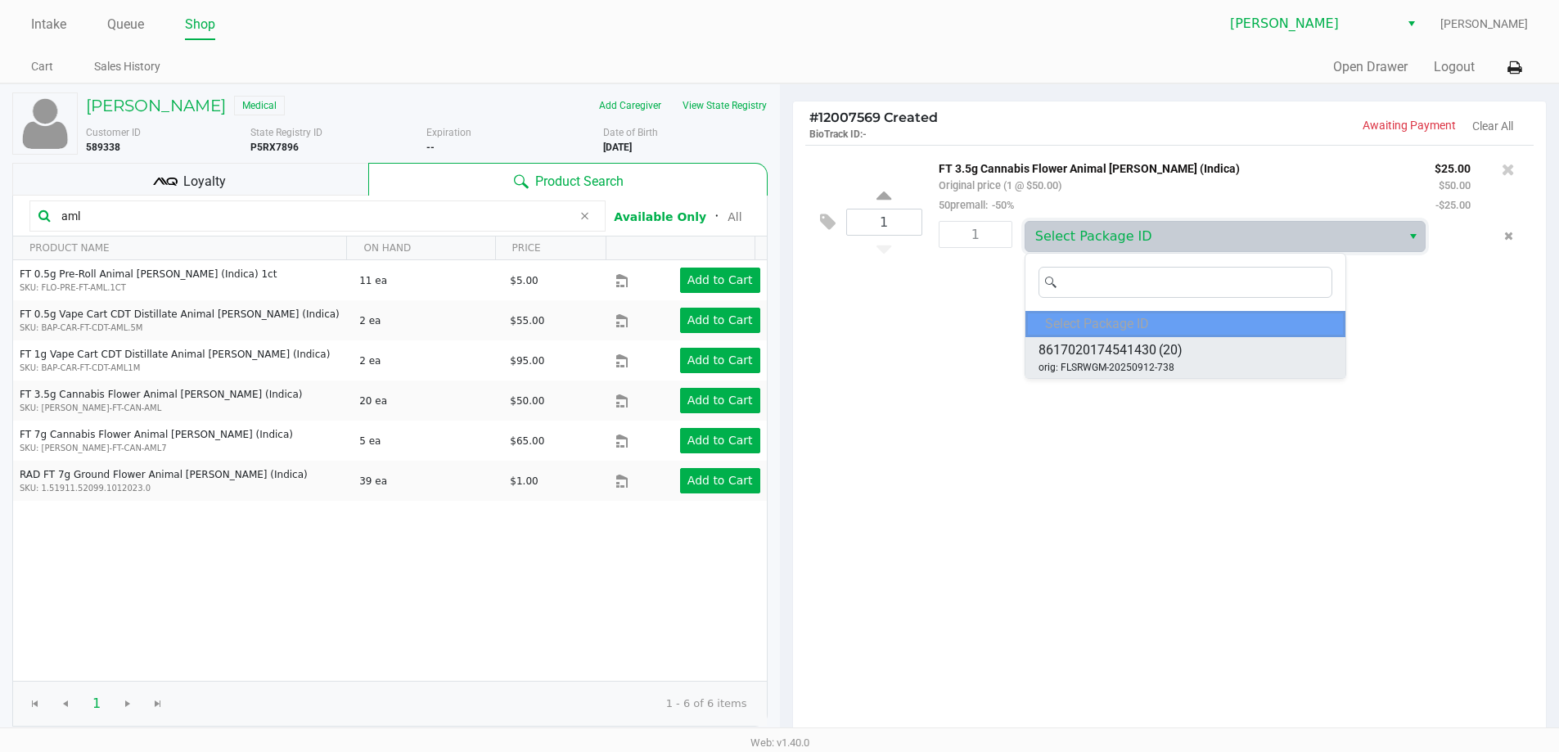
click at [1120, 363] on span "orig: FLSRWGM-20250912-738" at bounding box center [1106, 367] width 136 height 15
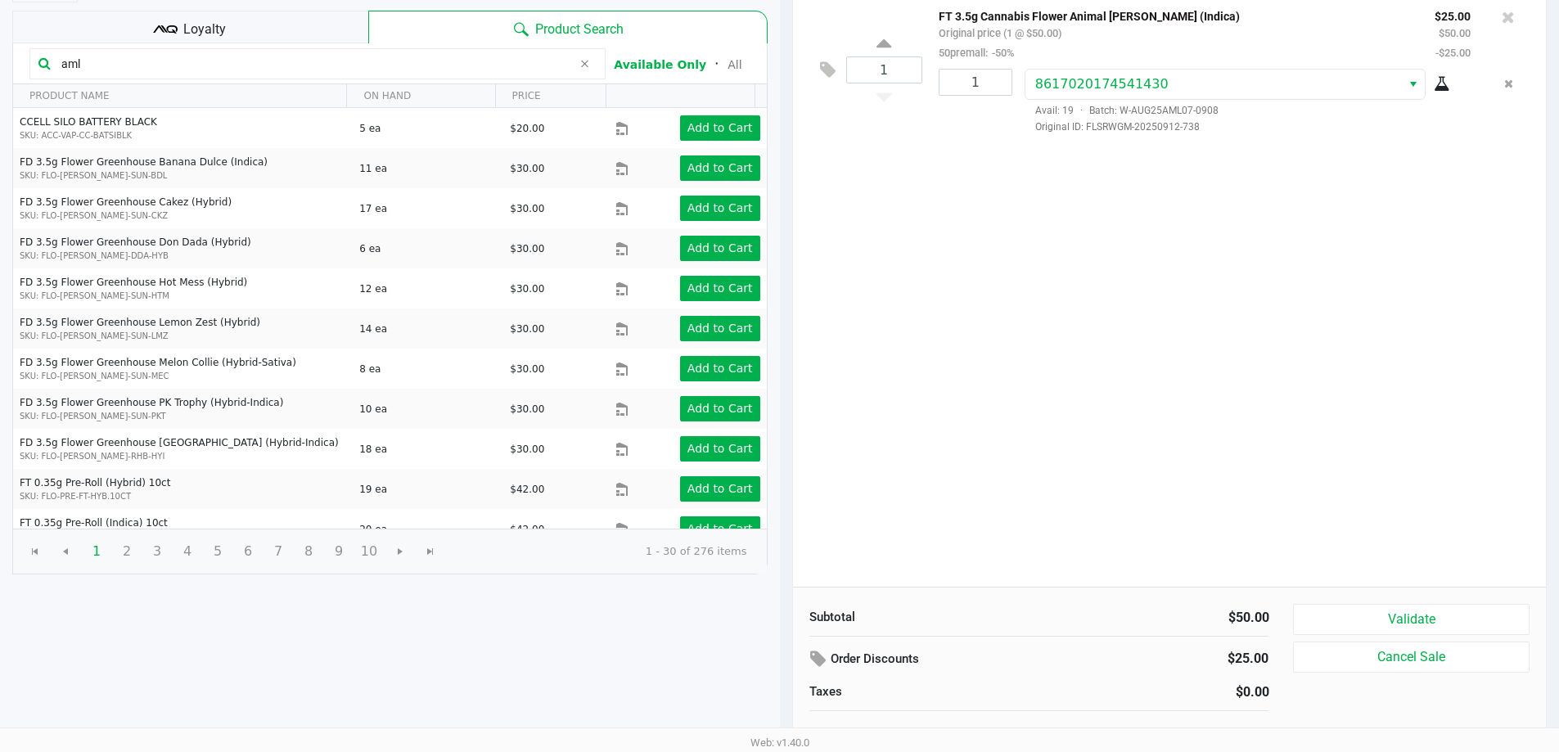
scroll to position [168, 0]
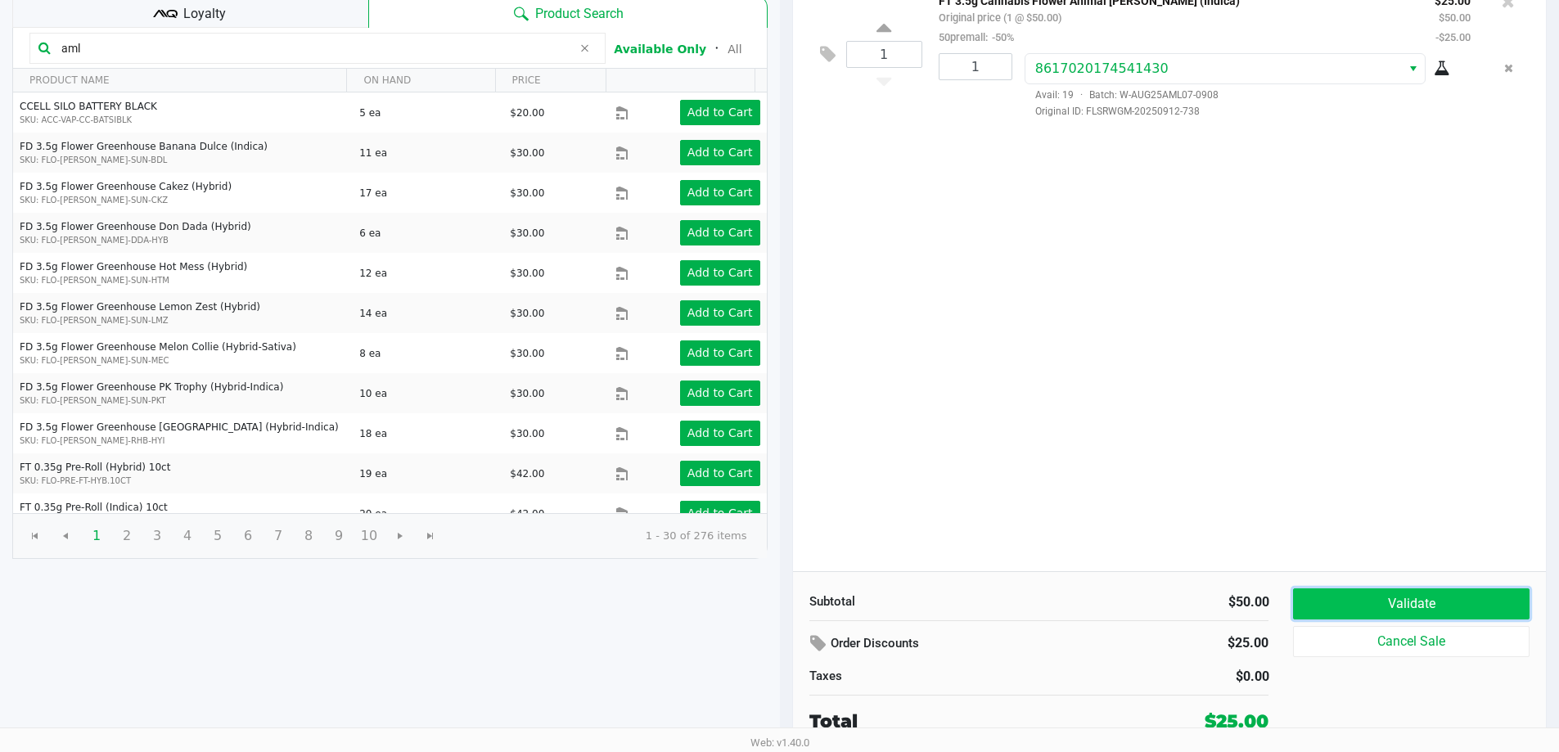
click at [1380, 600] on button "Validate" at bounding box center [1411, 603] width 236 height 31
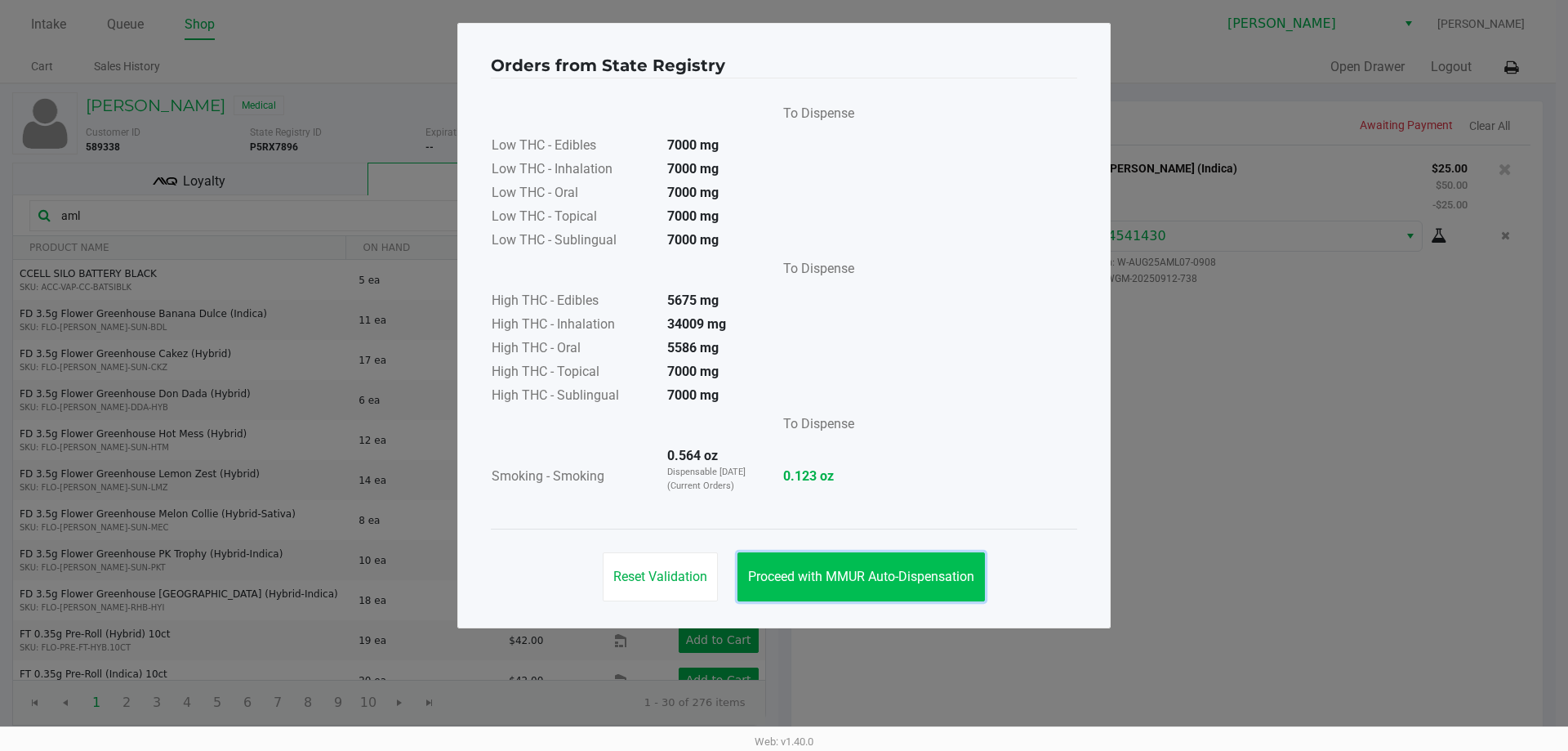
click at [802, 569] on span "Proceed with MMUR Auto-Dispensation" at bounding box center [861, 577] width 227 height 16
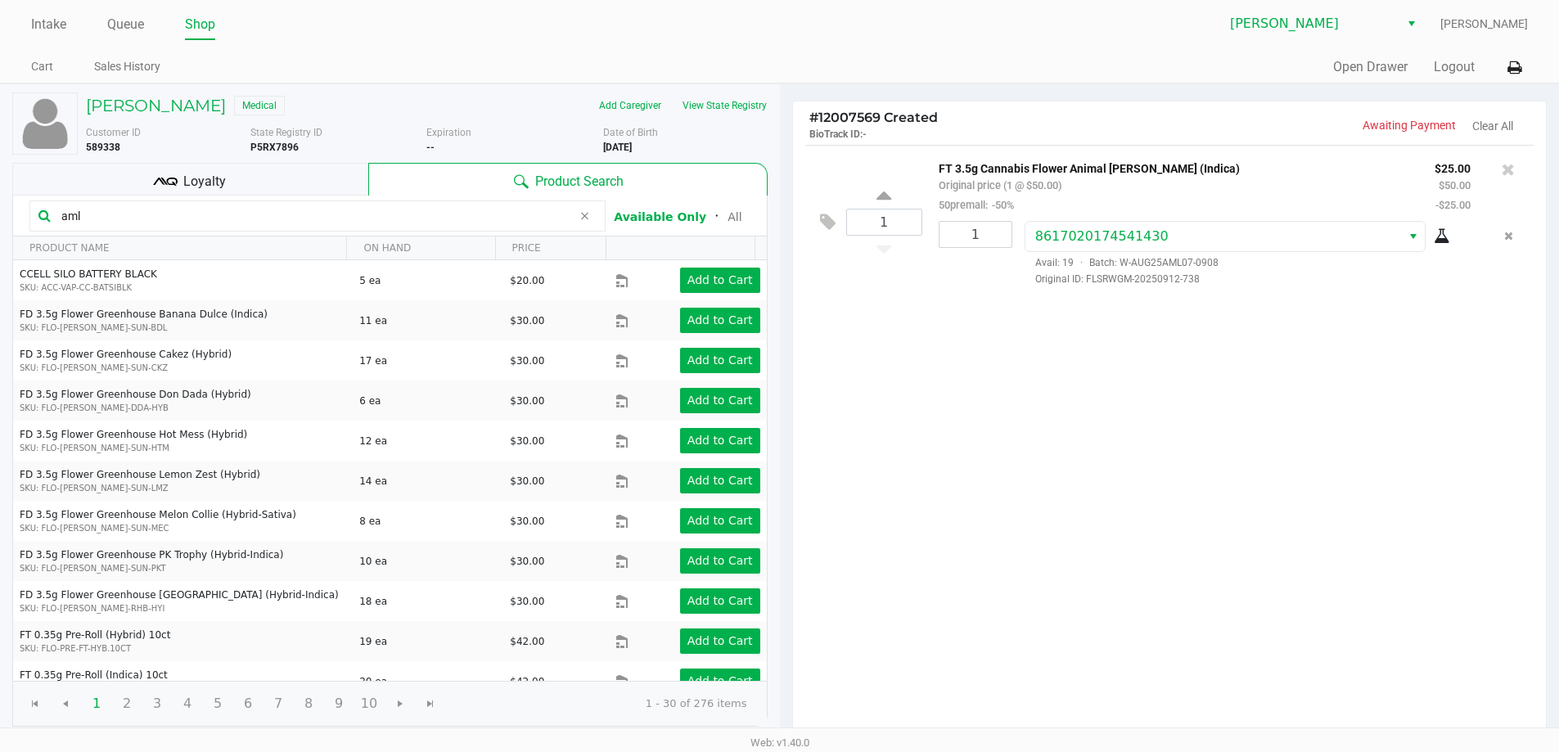
click at [1500, 168] on div at bounding box center [1508, 169] width 26 height 23
click at [1508, 168] on icon at bounding box center [1508, 169] width 13 height 16
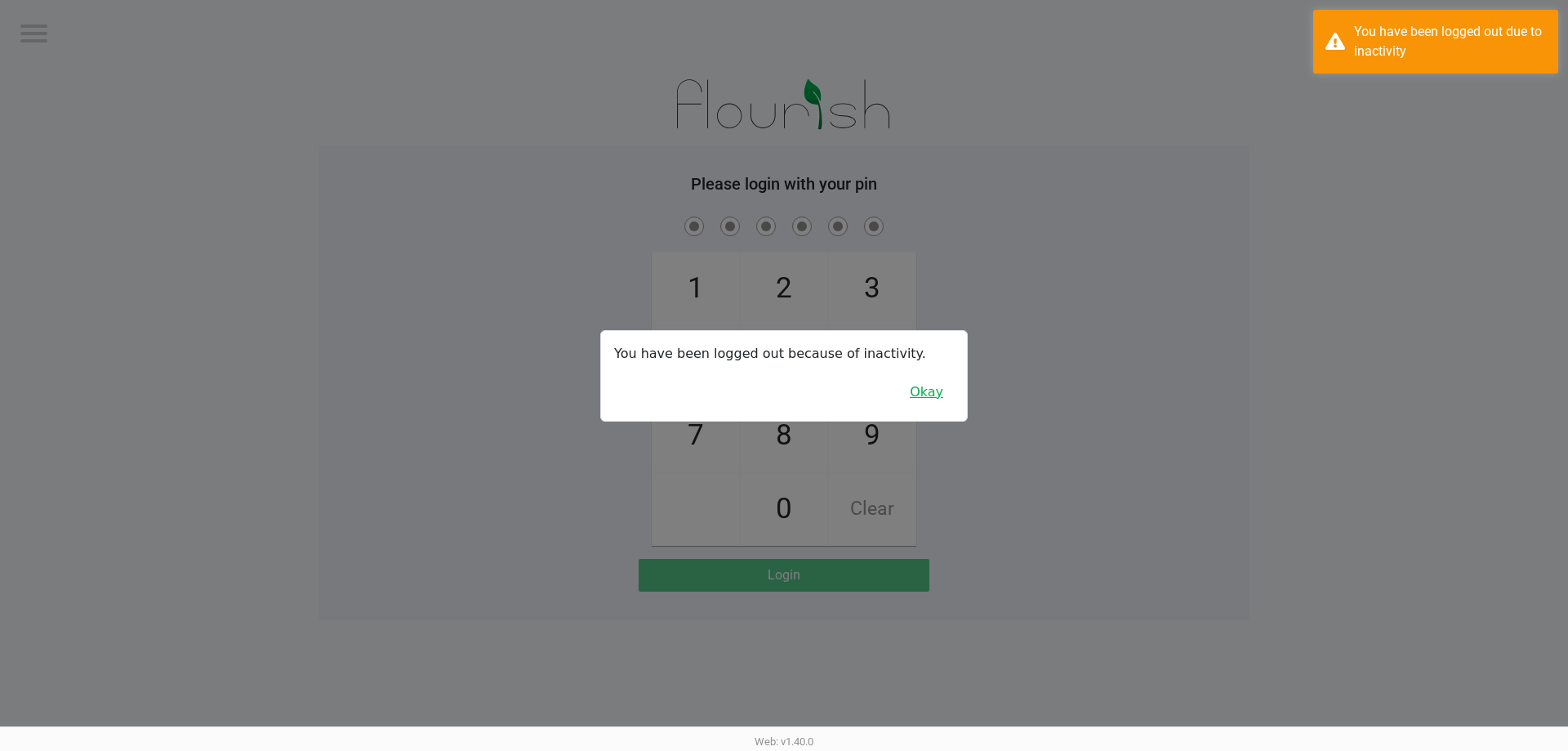
click at [938, 398] on button "Okay" at bounding box center [926, 391] width 55 height 31
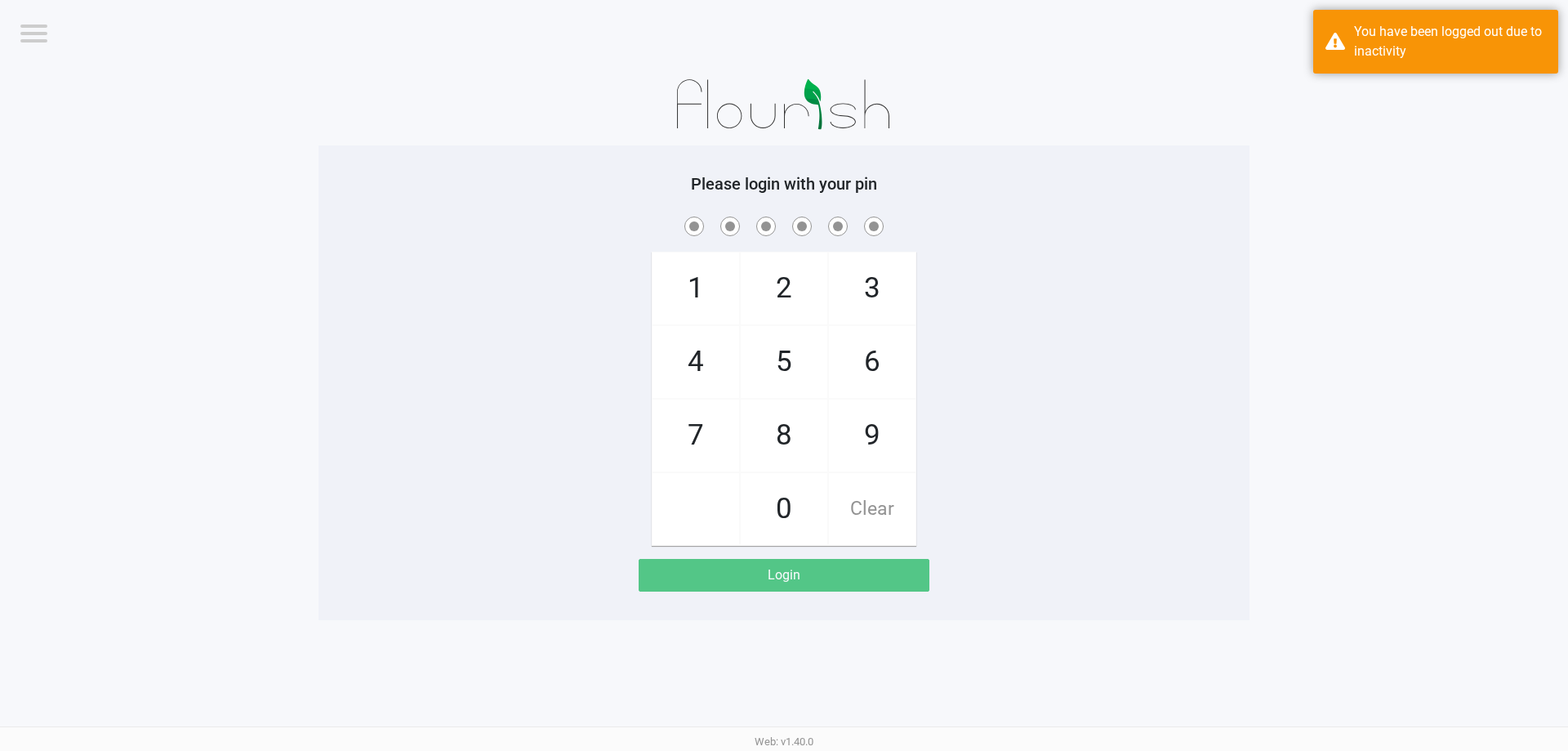
click at [967, 99] on div at bounding box center [784, 105] width 931 height 82
checkbox input "true"
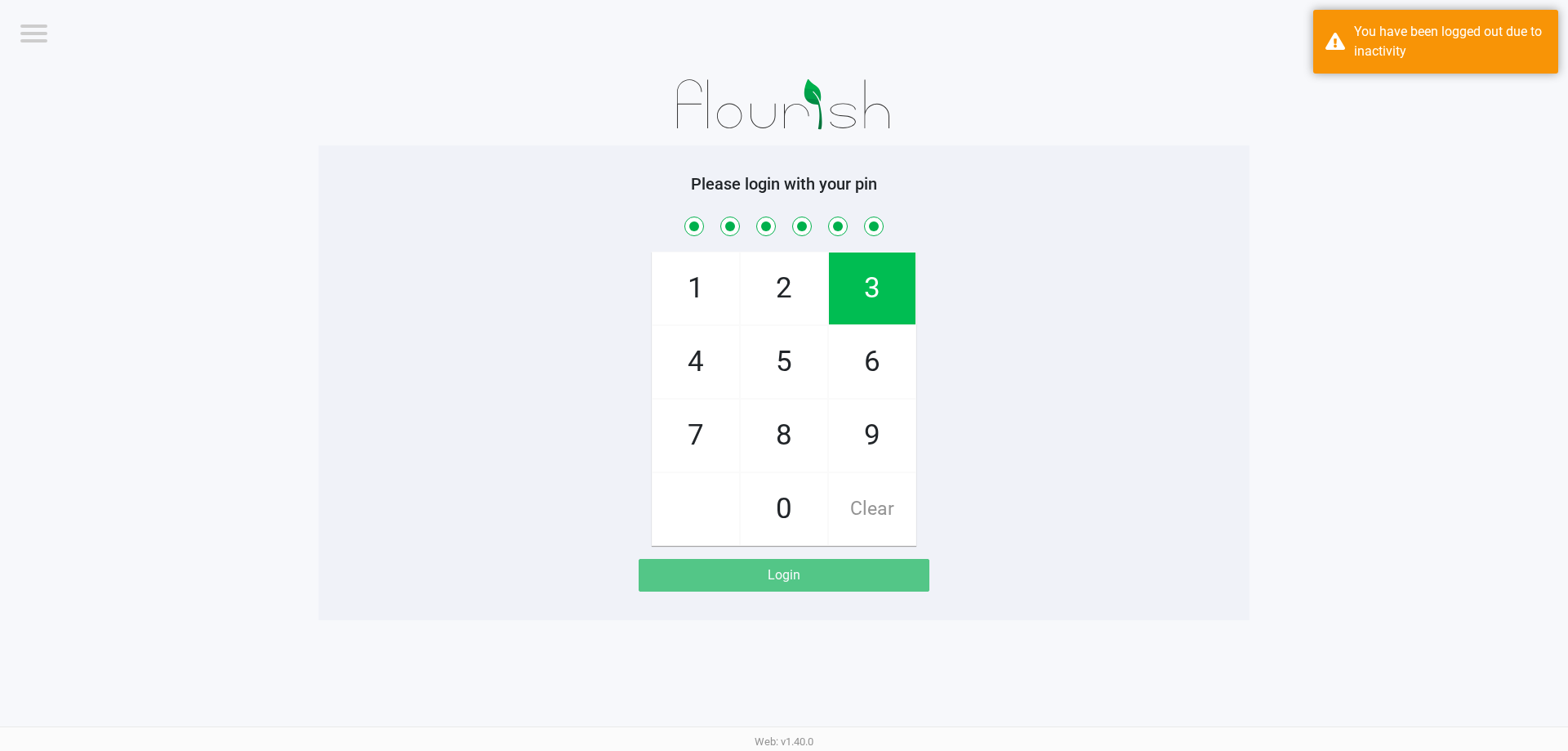
checkbox input "true"
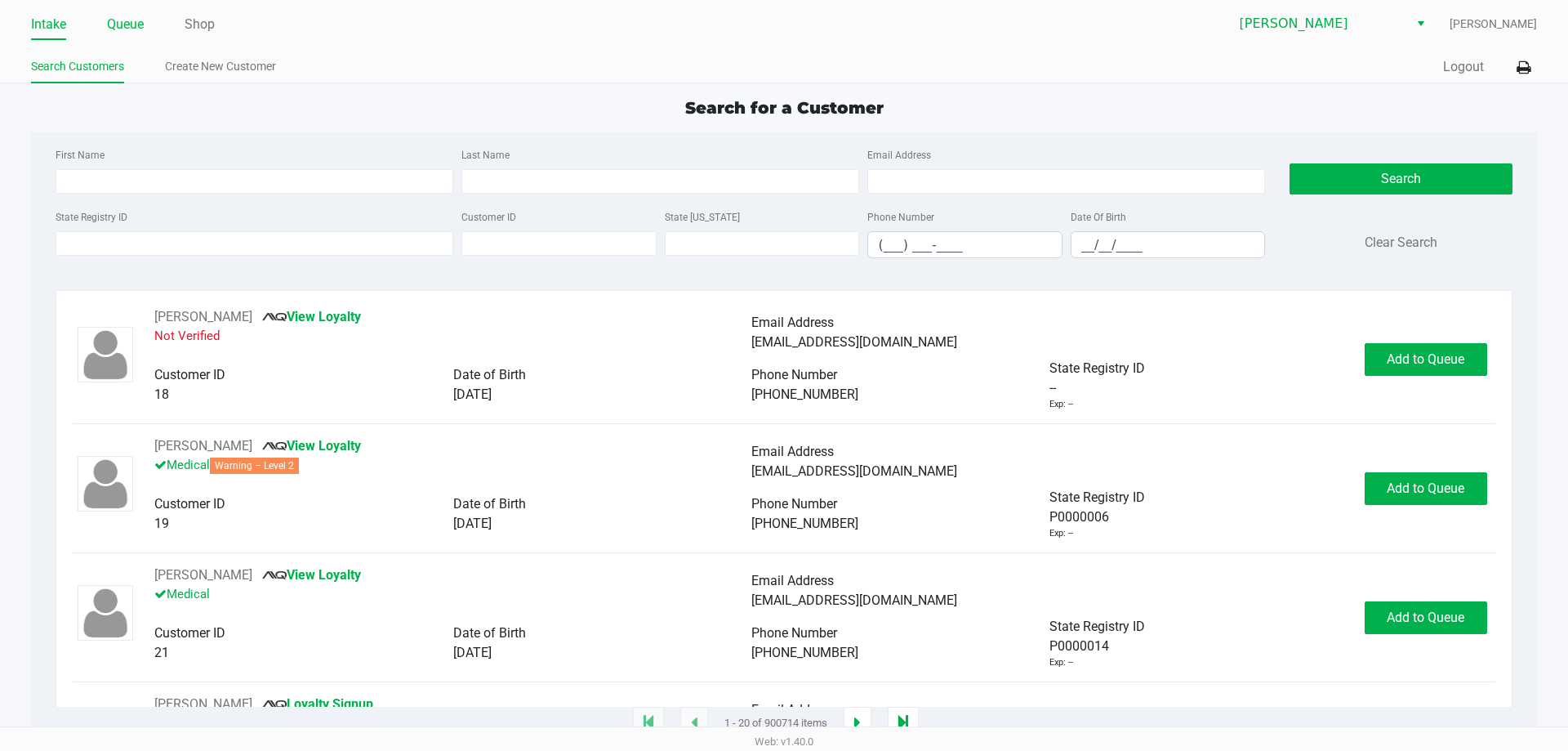
click at [117, 11] on li "Queue" at bounding box center [125, 25] width 37 height 29
click at [115, 40] on div "Intake Queue Shop Brandon WC Raven Siker Search Customers Create New Customer Q…" at bounding box center [784, 41] width 1568 height 83
click at [105, 18] on ul "Intake Queue Shop" at bounding box center [407, 25] width 753 height 28
click at [121, 23] on link "Queue" at bounding box center [125, 24] width 37 height 23
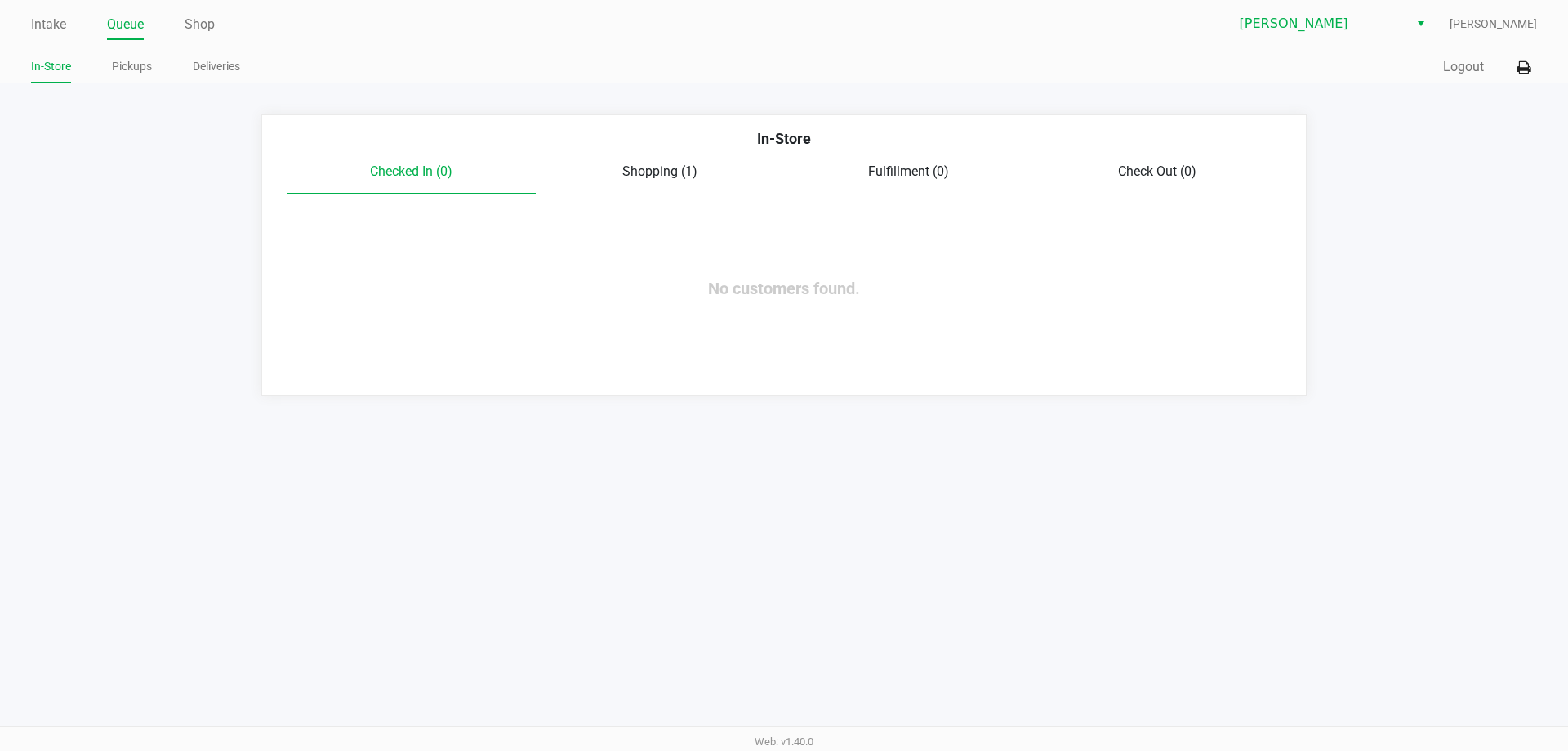
click at [674, 172] on span "Shopping (1)" at bounding box center [660, 172] width 75 height 16
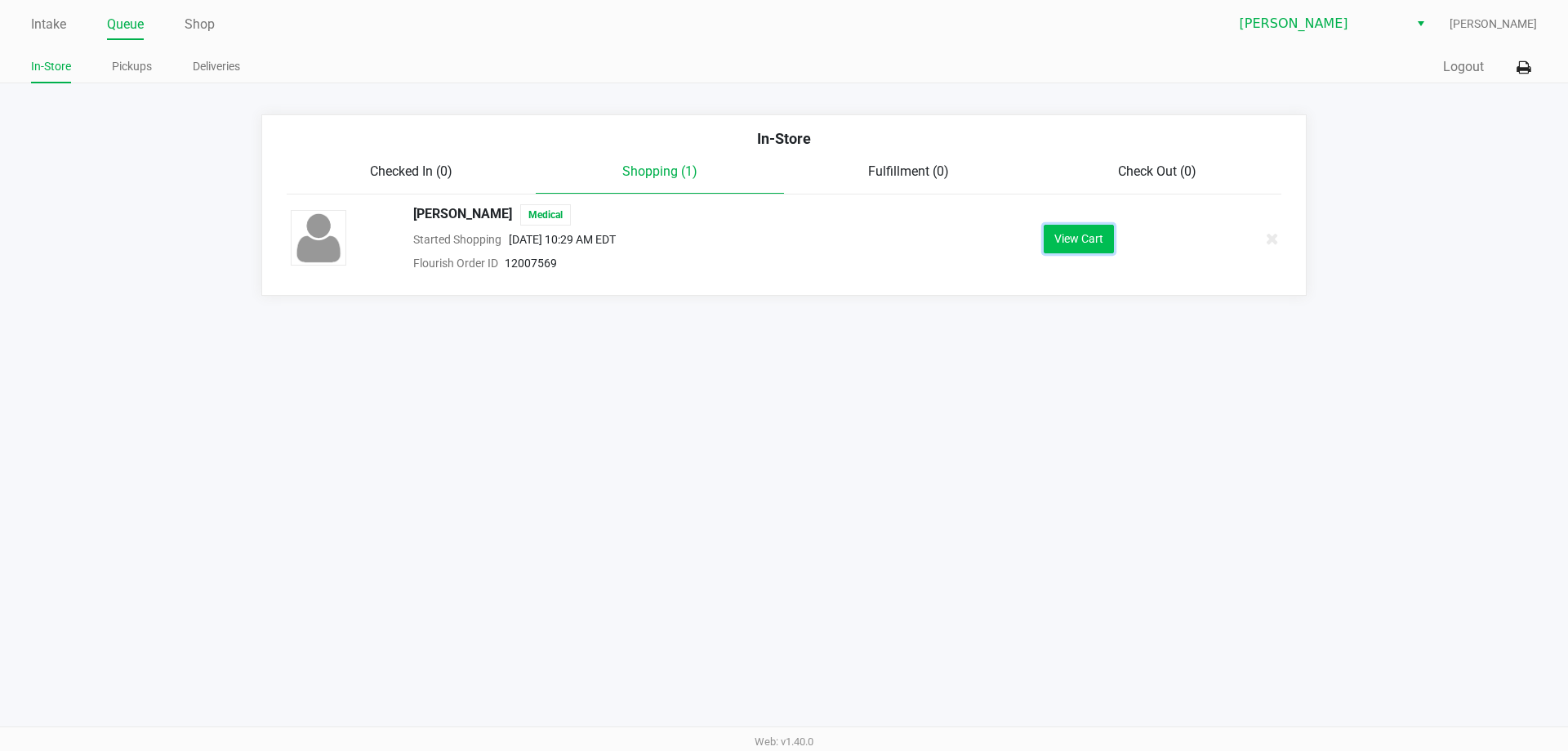
click at [1101, 240] on button "View Cart" at bounding box center [1079, 239] width 70 height 29
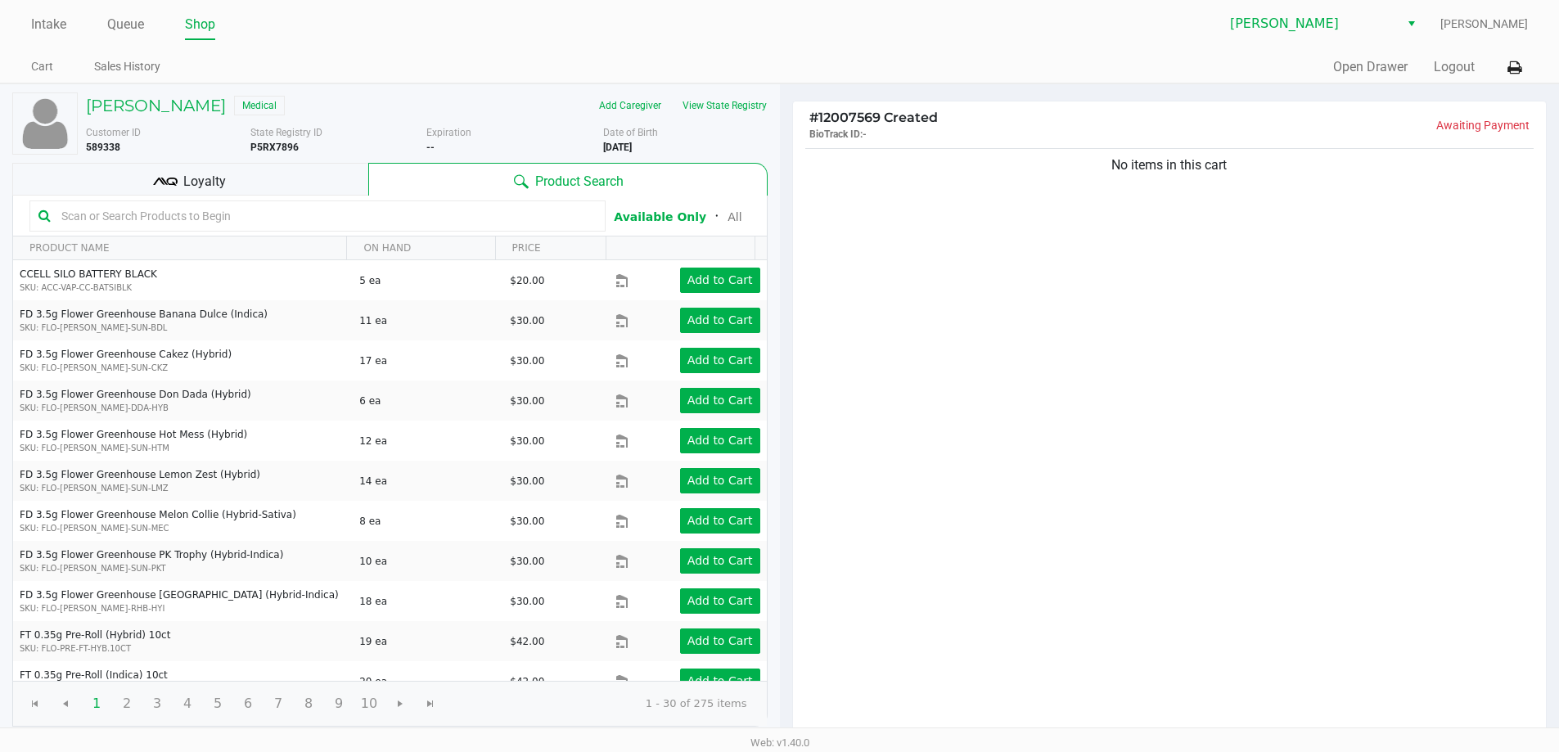
click at [303, 219] on input "text" at bounding box center [326, 216] width 542 height 25
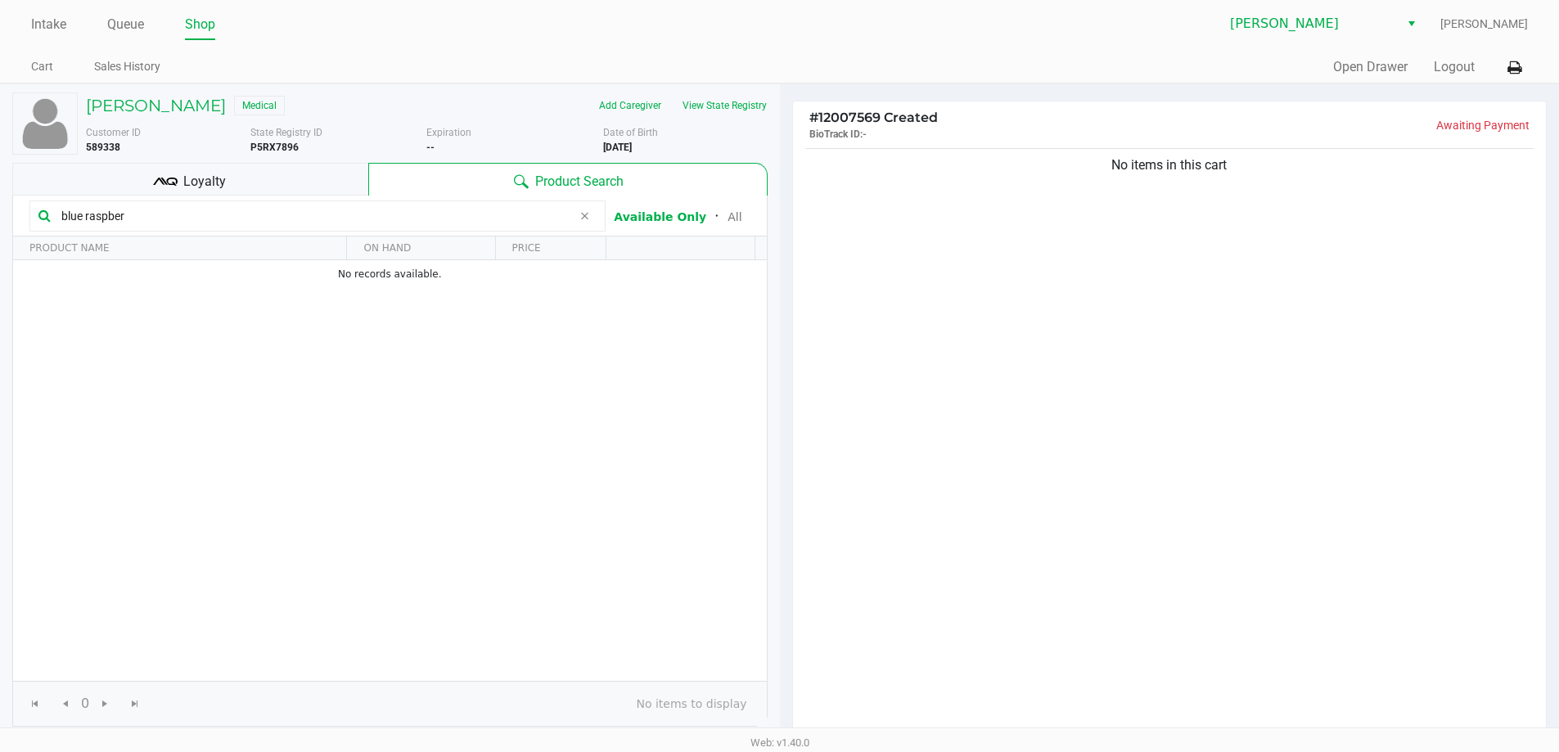
type input "blue raspber"
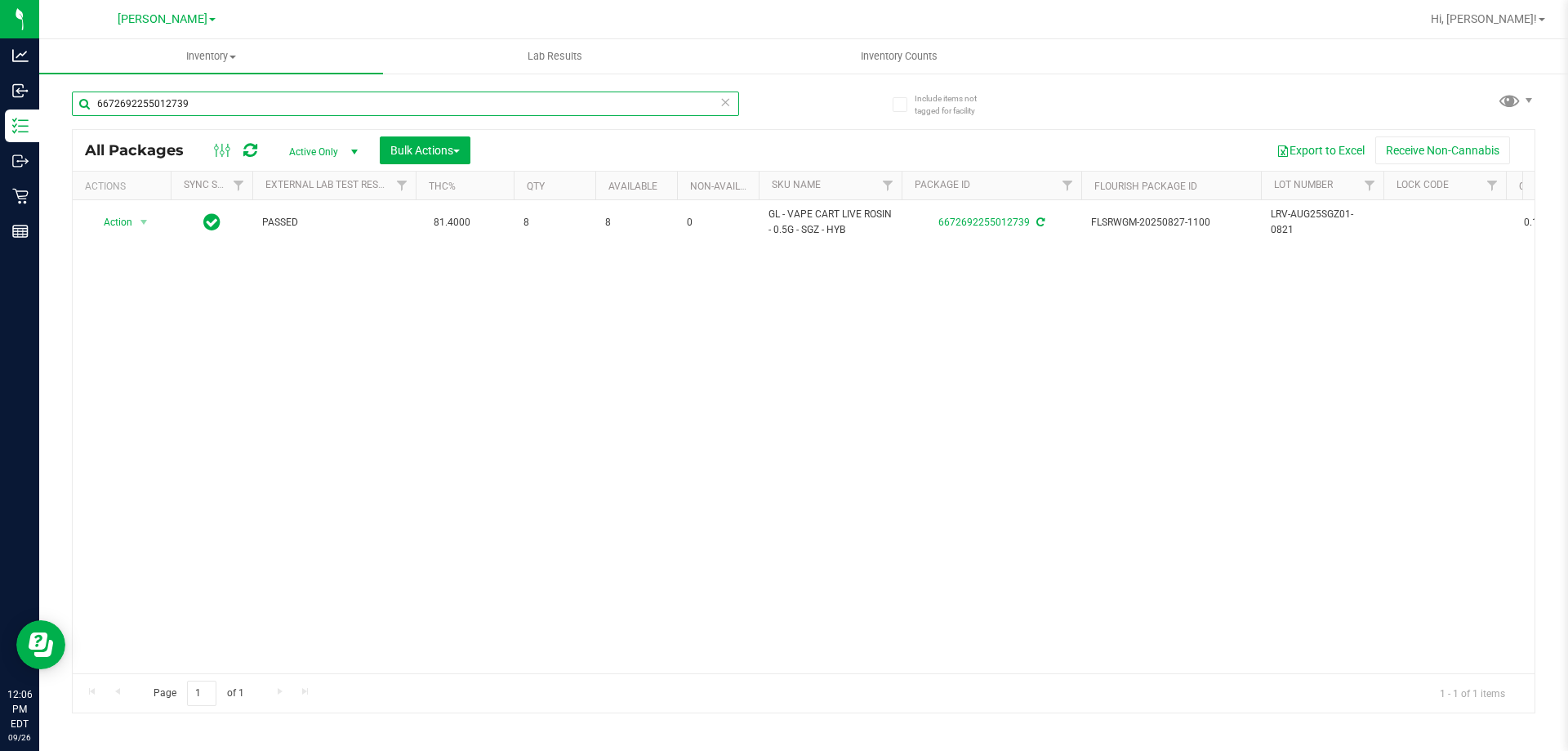
click at [230, 101] on input "6672692255012739" at bounding box center [405, 104] width 668 height 25
type input "grape"
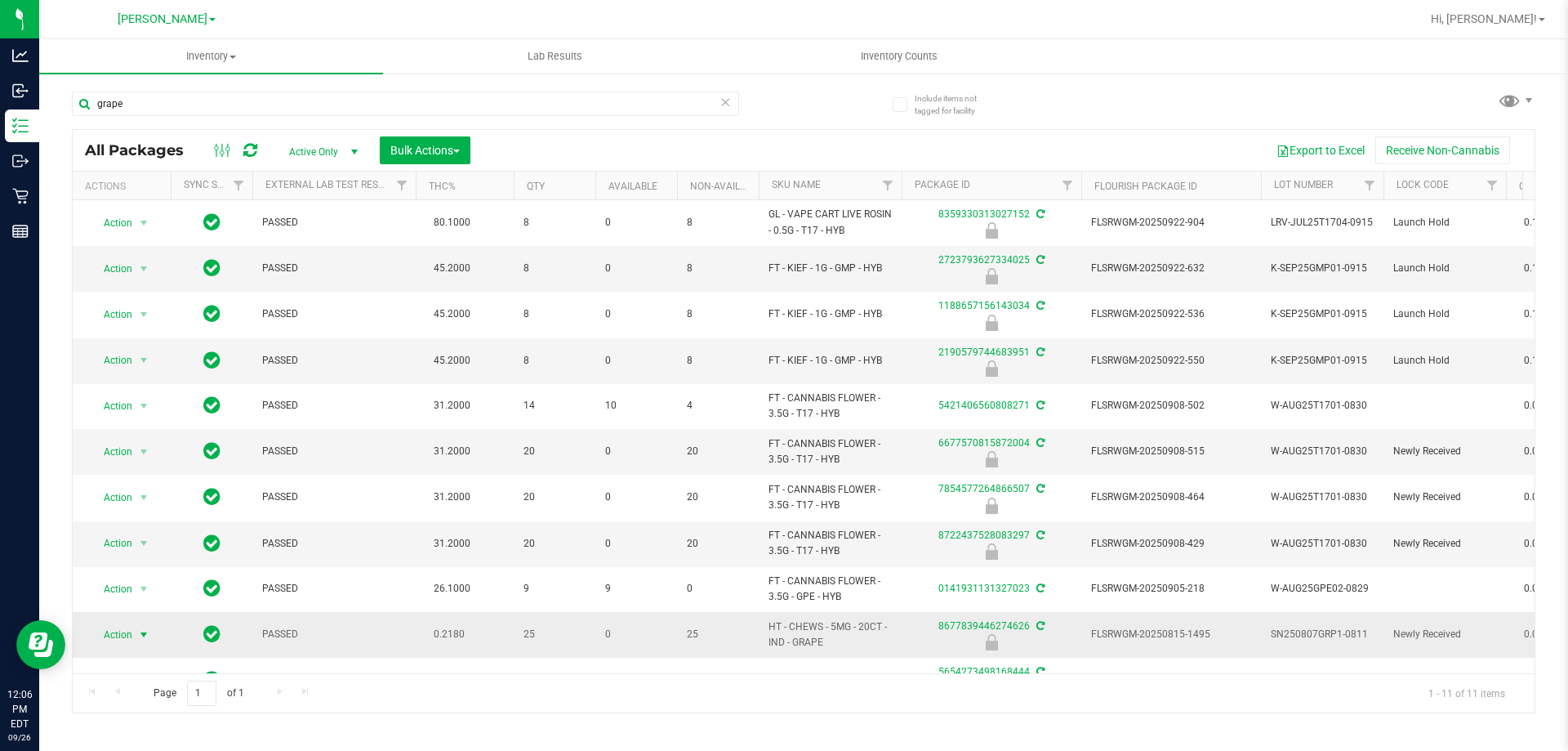
click at [122, 637] on span "Action" at bounding box center [111, 634] width 44 height 23
click at [137, 616] on li "Unlock package" at bounding box center [142, 628] width 105 height 25
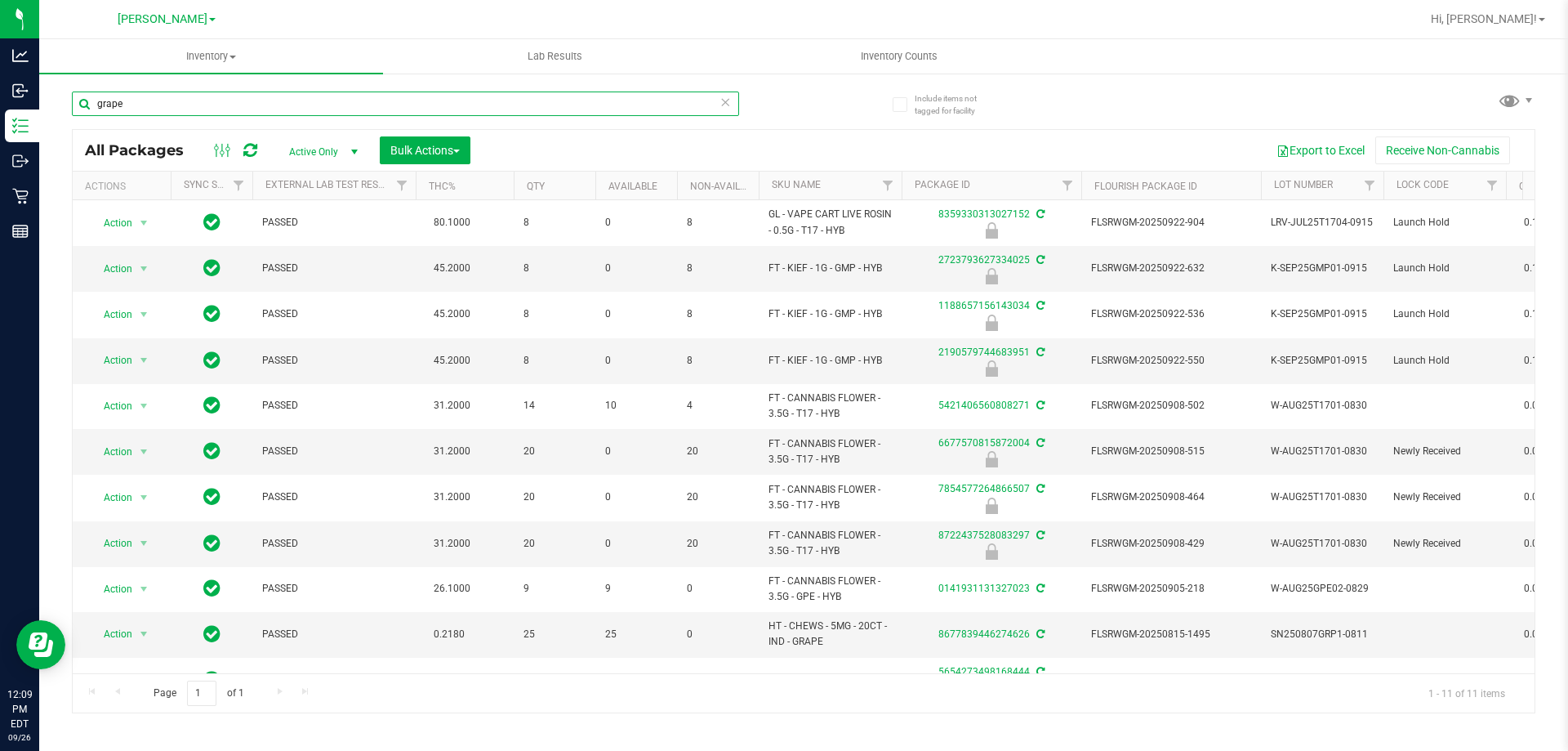
click at [225, 102] on input "grape" at bounding box center [405, 104] width 668 height 25
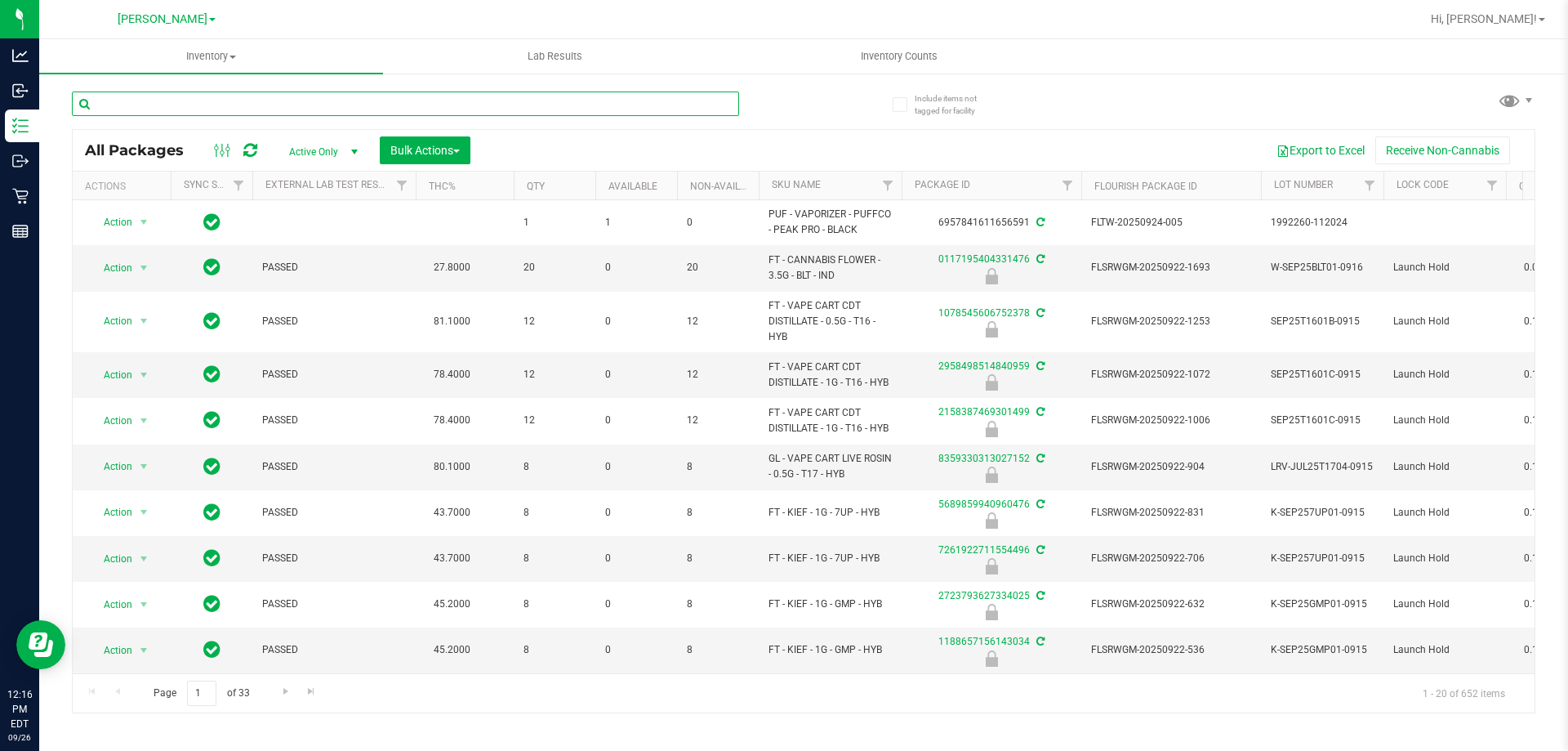
click at [173, 98] on input "text" at bounding box center [405, 104] width 668 height 25
type input "2465945868084089"
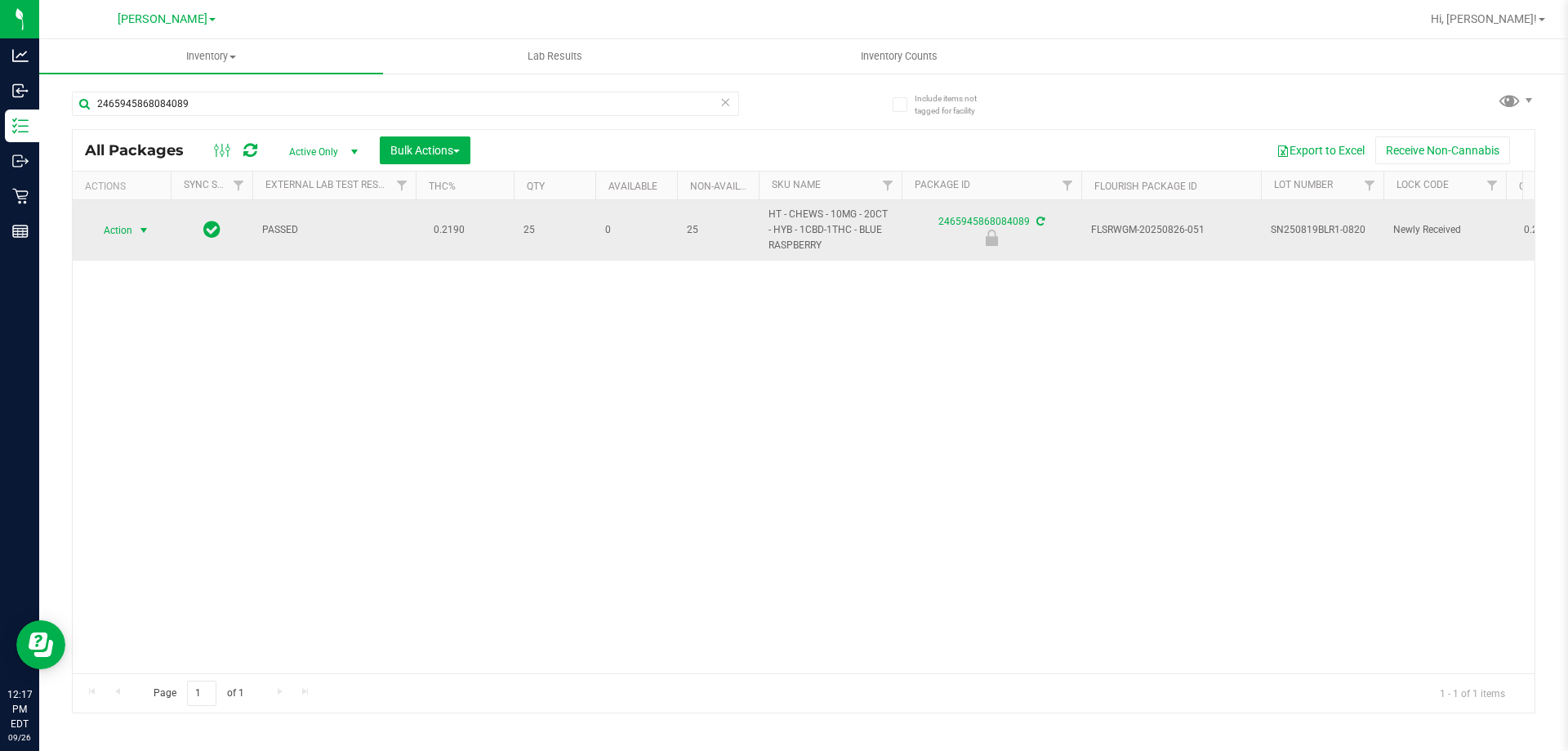
click at [142, 230] on span "select" at bounding box center [143, 230] width 13 height 13
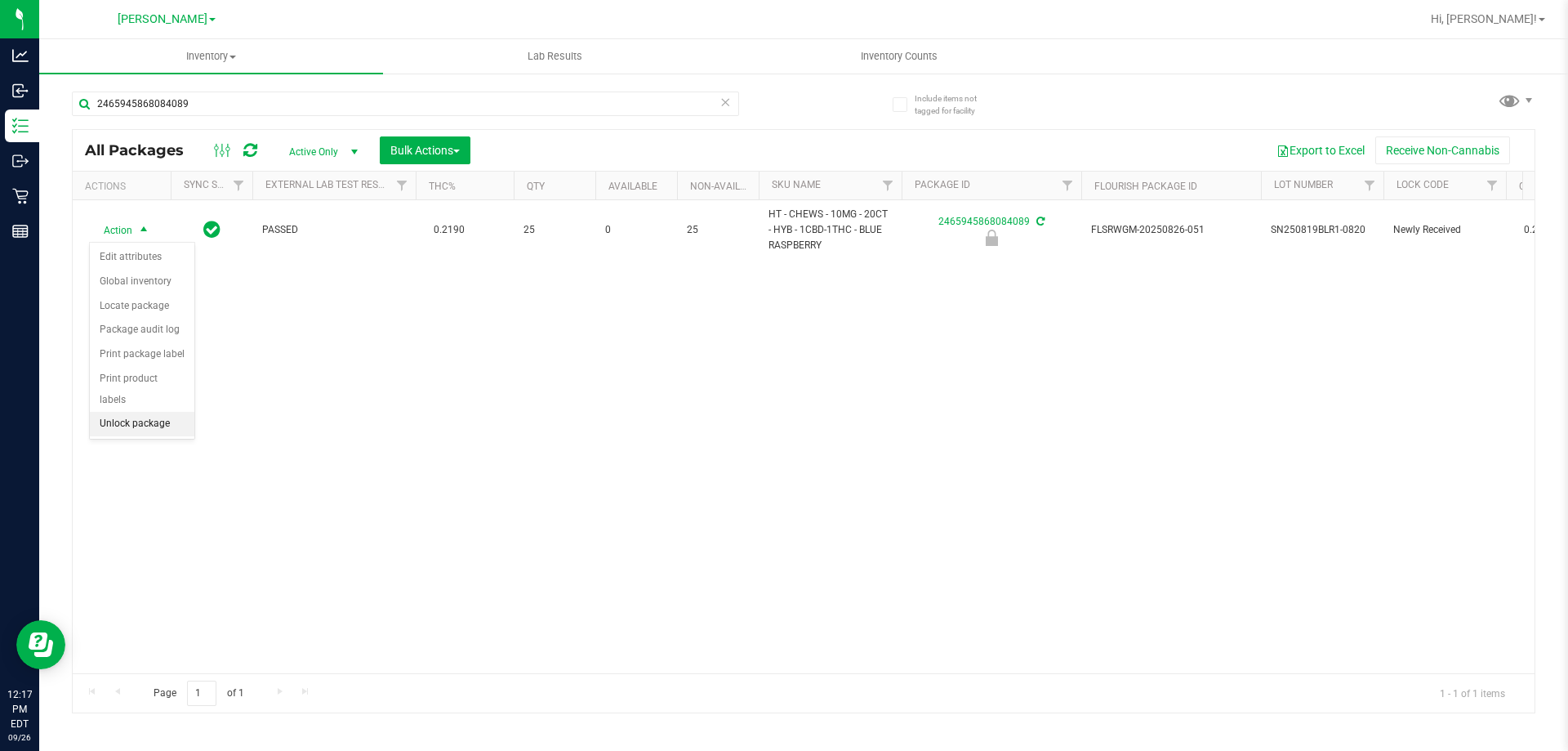
click at [169, 411] on li "Unlock package" at bounding box center [142, 423] width 105 height 25
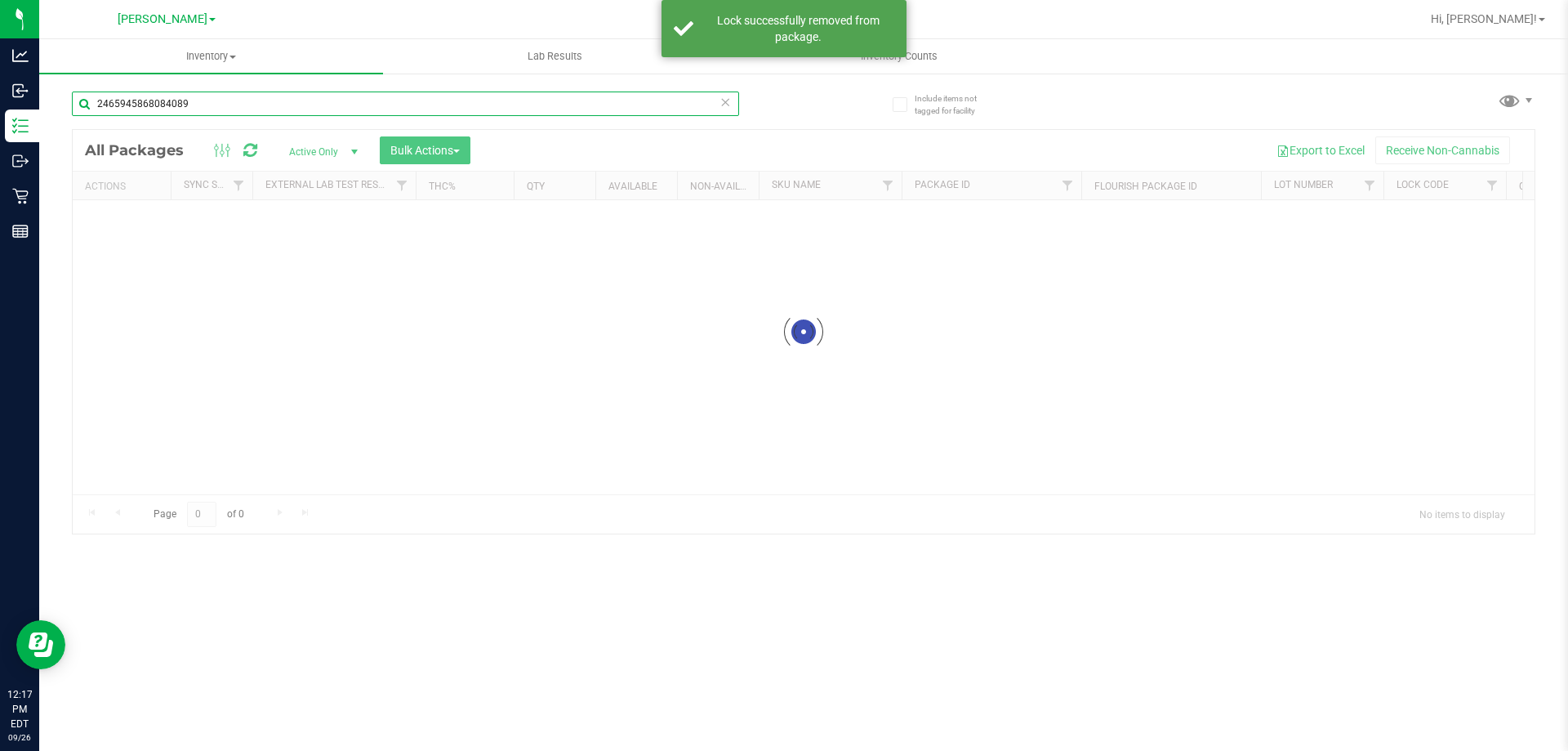
click at [221, 106] on input "2465945868084089" at bounding box center [405, 104] width 668 height 25
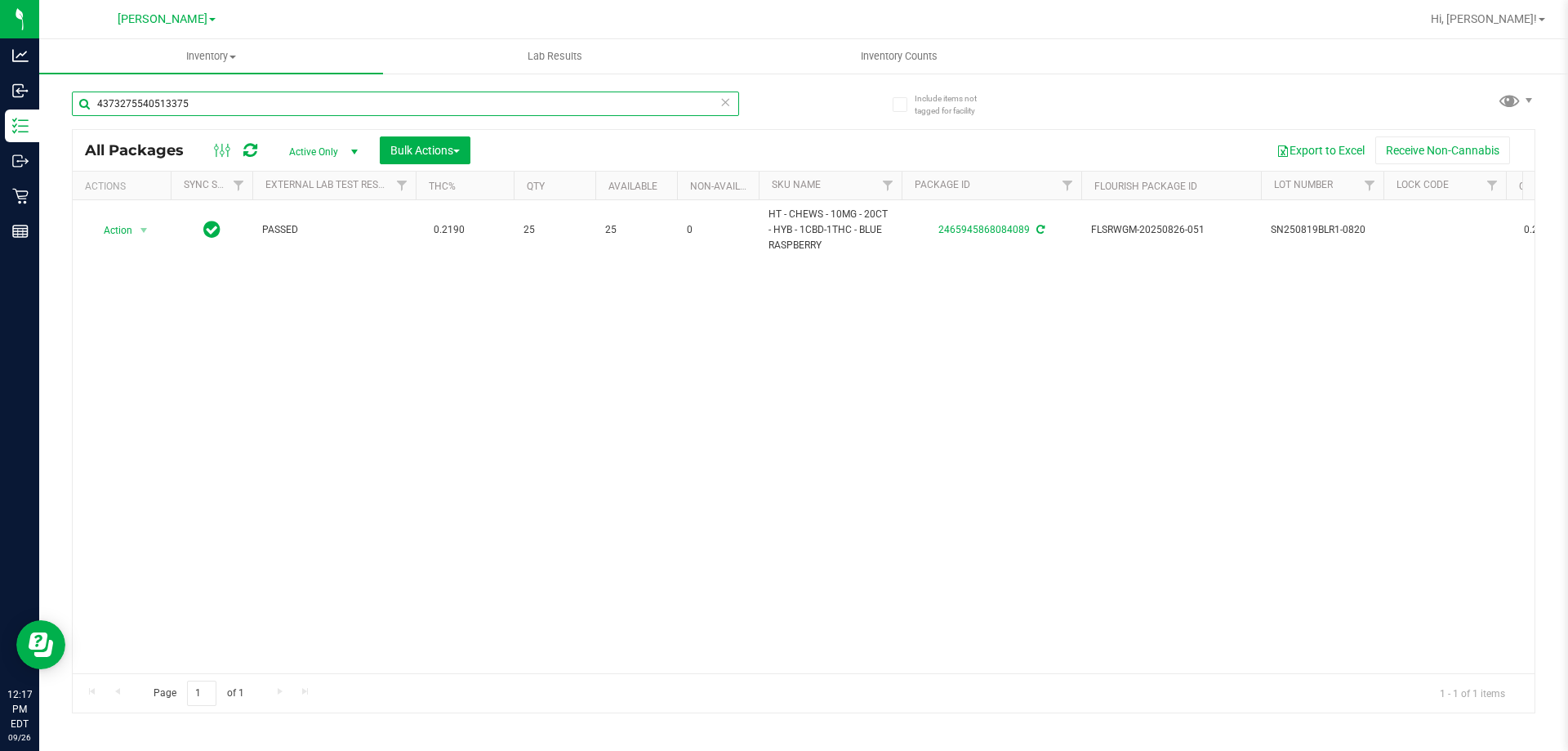
type input "4373275540513375"
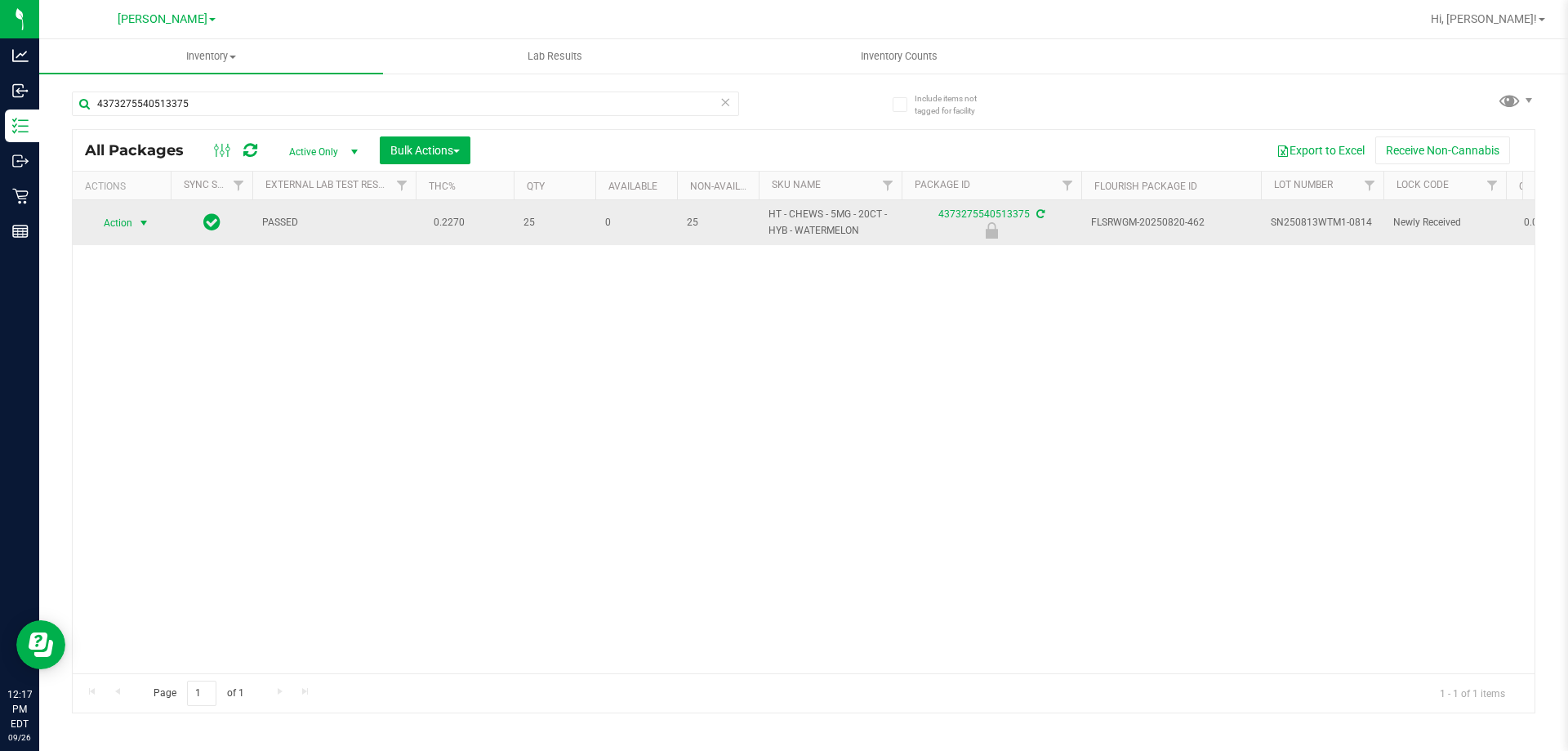
click at [137, 222] on span "select" at bounding box center [143, 223] width 13 height 13
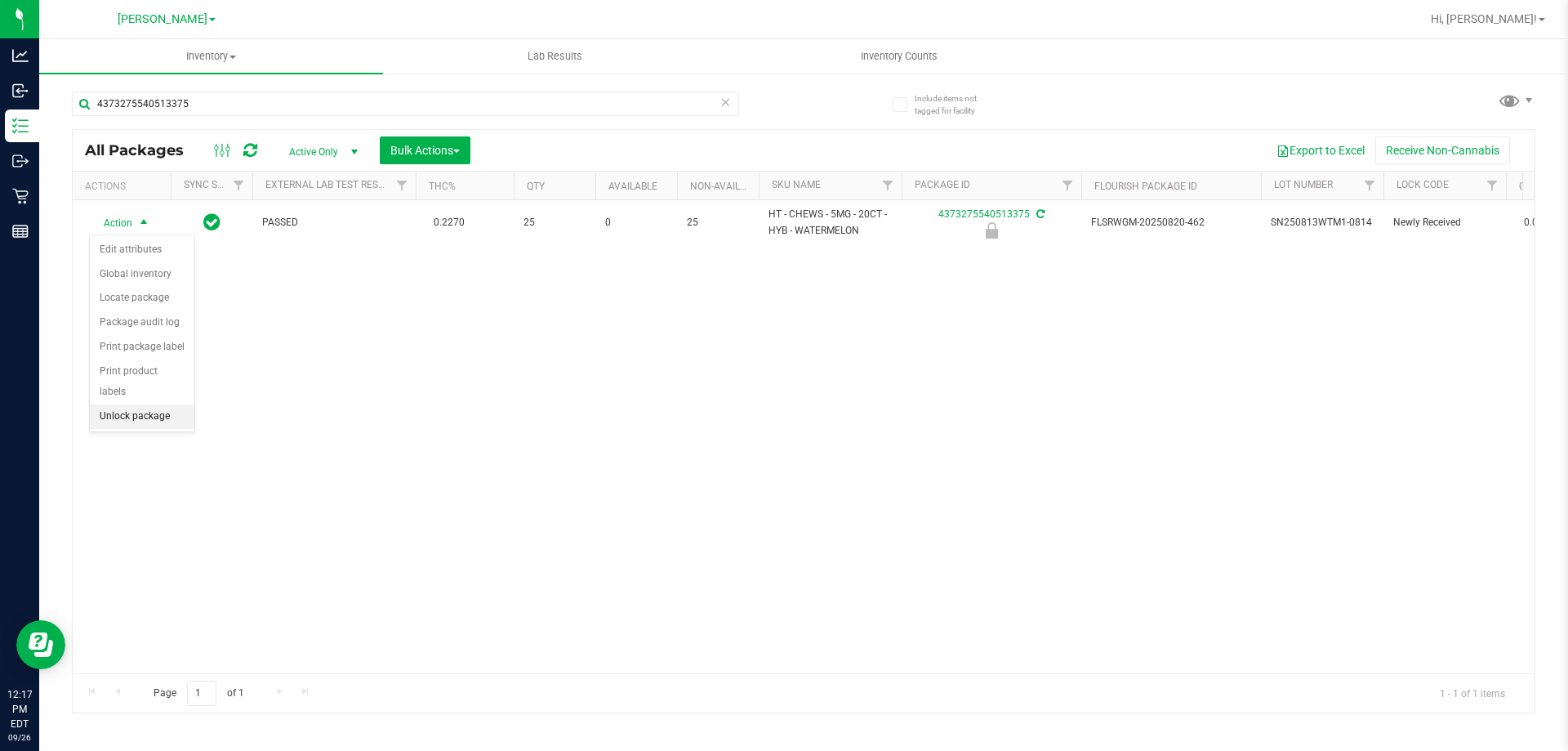
click at [172, 404] on li "Unlock package" at bounding box center [142, 416] width 105 height 25
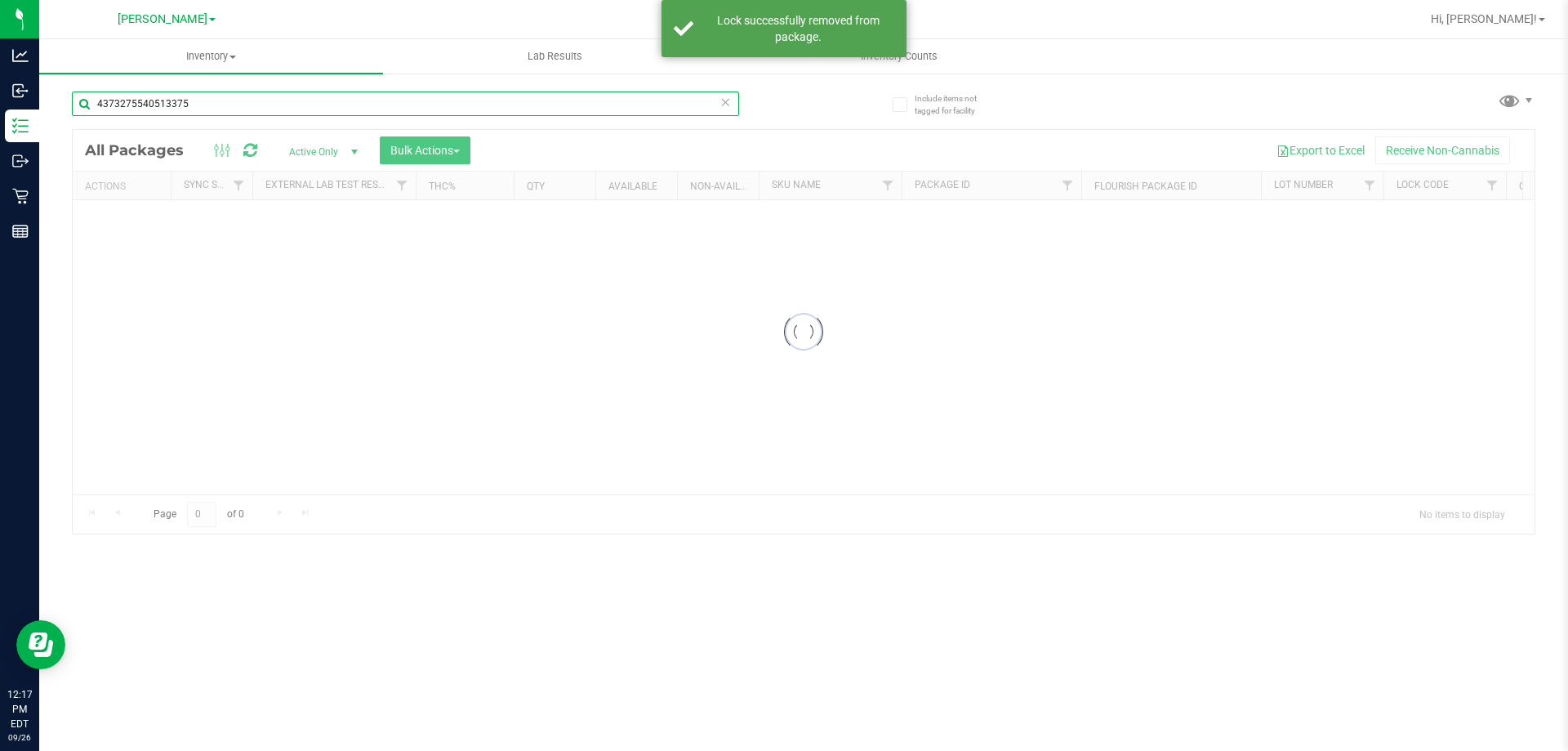
click at [245, 104] on input "4373275540513375" at bounding box center [405, 104] width 668 height 25
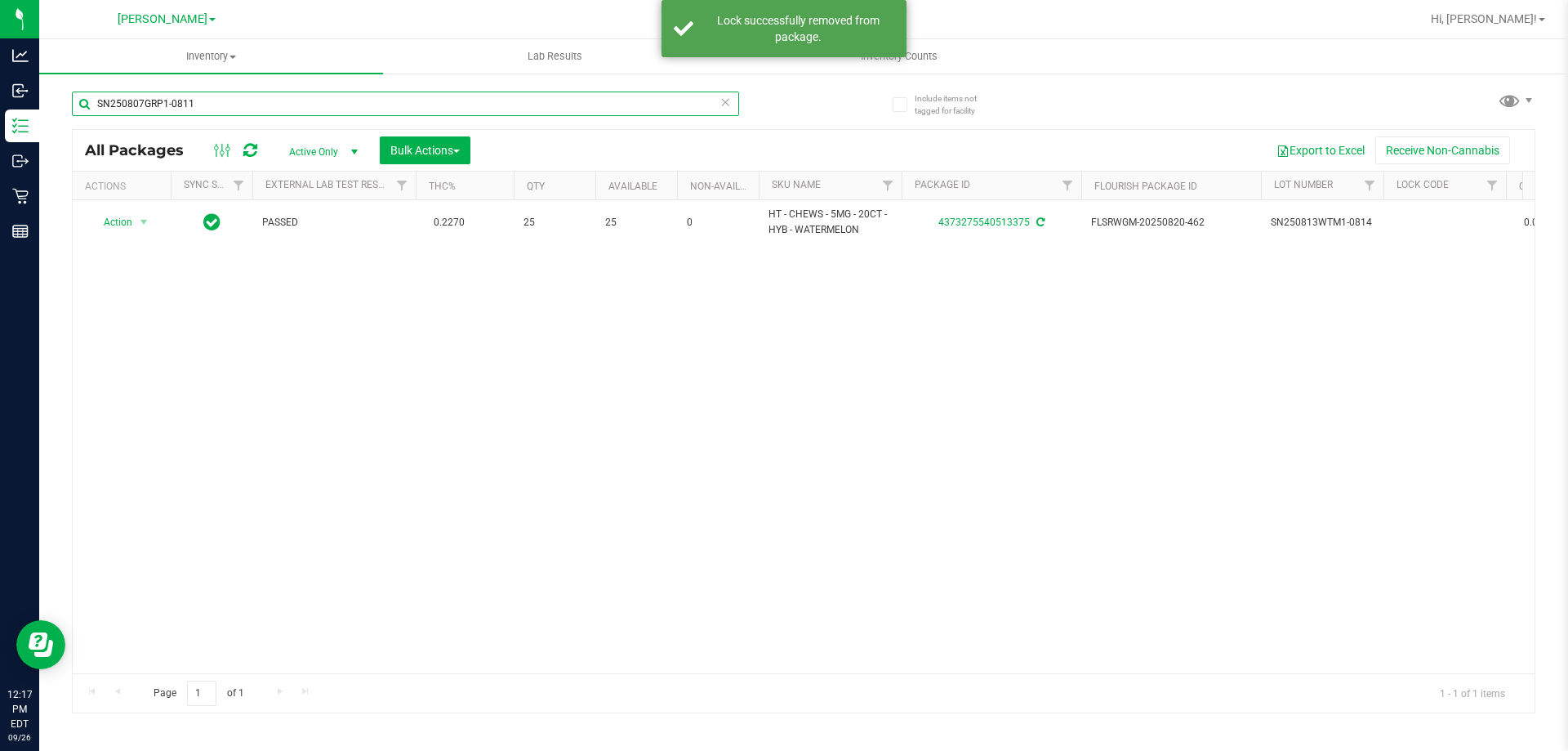
type input "SN250807GRP1-0811"
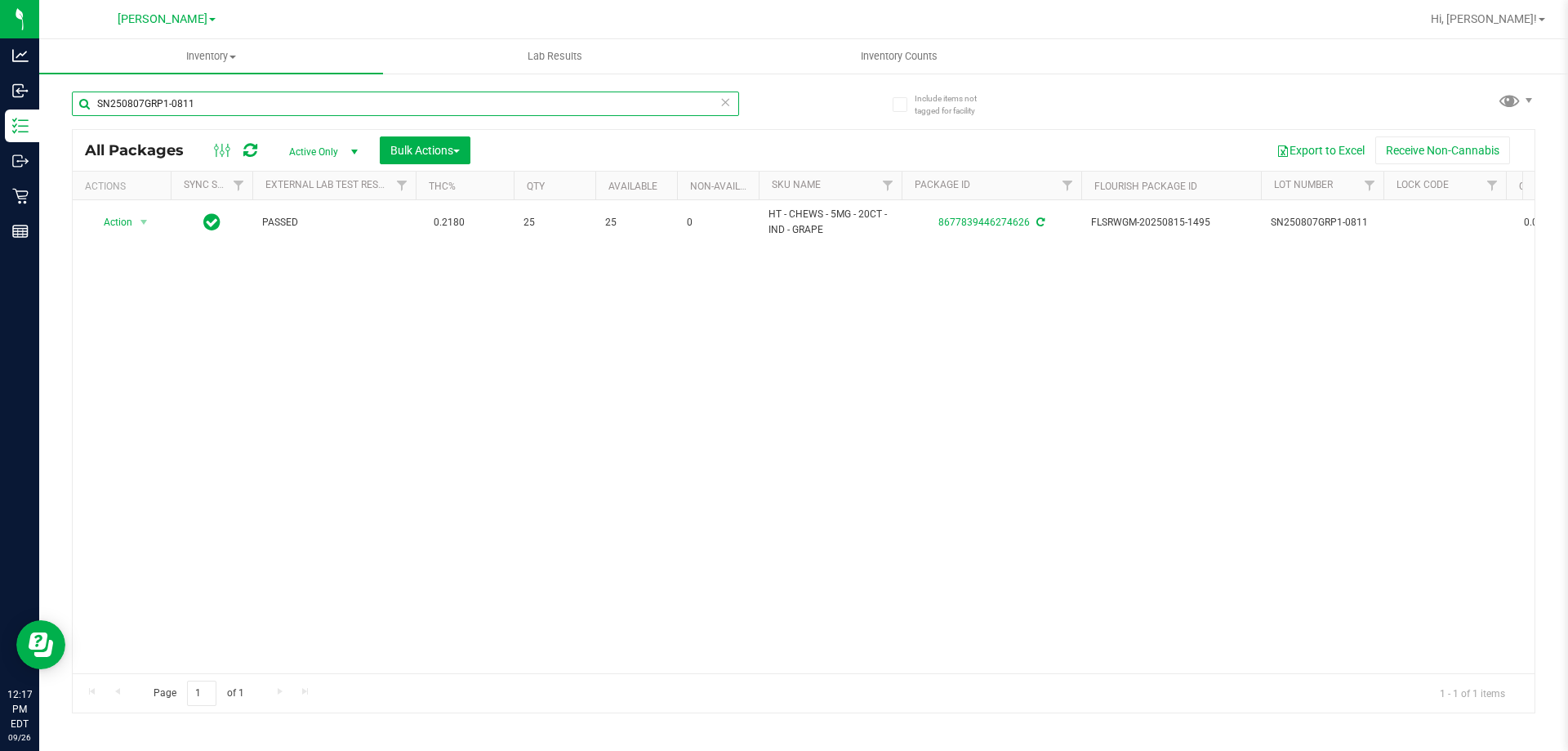
click at [303, 106] on input "SN250807GRP1-0811" at bounding box center [405, 104] width 668 height 25
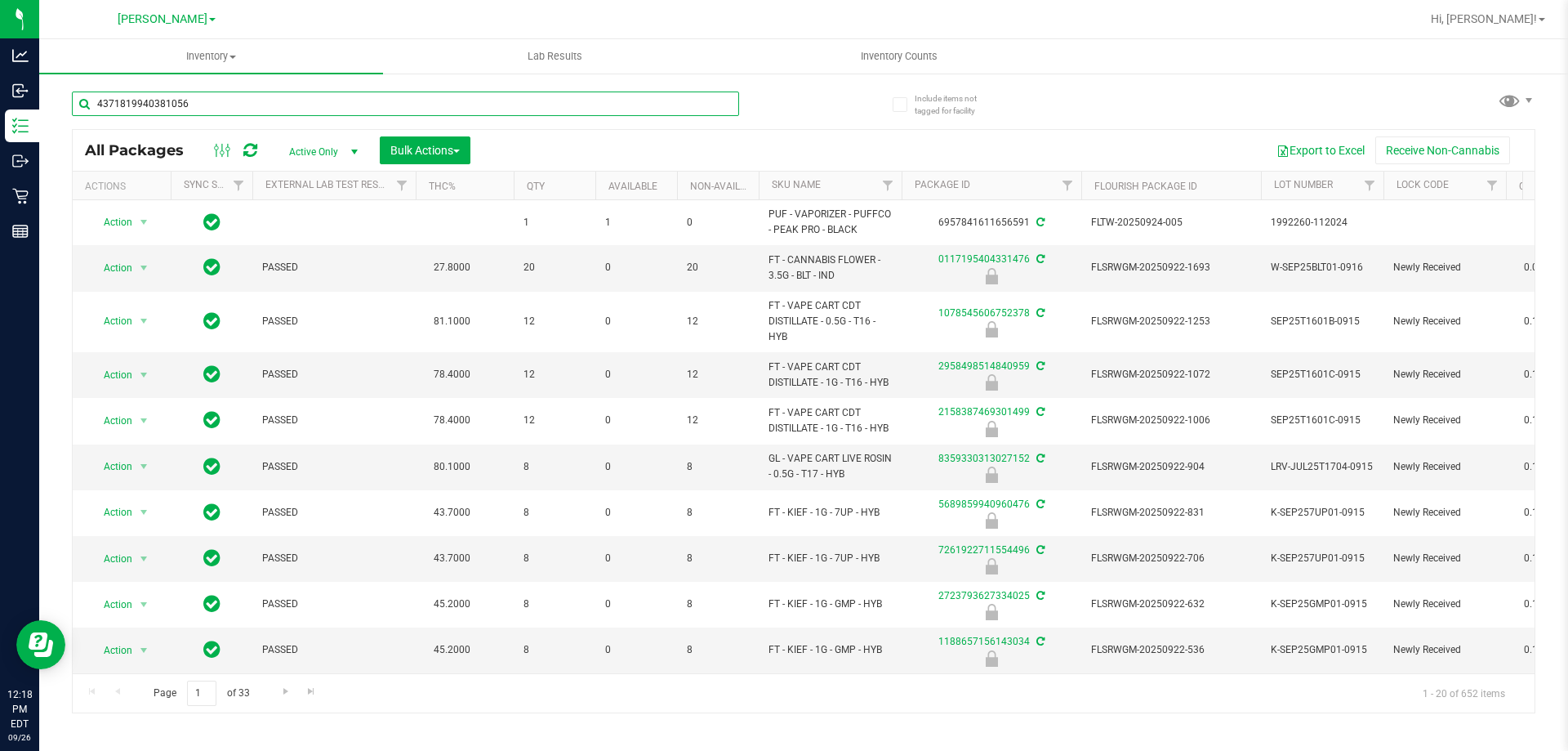
type input "4371819940381056"
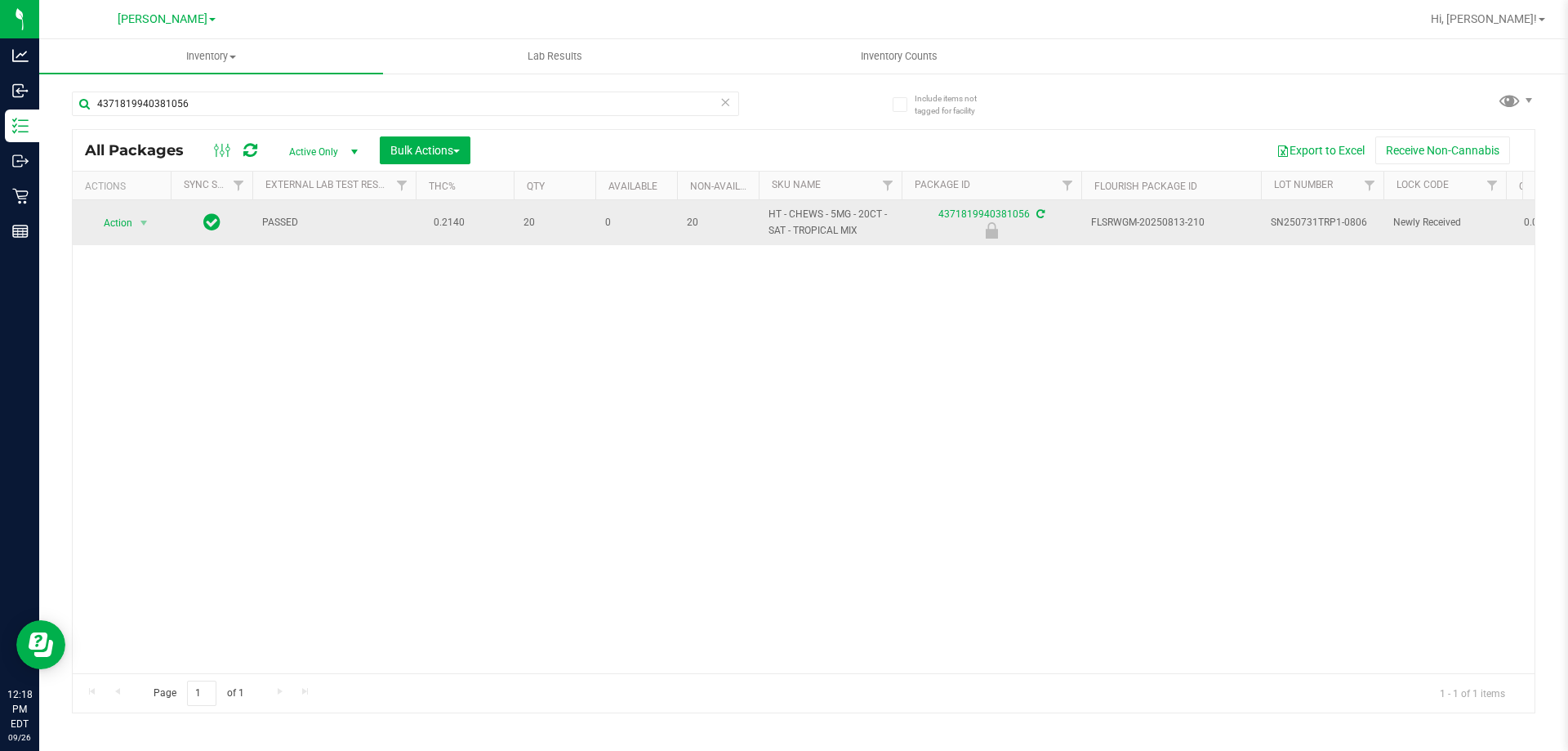
click at [114, 218] on span "Action" at bounding box center [111, 223] width 44 height 23
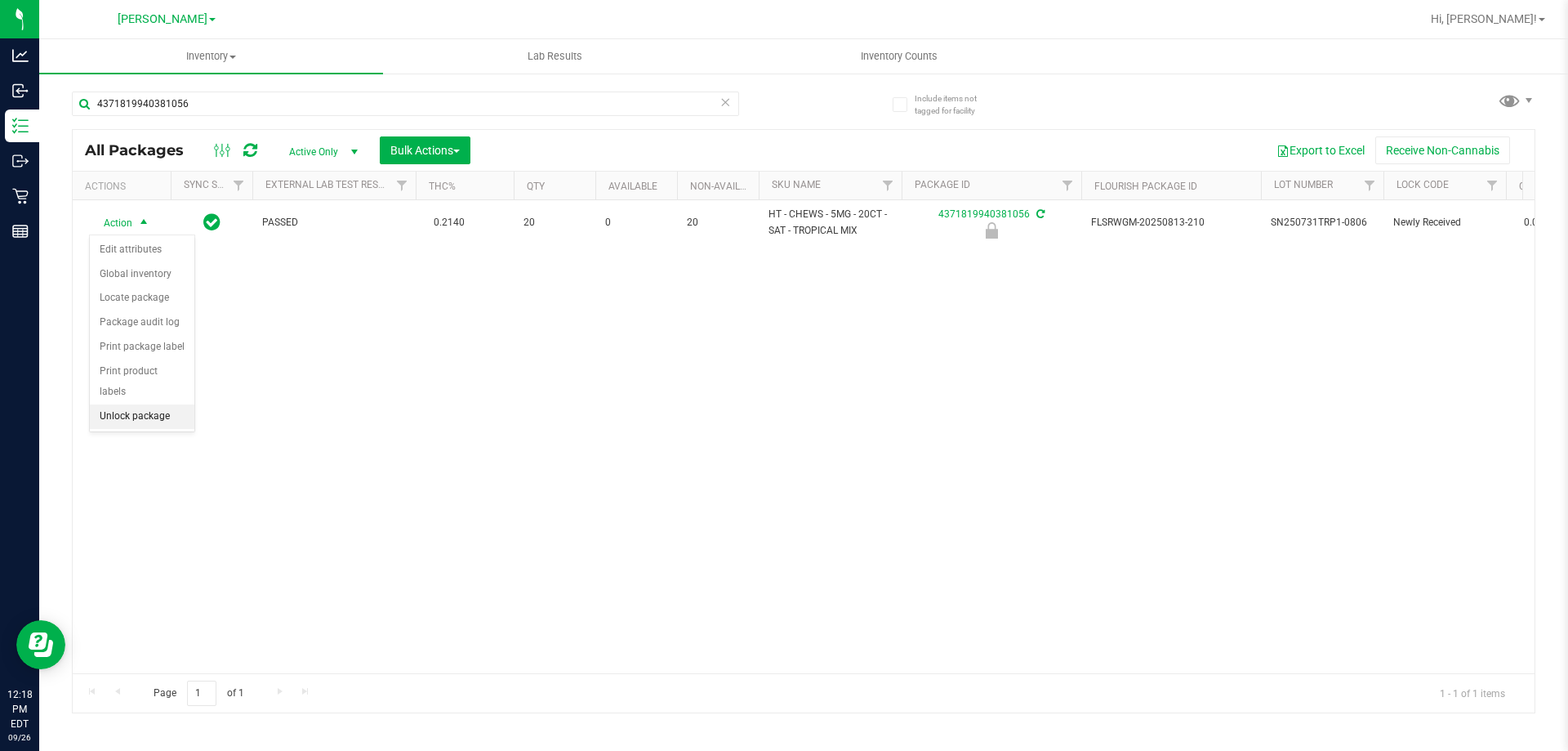
click at [164, 404] on li "Unlock package" at bounding box center [142, 416] width 105 height 25
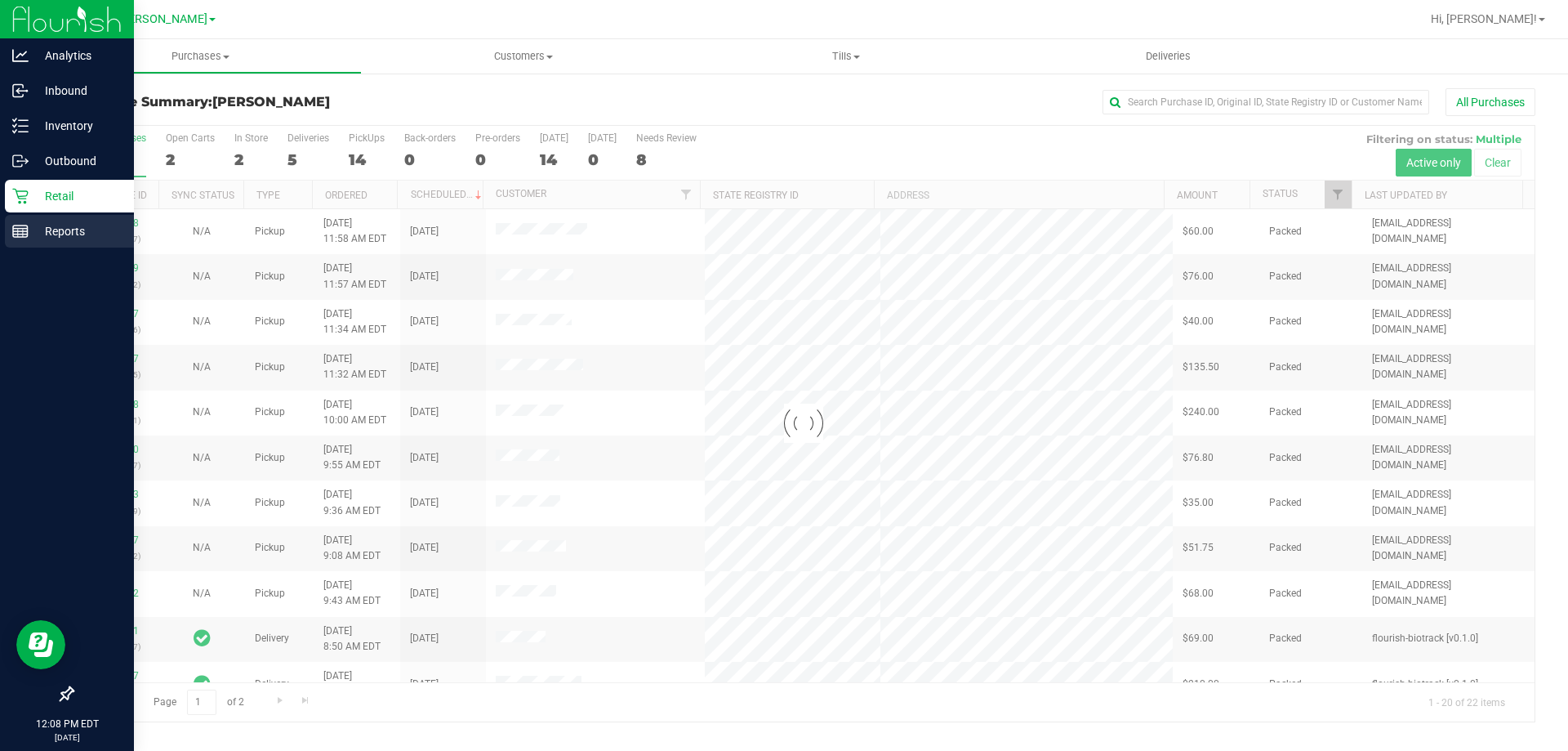
drag, startPoint x: 35, startPoint y: 229, endPoint x: 49, endPoint y: 226, distance: 14.3
click at [35, 229] on p "Reports" at bounding box center [78, 232] width 98 height 20
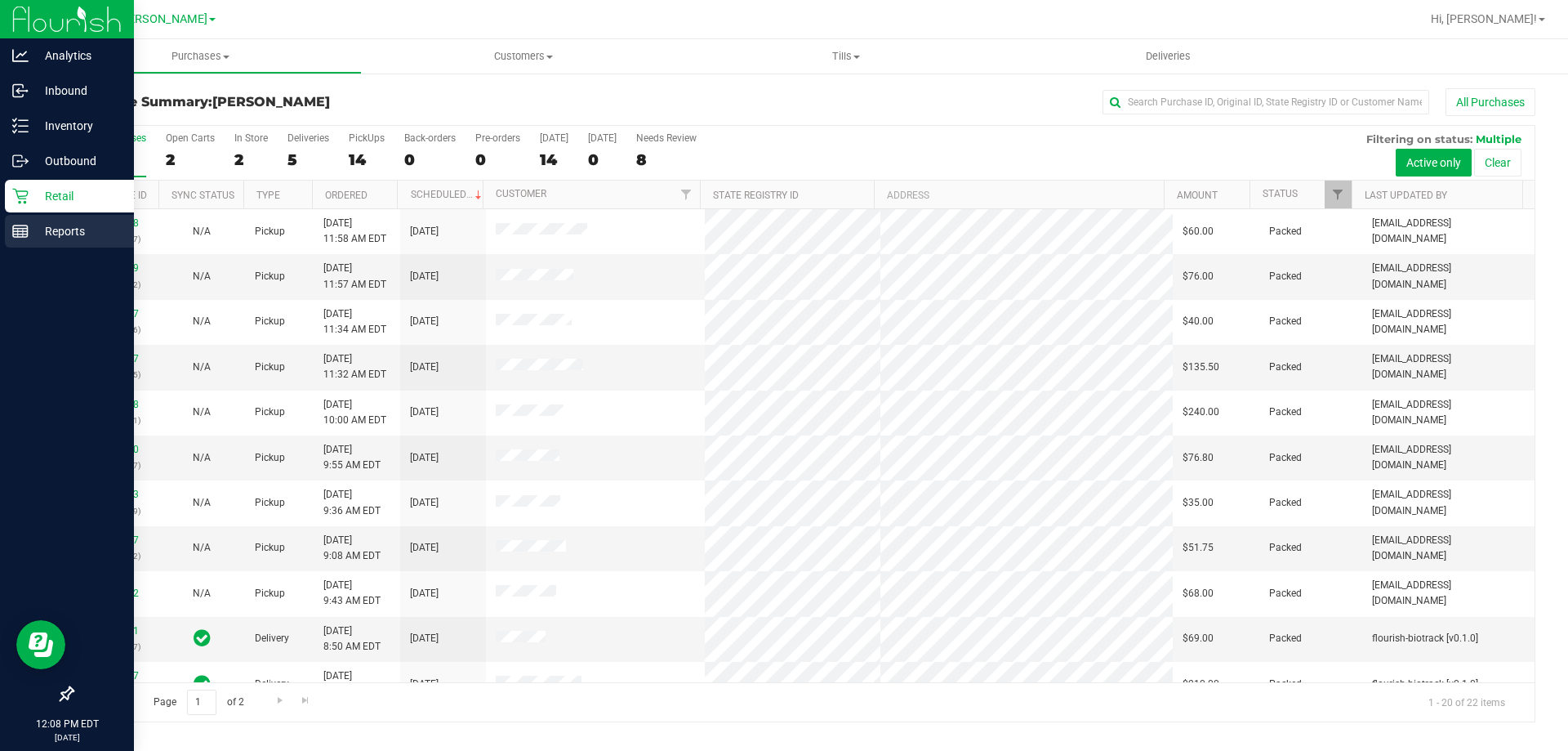
click at [38, 241] on div "Reports" at bounding box center [69, 231] width 129 height 33
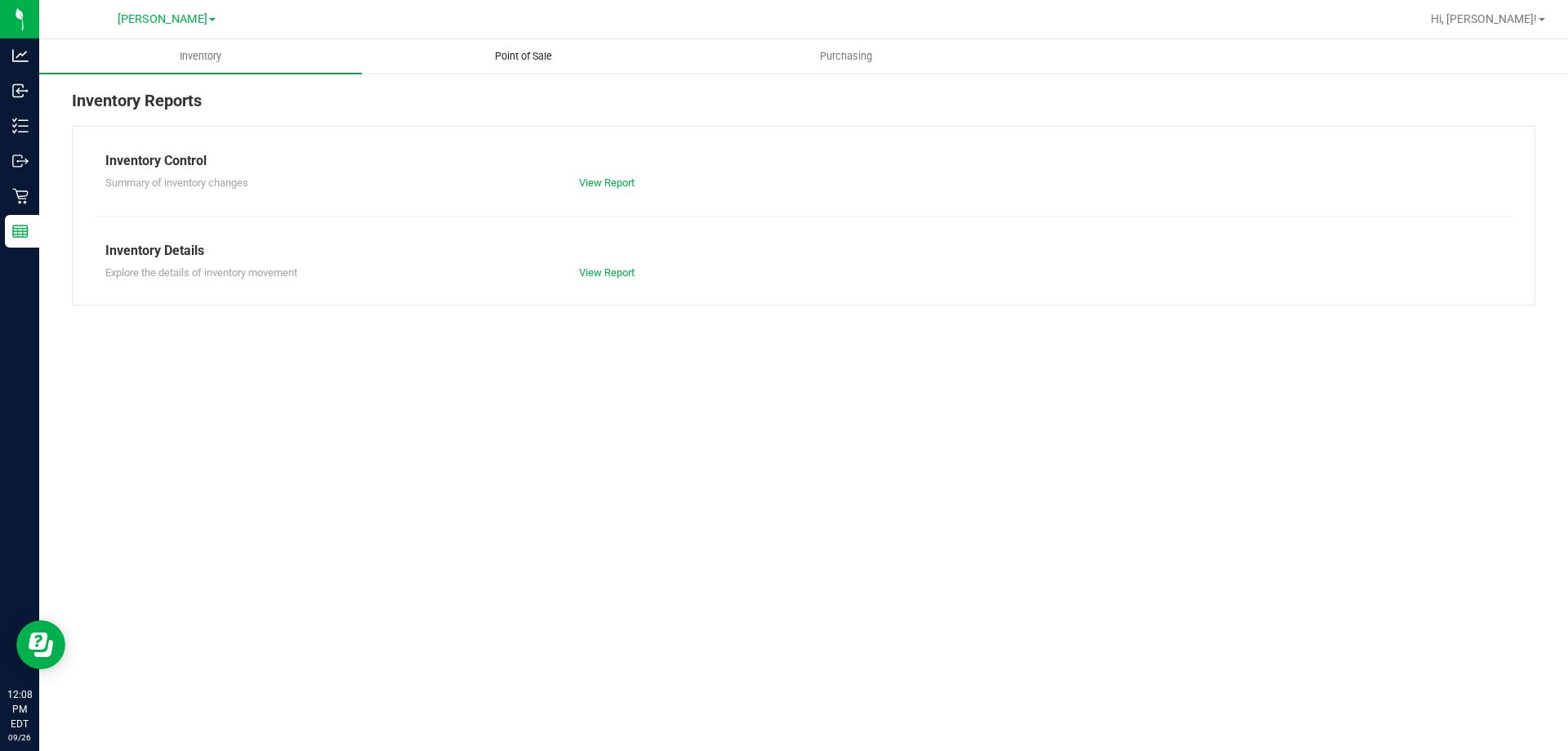
click at [521, 56] on span "Point of Sale" at bounding box center [523, 56] width 101 height 15
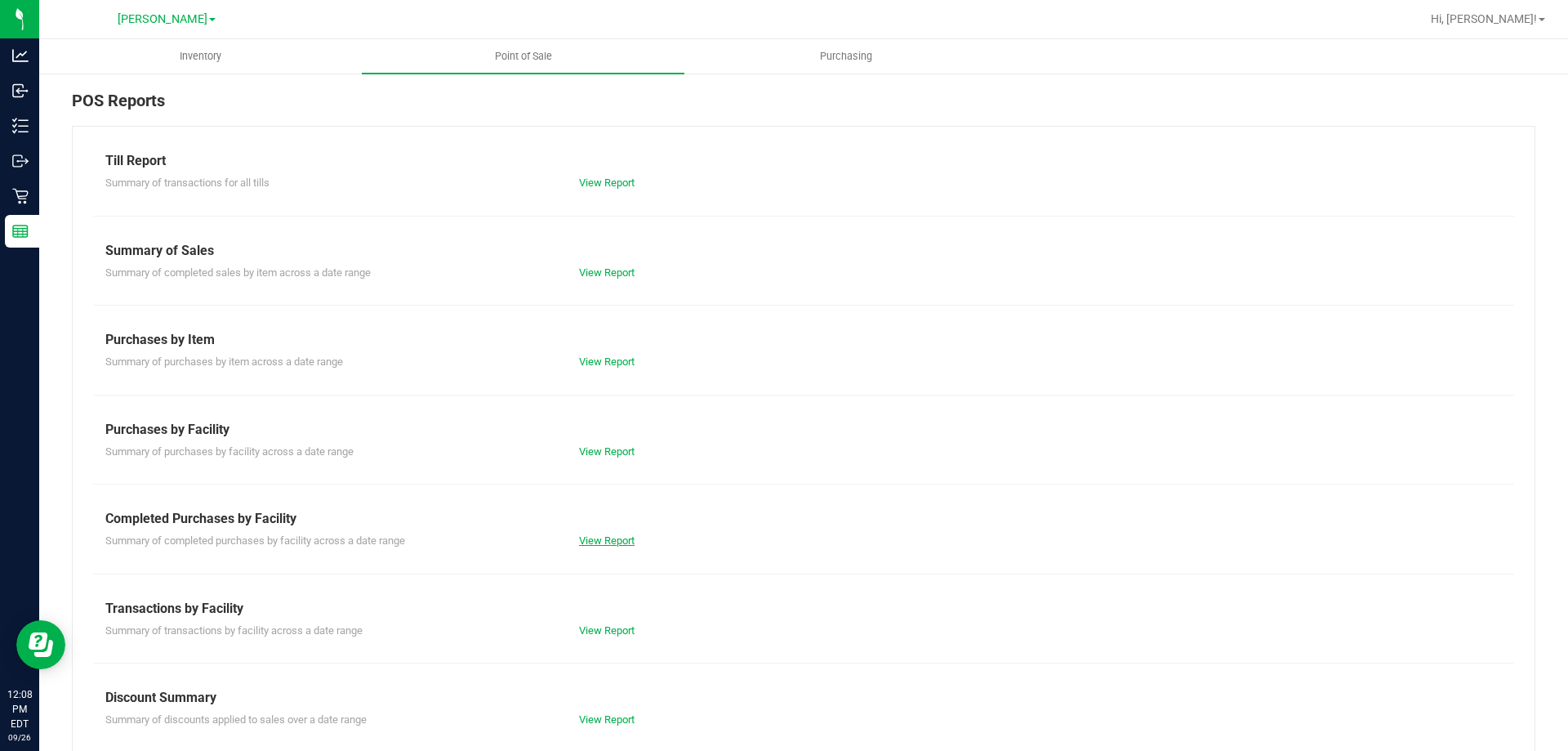
click at [611, 538] on link "View Report" at bounding box center [607, 540] width 56 height 12
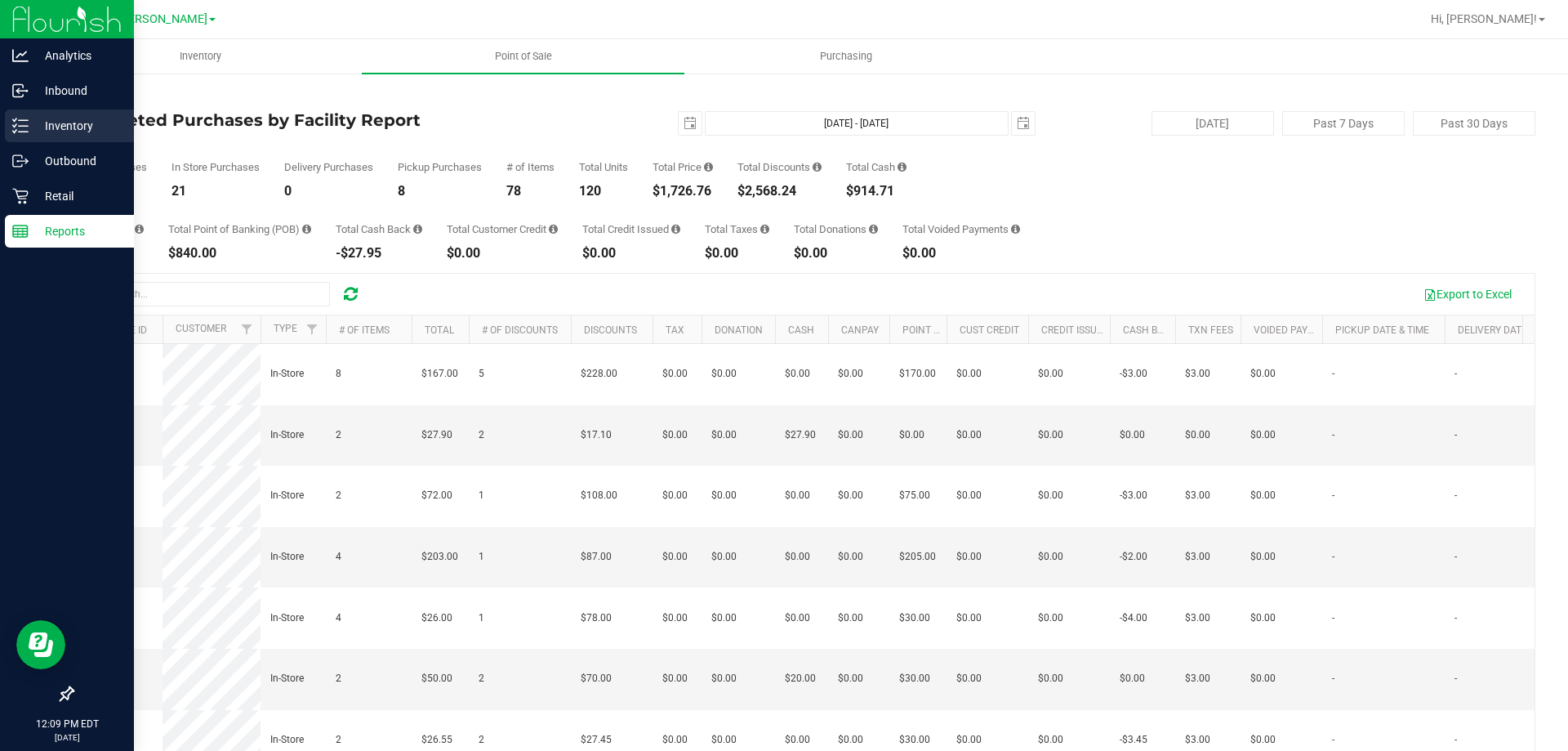
click at [92, 124] on p "Inventory" at bounding box center [78, 126] width 98 height 20
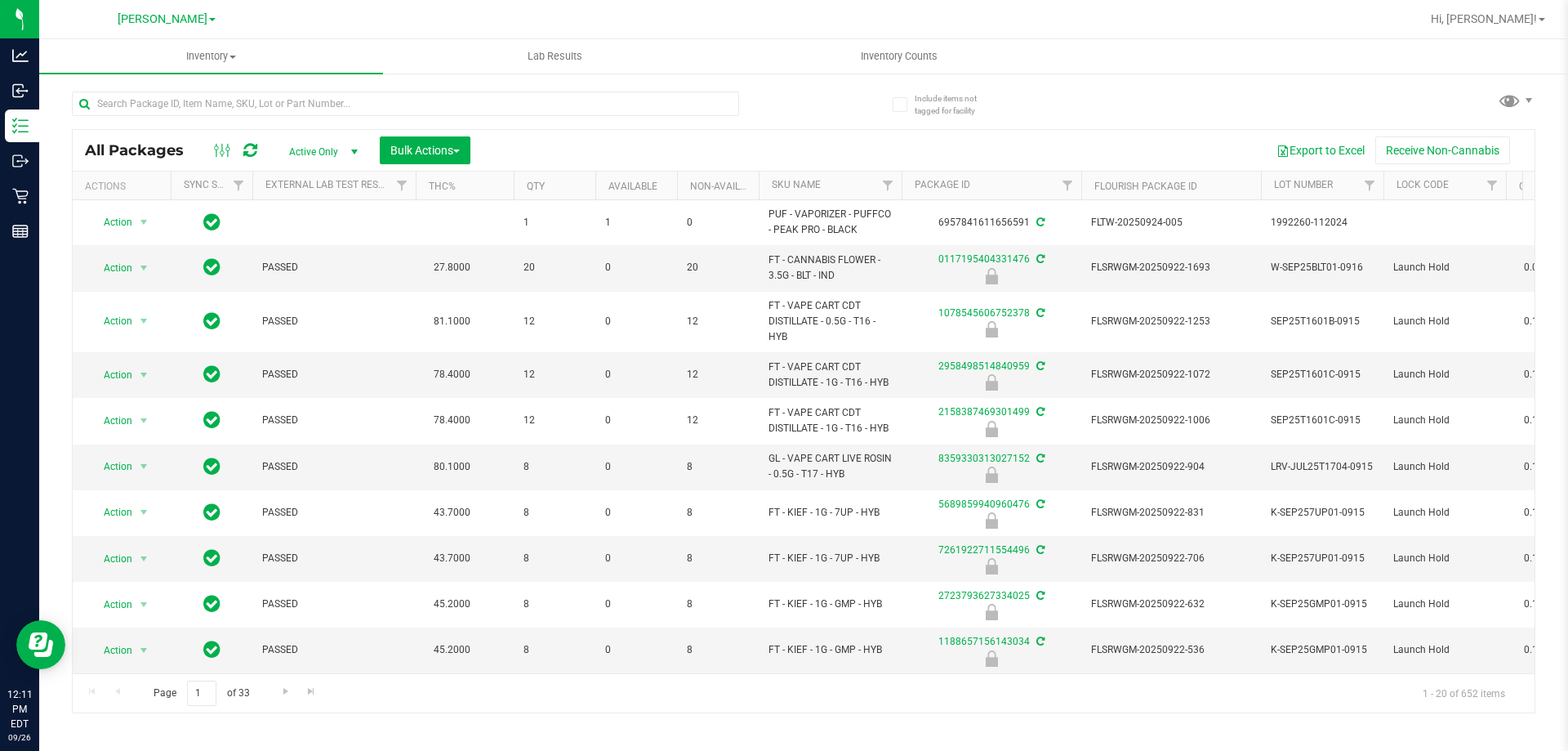
drag, startPoint x: 758, startPoint y: 672, endPoint x: 926, endPoint y: 672, distance: 168.0
click at [926, 673] on div "Page 1 of 33 1 - 20 of 652 items" at bounding box center [803, 692] width 1462 height 39
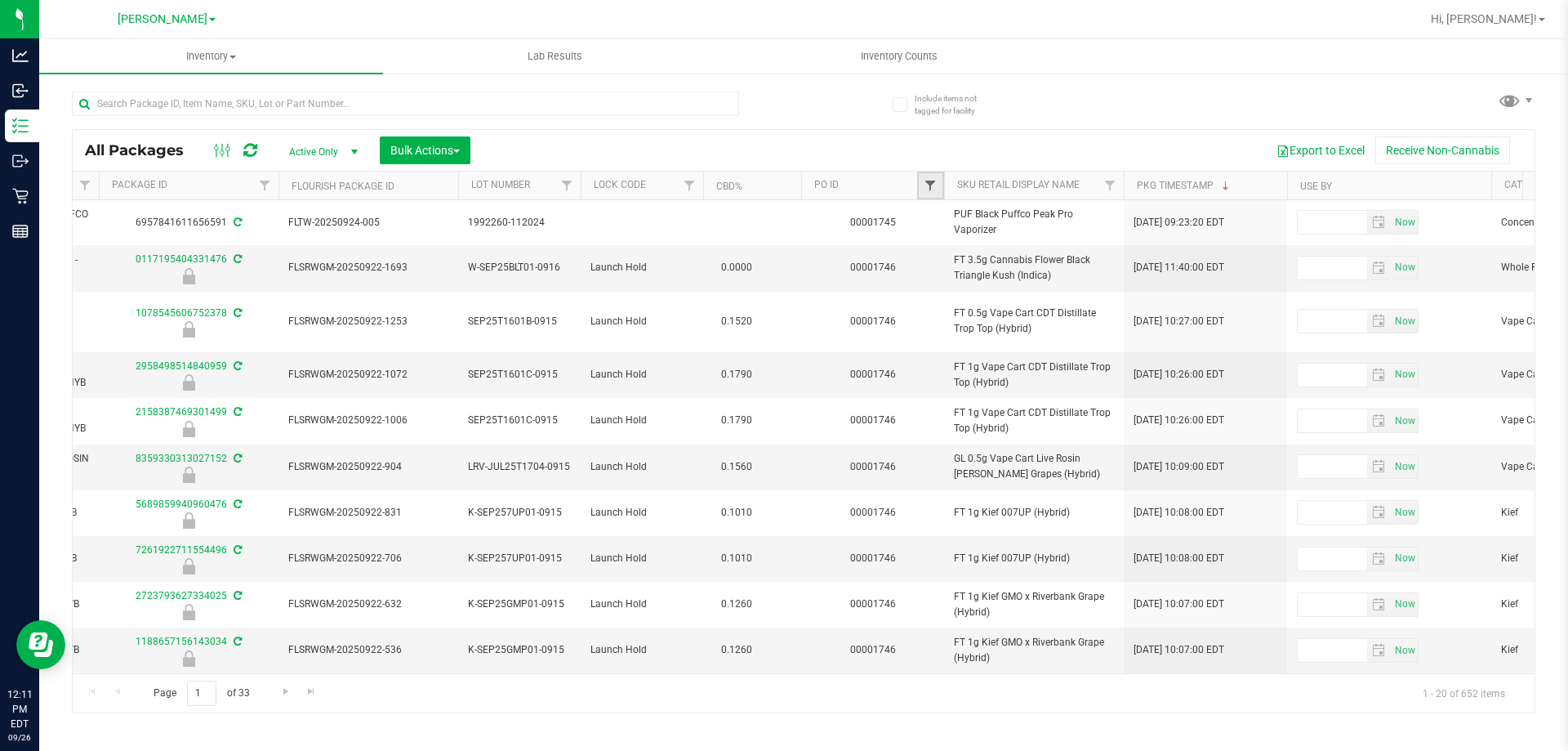
click at [928, 191] on span "Filter" at bounding box center [929, 185] width 13 height 13
type input "1746"
click at [927, 247] on button "Filter" at bounding box center [966, 265] width 79 height 36
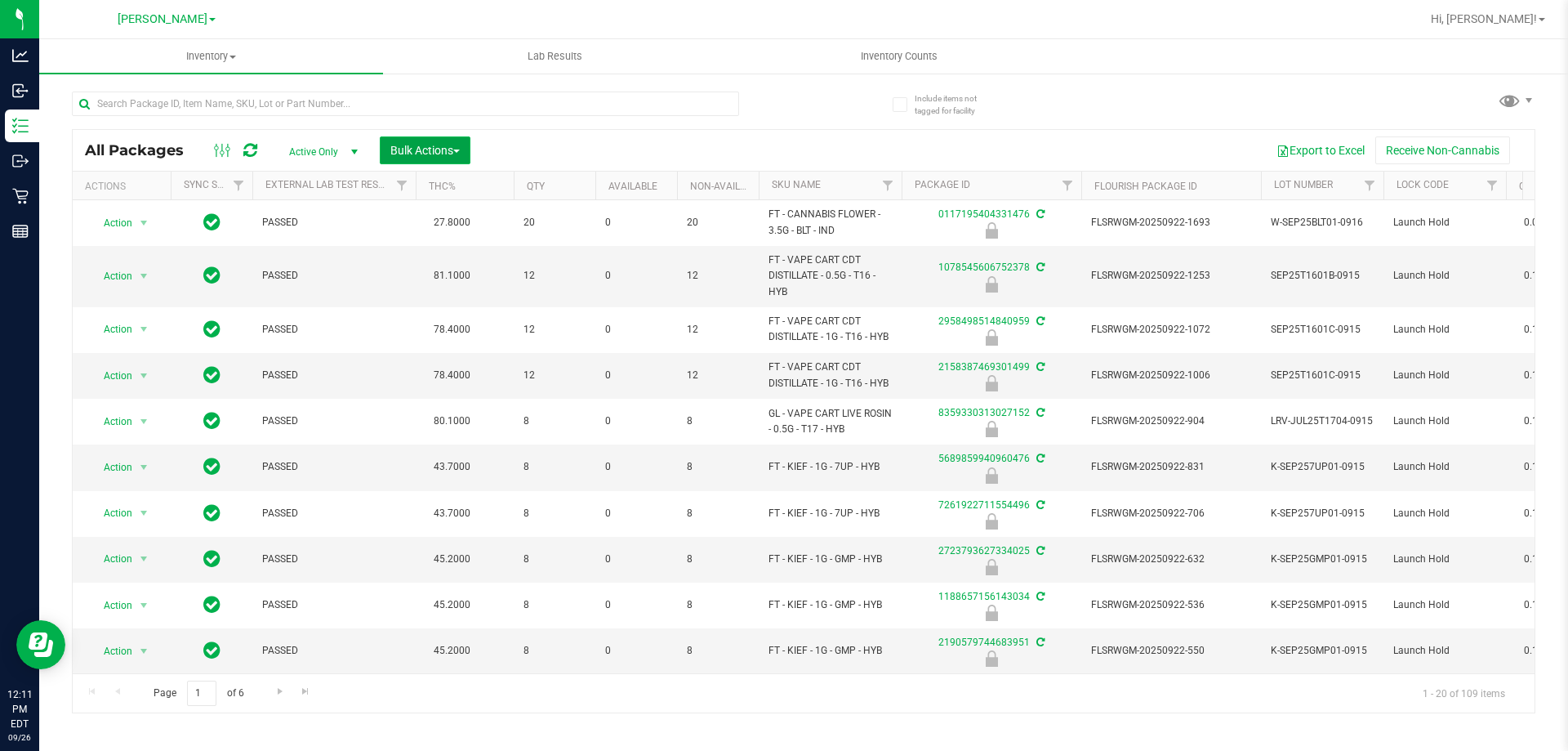
click at [437, 148] on span "Bulk Actions" at bounding box center [425, 150] width 70 height 13
click at [476, 308] on span "Lock/Unlock packages" at bounding box center [445, 307] width 112 height 13
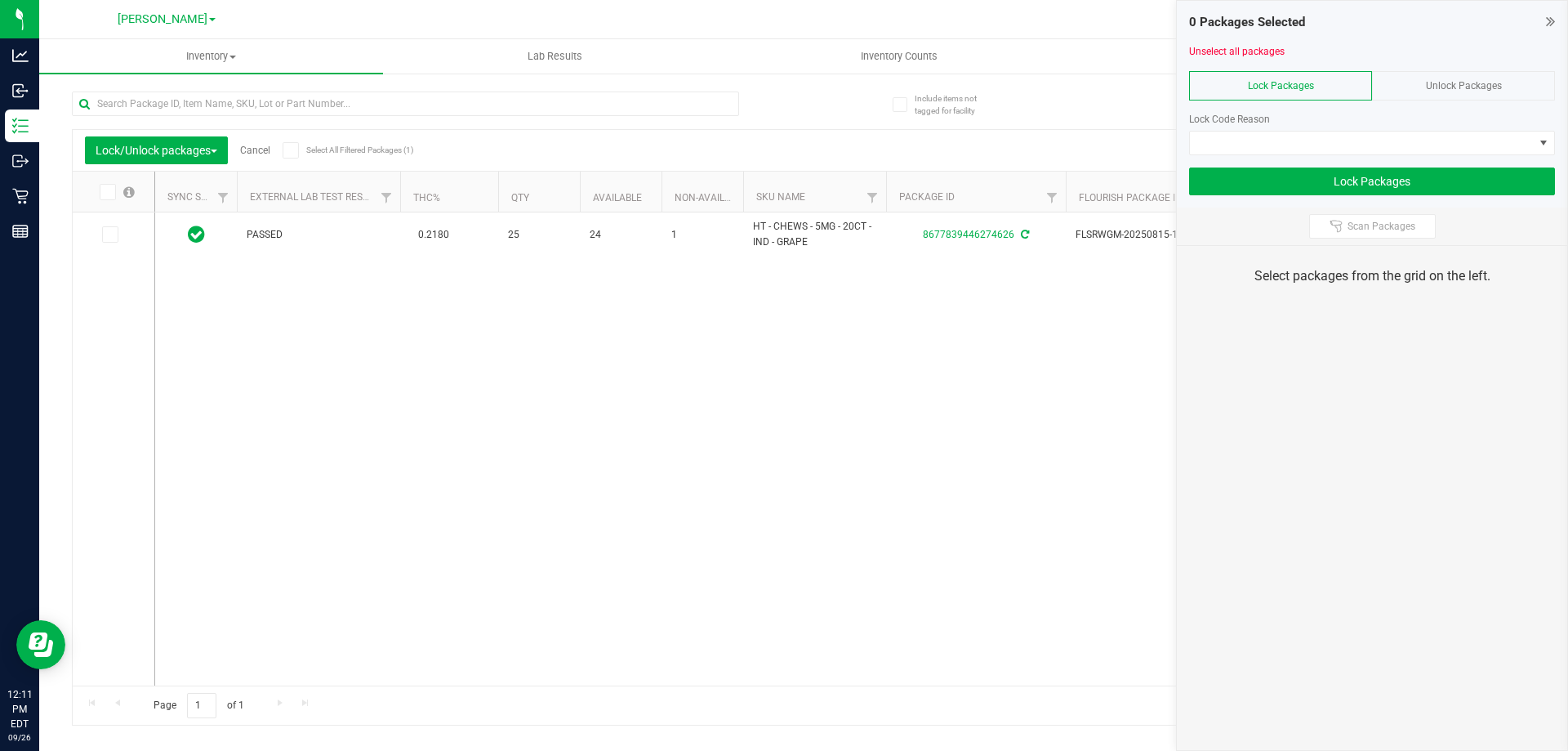
click at [1453, 78] on div "Unlock Packages" at bounding box center [1463, 85] width 183 height 29
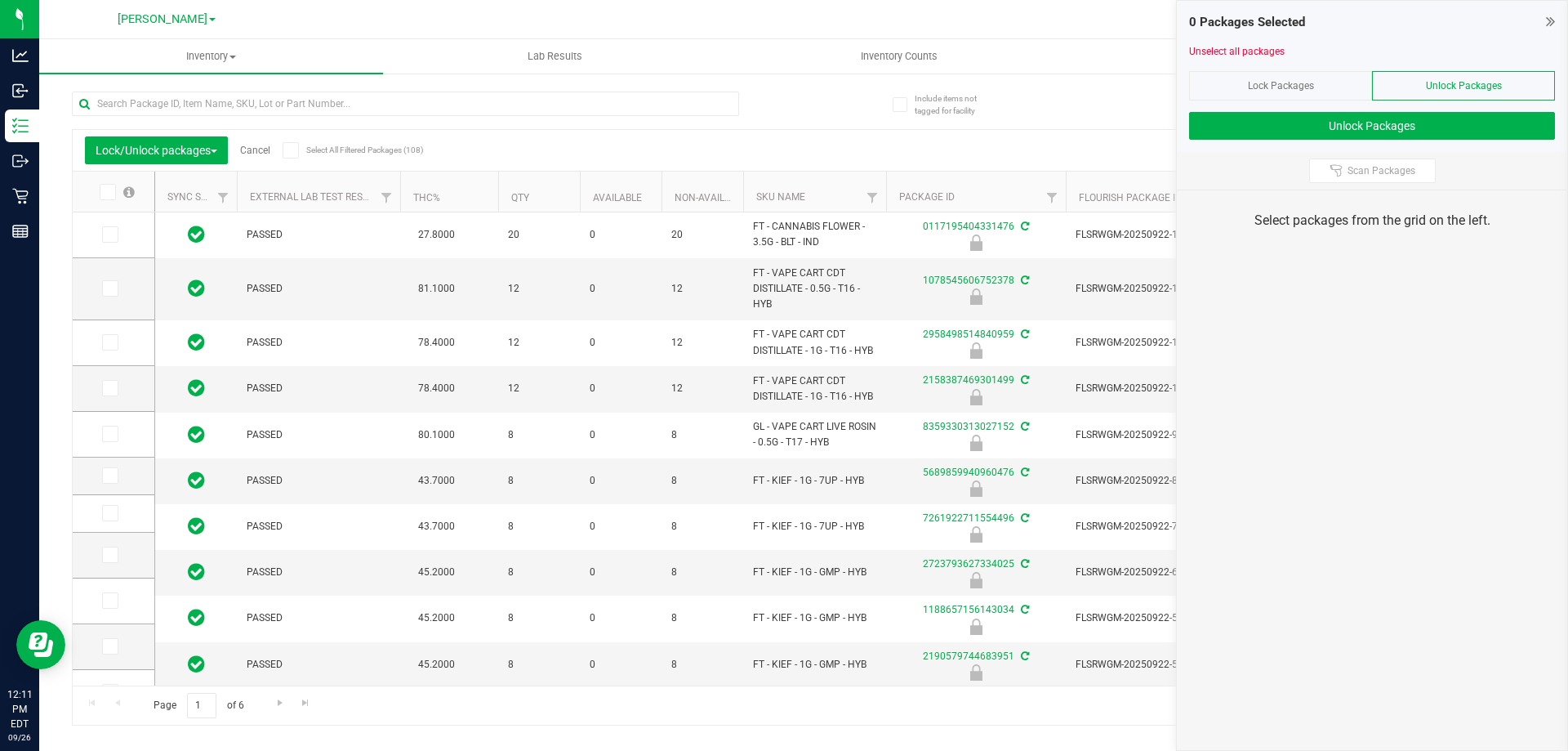
click at [110, 192] on icon at bounding box center [106, 192] width 11 height 0
click at [0, 0] on input "checkbox" at bounding box center [0, 0] width 0 height 0
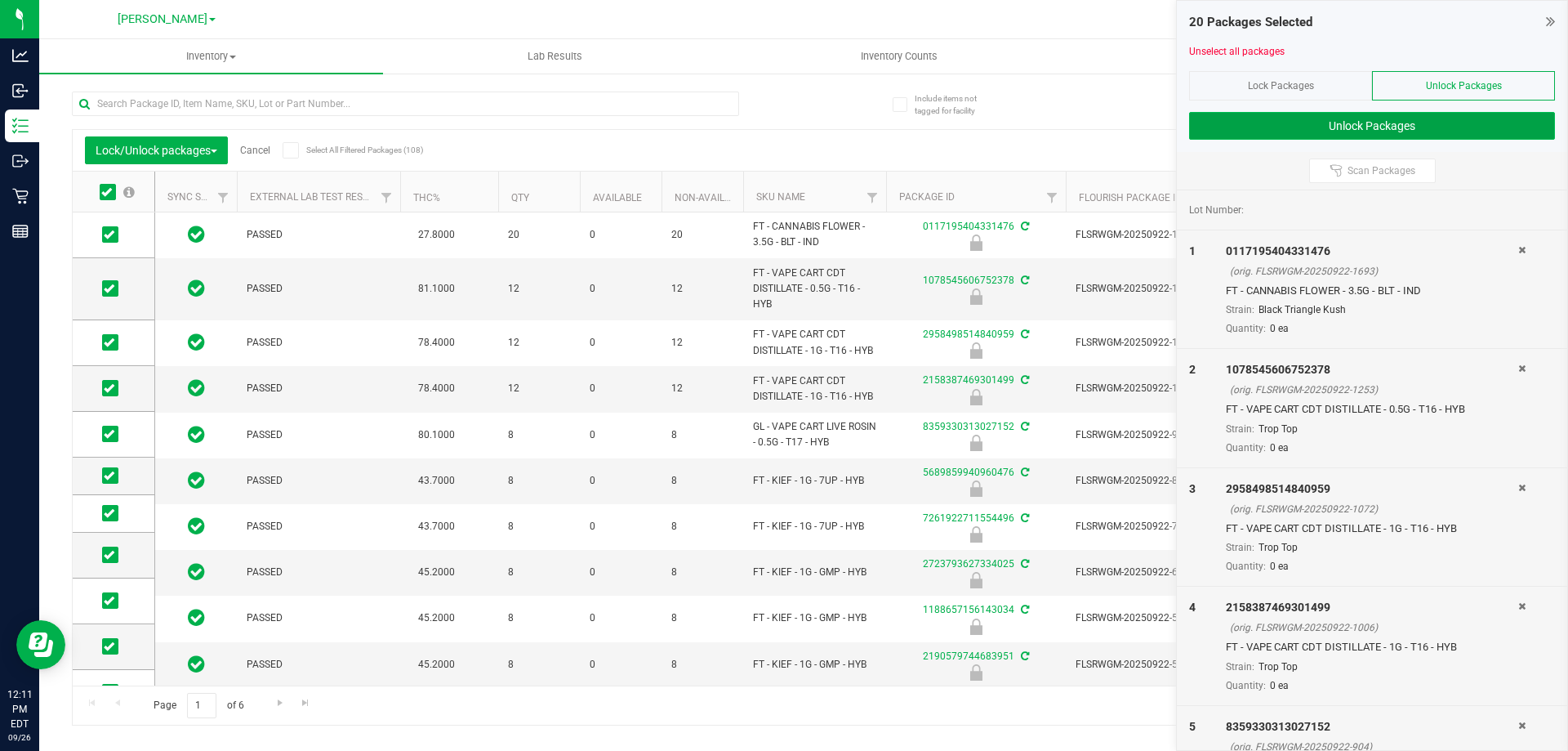
click at [1405, 129] on button "Unlock Packages" at bounding box center [1371, 126] width 366 height 28
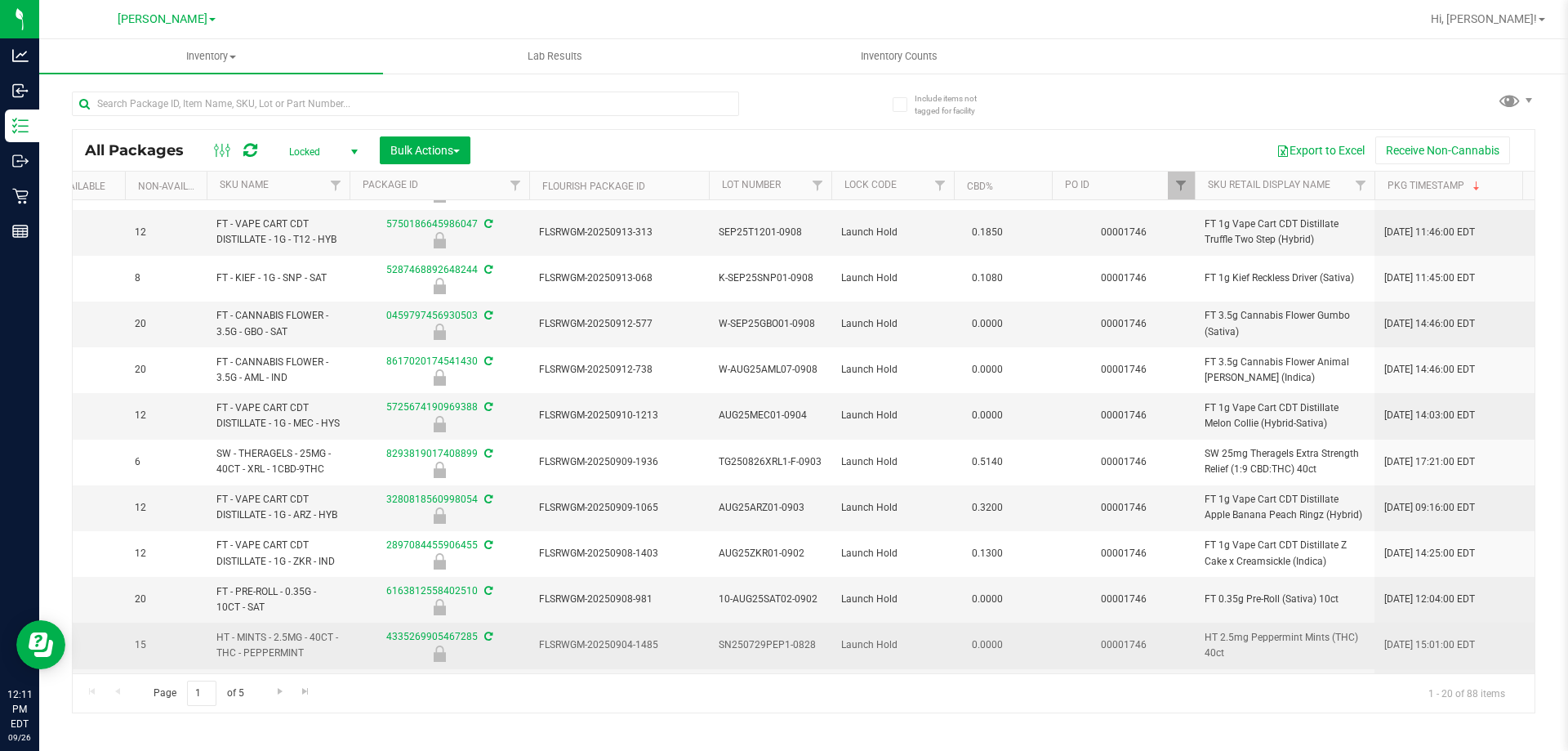
scroll to position [0, 552]
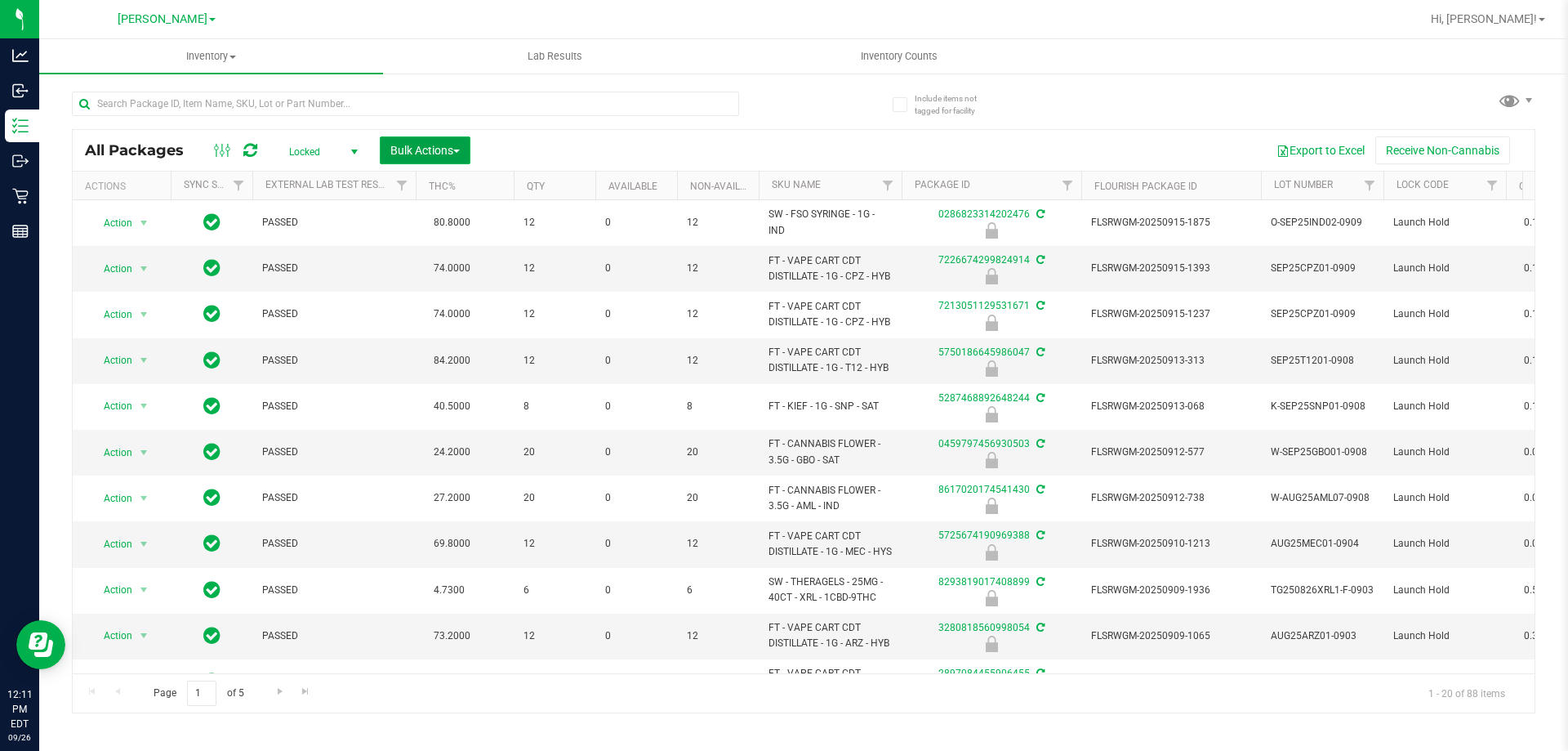
click at [419, 138] on button "Bulk Actions" at bounding box center [424, 151] width 91 height 28
click at [471, 301] on span "Lock/Unlock packages" at bounding box center [445, 307] width 112 height 13
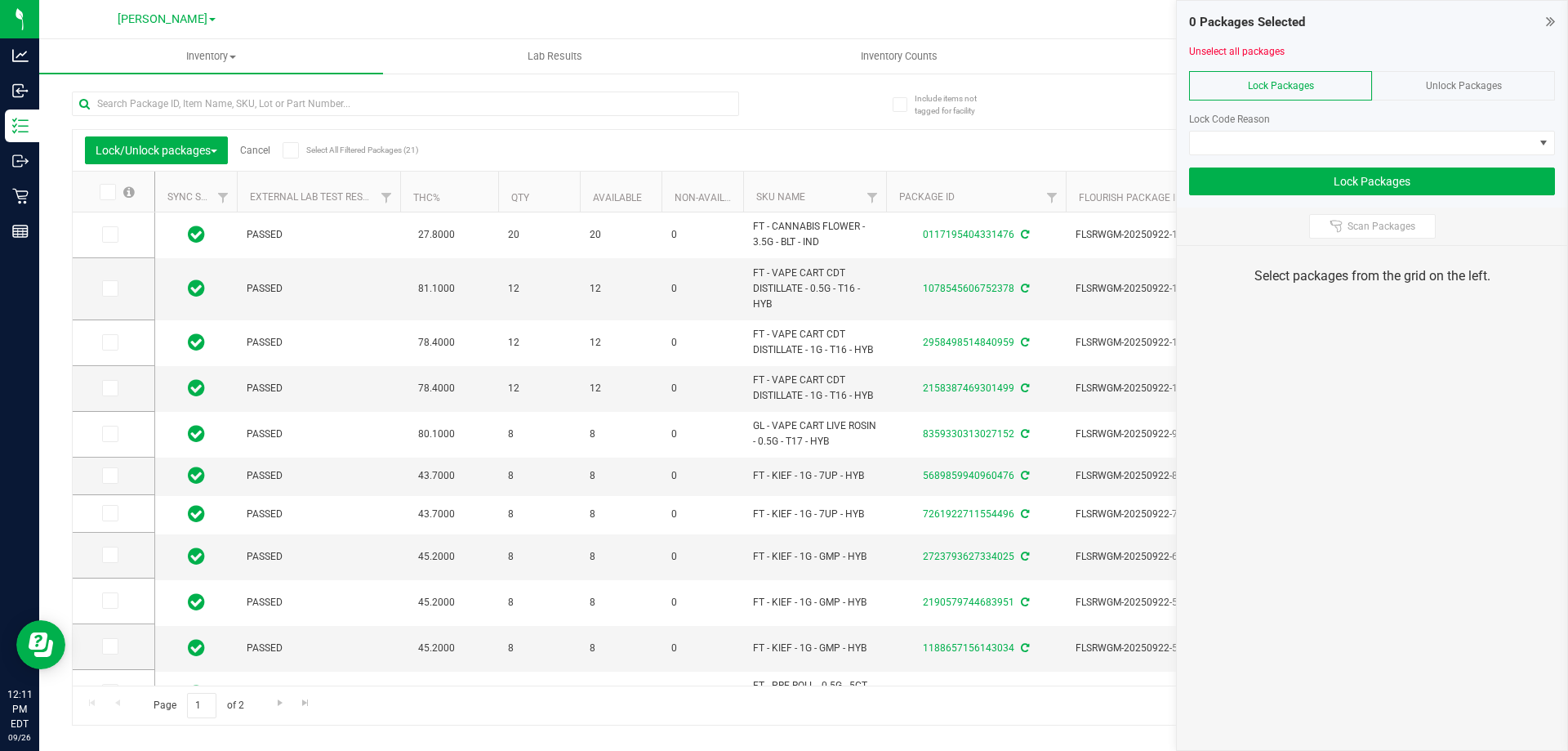
click at [1482, 79] on div "Unlock Packages" at bounding box center [1463, 85] width 183 height 29
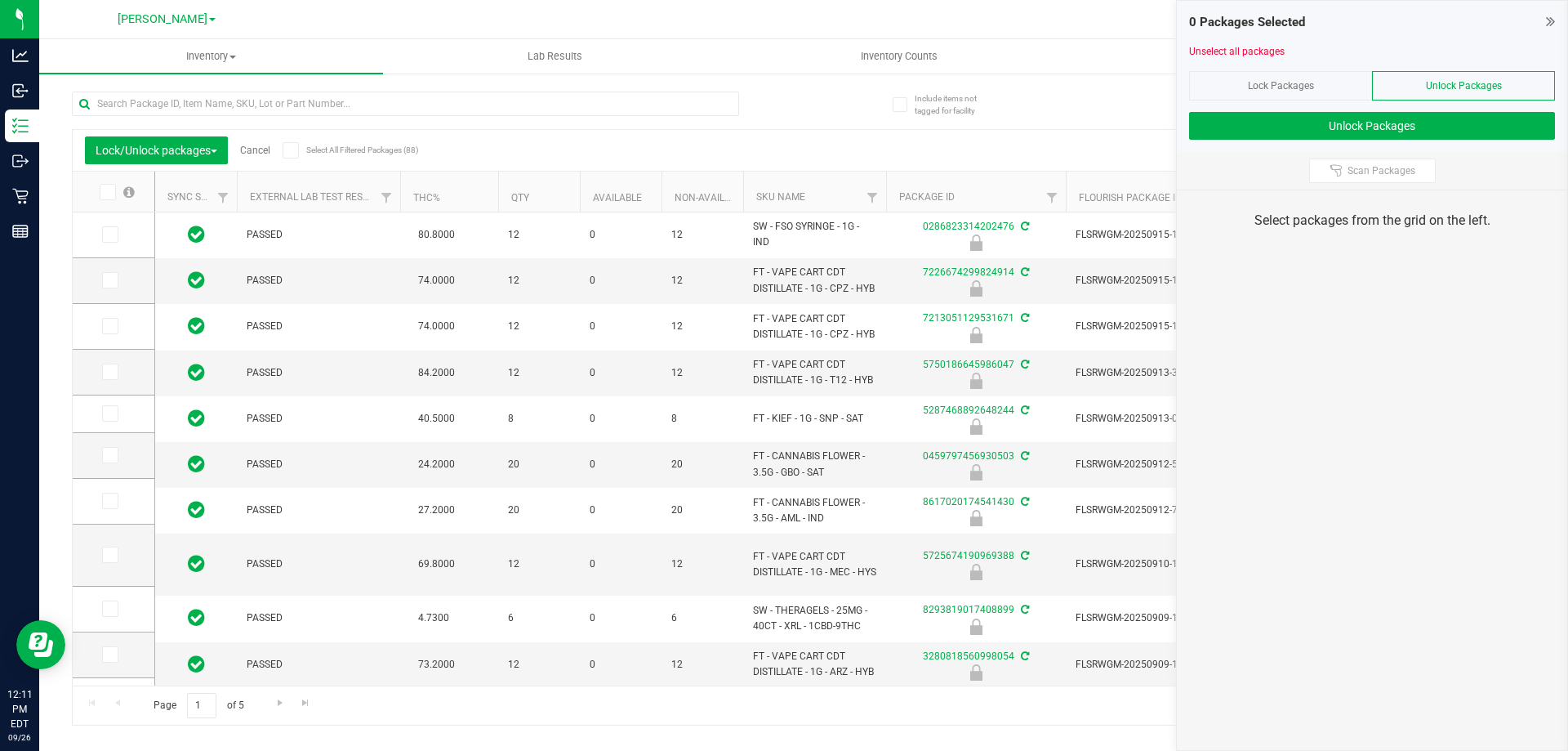
type input "[DATE]"
click at [110, 192] on icon at bounding box center [106, 192] width 11 height 0
click at [0, 0] on input "checkbox" at bounding box center [0, 0] width 0 height 0
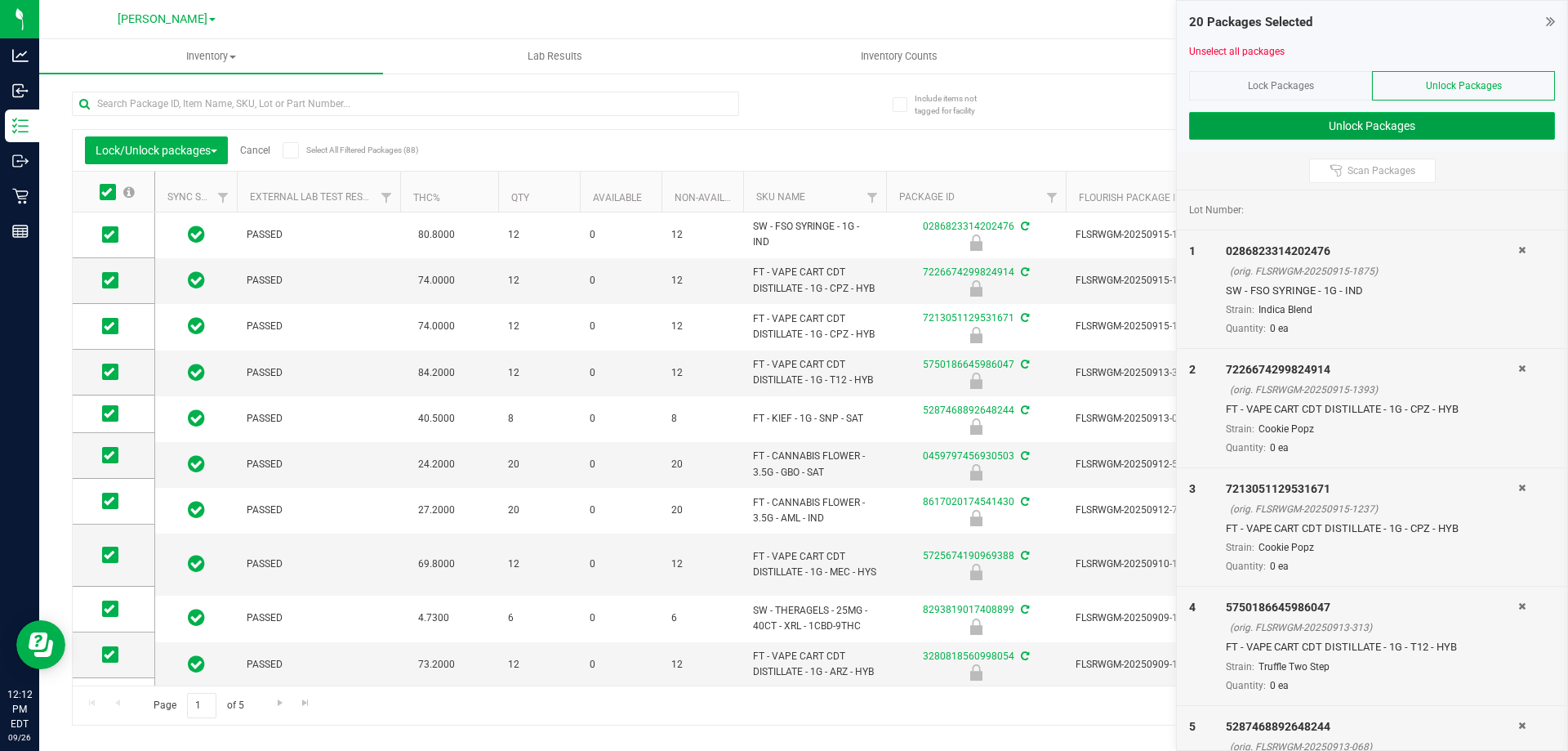
click at [1392, 116] on button "Unlock Packages" at bounding box center [1371, 126] width 366 height 28
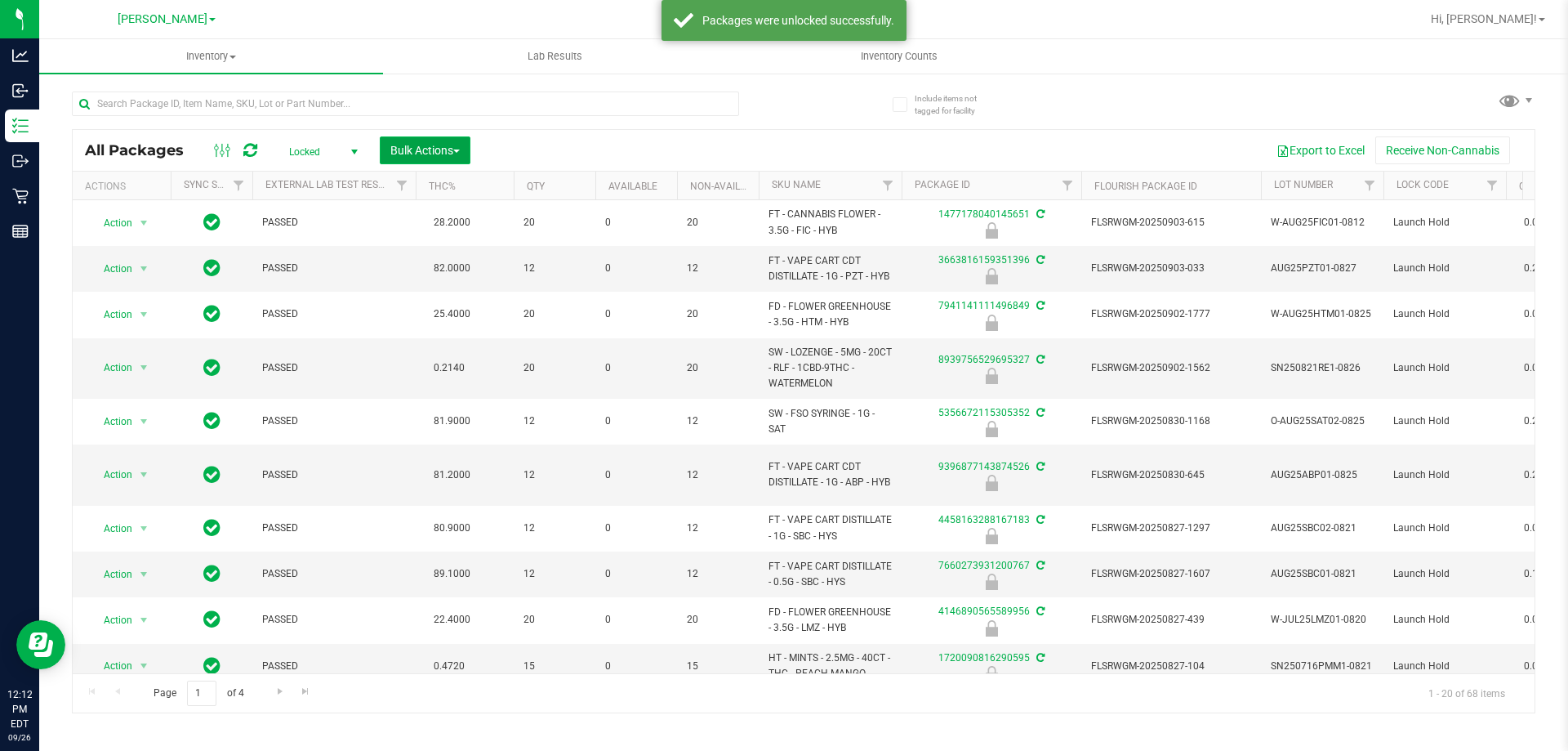
click at [427, 155] on span "Bulk Actions" at bounding box center [425, 150] width 70 height 13
click at [456, 312] on span "Lock/Unlock packages" at bounding box center [445, 307] width 112 height 13
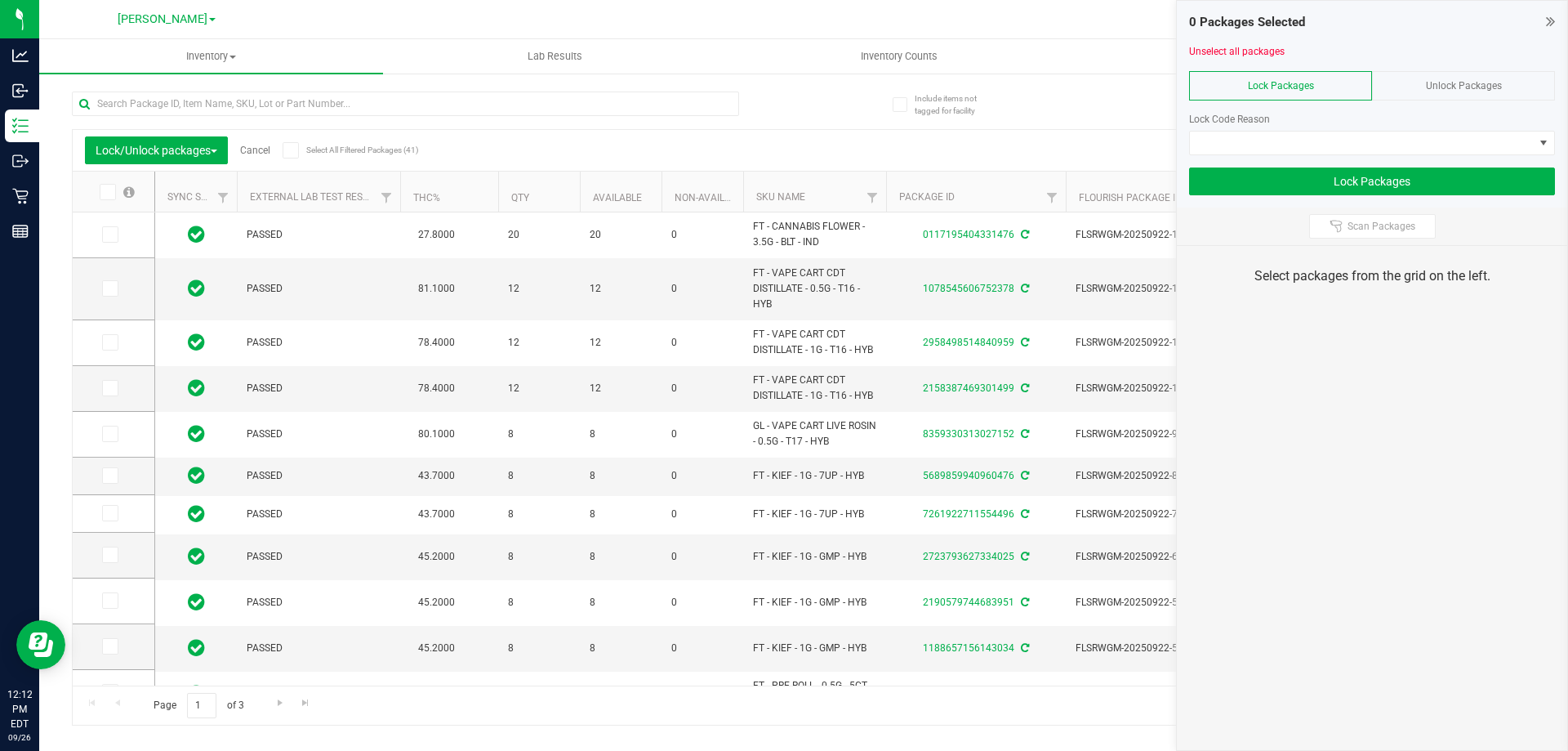
click at [1484, 91] on span "Unlock Packages" at bounding box center [1464, 85] width 76 height 11
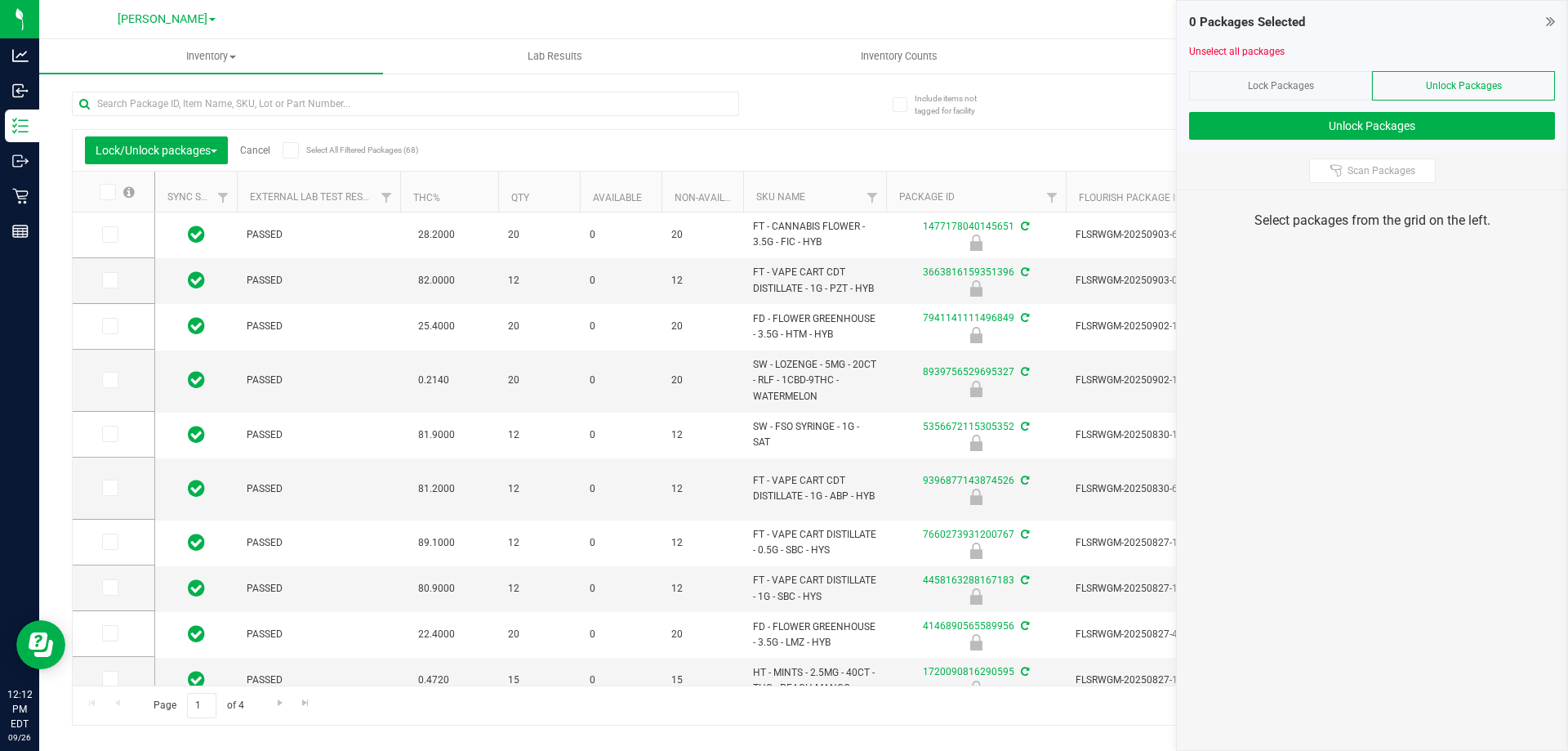
click at [110, 192] on icon at bounding box center [106, 192] width 11 height 0
click at [0, 0] on input "checkbox" at bounding box center [0, 0] width 0 height 0
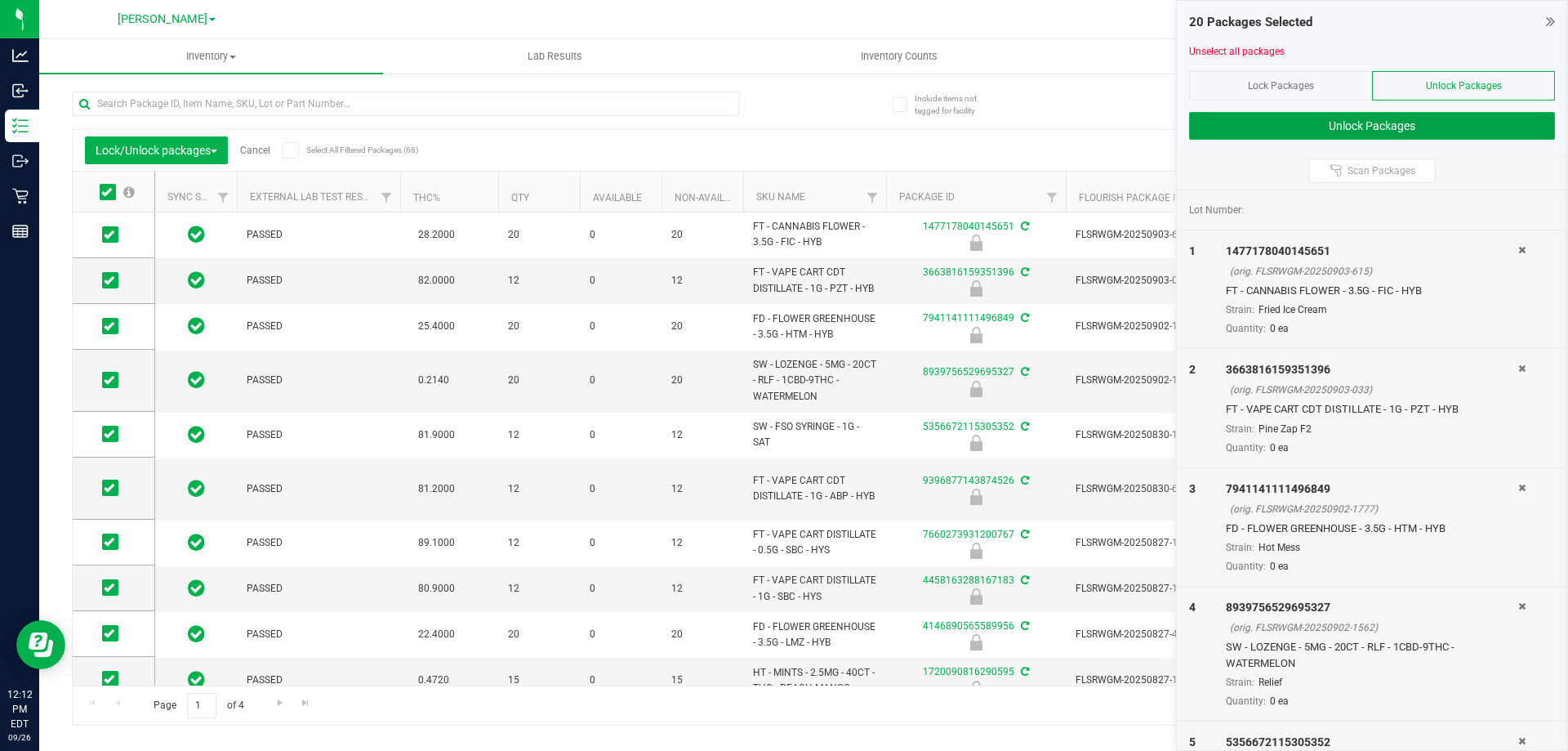
click at [1454, 119] on button "Unlock Packages" at bounding box center [1371, 126] width 366 height 28
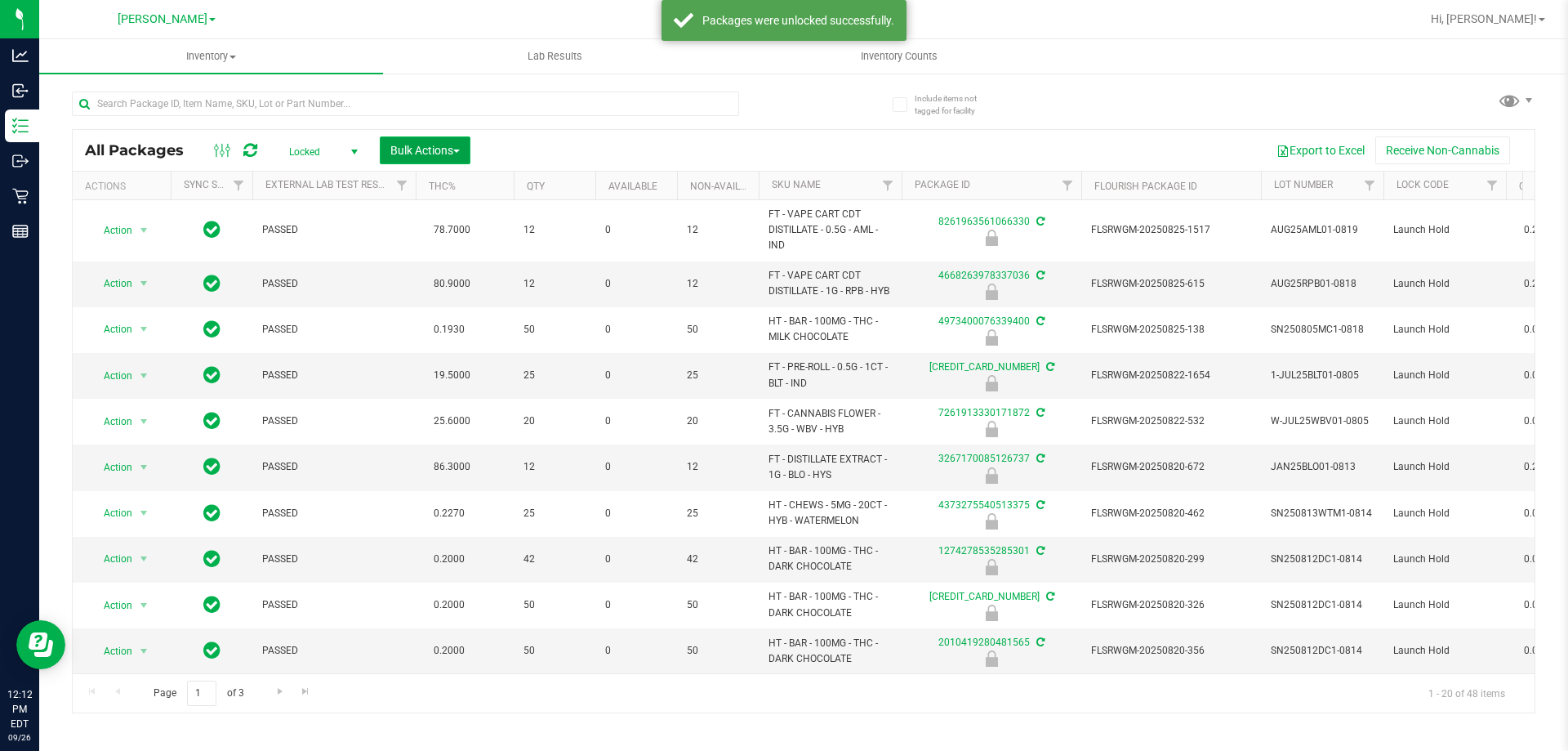
click at [398, 146] on span "Bulk Actions" at bounding box center [425, 150] width 70 height 13
click at [456, 311] on span "Lock/Unlock packages" at bounding box center [445, 307] width 112 height 13
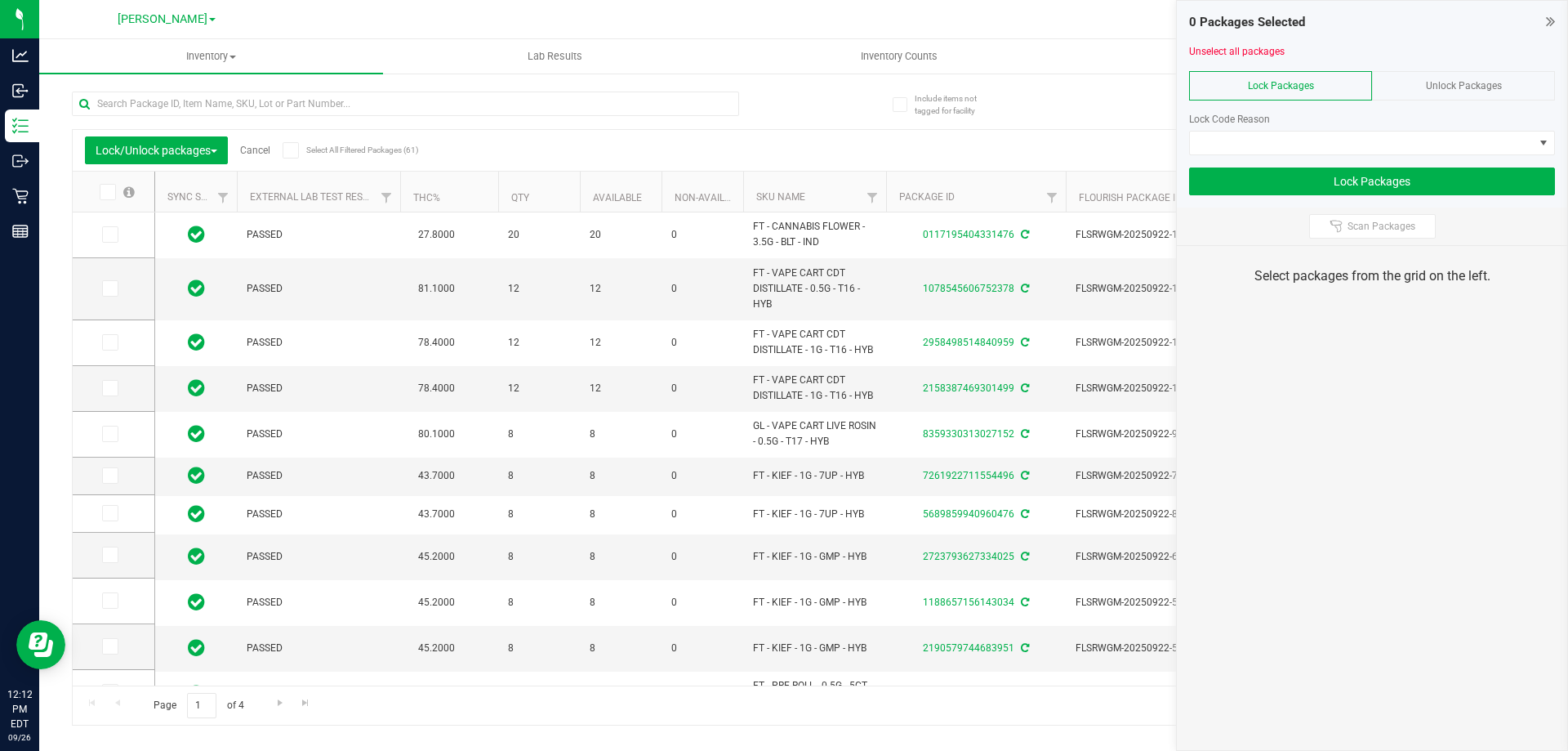
click at [1495, 87] on span "Unlock Packages" at bounding box center [1464, 85] width 76 height 11
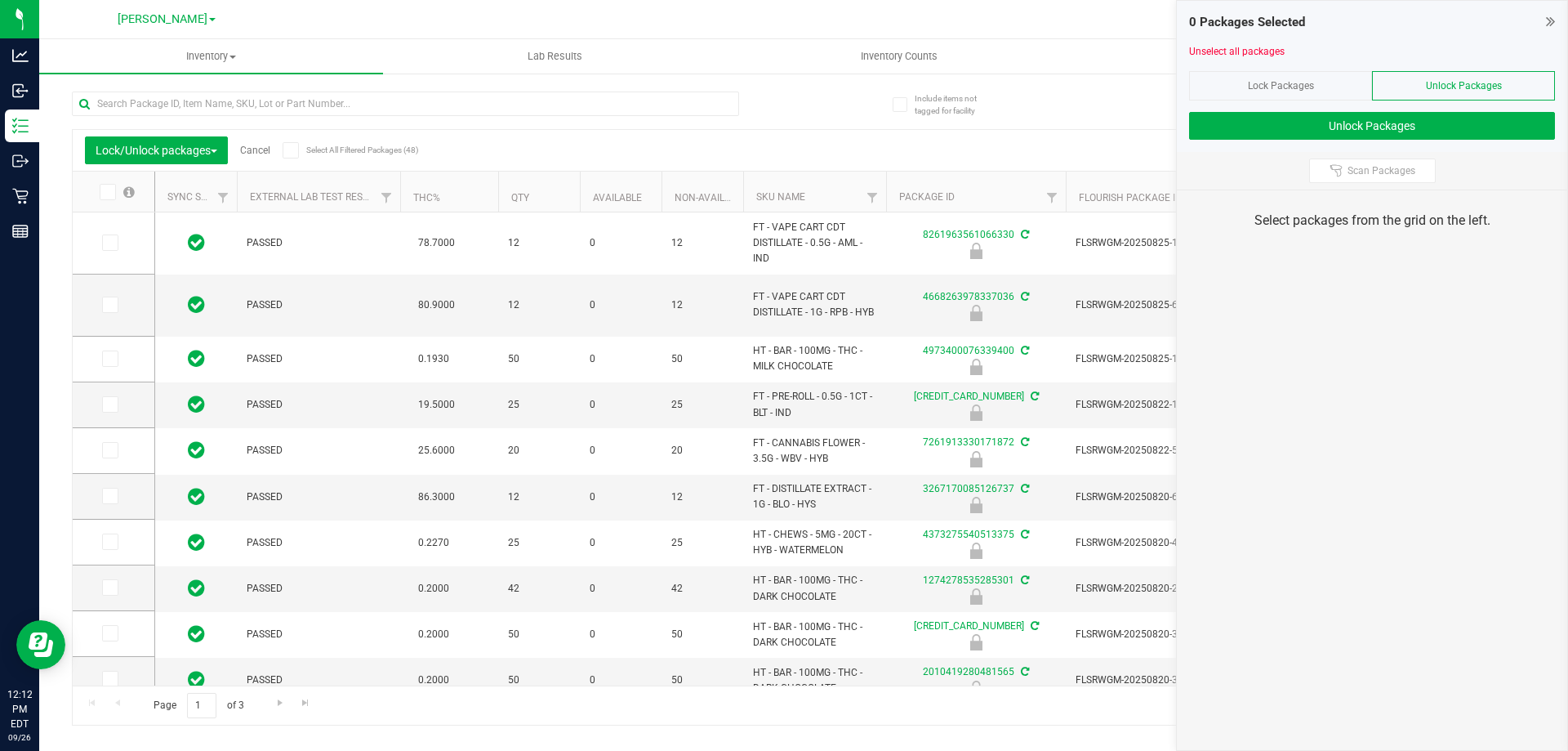
click at [110, 184] on span at bounding box center [108, 192] width 16 height 16
click at [0, 0] on input "checkbox" at bounding box center [0, 0] width 0 height 0
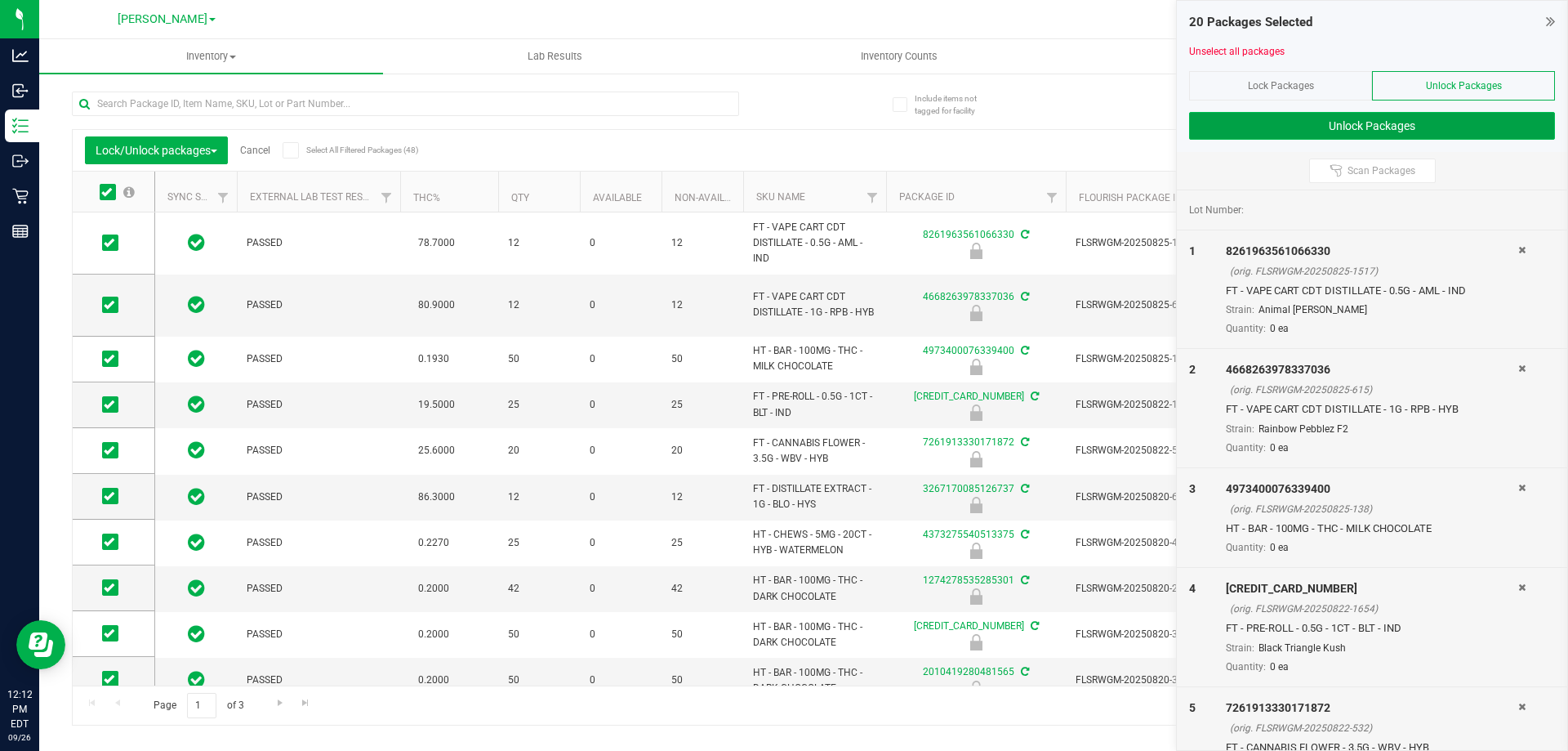
click at [1441, 118] on button "Unlock Packages" at bounding box center [1371, 126] width 366 height 28
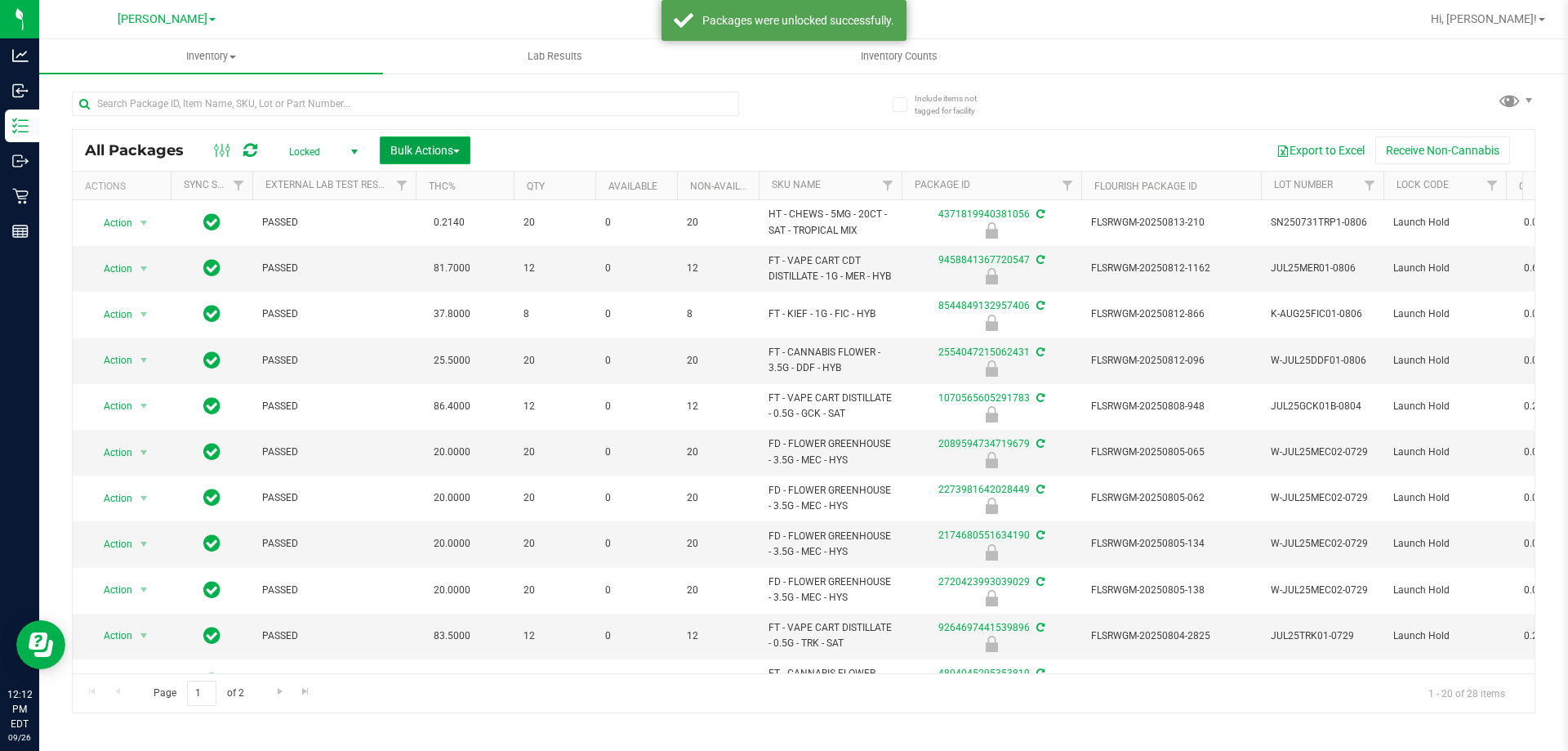
click at [437, 142] on button "Bulk Actions" at bounding box center [424, 151] width 91 height 28
click at [465, 301] on span "Lock/Unlock packages" at bounding box center [445, 307] width 112 height 13
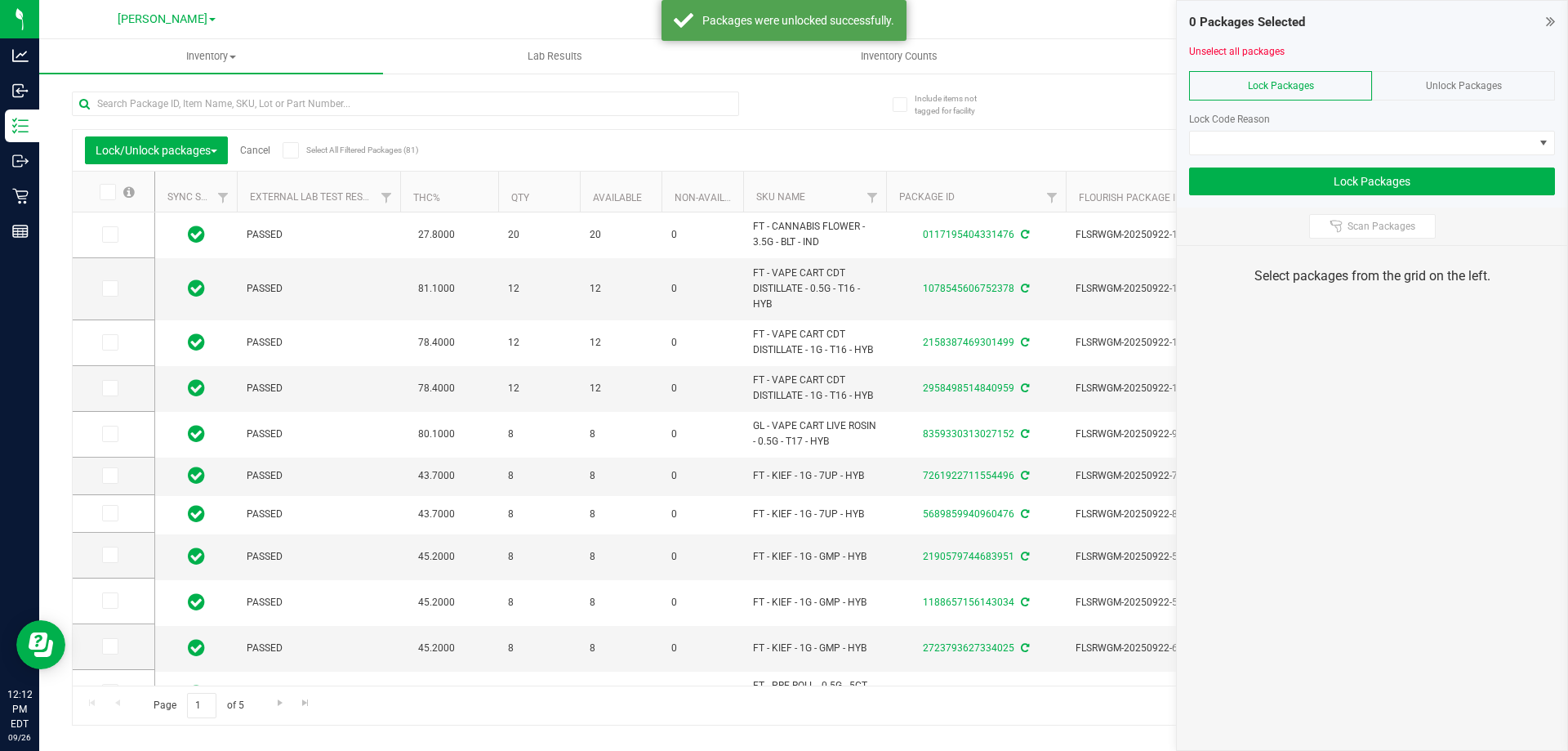
click at [1434, 90] on span "Unlock Packages" at bounding box center [1464, 85] width 76 height 11
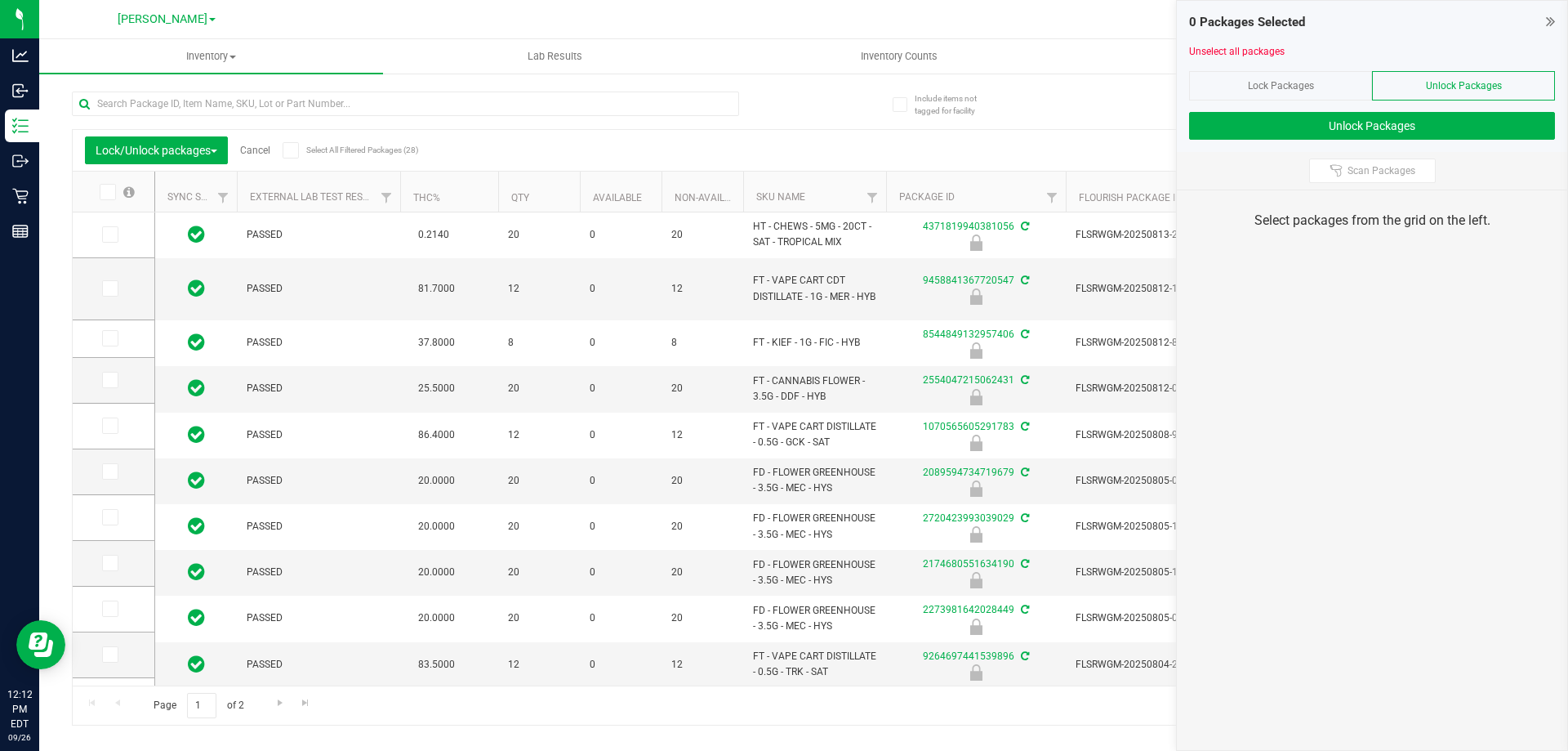
click at [107, 192] on icon at bounding box center [106, 192] width 11 height 0
click at [0, 0] on input "checkbox" at bounding box center [0, 0] width 0 height 0
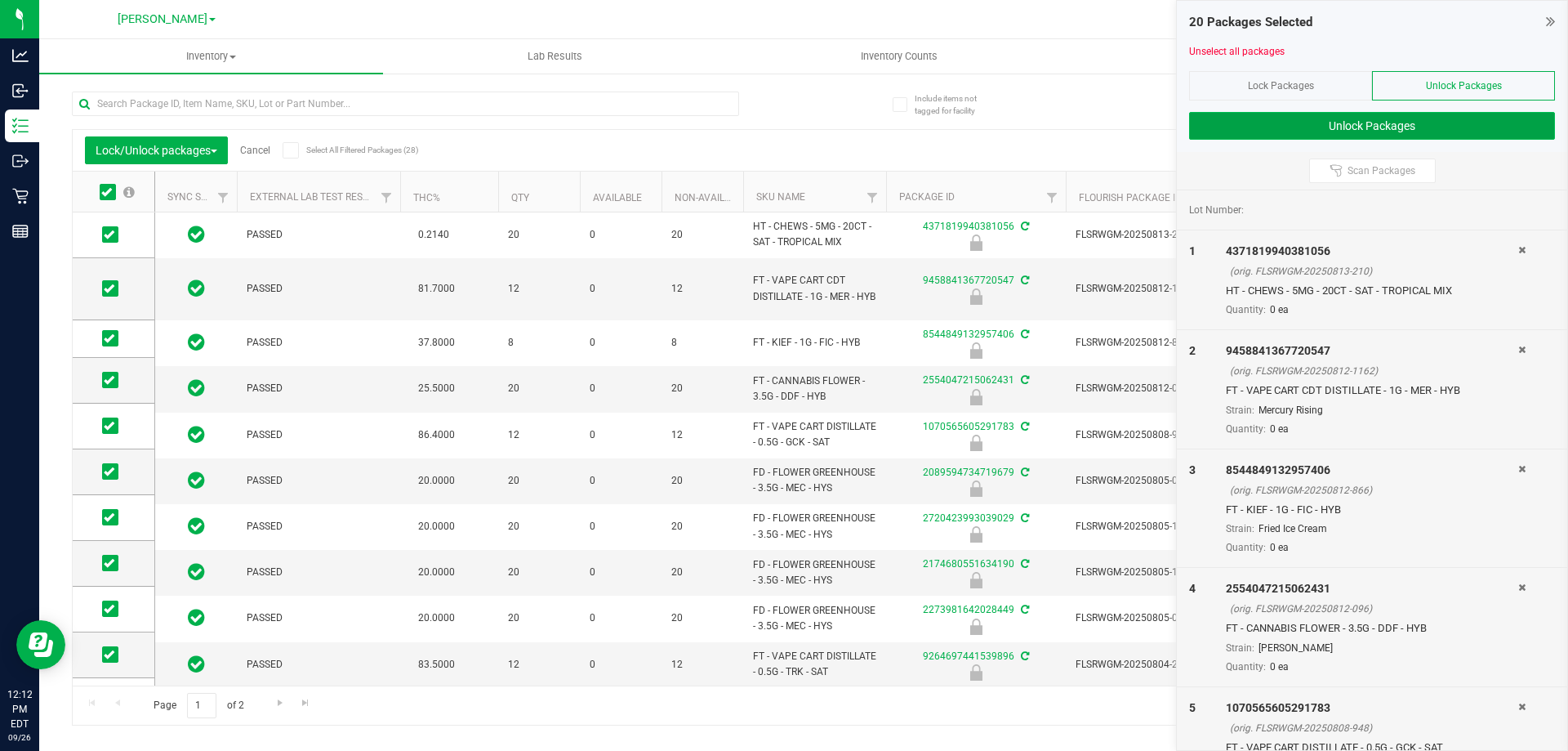
click at [1418, 133] on button "Unlock Packages" at bounding box center [1371, 126] width 366 height 28
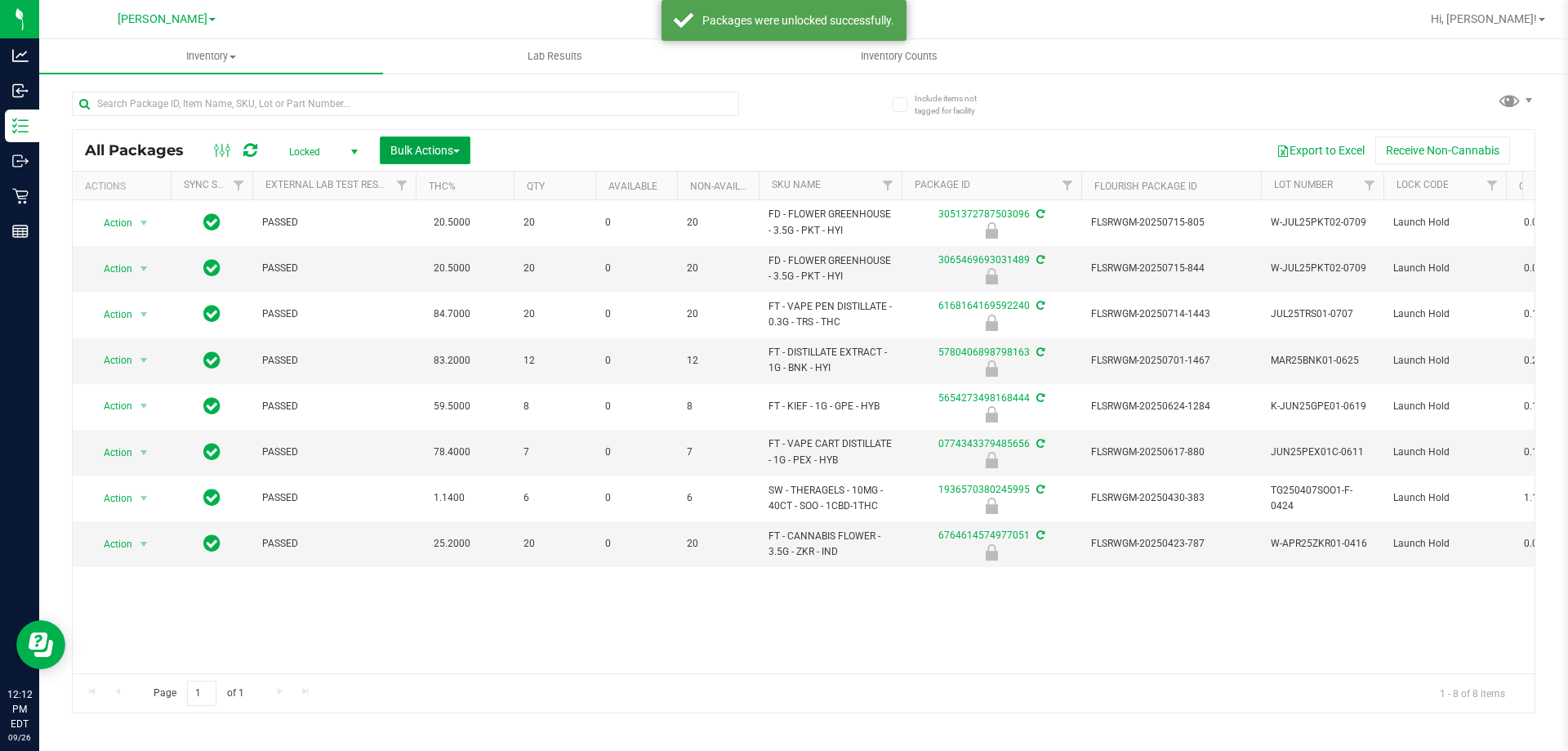
click at [385, 156] on button "Bulk Actions" at bounding box center [424, 151] width 91 height 28
click at [419, 307] on span "Lock/Unlock packages" at bounding box center [445, 307] width 112 height 13
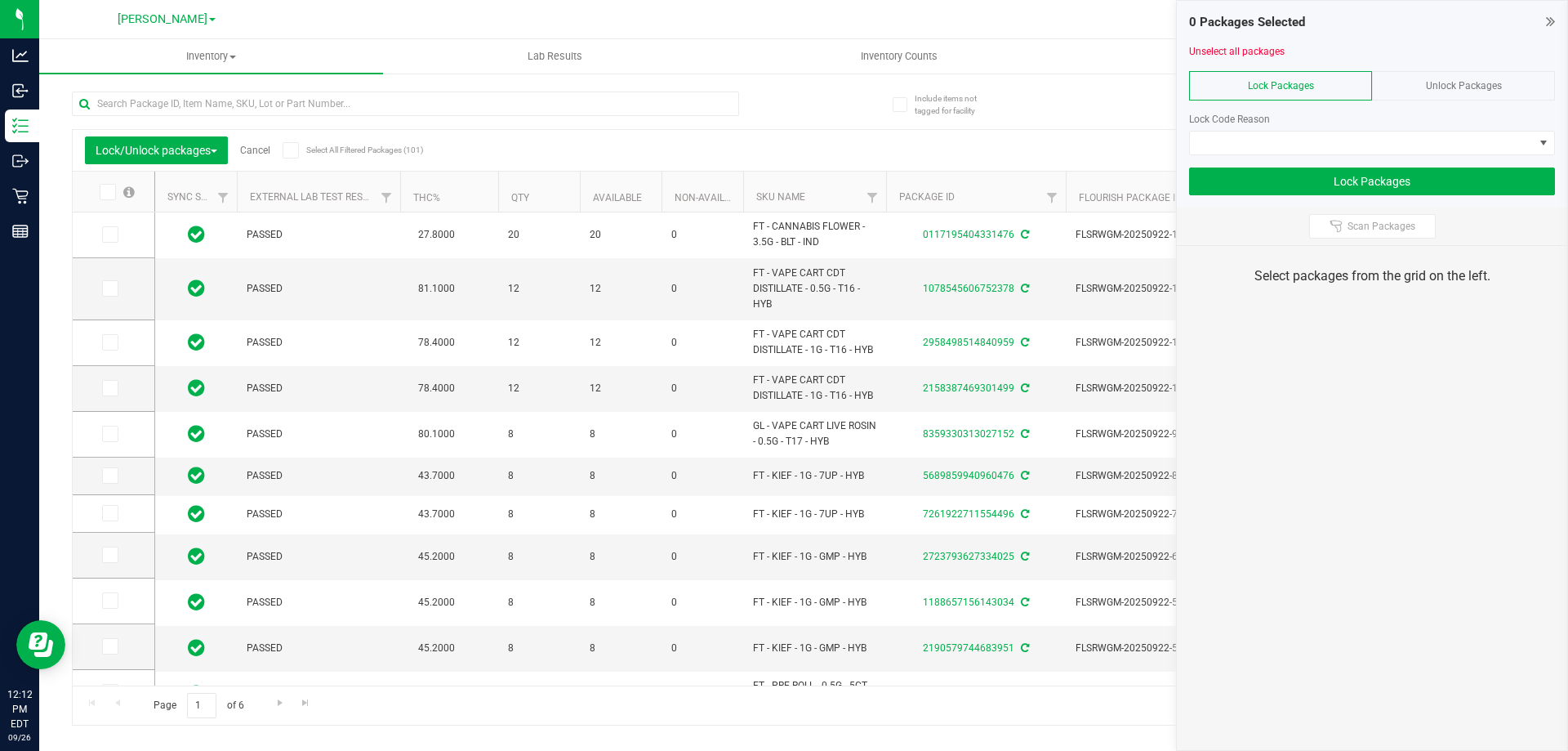
click at [1485, 77] on div "Unlock Packages" at bounding box center [1463, 85] width 183 height 29
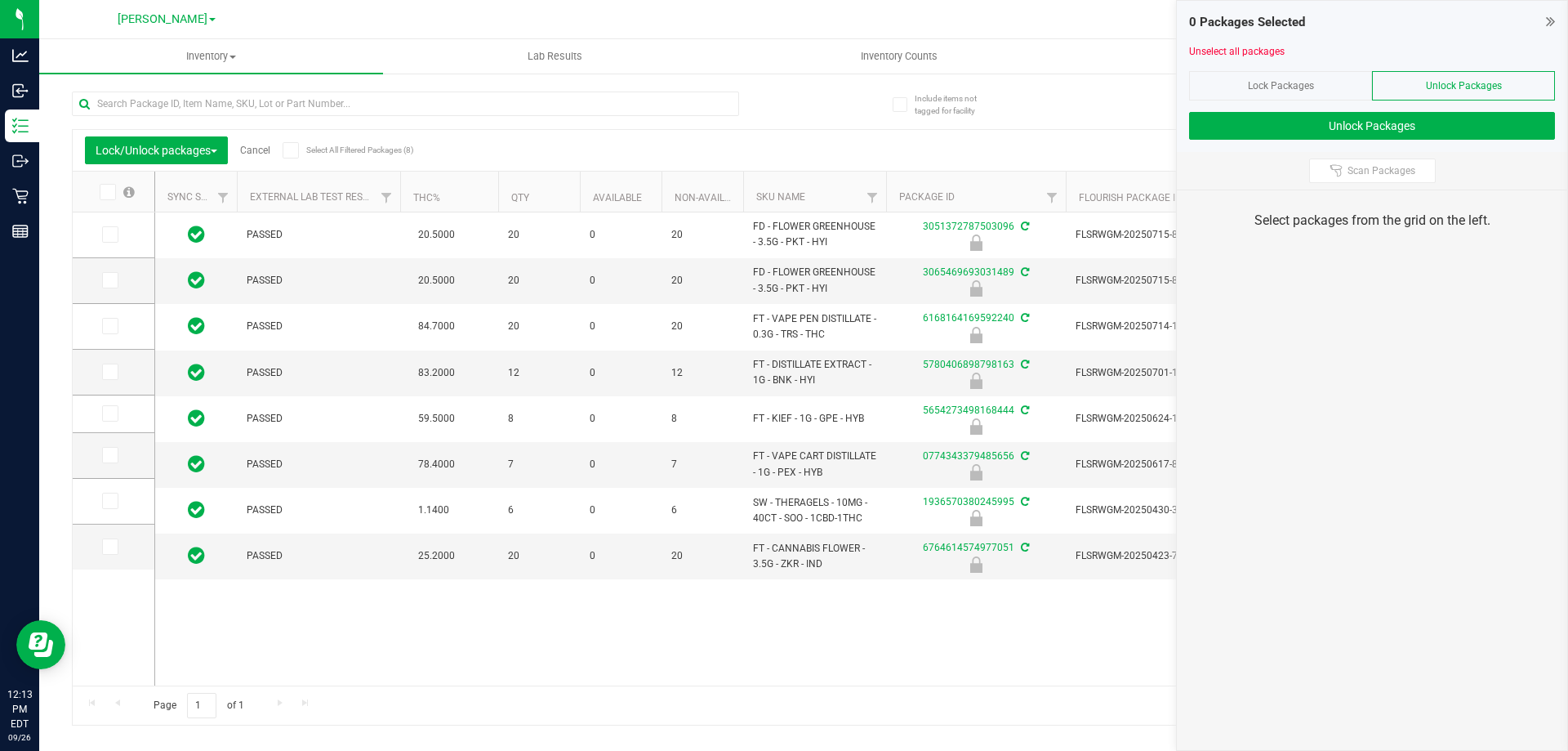
click at [102, 192] on icon at bounding box center [106, 192] width 11 height 0
click at [0, 0] on input "checkbox" at bounding box center [0, 0] width 0 height 0
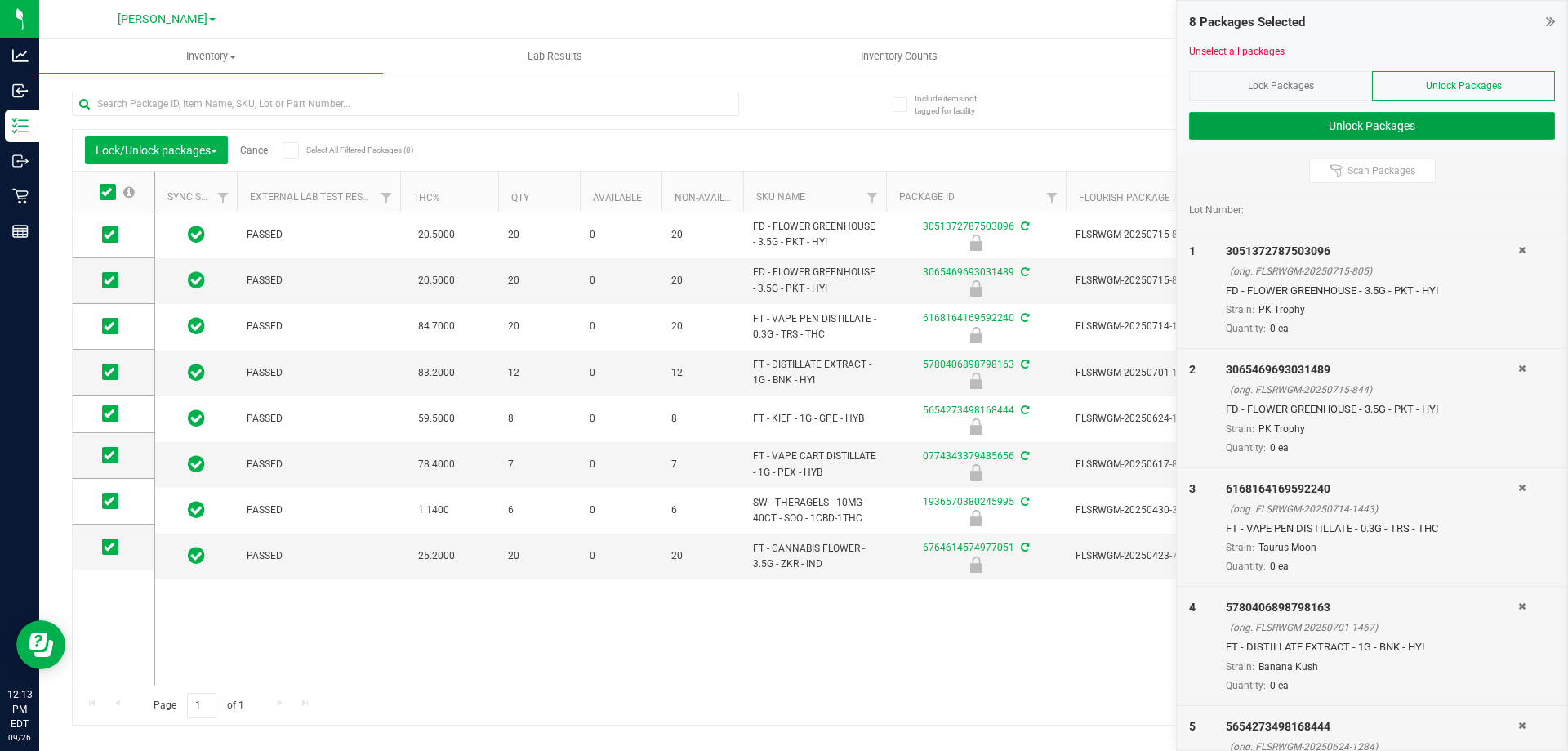
click at [1329, 129] on button "Unlock Packages" at bounding box center [1371, 126] width 366 height 28
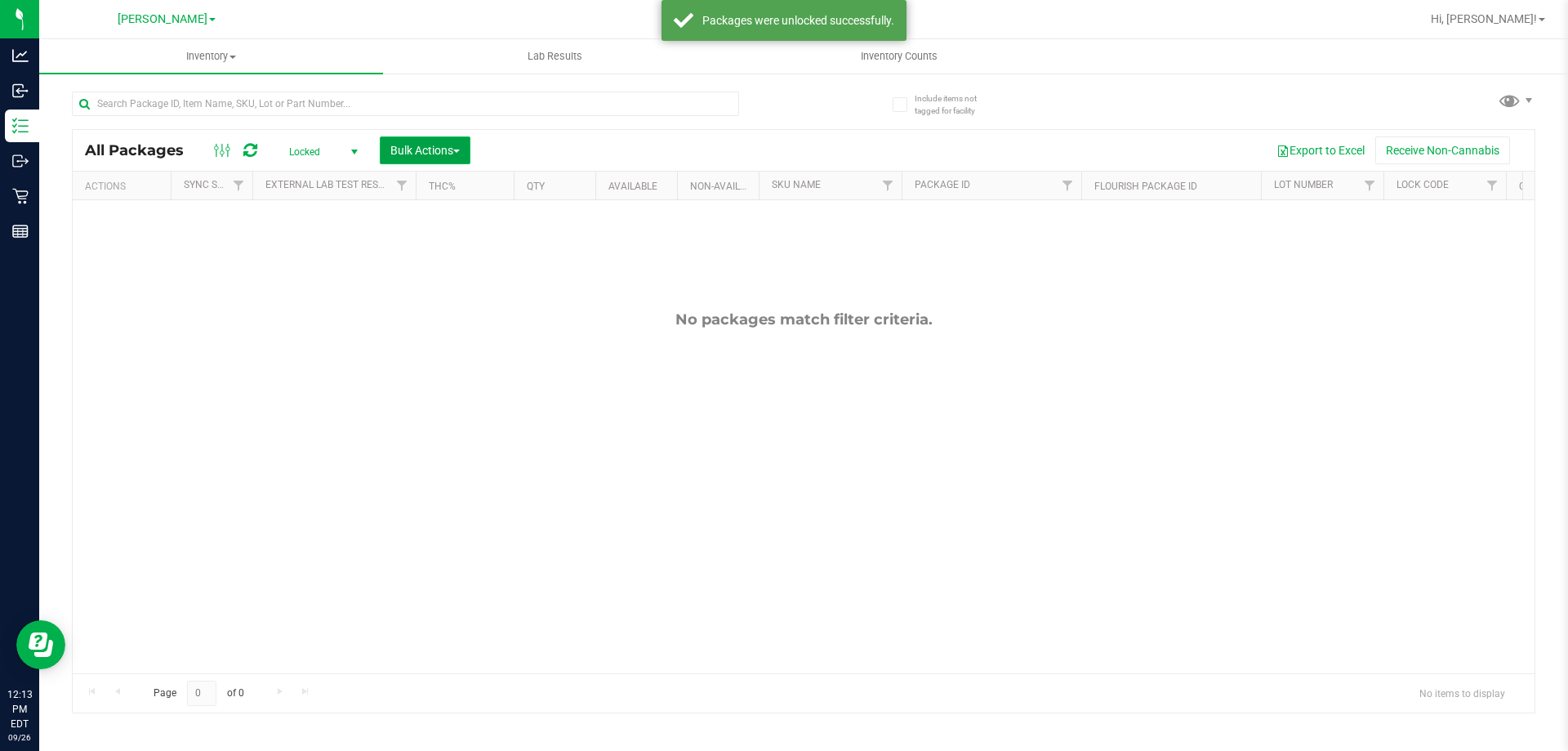
click at [420, 155] on span "Bulk Actions" at bounding box center [425, 150] width 70 height 13
click at [485, 308] on span "Lock/Unlock packages" at bounding box center [445, 307] width 112 height 13
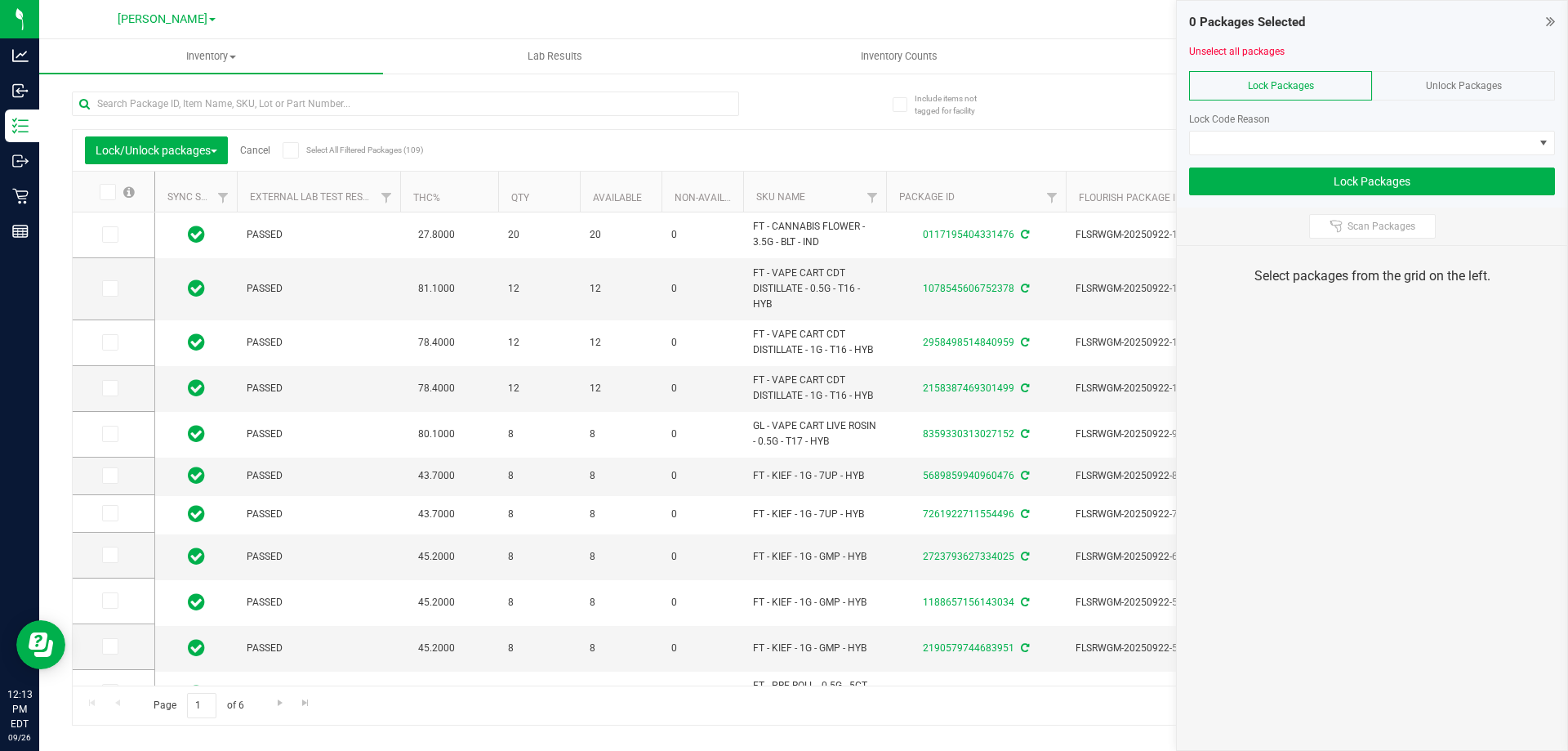
click at [106, 192] on icon at bounding box center [106, 192] width 11 height 0
click at [0, 0] on input "checkbox" at bounding box center [0, 0] width 0 height 0
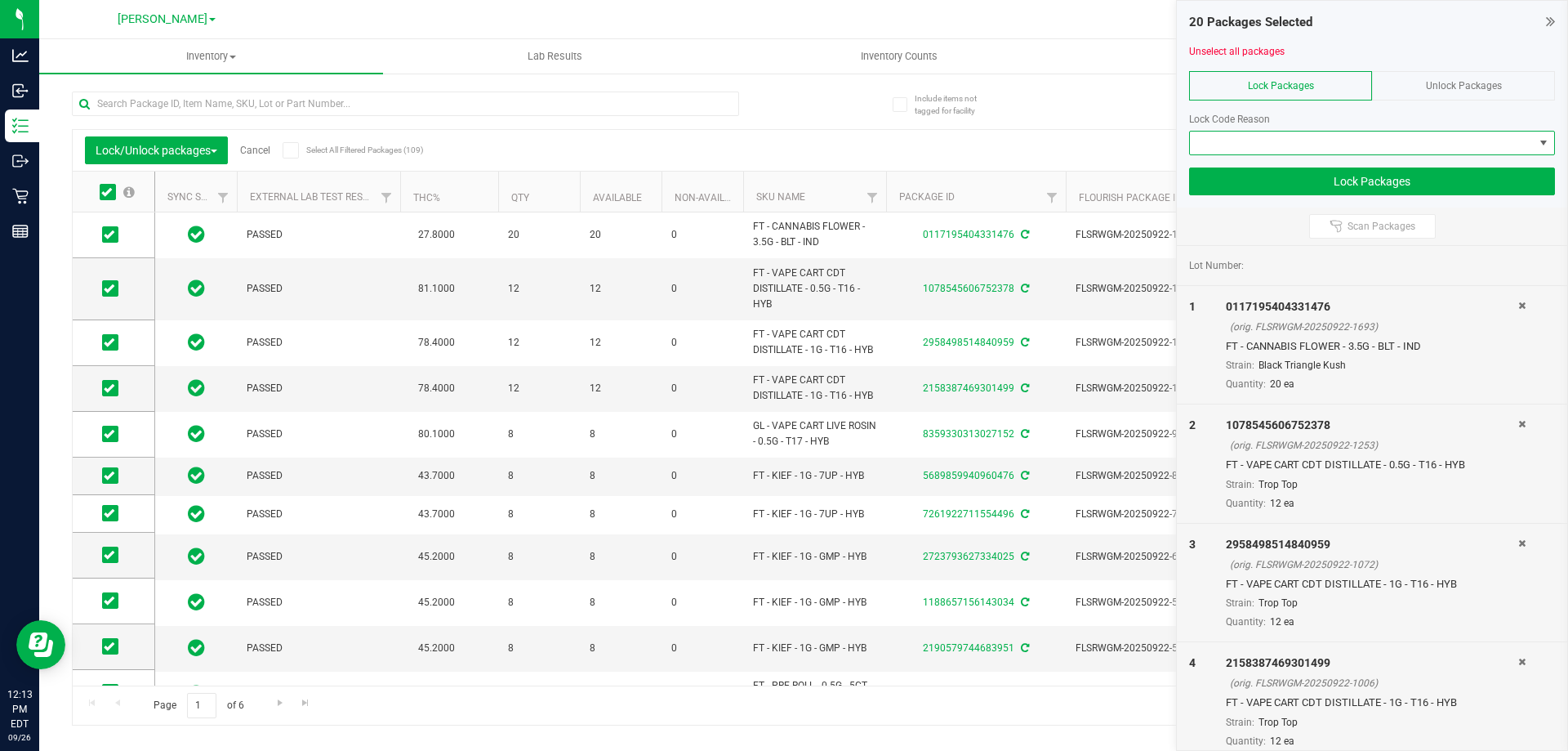
click at [1435, 146] on span at bounding box center [1361, 143] width 343 height 23
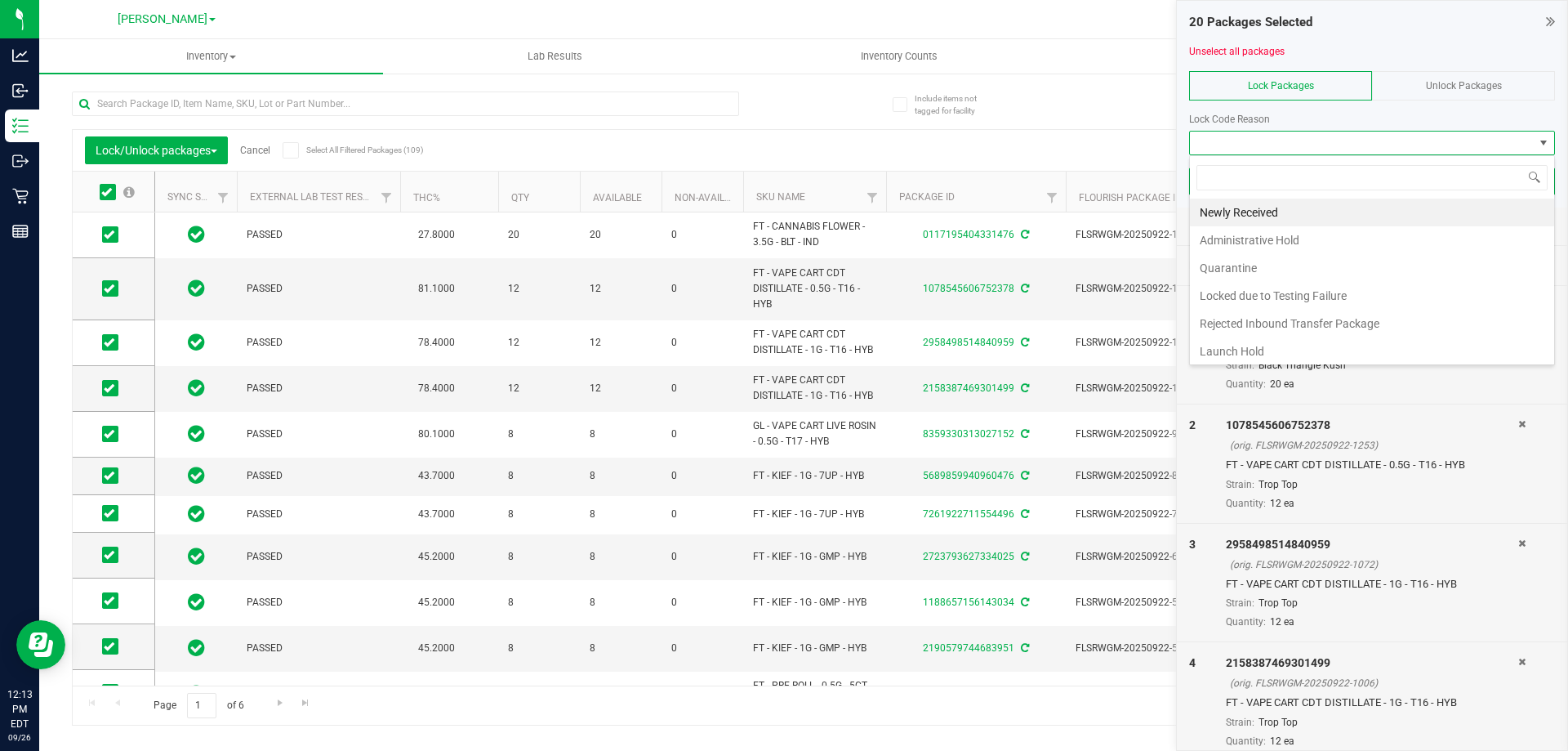
scroll to position [25, 366]
click at [1435, 209] on li "Newly Received" at bounding box center [1371, 213] width 364 height 28
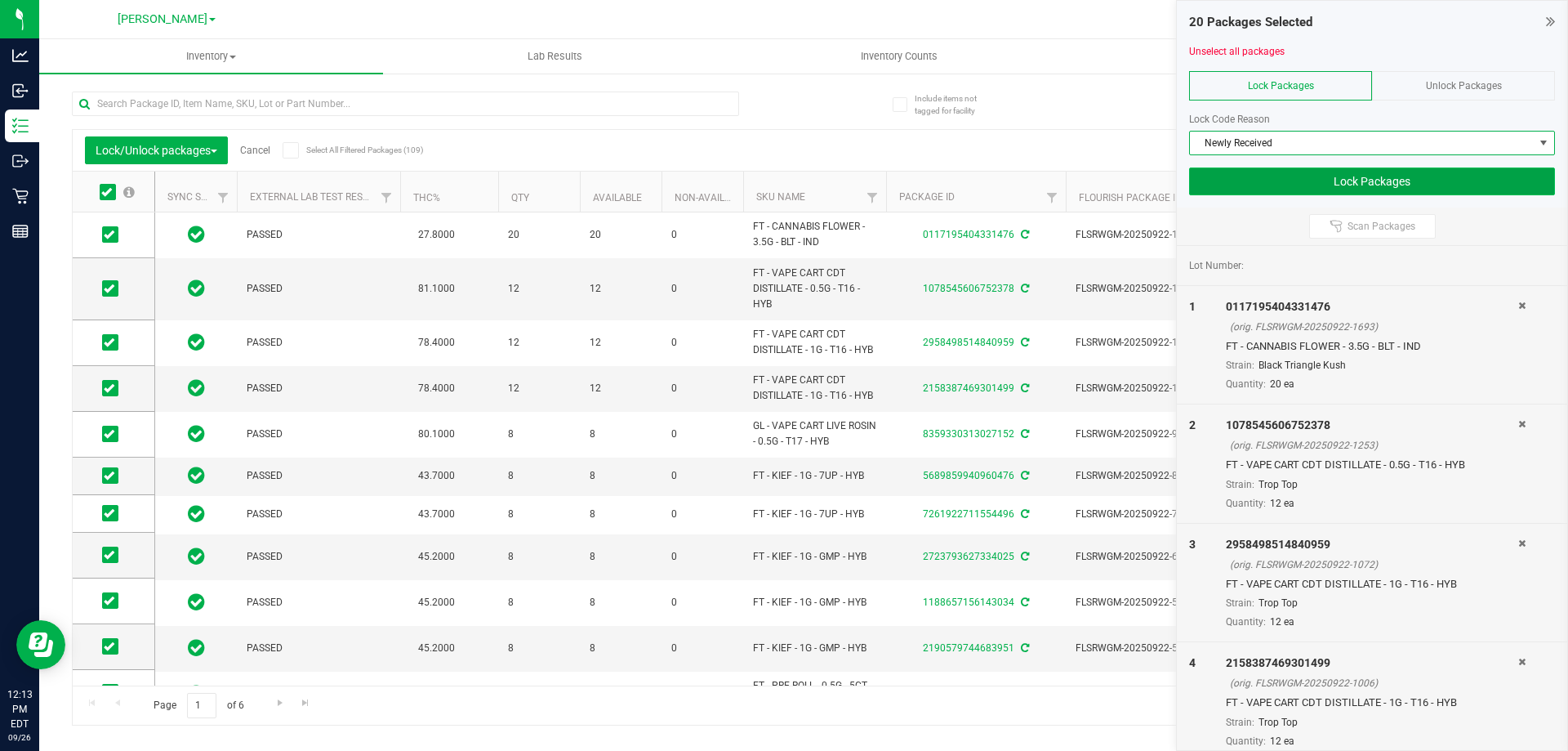
click at [1446, 180] on button "Lock Packages" at bounding box center [1371, 182] width 366 height 28
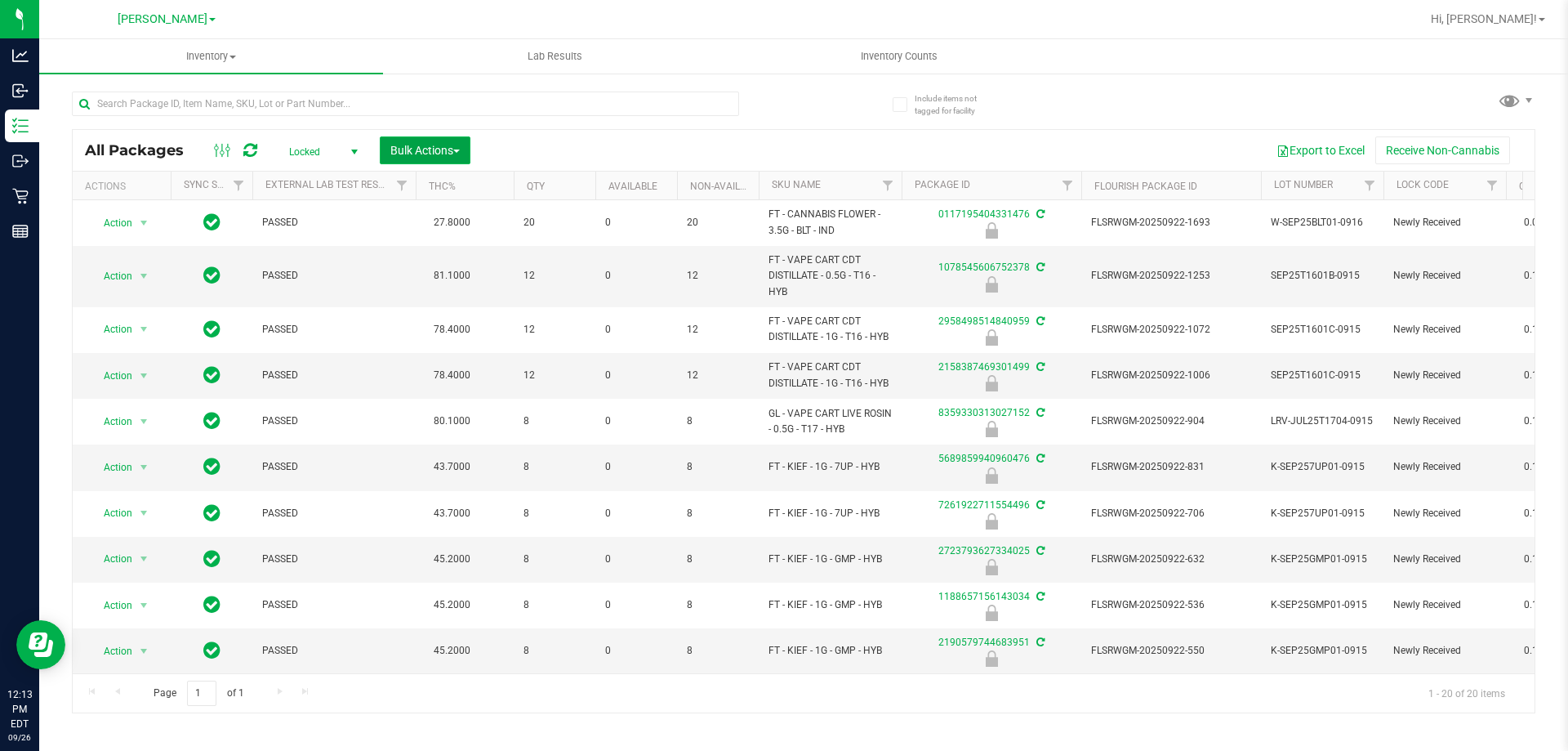
click at [416, 155] on span "Bulk Actions" at bounding box center [425, 150] width 70 height 13
click at [460, 313] on span "Lock/Unlock packages" at bounding box center [445, 307] width 112 height 13
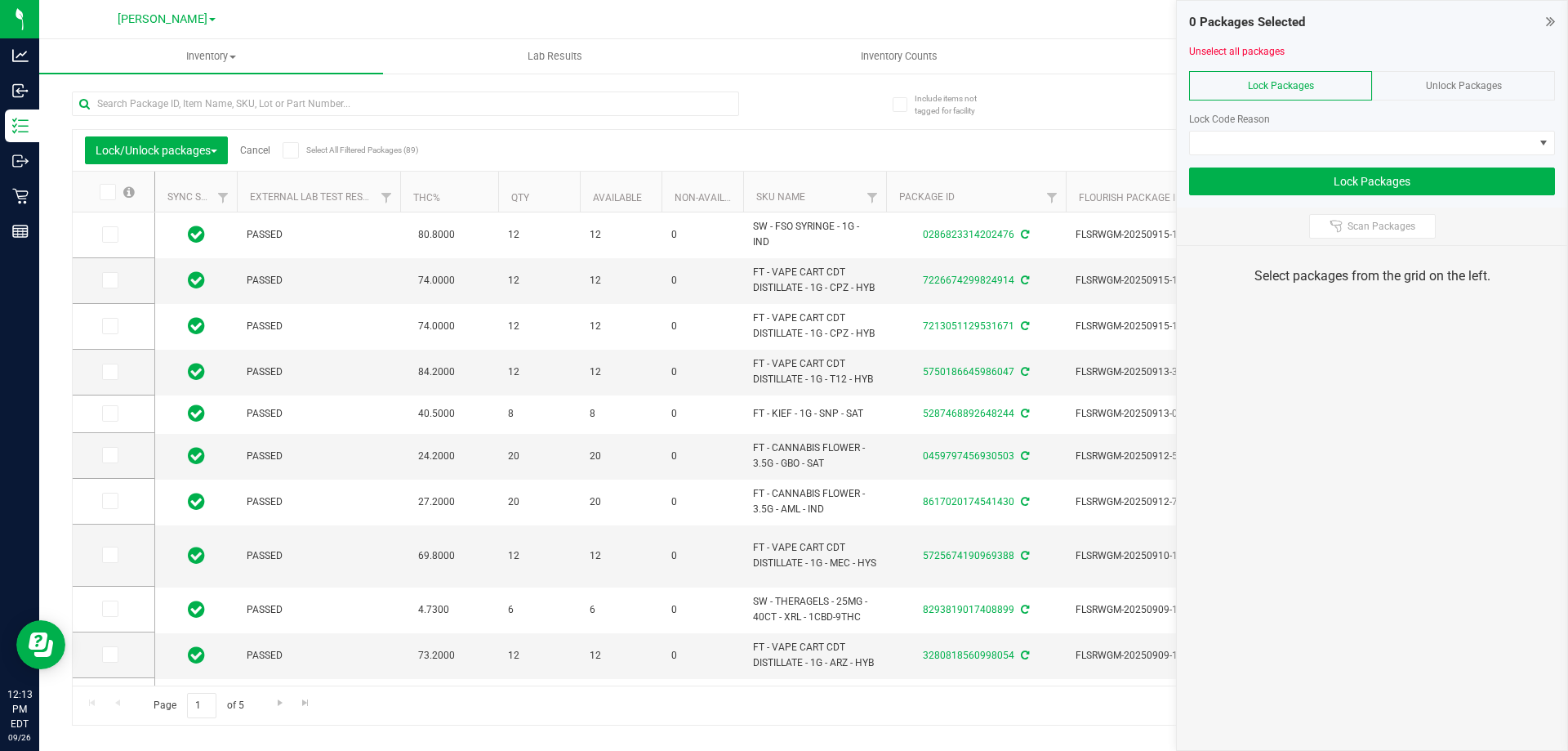
click at [115, 186] on label at bounding box center [116, 192] width 63 height 16
click at [0, 0] on input "checkbox" at bounding box center [0, 0] width 0 height 0
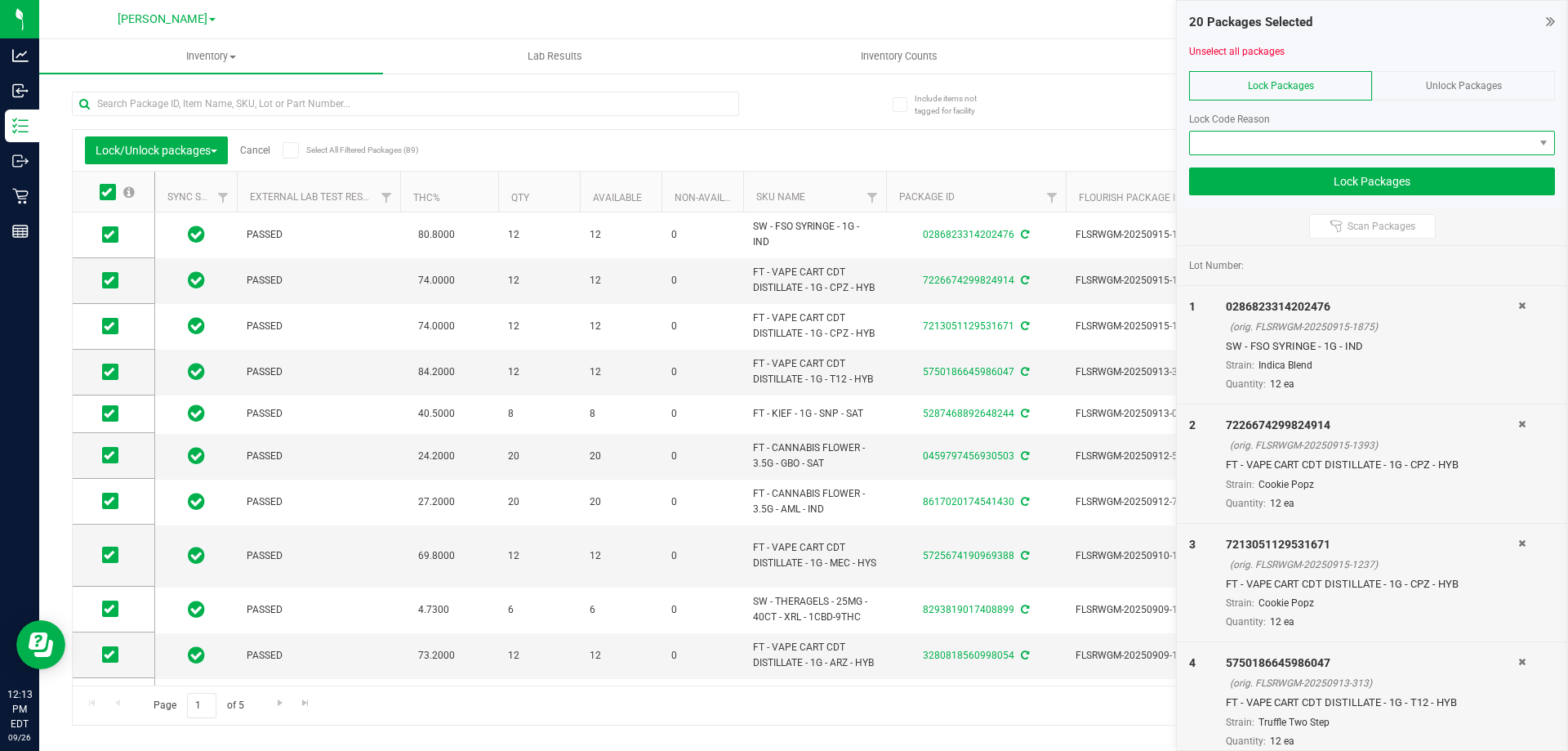
click at [1360, 137] on span at bounding box center [1361, 143] width 343 height 23
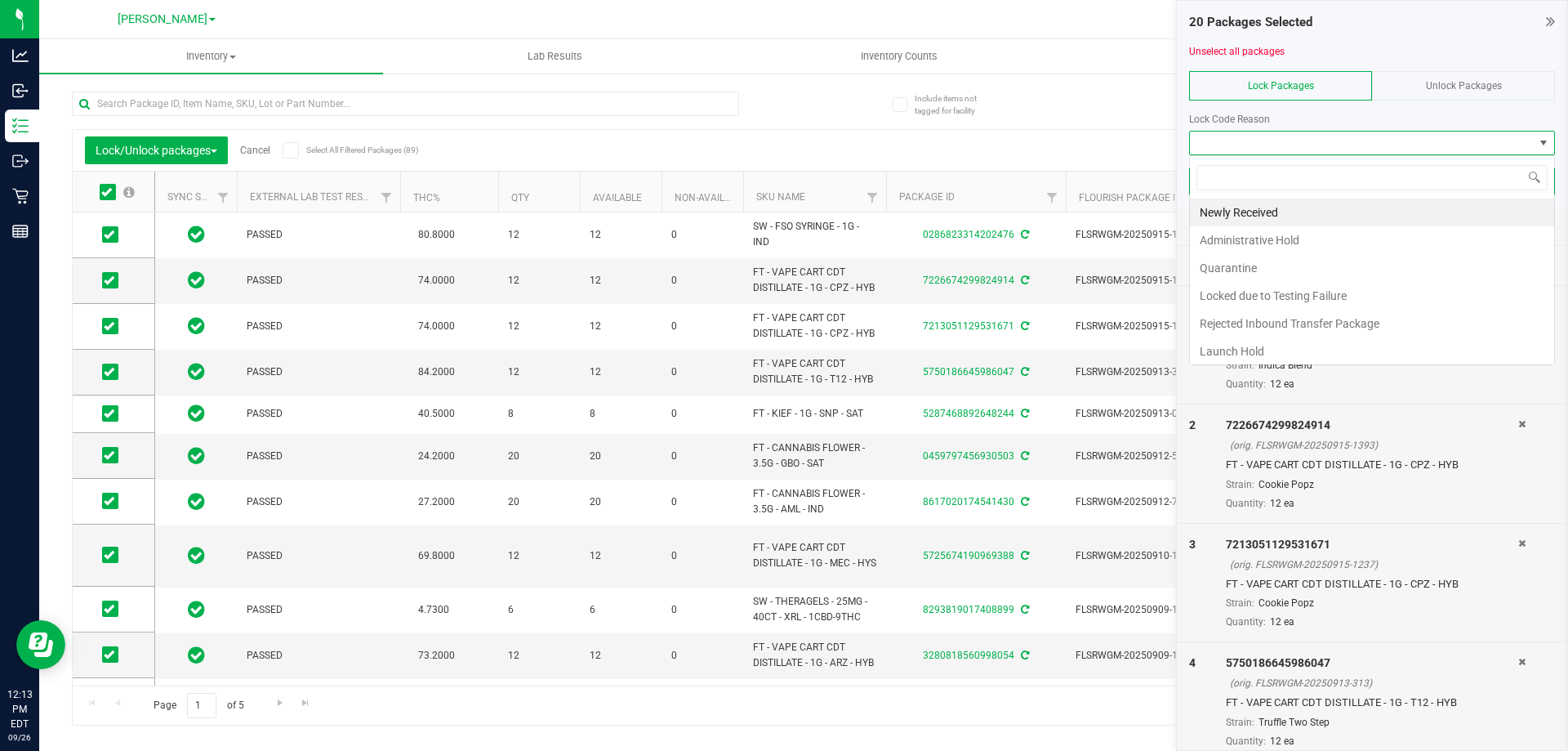
scroll to position [25, 366]
click at [1355, 205] on li "Newly Received" at bounding box center [1371, 213] width 364 height 28
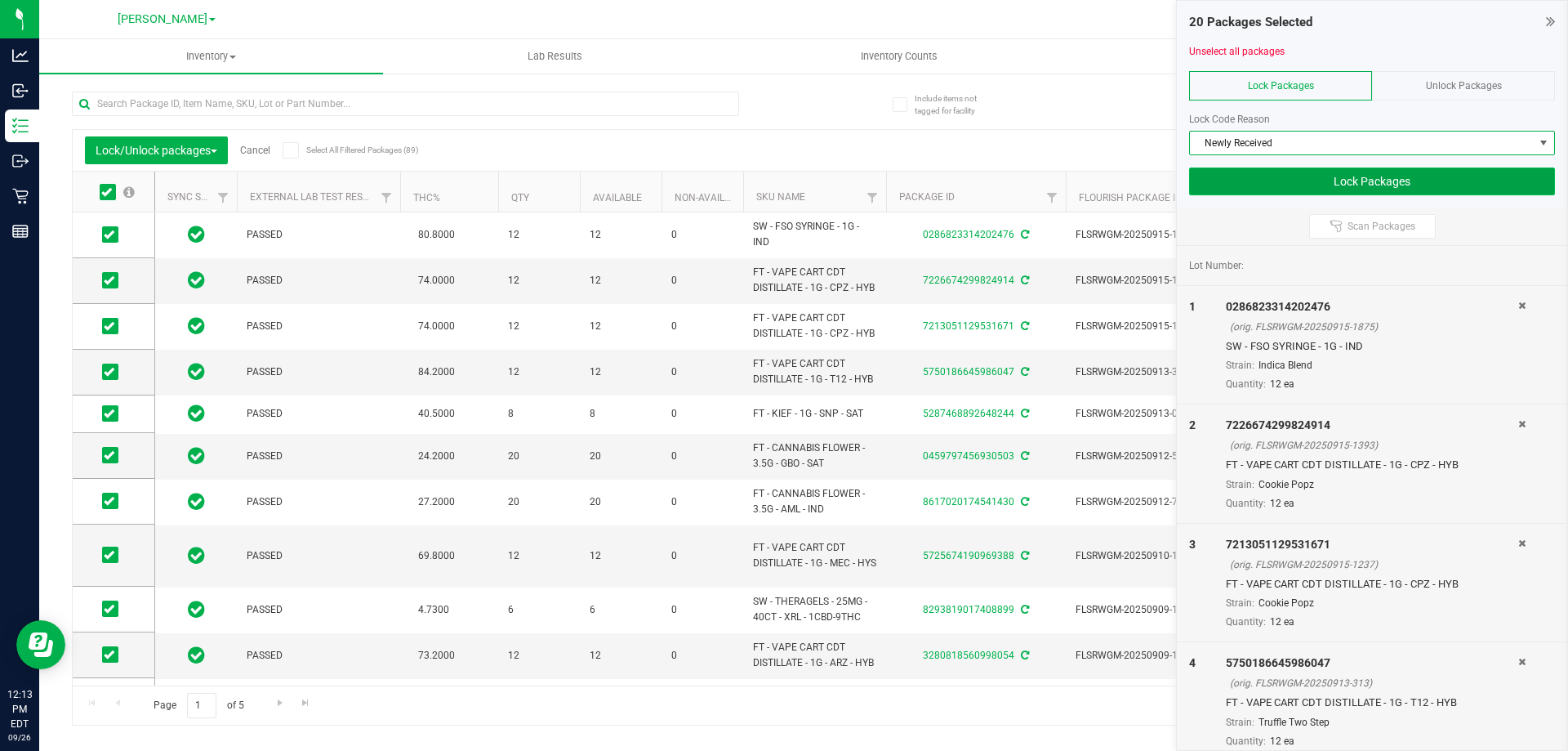
click at [1365, 186] on button "Lock Packages" at bounding box center [1371, 182] width 366 height 28
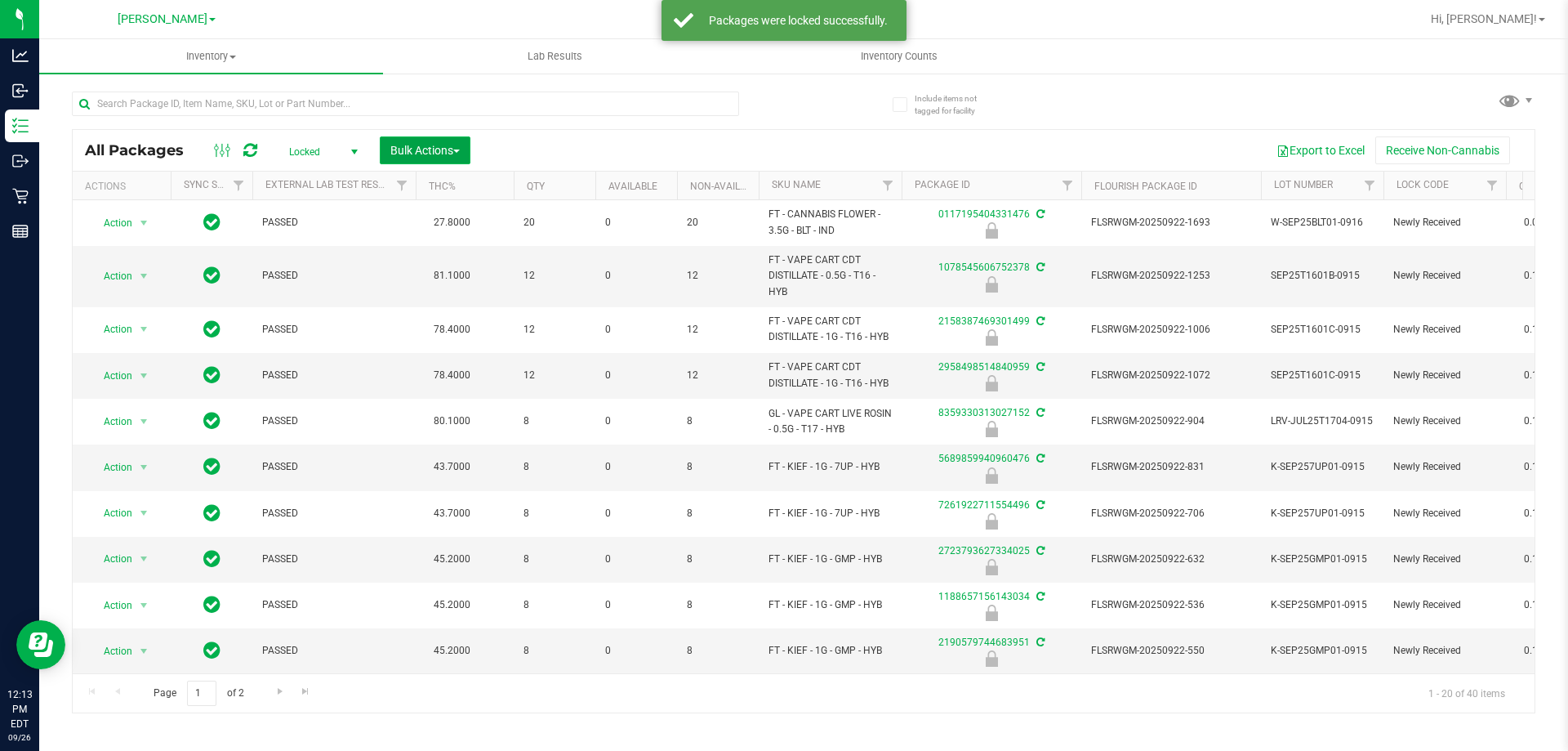
click at [407, 146] on span "Bulk Actions" at bounding box center [425, 150] width 70 height 13
click at [424, 306] on span "Lock/Unlock packages" at bounding box center [445, 307] width 112 height 13
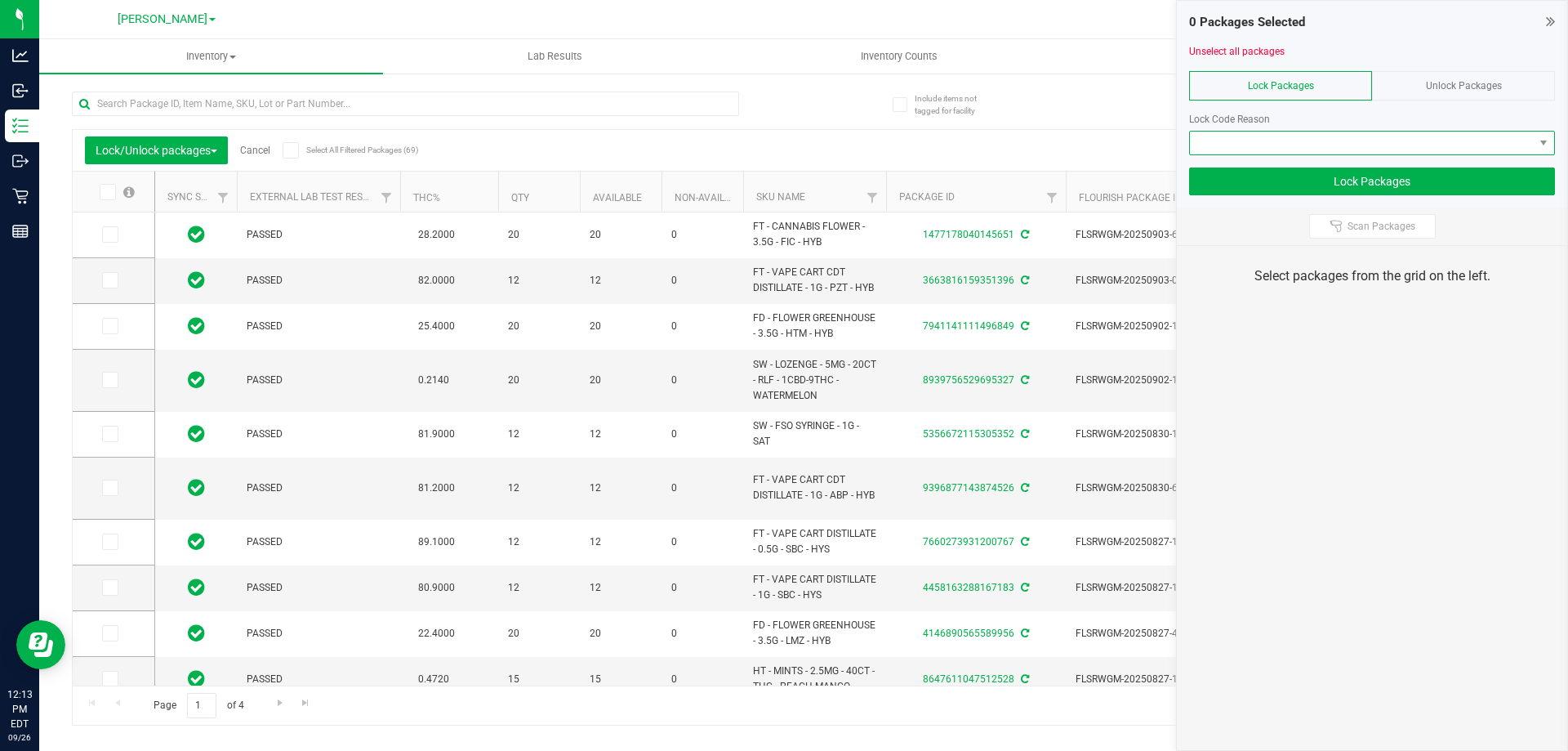
click at [1299, 135] on span at bounding box center [1361, 143] width 343 height 23
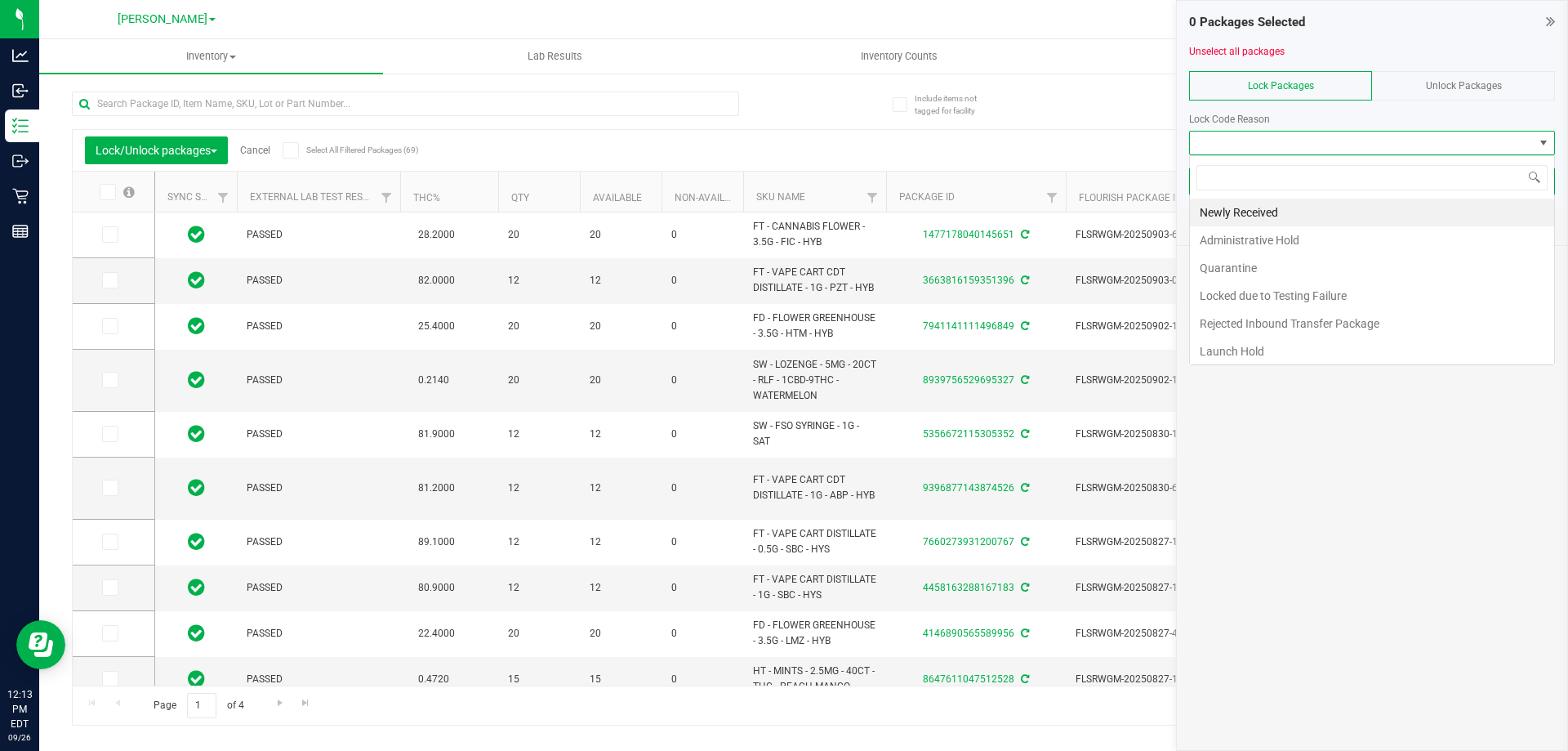
scroll to position [25, 366]
click at [1261, 205] on li "Newly Received" at bounding box center [1371, 213] width 364 height 28
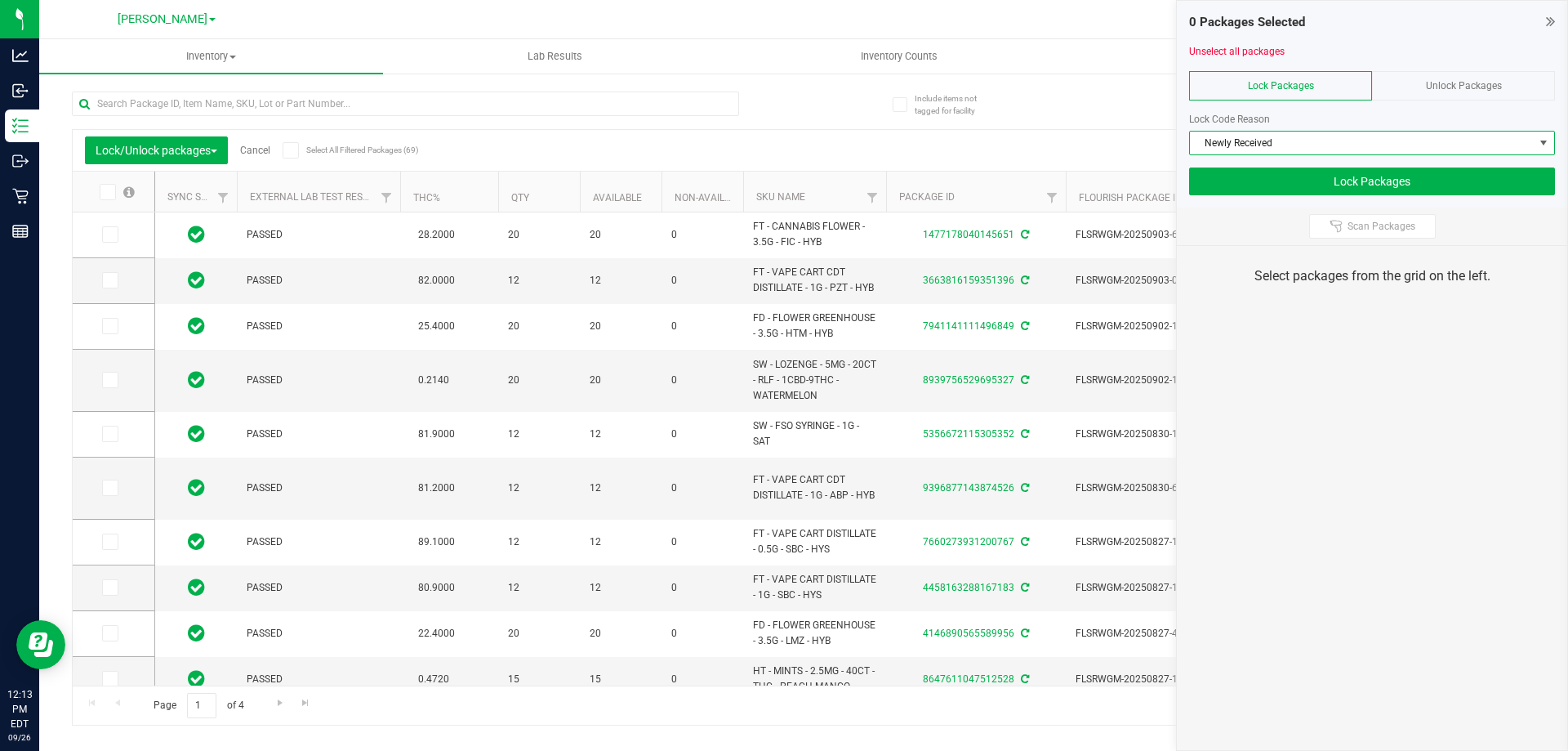
click at [110, 192] on icon at bounding box center [106, 192] width 11 height 0
click at [0, 0] on input "checkbox" at bounding box center [0, 0] width 0 height 0
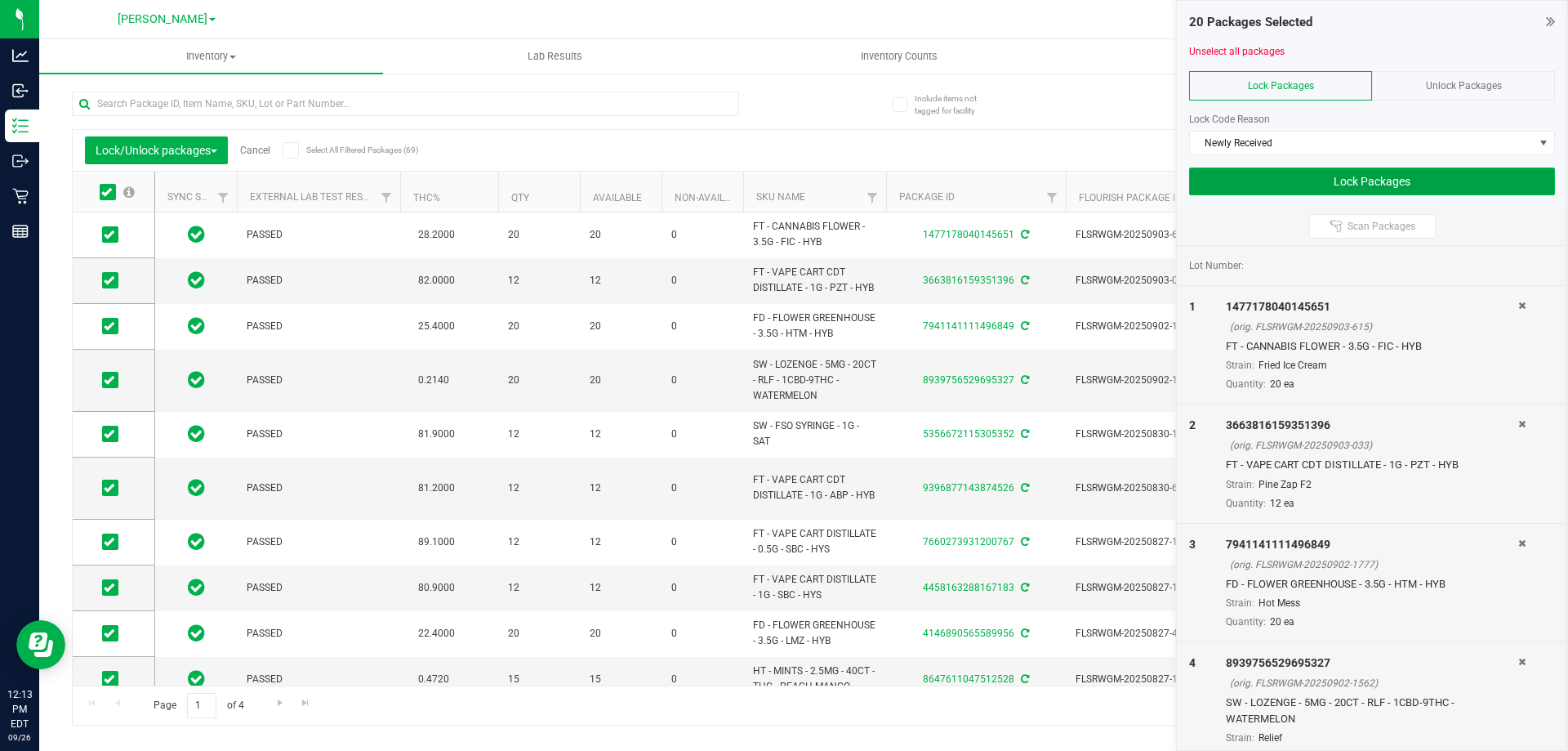
click at [1359, 190] on button "Lock Packages" at bounding box center [1371, 182] width 366 height 28
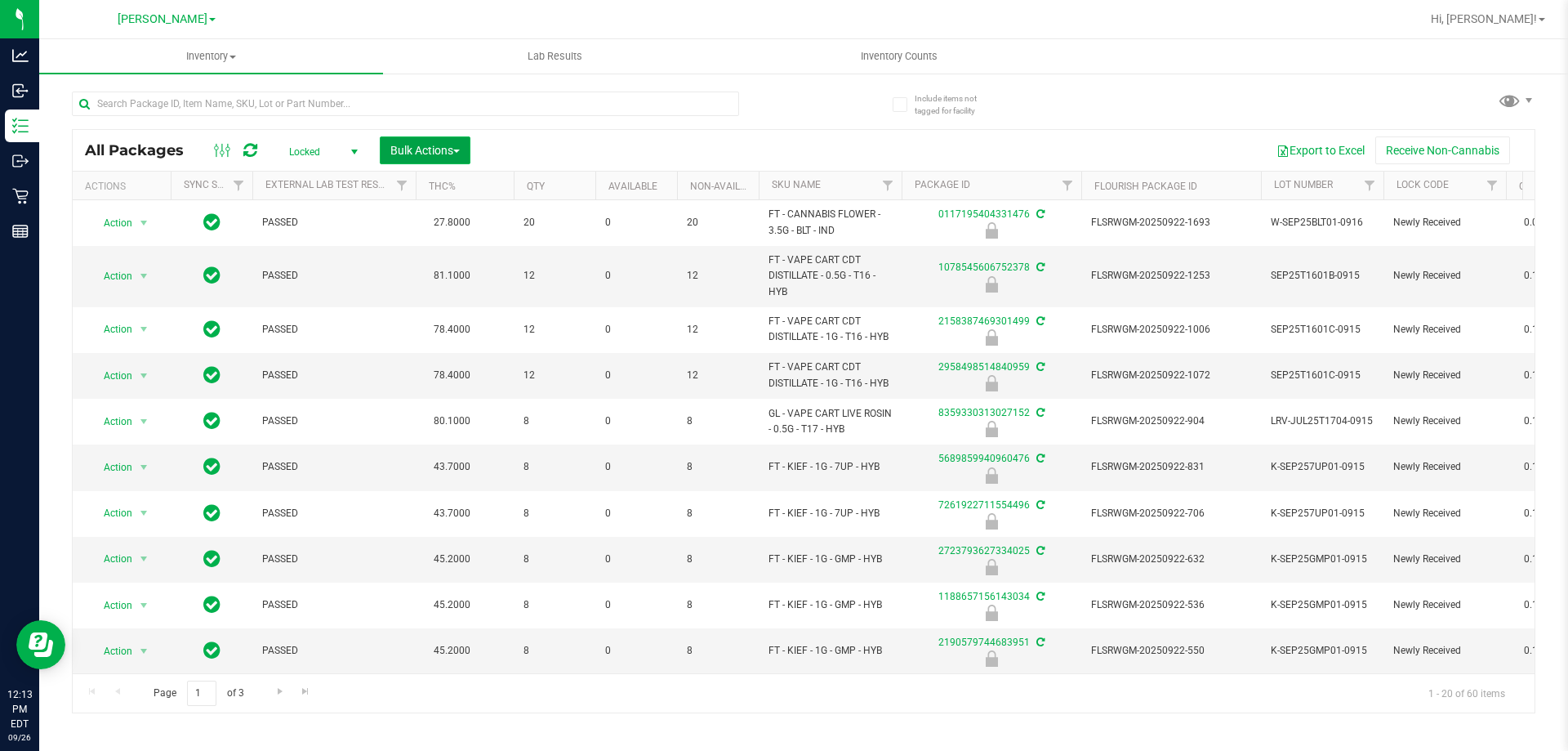
click at [423, 151] on span "Bulk Actions" at bounding box center [425, 150] width 70 height 13
click at [413, 313] on span "Lock/Unlock packages" at bounding box center [445, 307] width 112 height 13
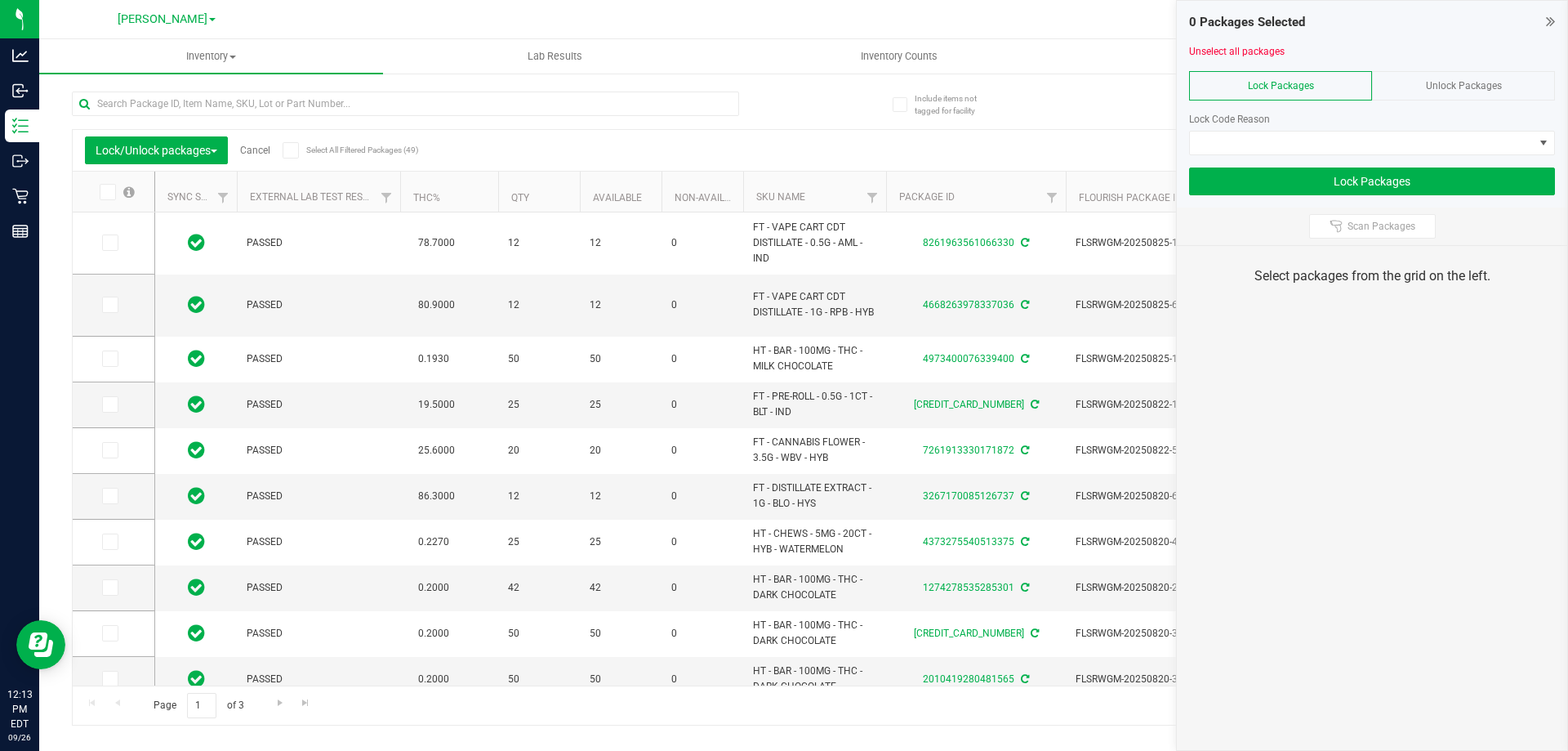
click at [110, 192] on icon at bounding box center [106, 192] width 11 height 0
click at [0, 0] on input "checkbox" at bounding box center [0, 0] width 0 height 0
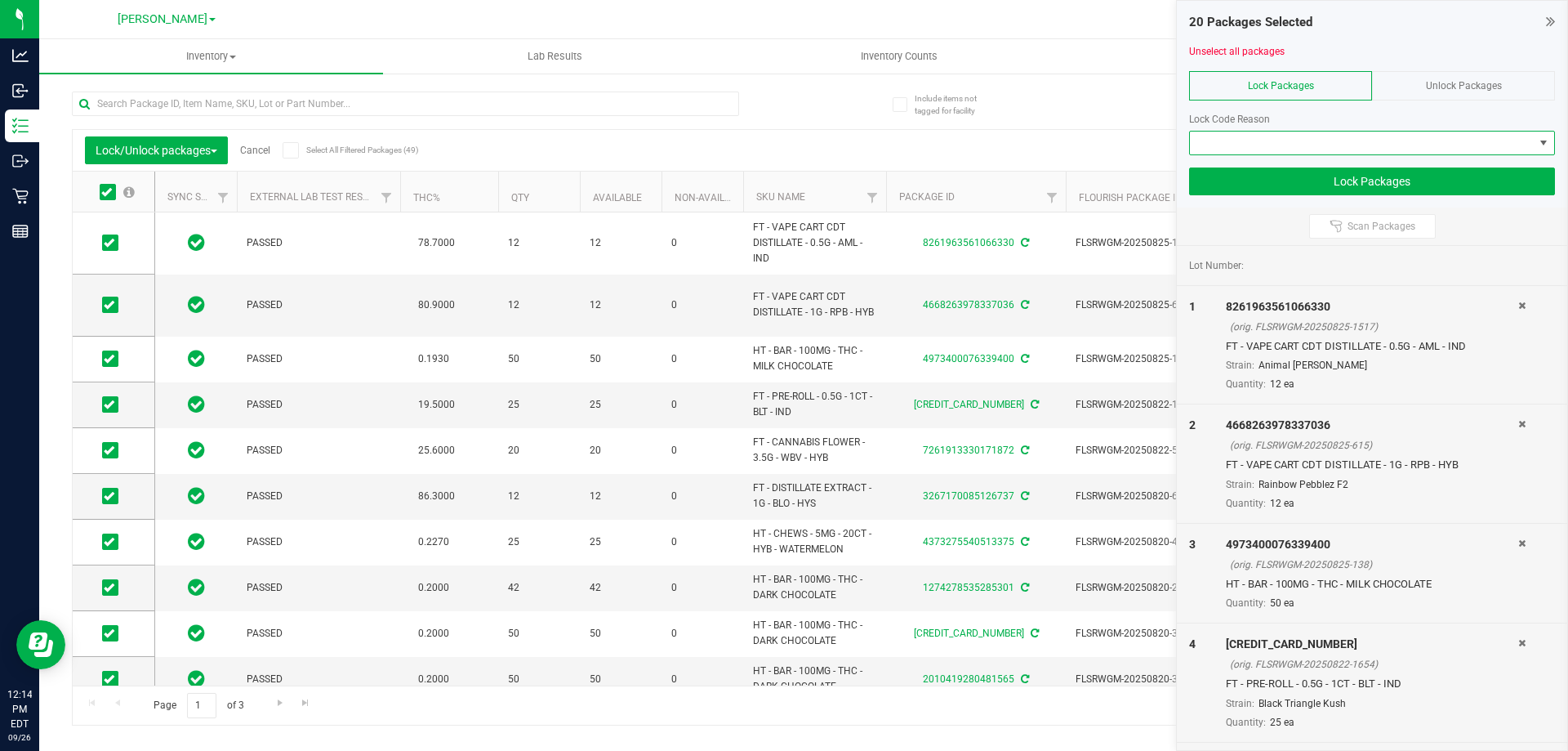
click at [1307, 137] on span at bounding box center [1361, 143] width 343 height 23
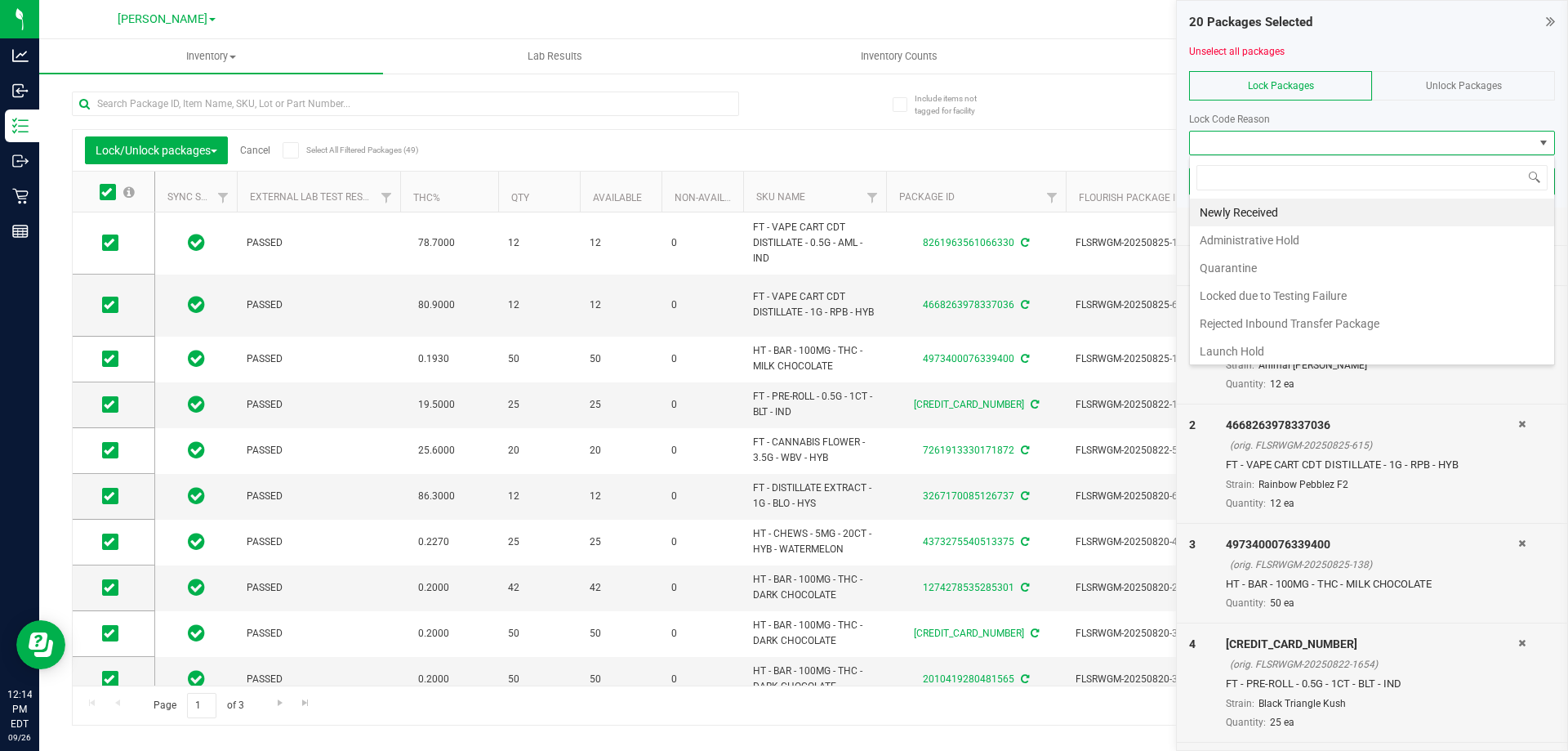
scroll to position [25, 366]
click at [1304, 200] on li "Newly Received" at bounding box center [1371, 213] width 364 height 28
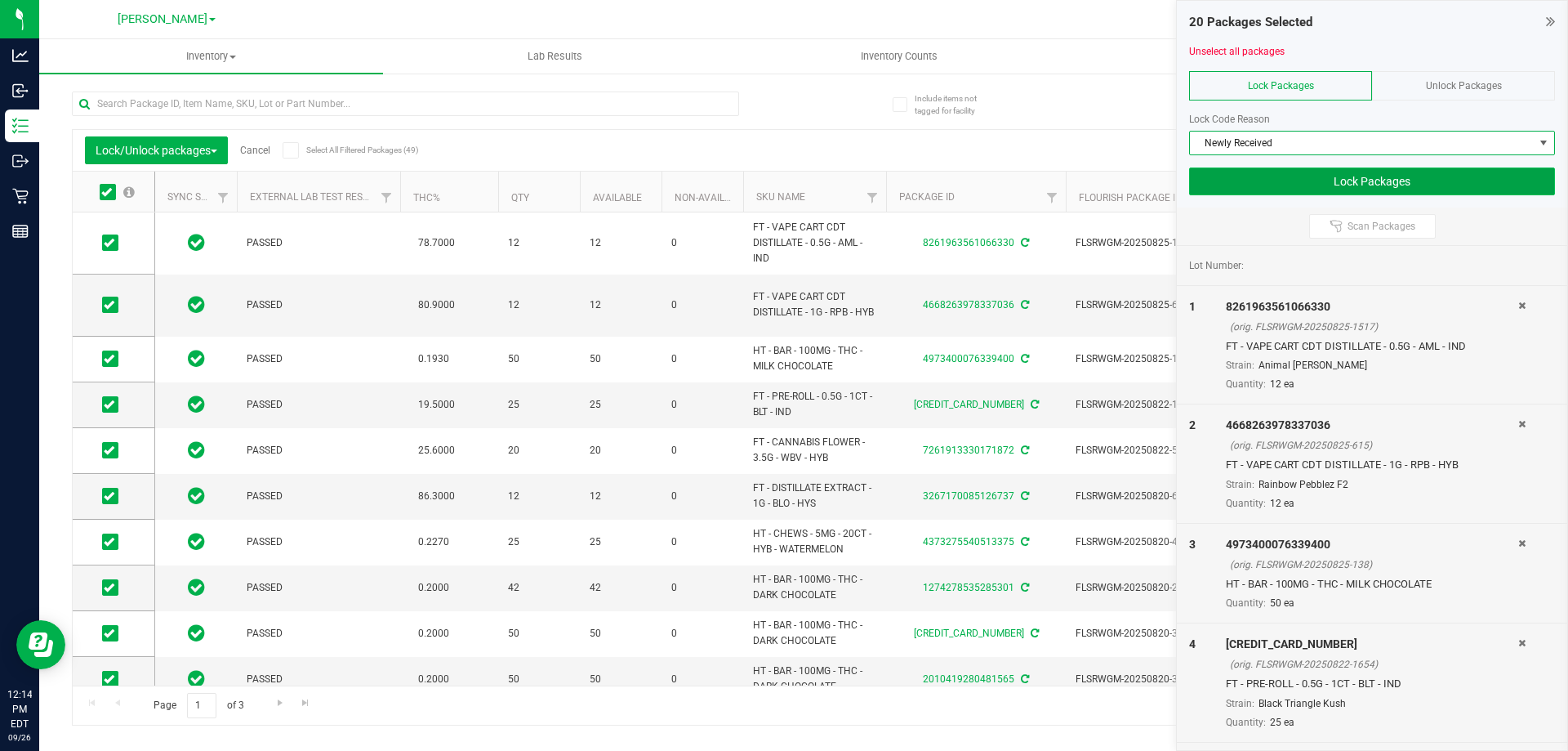
click at [1313, 187] on button "Lock Packages" at bounding box center [1371, 182] width 366 height 28
click at [1266, 178] on button "Lock Packages" at bounding box center [1371, 182] width 366 height 28
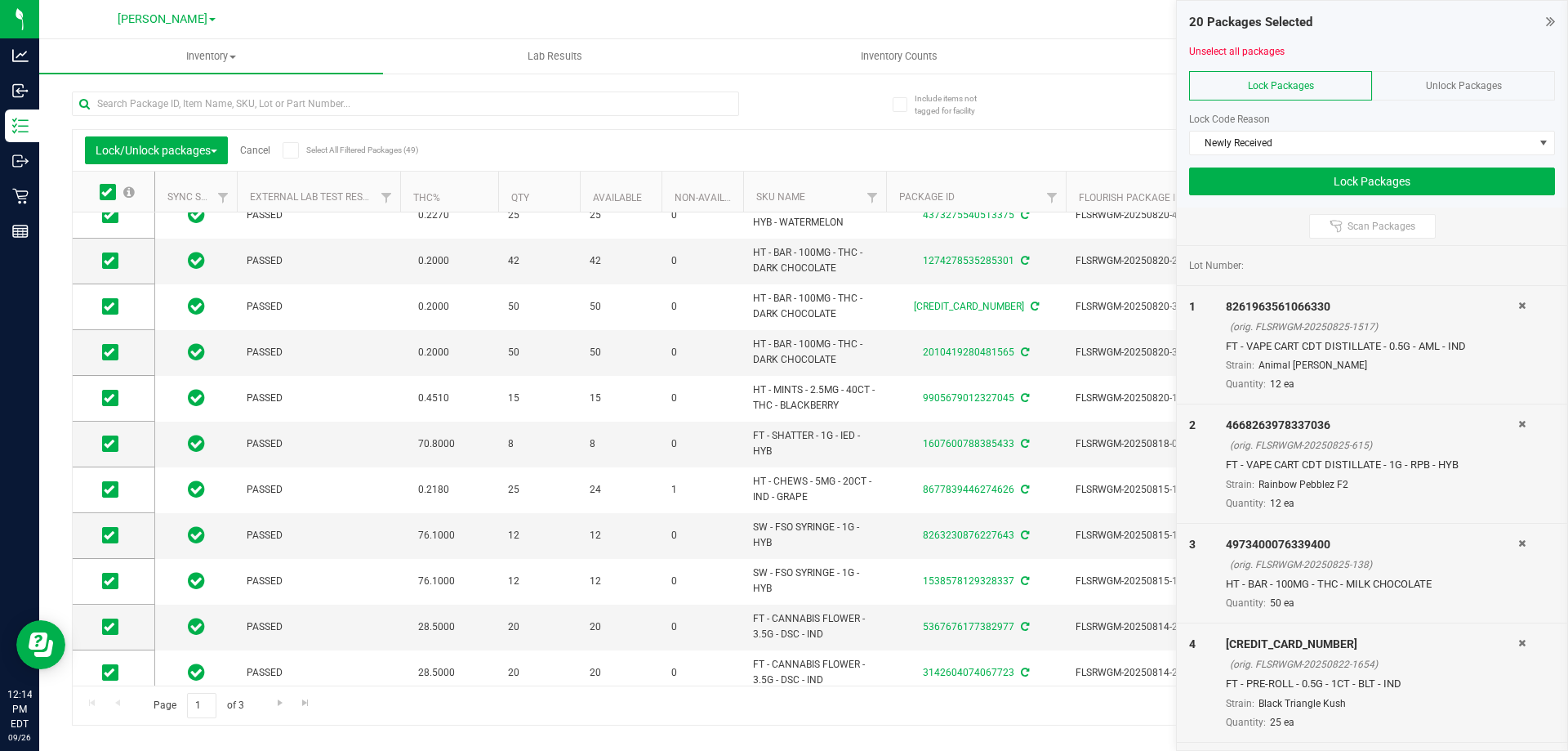
scroll to position [372, 0]
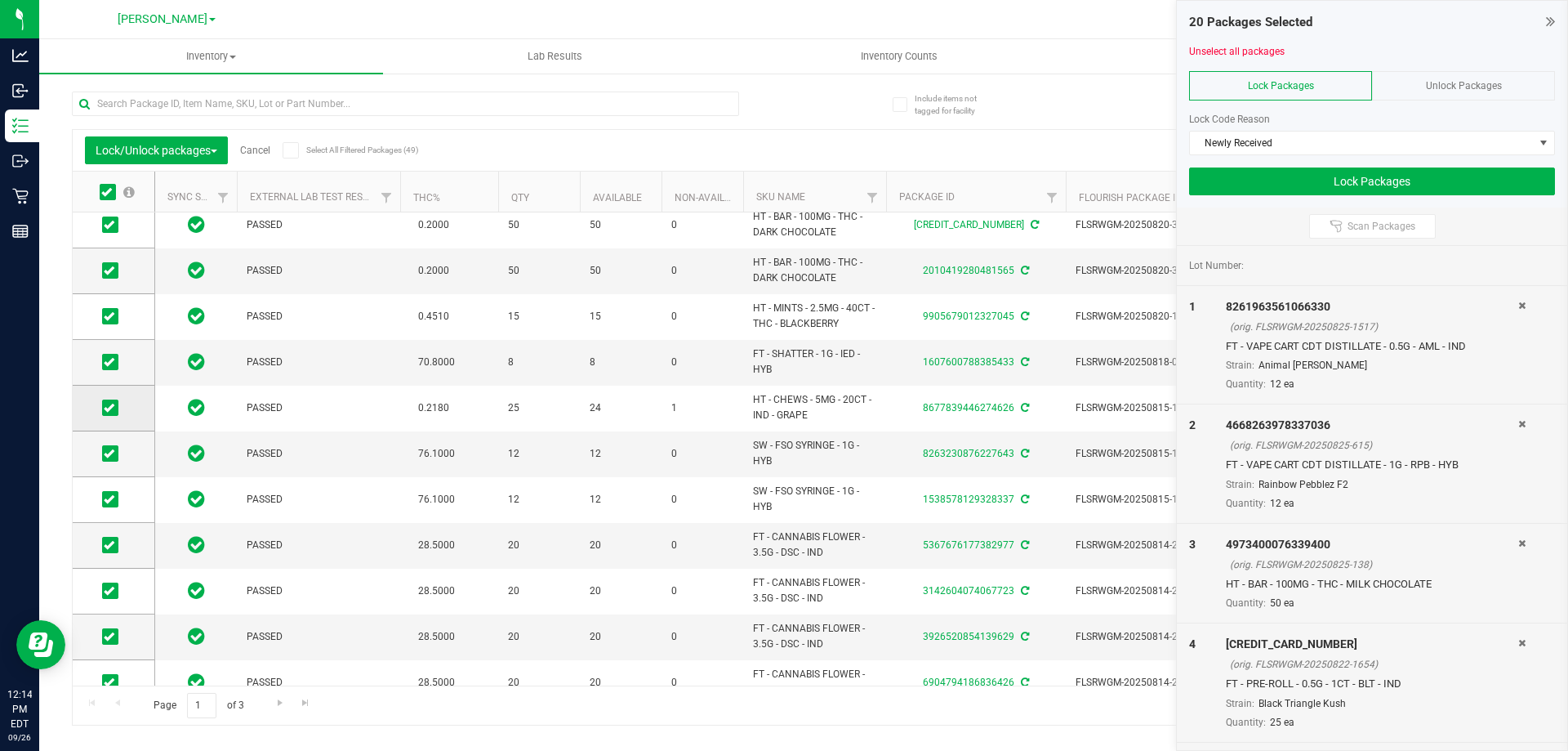
click at [107, 407] on icon at bounding box center [109, 407] width 11 height 0
click at [0, 0] on input "checkbox" at bounding box center [0, 0] width 0 height 0
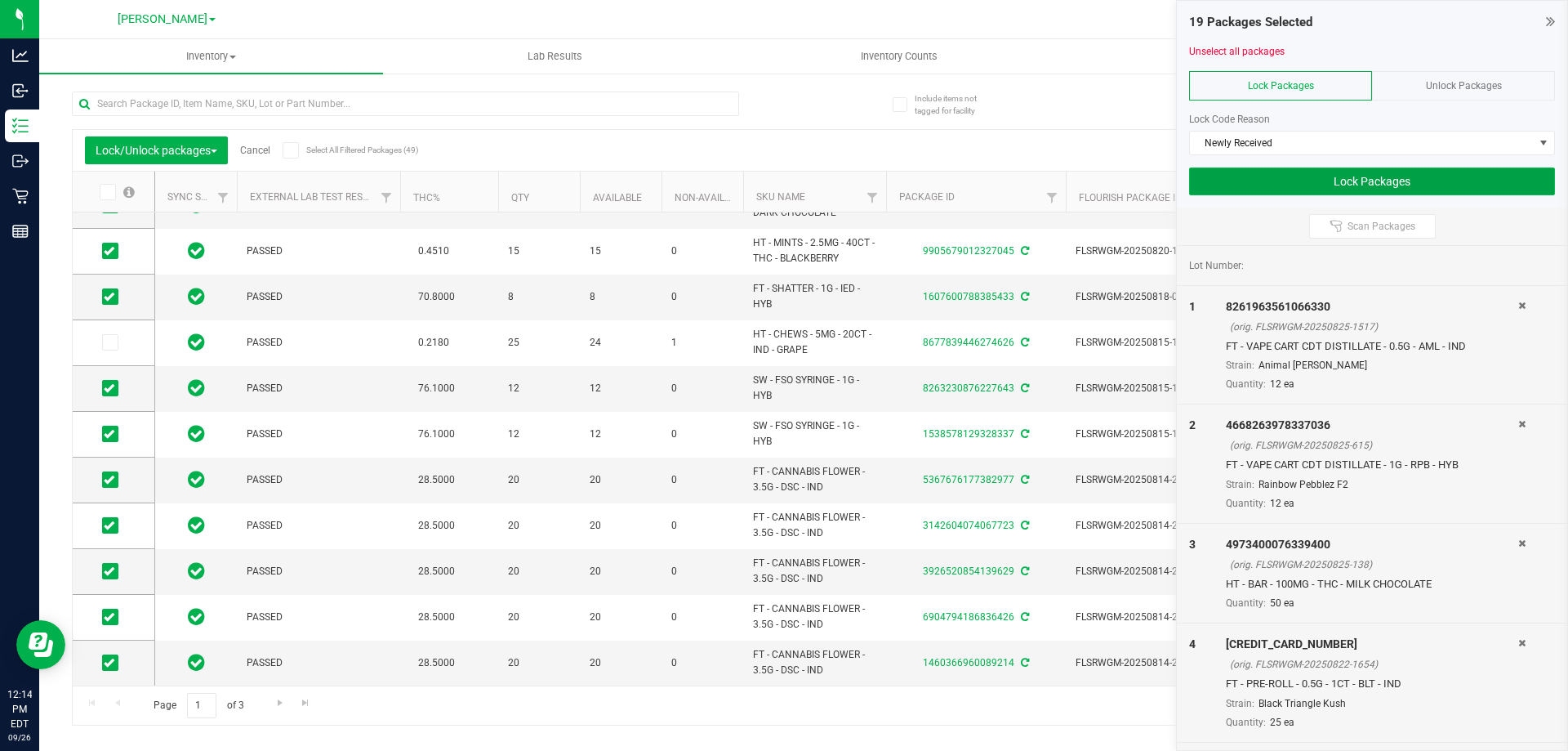
click at [1343, 182] on button "Lock Packages" at bounding box center [1371, 182] width 366 height 28
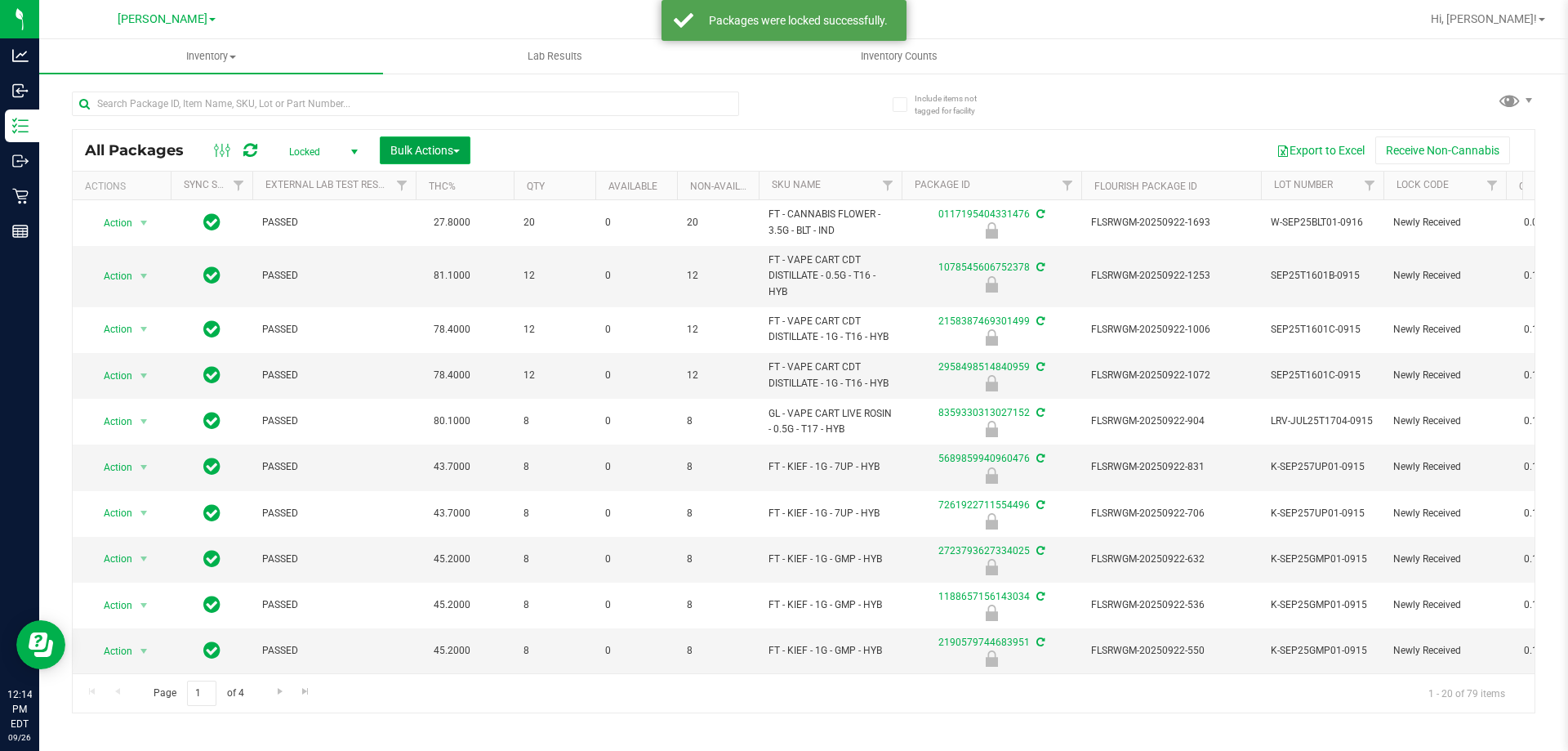
click at [432, 161] on button "Bulk Actions" at bounding box center [424, 151] width 91 height 28
click at [471, 292] on div "Locate packages" at bounding box center [441, 280] width 105 height 26
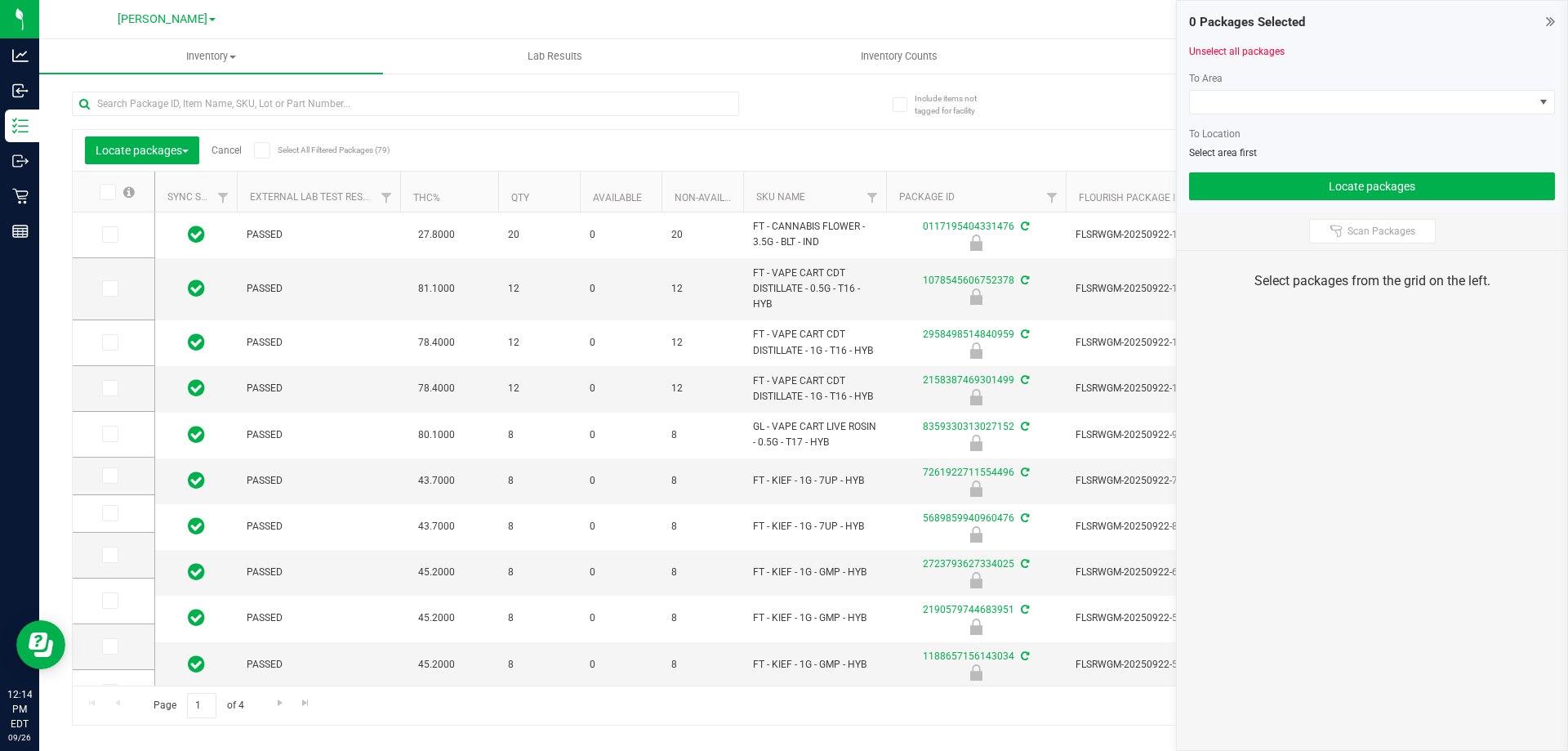
click at [110, 192] on icon at bounding box center [106, 192] width 11 height 0
click at [0, 0] on input "checkbox" at bounding box center [0, 0] width 0 height 0
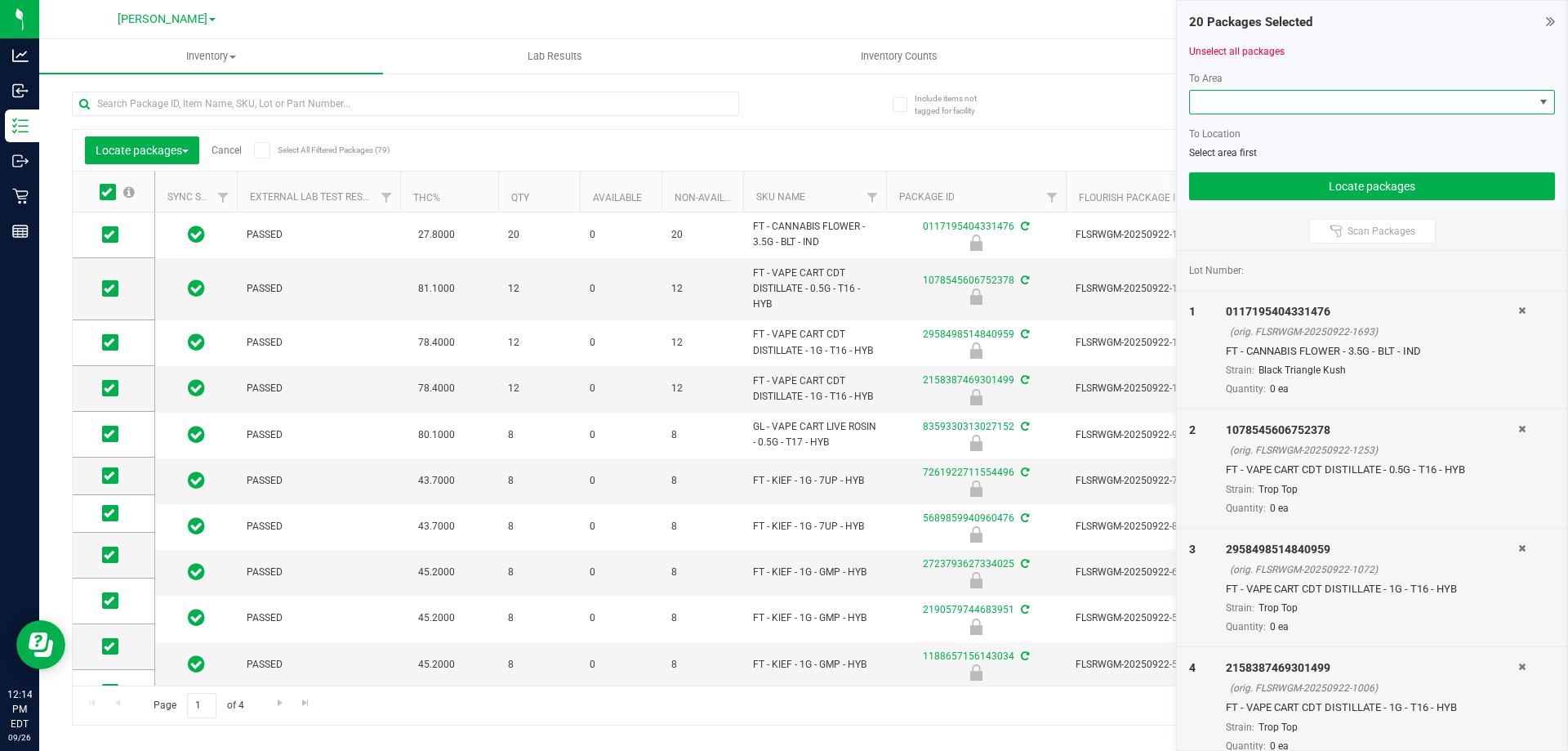
click at [1275, 94] on span at bounding box center [1361, 102] width 343 height 23
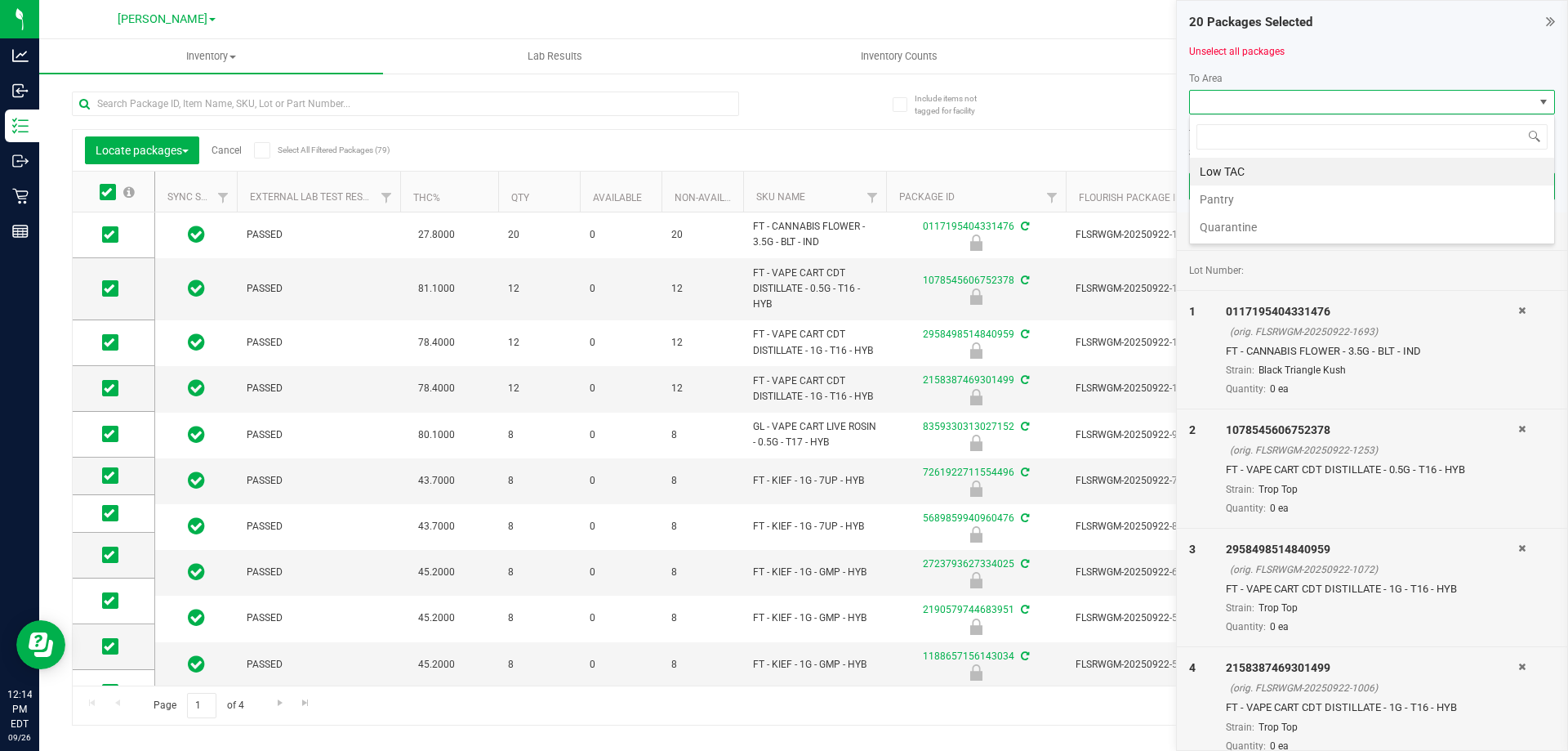
scroll to position [25, 366]
click at [1270, 106] on span at bounding box center [1361, 102] width 343 height 23
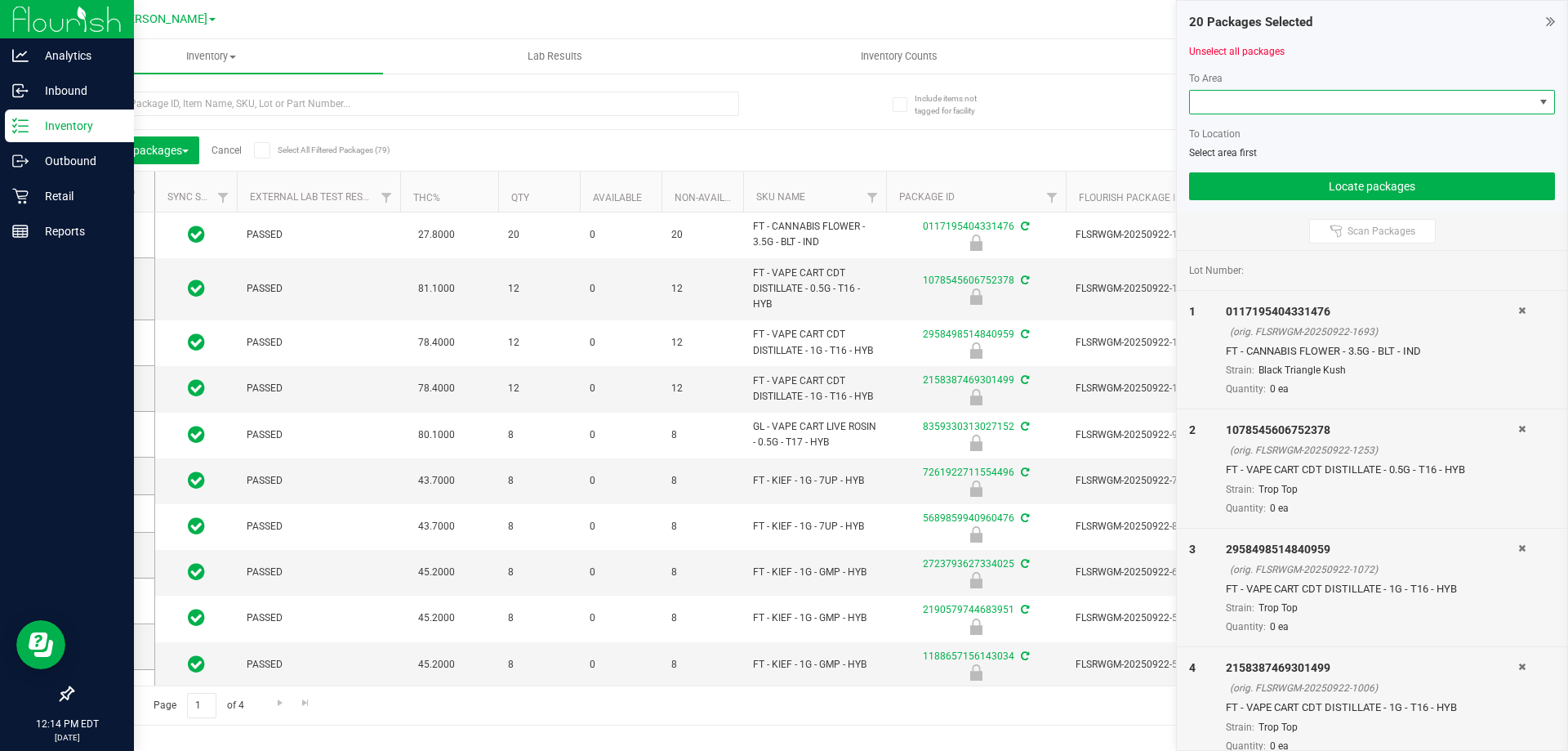
click at [21, 120] on line at bounding box center [23, 120] width 9 height 0
click at [94, 191] on p "Retail" at bounding box center [78, 197] width 98 height 20
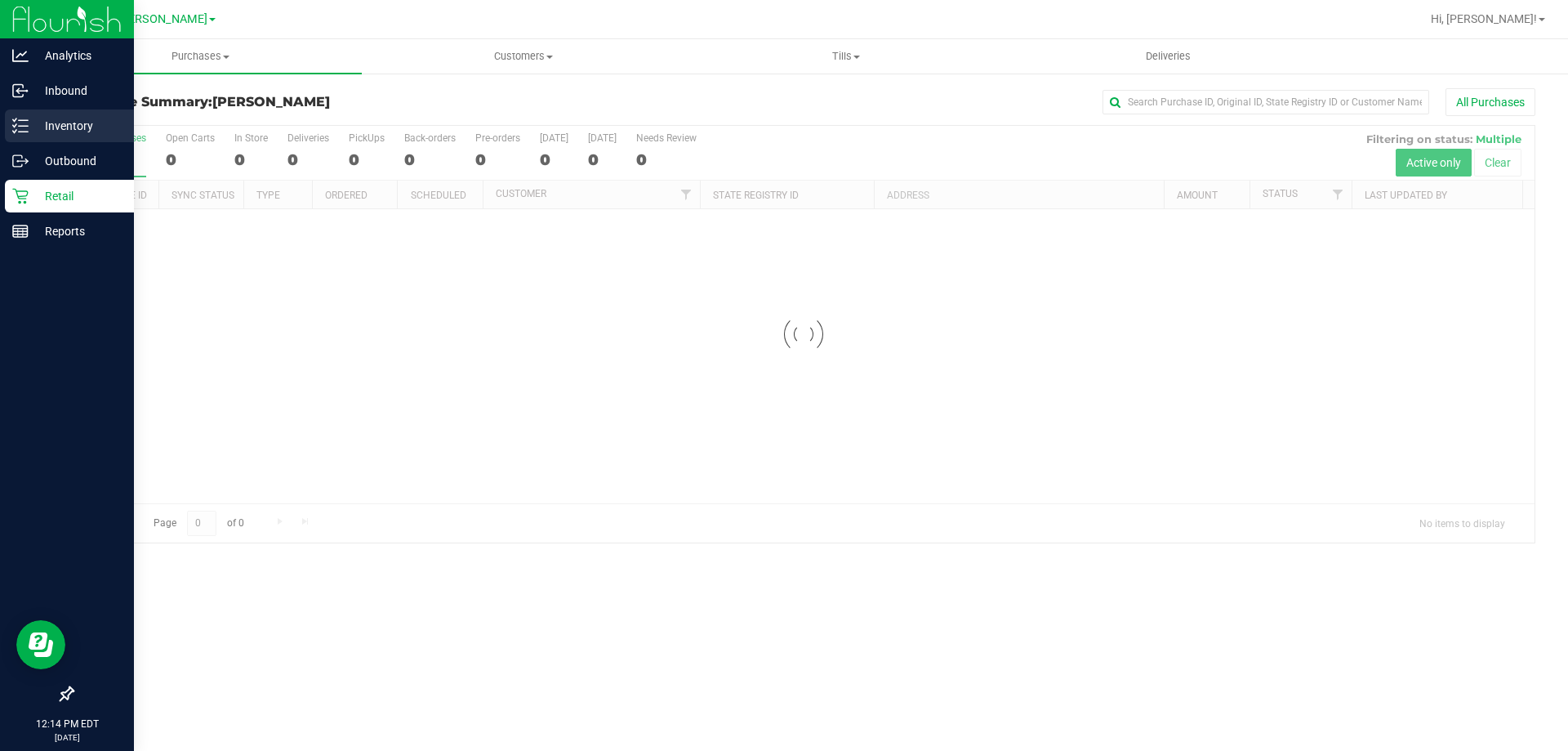
click at [80, 126] on p "Inventory" at bounding box center [78, 126] width 98 height 20
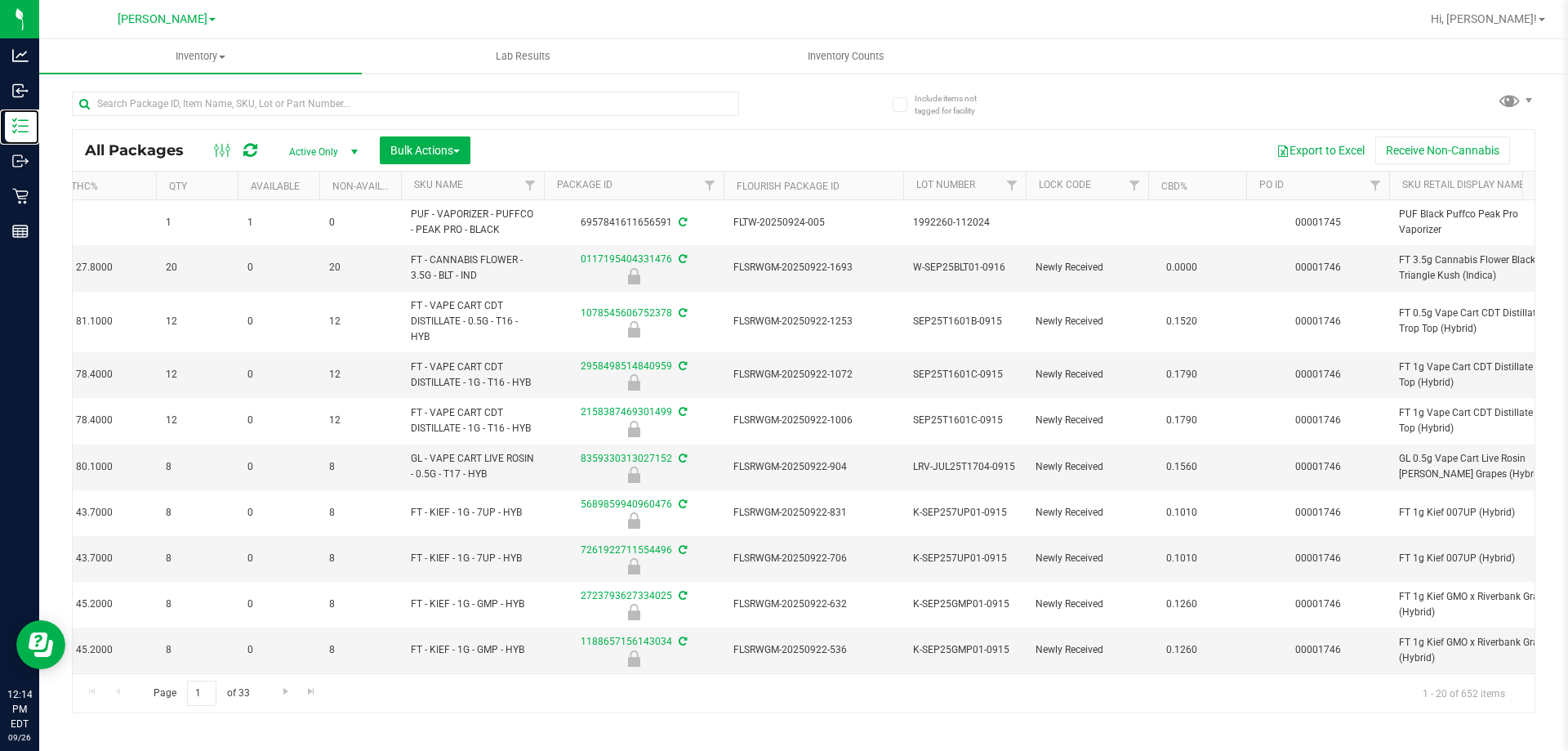
scroll to position [0, 376]
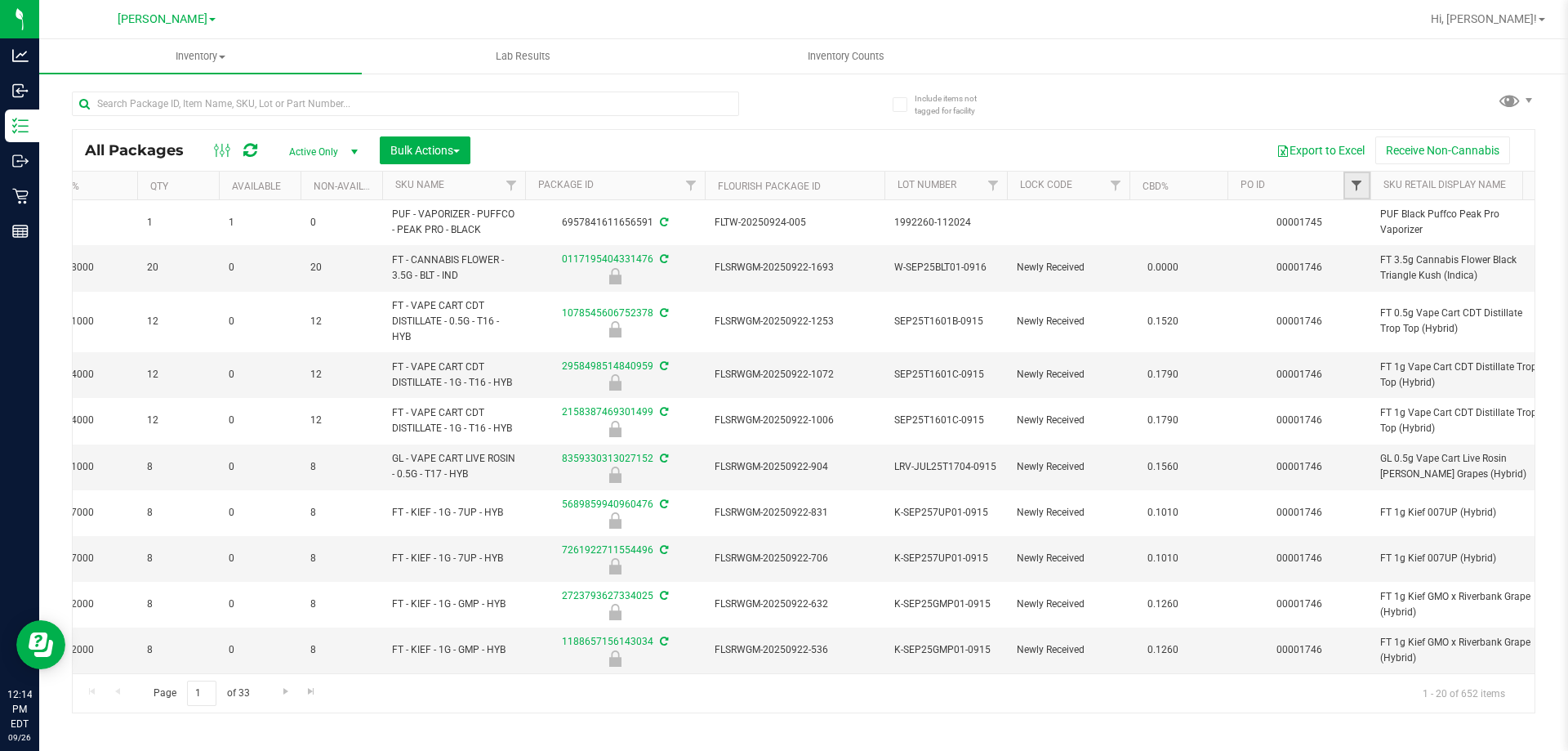
click at [1359, 186] on span "Filter" at bounding box center [1356, 185] width 13 height 13
type input "1746"
click at [1395, 258] on button "Filter" at bounding box center [1392, 265] width 79 height 36
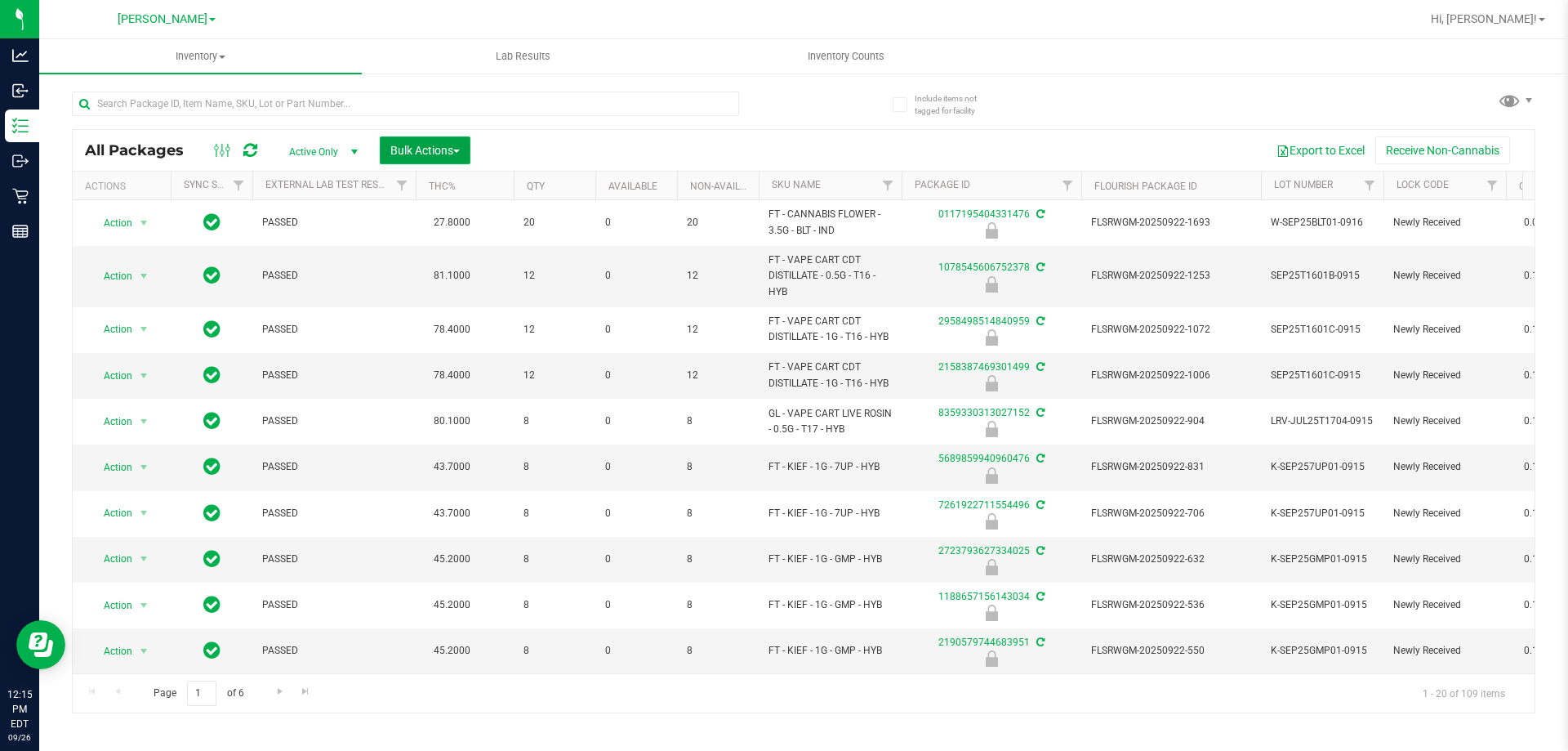
click at [424, 155] on span "Bulk Actions" at bounding box center [425, 150] width 70 height 13
click at [415, 312] on span "Lock/Unlock packages" at bounding box center [445, 307] width 112 height 13
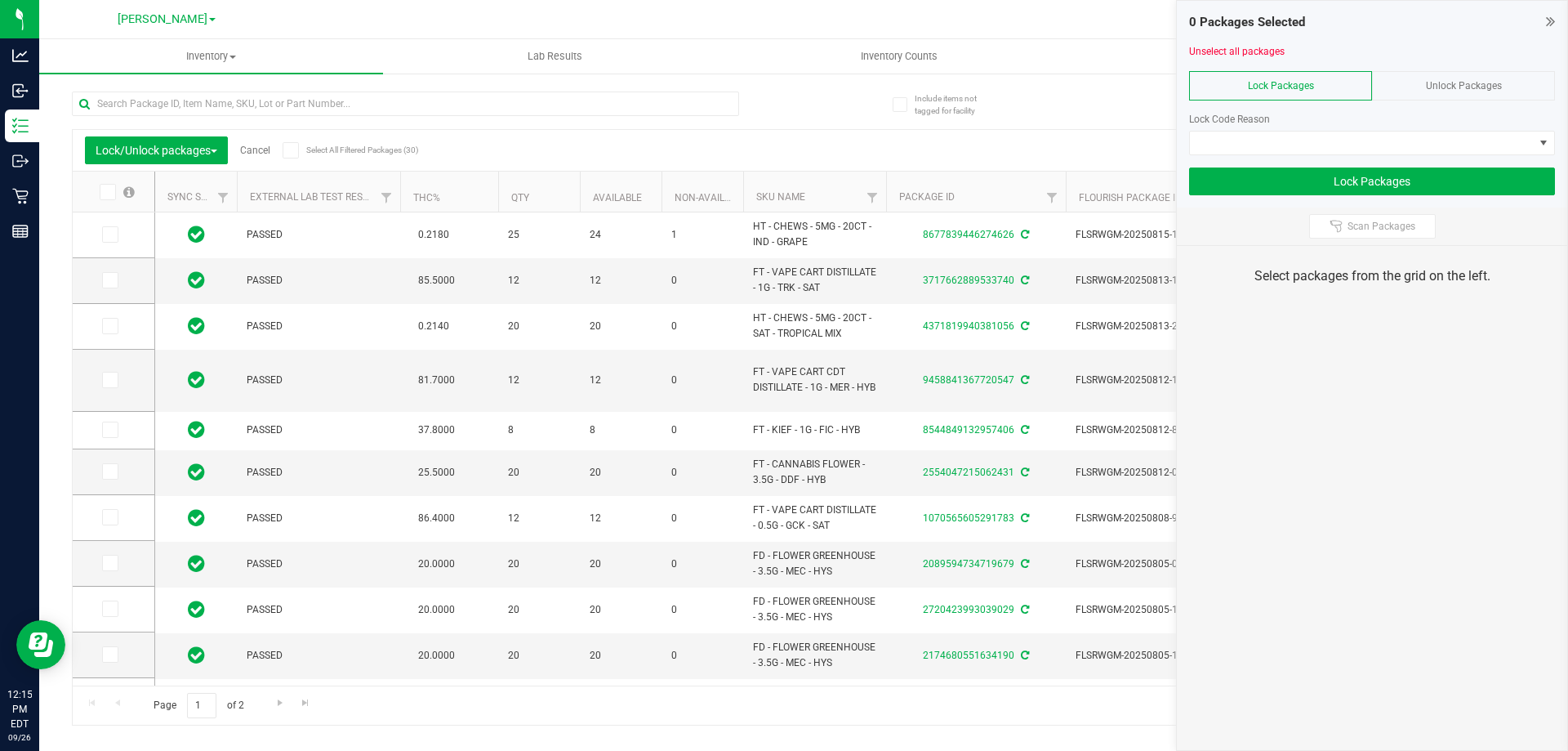
click at [108, 192] on icon at bounding box center [106, 192] width 11 height 0
click at [0, 0] on input "checkbox" at bounding box center [0, 0] width 0 height 0
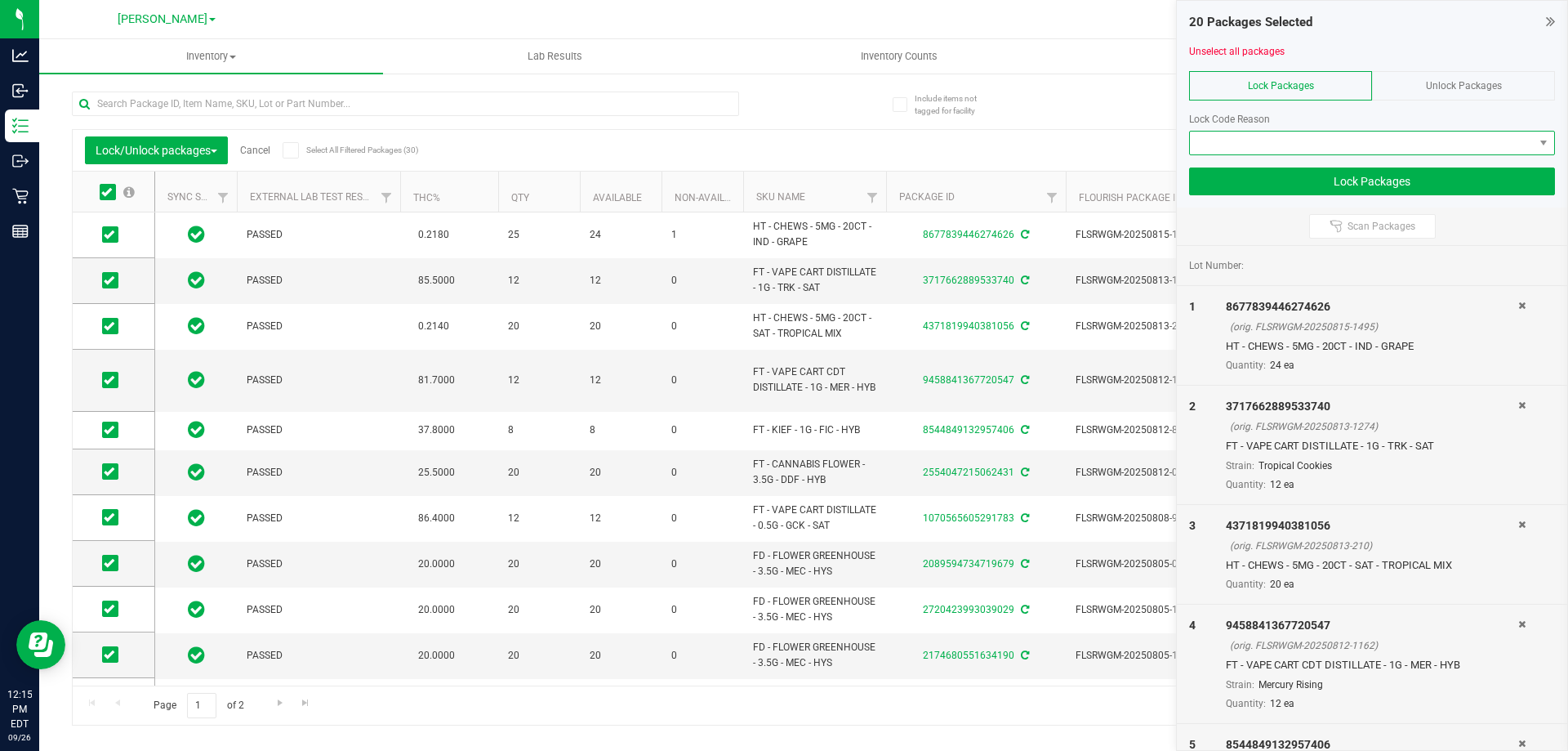
click at [1306, 147] on span at bounding box center [1361, 143] width 343 height 23
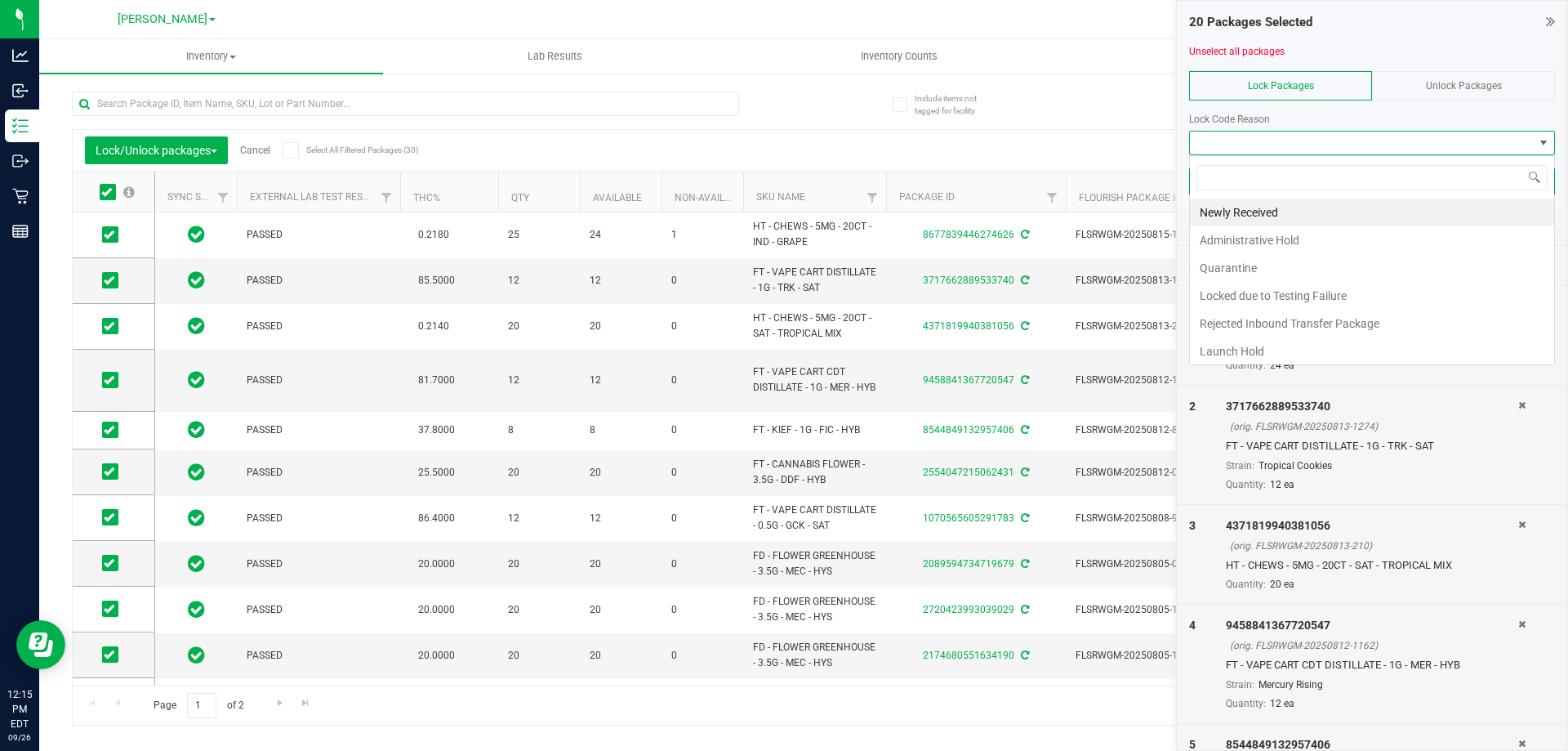
scroll to position [25, 366]
click at [1255, 218] on li "Newly Received" at bounding box center [1371, 213] width 364 height 28
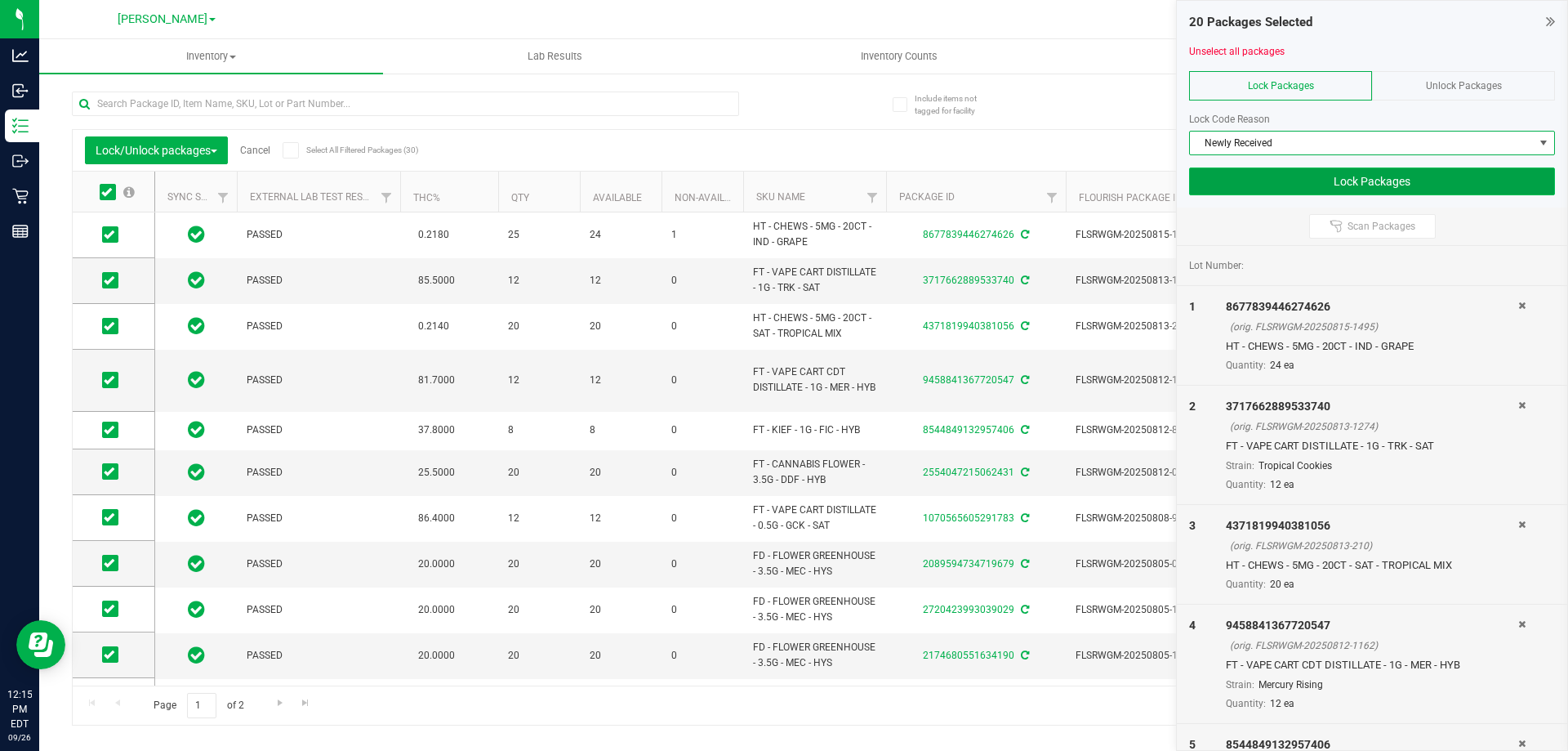
click at [1274, 194] on button "Lock Packages" at bounding box center [1371, 182] width 366 height 28
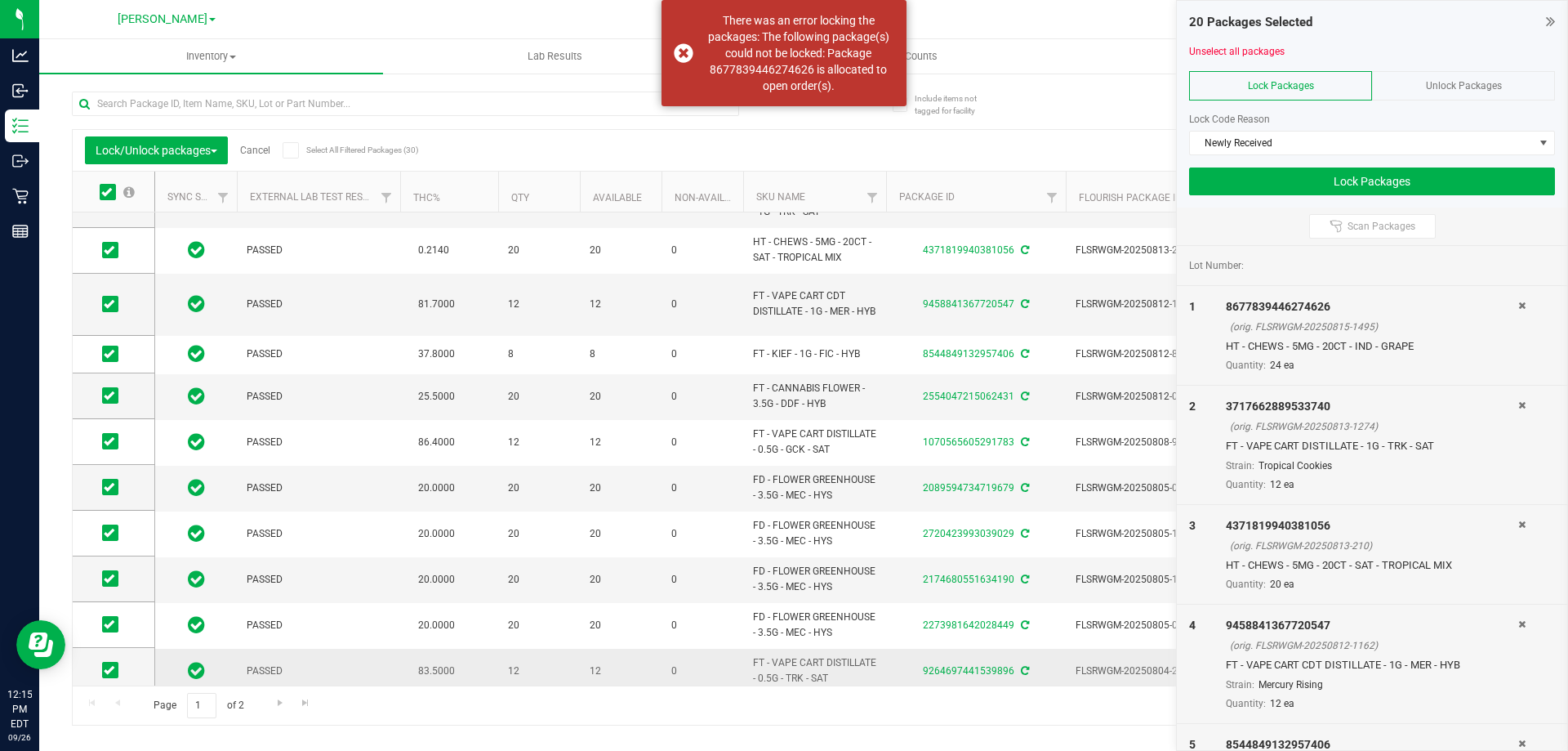
scroll to position [400, 0]
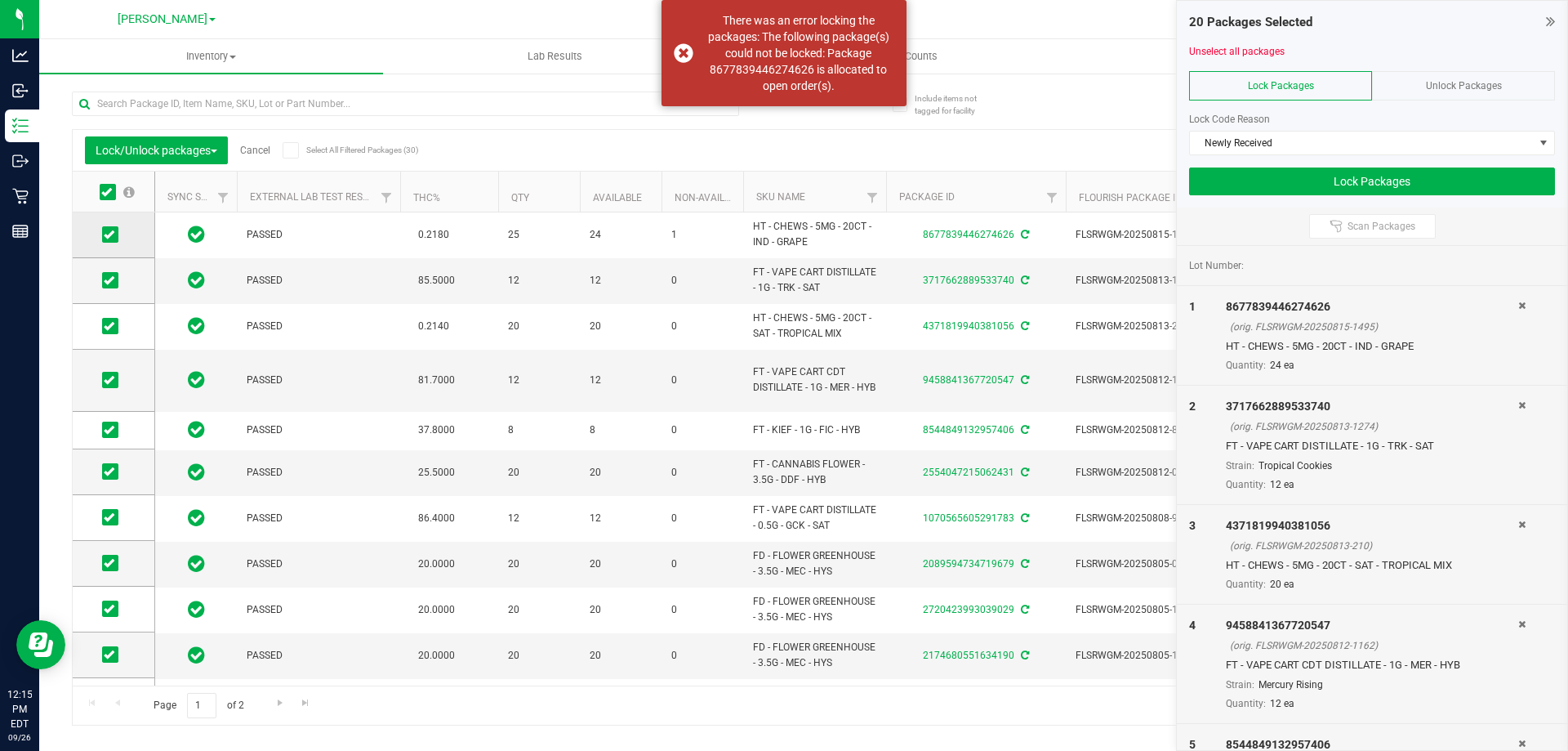
click at [113, 235] on icon at bounding box center [109, 235] width 11 height 0
click at [0, 0] on input "checkbox" at bounding box center [0, 0] width 0 height 0
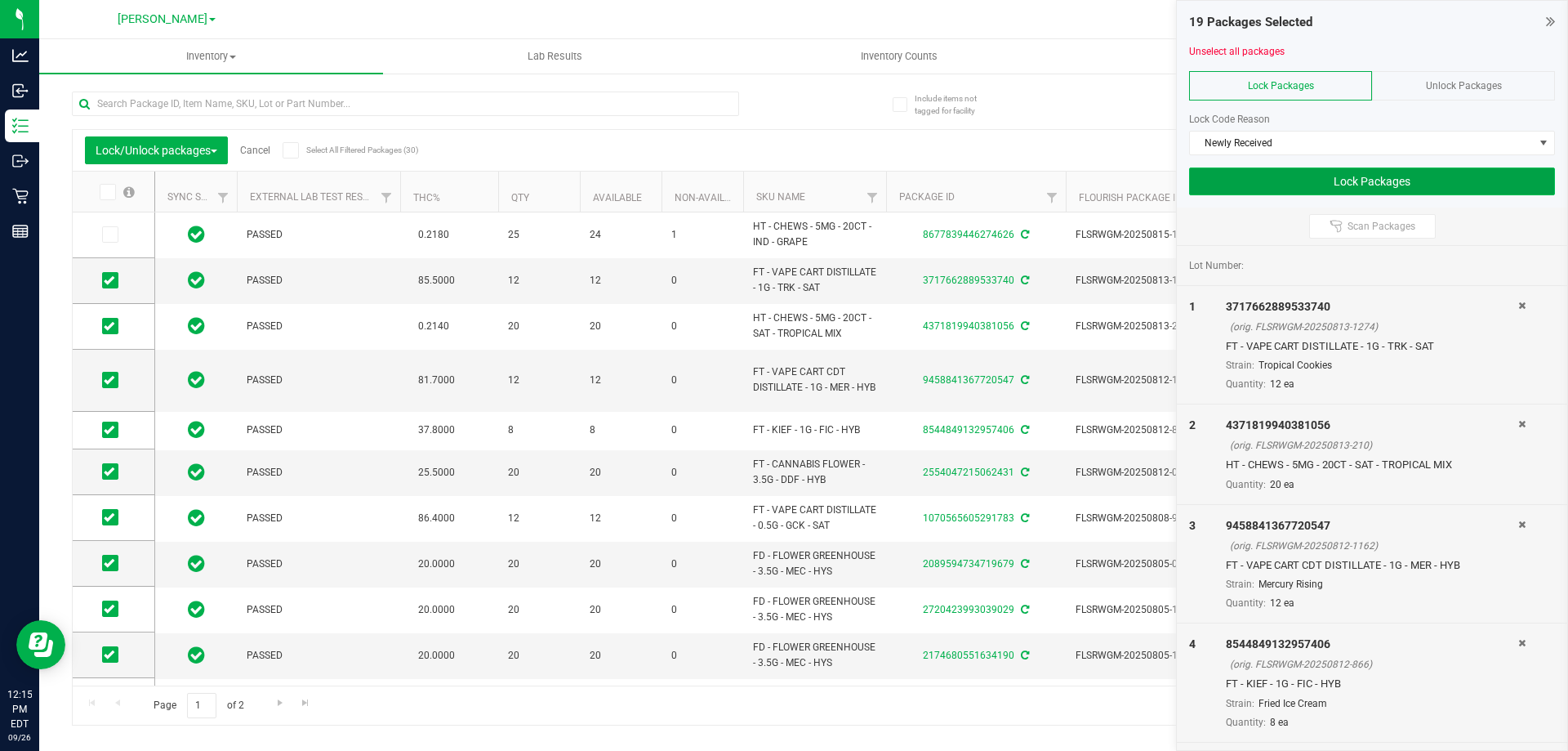
click at [1344, 178] on button "Lock Packages" at bounding box center [1371, 182] width 366 height 28
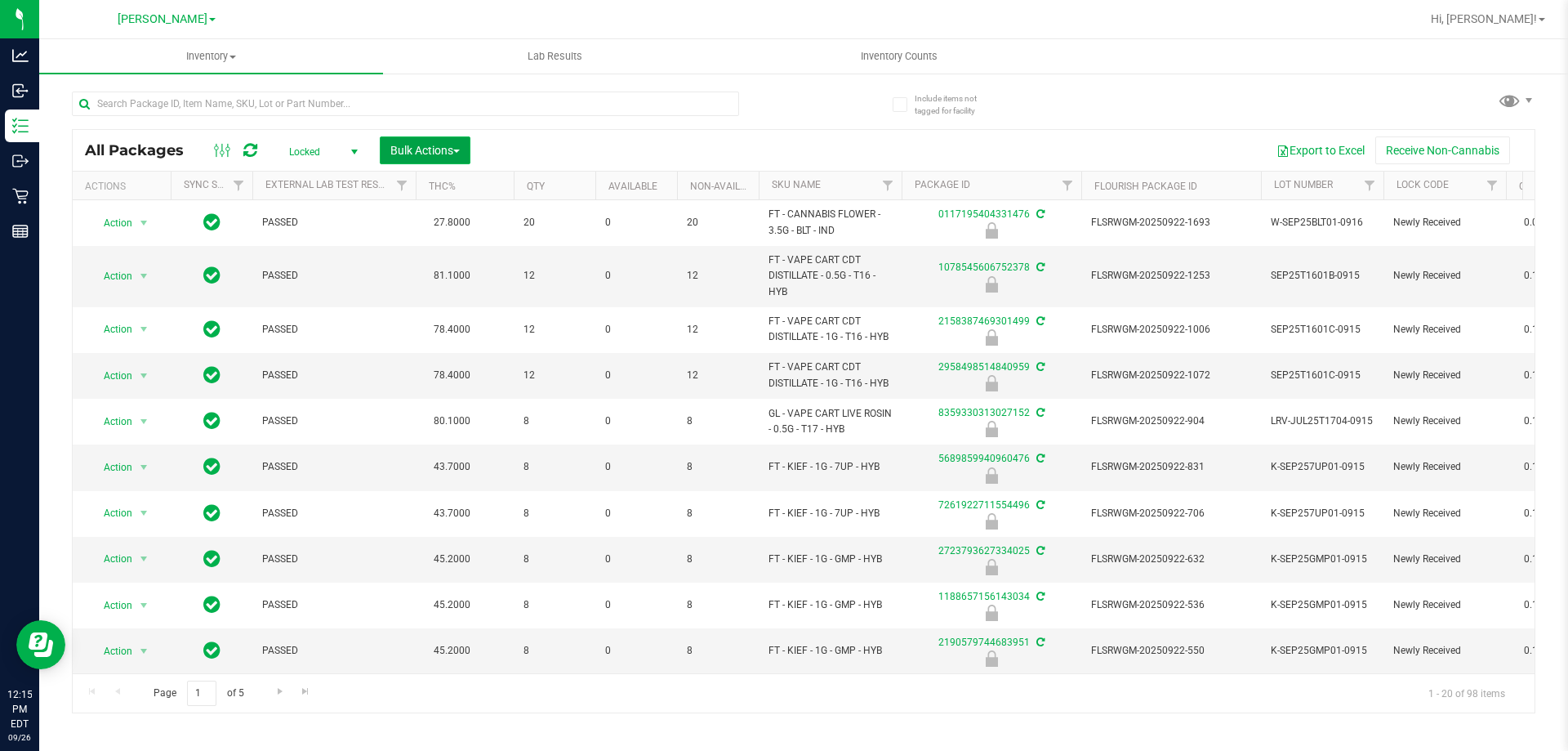
click at [443, 142] on button "Bulk Actions" at bounding box center [424, 151] width 91 height 28
click at [461, 299] on div "Lock/Unlock packages" at bounding box center [456, 310] width 134 height 26
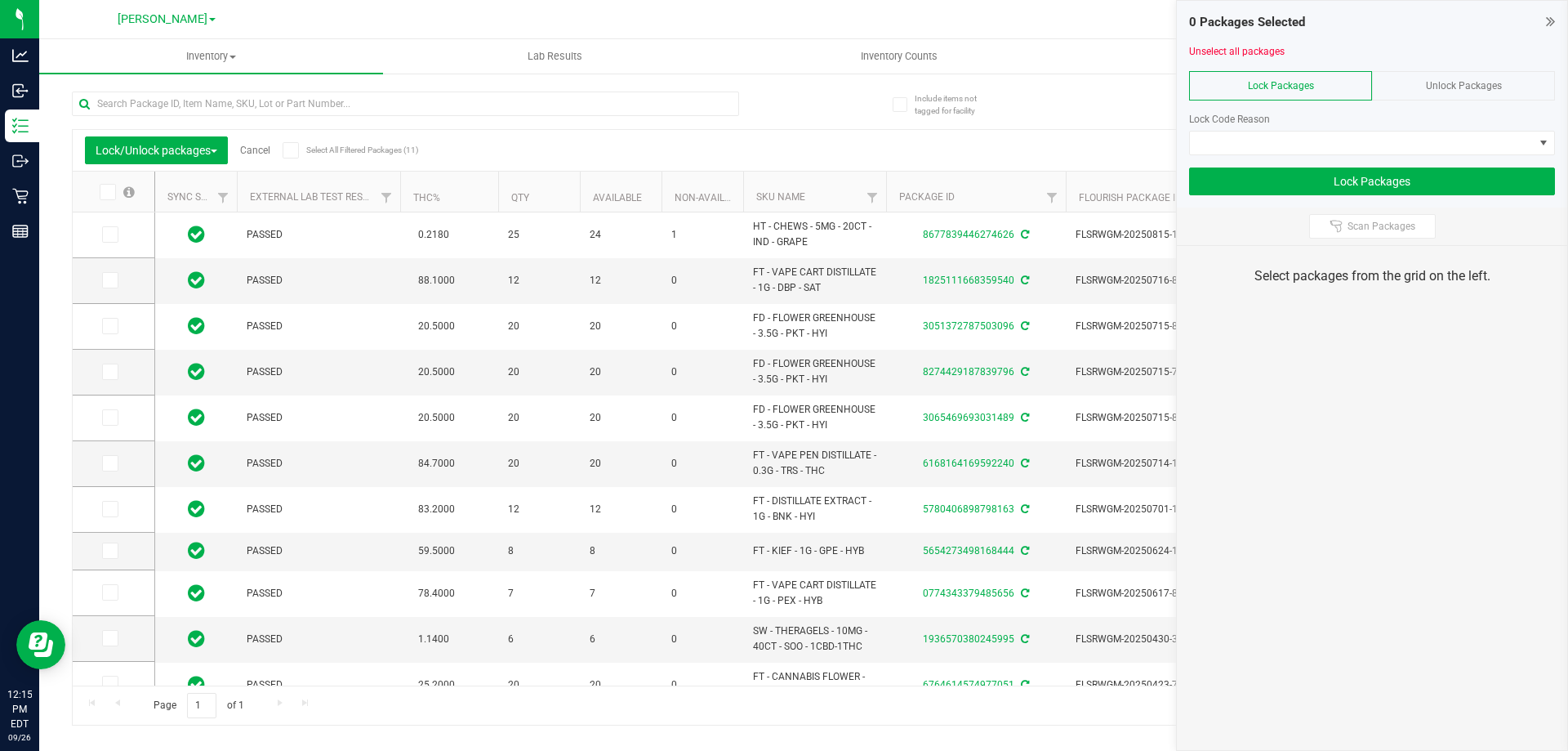
click at [112, 188] on span at bounding box center [108, 192] width 16 height 16
click at [0, 0] on input "checkbox" at bounding box center [0, 0] width 0 height 0
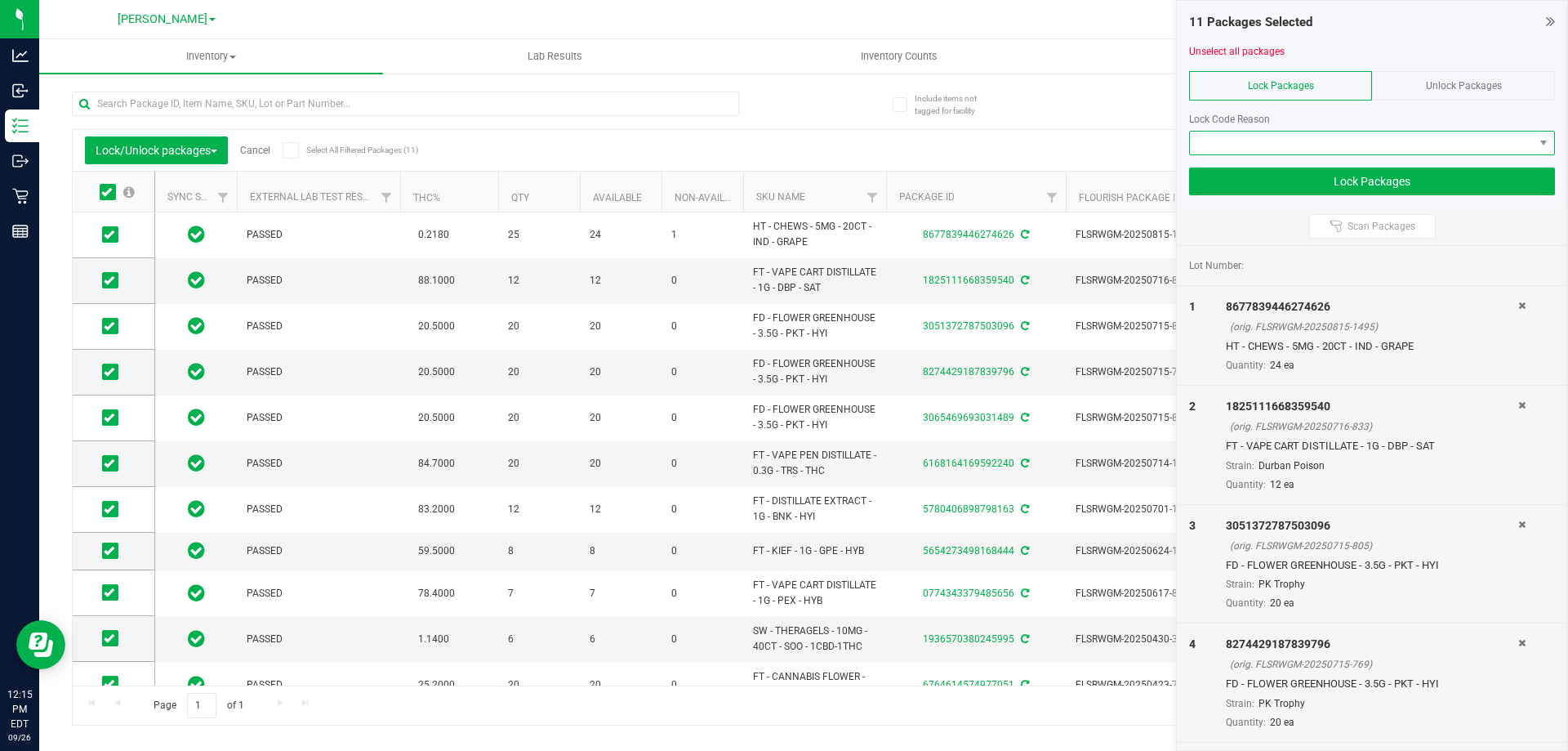
click at [1321, 152] on span at bounding box center [1361, 143] width 343 height 23
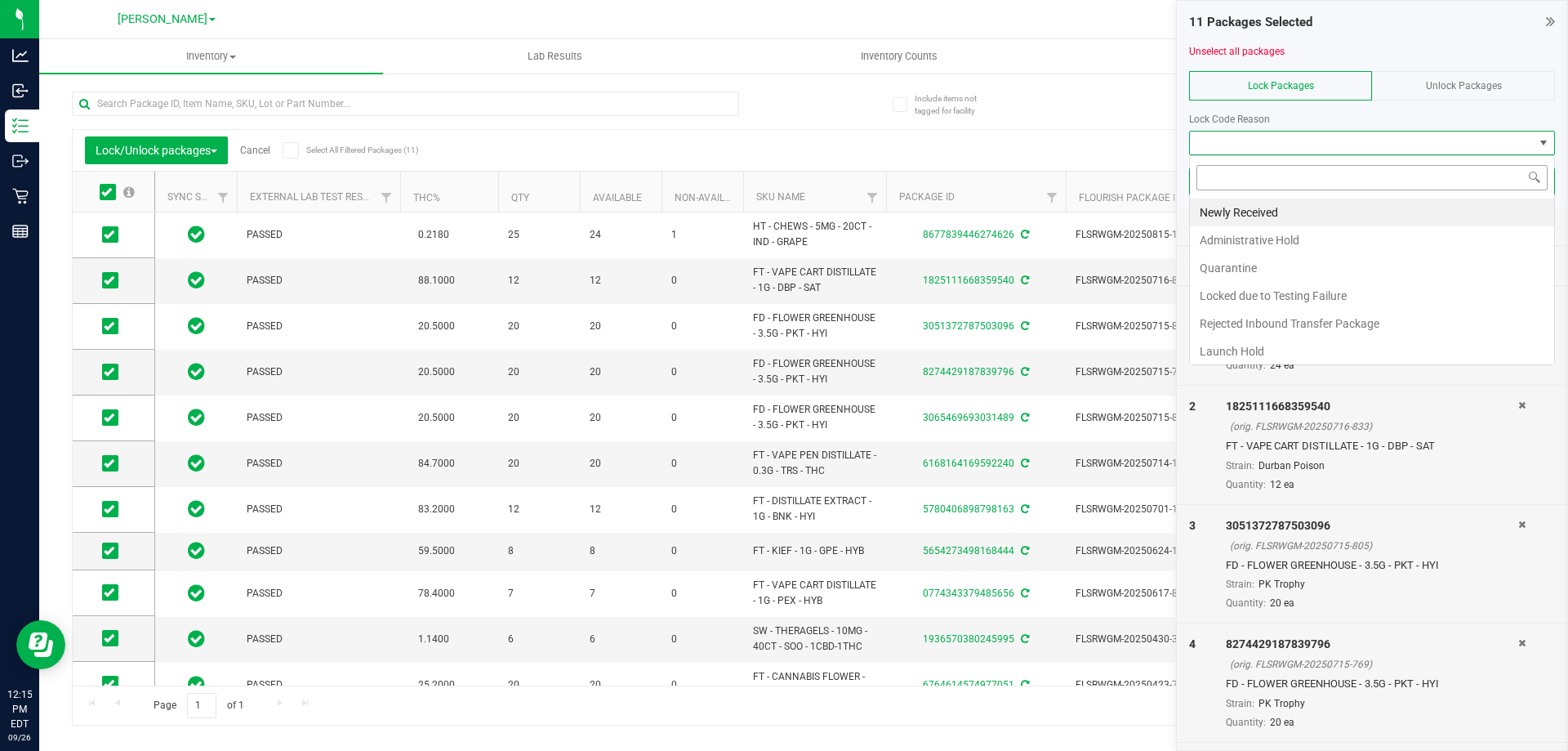
scroll to position [25, 366]
click at [1319, 211] on li "Newly Received" at bounding box center [1371, 213] width 364 height 28
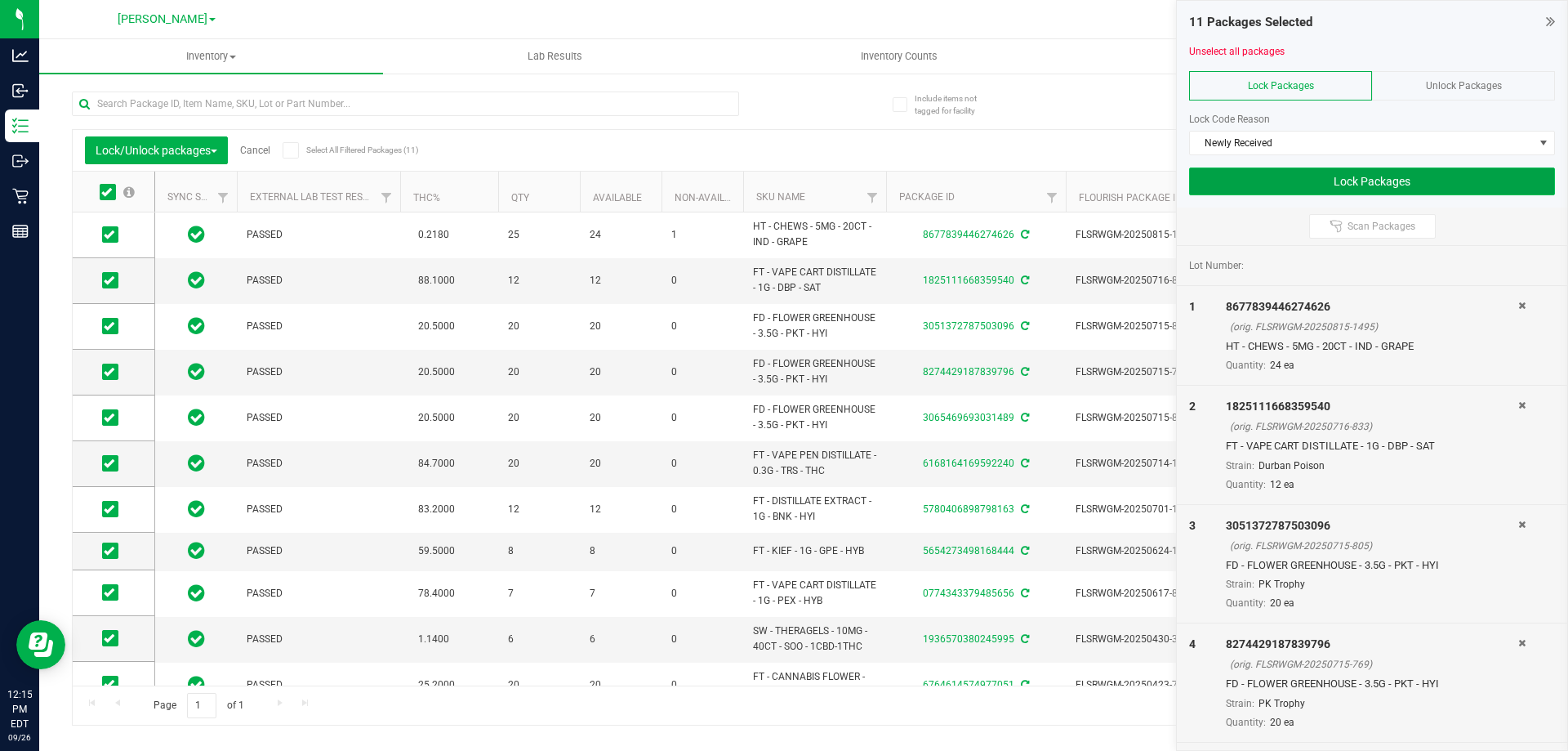
click at [1342, 187] on button "Lock Packages" at bounding box center [1371, 182] width 366 height 28
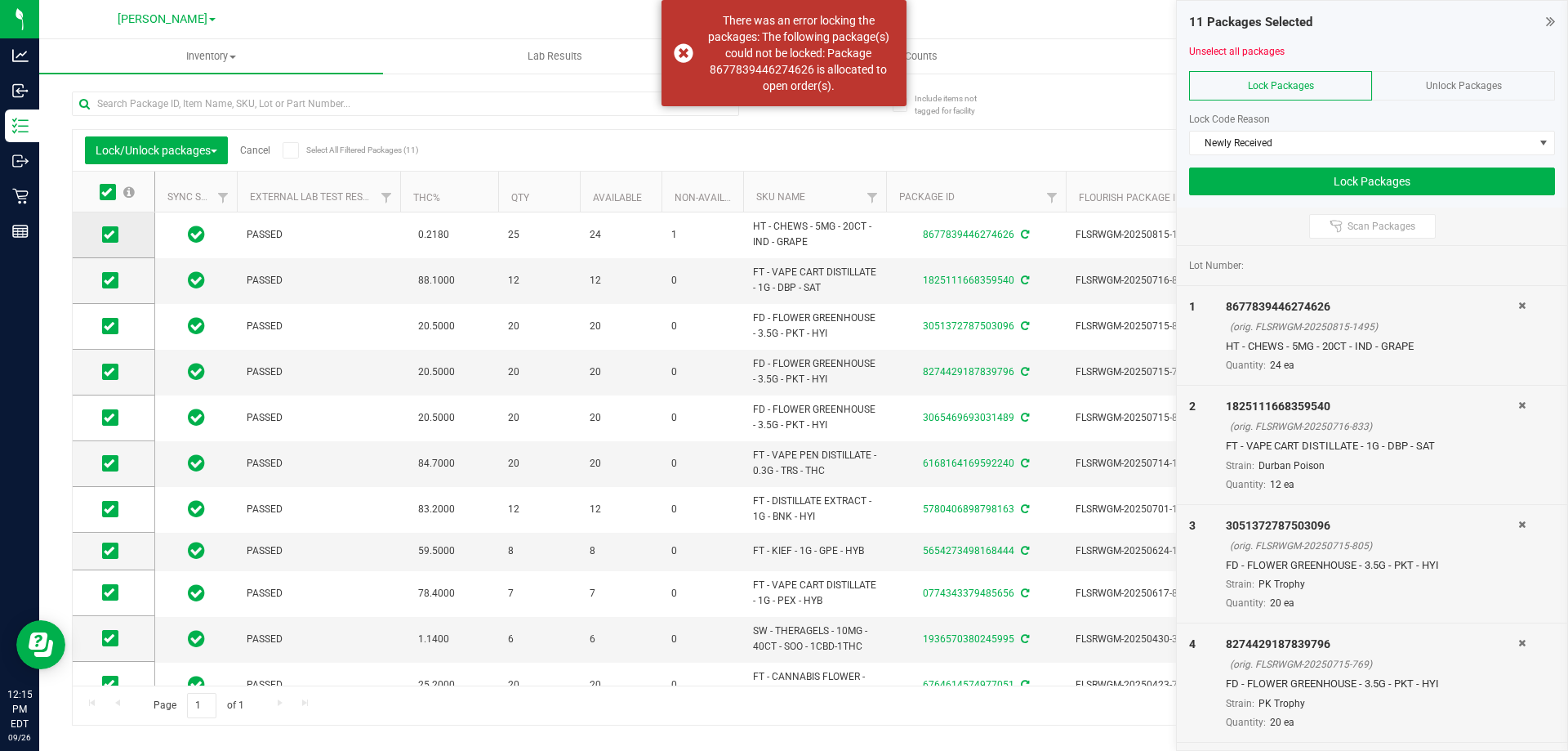
click at [114, 235] on icon at bounding box center [109, 235] width 11 height 0
click at [0, 0] on input "checkbox" at bounding box center [0, 0] width 0 height 0
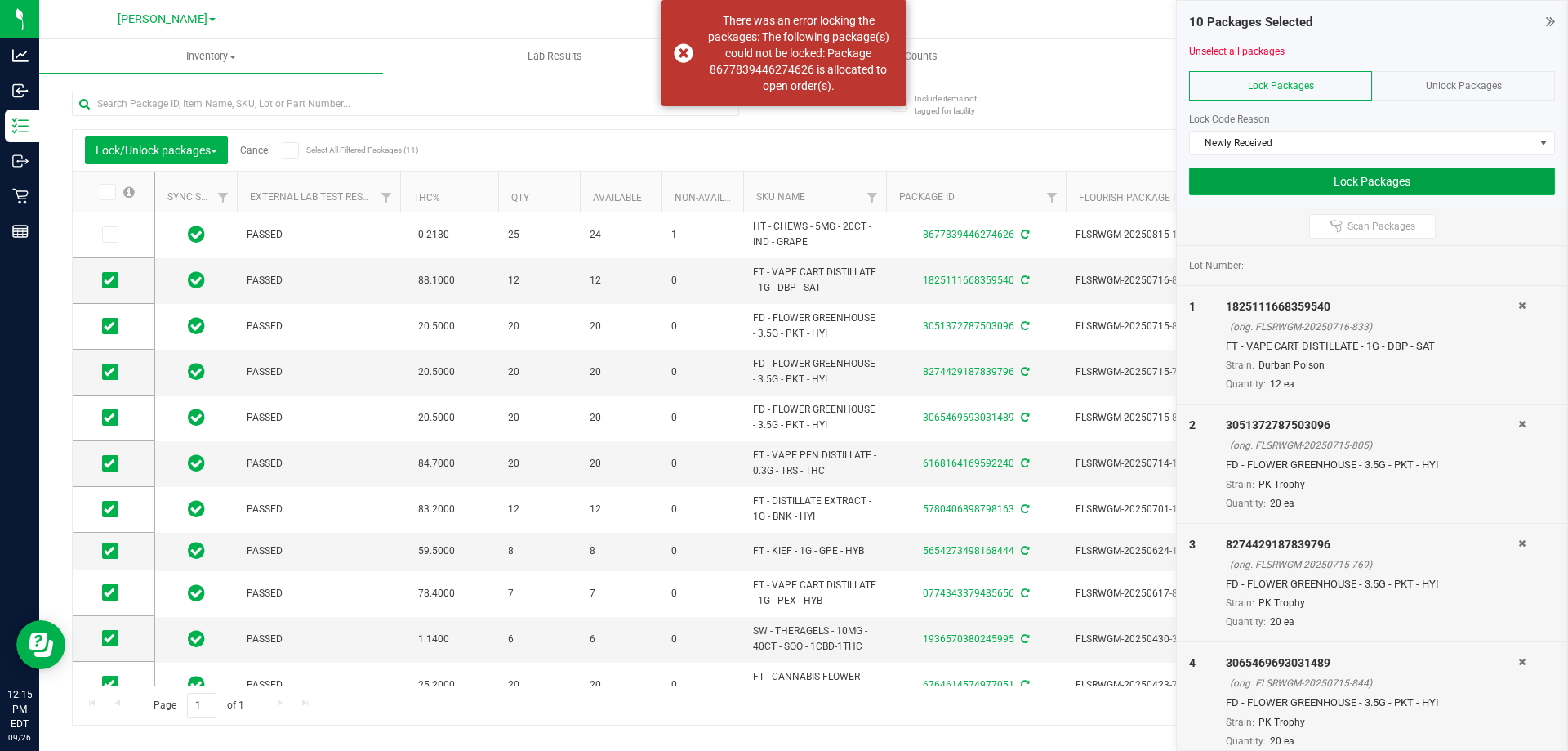
click at [1318, 173] on button "Lock Packages" at bounding box center [1371, 182] width 366 height 28
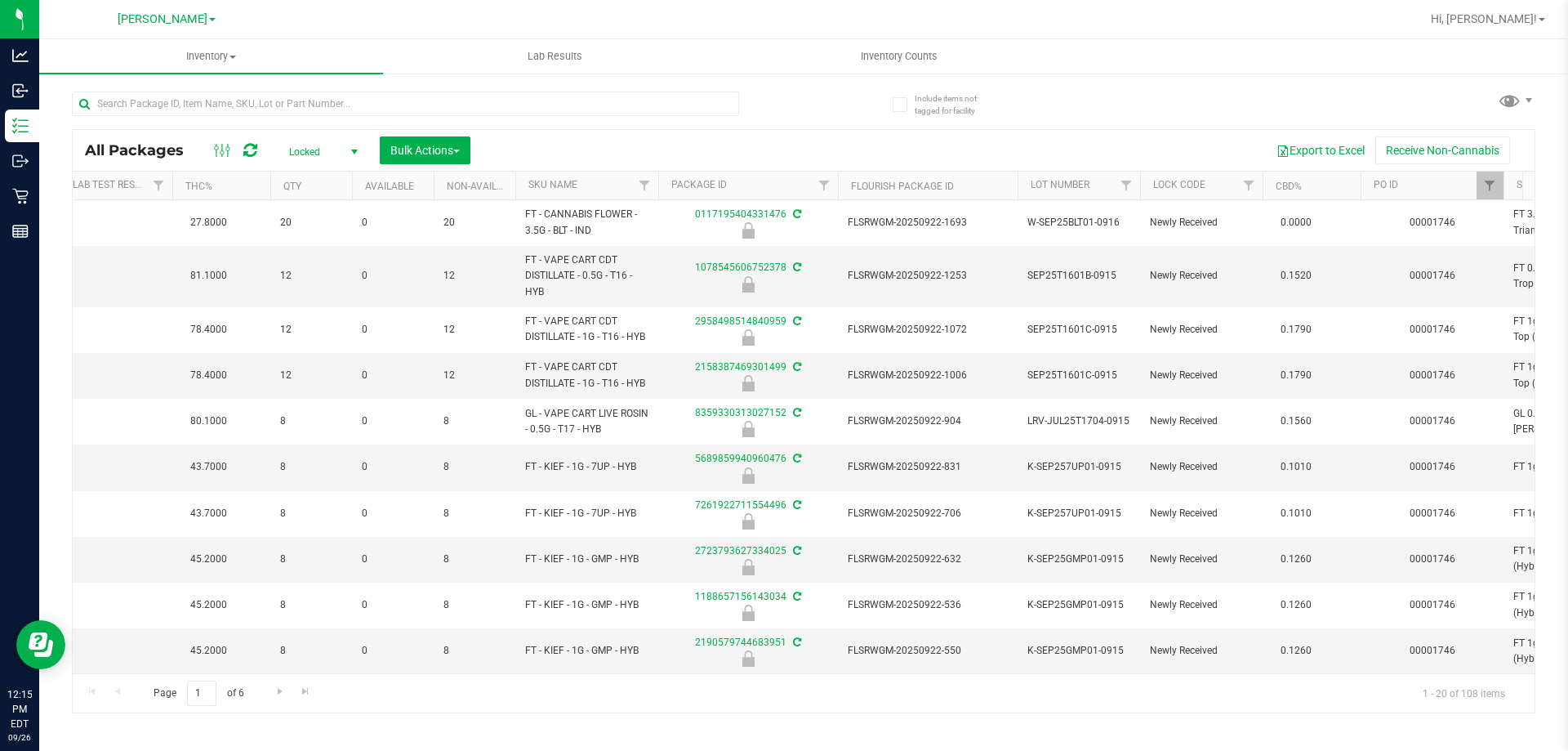
scroll to position [0, 447]
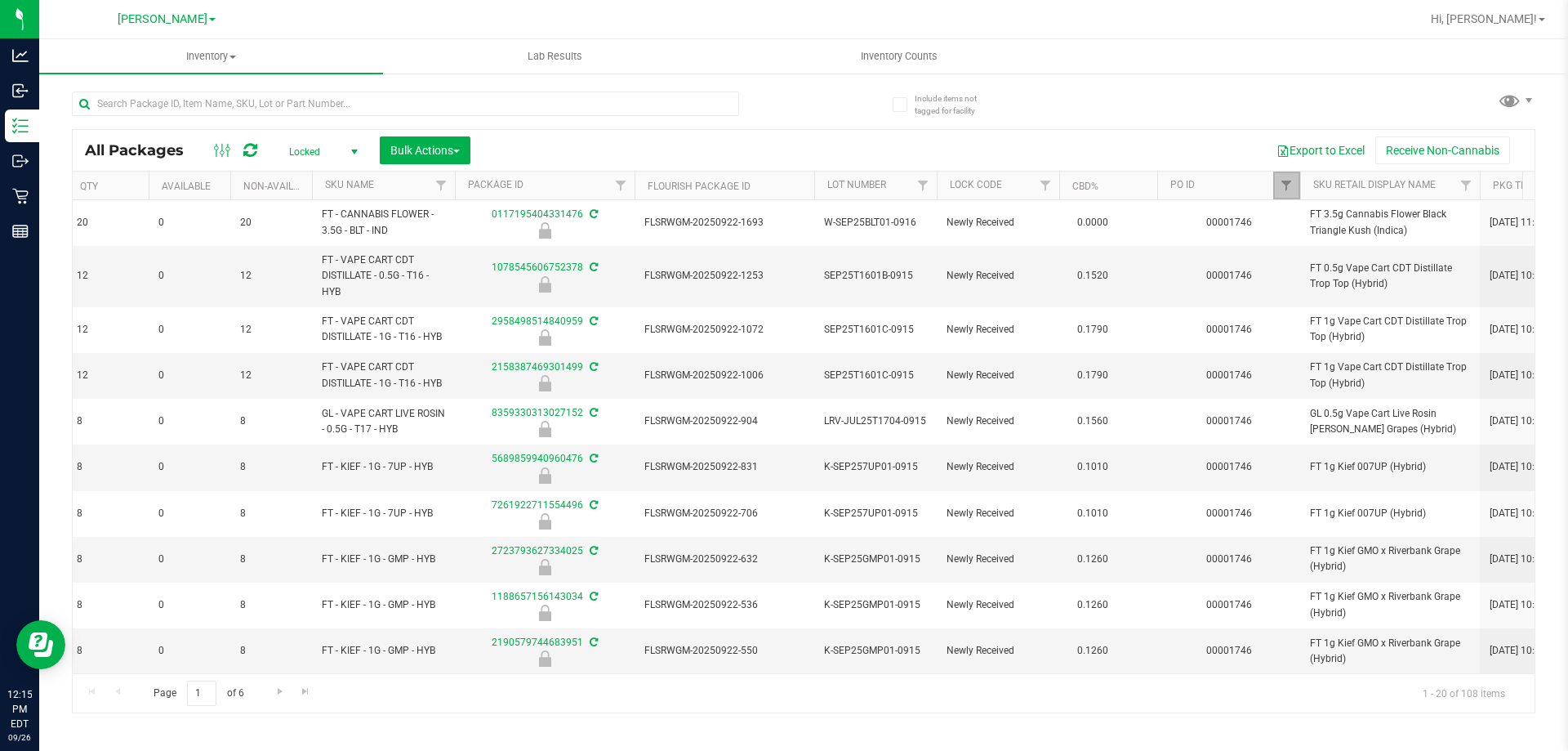
click at [1289, 193] on link "Filter" at bounding box center [1287, 186] width 27 height 28
click at [1401, 281] on button "Clear" at bounding box center [1412, 265] width 79 height 36
click at [471, 105] on input "text" at bounding box center [405, 104] width 668 height 25
type input "[CREDIT_CARD_NUMBER]"
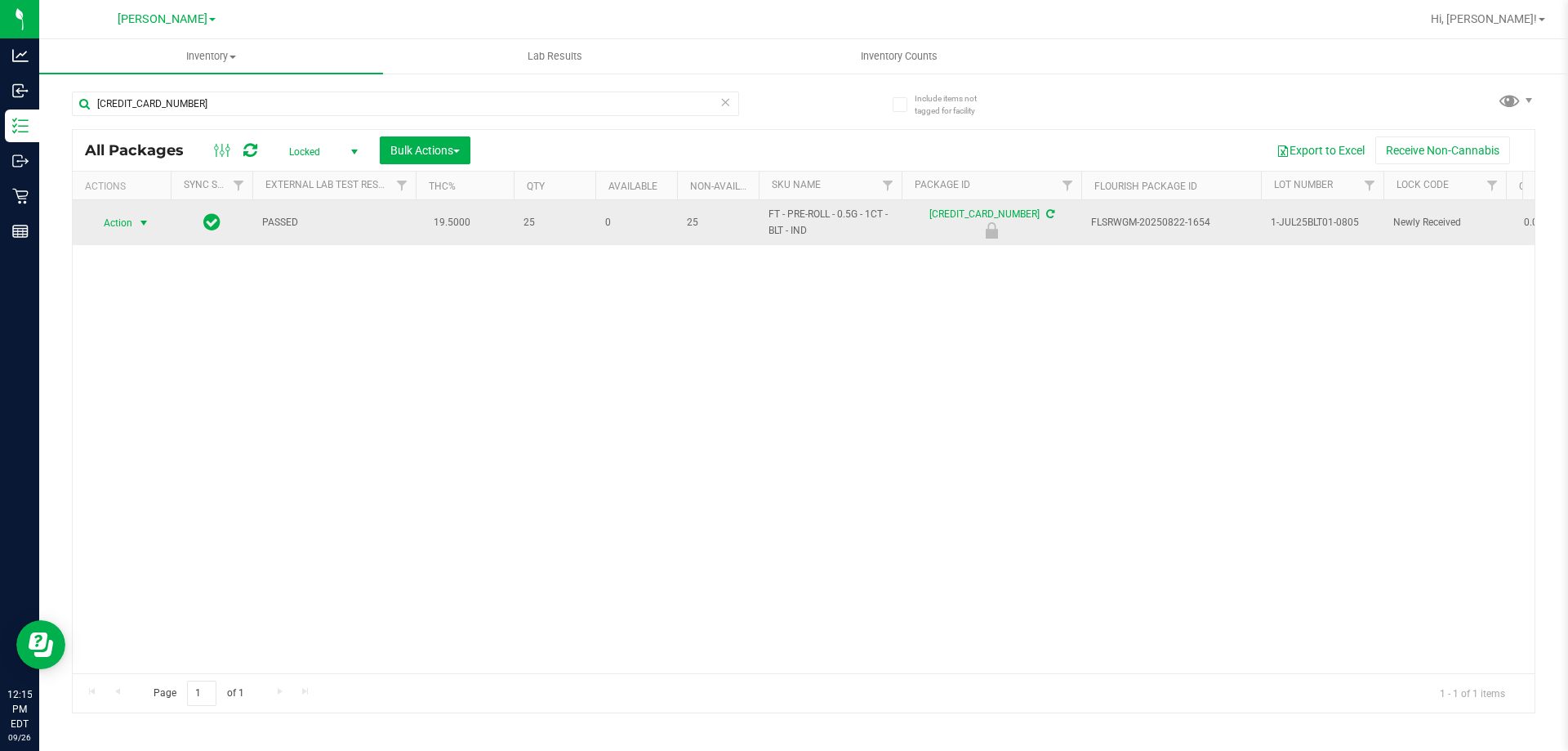
click at [118, 230] on span "Action" at bounding box center [111, 223] width 44 height 23
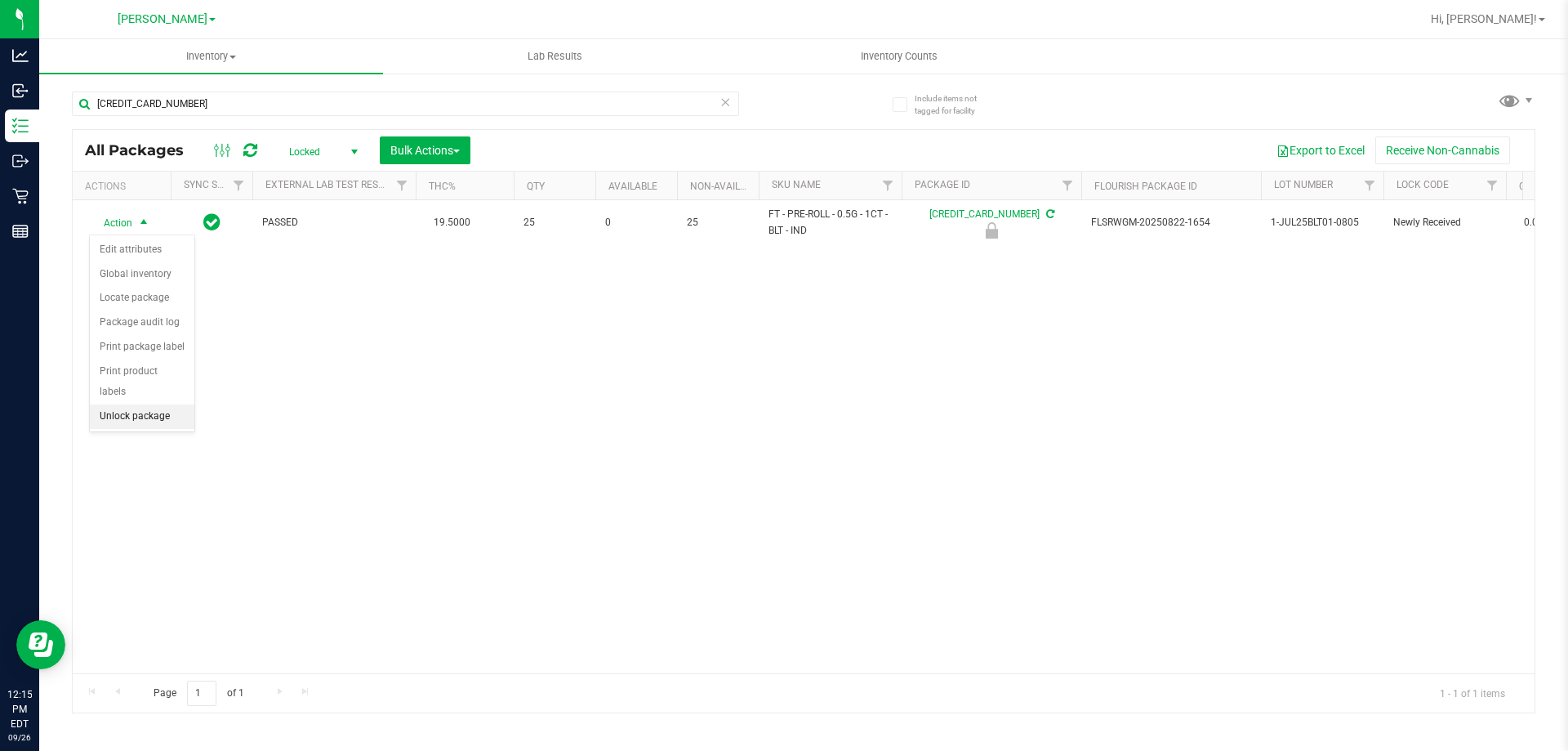
click at [156, 404] on li "Unlock package" at bounding box center [142, 416] width 105 height 25
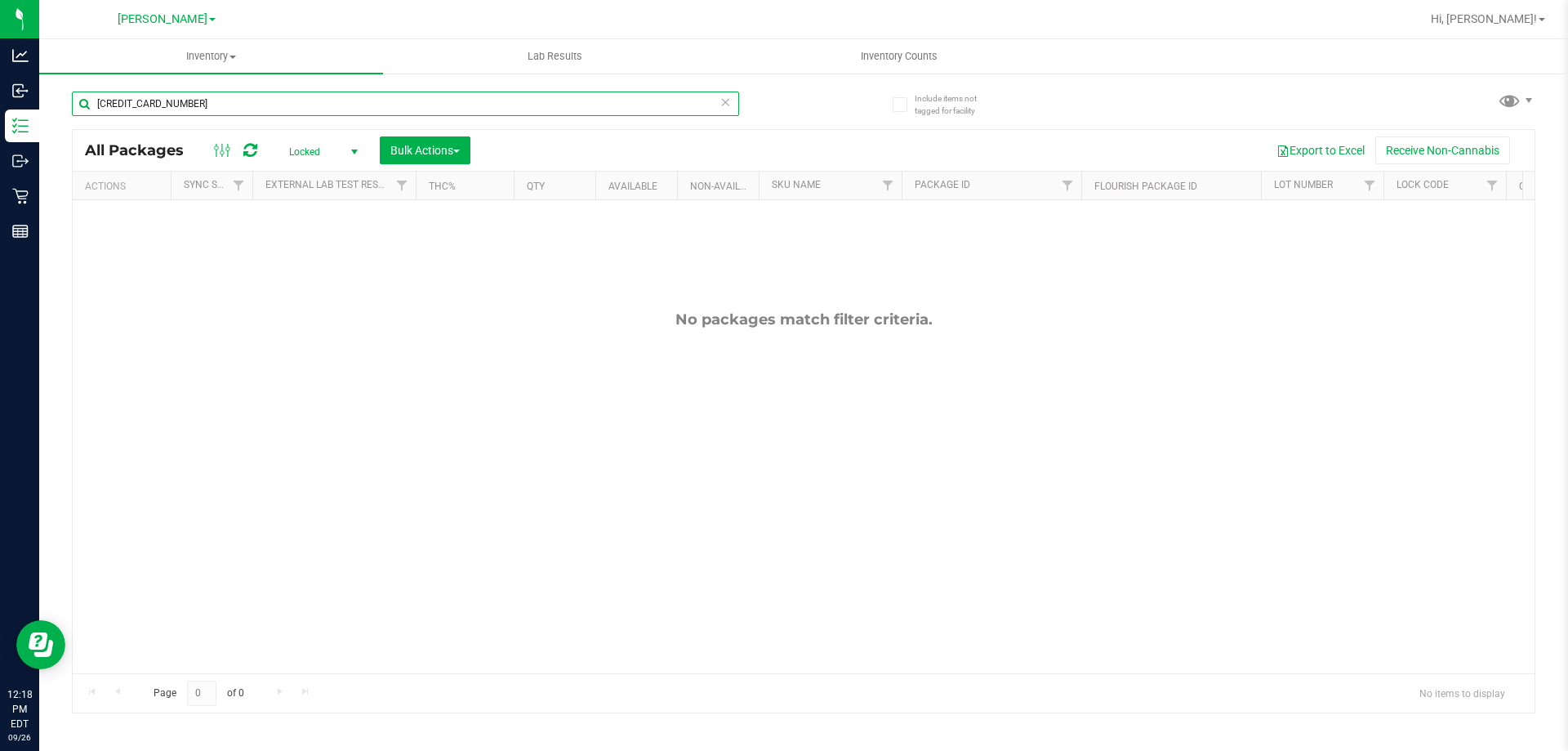
click at [288, 109] on input "[CREDIT_CARD_NUMBER]" at bounding box center [405, 104] width 668 height 25
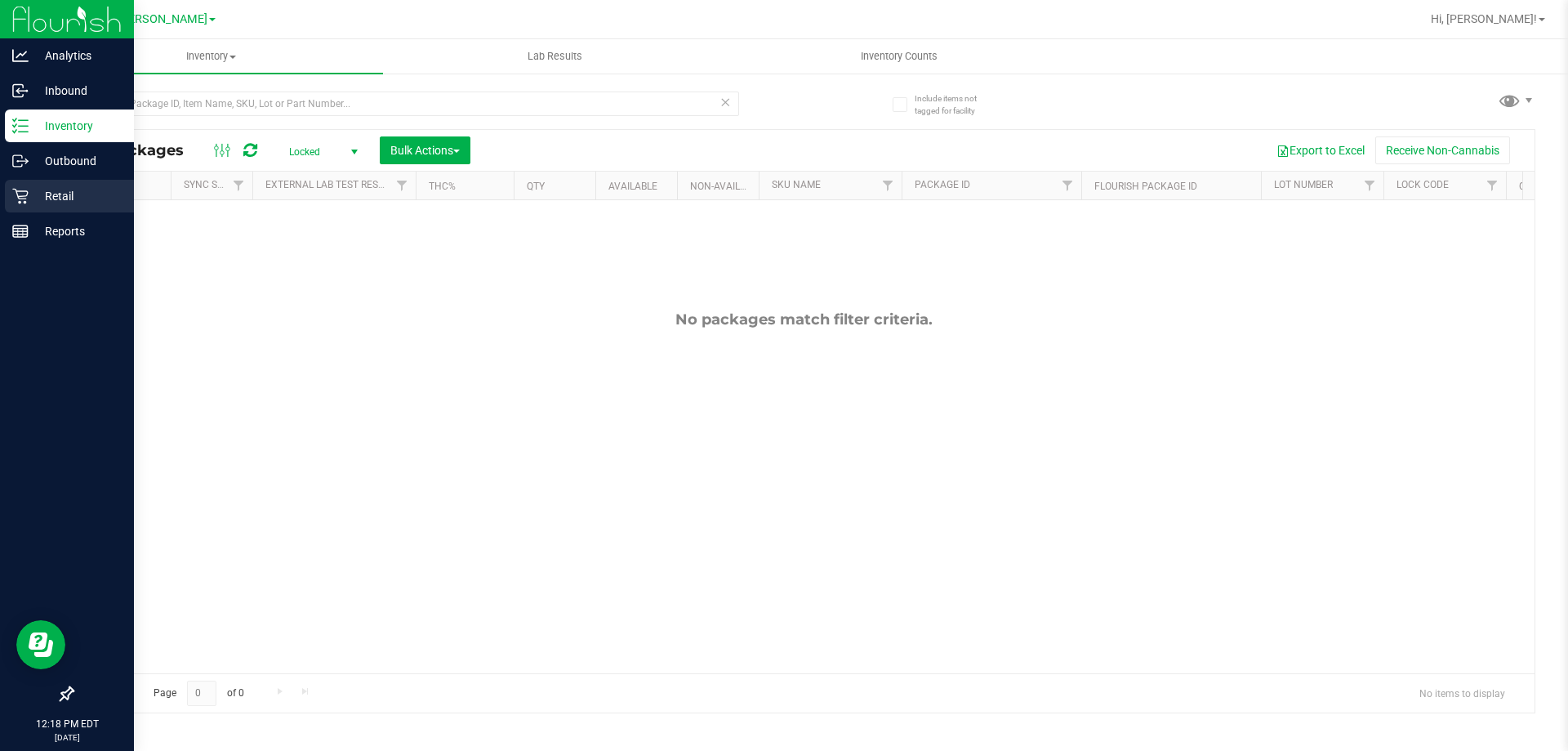
click at [88, 182] on div "Retail" at bounding box center [69, 196] width 129 height 33
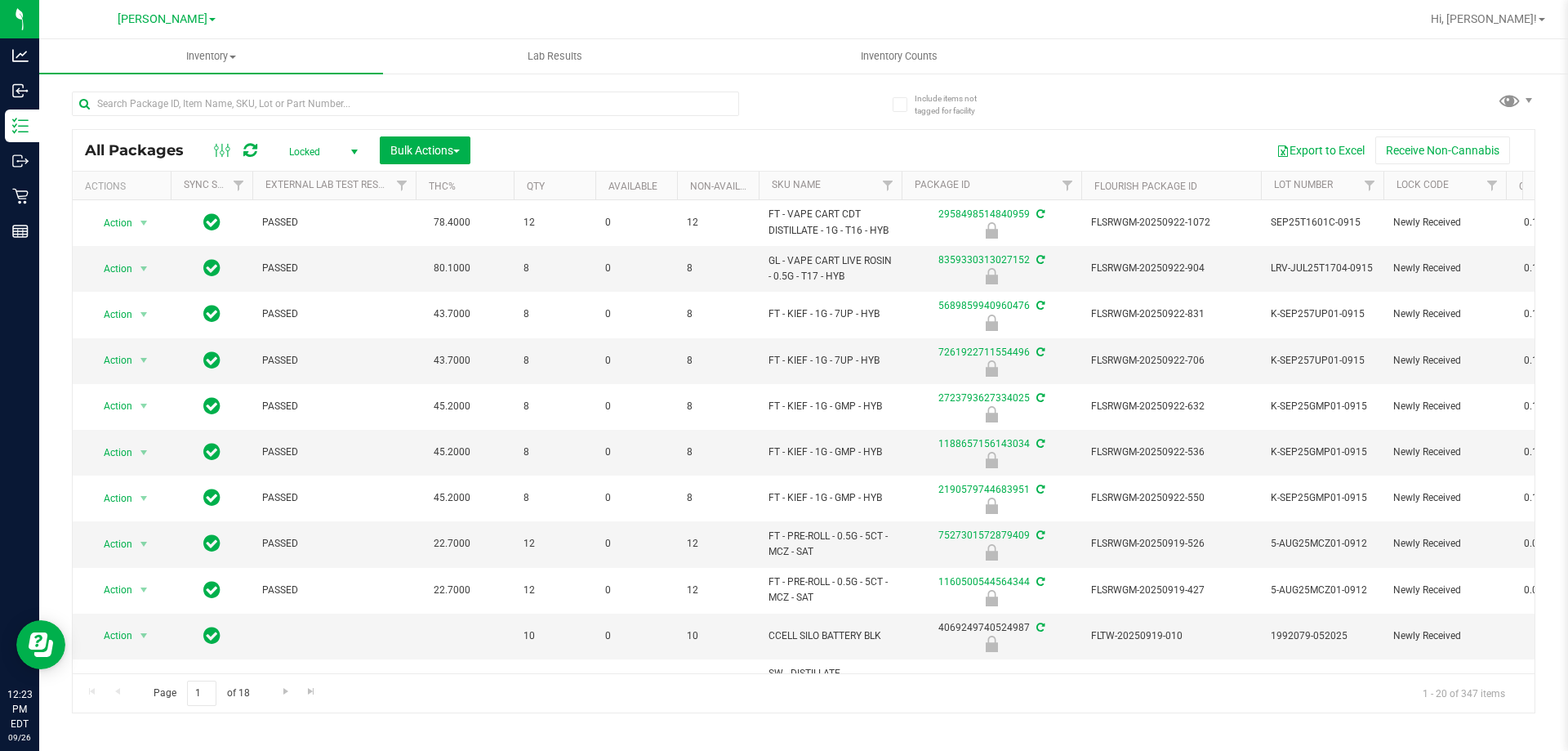
click at [627, 131] on div "All Packages Locked Active Only Lab Samples Locked All External Internal Bulk A…" at bounding box center [803, 150] width 1462 height 41
click at [223, 104] on input "text" at bounding box center [405, 104] width 668 height 25
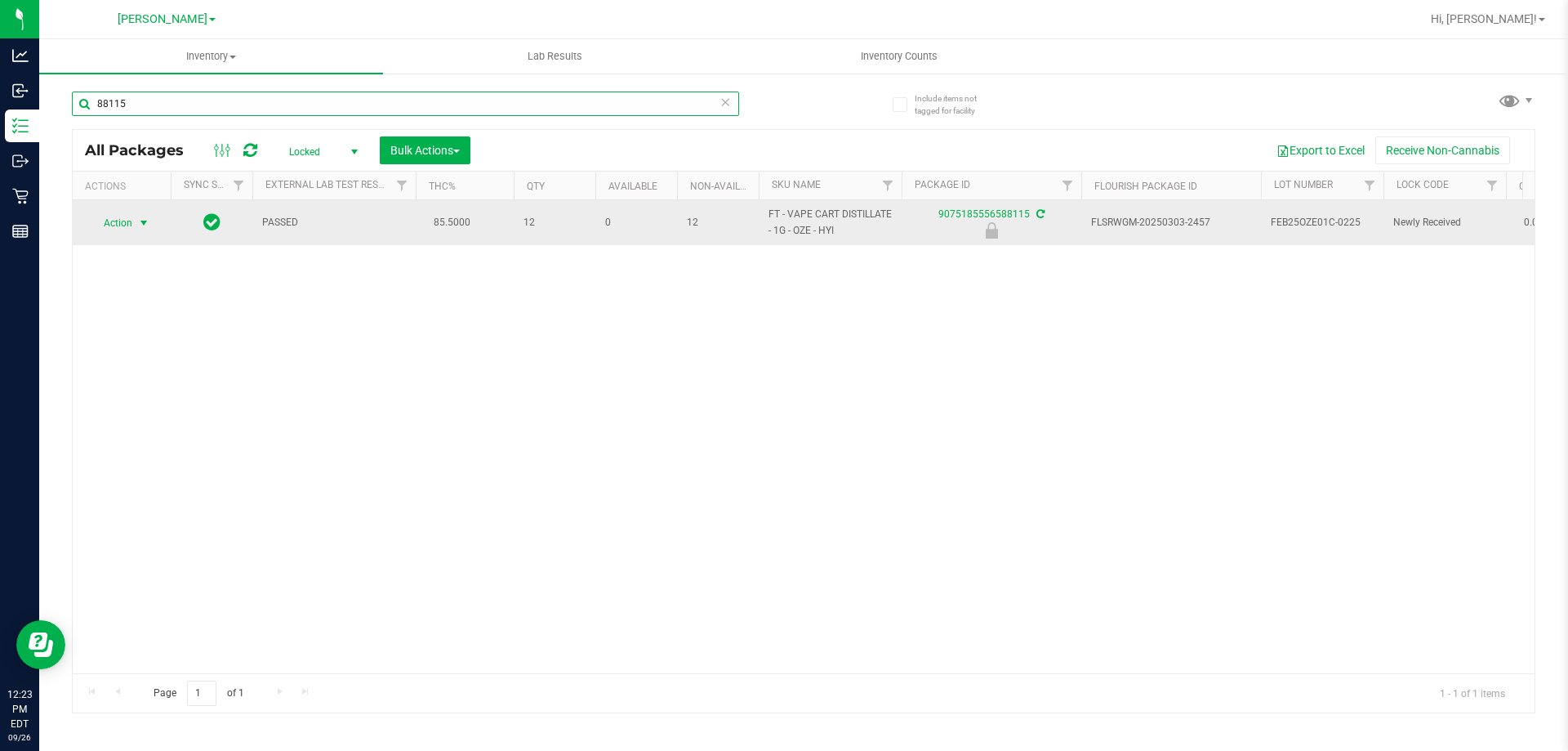
type input "88115"
click at [142, 223] on span "select" at bounding box center [143, 223] width 13 height 13
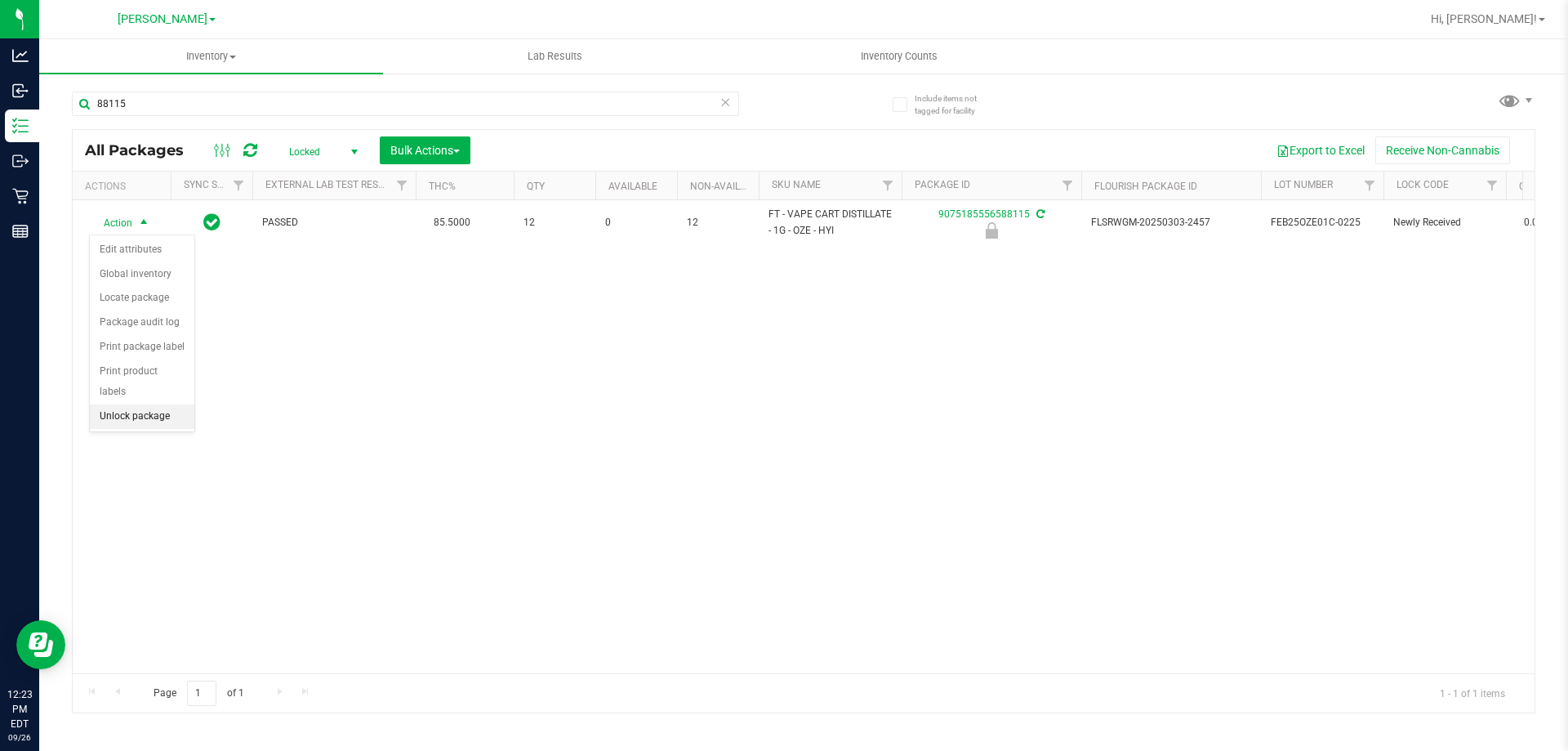
click at [160, 404] on li "Unlock package" at bounding box center [142, 416] width 105 height 25
